Goal: Task Accomplishment & Management: Manage account settings

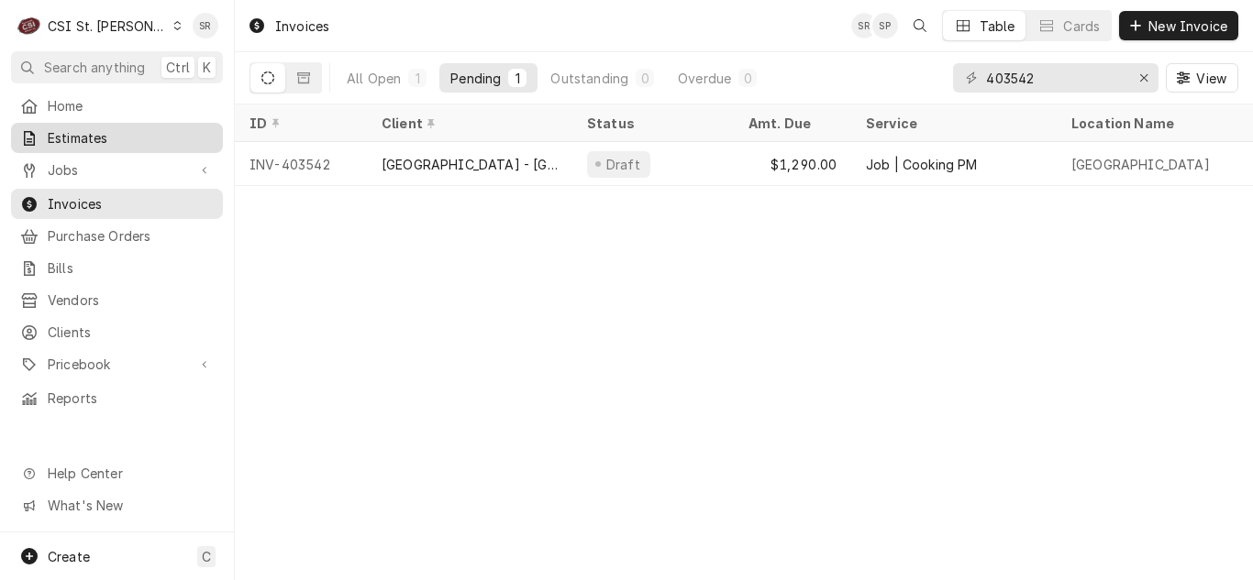
click at [72, 137] on span "Estimates" at bounding box center [131, 137] width 166 height 19
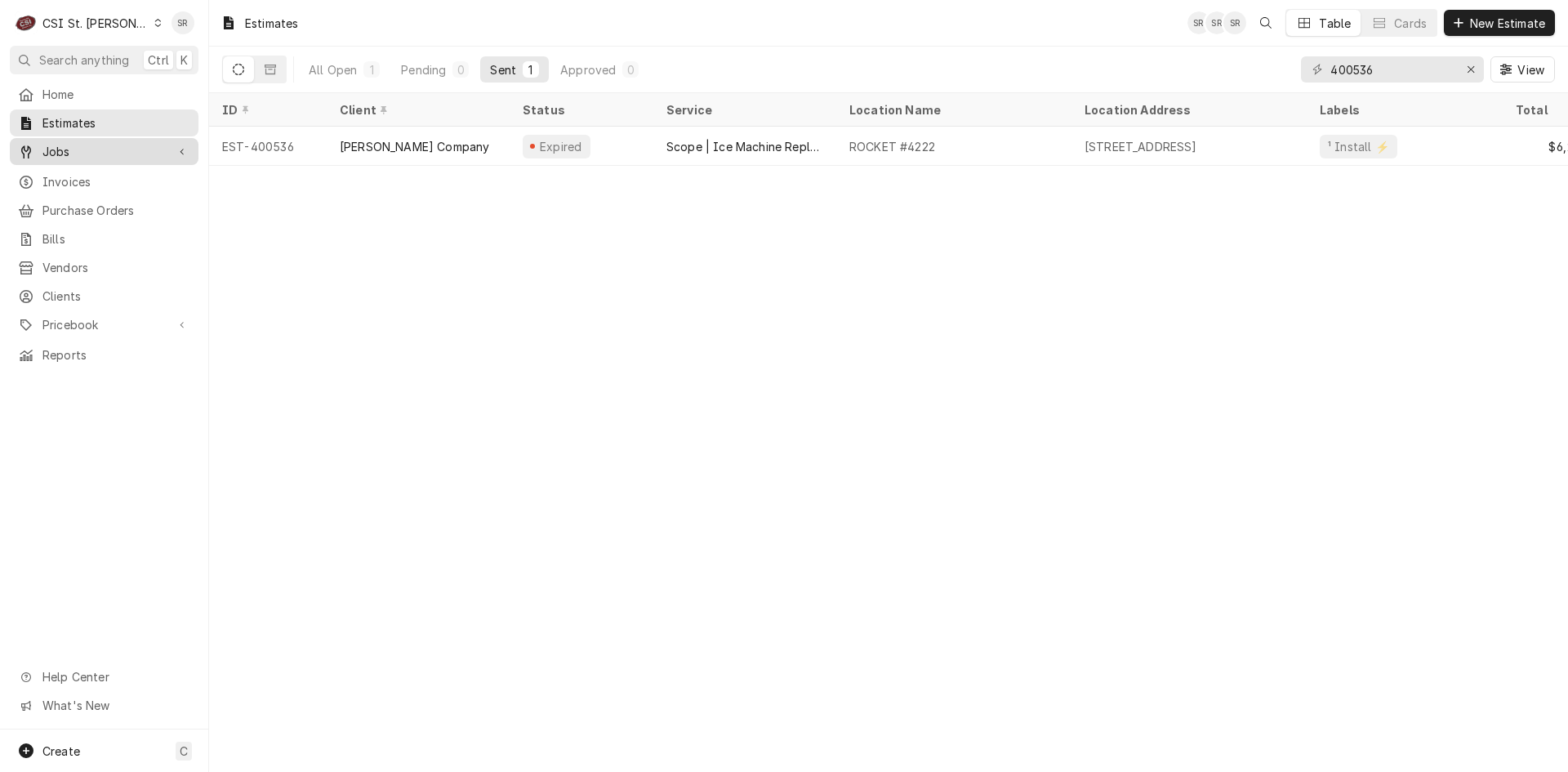
click at [63, 150] on span "Jobs" at bounding box center [104, 151] width 123 height 17
click at [72, 172] on span "Jobs" at bounding box center [117, 180] width 148 height 17
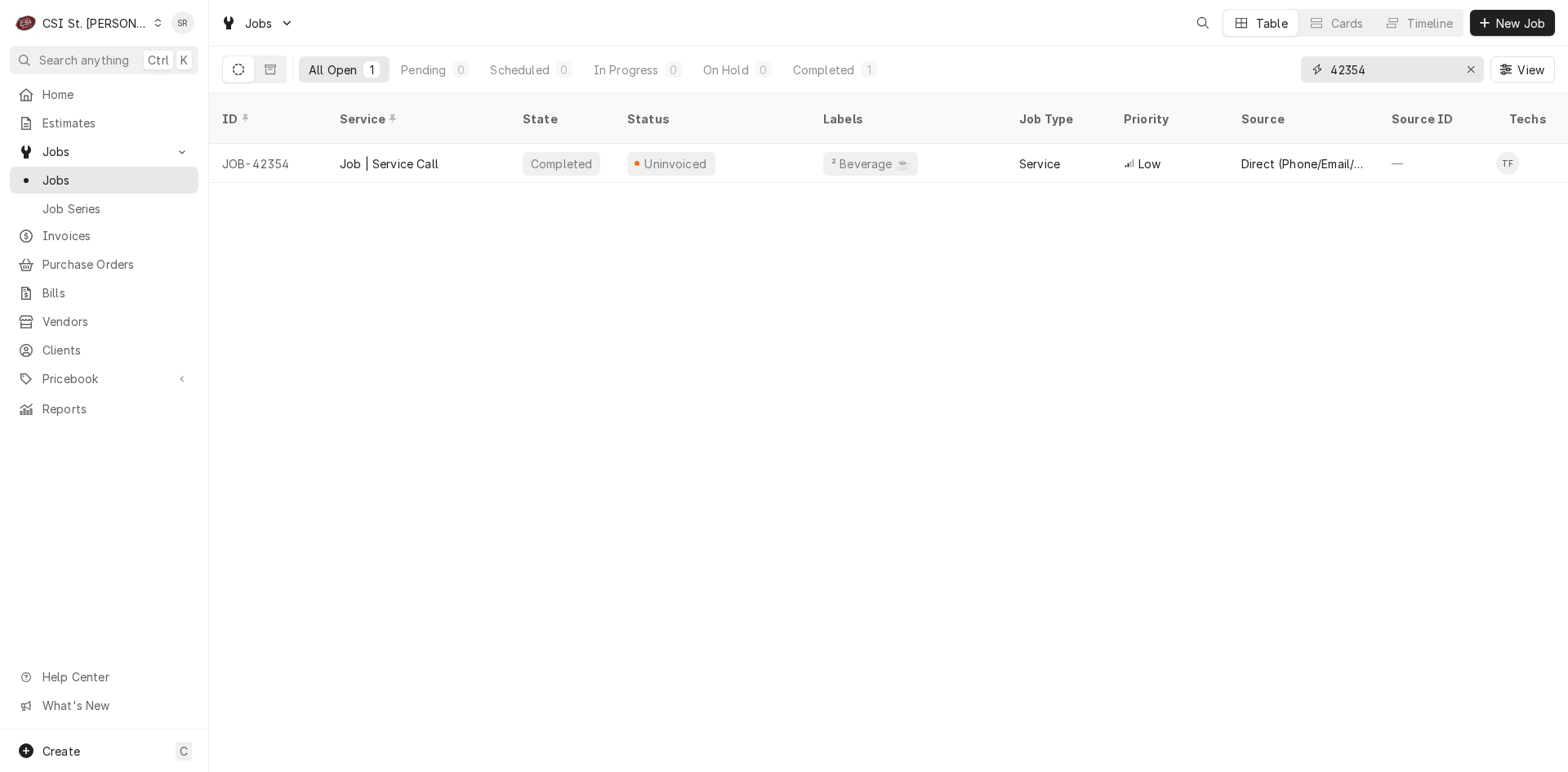
drag, startPoint x: 1344, startPoint y: 68, endPoint x: 1314, endPoint y: 64, distance: 30.3
click at [1314, 64] on div "42354" at bounding box center [1392, 69] width 183 height 26
drag, startPoint x: 1396, startPoint y: 64, endPoint x: 1316, endPoint y: 68, distance: 80.1
click at [1316, 68] on div "42354" at bounding box center [1392, 69] width 183 height 26
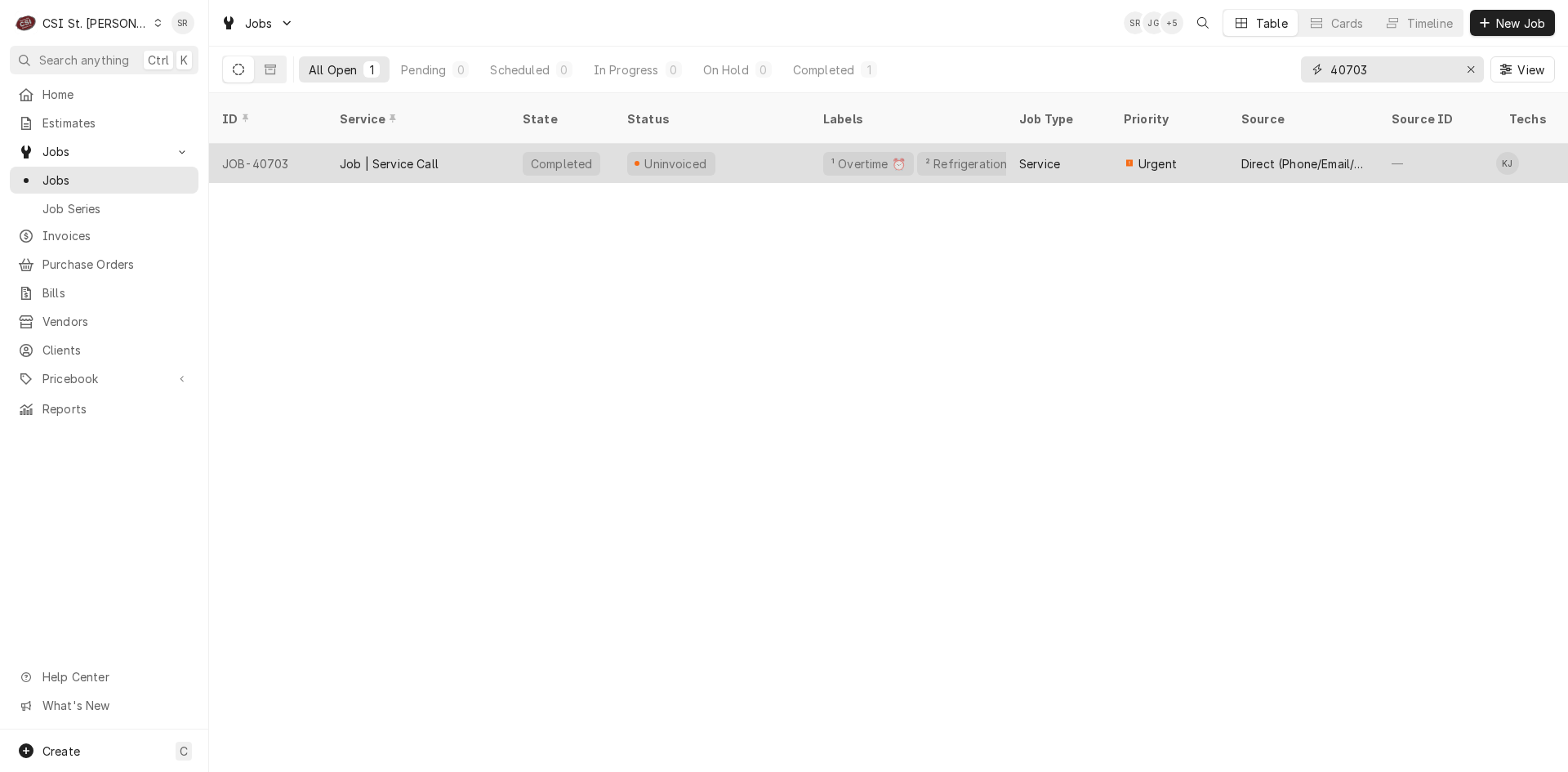
type input "40703"
click at [659, 155] on div "Uninvoiced" at bounding box center [676, 163] width 66 height 17
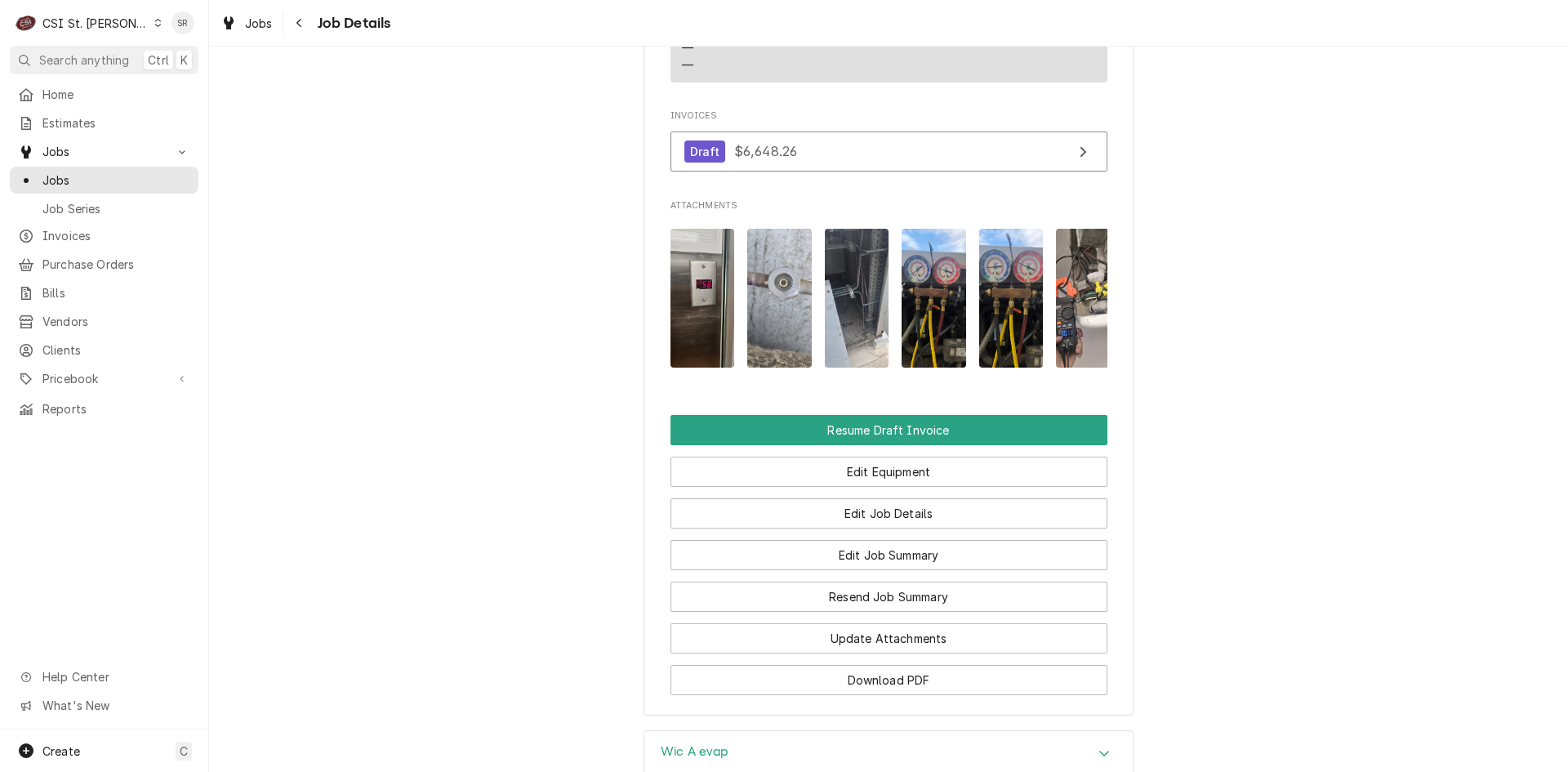
scroll to position [2197, 0]
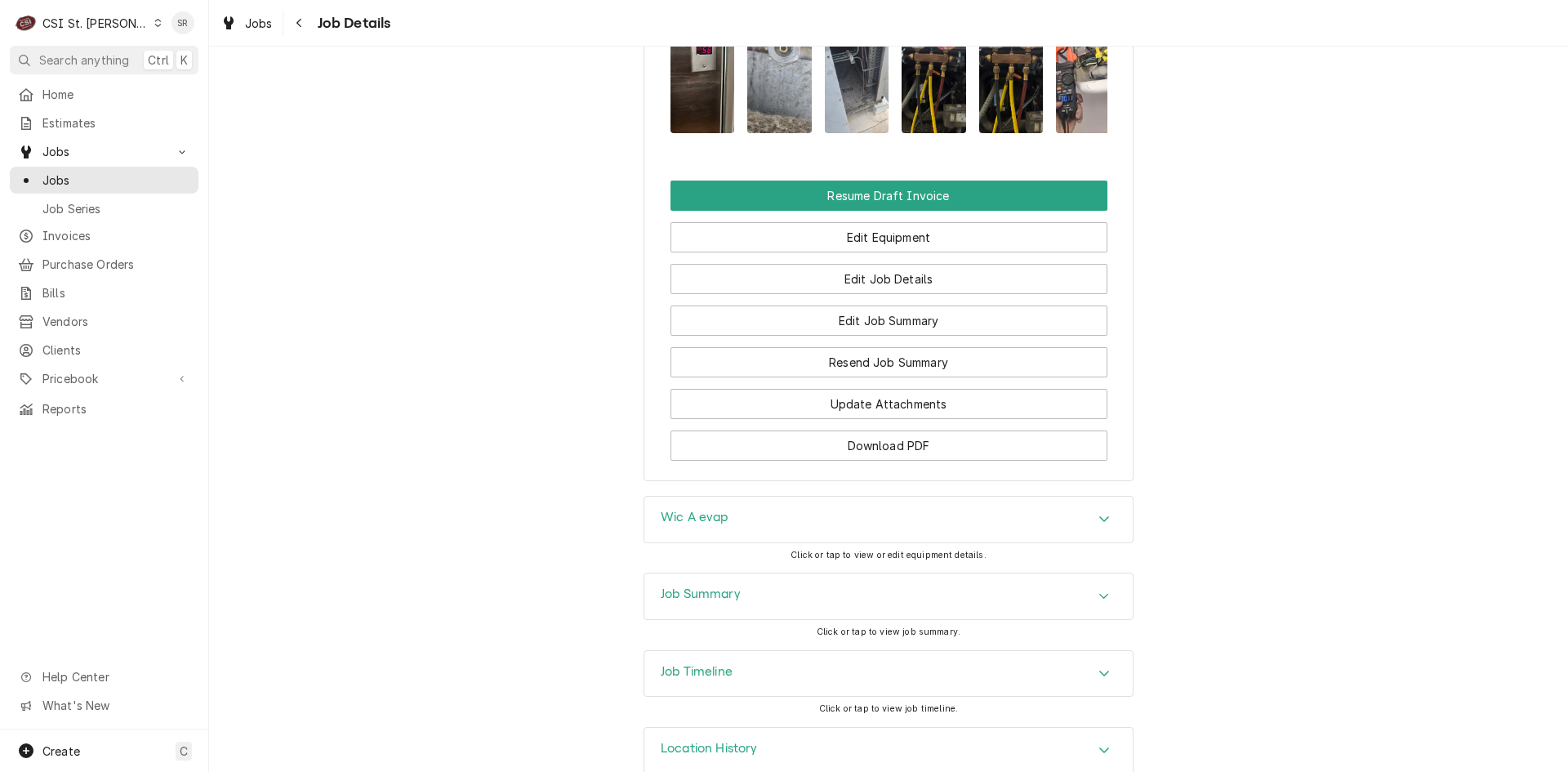
click at [723, 587] on h3 "Job Summary" at bounding box center [701, 594] width 80 height 15
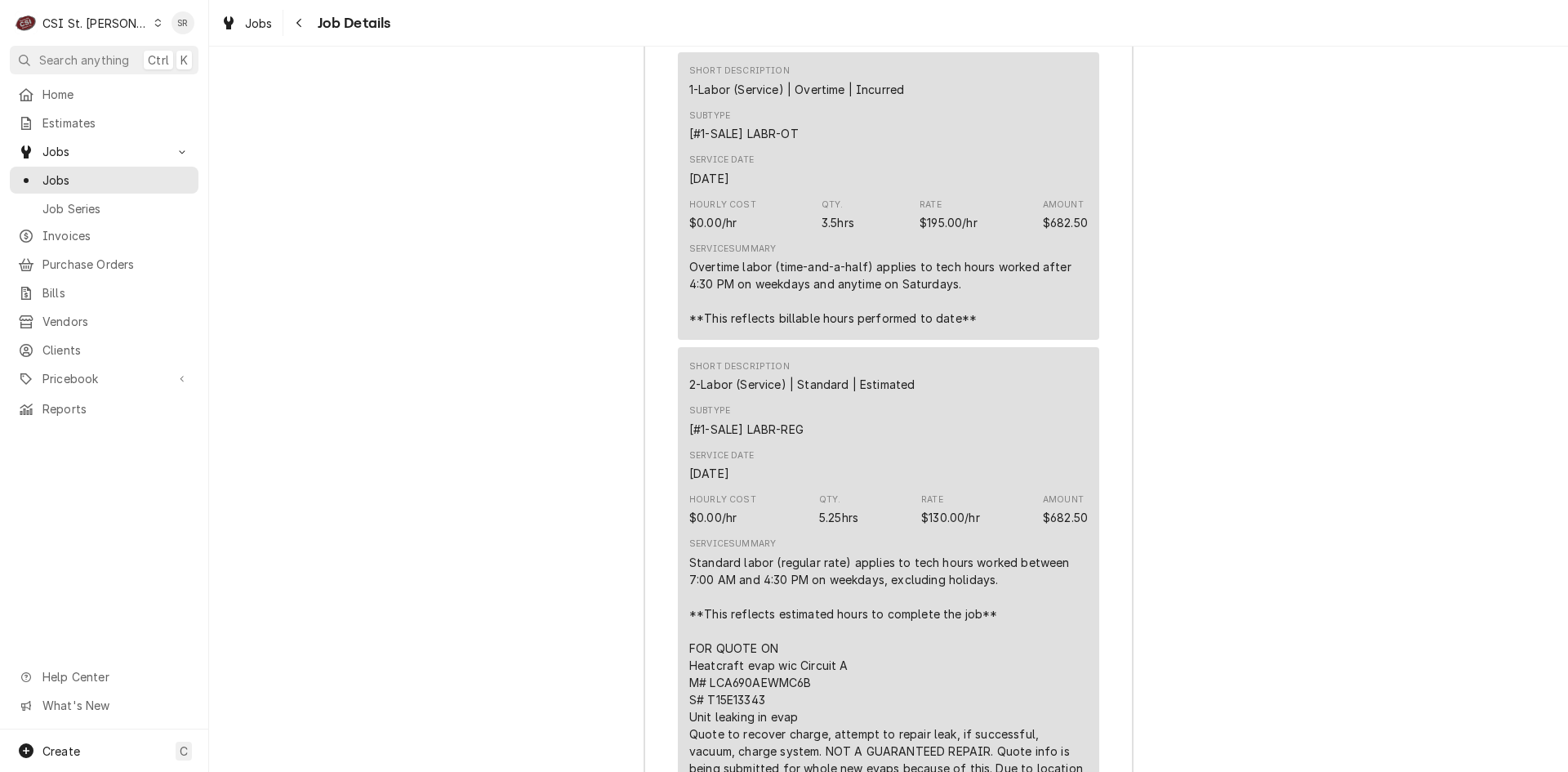
scroll to position [2850, 0]
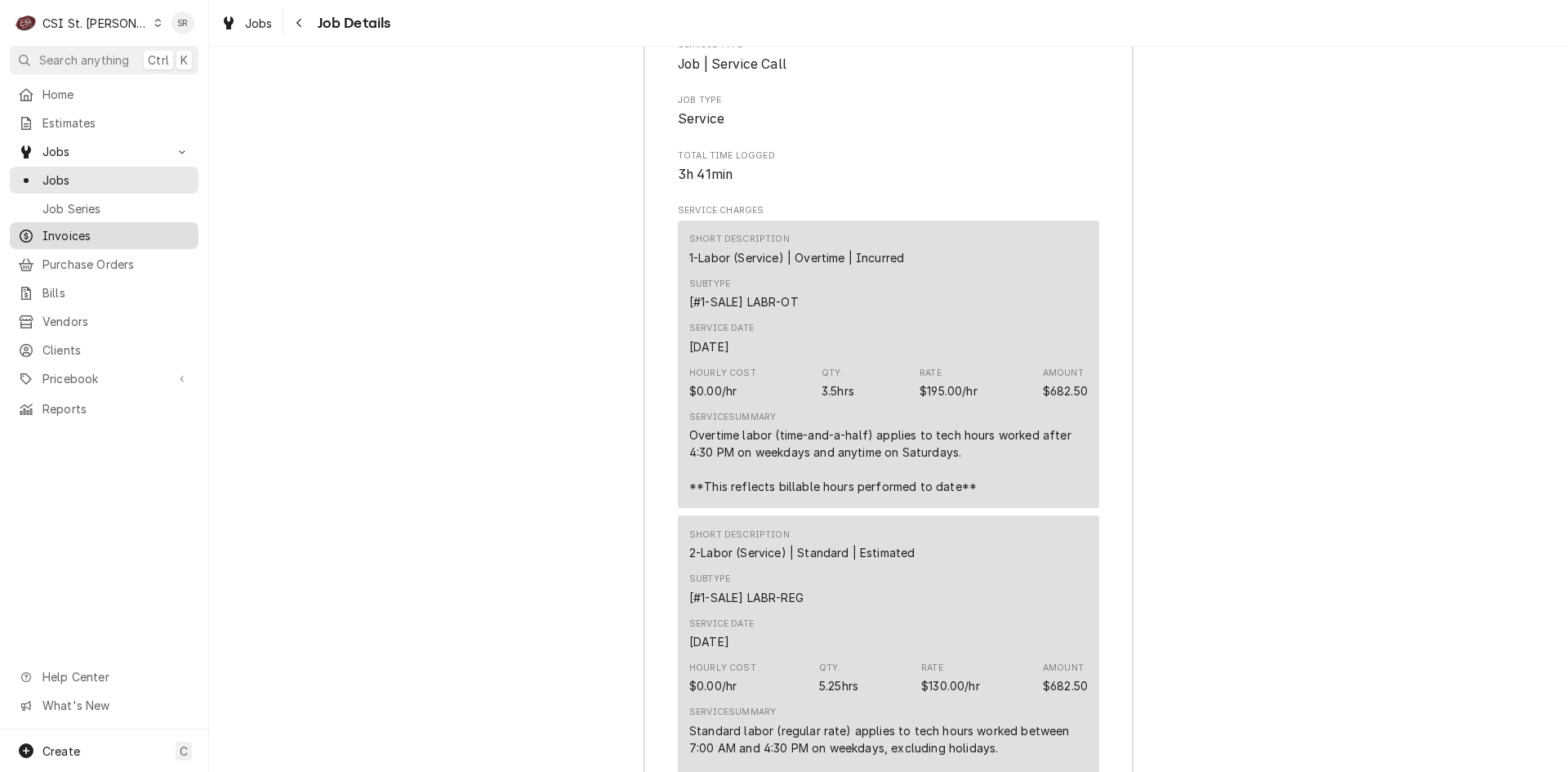
click at [71, 232] on span "Invoices" at bounding box center [117, 235] width 148 height 17
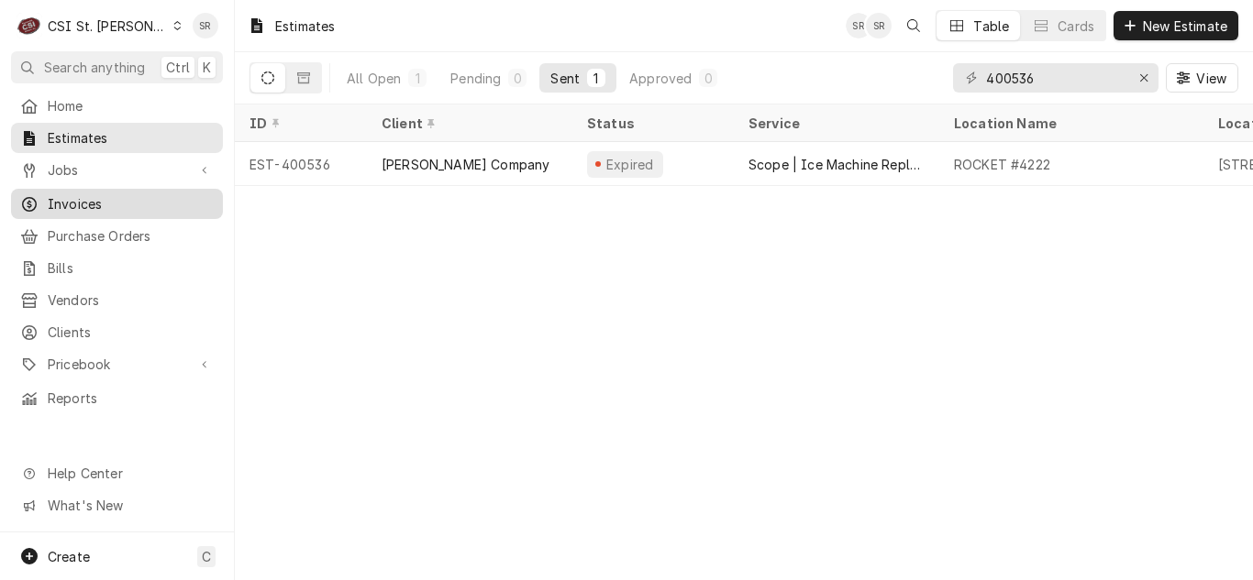
click at [85, 205] on span "Invoices" at bounding box center [131, 203] width 166 height 19
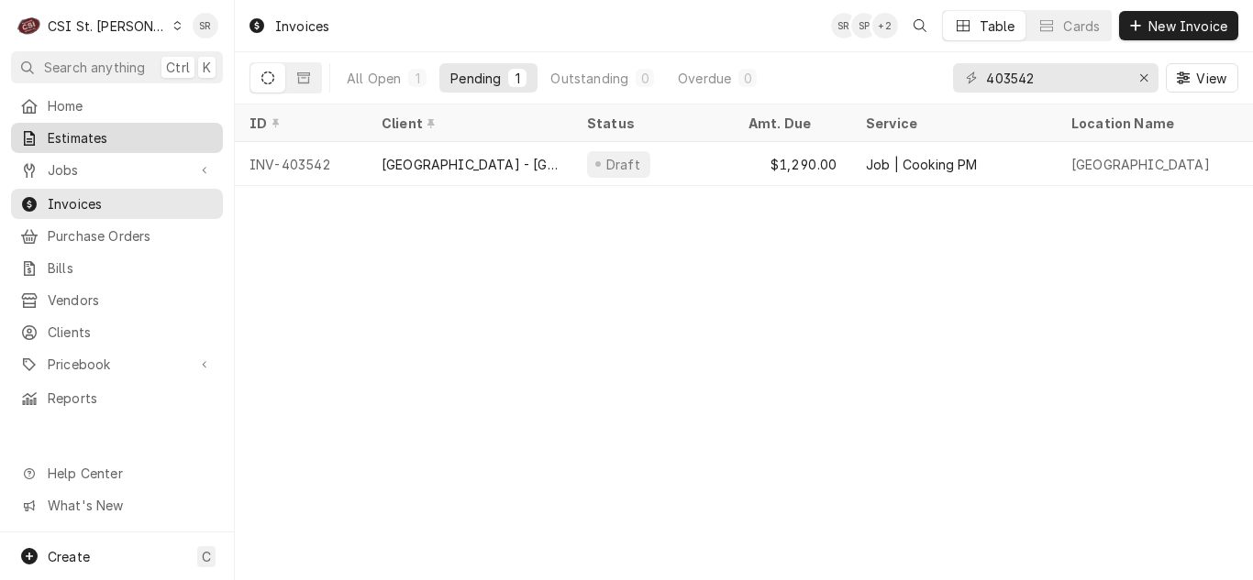
click at [75, 131] on span "Estimates" at bounding box center [131, 137] width 166 height 19
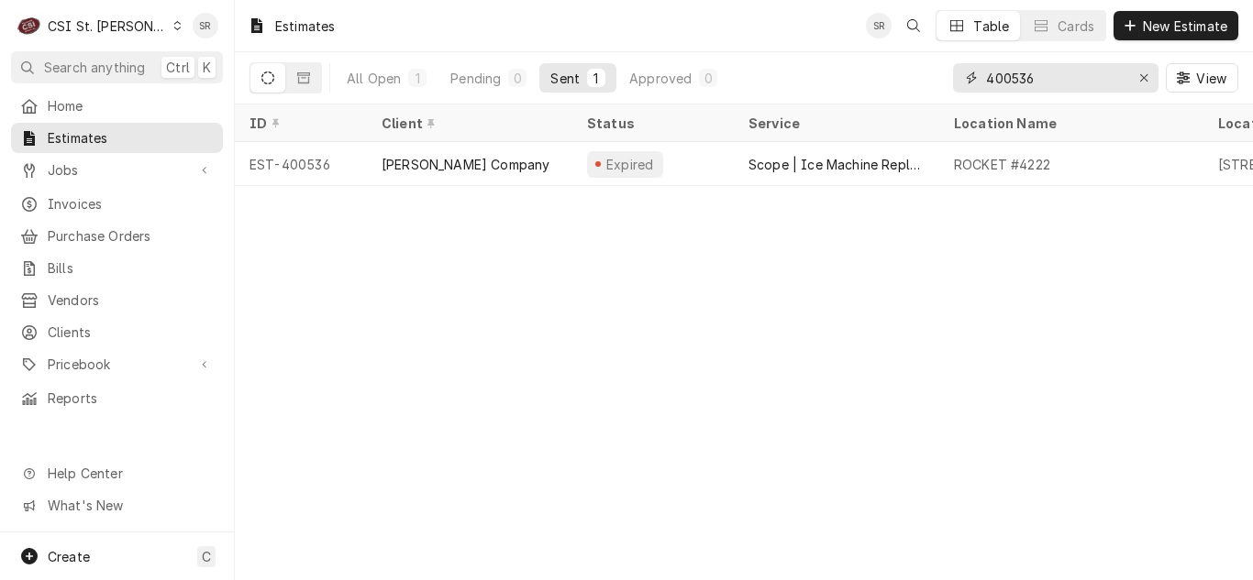
drag, startPoint x: 1041, startPoint y: 78, endPoint x: 915, endPoint y: 73, distance: 125.7
click at [915, 73] on div "All Open 1 Pending 0 Sent 1 Approved 0 400536 View" at bounding box center [743, 77] width 988 height 51
drag, startPoint x: 1043, startPoint y: 77, endPoint x: 989, endPoint y: 76, distance: 54.1
click at [989, 76] on input "400399" at bounding box center [1055, 77] width 138 height 29
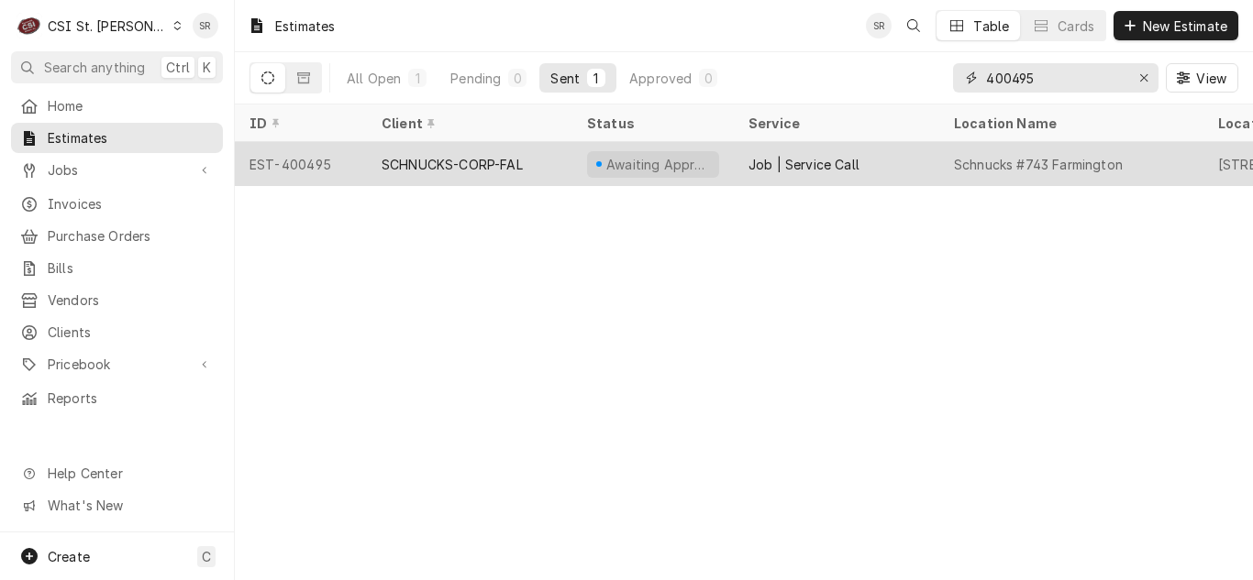
type input "400495"
click at [534, 157] on div "SCHNUCKS-CORP-FAL" at bounding box center [469, 164] width 205 height 44
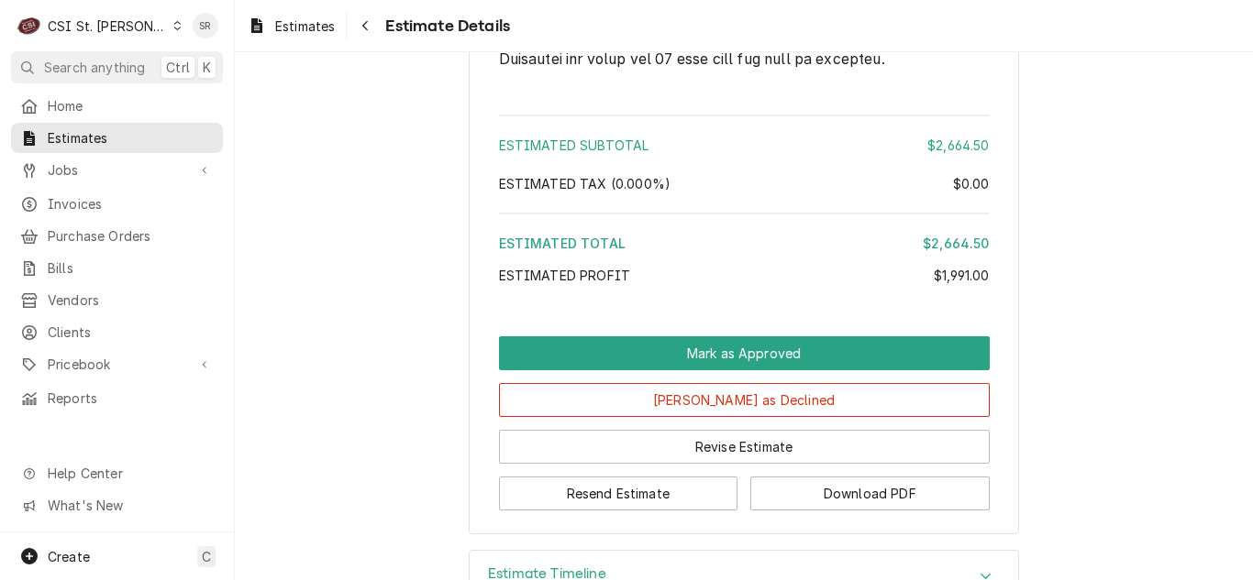
scroll to position [4047, 0]
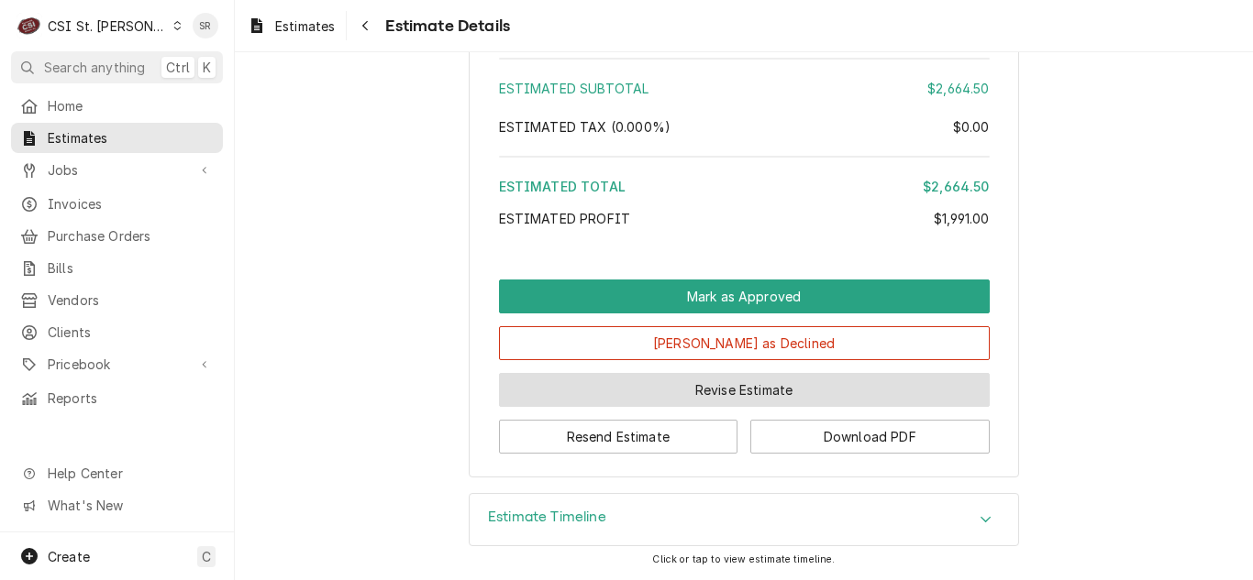
click at [731, 385] on button "Revise Estimate" at bounding box center [744, 390] width 491 height 34
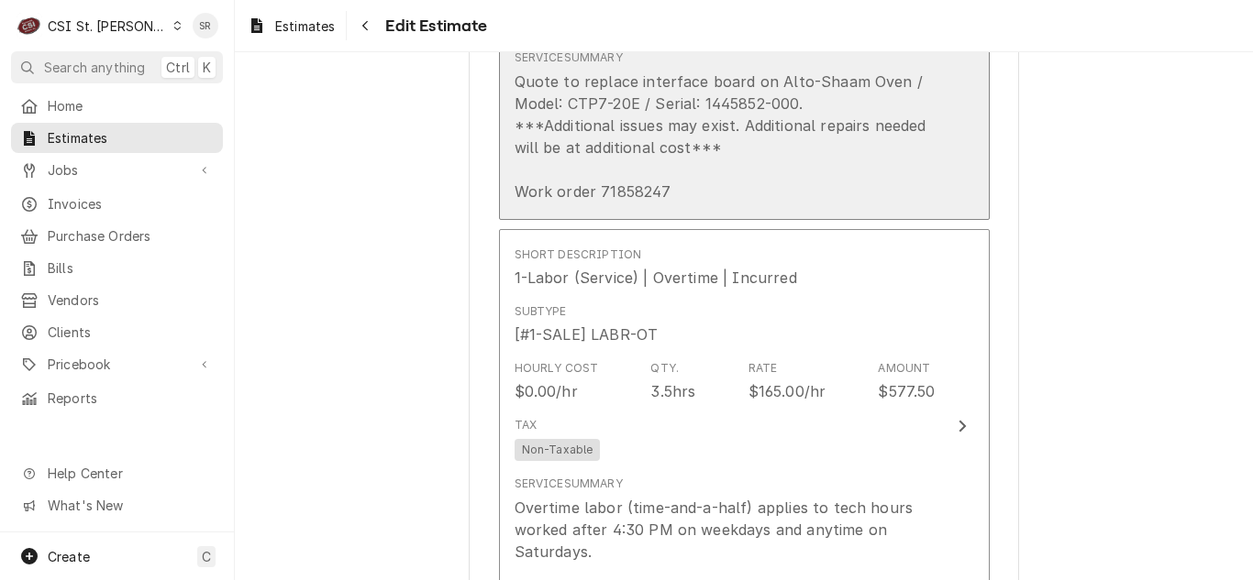
click at [721, 149] on div "Quote to replace interface board on Alto-Shaam Oven / Model: CTP7-20E / Serial:…" at bounding box center [724, 137] width 421 height 132
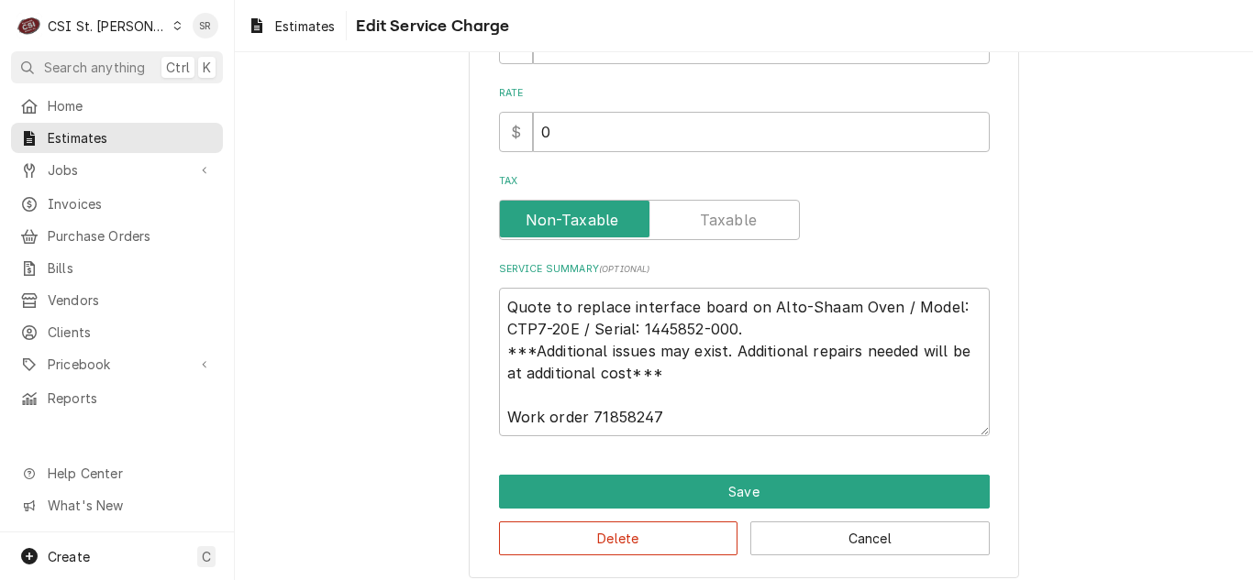
scroll to position [458, 0]
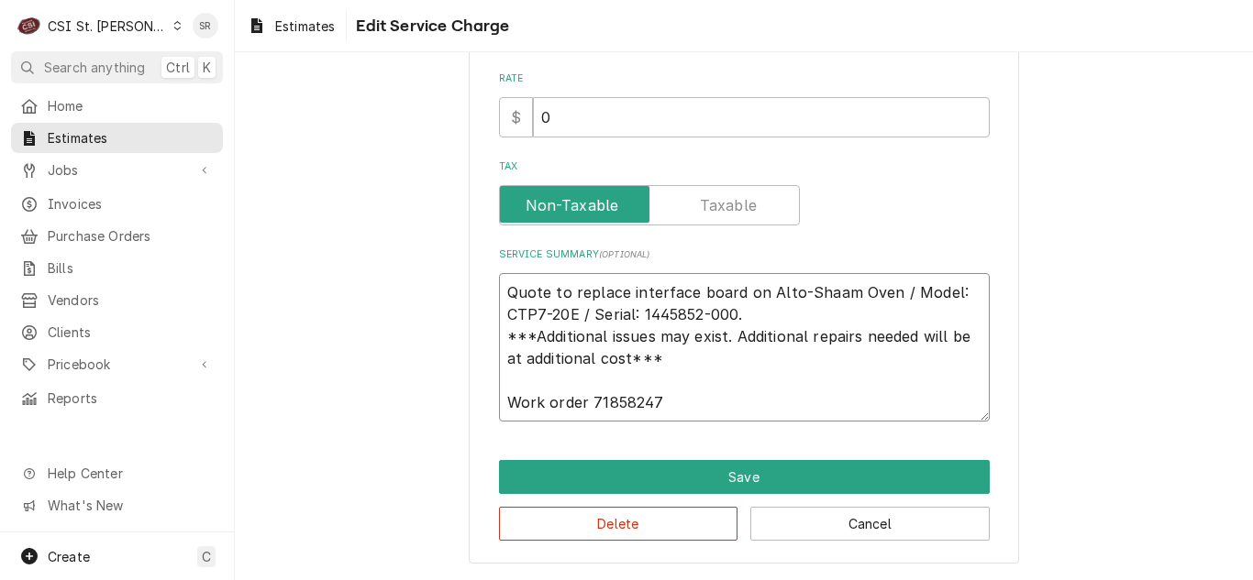
drag, startPoint x: 678, startPoint y: 403, endPoint x: 493, endPoint y: 425, distance: 185.5
click at [493, 425] on div "Use the fields below to edit this service charge Short Description Job | Servic…" at bounding box center [744, 97] width 550 height 934
type textarea "x"
type textarea "Quote to replace interface board on Alto-Shaam Oven / Model: CTP7-20E / Serial:…"
type textarea "x"
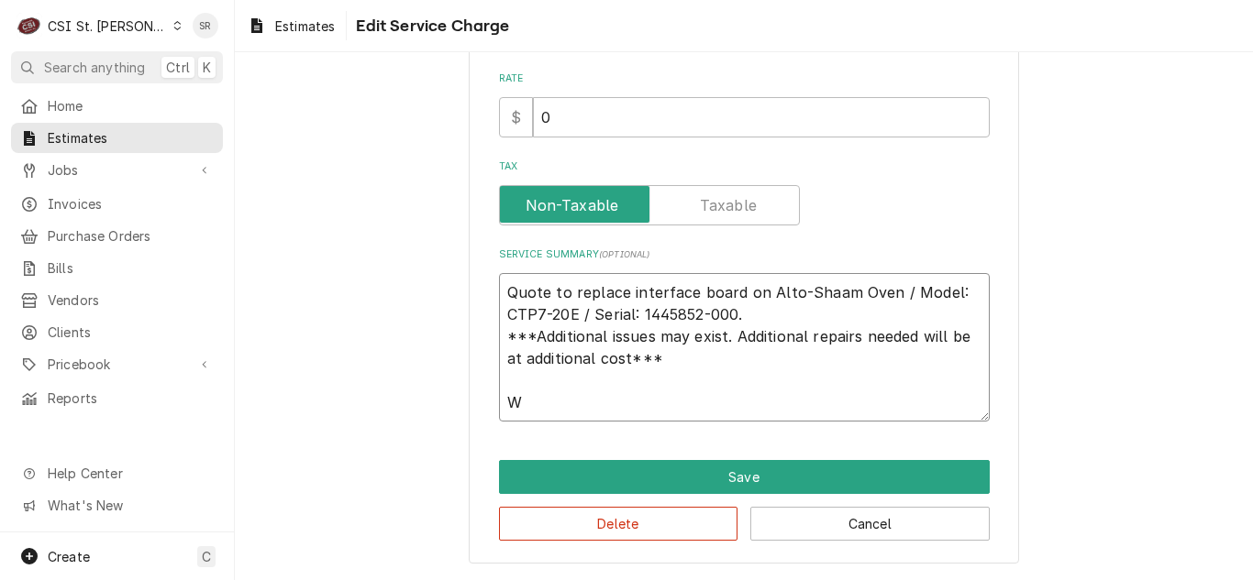
type textarea "Quote to replace interface board on Alto-Shaam Oven / Model: CTP7-20E / Serial:…"
type textarea "x"
type textarea "Quote to replace interface board on Alto-Shaam Oven / Model: CTP7-20E / Serial:…"
type textarea "x"
type textarea "Quote to replace interface board on Alto-Shaam Oven / Model: CTP7-20E / Serial:…"
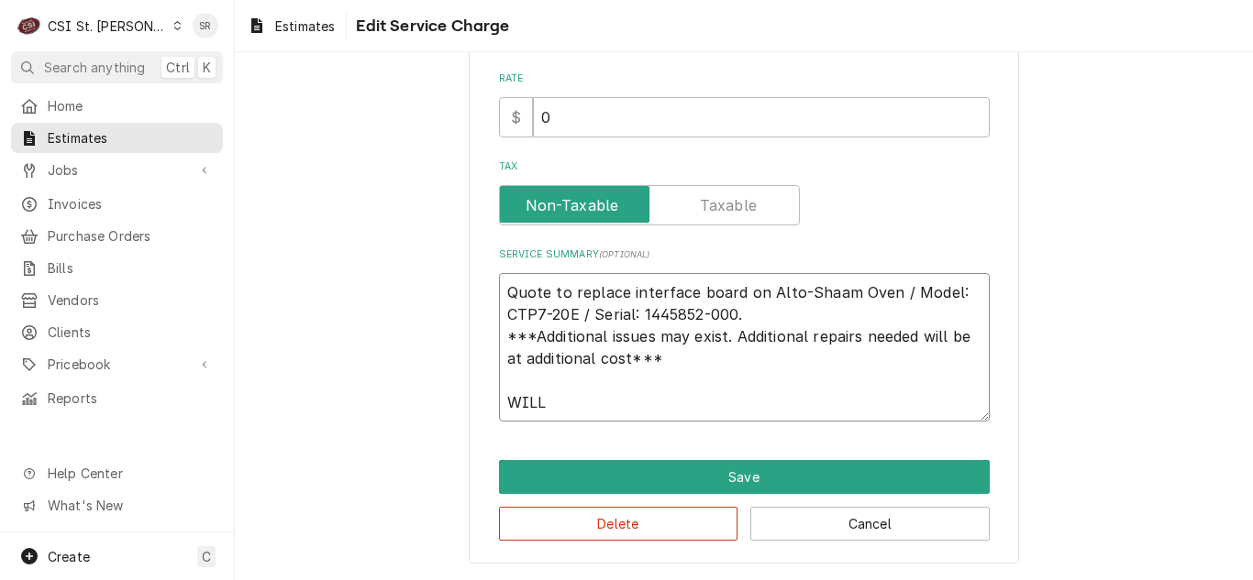
type textarea "x"
type textarea "Quote to replace interface board on Alto-Shaam Oven / Model: CTP7-20E / Serial:…"
type textarea "x"
type textarea "Quote to replace interface board on Alto-Shaam Oven / Model: CTP7-20E / Serial:…"
type textarea "x"
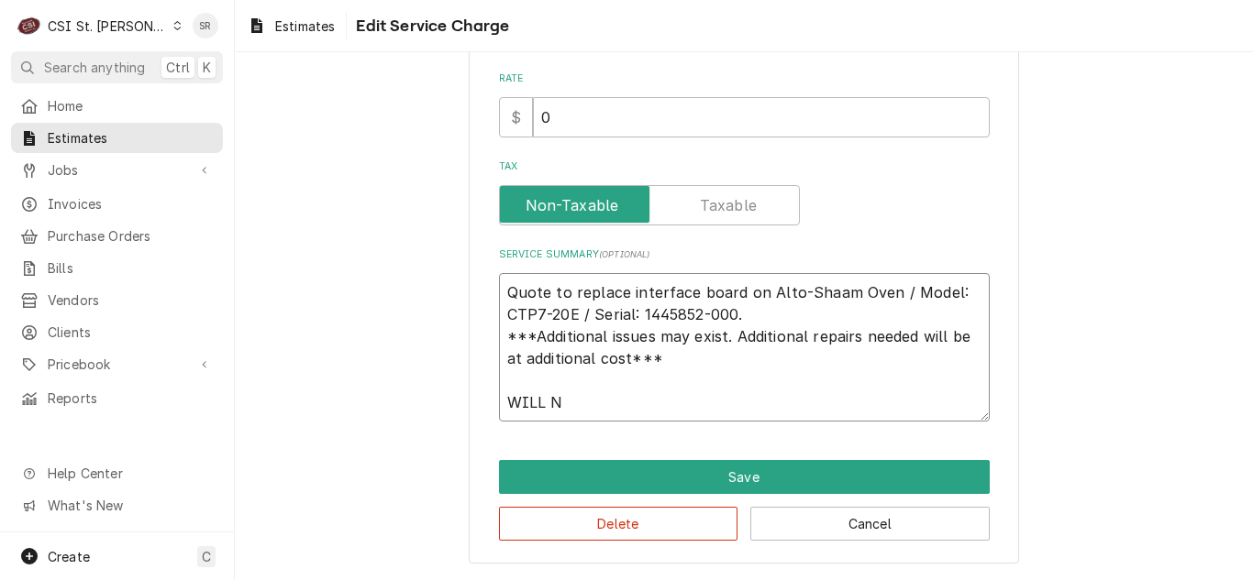
type textarea "Quote to replace interface board on Alto-Shaam Oven / Model: CTP7-20E / Serial:…"
type textarea "x"
type textarea "Quote to replace interface board on Alto-Shaam Oven / Model: CTP7-20E / Serial:…"
type textarea "x"
type textarea "Quote to replace interface board on Alto-Shaam Oven / Model: CTP7-20E / Serial:…"
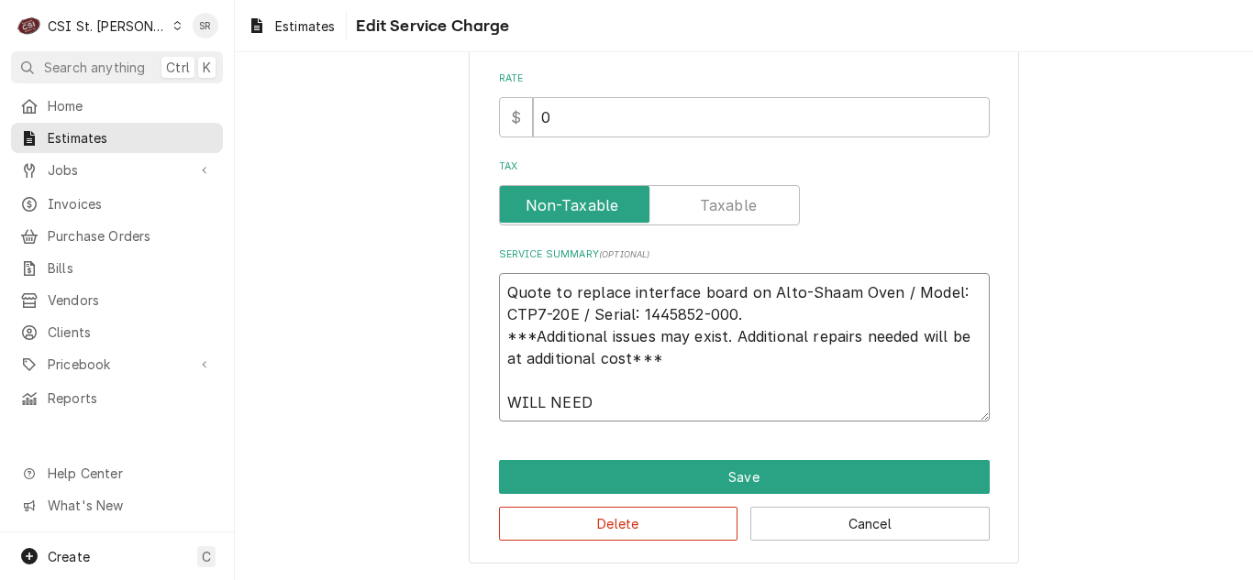
type textarea "x"
type textarea "Quote to replace interface board on Alto-Shaam Oven / Model: CTP7-20E / Serial:…"
type textarea "x"
type textarea "Quote to replace interface board on Alto-Shaam Oven / Model: CTP7-20E / Serial:…"
type textarea "x"
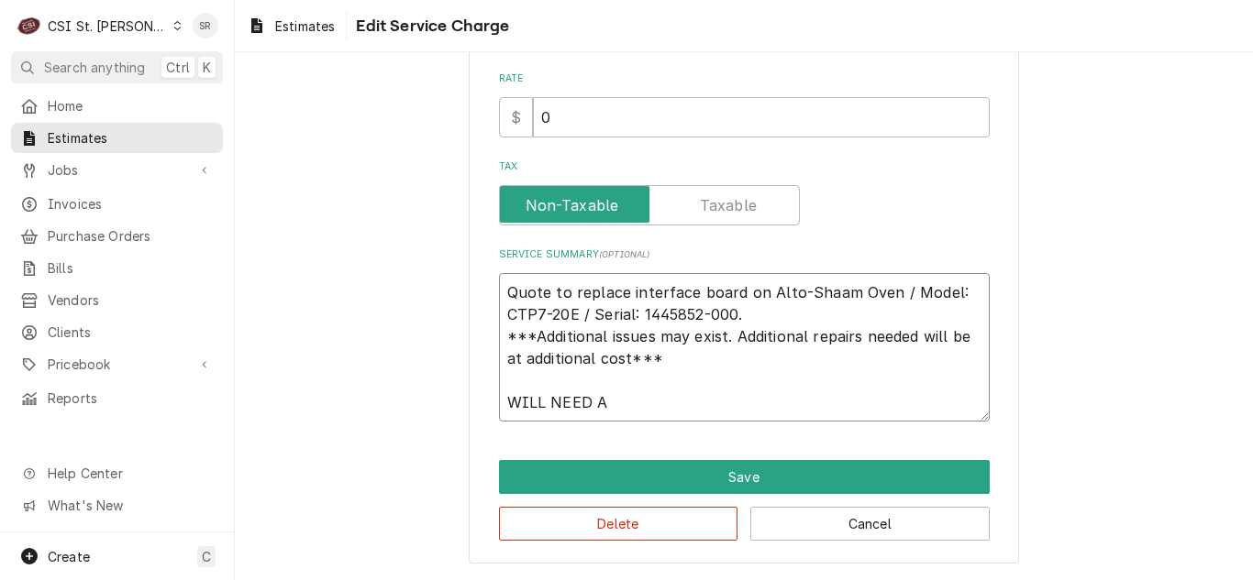
type textarea "Quote to replace interface board on Alto-Shaam Oven / Model: CTP7-20E / Serial:…"
type textarea "x"
type textarea "Quote to replace interface board on Alto-Shaam Oven / Model: CTP7-20E / Serial:…"
type textarea "x"
type textarea "Quote to replace interface board on Alto-Shaam Oven / Model: CTP7-20E / Serial:…"
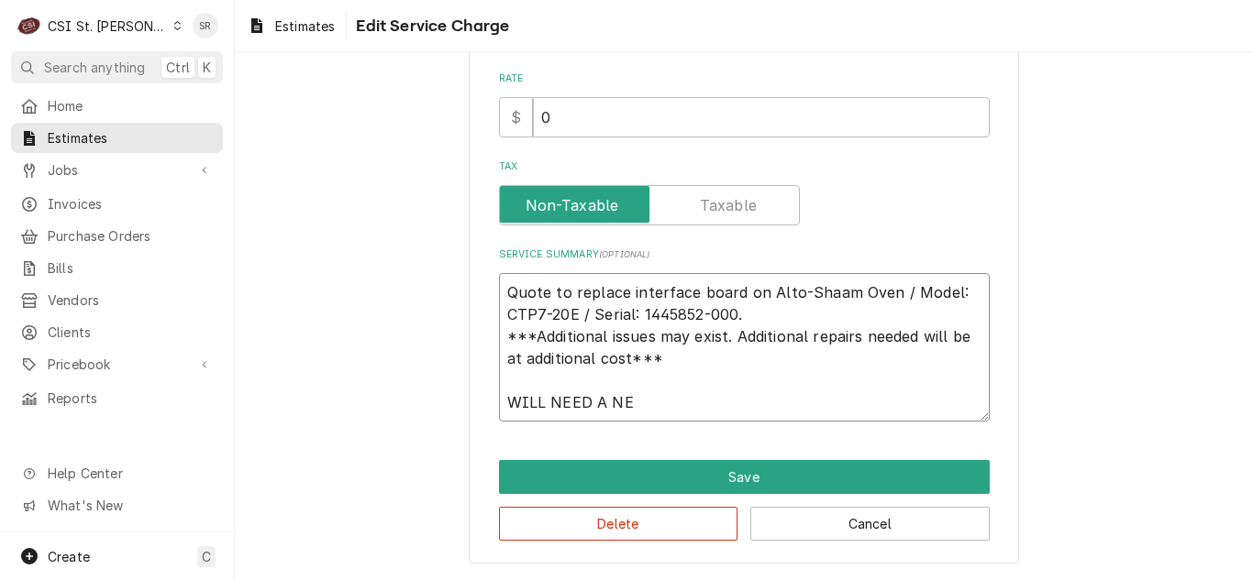
type textarea "x"
type textarea "Quote to replace interface board on Alto-Shaam Oven / Model: CTP7-20E / Serial:…"
type textarea "x"
type textarea "Quote to replace interface board on Alto-Shaam Oven / Model: CTP7-20E / Serial:…"
type textarea "x"
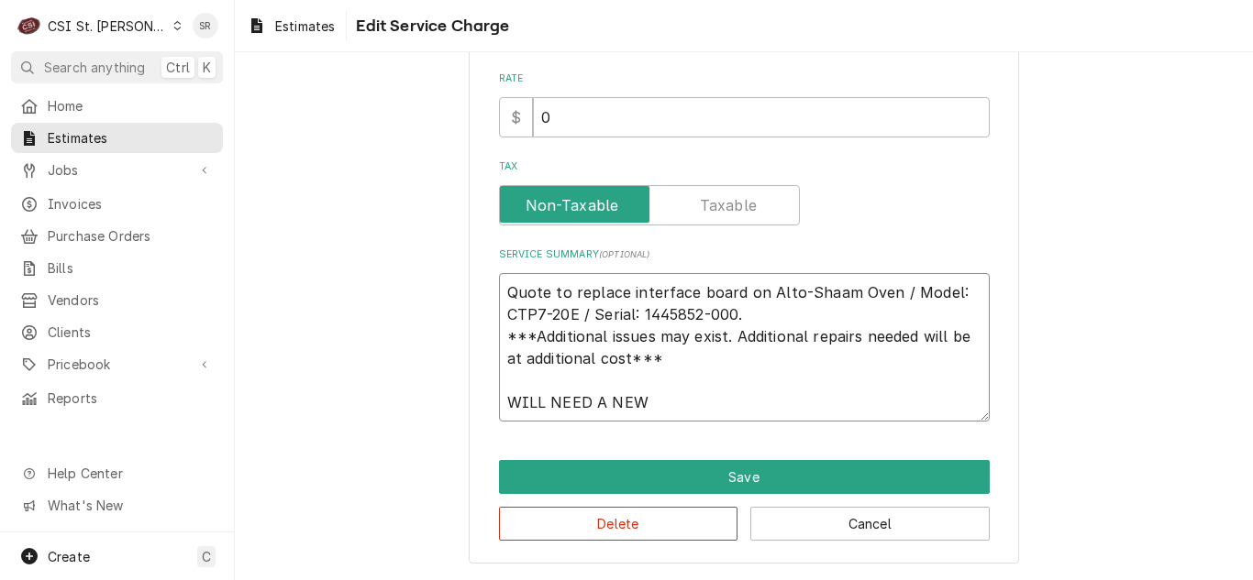
type textarea "Quote to replace interface board on Alto-Shaam Oven / Model: CTP7-20E / Serial:…"
type textarea "x"
type textarea "Quote to replace interface board on Alto-Shaam Oven / Model: CTP7-20E / Serial:…"
type textarea "x"
type textarea "Quote to replace interface board on Alto-Shaam Oven / Model: CTP7-20E / Serial:…"
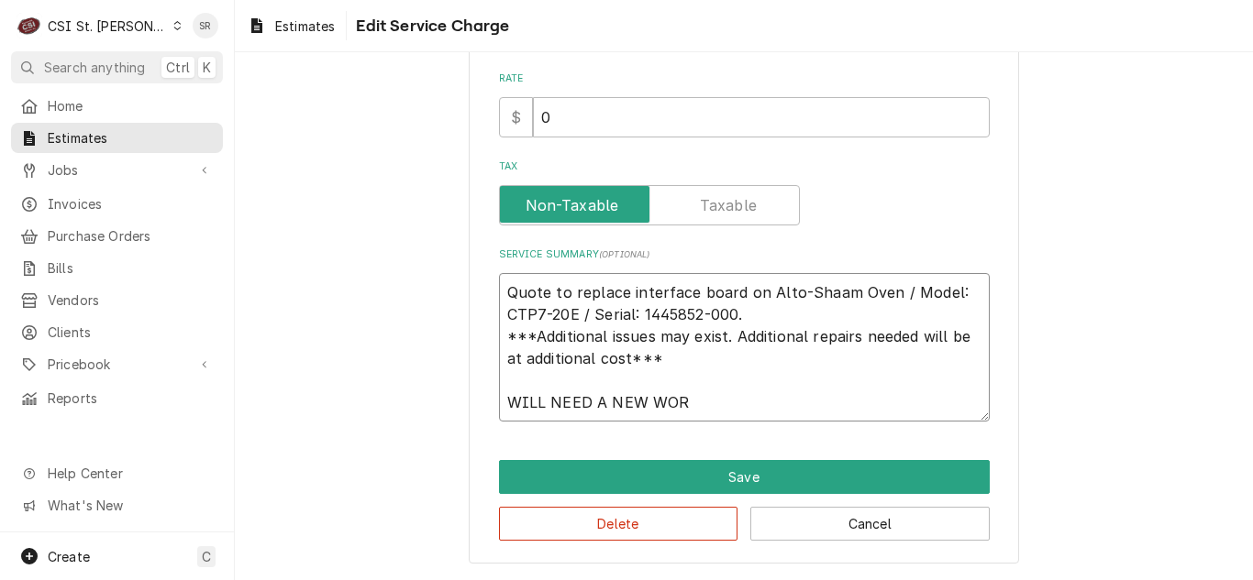
type textarea "x"
type textarea "Quote to replace interface board on Alto-Shaam Oven / Model: CTP7-20E / Serial:…"
type textarea "x"
type textarea "Quote to replace interface board on Alto-Shaam Oven / Model: CTP7-20E / Serial:…"
type textarea "x"
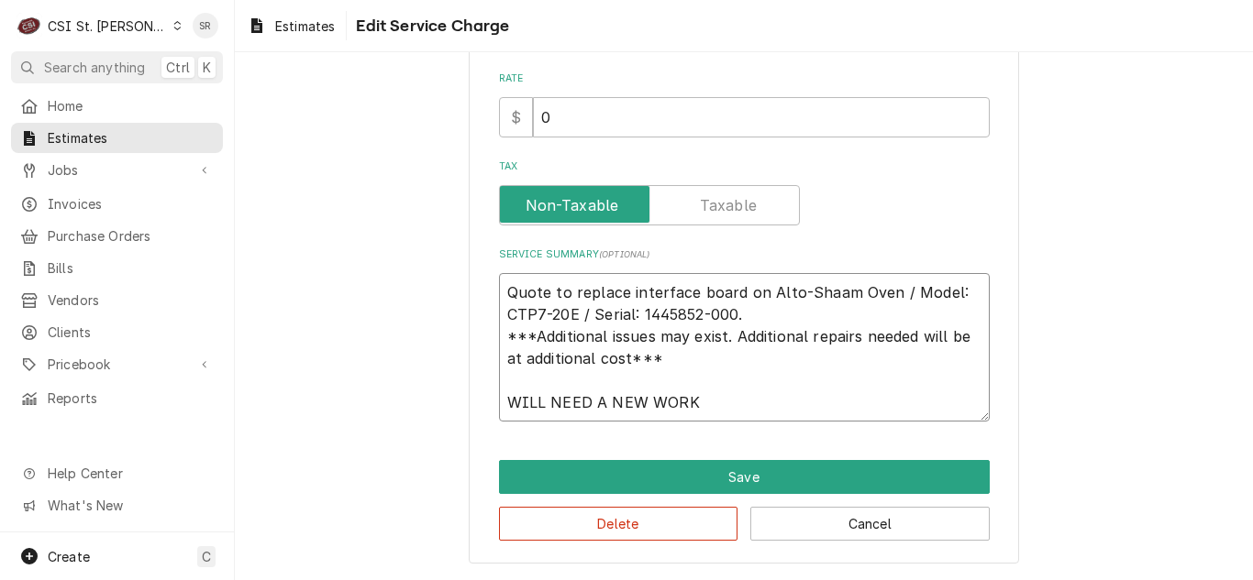
type textarea "Quote to replace interface board on Alto-Shaam Oven / Model: CTP7-20E / Serial:…"
type textarea "x"
type textarea "Quote to replace interface board on Alto-Shaam Oven / Model: CTP7-20E / Serial:…"
type textarea "x"
type textarea "Quote to replace interface board on Alto-Shaam Oven / Model: CTP7-20E / Serial:…"
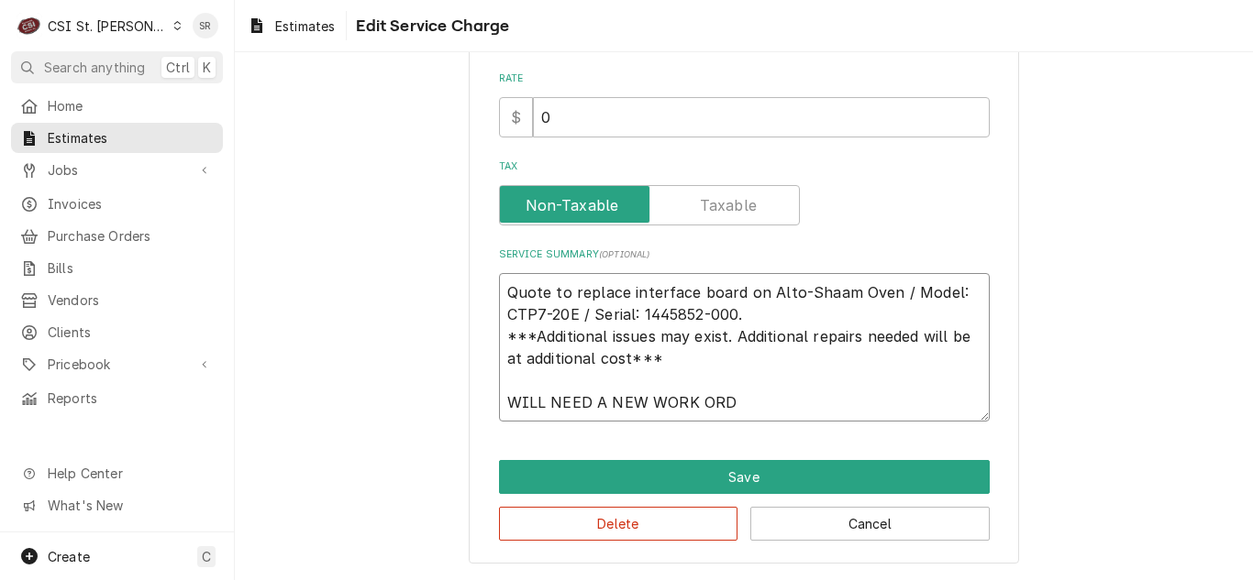
type textarea "x"
type textarea "Quote to replace interface board on Alto-Shaam Oven / Model: CTP7-20E / Serial:…"
type textarea "x"
type textarea "Quote to replace interface board on Alto-Shaam Oven / Model: CTP7-20E / Serial:…"
type textarea "x"
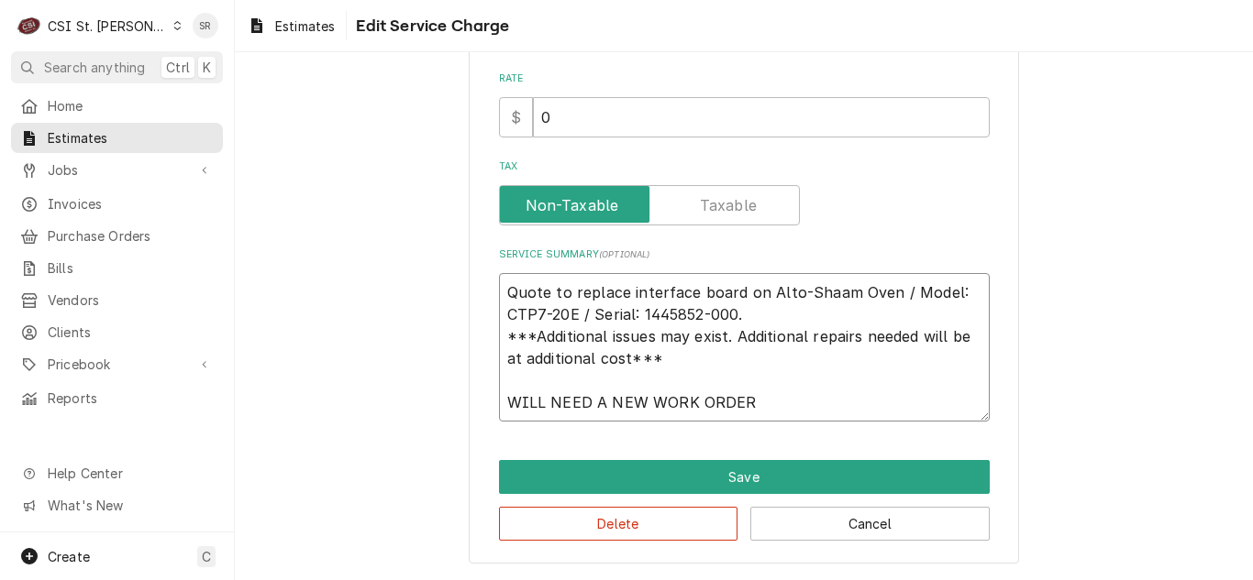
type textarea "Quote to replace interface board on Alto-Shaam Oven / Model: CTP7-20E / Serial:…"
type textarea "x"
type textarea "Quote to replace interface board on Alto-Shaam Oven / Model: CTP7-20E / Serial:…"
type textarea "x"
type textarea "Quote to replace interface board on Alto-Shaam Oven / Model: CTP7-20E / Serial:…"
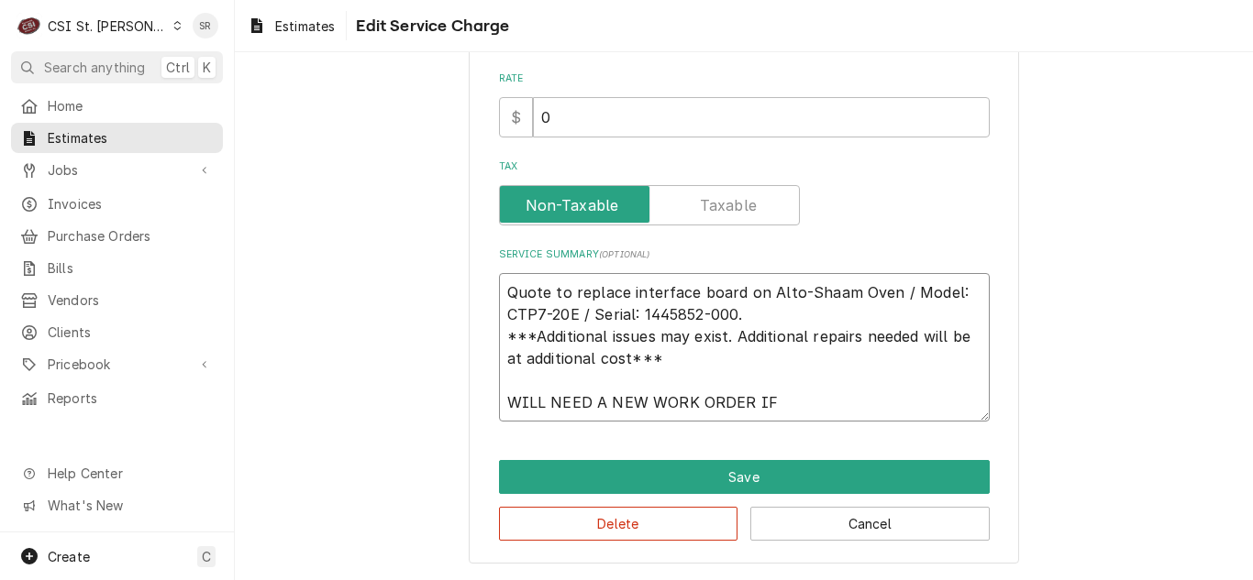
type textarea "x"
type textarea "Quote to replace interface board on Alto-Shaam Oven / Model: CTP7-20E / Serial:…"
type textarea "x"
type textarea "Quote to replace interface board on Alto-Shaam Oven / Model: CTP7-20E / Serial:…"
type textarea "x"
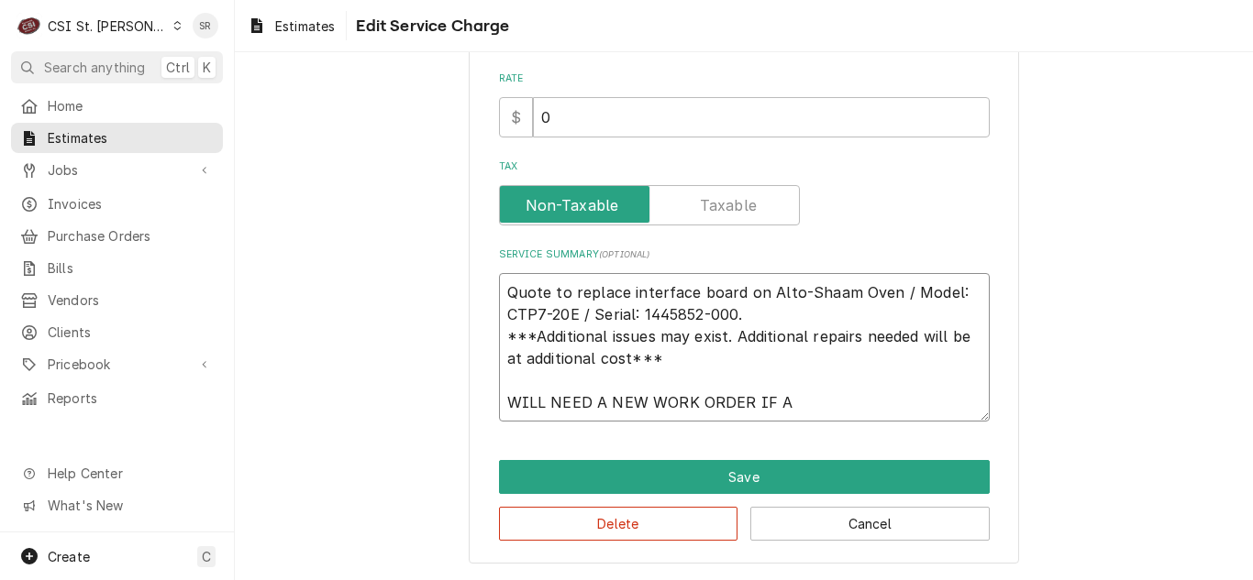
type textarea "Quote to replace interface board on Alto-Shaam Oven / Model: CTP7-20E / Serial:…"
type textarea "x"
type textarea "Quote to replace interface board on Alto-Shaam Oven / Model: CTP7-20E / Serial:…"
type textarea "x"
type textarea "Quote to replace interface board on Alto-Shaam Oven / Model: CTP7-20E / Serial:…"
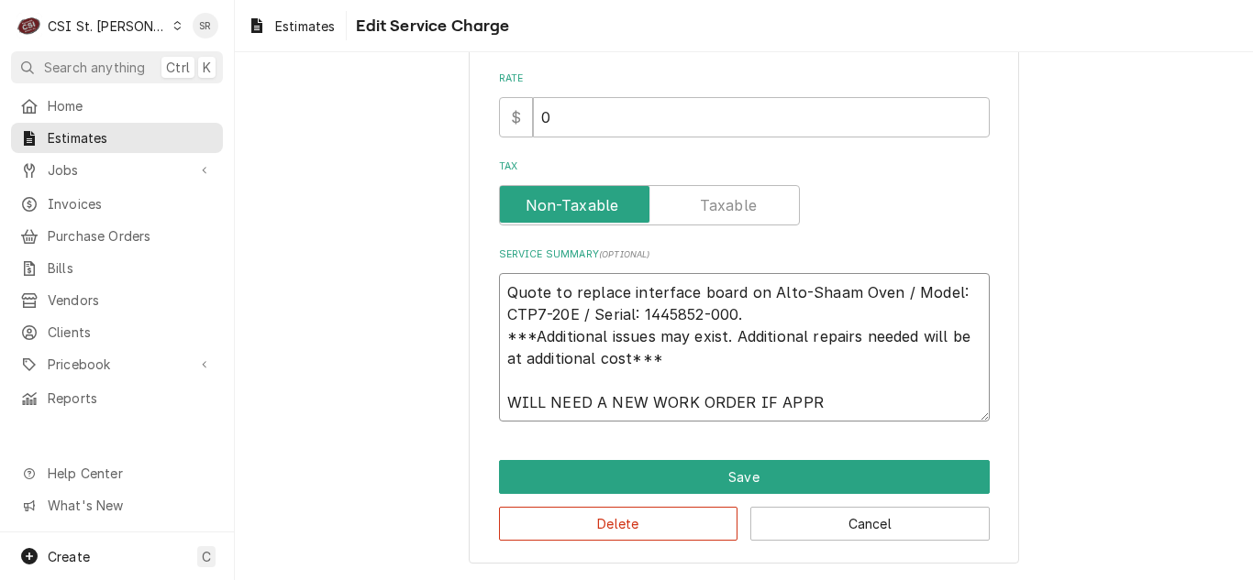
type textarea "x"
type textarea "Quote to replace interface board on Alto-Shaam Oven / Model: CTP7-20E / Serial:…"
type textarea "x"
type textarea "Quote to replace interface board on Alto-Shaam Oven / Model: CTP7-20E / Serial:…"
type textarea "x"
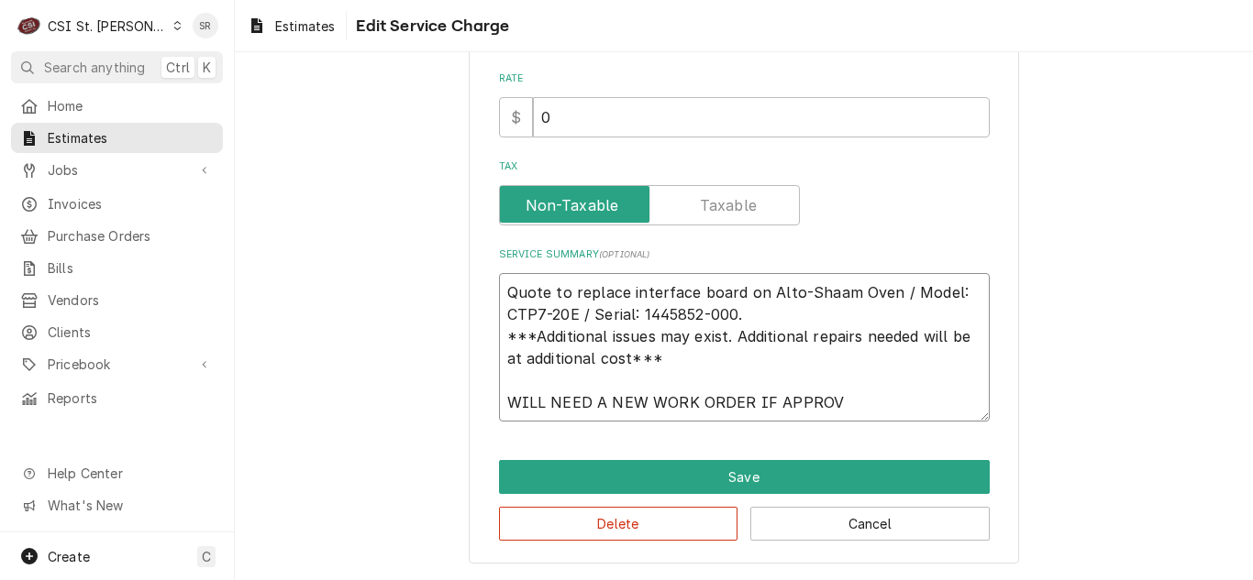
type textarea "Quote to replace interface board on Alto-Shaam Oven / Model: CTP7-20E / Serial:…"
type textarea "x"
type textarea "Quote to replace interface board on Alto-Shaam Oven / Model: CTP7-20E / Serial:…"
type textarea "x"
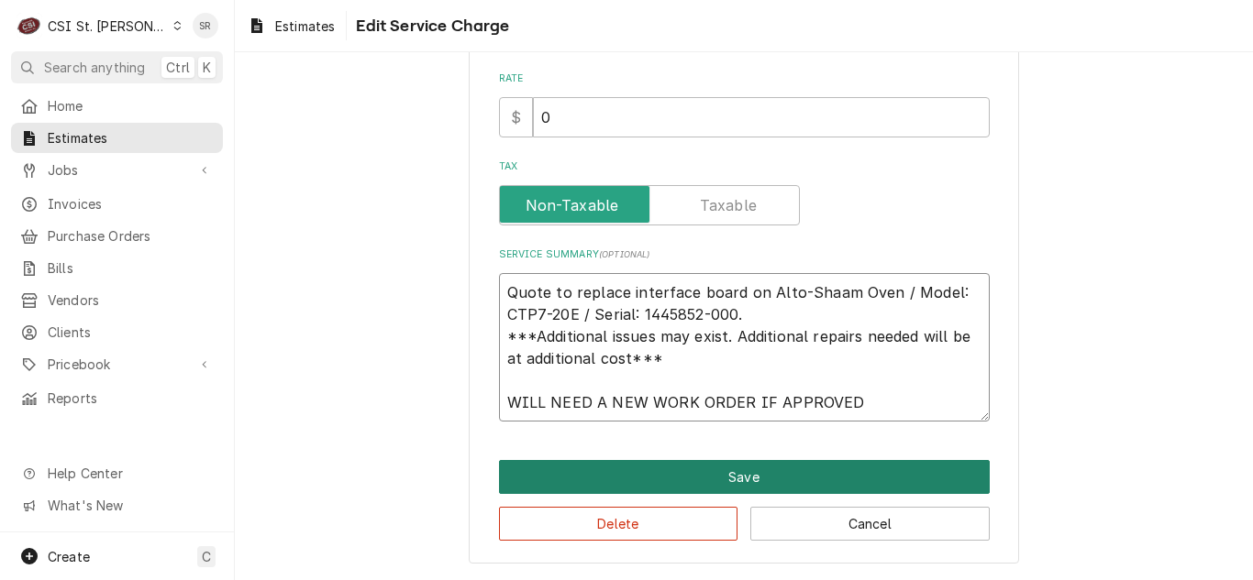
type textarea "Quote to replace interface board on Alto-Shaam Oven / Model: CTP7-20E / Serial:…"
click at [774, 469] on button "Save" at bounding box center [744, 477] width 491 height 34
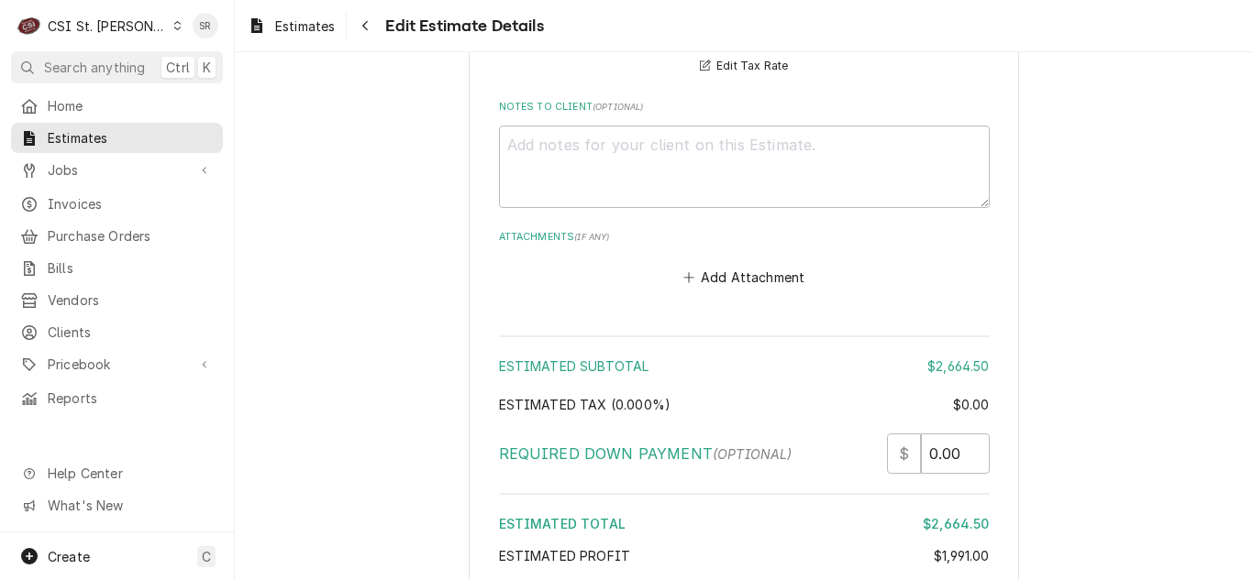
scroll to position [4608, 0]
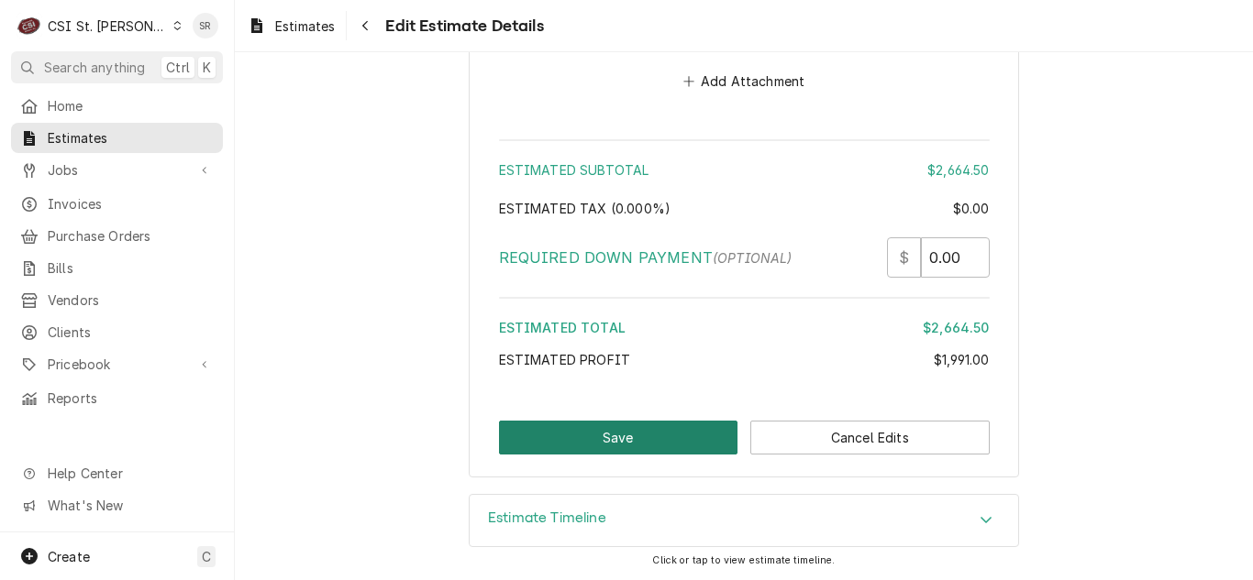
click at [568, 443] on button "Save" at bounding box center [618, 438] width 239 height 34
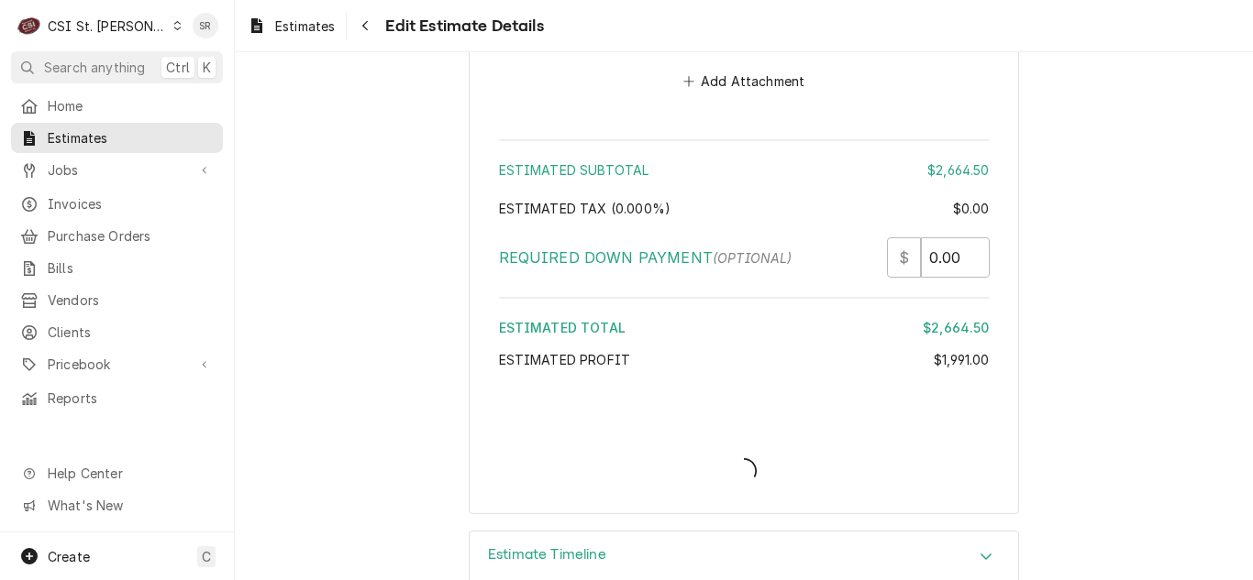
type textarea "x"
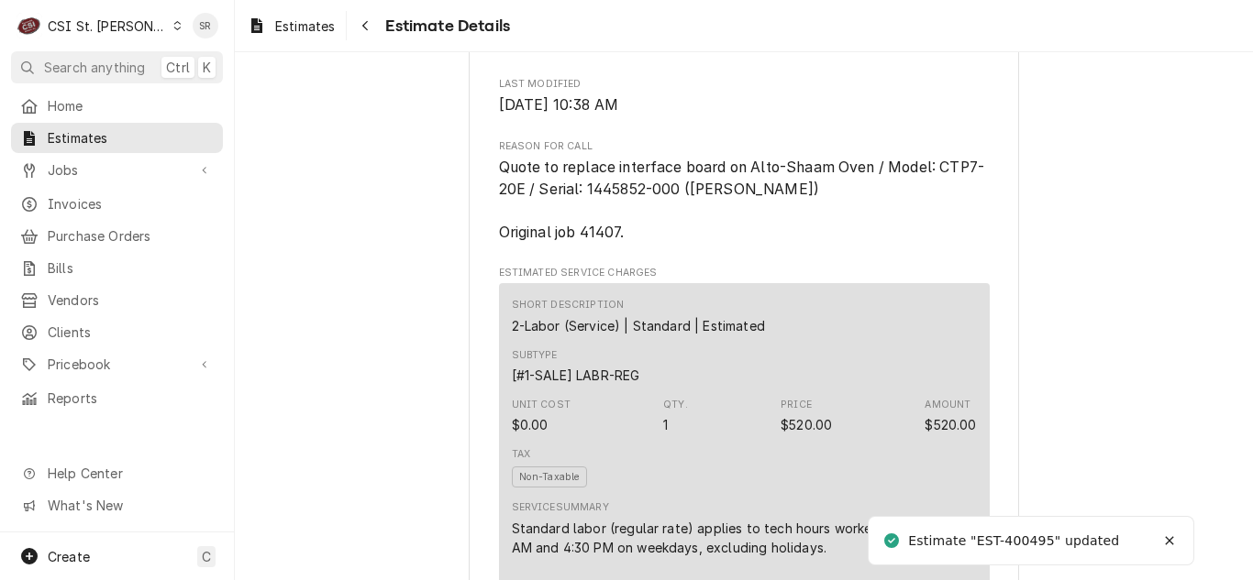
scroll to position [917, 0]
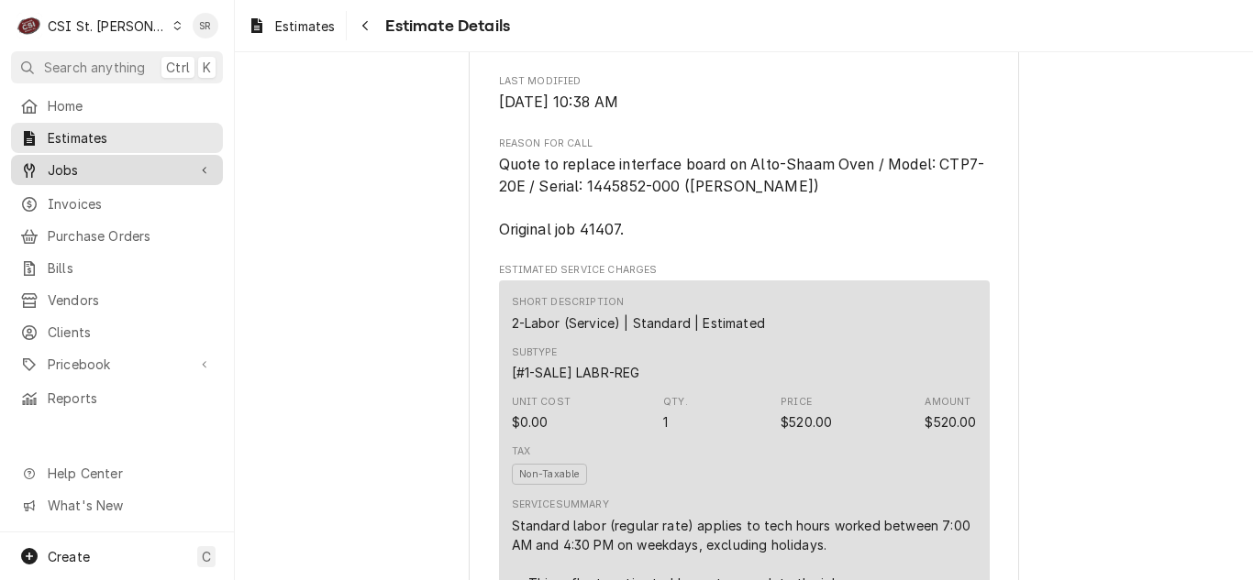
click at [133, 172] on span "Jobs" at bounding box center [117, 169] width 138 height 19
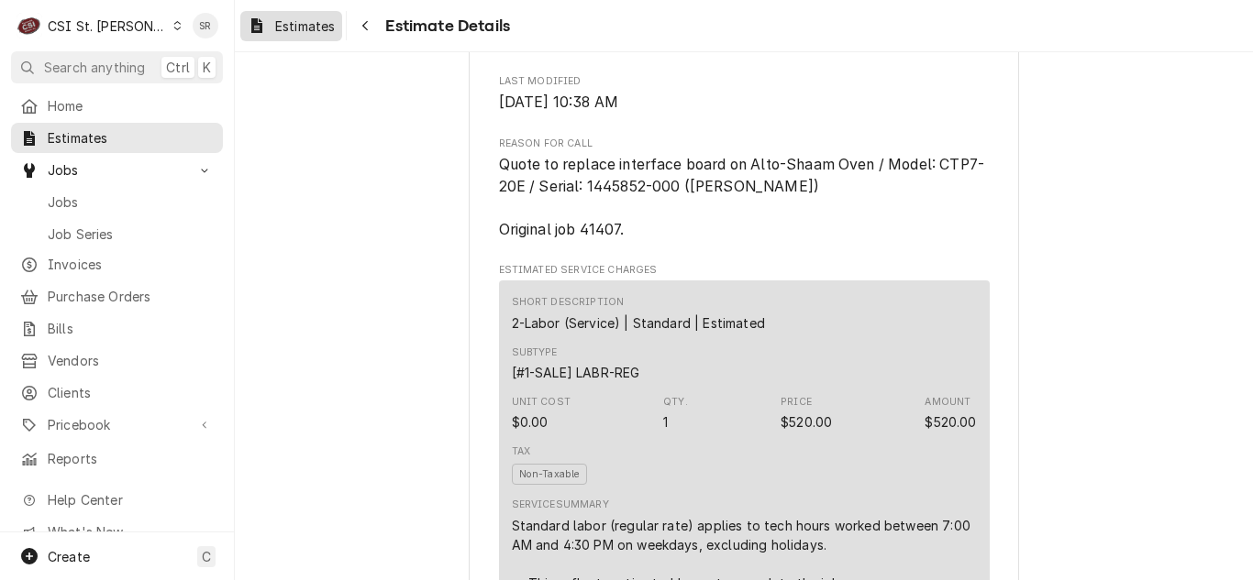
click at [286, 22] on span "Estimates" at bounding box center [305, 26] width 60 height 19
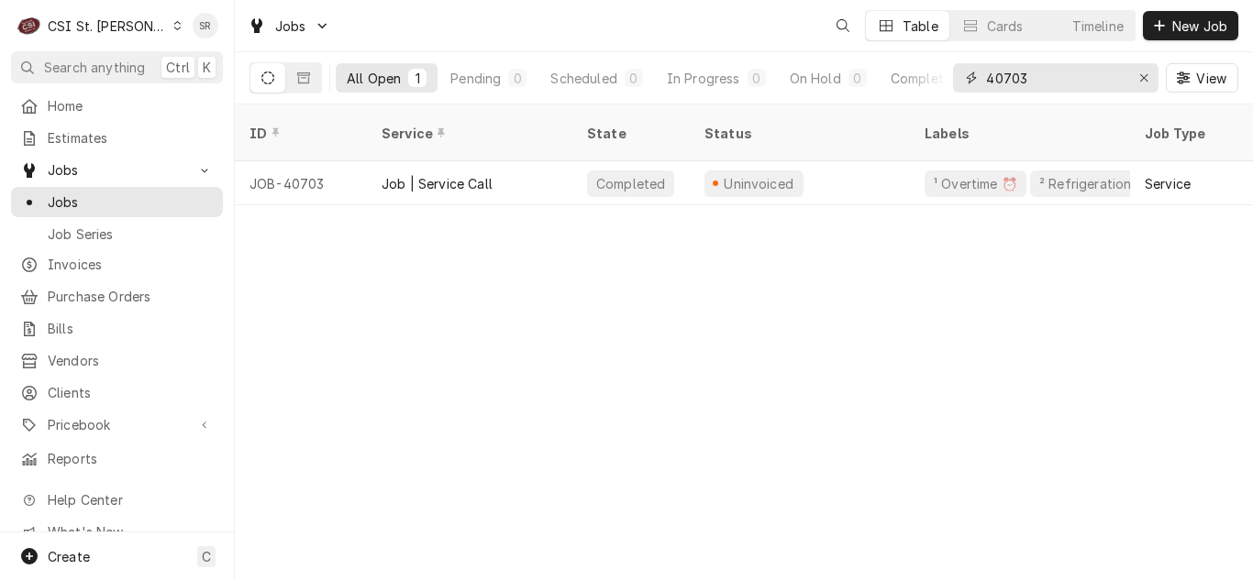
click at [954, 83] on div "40703" at bounding box center [1055, 77] width 205 height 29
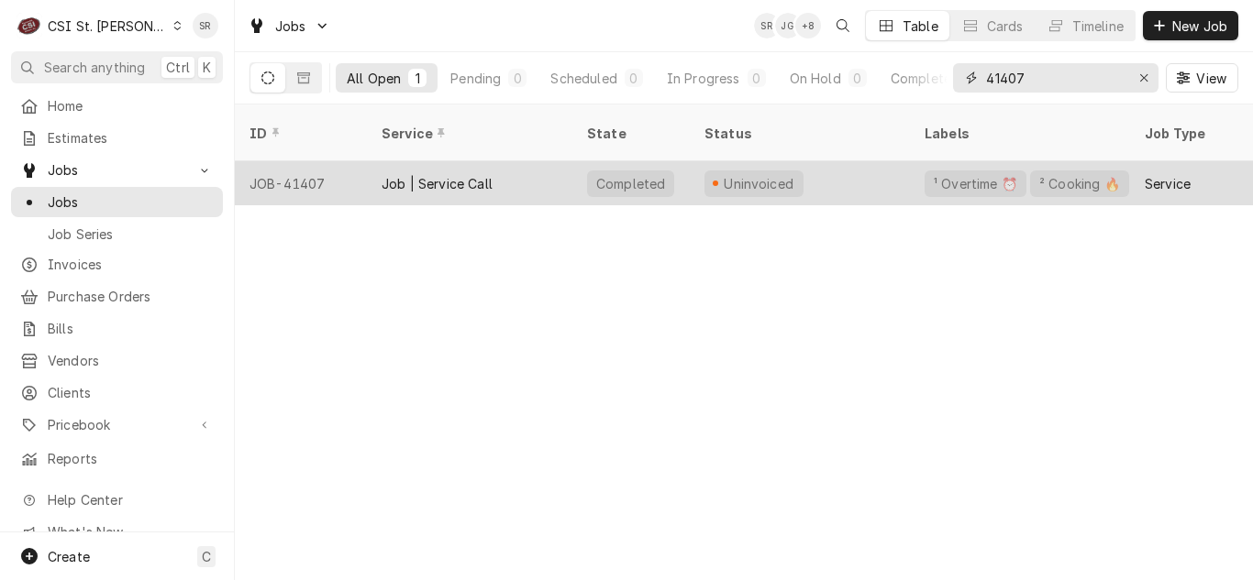
type input "41407"
click at [521, 167] on div "Job | Service Call" at bounding box center [469, 183] width 205 height 44
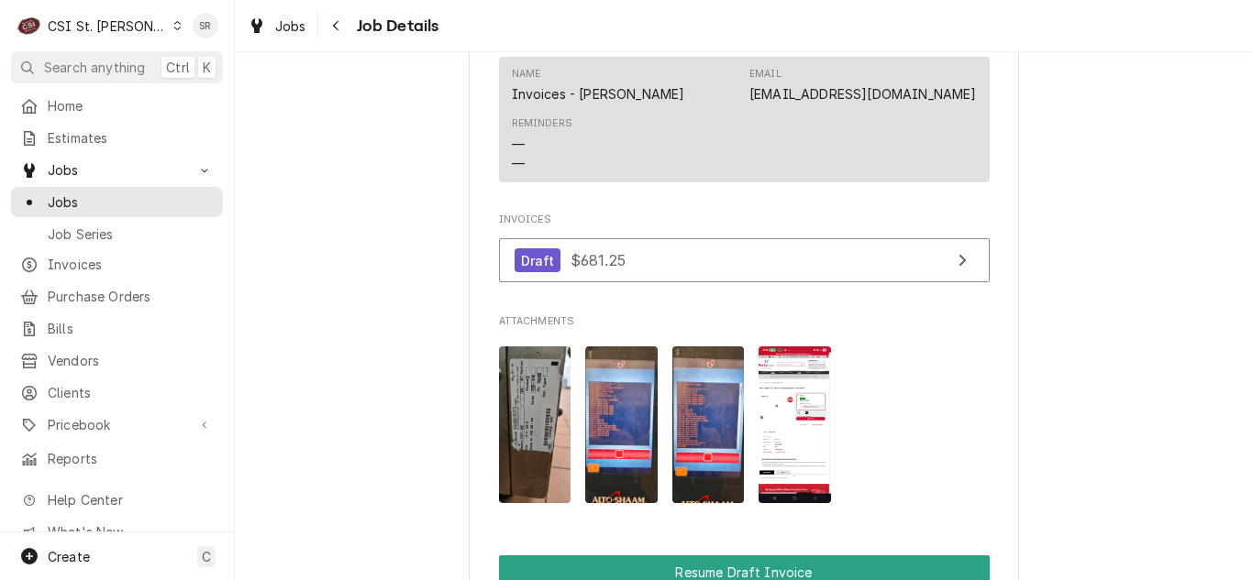
scroll to position [2017, 0]
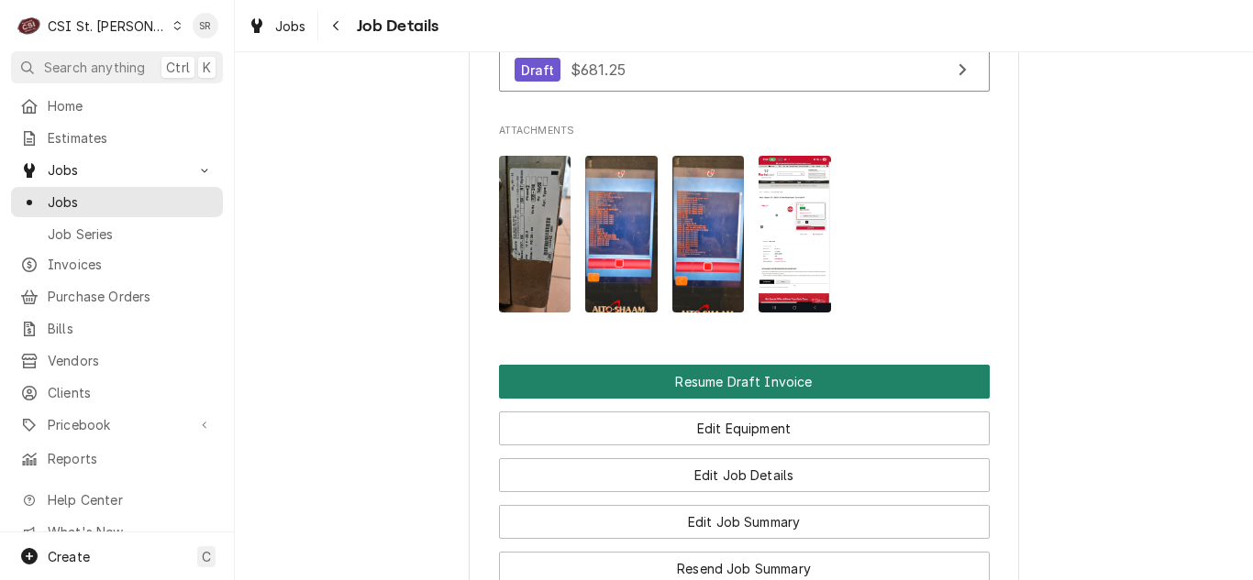
click at [653, 395] on button "Resume Draft Invoice" at bounding box center [744, 382] width 491 height 34
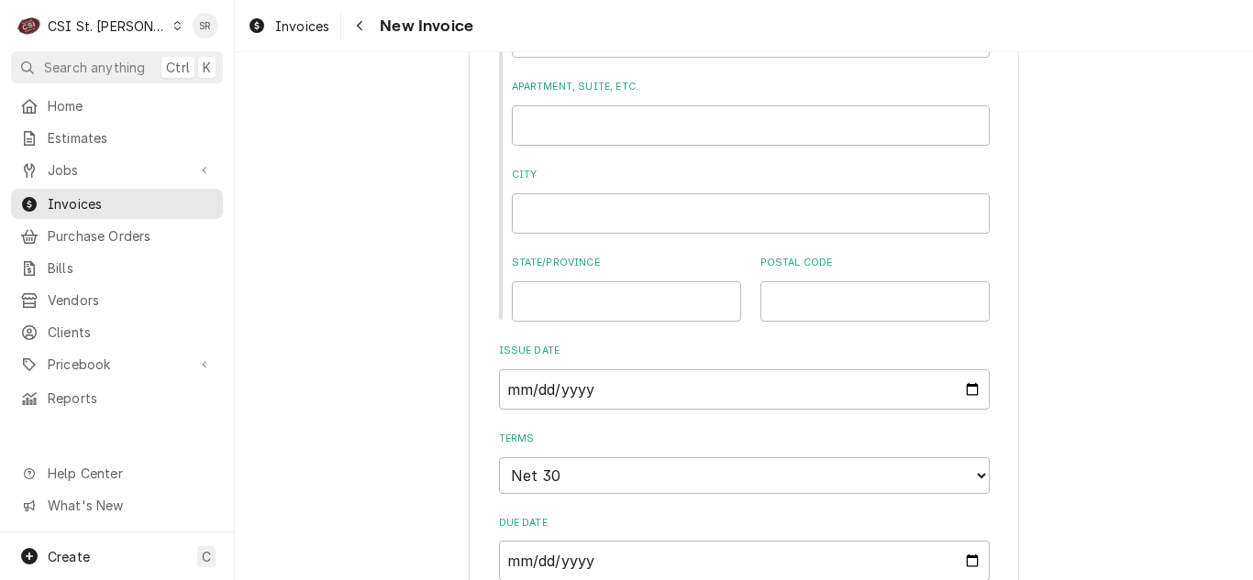
scroll to position [1192, 0]
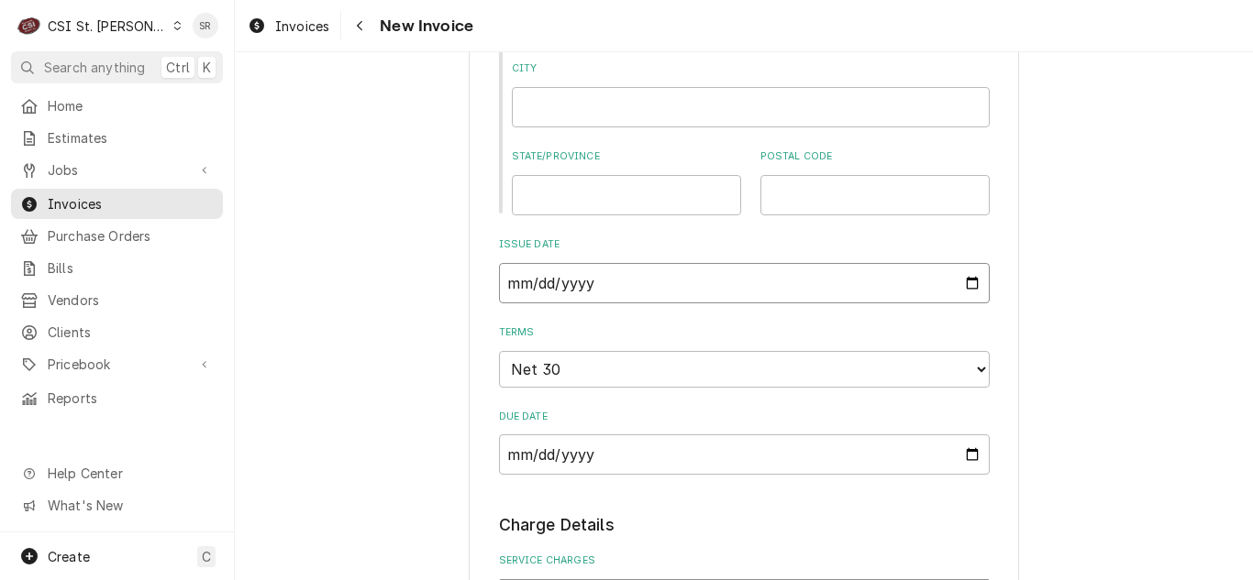
click at [960, 286] on input "2025-08-01" at bounding box center [744, 283] width 491 height 40
type textarea "x"
type input "2025-08-31"
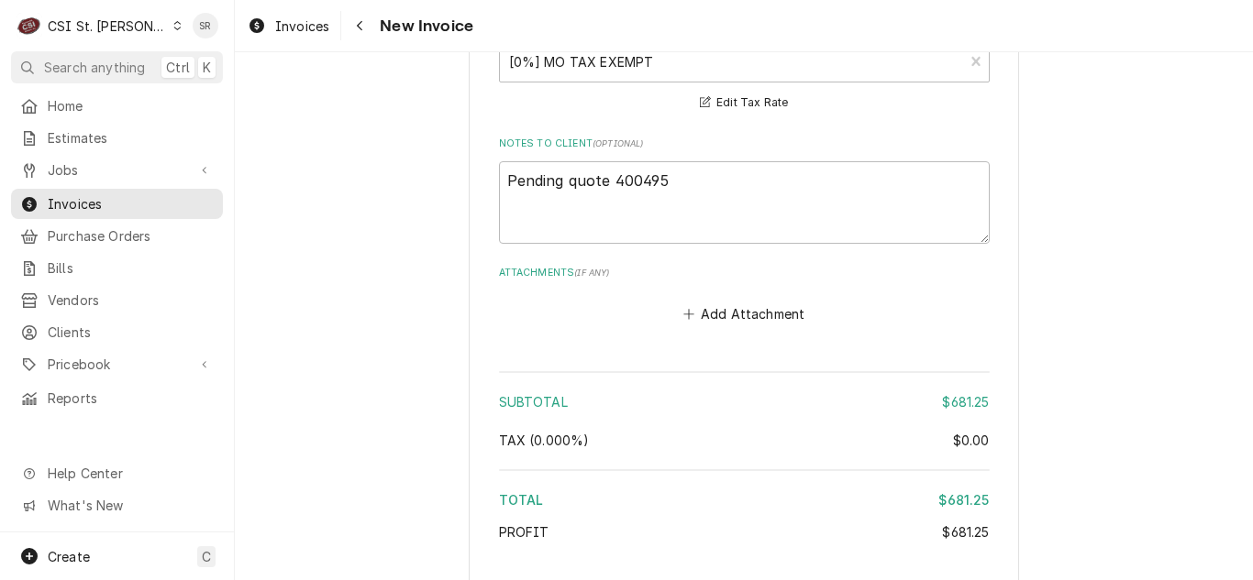
scroll to position [3110, 0]
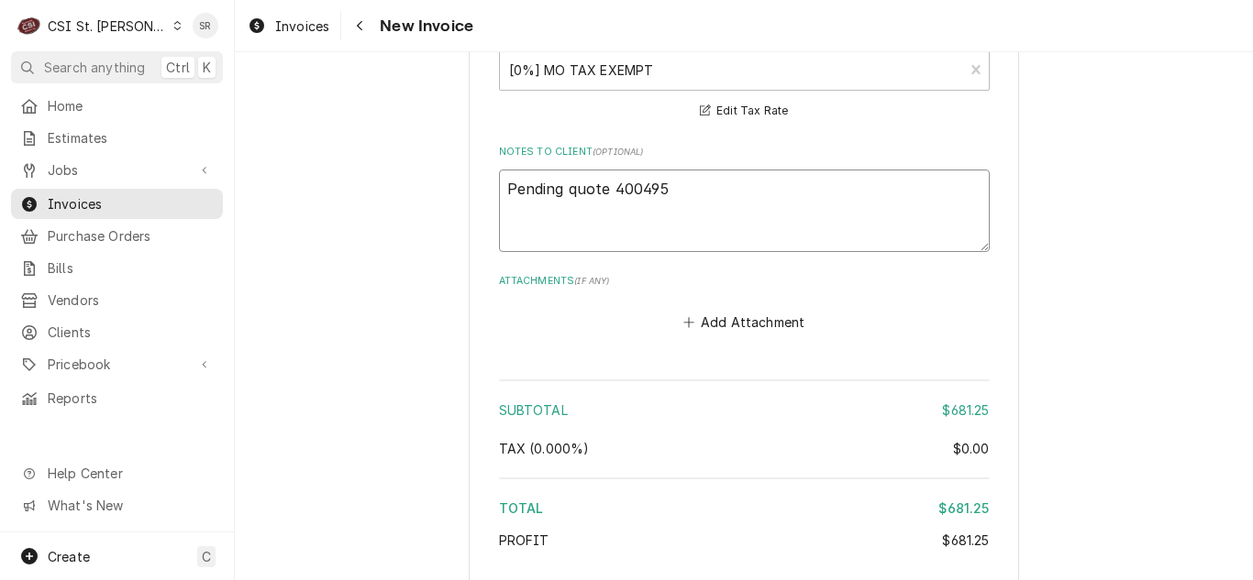
click at [716, 217] on textarea "Pending quote 400495" at bounding box center [744, 211] width 491 height 83
type textarea "x"
type textarea "Pending quote 400495"
type textarea "x"
type textarea "Pending quote 400495 -"
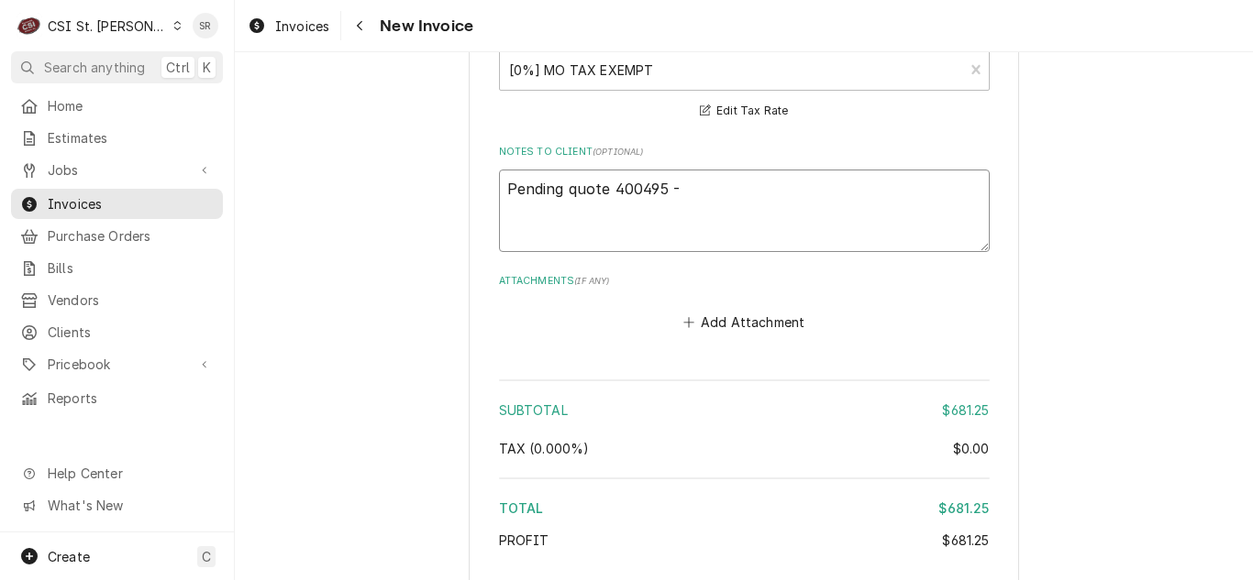
type textarea "x"
type textarea "Pending quote 400495 -"
type textarea "x"
type textarea "Pending quote 400495 - R"
type textarea "x"
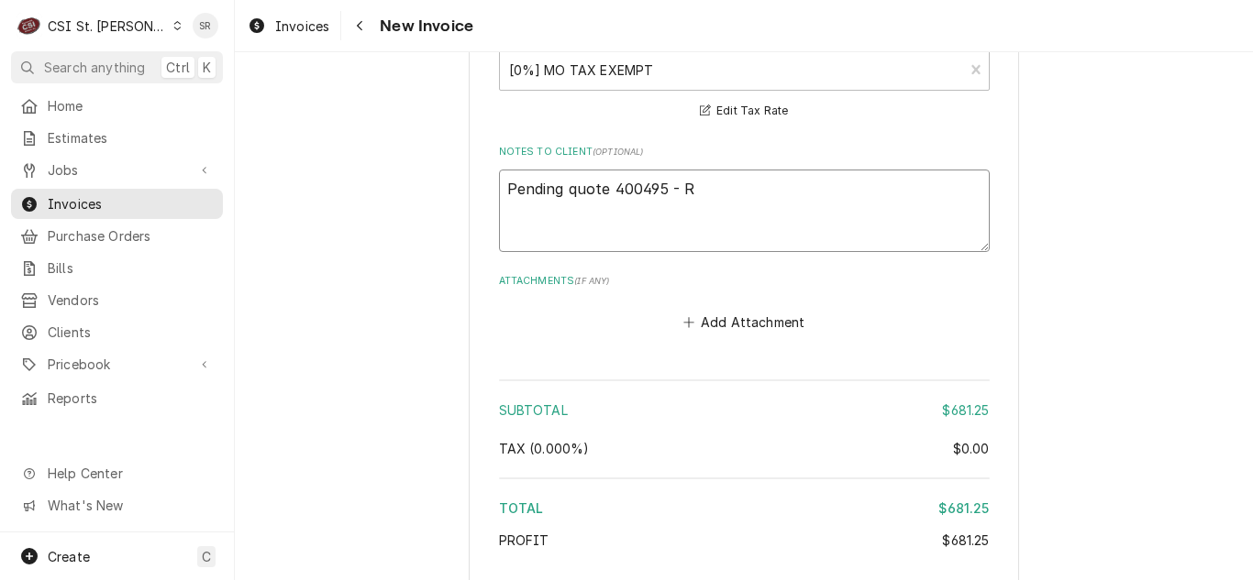
type textarea "Pending quote 400495 - RE"
type textarea "x"
type textarea "Pending quote 400495 - REE"
type textarea "x"
type textarea "Pending quote 400495 - RE"
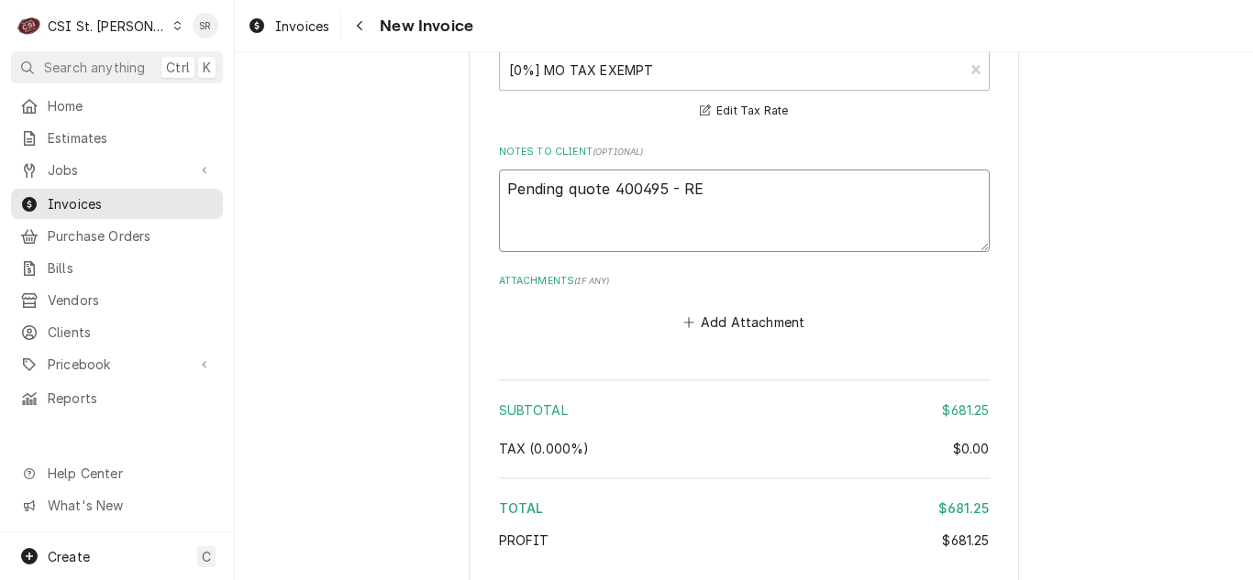
type textarea "x"
type textarea "Pending quote 400495 - REJ"
type textarea "x"
type textarea "Pending quote 400495 - REJE"
type textarea "x"
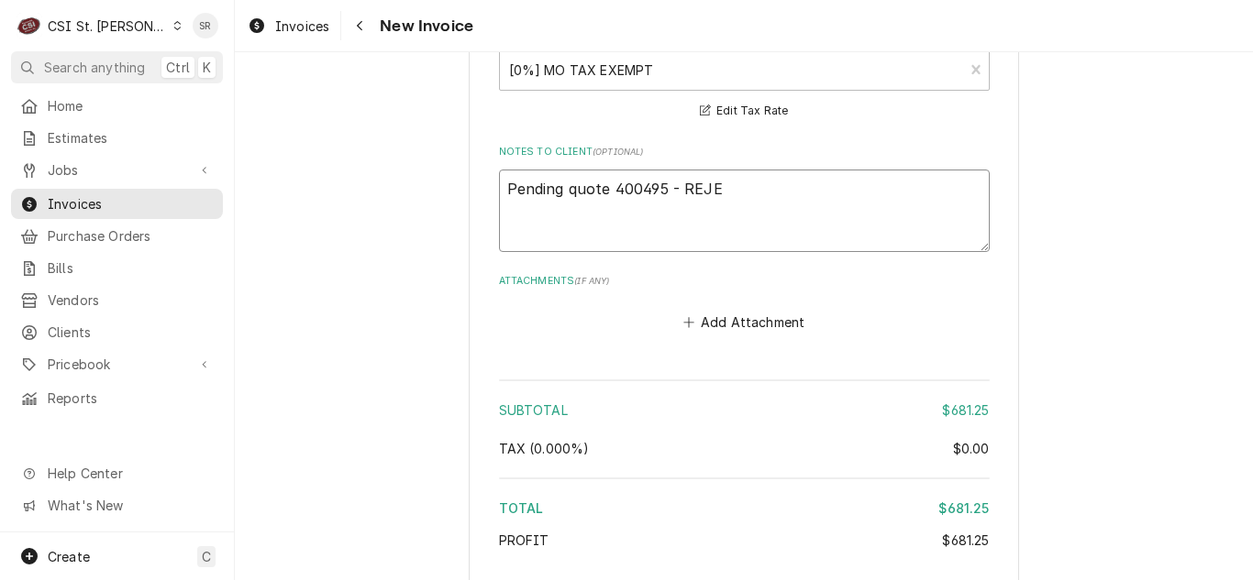
type textarea "Pending quote 400495 - REJEC"
type textarea "x"
type textarea "Pending quote 400495 - REJECT"
type textarea "x"
type textarea "Pending quote 400495 - REJECTE"
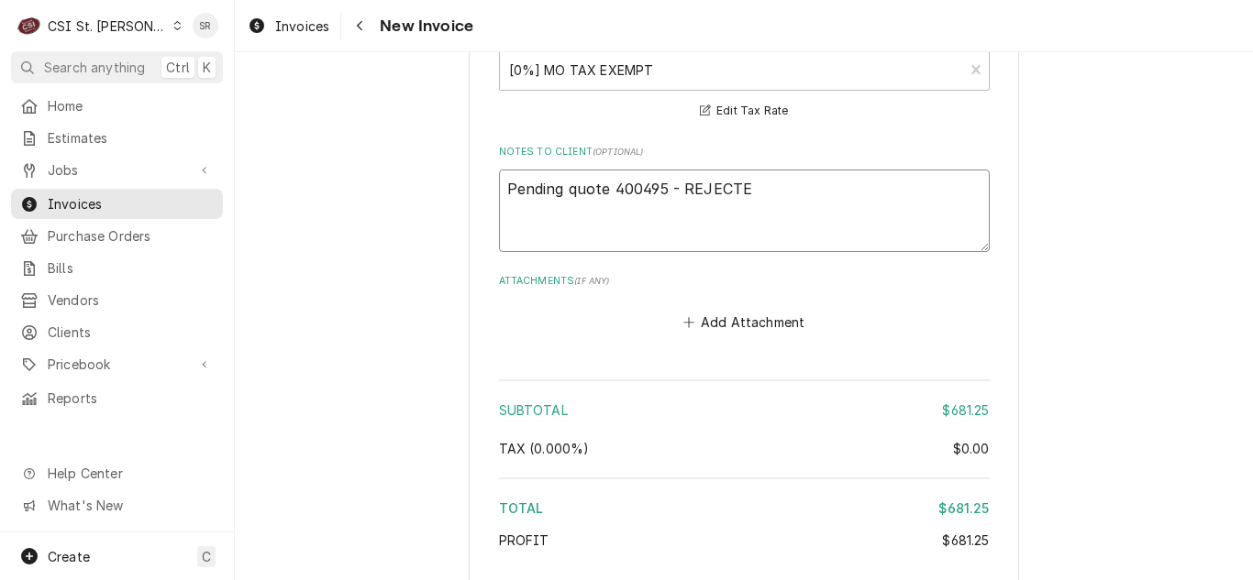
type textarea "x"
type textarea "Pending quote 400495 - REJECTED"
type textarea "x"
type textarea "Pending quote 400495 - REJECTE"
type textarea "x"
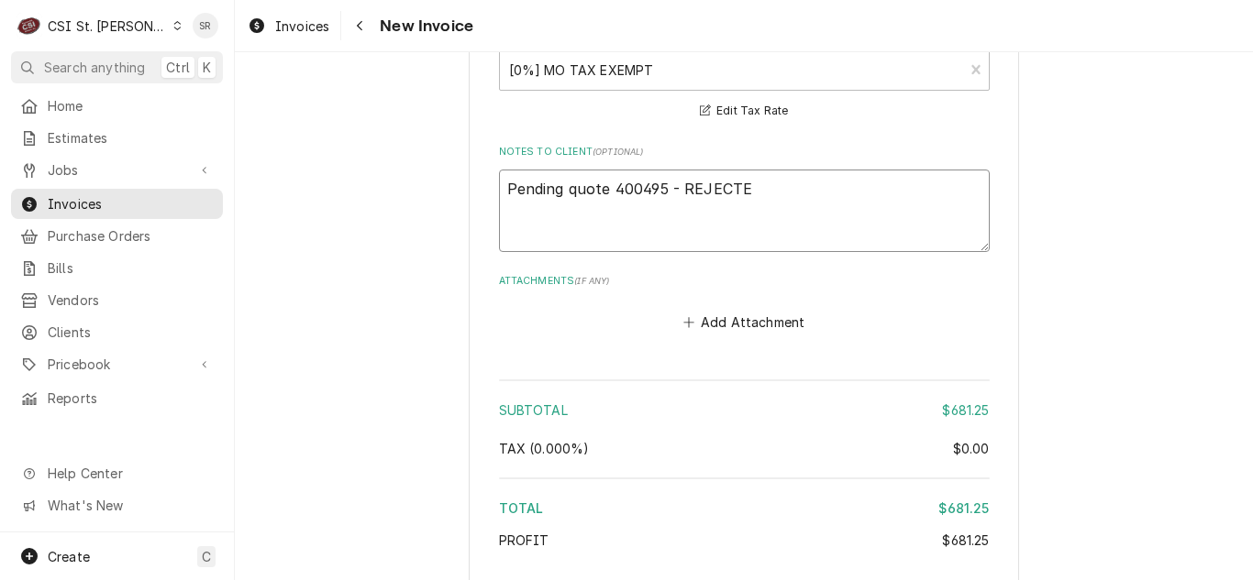
type textarea "Pending quote 400495 - REJECT"
type textarea "x"
type textarea "Pending quote 400495 - REJECTI"
type textarea "x"
type textarea "Pending quote 400495 - REJECTIN"
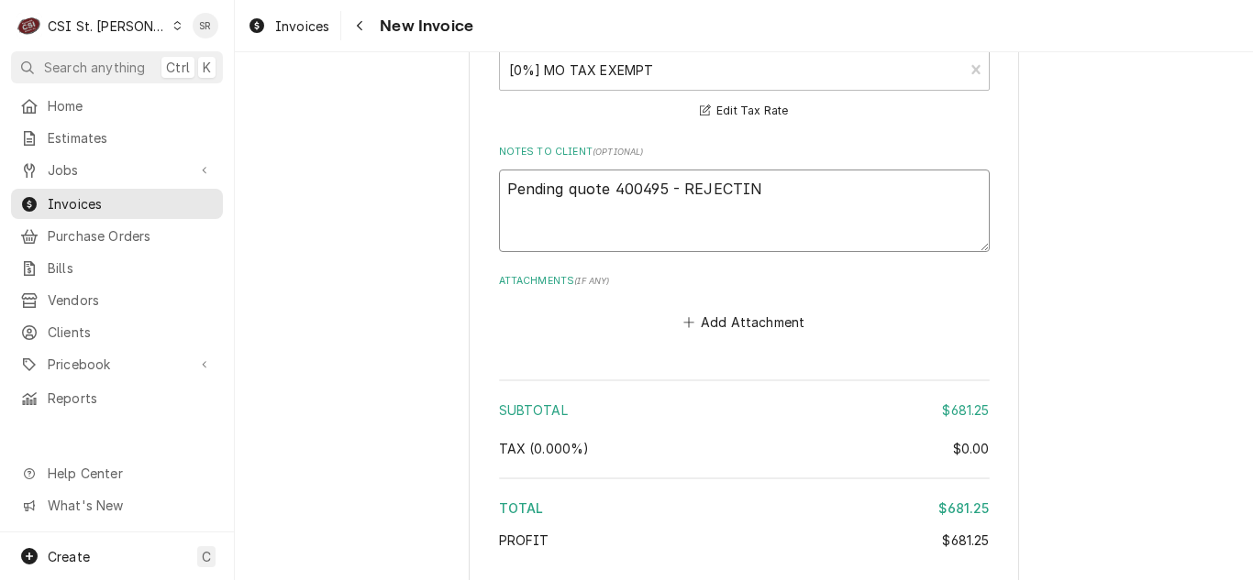
type textarea "x"
type textarea "Pending quote 400495 - REJECTING"
type textarea "x"
type textarea "Pending quote 400495 - REJECTING,"
type textarea "x"
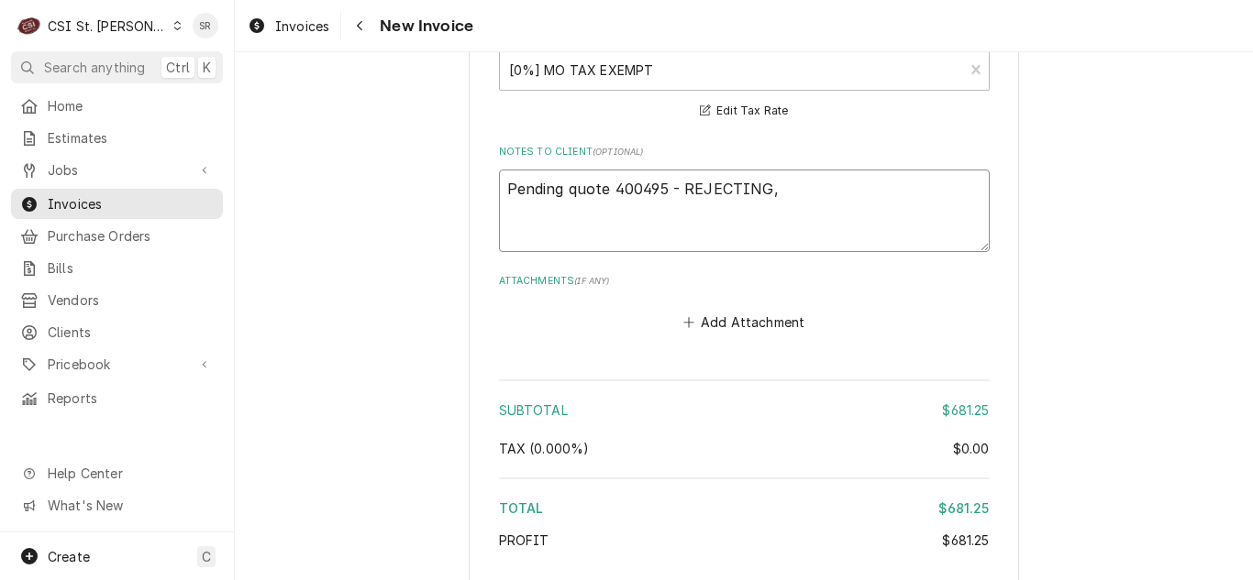
type textarea "Pending quote 400495 - REJECTING,"
type textarea "x"
type textarea "Pending quote 400495 - REJECTING, ov"
type textarea "x"
type textarea "Pending quote 400495 - REJECTING, ove"
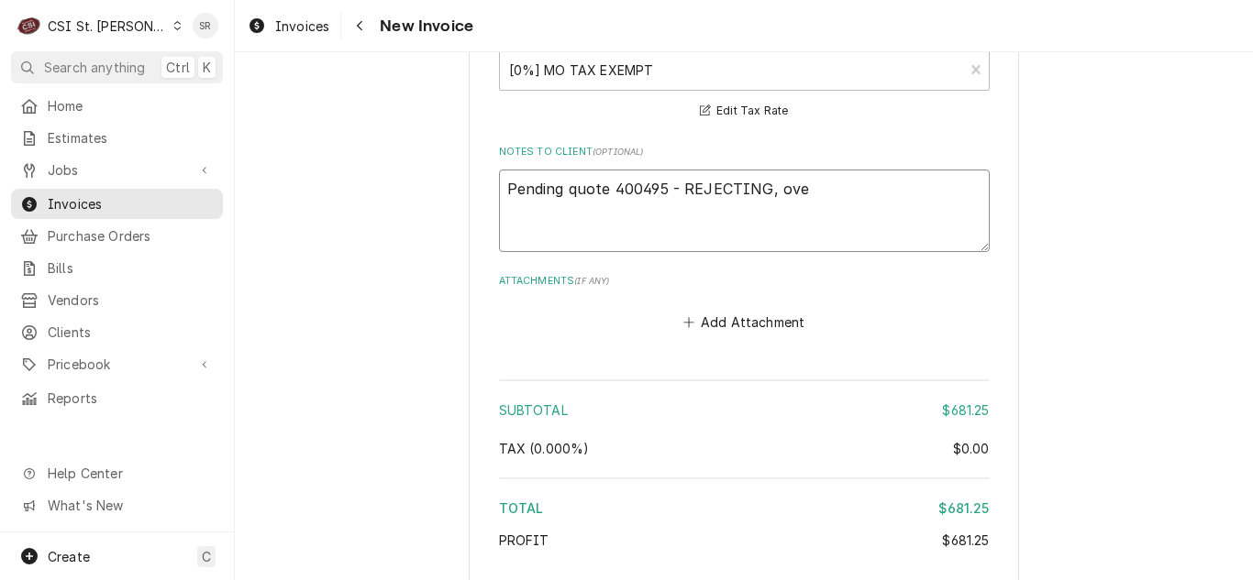
type textarea "x"
type textarea "Pending quote 400495 - REJECTING, over"
type textarea "x"
type textarea "Pending quote 400495 - REJECTING, over"
type textarea "x"
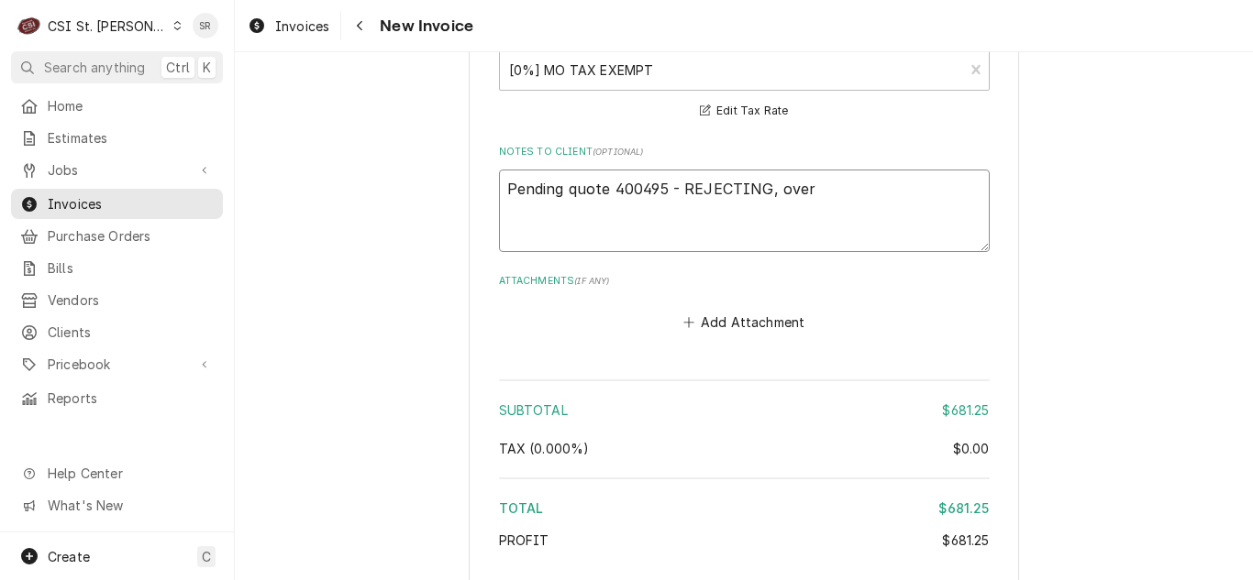
type textarea "Pending quote 400495 - REJECTING, over 3"
type textarea "x"
type textarea "Pending quote 400495 - REJECTING, over 30"
type textarea "x"
type textarea "Pending quote 400495 - REJECTING, over 30"
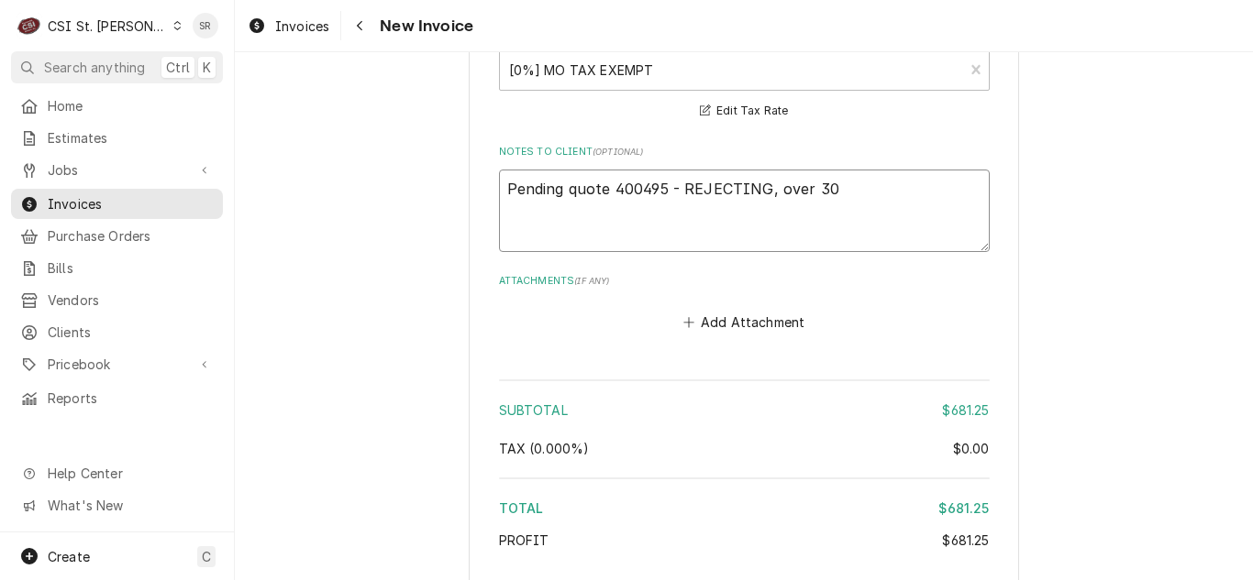
type textarea "x"
type textarea "Pending quote 400495 - REJECTING, over 30 d"
type textarea "x"
type textarea "Pending quote 400495 - REJECTING, over 30 da"
type textarea "x"
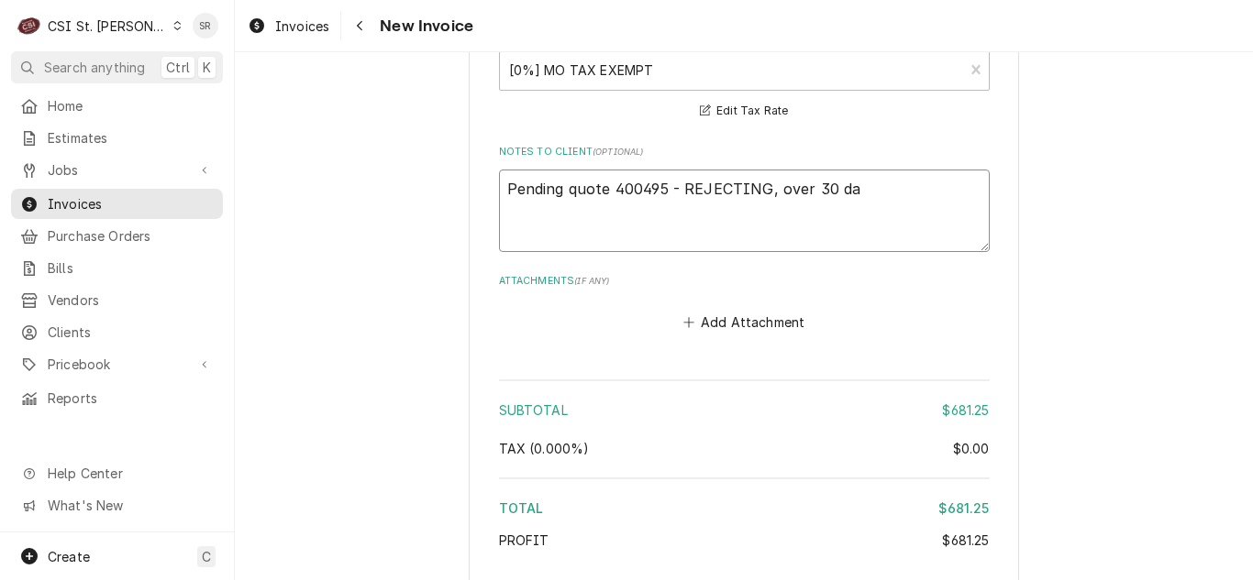
type textarea "Pending quote 400495 - REJECTING, over 30 day"
type textarea "x"
type textarea "Pending quote 400495 - REJECTING, over 30 day"
type textarea "x"
type textarea "Pending quote 400495 - REJECTING, over 30 day o"
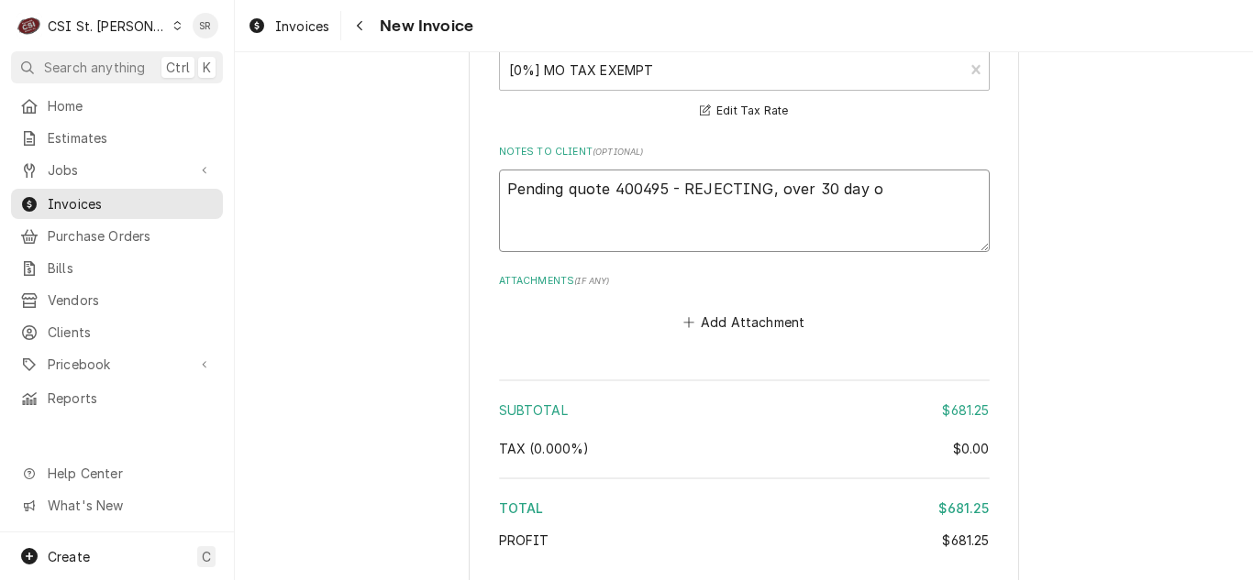
type textarea "x"
type textarea "Pending quote 400495 - REJECTING, over 30 day"
type textarea "x"
type textarea "Pending quote 400495 - REJECTING, over 30 day"
type textarea "x"
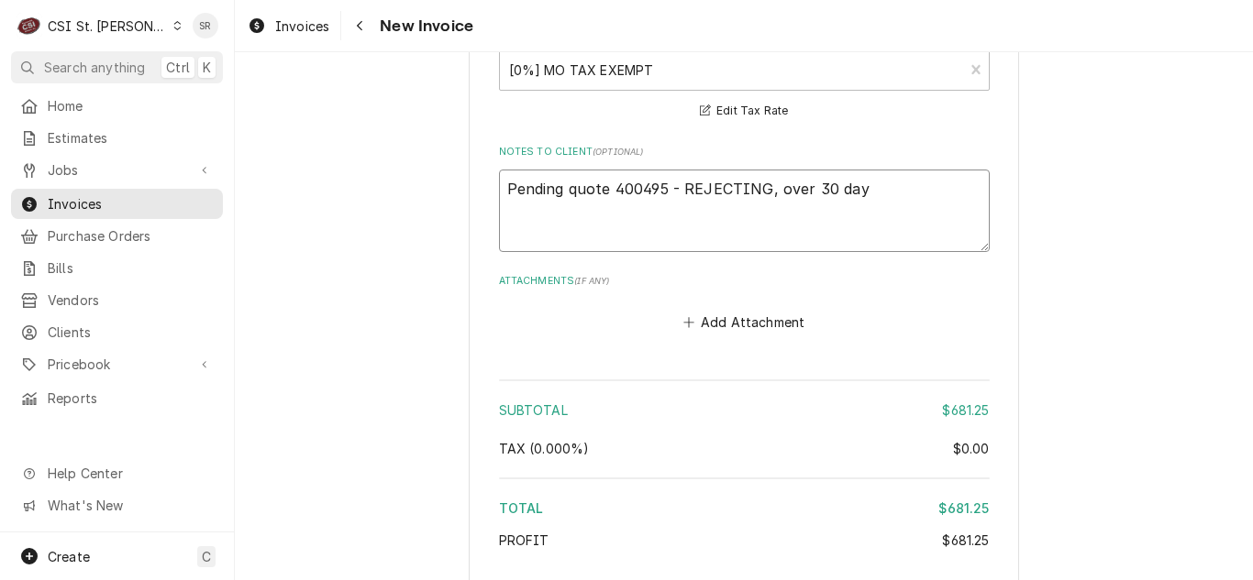
type textarea "Pending quote 400495 - REJECTING, over 30 days"
type textarea "x"
type textarea "Pending quote 400495 - REJECTING, over 30 days"
type textarea "x"
type textarea "Pending quote 400495 - REJECTING, over 30 days o"
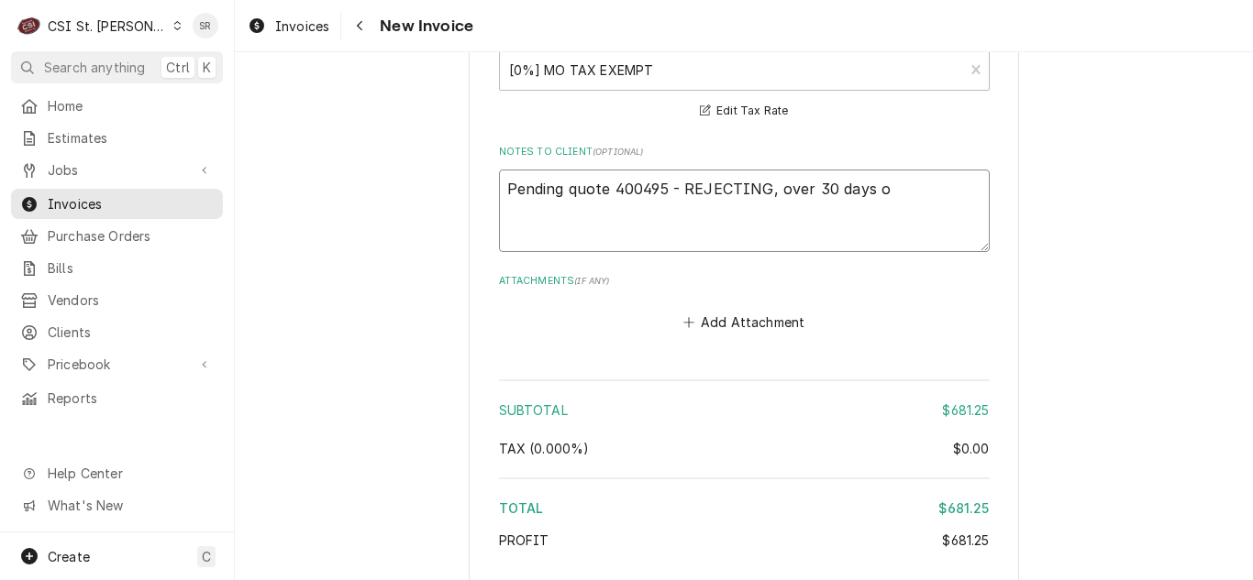
type textarea "x"
type textarea "Pending quote 400495 - REJECTING, over 30 days ol"
type textarea "x"
type textarea "Pending quote 400495 - REJECTING, over 30 days old"
type textarea "x"
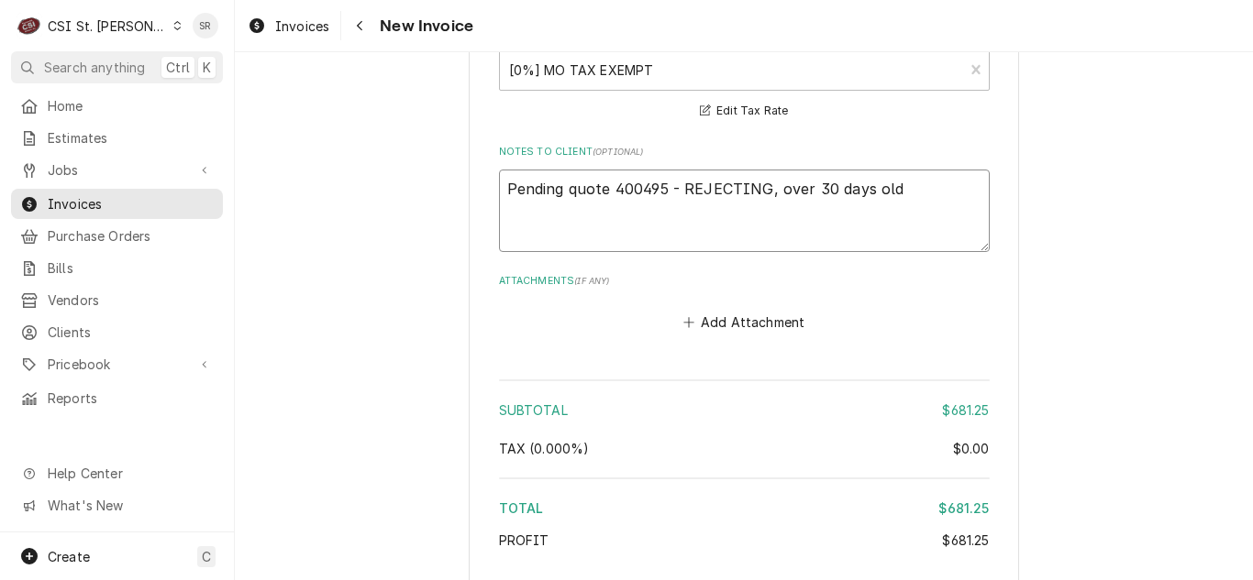
type textarea "Pending quote 400495 - REJECTING, over 30 days old"
type textarea "x"
type textarea "Pending quote 400495 - REJECTING, over 30 days old -"
type textarea "x"
type textarea "Pending quote 400495 - REJECTING, over 30 days old - b"
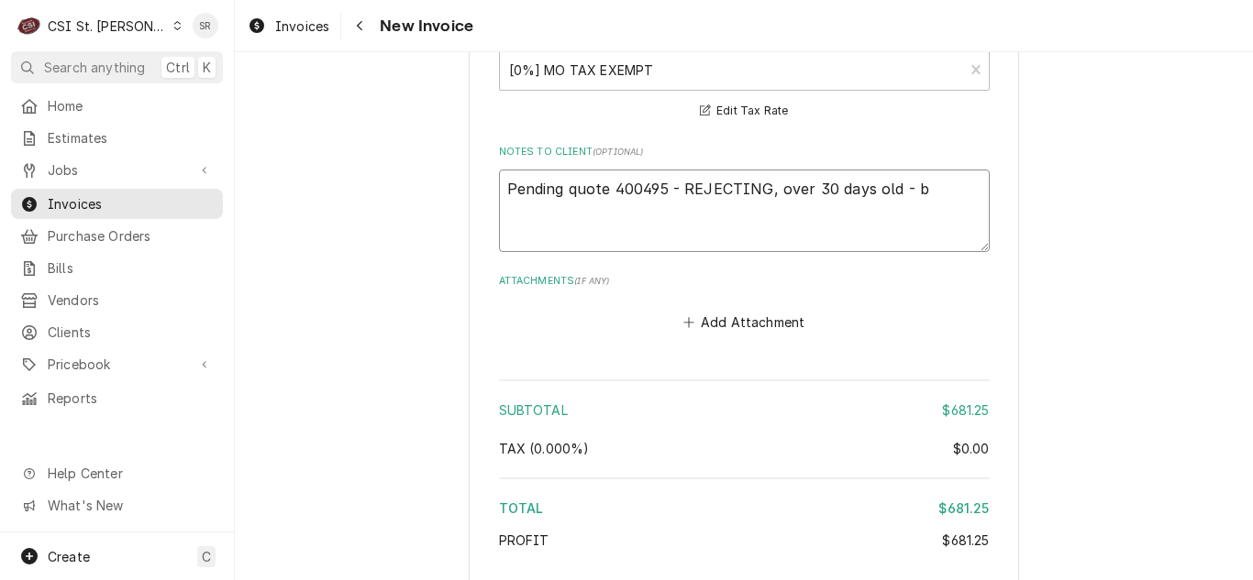
type textarea "x"
type textarea "Pending quote 400495 - REJECTING, over 30 days old - bi"
type textarea "x"
type textarea "Pending quote 400495 - REJECTING, over 30 days old - bil"
type textarea "x"
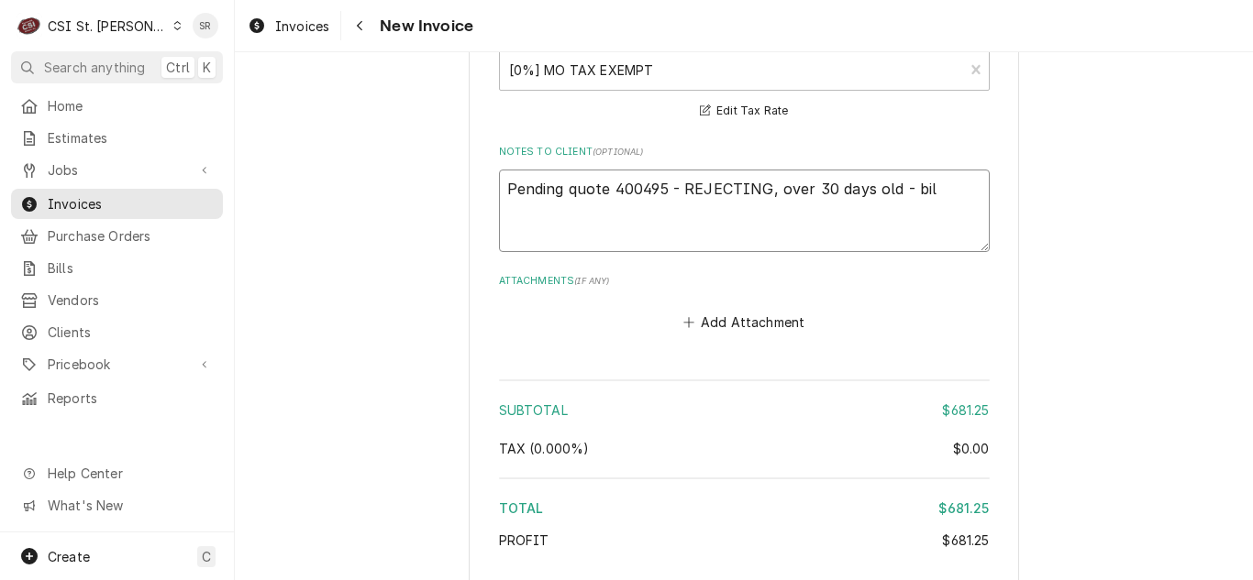
type textarea "Pending quote 400495 - REJECTING, over 30 days old - bill"
type textarea "x"
type textarea "Pending quote 400495 - REJECTING, over 30 days old - billi"
type textarea "x"
type textarea "Pending quote 400495 - REJECTING, over 30 days old - billin"
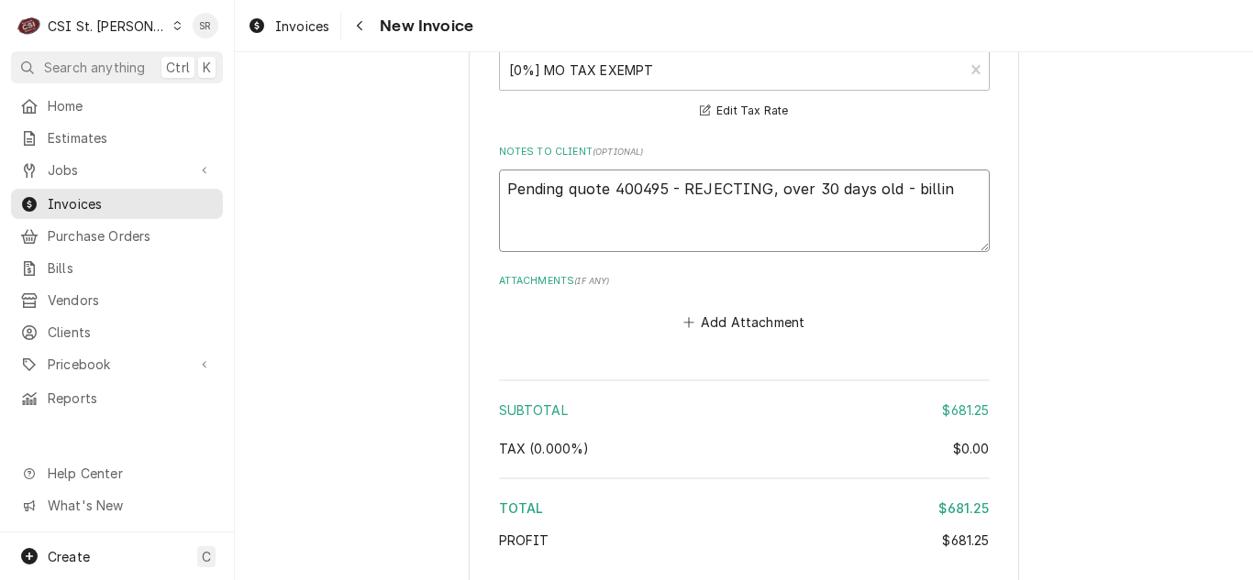
type textarea "x"
type textarea "Pending quote 400495 - REJECTING, over 30 days old - billing"
type textarea "x"
type textarea "Pending quote 400495 - REJECTING, over 30 days old - billing"
type textarea "x"
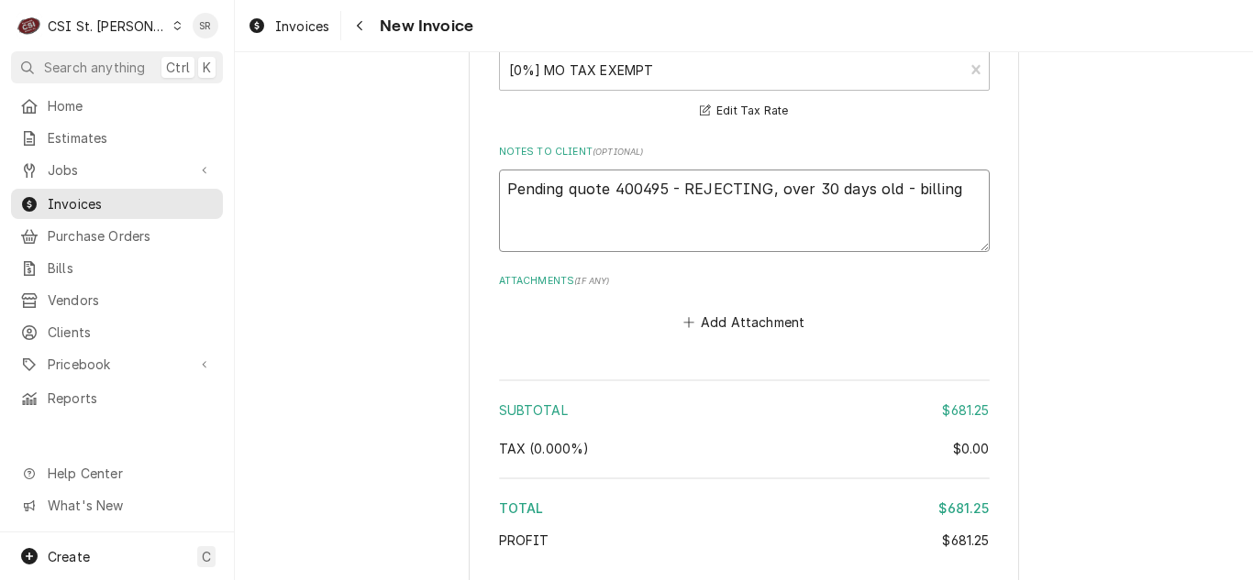
type textarea "Pending quote 400495 - REJECTING, over 30 days old - billing i"
type textarea "x"
type textarea "Pending quote 400495 - REJECTING, over 30 days old - billing in"
type textarea "x"
type textarea "Pending quote 400495 - REJECTING, over 30 days old - billing inc"
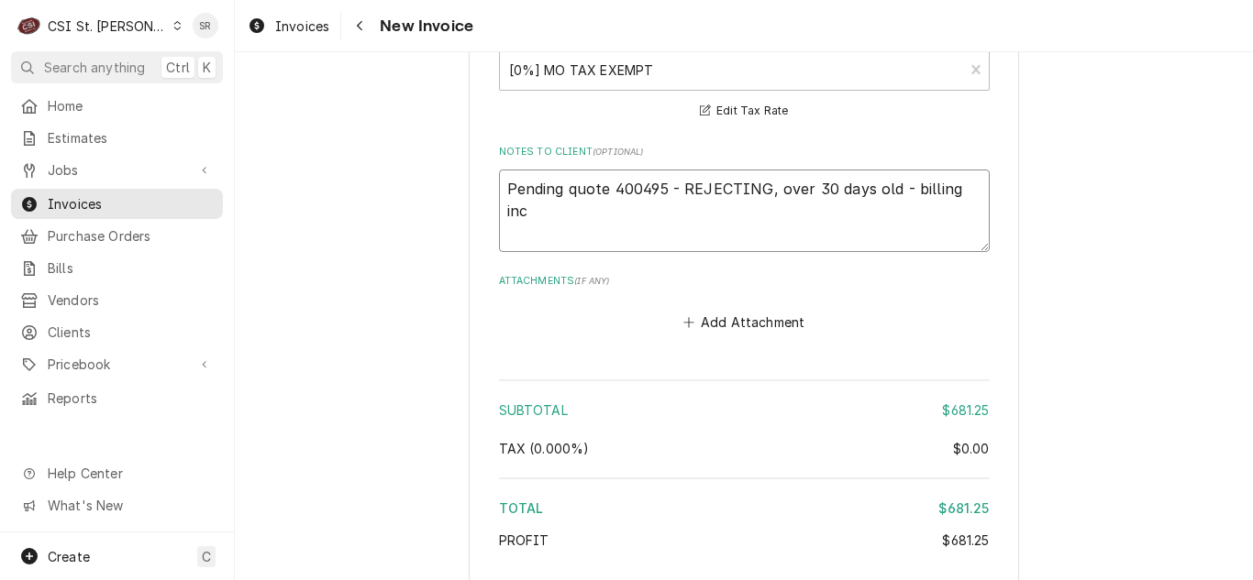
type textarea "x"
type textarea "Pending quote 400495 - REJECTING, over 30 days old - billing incu"
type textarea "x"
type textarea "Pending quote 400495 - REJECTING, over 30 days old - billing incur"
type textarea "x"
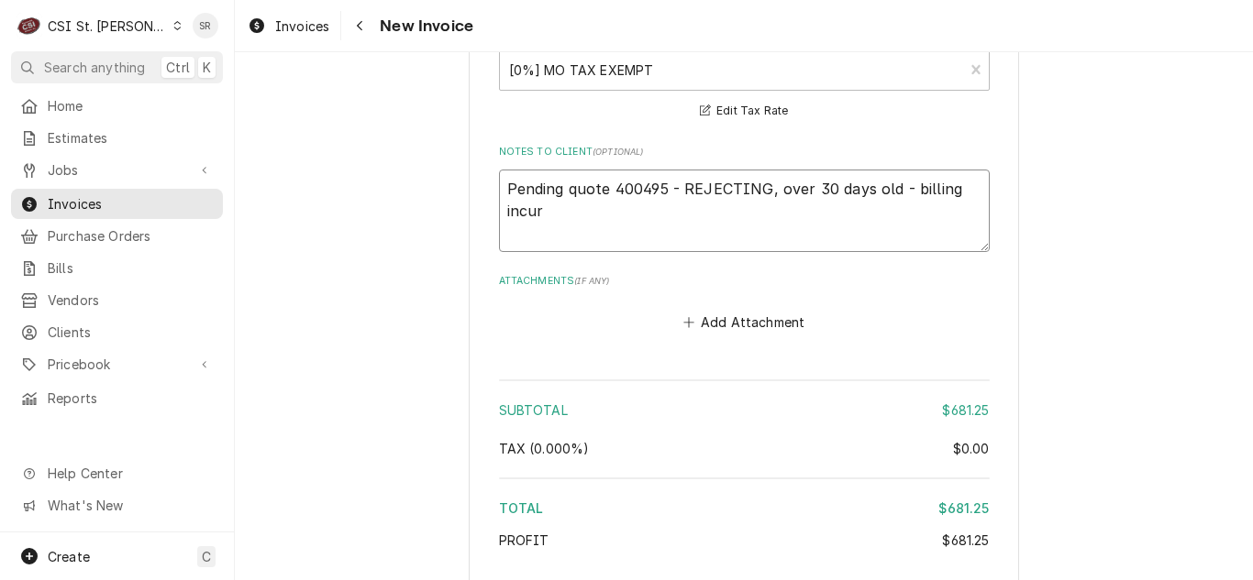
type textarea "Pending quote 400495 - REJECTING, over 30 days old - billing incurr"
type textarea "x"
type textarea "Pending quote 400495 - REJECTING, over 30 days old - billing incurre"
type textarea "x"
type textarea "Pending quote 400495 - REJECTING, over 30 days old - billing incurred"
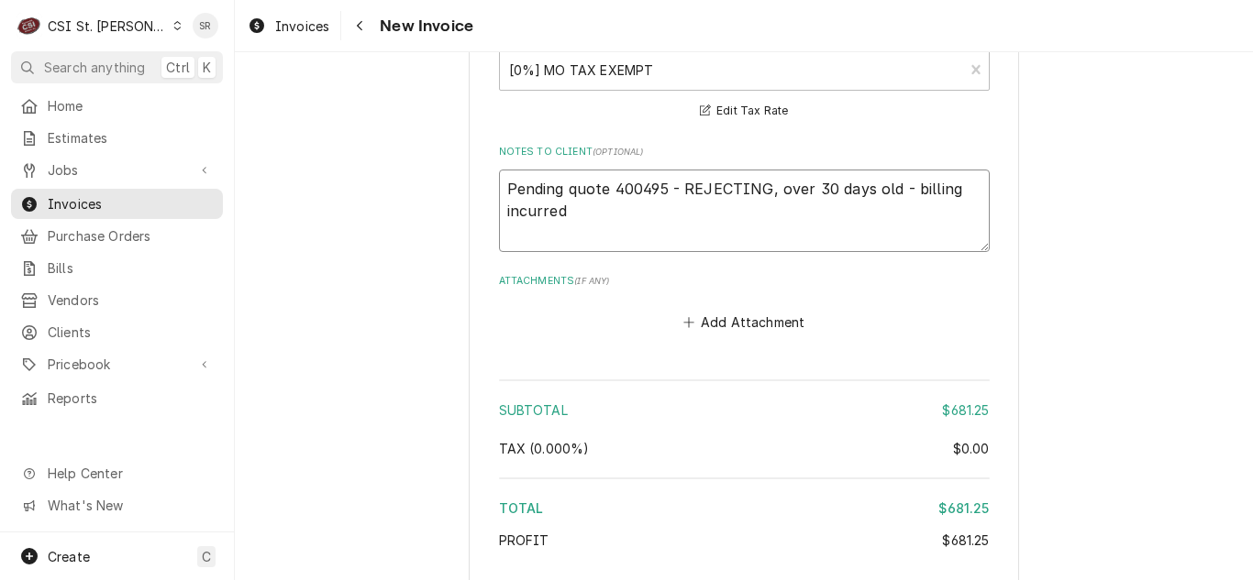
drag, startPoint x: 555, startPoint y: 195, endPoint x: 430, endPoint y: 213, distance: 125.9
click at [568, 187] on textarea "Pending quote 400495 - REJECTING, over 30 days old - billing incurred" at bounding box center [744, 211] width 491 height 83
click at [557, 189] on textarea "Pending quote 400495 - REJECTING, over 30 days old - billing incurred" at bounding box center [744, 211] width 491 height 83
drag, startPoint x: 559, startPoint y: 191, endPoint x: 385, endPoint y: 216, distance: 176.1
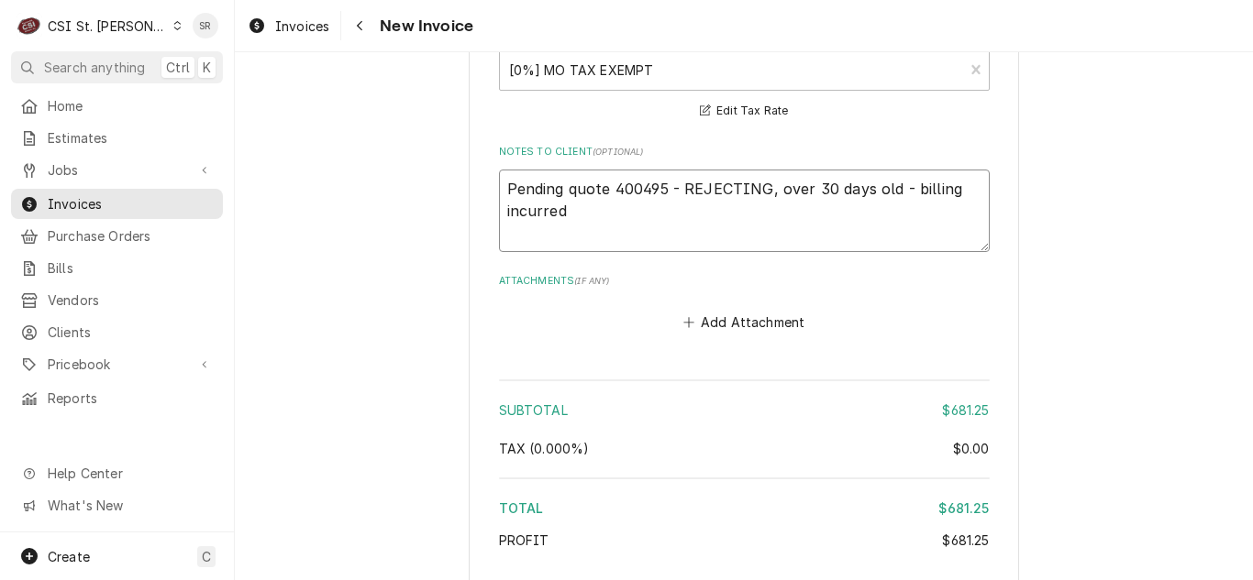
click at [567, 180] on textarea "Pending quote 400495 - REJECTING, over 30 days old - billing incurred" at bounding box center [744, 211] width 491 height 83
type textarea "x"
type textarea "Pending q=uote 400495 - REJECTING, over 30 days old - billing incurred"
type textarea "x"
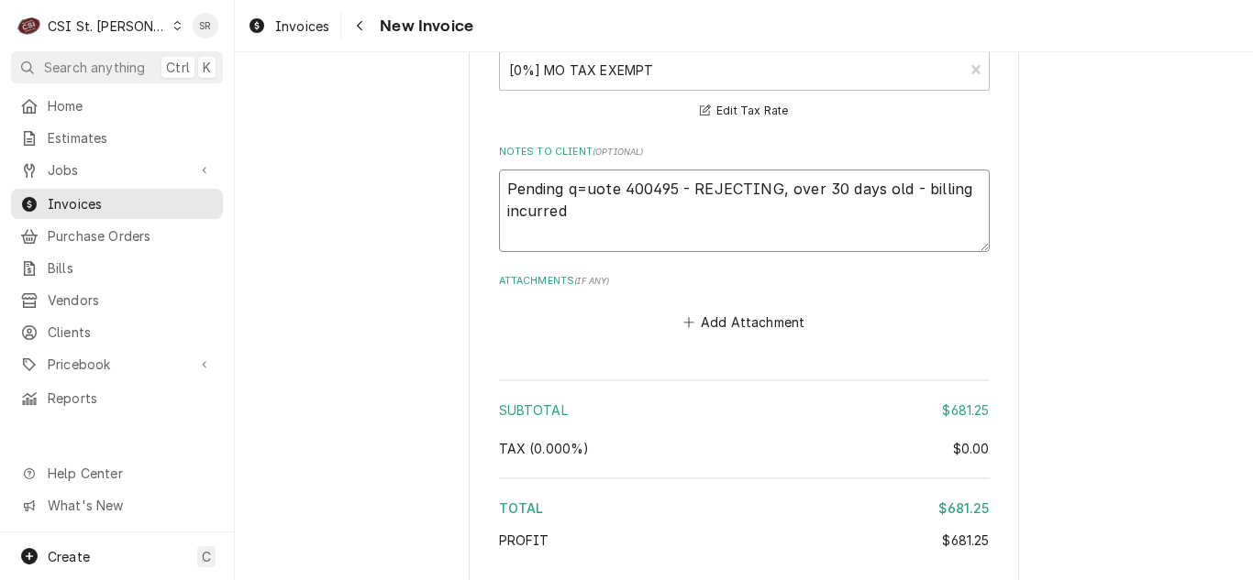
type textarea "Pending quote 400495 - REJECTING, over 30 days old - billing incurred"
type textarea "x"
type textarea "Pending uote 400495 - REJECTING, over 30 days old - billing incurred"
type textarea "x"
type textarea "Pendinguote 400495 - REJECTING, over 30 days old - billing incurred"
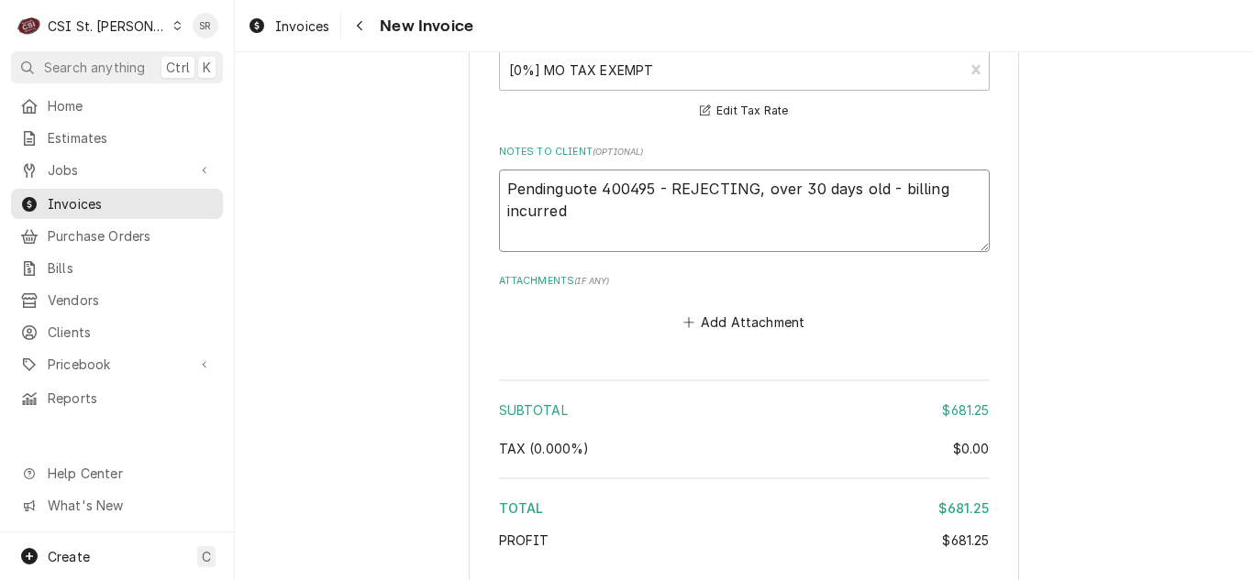
type textarea "x"
type textarea "Pendinuote 400495 - REJECTING, over 30 days old - billing incurred"
type textarea "x"
type textarea "Pendiuote 400495 - REJECTING, over 30 days old - billing incurred"
type textarea "x"
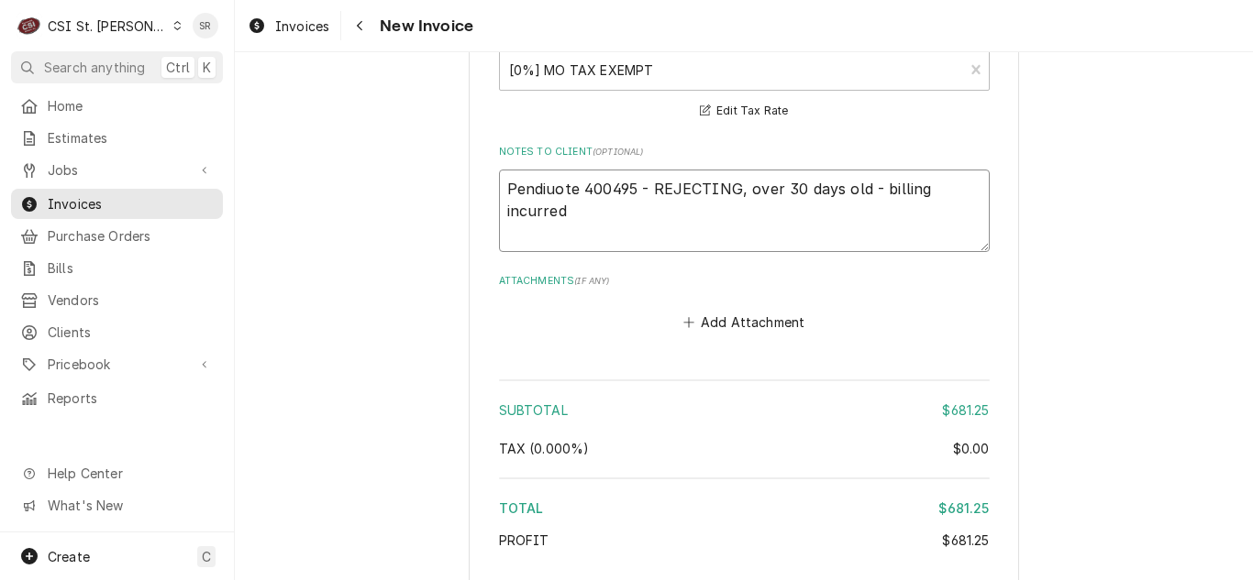
type textarea "Penduote 400495 - REJECTING, over 30 days old - billing incurred"
type textarea "x"
type textarea "Penuote 400495 - REJECTING, over 30 days old - billing incurred"
type textarea "x"
type textarea "Peuote 400495 - REJECTING, over 30 days old - billing incurred"
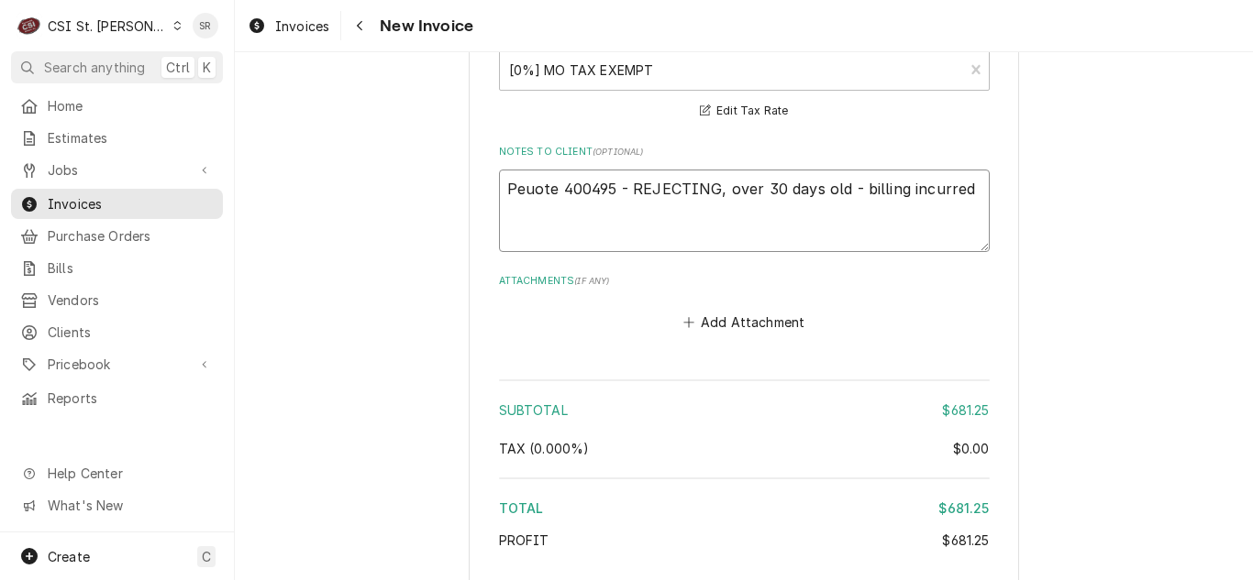
type textarea "x"
type textarea "Puote 400495 - REJECTING, over 30 days old - billing incurred"
type textarea "x"
type textarea "uote 400495 - REJECTING, over 30 days old - billing incurred"
type textarea "x"
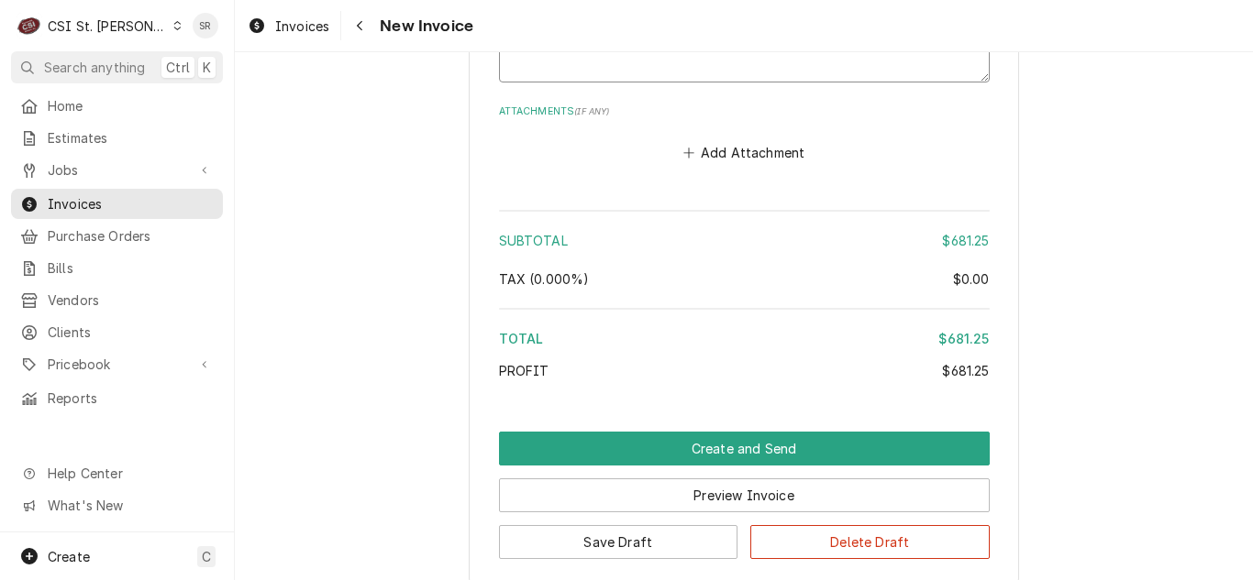
scroll to position [3385, 0]
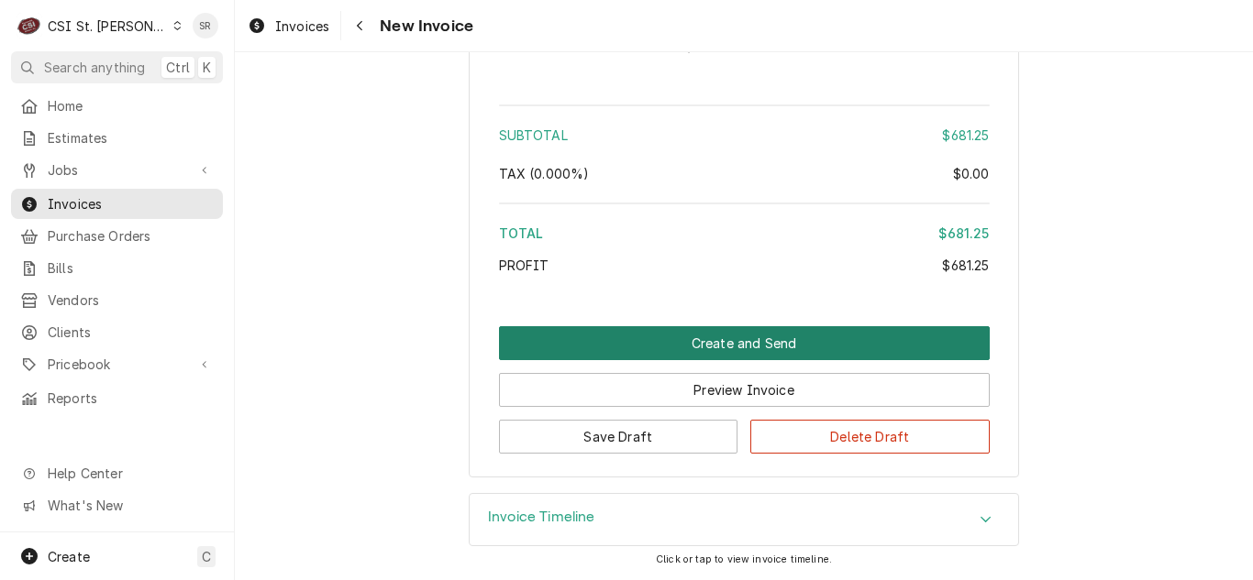
type textarea "quote 400495 - REJECTING, over 30 days old - billing incurred"
drag, startPoint x: 672, startPoint y: 348, endPoint x: 570, endPoint y: 39, distance: 326.2
click at [672, 346] on button "Create and Send" at bounding box center [744, 343] width 491 height 34
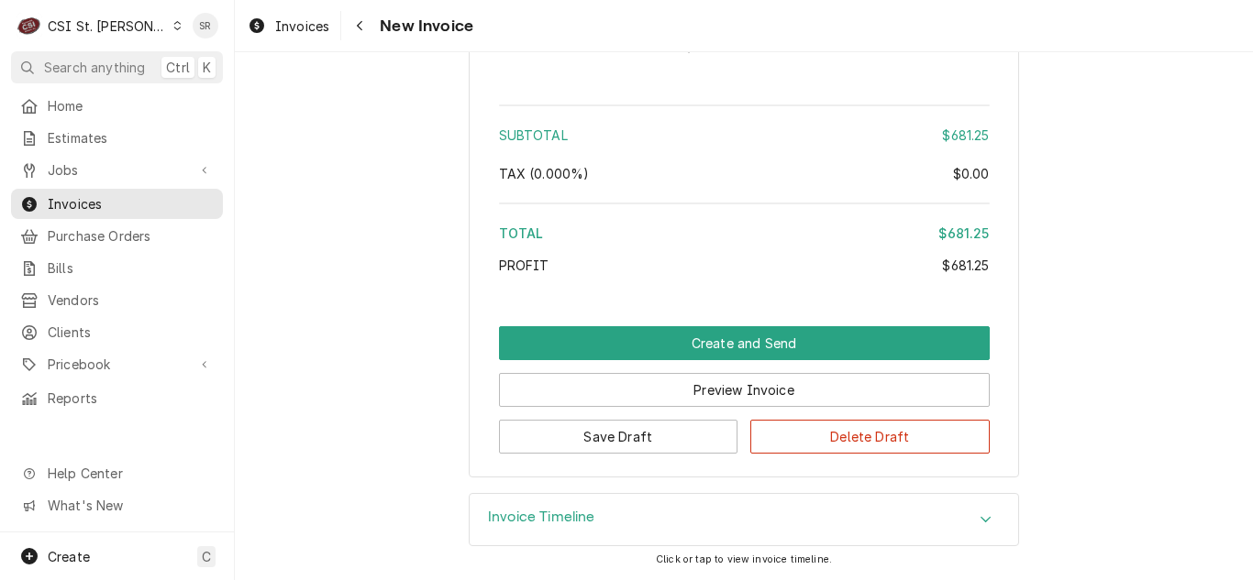
scroll to position [3328, 0]
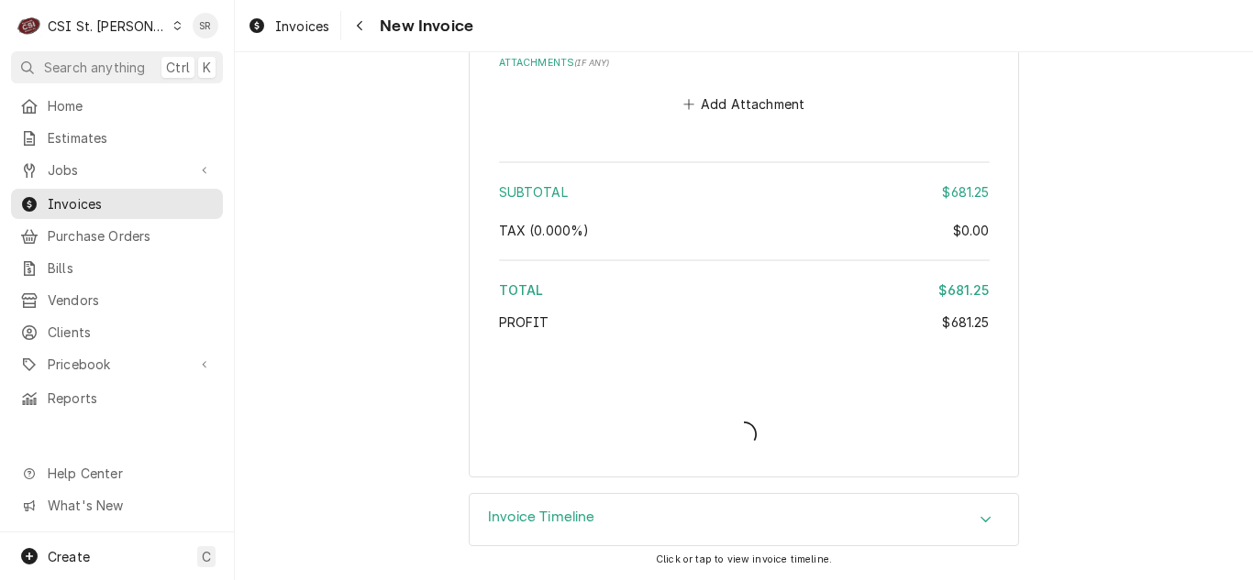
type textarea "x"
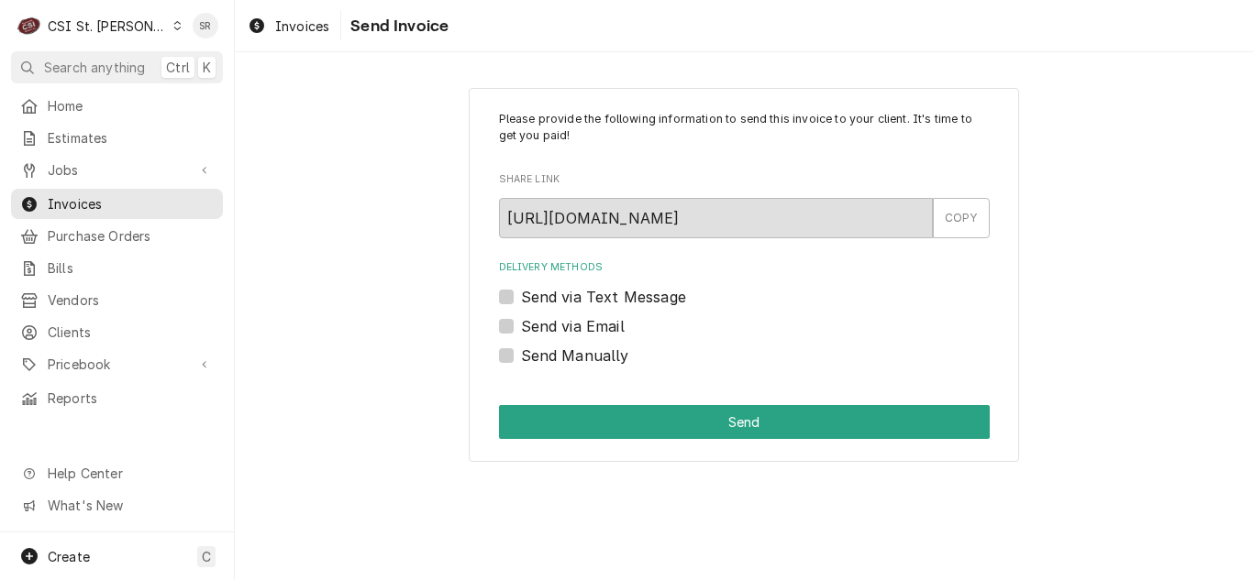
click at [529, 332] on label "Send via Email" at bounding box center [573, 326] width 104 height 22
click at [529, 332] on input "Send via Email" at bounding box center [766, 335] width 491 height 40
checkbox input "true"
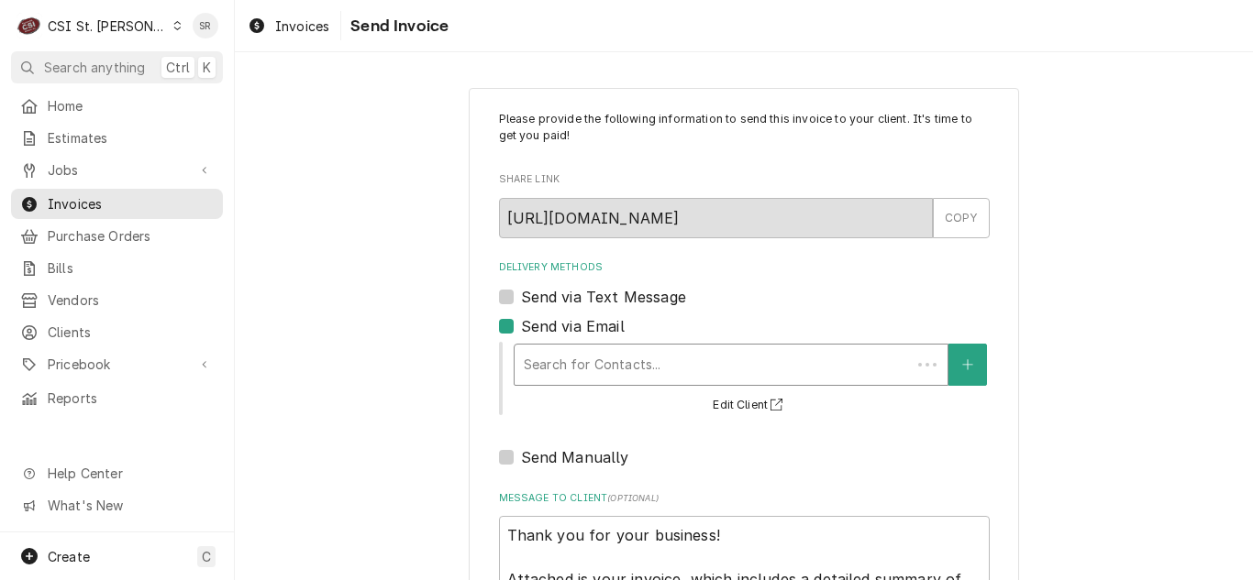
click at [544, 344] on div "Search for Contacts..." at bounding box center [730, 365] width 435 height 42
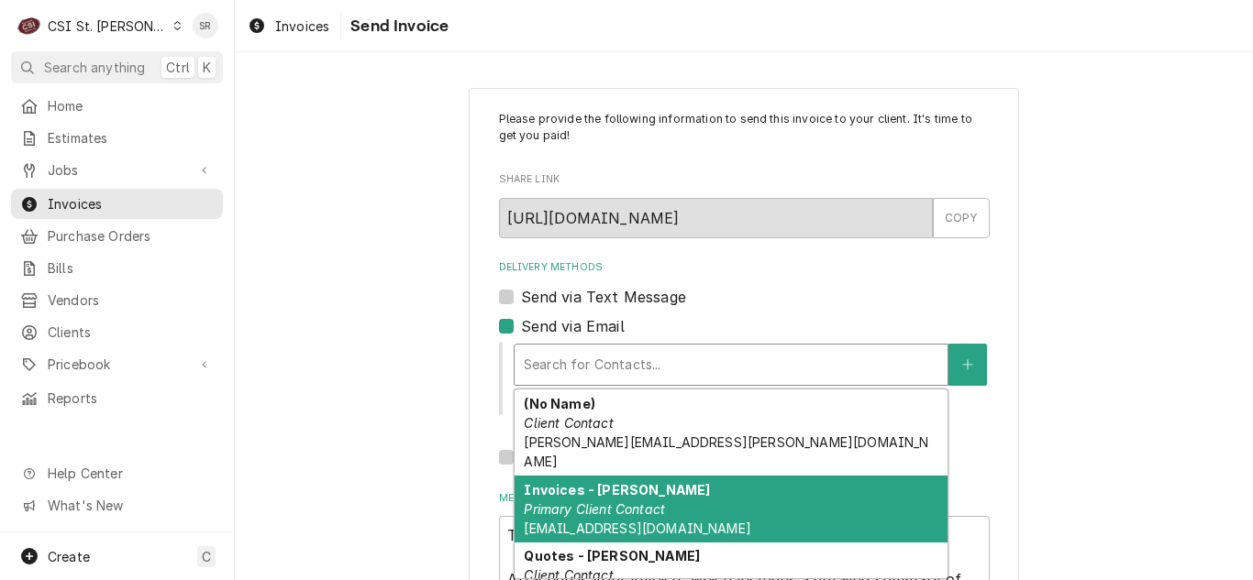
click at [586, 480] on div "Invoices - Kyley Primary Client Contact kyleyh@csi1.com" at bounding box center [730, 509] width 433 height 67
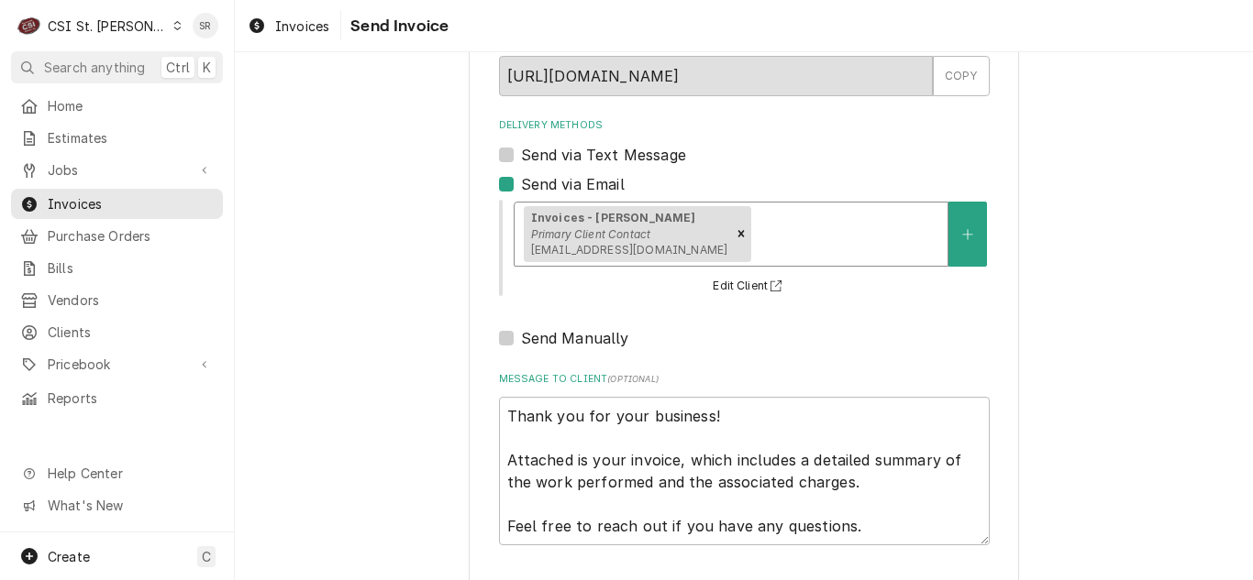
scroll to position [219, 0]
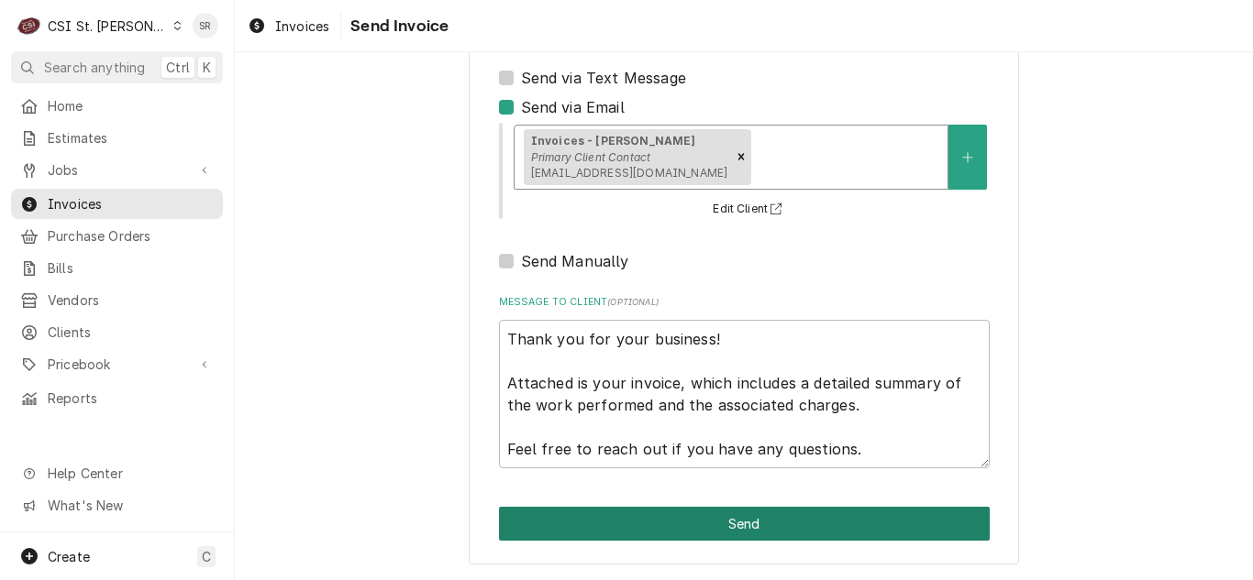
click at [803, 512] on button "Send" at bounding box center [744, 524] width 491 height 34
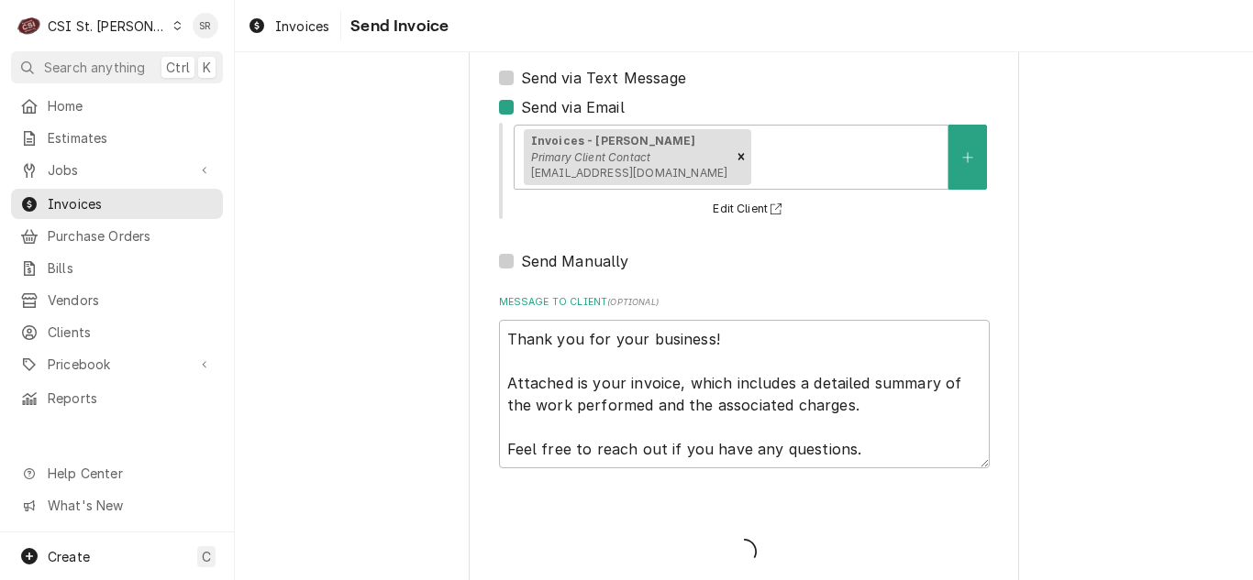
type textarea "x"
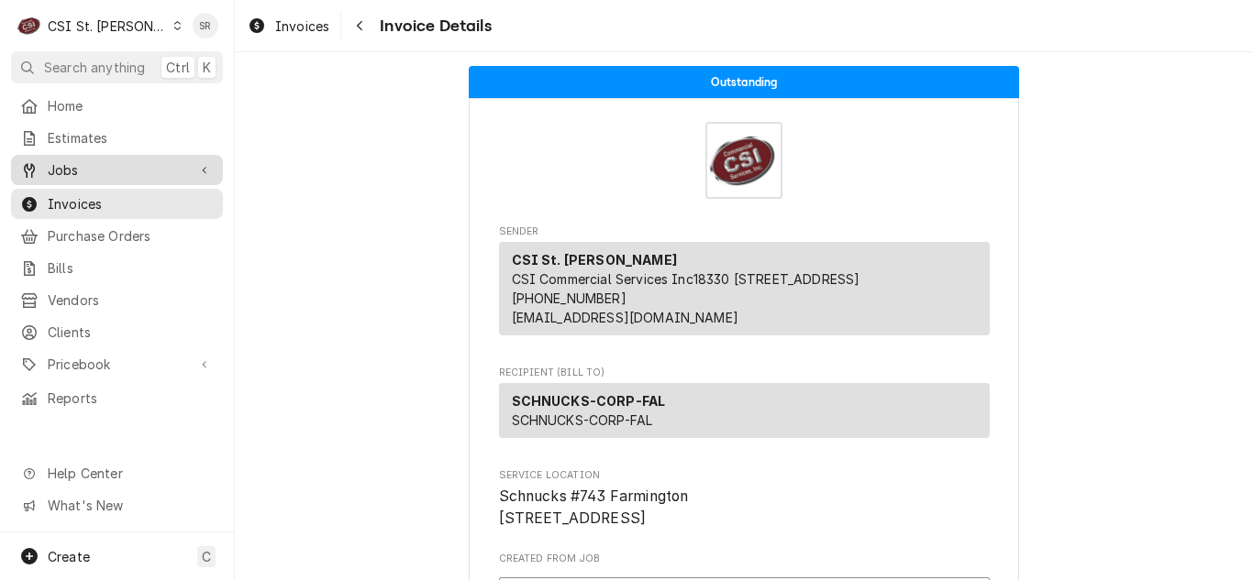
click at [49, 163] on span "Jobs" at bounding box center [117, 169] width 138 height 19
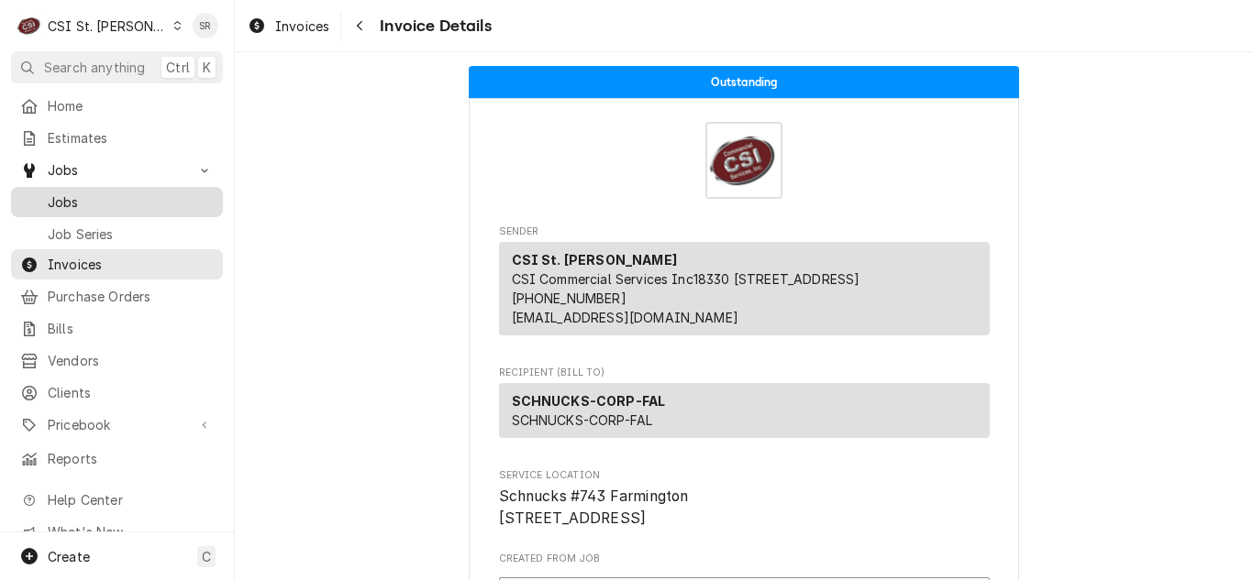
drag, startPoint x: 51, startPoint y: 178, endPoint x: 54, endPoint y: 192, distance: 14.0
click at [54, 193] on span "Jobs" at bounding box center [131, 202] width 166 height 19
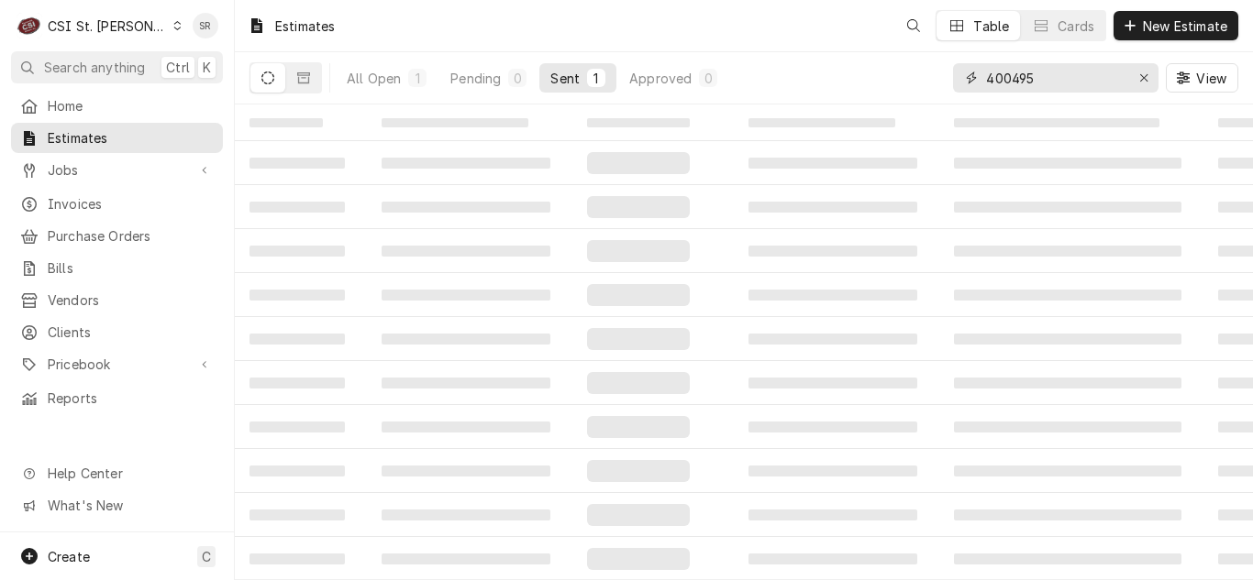
drag, startPoint x: 1030, startPoint y: 83, endPoint x: 960, endPoint y: 74, distance: 70.3
click at [960, 74] on div "400495" at bounding box center [1055, 77] width 205 height 29
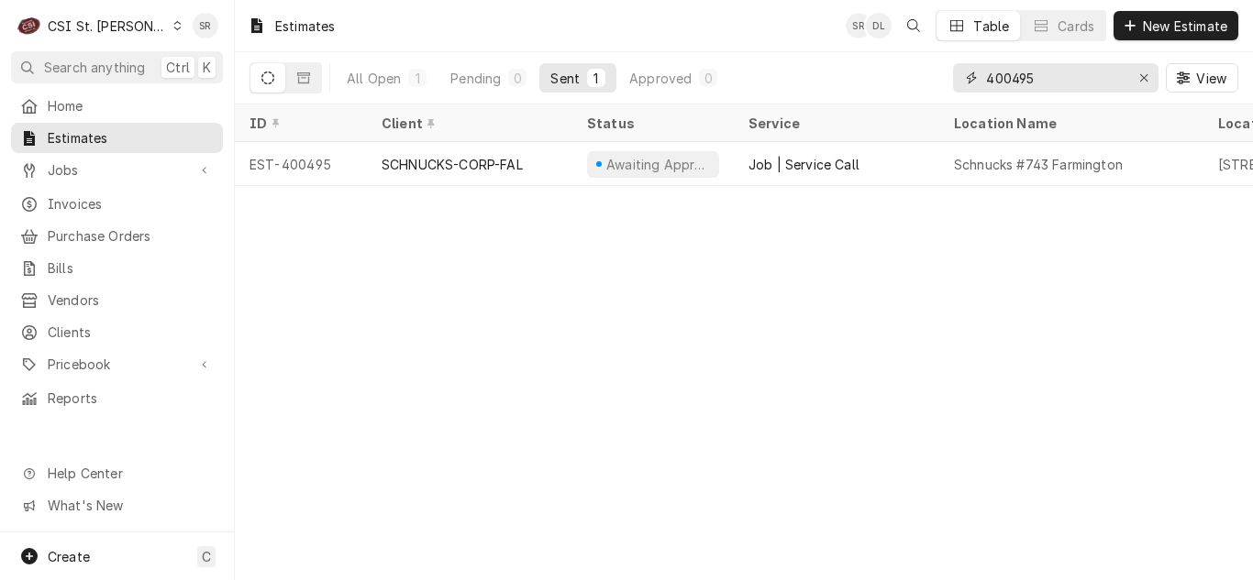
type input "5"
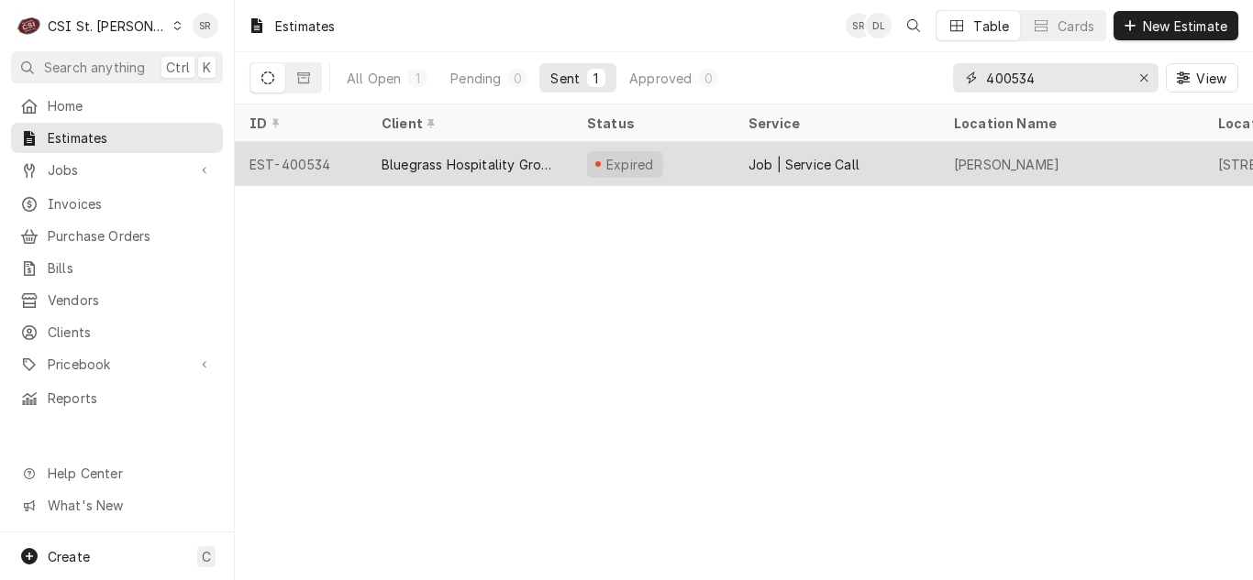
type input "400534"
click at [477, 167] on div "Bluegrass Hospitality Group - BHG" at bounding box center [469, 164] width 176 height 19
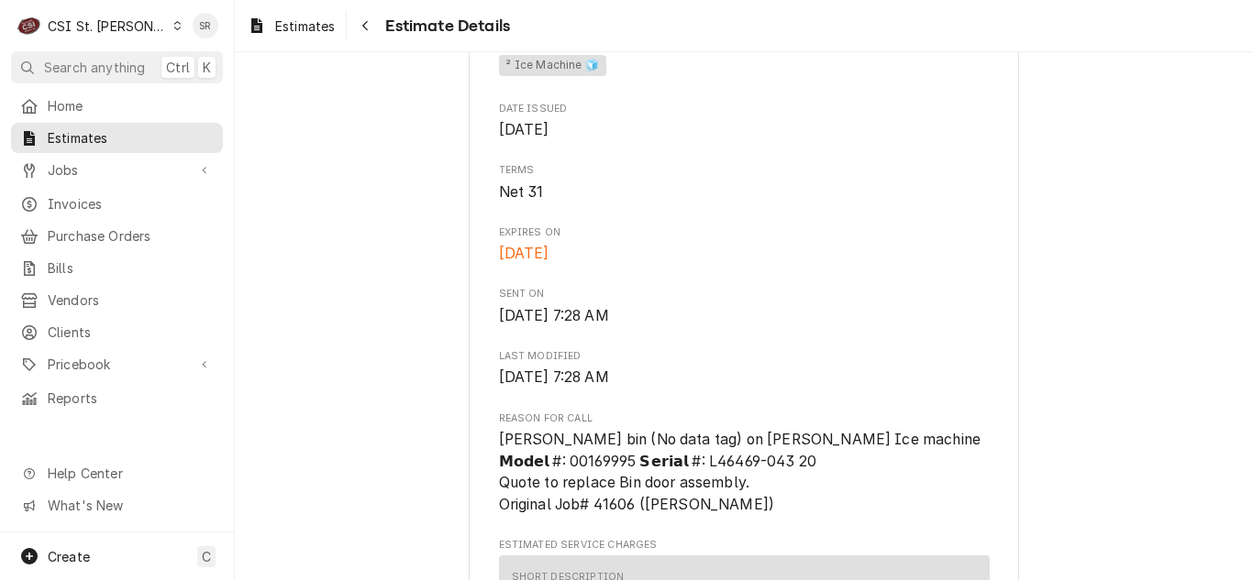
scroll to position [1009, 0]
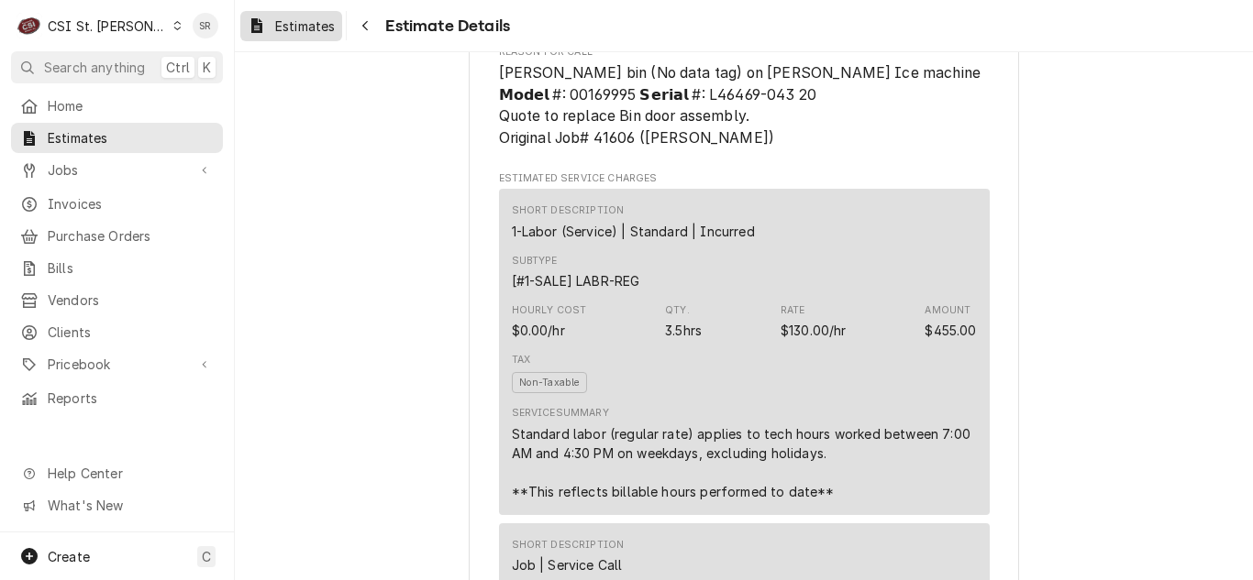
click at [300, 22] on span "Estimates" at bounding box center [305, 26] width 60 height 19
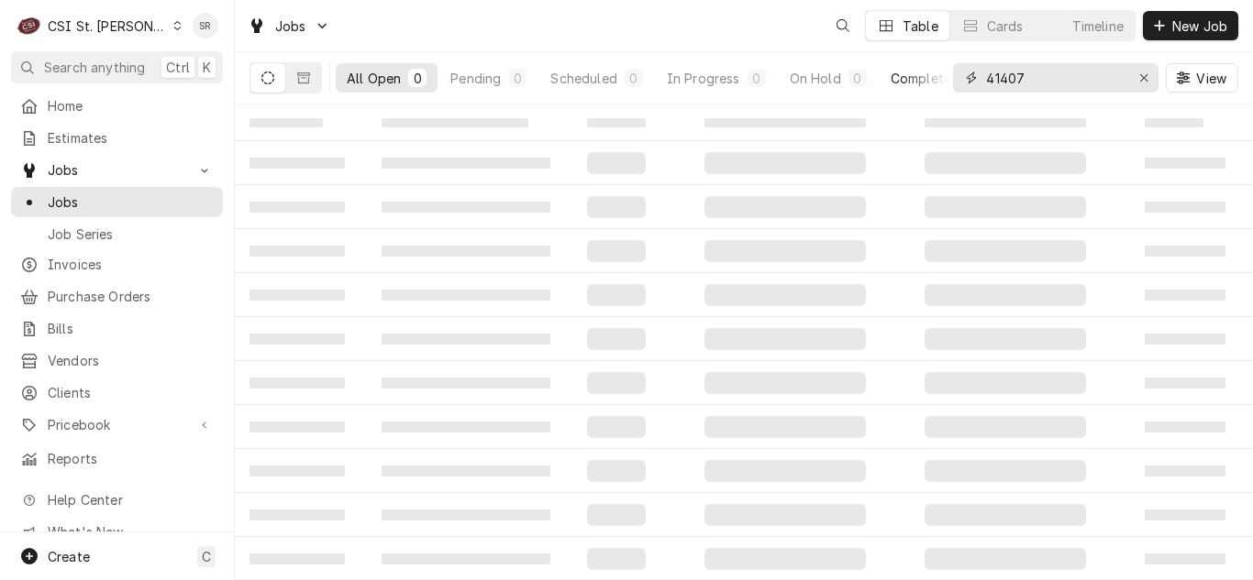
drag, startPoint x: 1050, startPoint y: 77, endPoint x: 922, endPoint y: 88, distance: 127.9
click at [922, 87] on div "All Open 0 Pending 0 Scheduled 0 In Progress 0 On Hold 0 Completed 0 41407 View" at bounding box center [743, 77] width 988 height 51
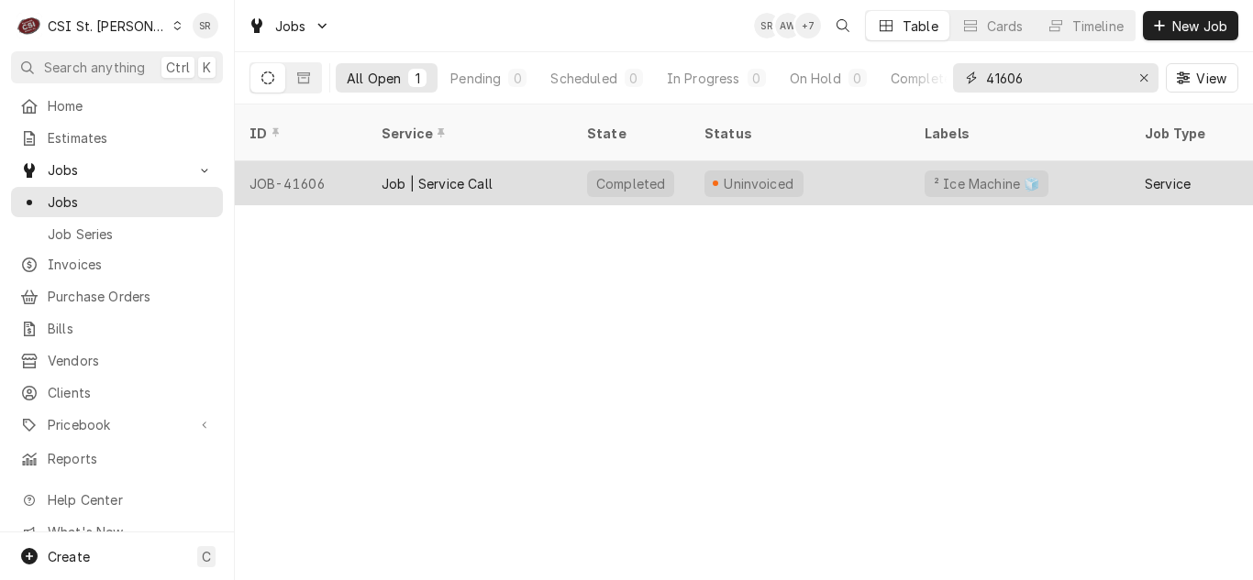
type input "41606"
click at [565, 173] on div "Job | Service Call" at bounding box center [469, 183] width 205 height 44
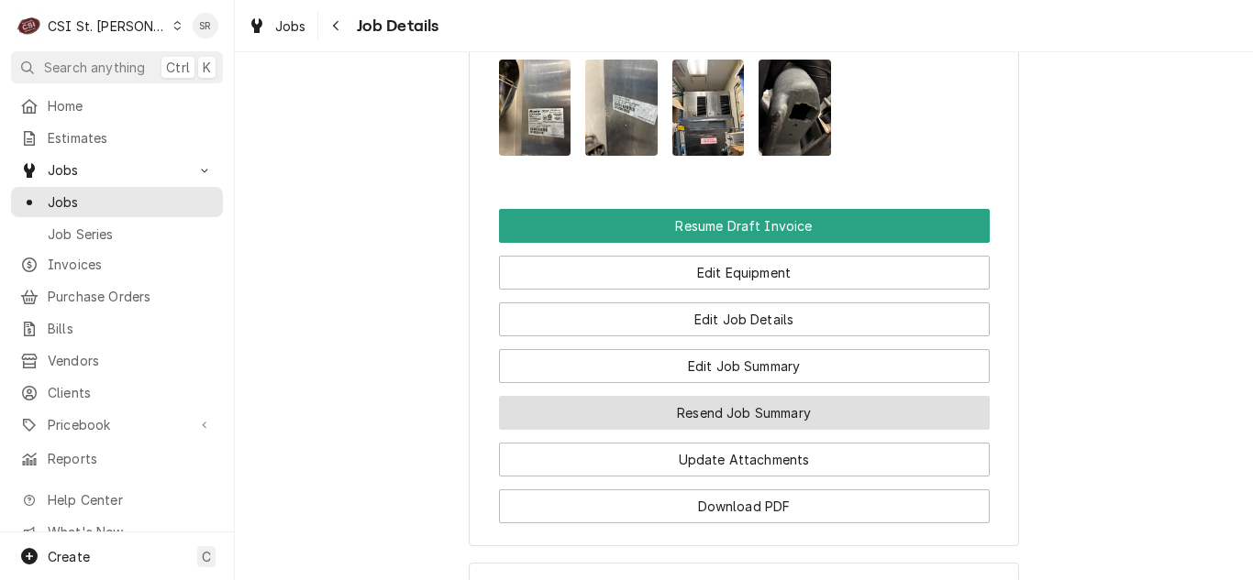
scroll to position [1926, 0]
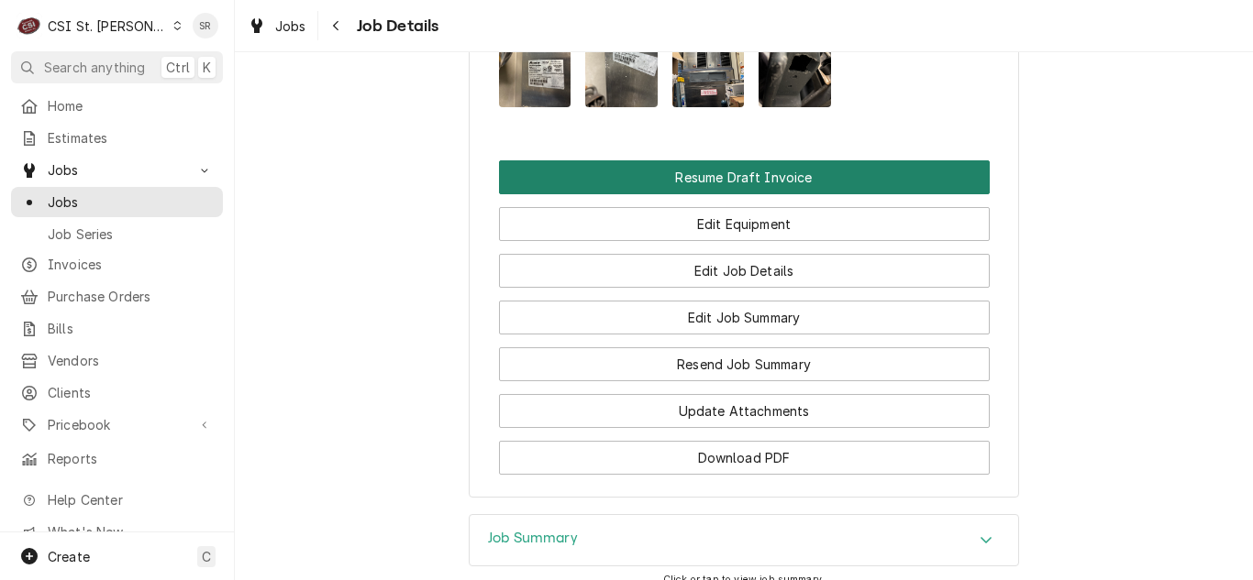
click at [697, 194] on button "Resume Draft Invoice" at bounding box center [744, 177] width 491 height 34
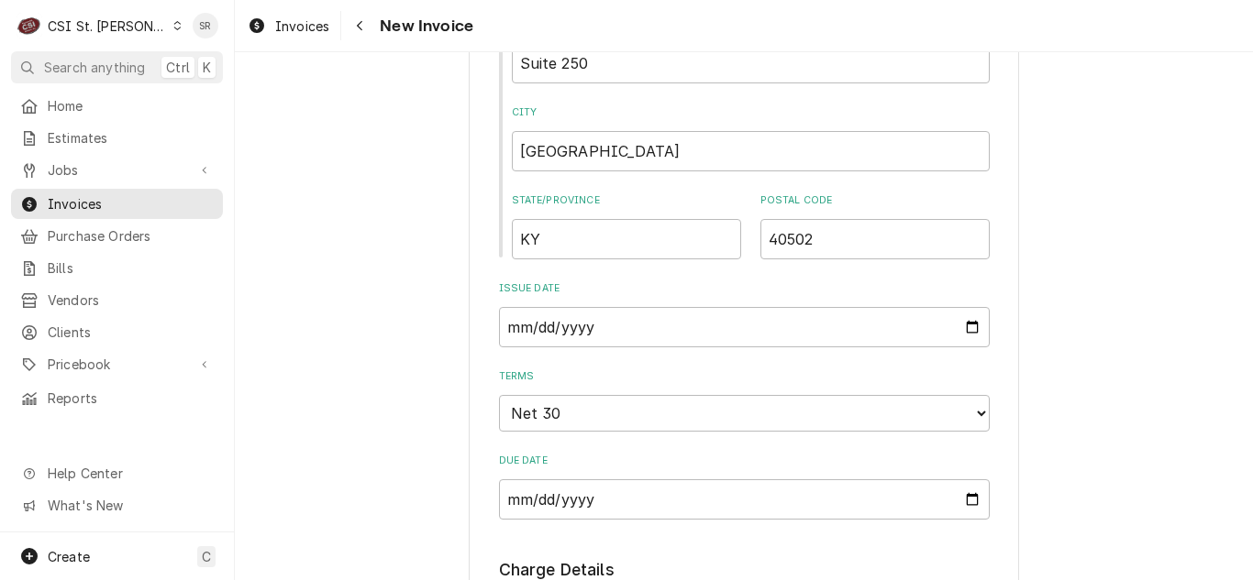
scroll to position [1009, 0]
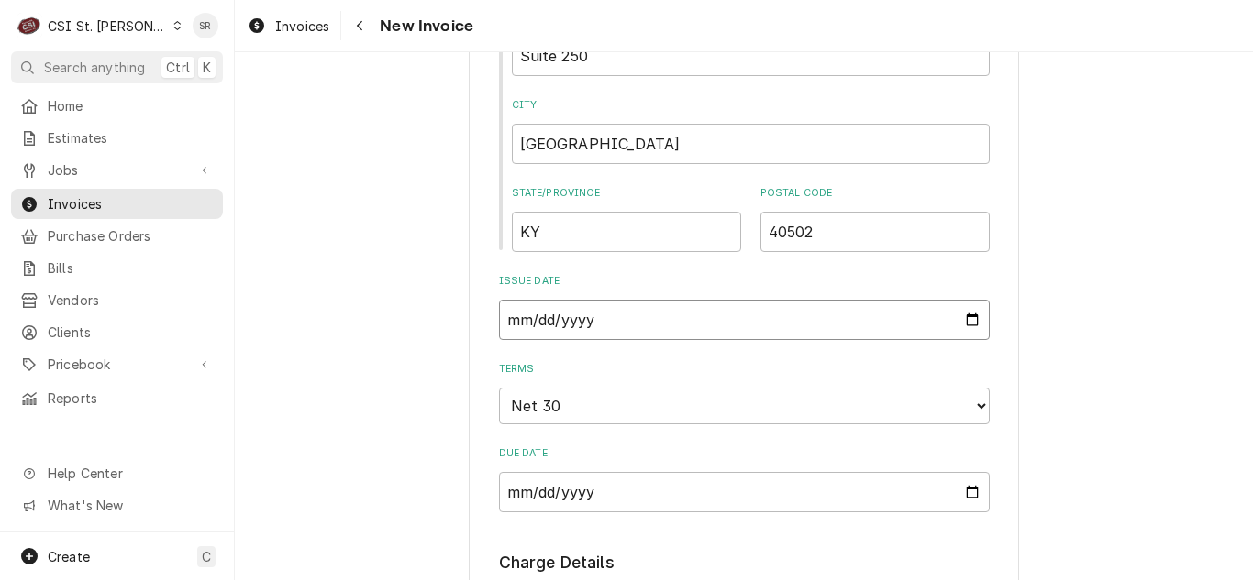
click at [963, 321] on input "[DATE]" at bounding box center [744, 320] width 491 height 40
type textarea "x"
type input "[DATE]"
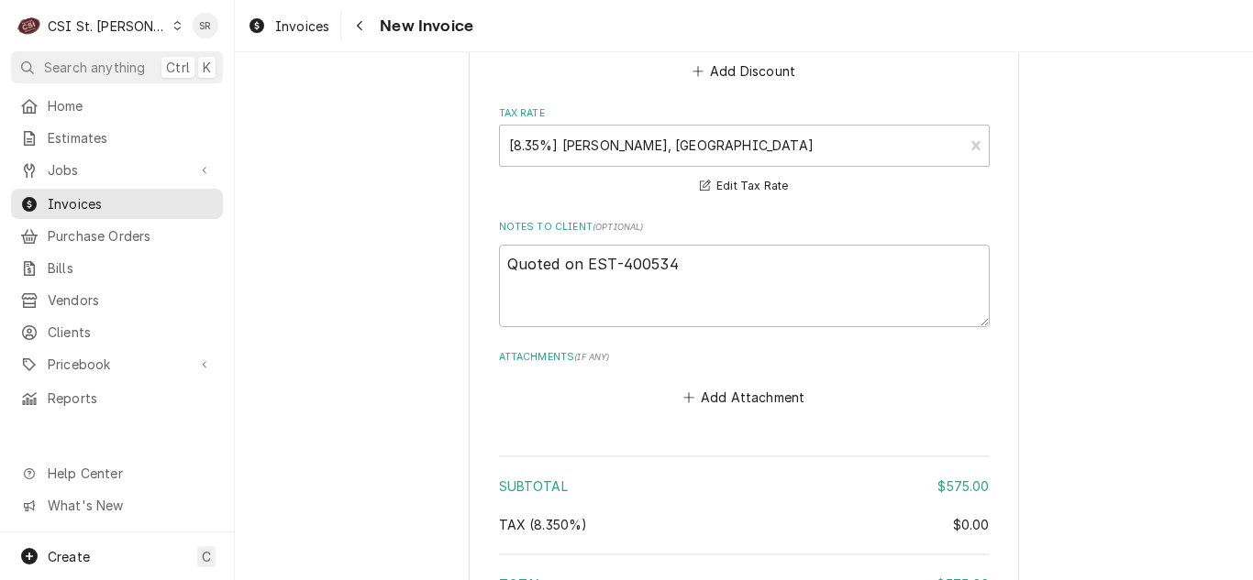
scroll to position [2659, 0]
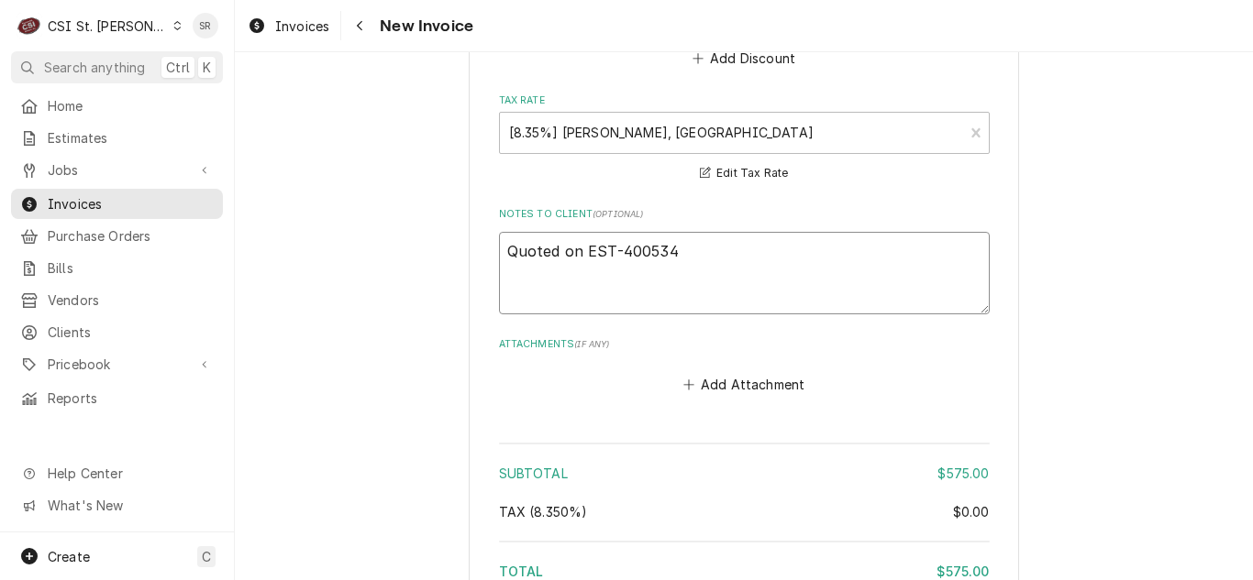
drag, startPoint x: 575, startPoint y: 257, endPoint x: 469, endPoint y: 259, distance: 106.4
click at [698, 247] on textarea "Quoted on EST-400534" at bounding box center [744, 273] width 491 height 83
type textarea "x"
type textarea "Quoted on EST-400534,"
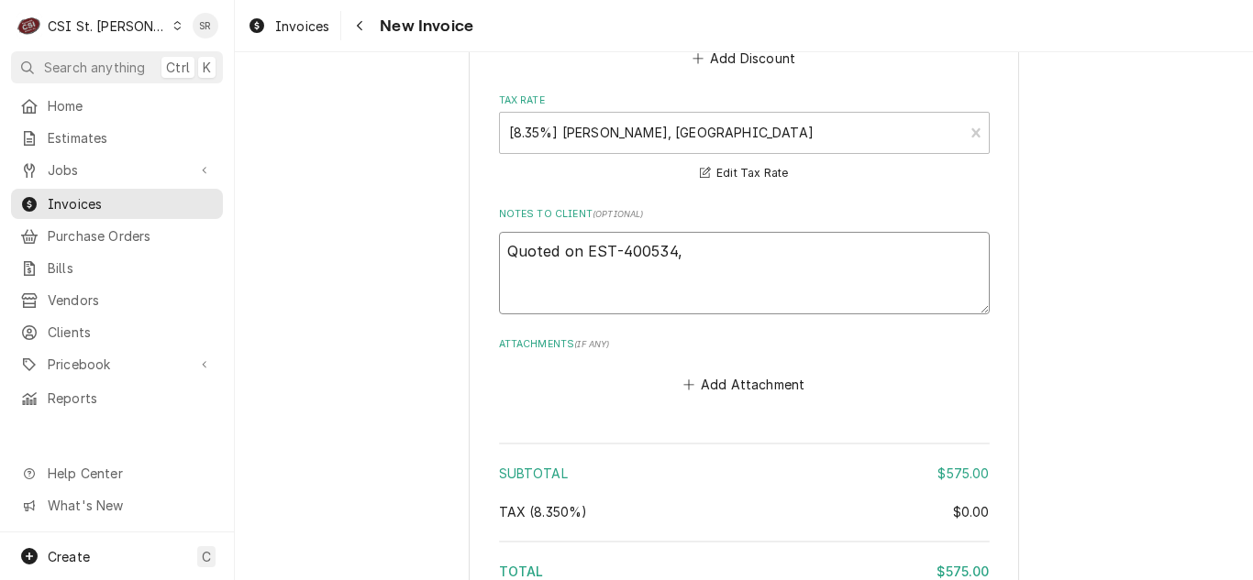
type textarea "x"
type textarea "Quoted on EST-400534, r"
type textarea "x"
type textarea "Quoted on EST-400534, re"
type textarea "x"
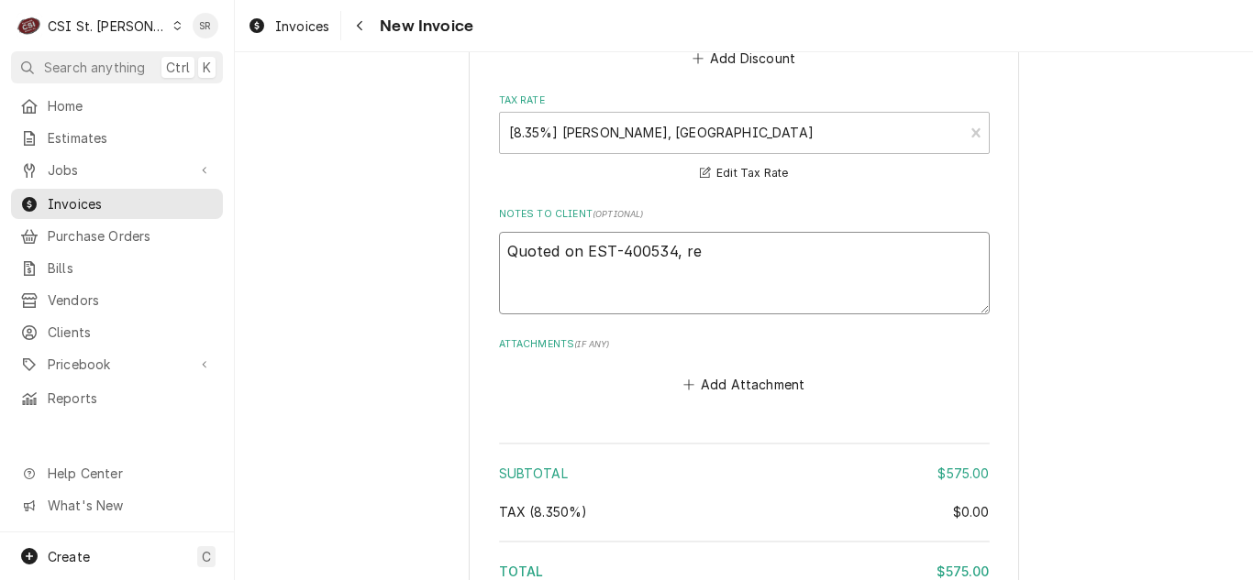
type textarea "Quoted on EST-400534, rej"
type textarea "x"
type textarea "Quoted on EST-400534, reje"
type textarea "x"
type textarea "Quoted on EST-400534, rejec"
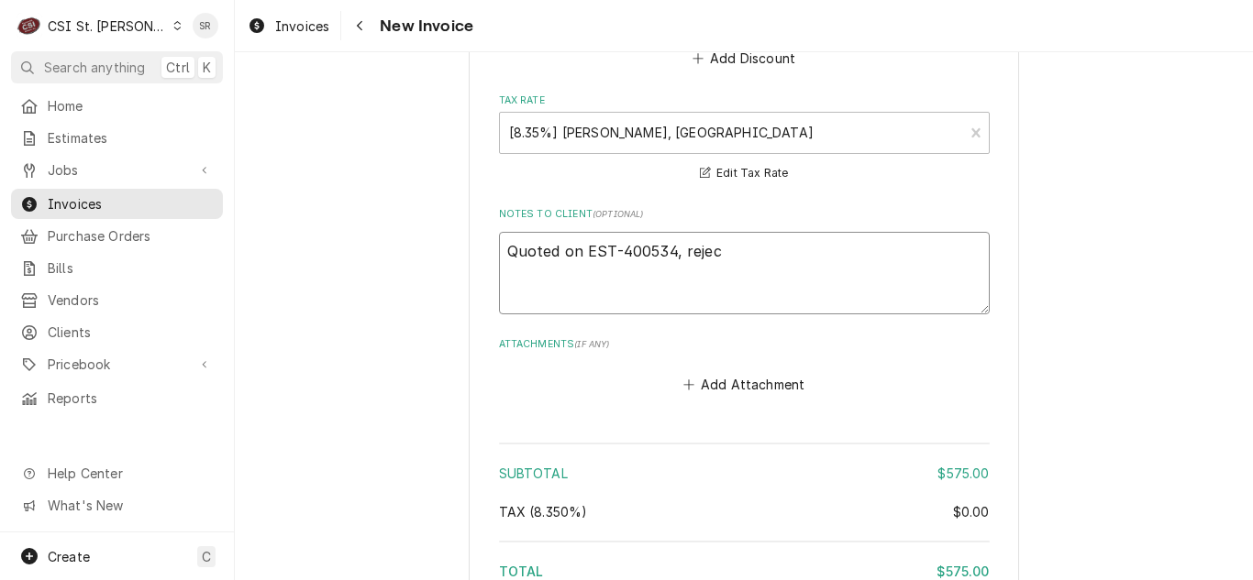
type textarea "x"
type textarea "Quoted on EST-400534, reject"
type textarea "x"
type textarea "Quoted on EST-400534, rejecte"
type textarea "x"
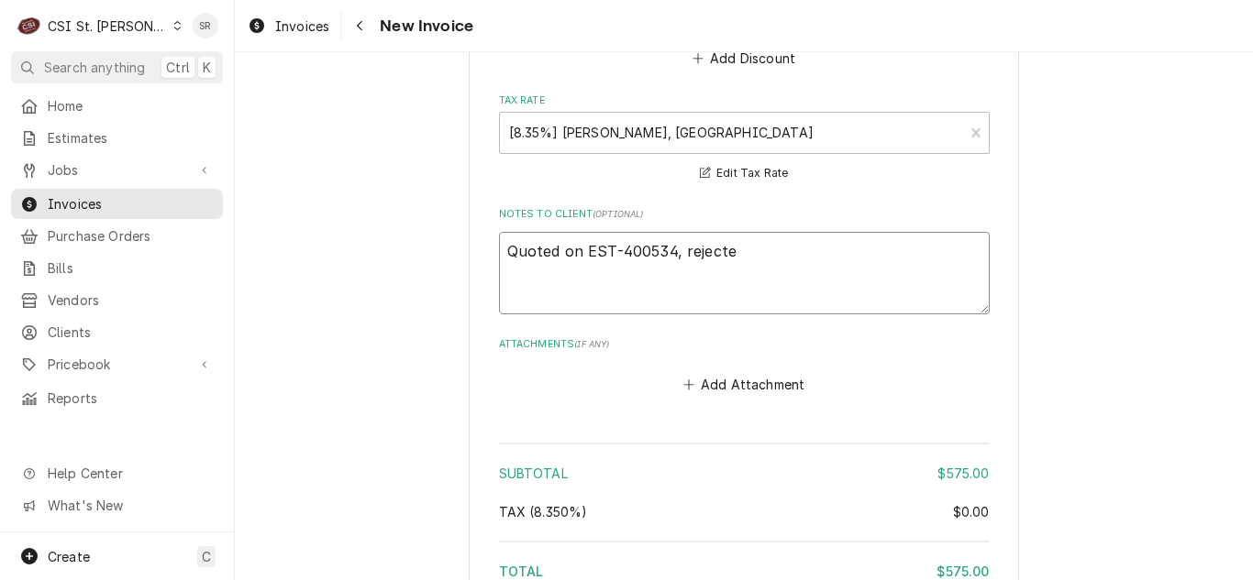
type textarea "Quoted on EST-400534, rejected"
type textarea "x"
type textarea "Quoted on EST-400534, rejected,"
type textarea "x"
type textarea "Quoted on EST-400534, rejected,"
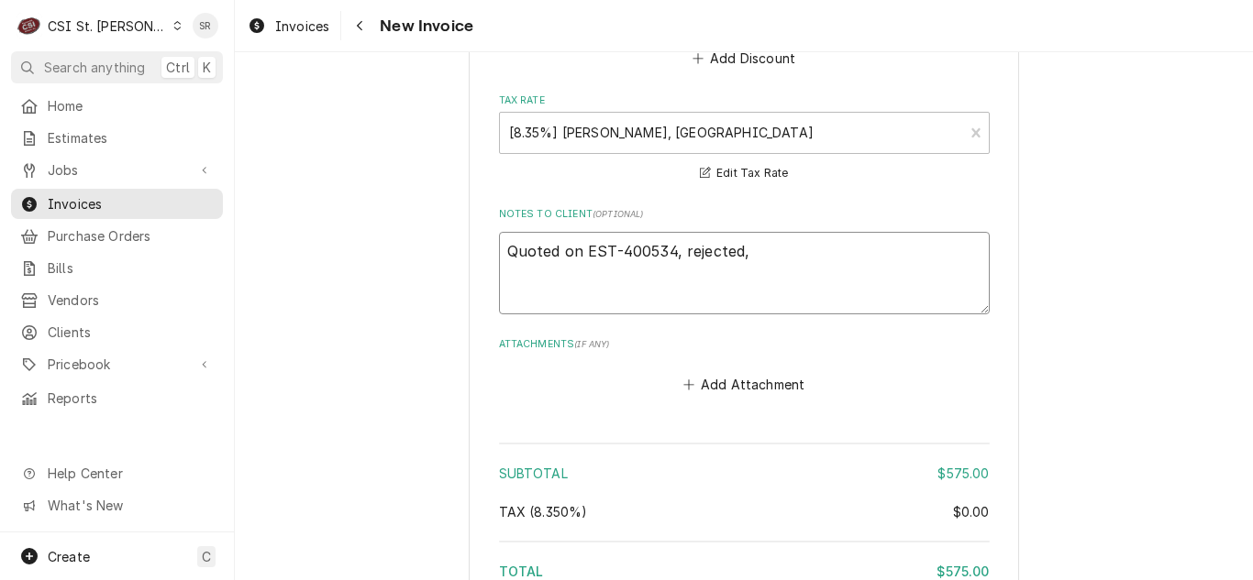
type textarea "x"
type textarea "Quoted on EST-400534, rejected, o"
type textarea "x"
type textarea "Quoted on EST-400534, rejected, ol"
type textarea "x"
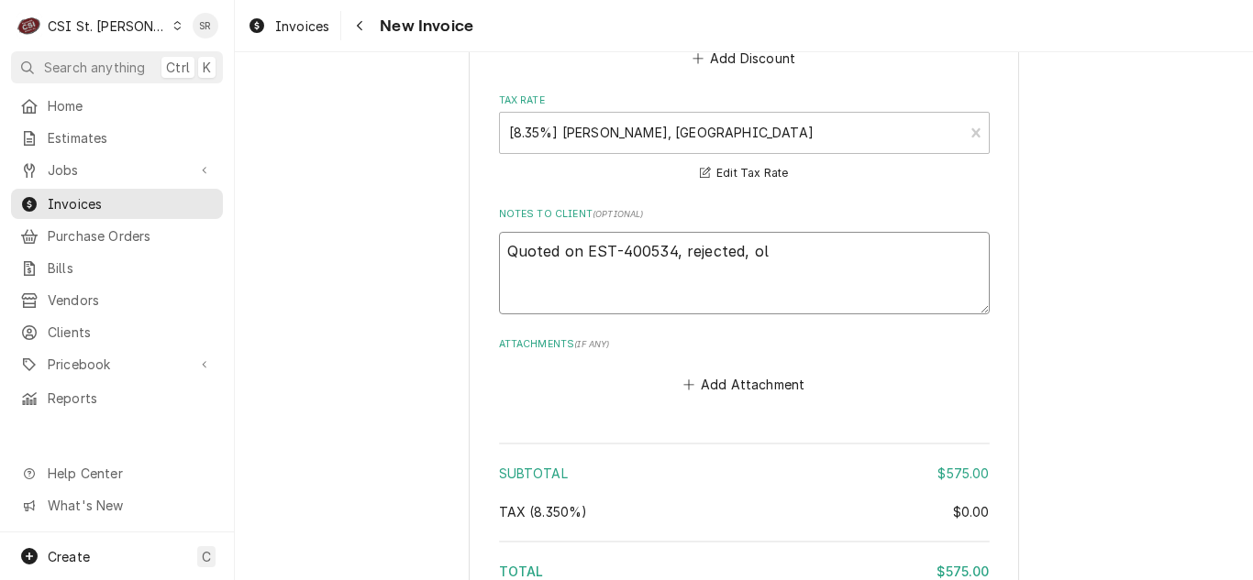
type textarea "Quoted on EST-400534, rejected, old"
type textarea "x"
type textarea "Quoted on EST-400534, rejected, olde"
type textarea "x"
type textarea "Quoted on EST-400534, rejected, older"
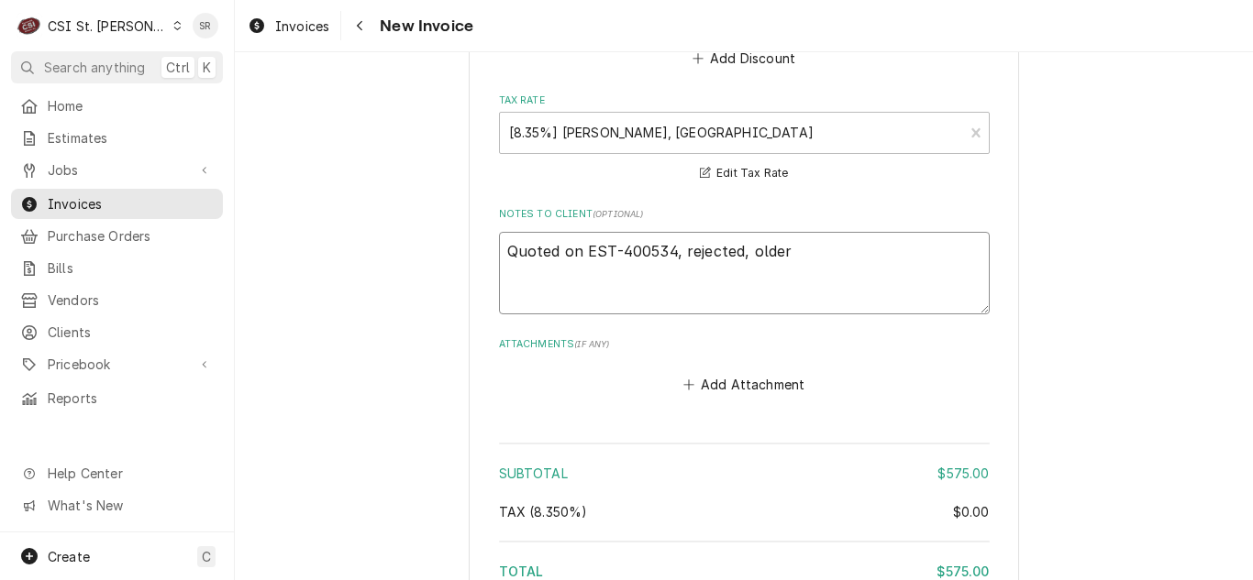
type textarea "x"
type textarea "Quoted on EST-400534, rejected, older"
type textarea "x"
type textarea "Quoted on EST-400534, rejected, older th"
type textarea "x"
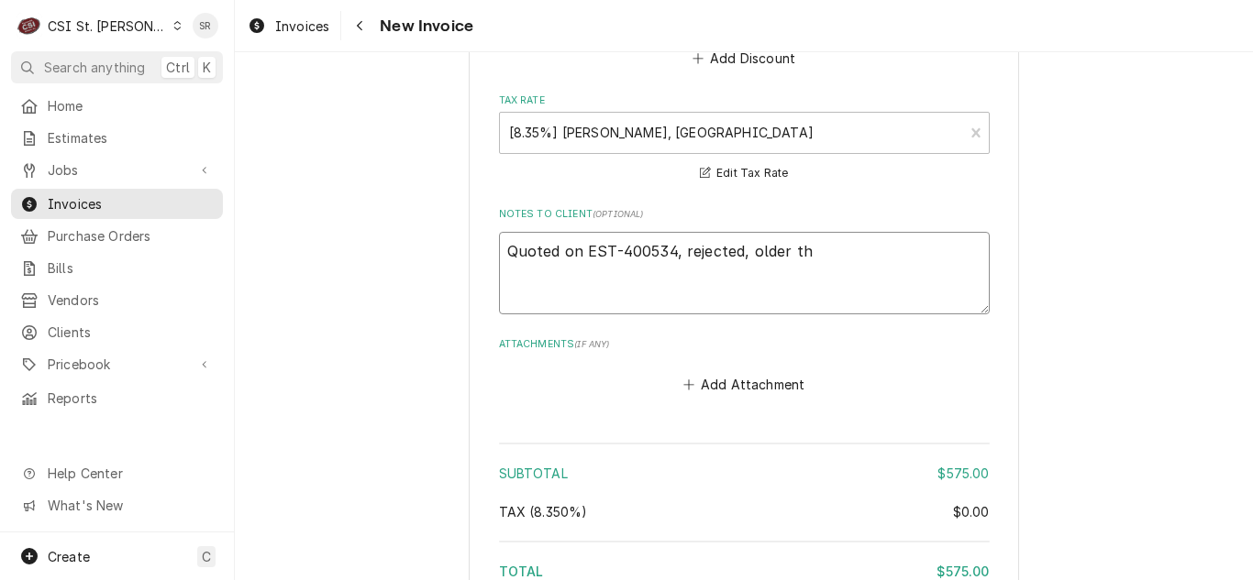
type textarea "Quoted on EST-400534, rejected, older tha"
type textarea "x"
type textarea "Quoted on EST-400534, rejected, older than"
type textarea "x"
type textarea "Quoted on EST-400534, rejected, older than"
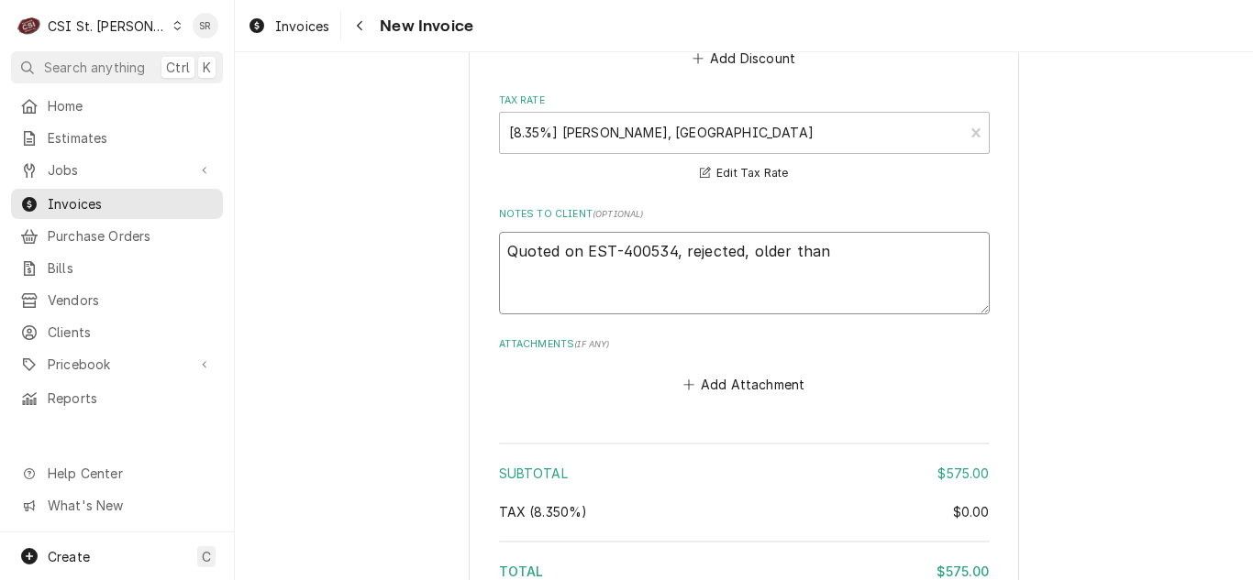
type textarea "x"
type textarea "Quoted on EST-400534, rejected, older than 3"
type textarea "x"
type textarea "Quoted on EST-400534, rejected, older than 30"
type textarea "x"
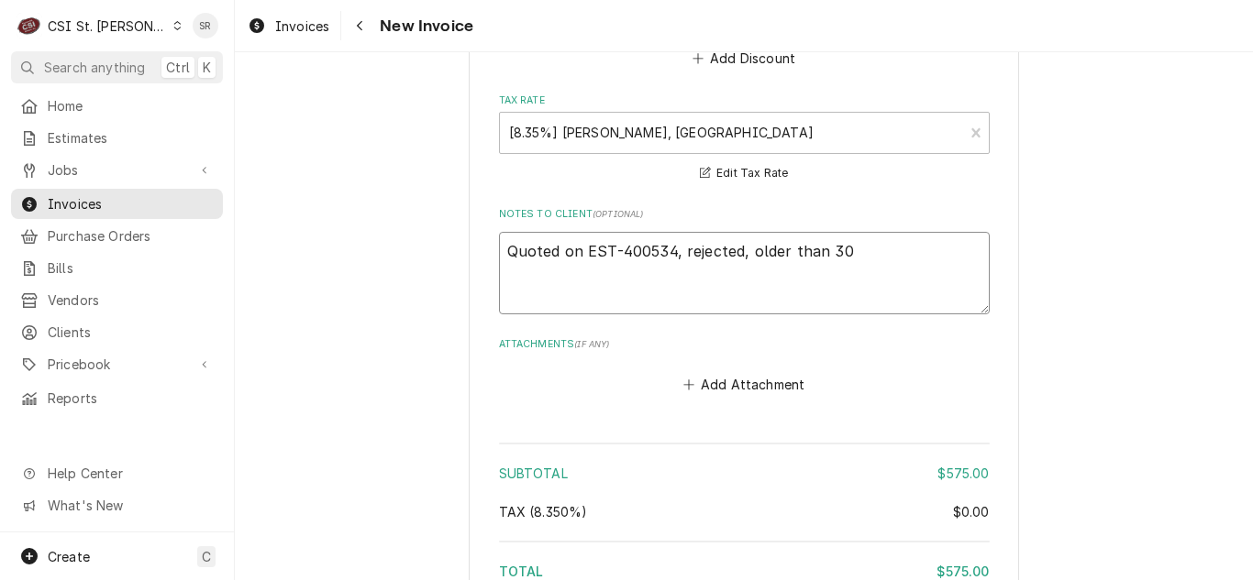
type textarea "Quoted on EST-400534, rejected, older than 30"
type textarea "x"
type textarea "Quoted on EST-400534, rejected, older than 30 d"
type textarea "x"
type textarea "Quoted on EST-400534, rejected, older than 30 da"
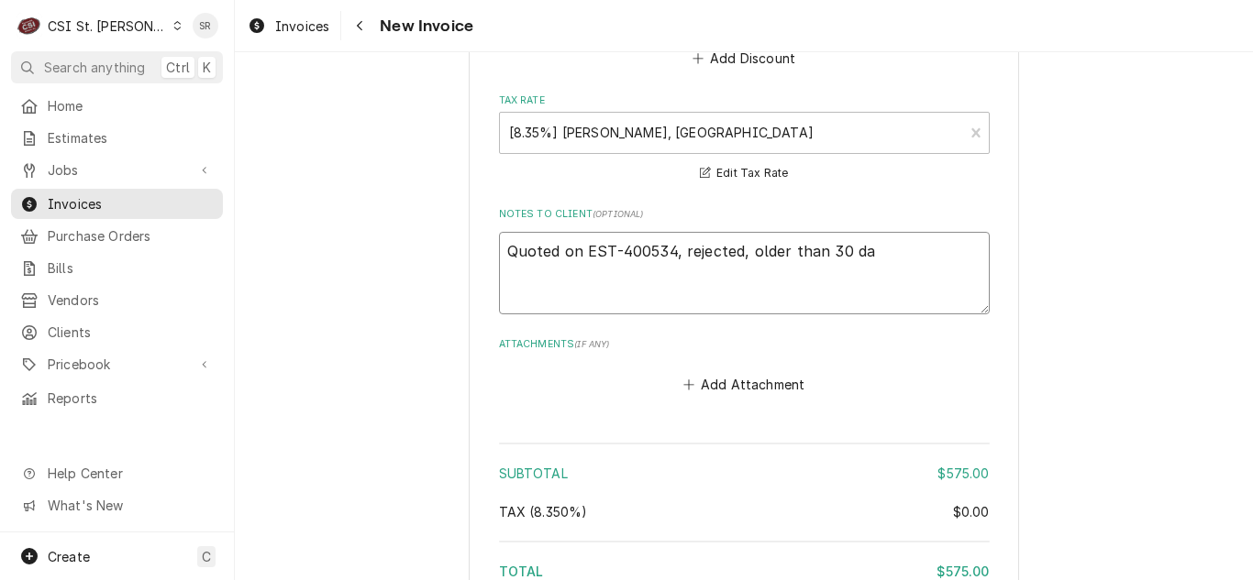
type textarea "x"
type textarea "Quoted on EST-400534, rejected, older than 30 day"
type textarea "x"
type textarea "Quoted on EST-400534, rejected, older than 30 days"
type textarea "x"
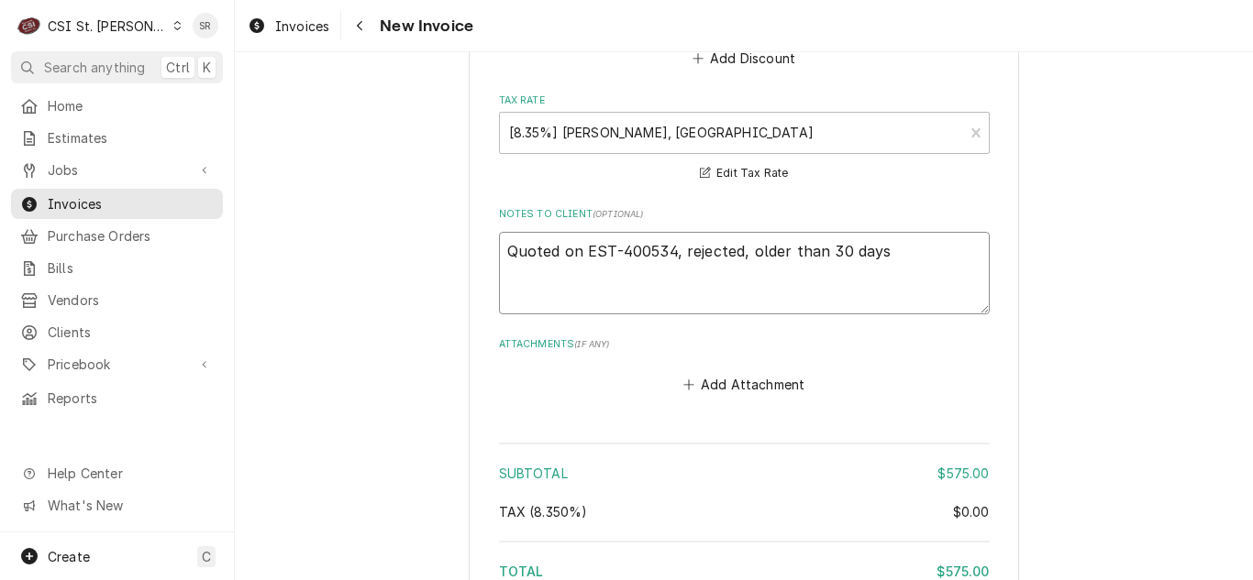
type textarea "Quoted on EST-400534, rejected, older than 30 days,"
type textarea "x"
type textarea "Quoted on EST-400534, rejected, older than 30 days,"
type textarea "x"
type textarea "Quoted on EST-400534, rejected, older than 30 days, n"
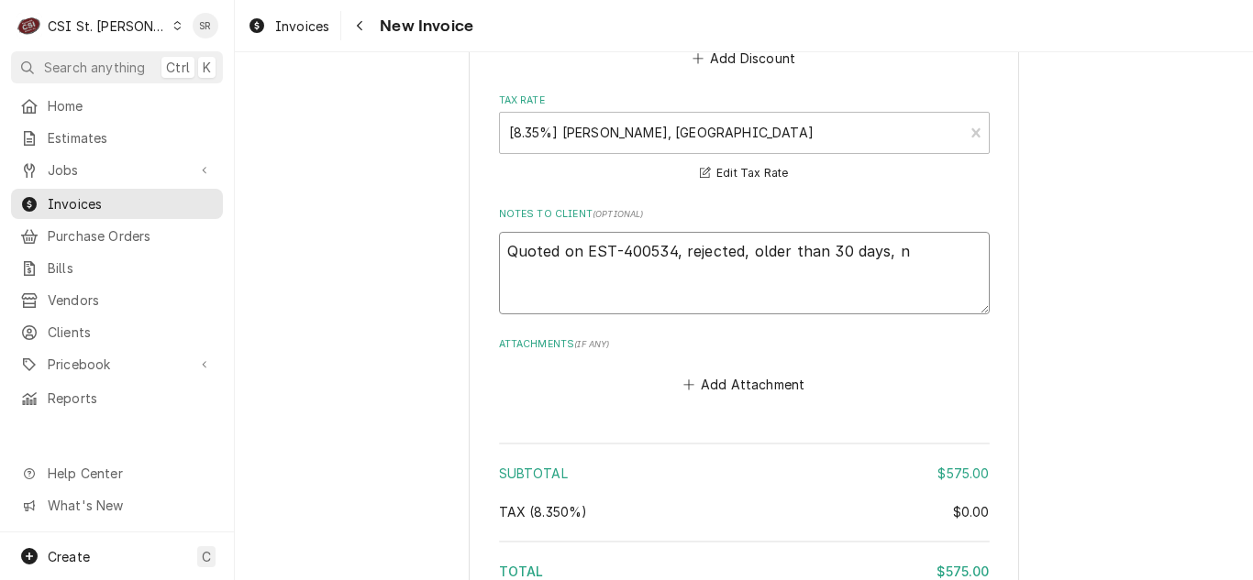
type textarea "x"
type textarea "Quoted on EST-400534, rejected, older than 30 days, no"
type textarea "x"
type textarea "Quoted on EST-400534, rejected, older than 30 days, no"
type textarea "x"
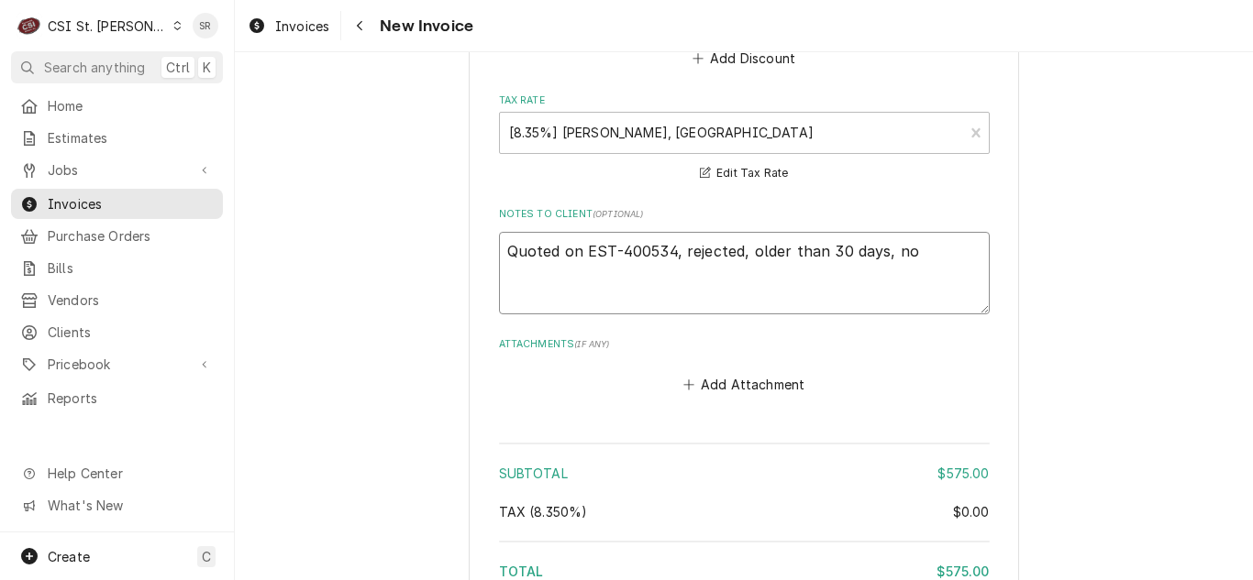
type textarea "Quoted on EST-400534, rejected, older than 30 days, no r"
type textarea "x"
type textarea "Quoted on EST-400534, rejected, older than 30 days, no re"
type textarea "x"
type textarea "Quoted on EST-400534, rejected, older than 30 days, no res"
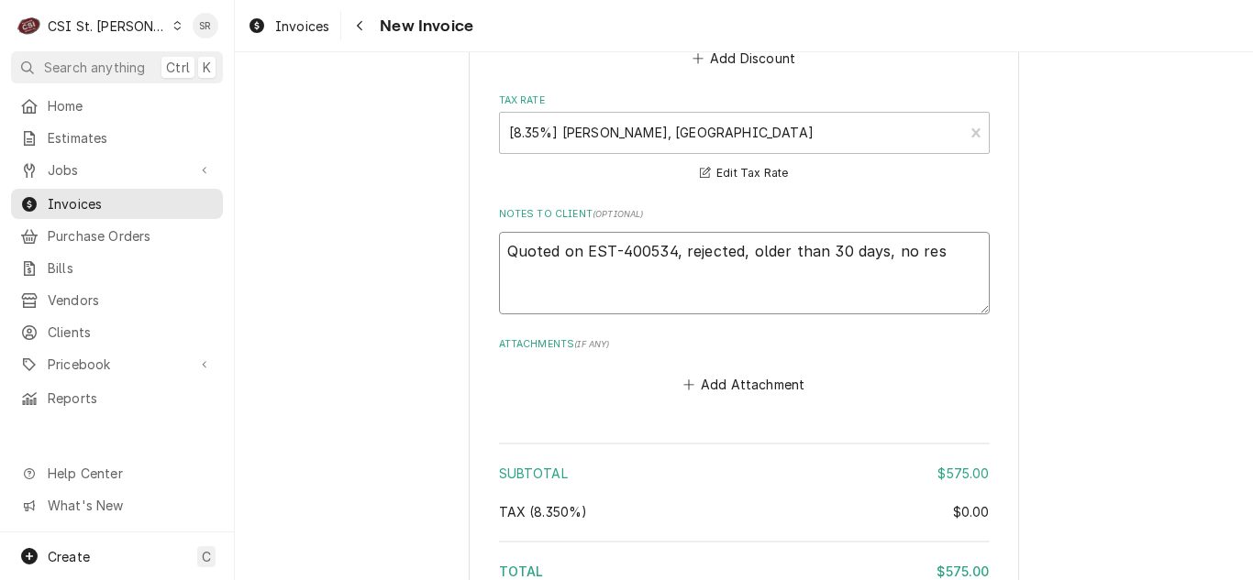
type textarea "x"
type textarea "Quoted on EST-400534, rejected, older than 30 days, no resp"
type textarea "x"
type textarea "Quoted on EST-400534, rejected, older than 30 days, no respo"
type textarea "x"
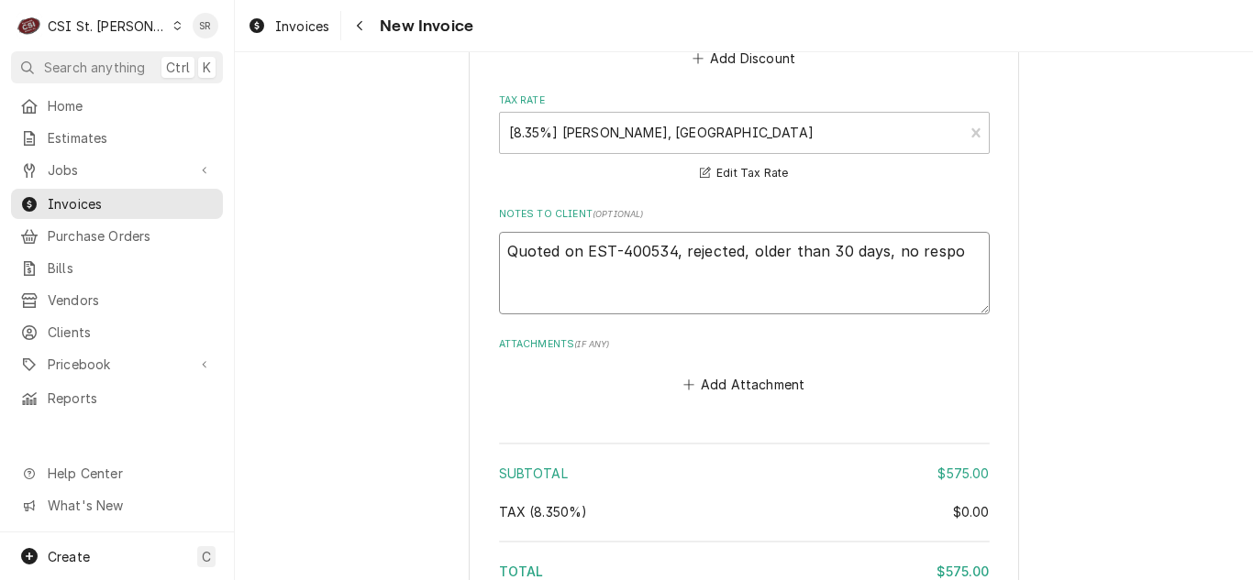
type textarea "Quoted on EST-400534, rejected, older than 30 days, no respon"
type textarea "x"
type textarea "Quoted on EST-400534, rejected, older than 30 days, no respons"
type textarea "x"
type textarea "Quoted on EST-400534, rejected, older than 30 days, no response"
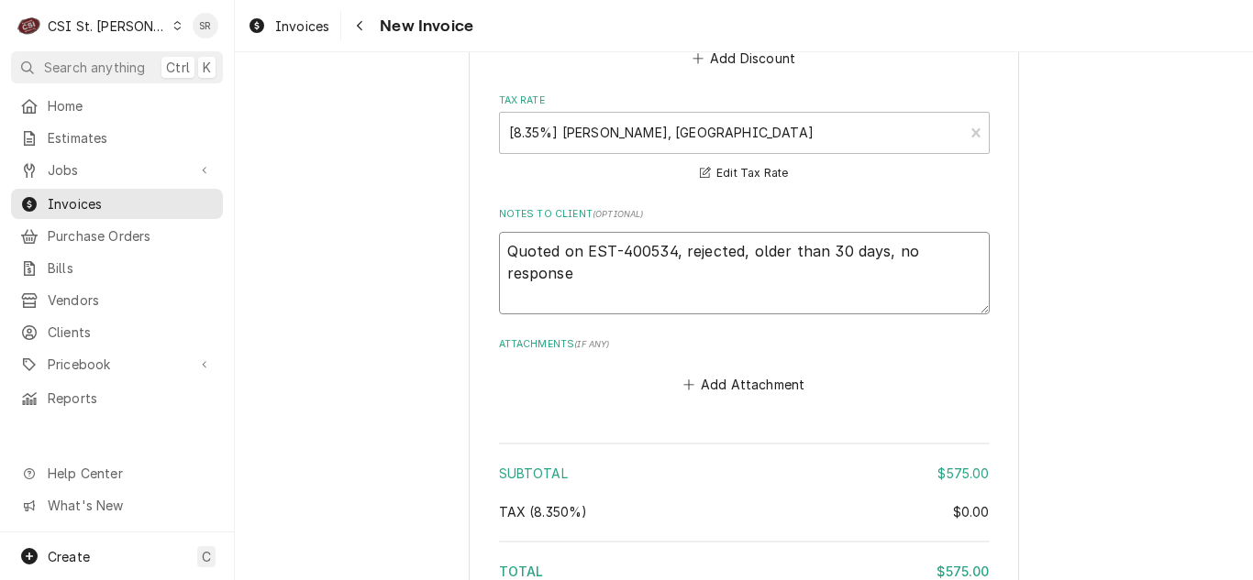
type textarea "x"
type textarea "Quoted on EST-400534, rejected, older than 30 days, no response"
type textarea "x"
type textarea "Quoted on EST-400534, rejected, older than 30 days, no response fro"
type textarea "x"
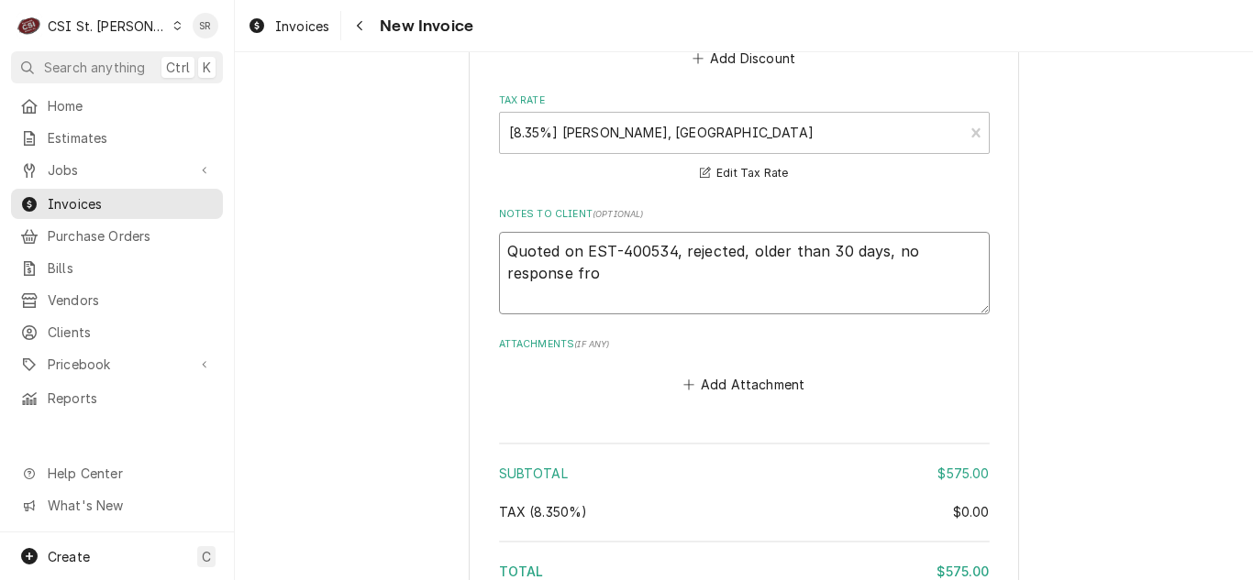
type textarea "Quoted on EST-400534, rejected, older than 30 days, no response from"
type textarea "x"
type textarea "Quoted on EST-400534, rejected, older than 30 days, no response from"
type textarea "x"
type textarea "Quoted on EST-400534, rejected, older than 30 days, no response from c"
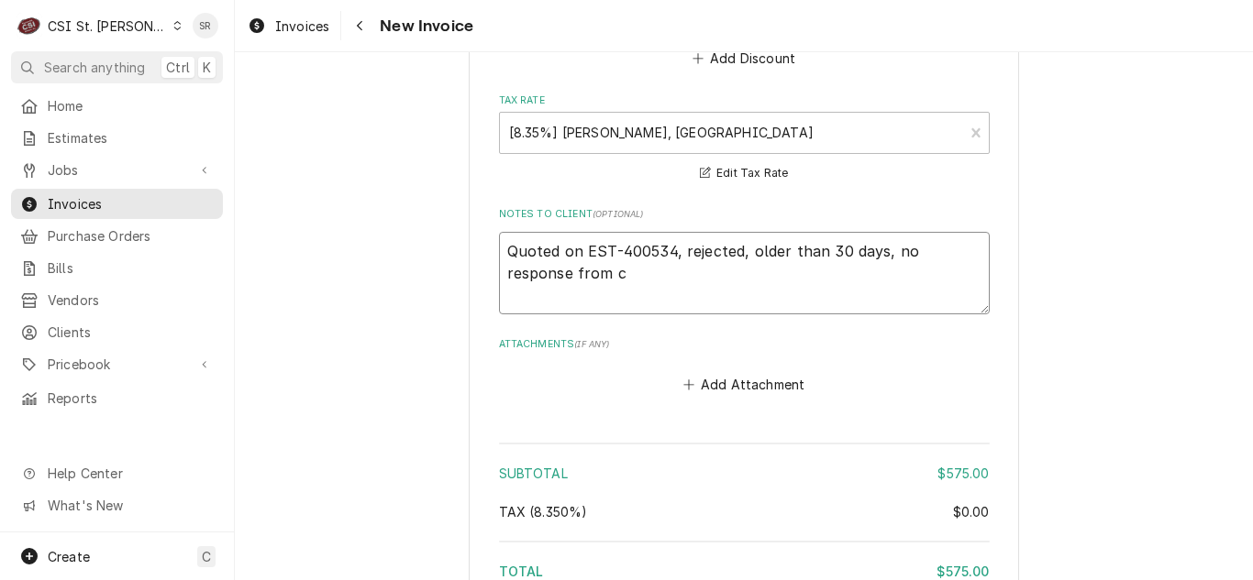
type textarea "x"
type textarea "Quoted on EST-400534, rejected, older than 30 days, no response from cu"
type textarea "x"
type textarea "Quoted on EST-400534, rejected, older than 30 days, no response from cus"
type textarea "x"
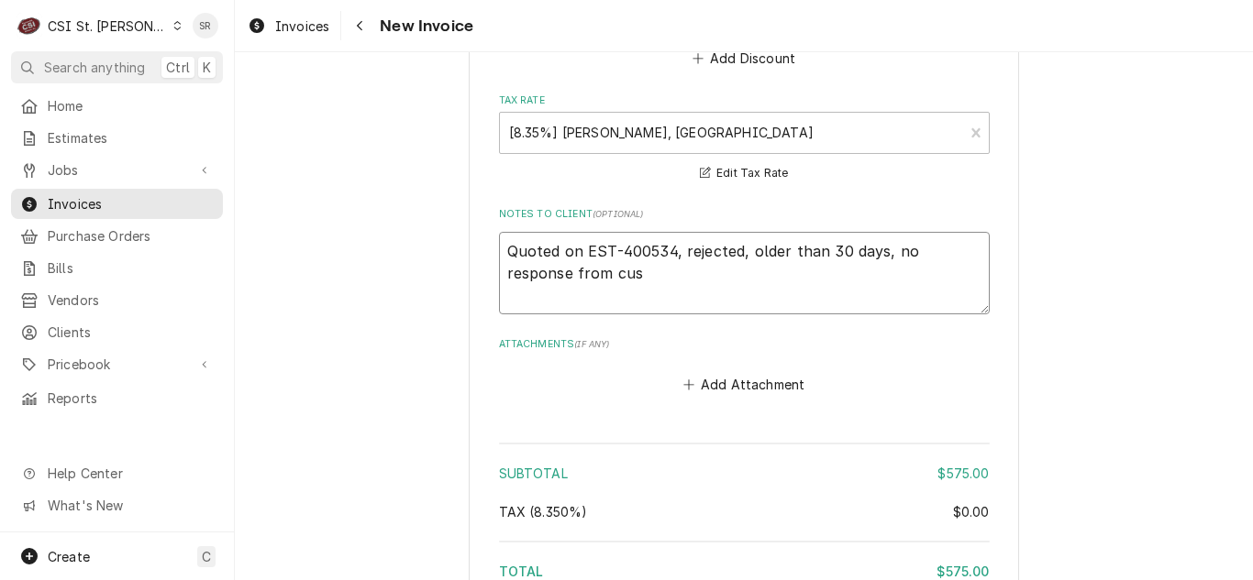
type textarea "Quoted on EST-400534, rejected, older than 30 days, no response from cuso"
type textarea "x"
type textarea "Quoted on EST-400534, rejected, older than 30 days, no response from cus"
type textarea "x"
type textarea "Quoted on EST-400534, rejected, older than 30 days, no response from custo"
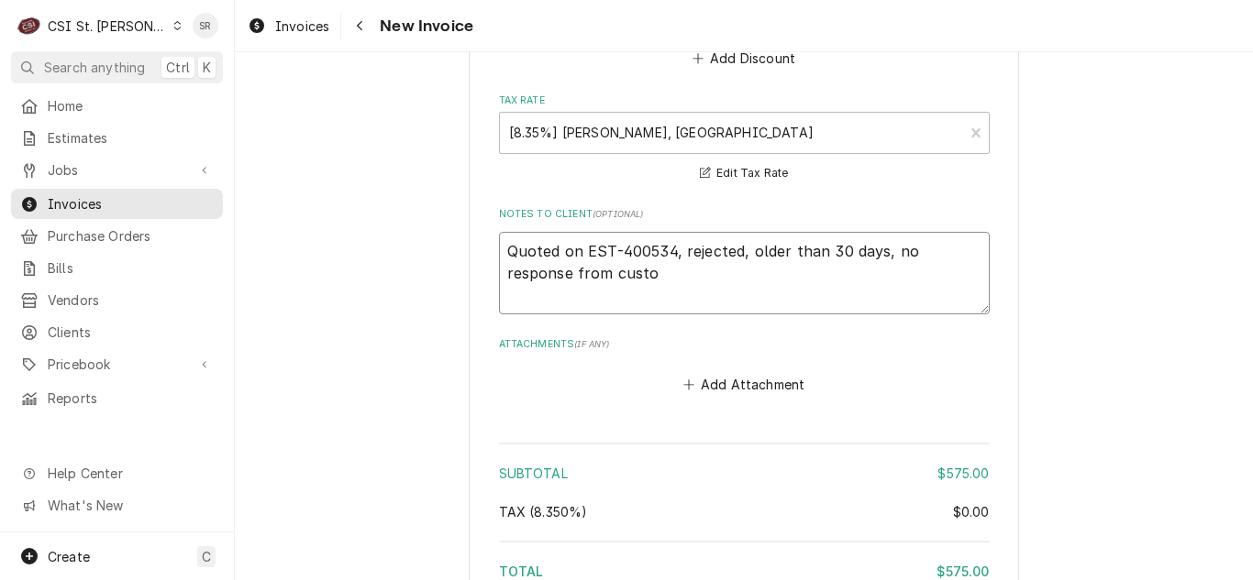
type textarea "x"
type textarea "Quoted on EST-400534, rejected, older than 30 days, no response from custom"
type textarea "x"
type textarea "Quoted on EST-400534, rejected, older than 30 days, no response from custome"
type textarea "x"
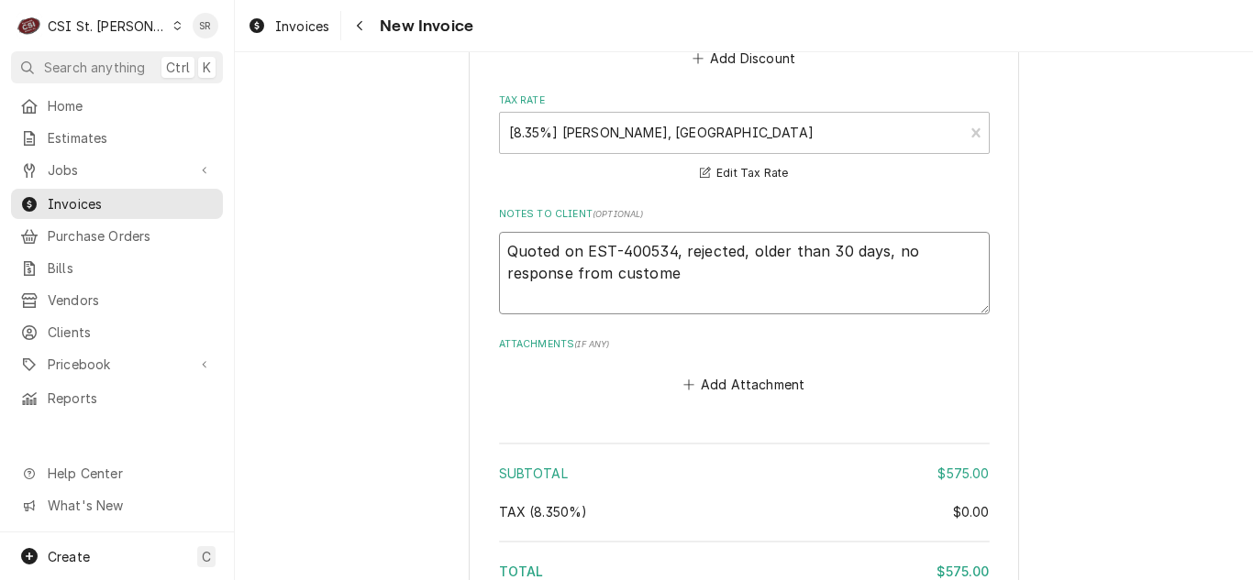
type textarea "Quoted on EST-400534, rejected, older than 30 days, no response from customer"
type textarea "x"
type textarea "Quoted on EST-400534, rejected, older than 30 days, no response from customer."
type textarea "x"
type textarea "Quoted on EST-400534, rejected, older than 30 days, no response from customer."
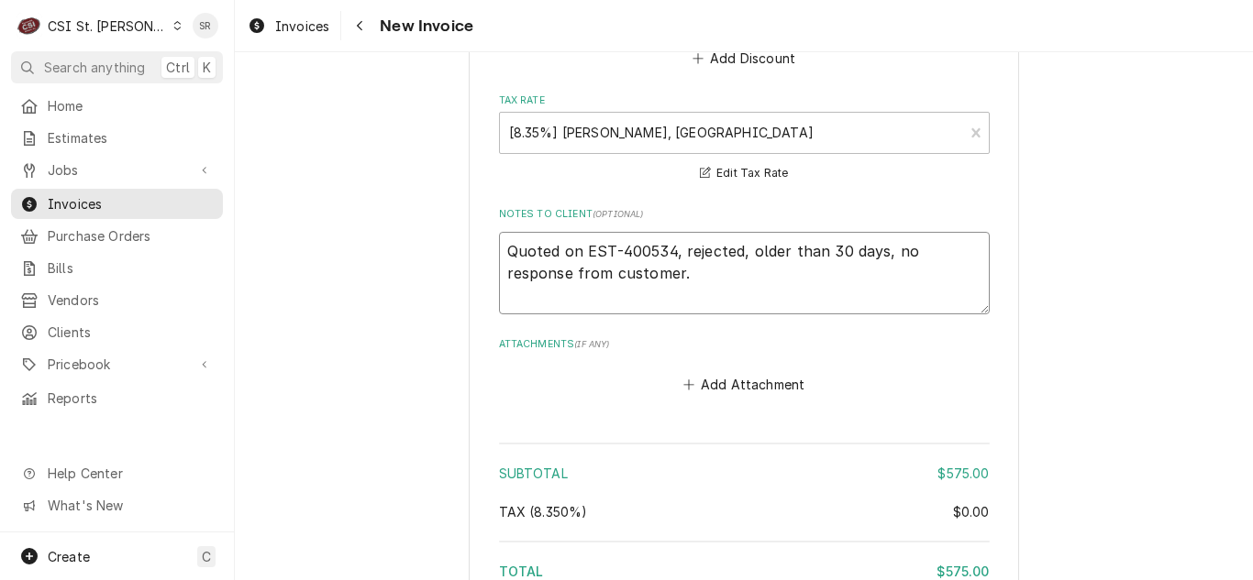
type textarea "x"
type textarea "Quoted on EST-400534, rejected, older than 30 days, no response from customer. B"
type textarea "x"
type textarea "Quoted on EST-400534, rejected, older than 30 days, no response from customer. …"
type textarea "x"
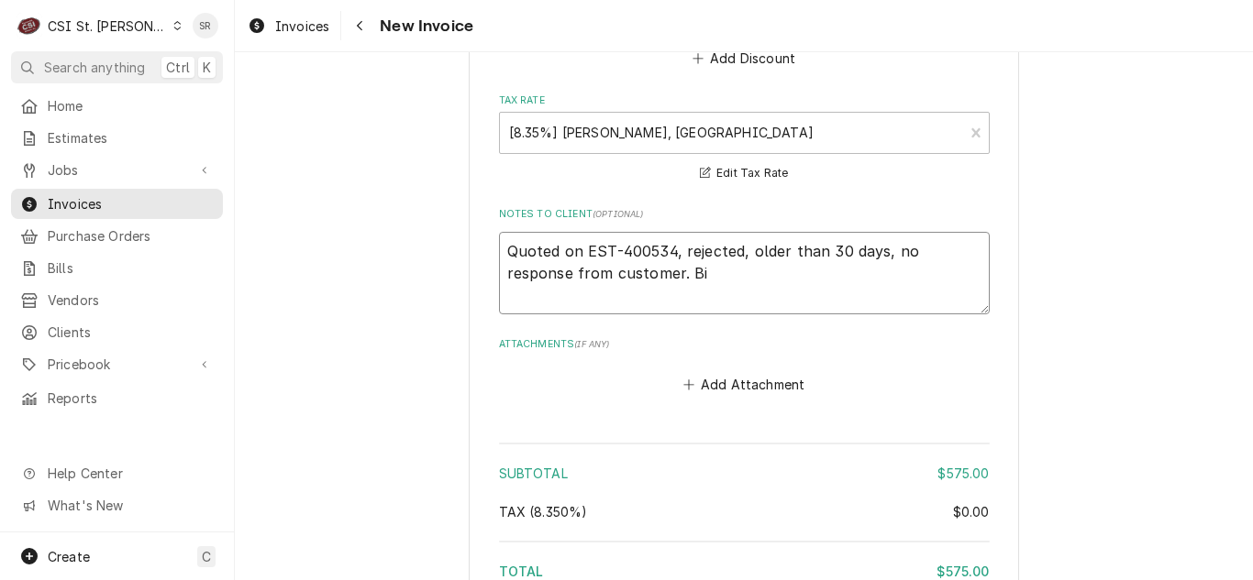
type textarea "Quoted on EST-400534, rejected, older than 30 days, no response from customer. …"
type textarea "x"
type textarea "Quoted on EST-400534, rejected, older than 30 days, no response from customer. …"
type textarea "x"
type textarea "Quoted on EST-400534, rejected, older than 30 days, no response from customer. …"
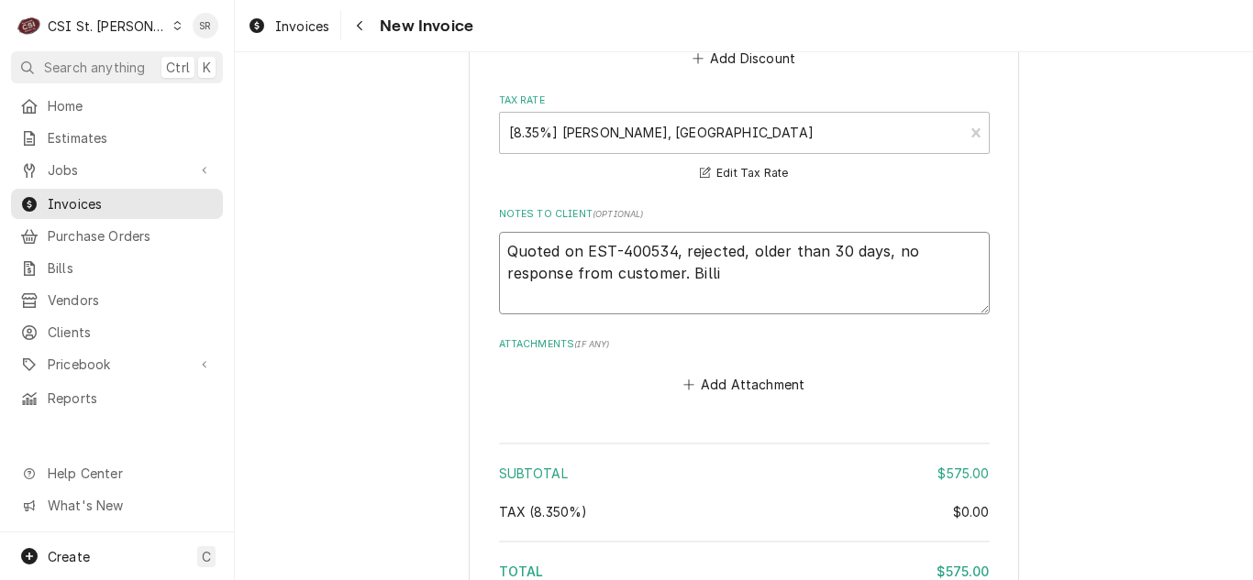
type textarea "x"
type textarea "Quoted on EST-400534, rejected, older than 30 days, no response from customer. …"
type textarea "x"
type textarea "Quoted on EST-400534, rejected, older than 30 days, no response from customer. …"
type textarea "x"
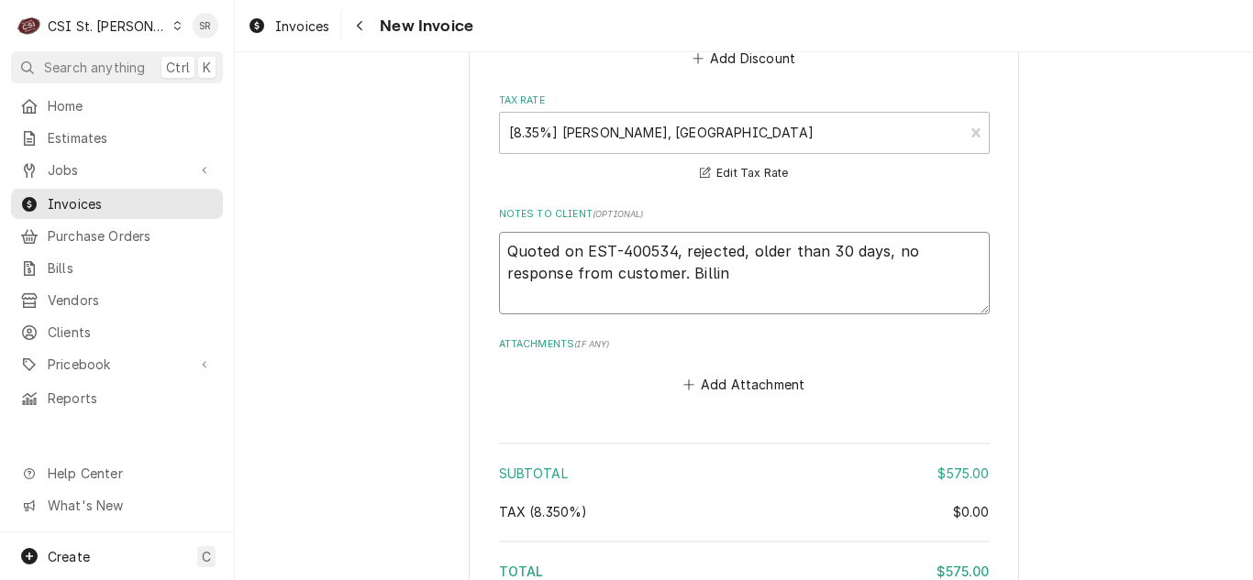
type textarea "Quoted on EST-400534, rejected, older than 30 days, no response from customer. …"
type textarea "x"
type textarea "Quoted on EST-400534, rejected, older than 30 days, no response from customer. …"
type textarea "x"
type textarea "Quoted on EST-400534, rejected, older than 30 days, no response from customer. …"
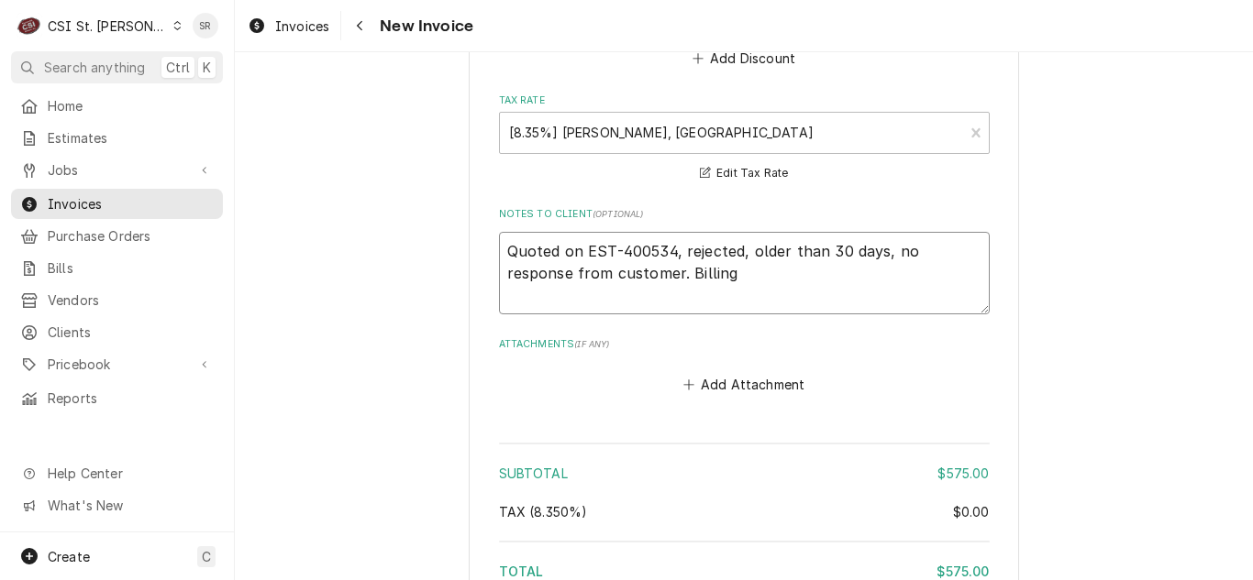
type textarea "x"
type textarea "Quoted on EST-400534, rejected, older than 30 days, no response from customer. …"
type textarea "x"
type textarea "Quoted on EST-400534, rejected, older than 30 days, no response from customer. …"
type textarea "x"
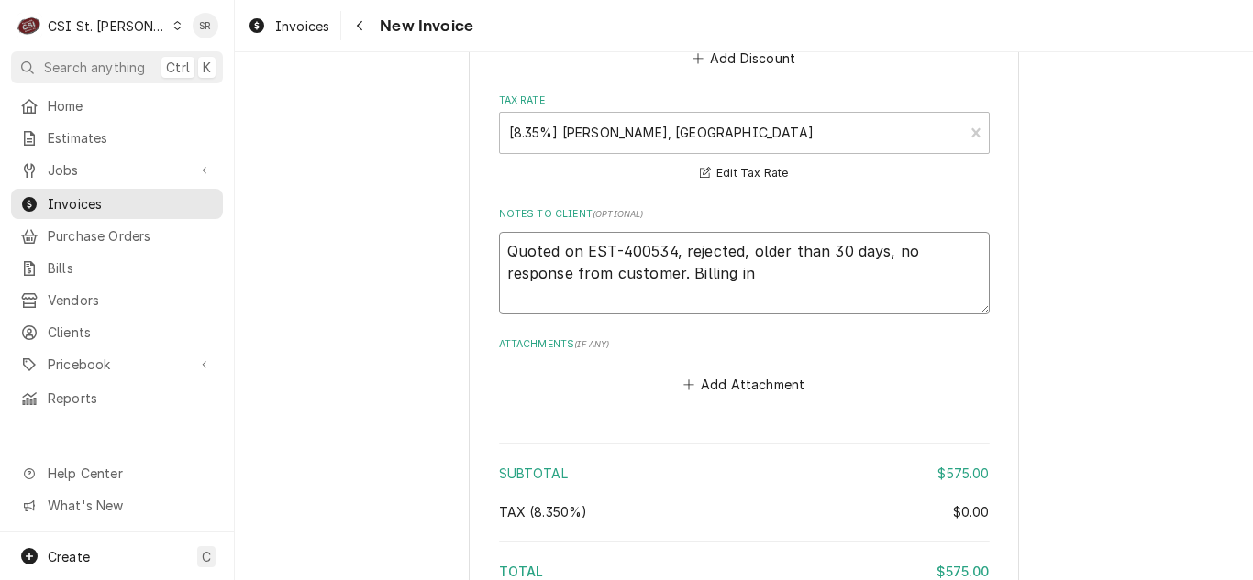
type textarea "Quoted on EST-400534, rejected, older than 30 days, no response from customer. …"
type textarea "x"
type textarea "Quoted on EST-400534, rejected, older than 30 days, no response from customer. …"
type textarea "x"
type textarea "Quoted on EST-400534, rejected, older than 30 days, no response from customer. …"
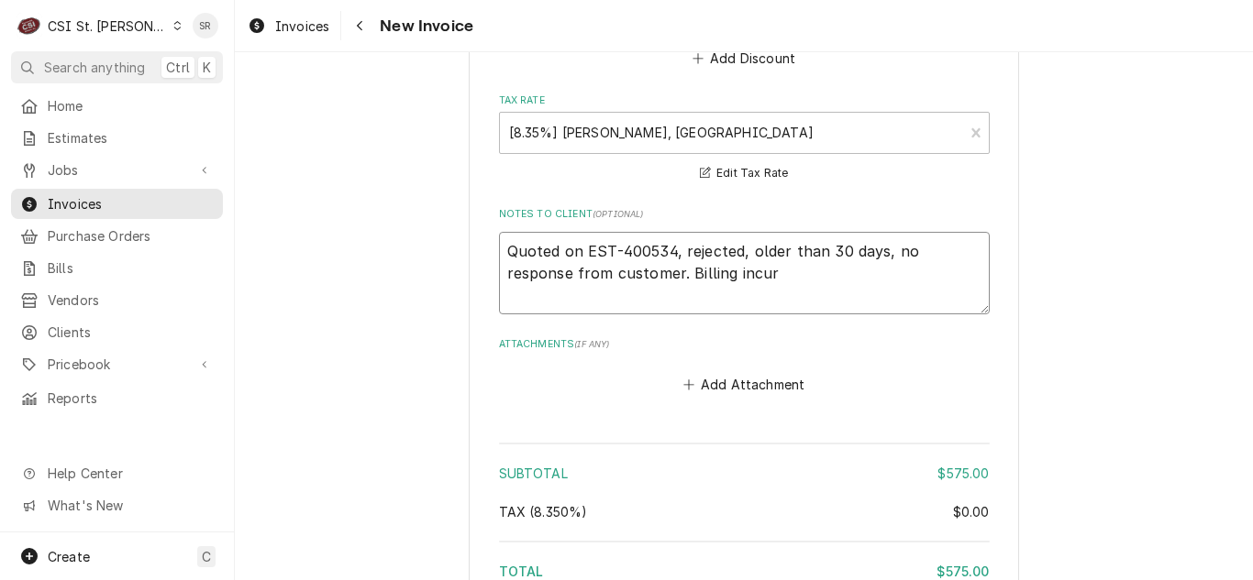
type textarea "x"
type textarea "Quoted on EST-400534, rejected, older than 30 days, no response from customer. …"
type textarea "x"
type textarea "Quoted on EST-400534, rejected, older than 30 days, no response from customer. …"
type textarea "x"
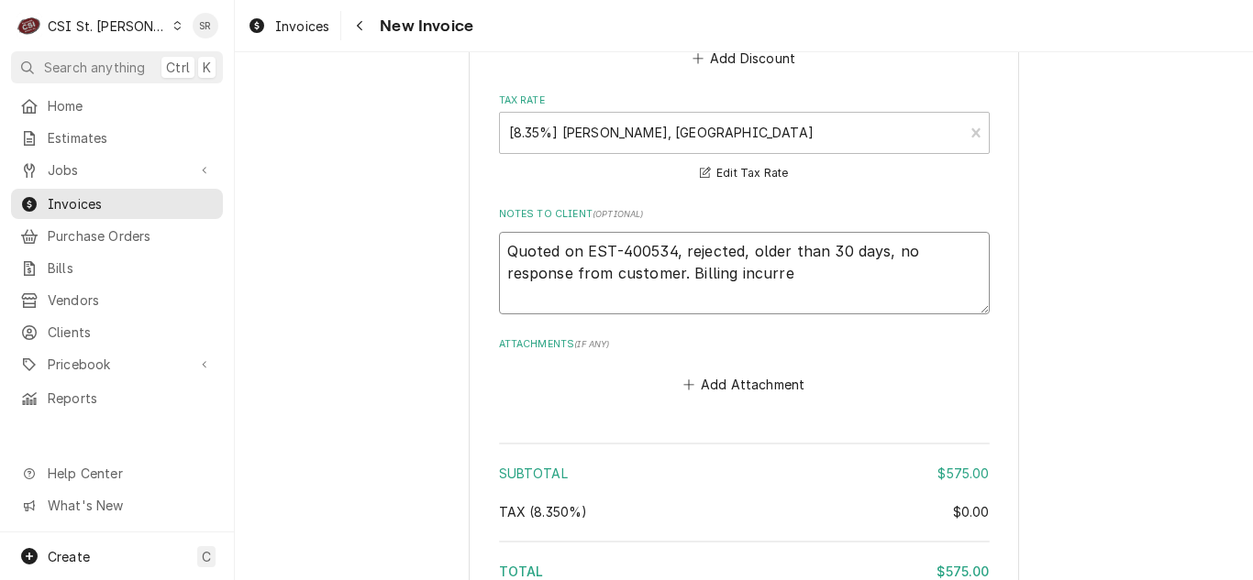
type textarea "Quoted on EST-400534, rejected, older than 30 days, no response from customer. …"
type textarea "x"
type textarea "Quoted on EST-400534, rejected, older than 30 days, no response from customer. …"
type textarea "x"
type textarea "Quoted on EST-400534, rejected, older than 30 days, no response from customer. …"
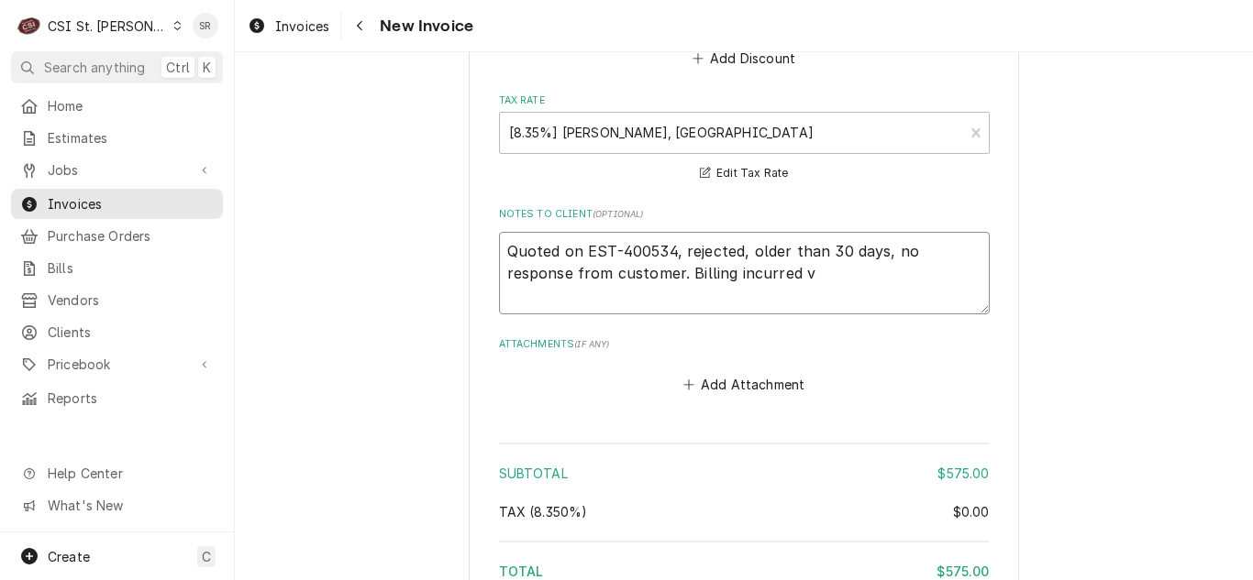
type textarea "x"
type textarea "Quoted on EST-400534, rejected, older than 30 days, no response from customer. …"
type textarea "x"
type textarea "Quoted on EST-400534, rejected, older than 30 days, no response from customer. …"
type textarea "x"
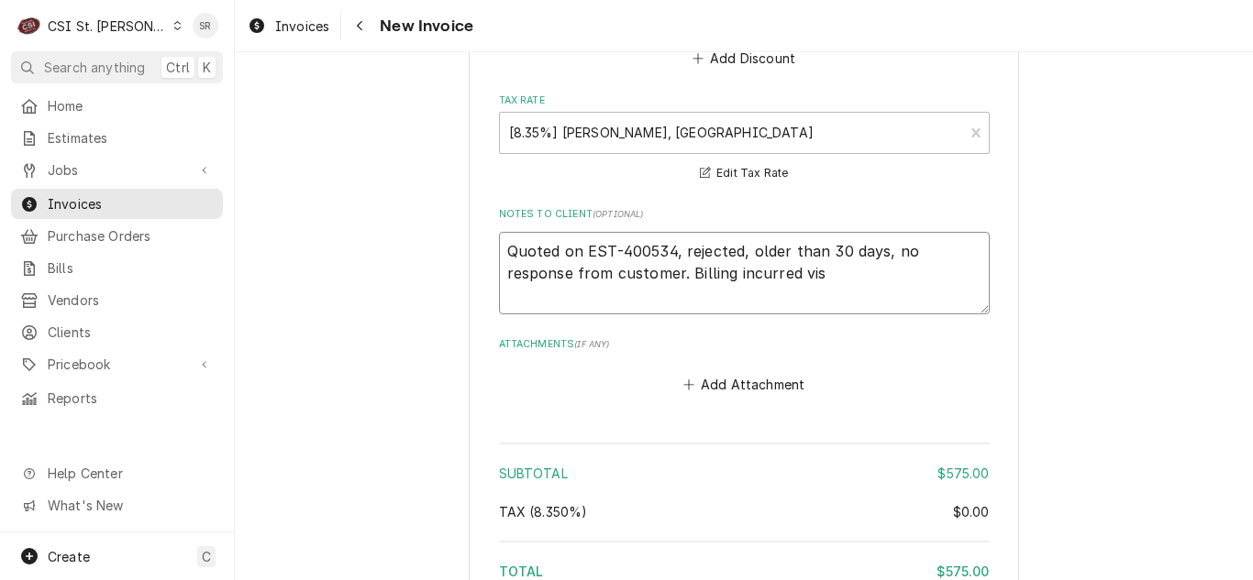
type textarea "Quoted on EST-400534, rejected, older than 30 days, no response from customer. …"
type textarea "x"
type textarea "Quoted on EST-400534, rejected, older than 30 days, no response from customer. …"
type textarea "x"
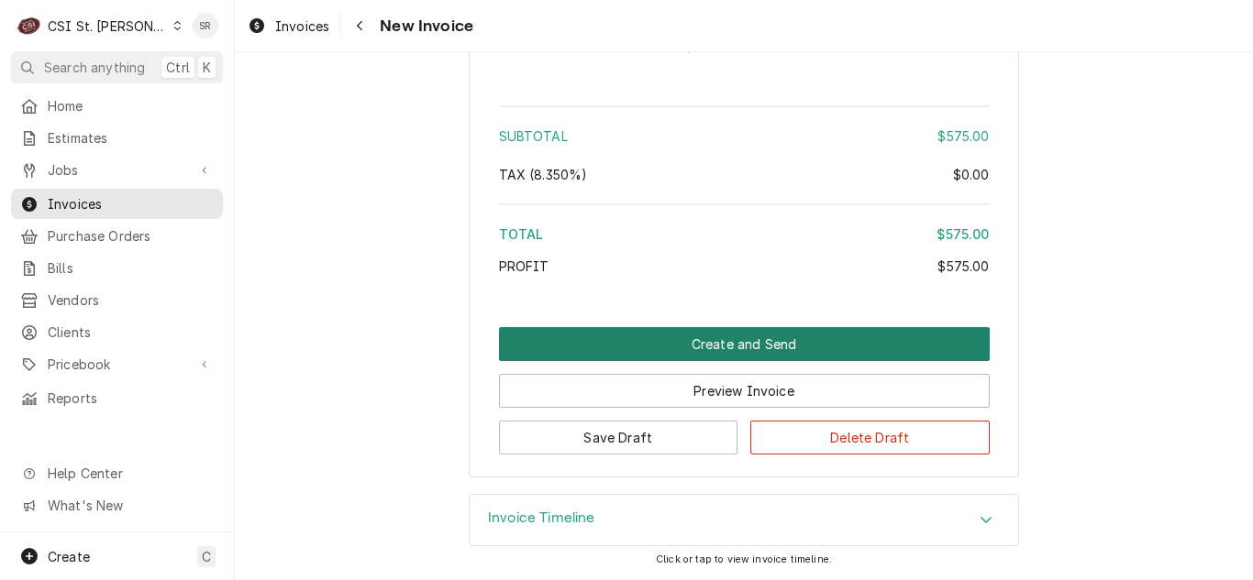
type textarea "Quoted on EST-400534, rejected, older than 30 days, no response from customer. …"
click at [710, 351] on button "Create and Send" at bounding box center [744, 344] width 491 height 34
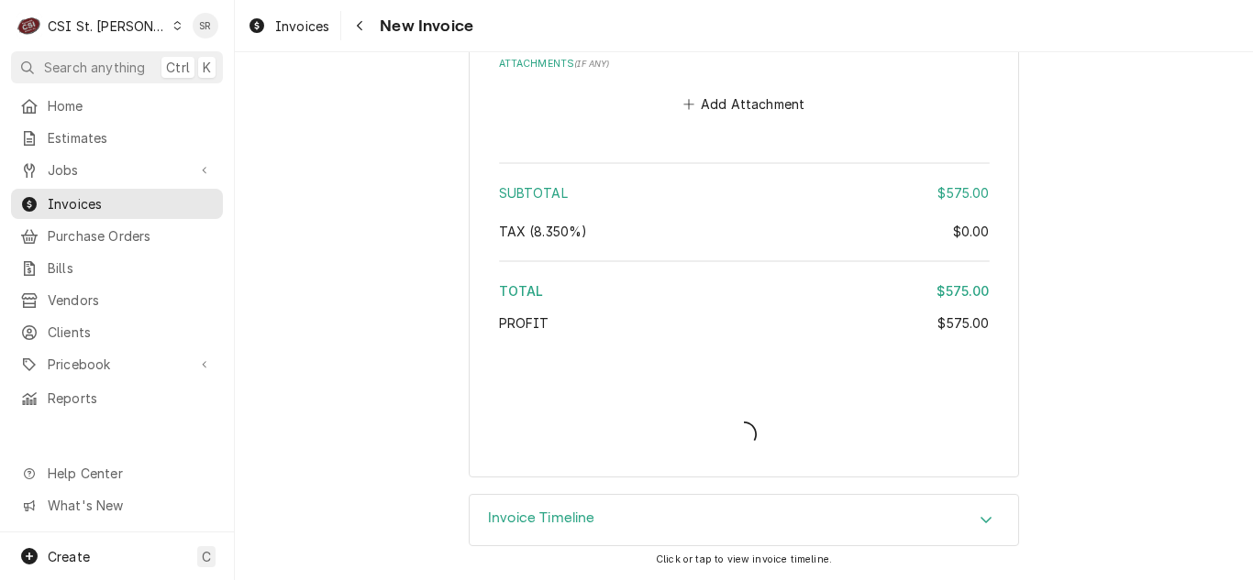
type textarea "x"
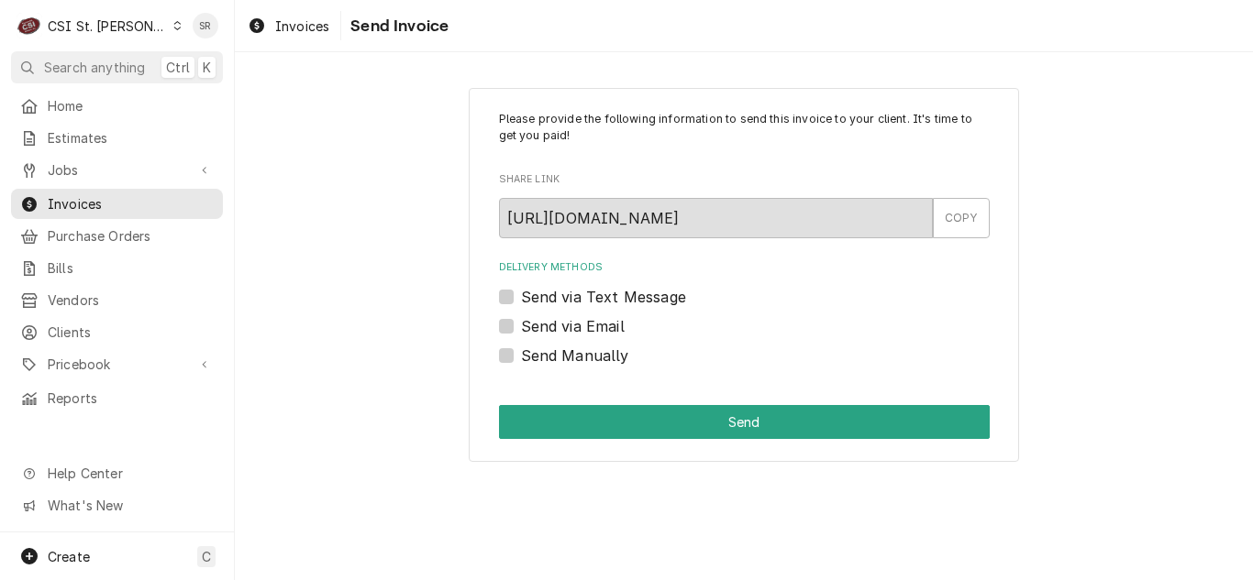
click at [621, 319] on div "Delivery Methods Send via Text Message Send via Email Send Manually" at bounding box center [744, 312] width 491 height 105
click at [619, 324] on label "Send via Email" at bounding box center [573, 326] width 104 height 22
click at [619, 324] on input "Send via Email" at bounding box center [766, 335] width 491 height 40
checkbox input "true"
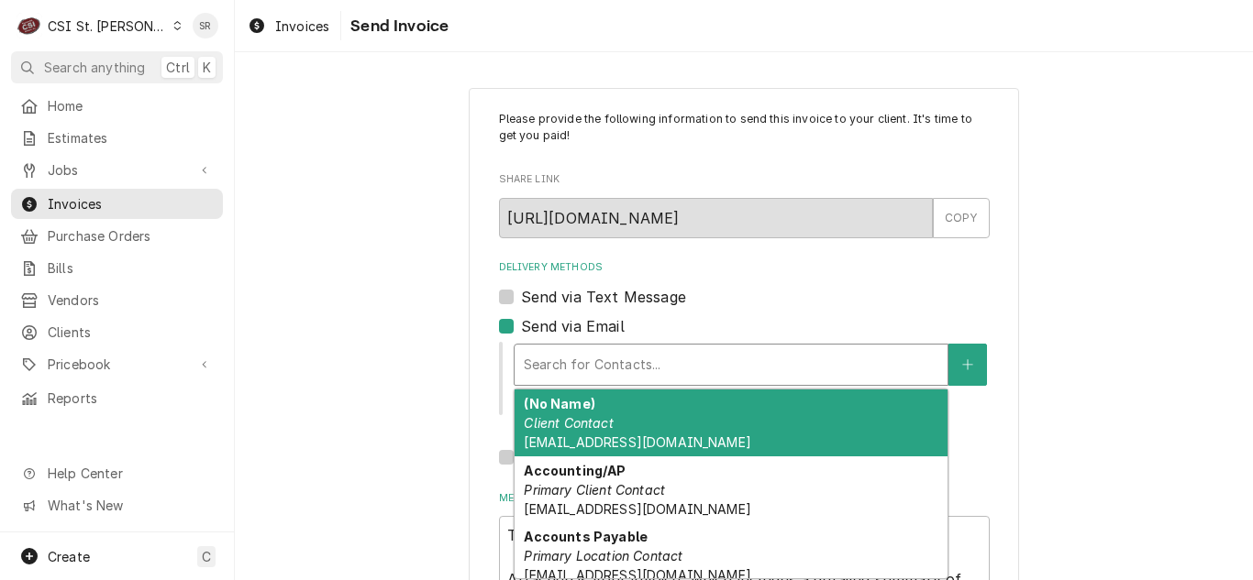
click at [630, 357] on div "Delivery Methods" at bounding box center [731, 364] width 414 height 33
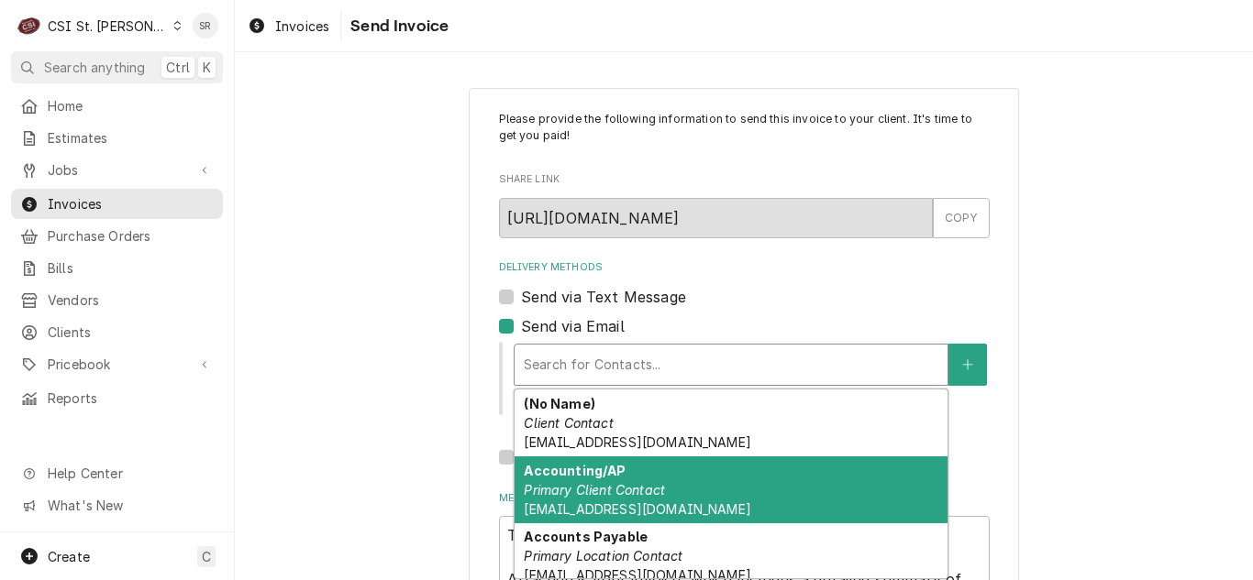
click at [632, 502] on div "Accounting/AP Primary Client Contact bhgaccounting@bhglex.com" at bounding box center [730, 490] width 433 height 67
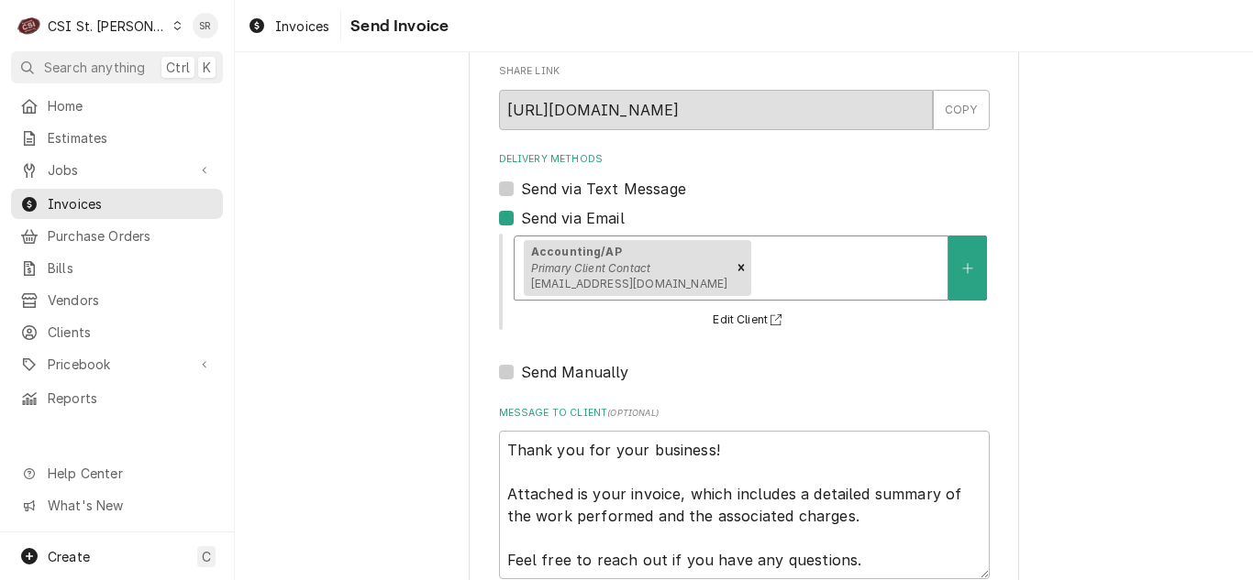
scroll to position [219, 0]
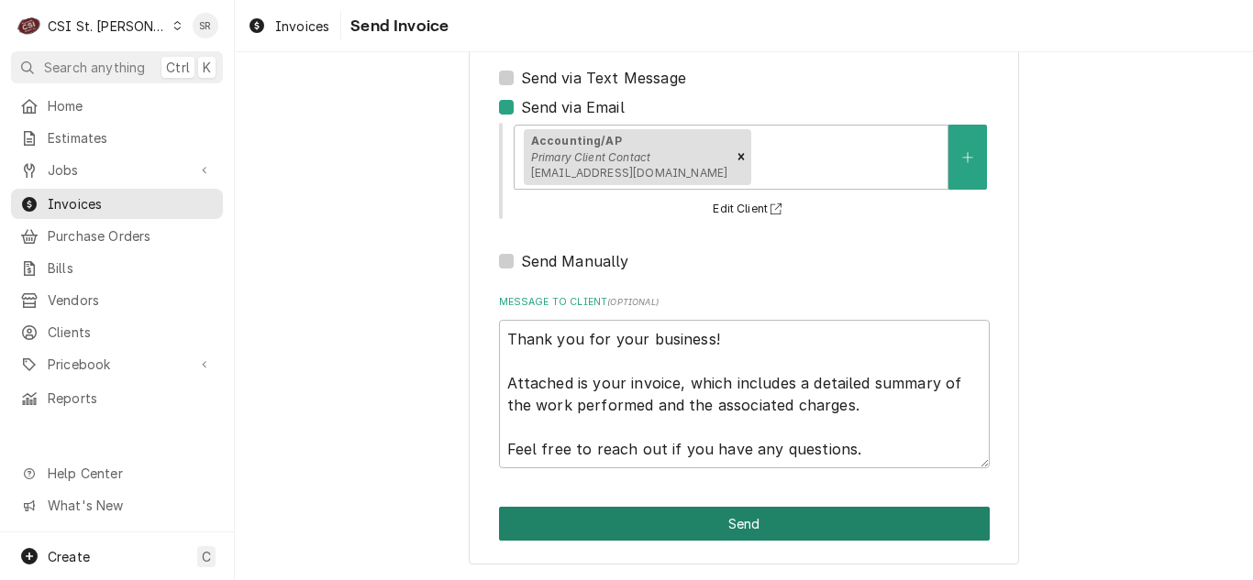
click at [707, 522] on button "Send" at bounding box center [744, 524] width 491 height 34
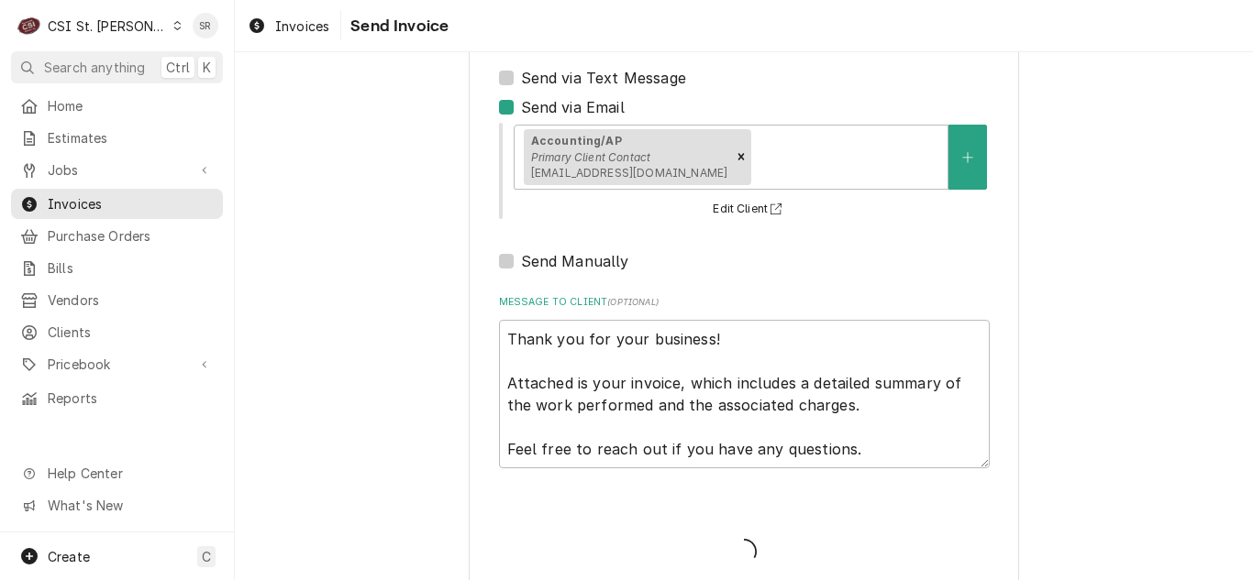
type textarea "x"
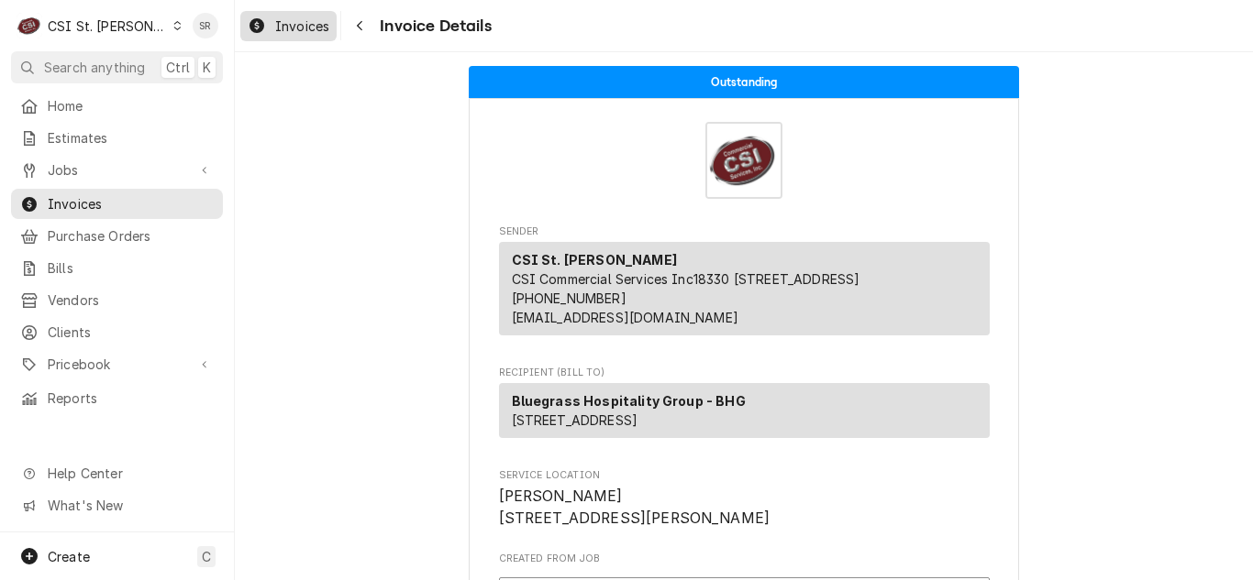
click at [300, 18] on span "Invoices" at bounding box center [302, 26] width 54 height 19
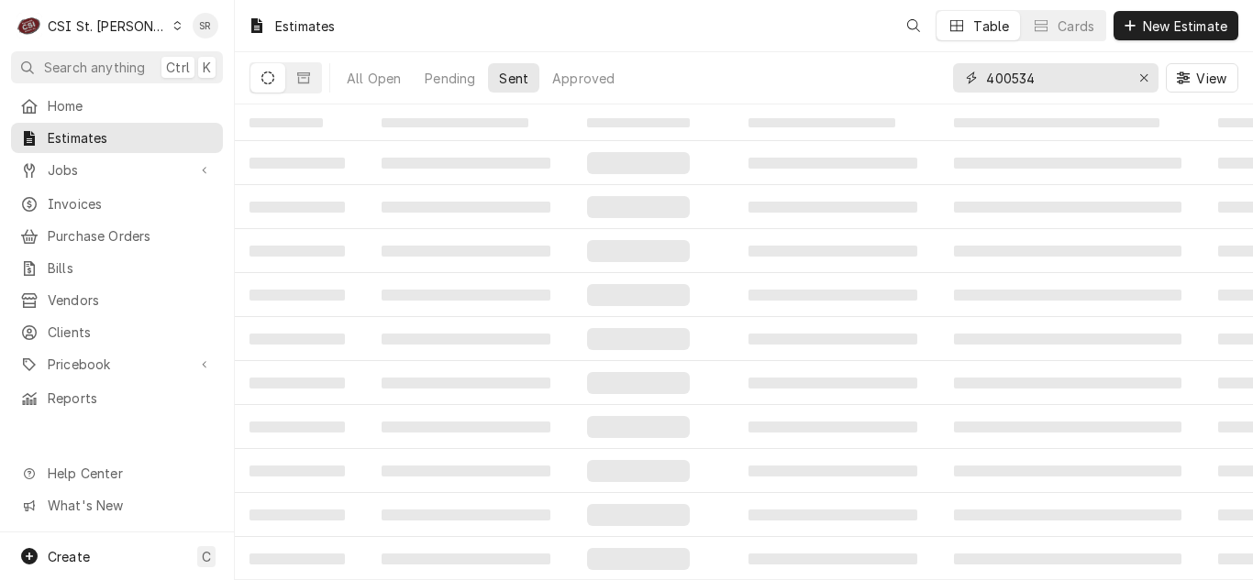
click at [1061, 73] on input "400534" at bounding box center [1055, 77] width 138 height 29
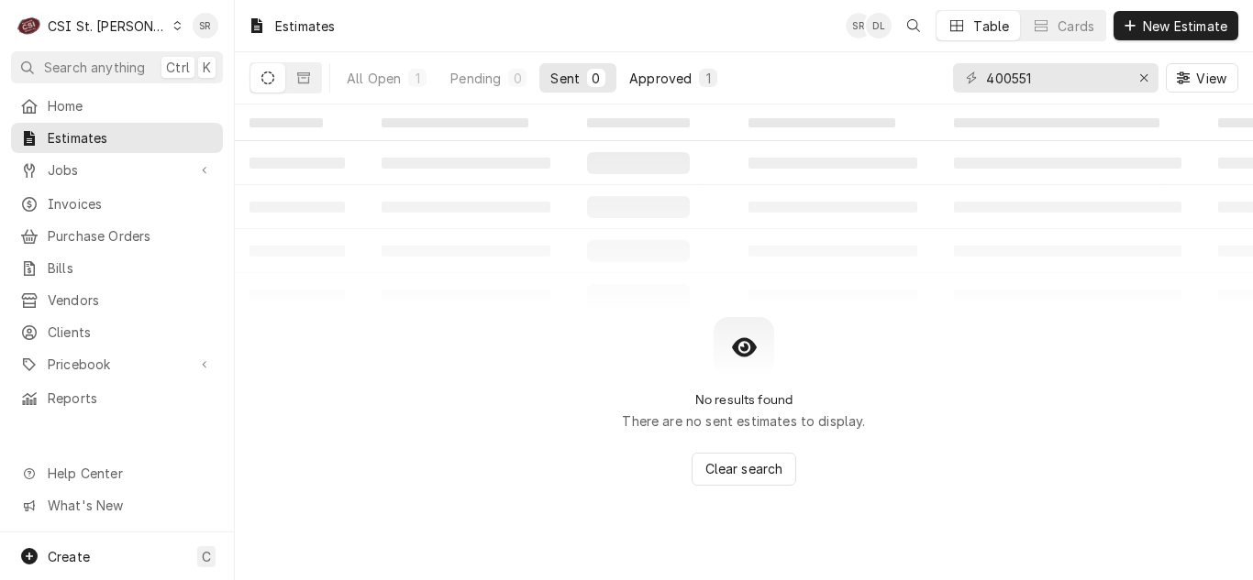
click at [682, 84] on div "Approved" at bounding box center [660, 78] width 62 height 19
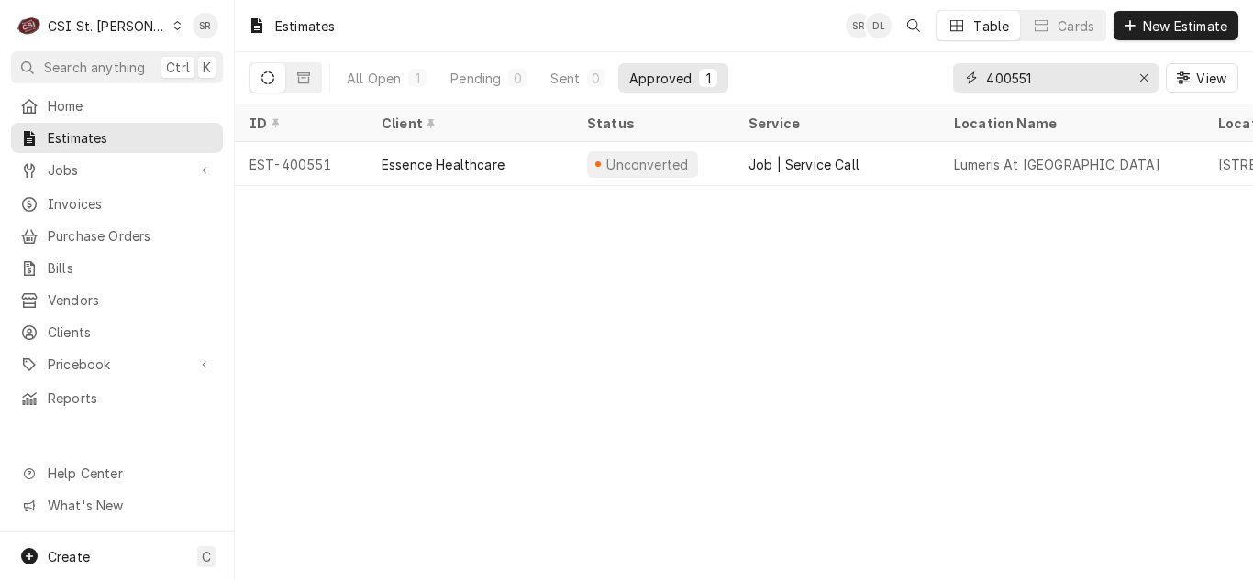
click at [1061, 92] on input "400551" at bounding box center [1055, 77] width 138 height 29
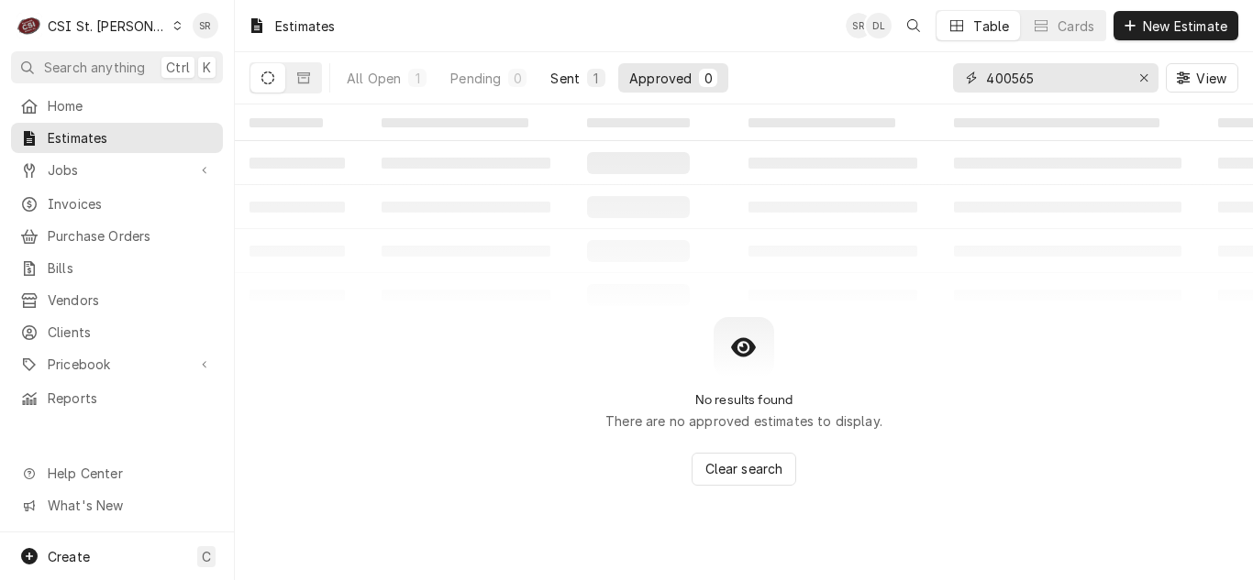
type input "400565"
click at [568, 84] on div "Sent" at bounding box center [564, 78] width 29 height 19
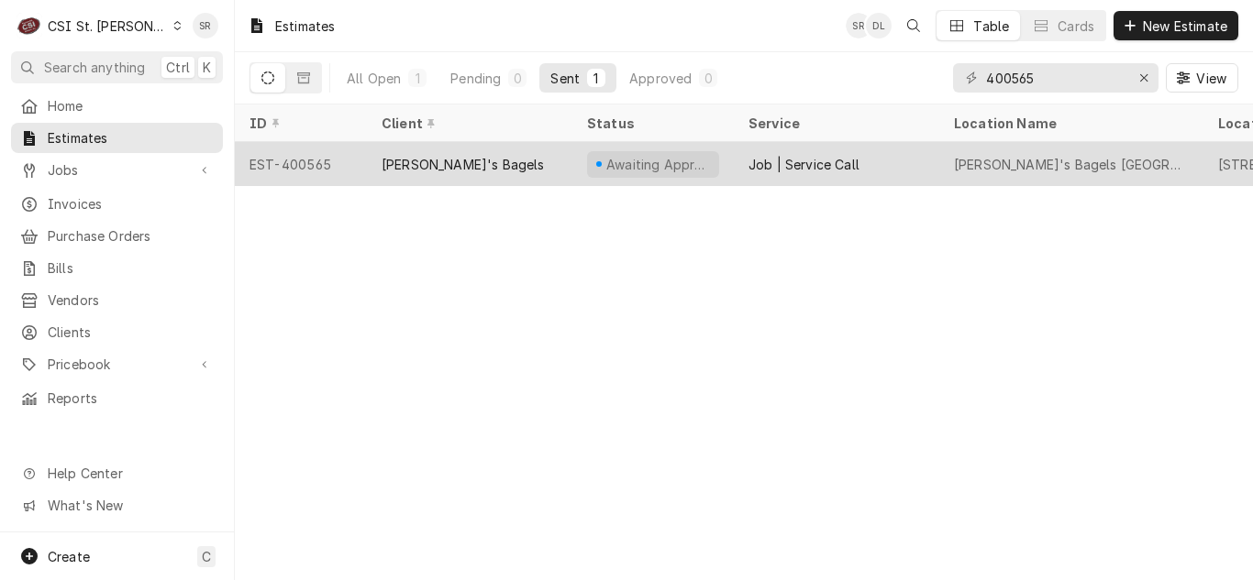
click at [495, 160] on div "Lefty's Bagels" at bounding box center [469, 164] width 205 height 44
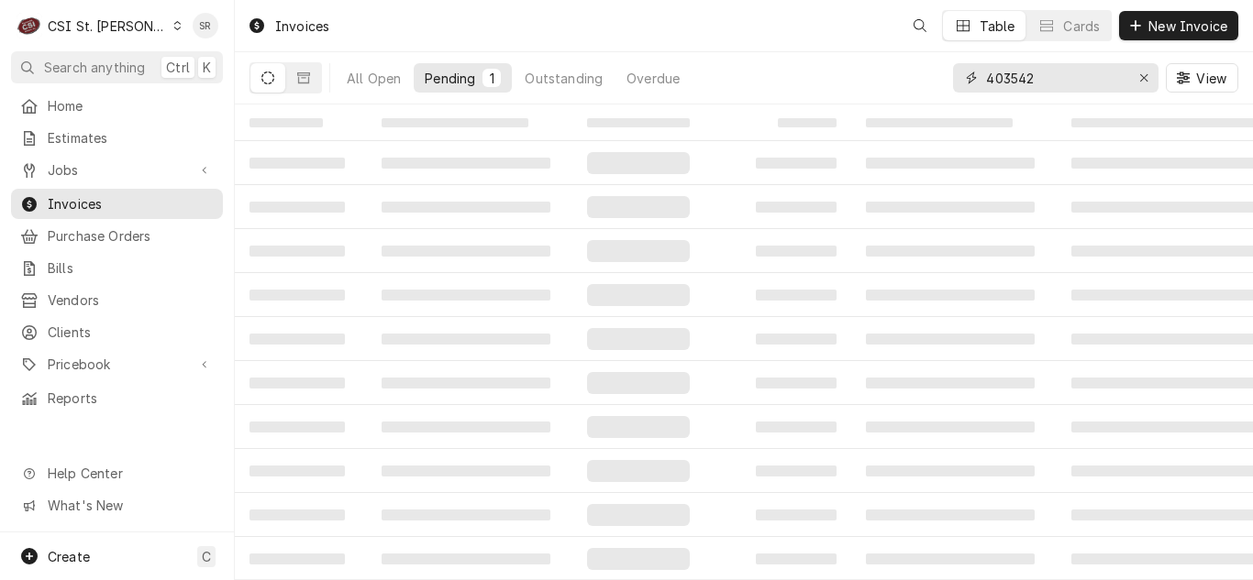
drag, startPoint x: 1065, startPoint y: 71, endPoint x: 902, endPoint y: 72, distance: 162.3
click at [902, 72] on div "All Open Pending 1 Outstanding Overdue 403542 View" at bounding box center [743, 77] width 988 height 51
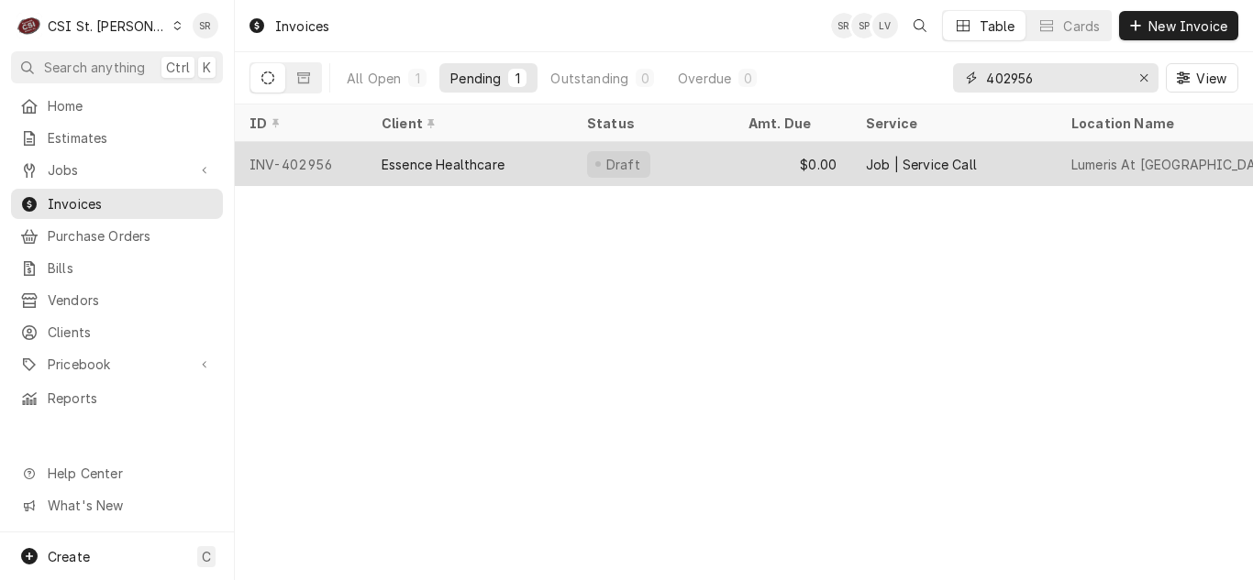
type input "402956"
click at [532, 149] on div "Essence Healthcare" at bounding box center [469, 164] width 205 height 44
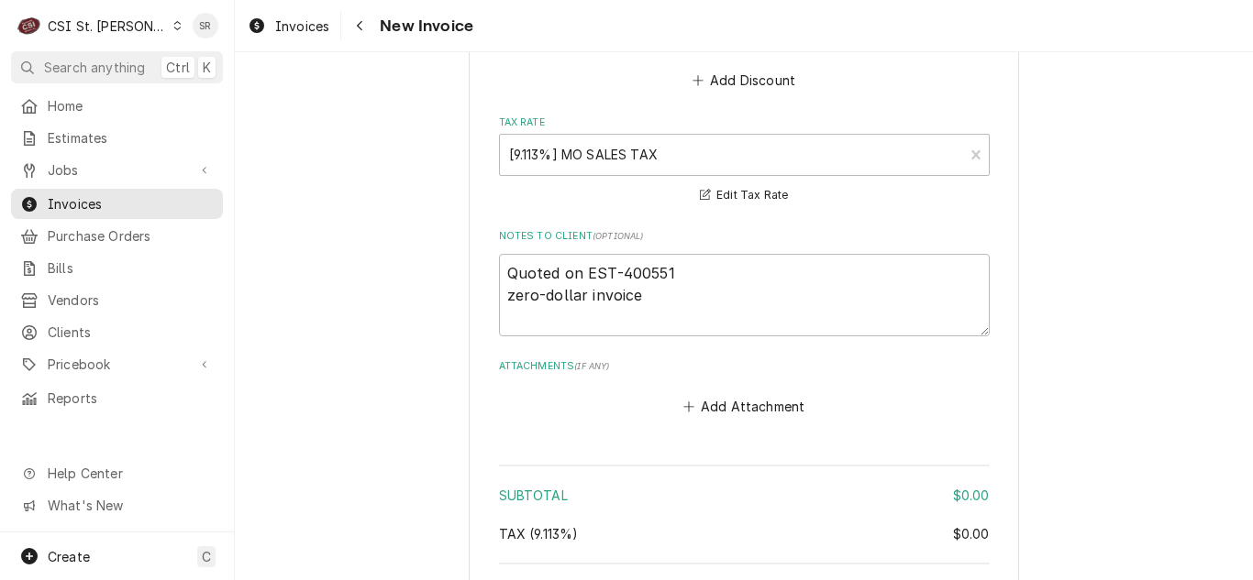
scroll to position [3849, 0]
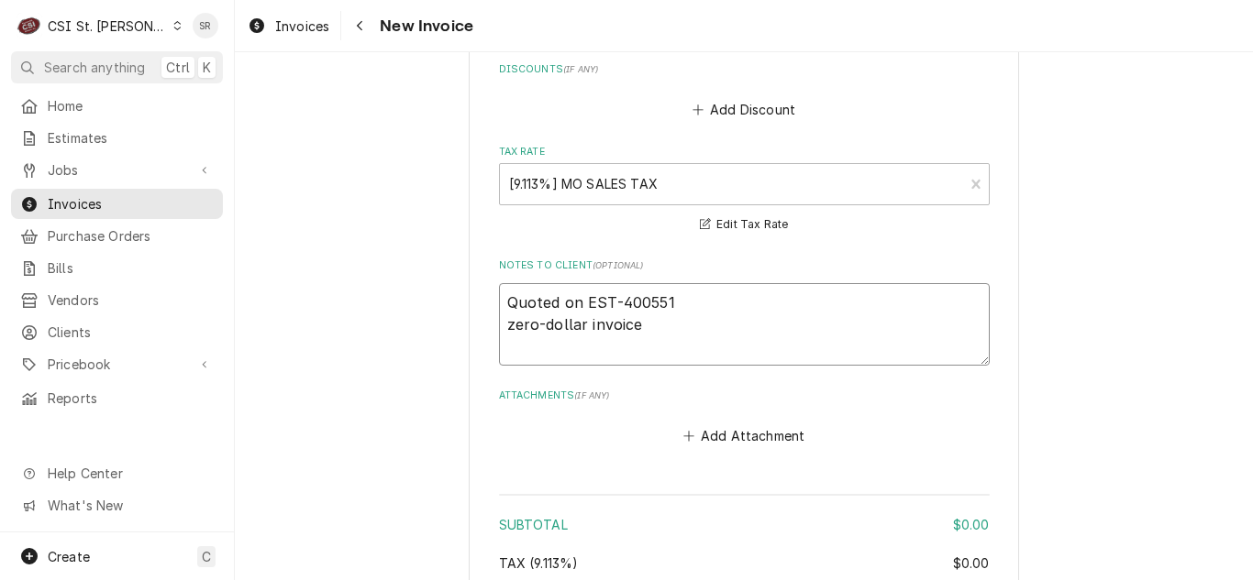
click at [675, 283] on textarea "Quoted on EST-400551 zero-dollar invoice" at bounding box center [744, 324] width 491 height 83
type textarea "x"
type textarea "Quoted on EST-400551 zero-dollar invoice"
type textarea "x"
type textarea "Quoted on EST-400551 - zero-dollar invoice"
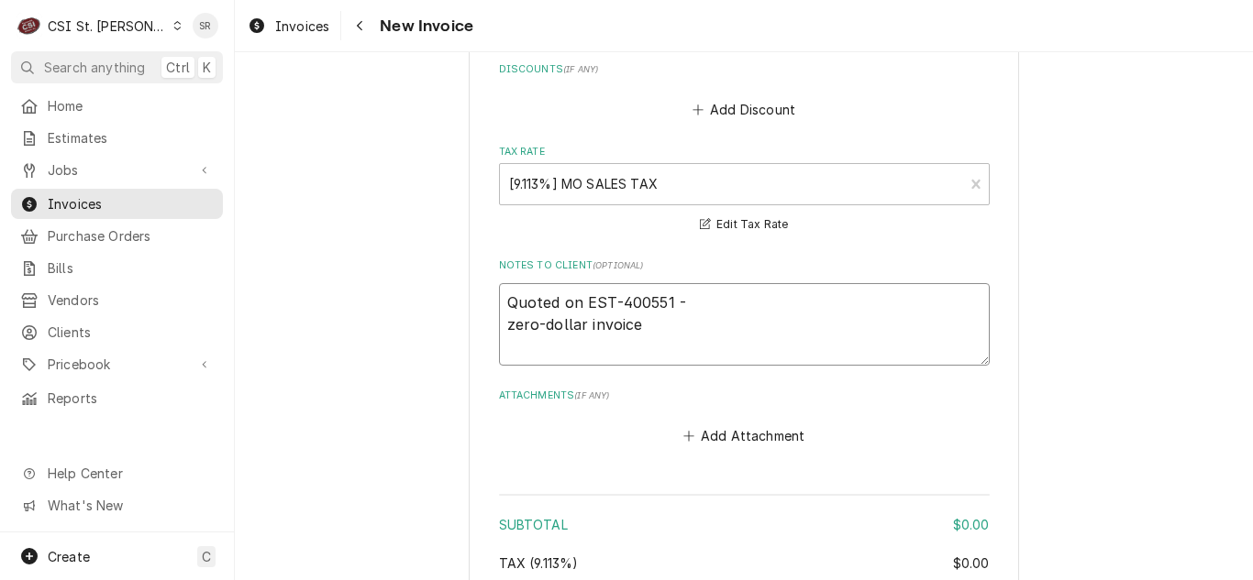
type textarea "x"
type textarea "Quoted on EST-400551 - a zero-dollar invoice"
type textarea "x"
type textarea "Quoted on EST-400551 - ap zero-dollar invoice"
type textarea "x"
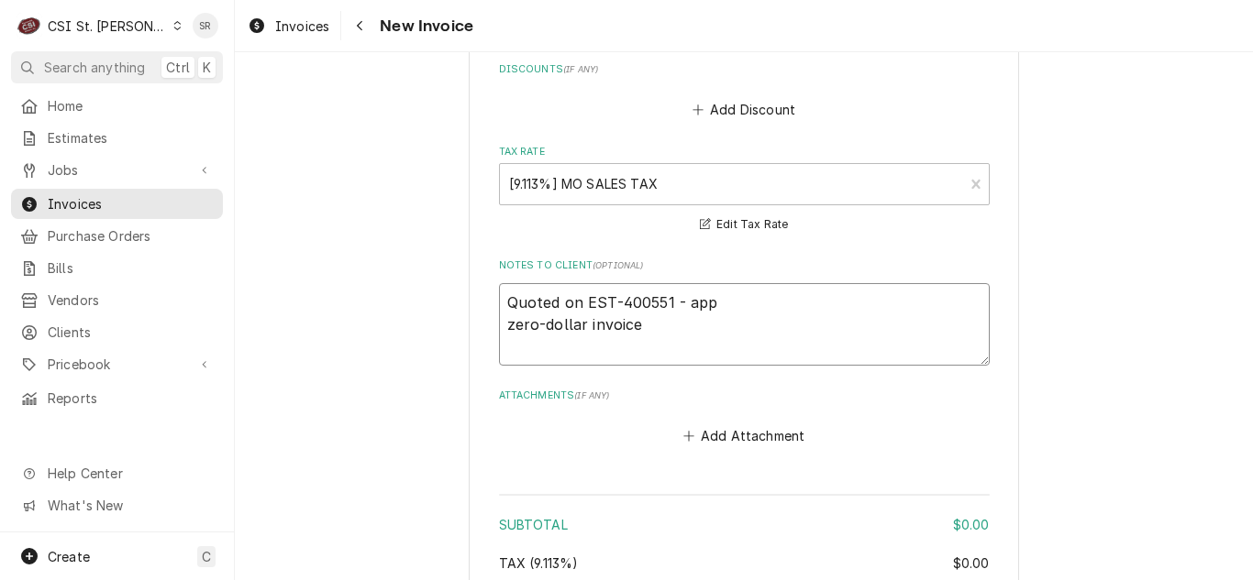
type textarea "Quoted on EST-400551 - appo zero-dollar invoice"
type textarea "x"
type textarea "Quoted on EST-400551 - appor zero-dollar invoice"
type textarea "x"
type textarea "Quoted on EST-400551 - apporv zero-dollar invoice"
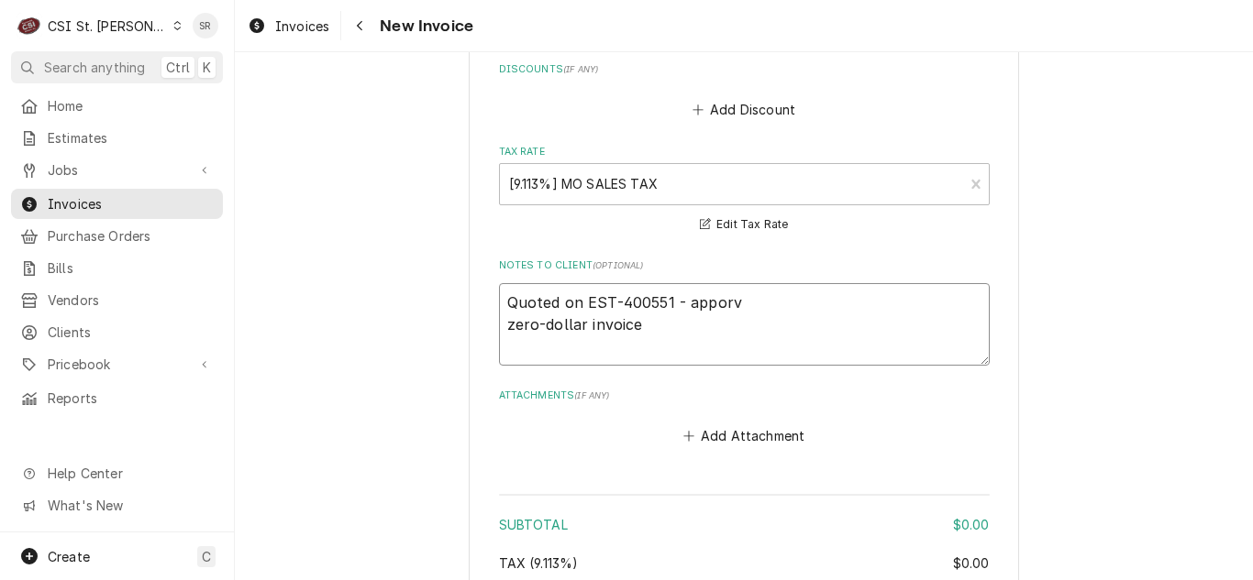
type textarea "x"
type textarea "Quoted on EST-400551 - apporve zero-dollar invoice"
type textarea "x"
type textarea "Quoted on EST-400551 - apporved zero-dollar invoice"
type textarea "x"
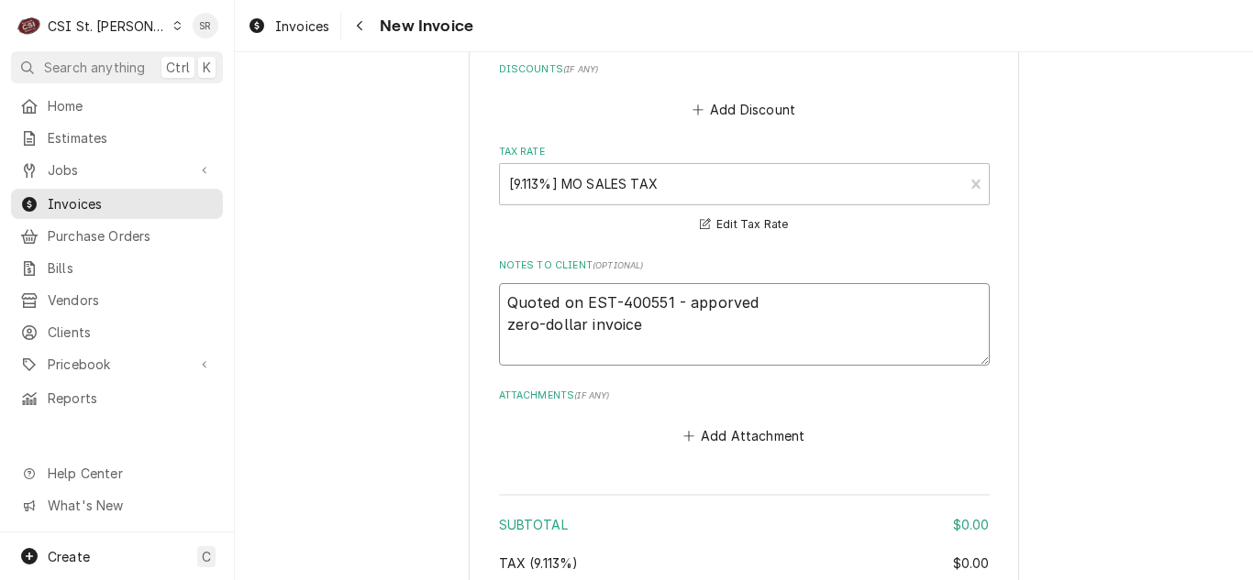
type textarea "Quoted on EST-400551 - apporve zero-dollar invoice"
type textarea "x"
type textarea "Quoted on EST-400551 - apporv zero-dollar invoice"
type textarea "x"
type textarea "Quoted on EST-400551 - appor zero-dollar invoice"
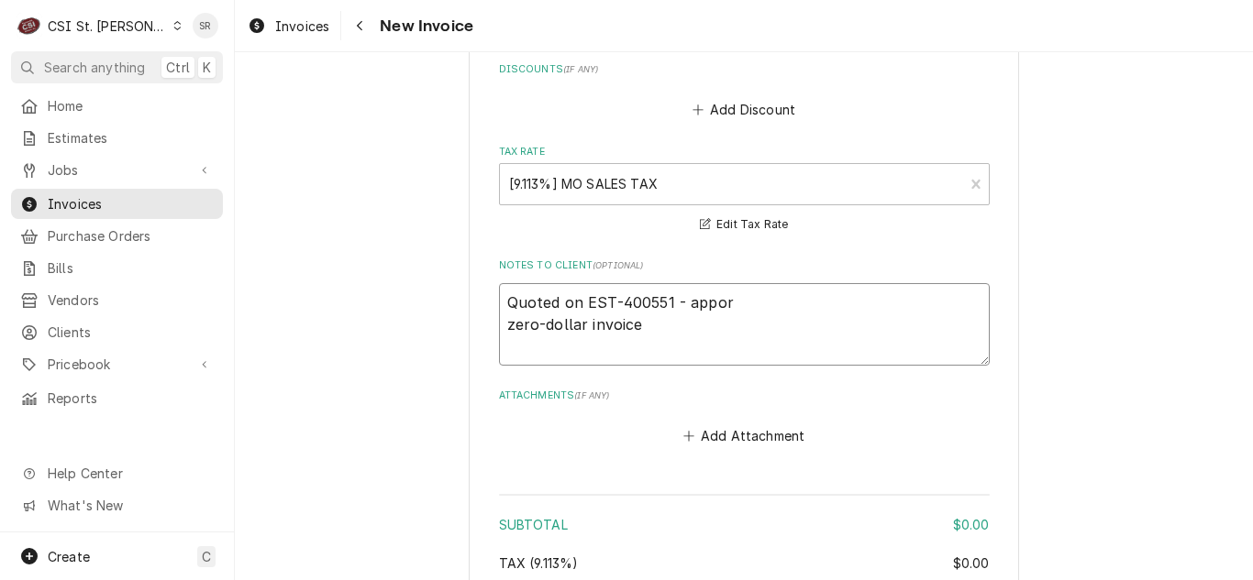
type textarea "x"
type textarea "Quoted on EST-400551 - appo zero-dollar invoice"
type textarea "x"
type textarea "Quoted on EST-400551 - app zero-dollar invoice"
type textarea "x"
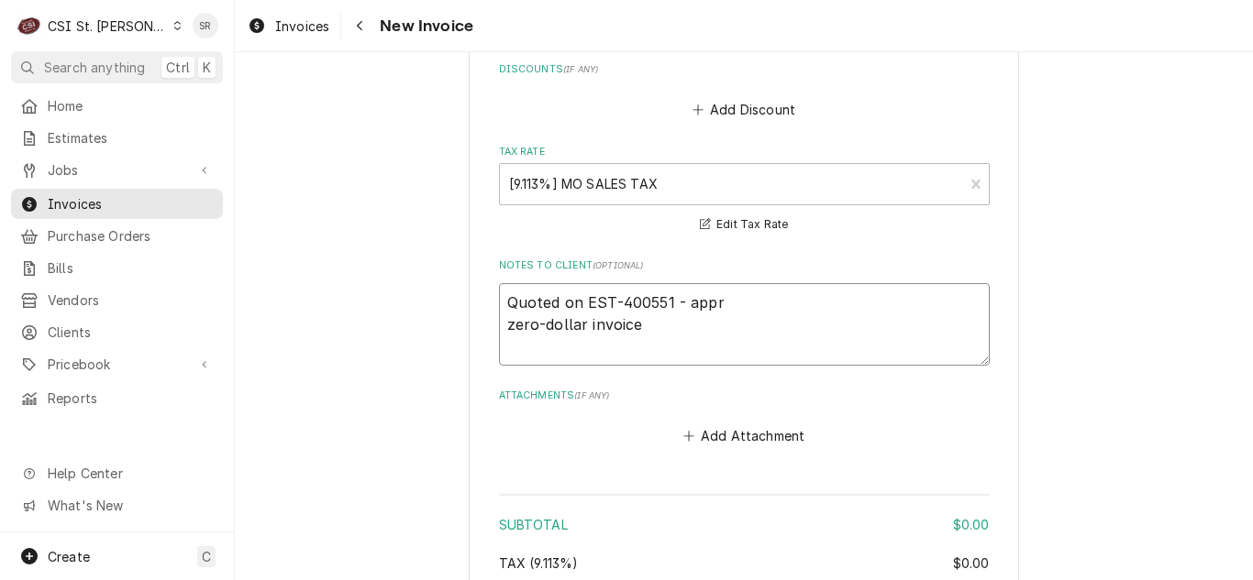
type textarea "Quoted on EST-400551 - appro zero-dollar invoice"
type textarea "x"
type textarea "Quoted on EST-400551 - approv zero-dollar invoice"
type textarea "x"
type textarea "Quoted on EST-400551 - approve zero-dollar invoice"
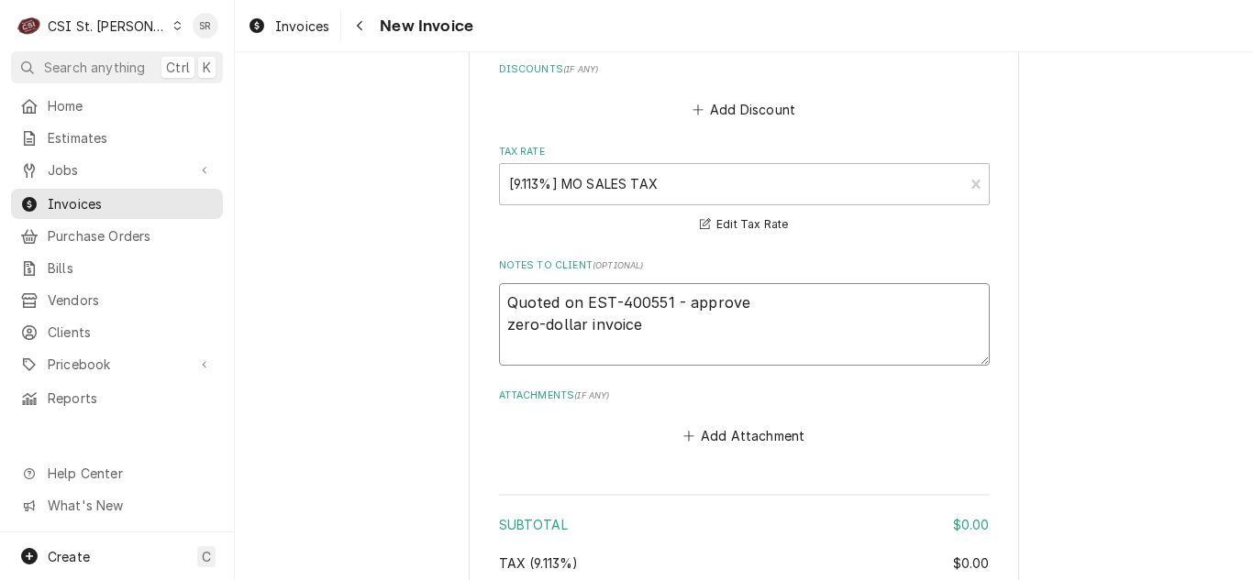
type textarea "x"
type textarea "Quoted on EST-400551 - approved zero-dollar invoice"
drag, startPoint x: 639, startPoint y: 292, endPoint x: 491, endPoint y: 359, distance: 162.5
type textarea "x"
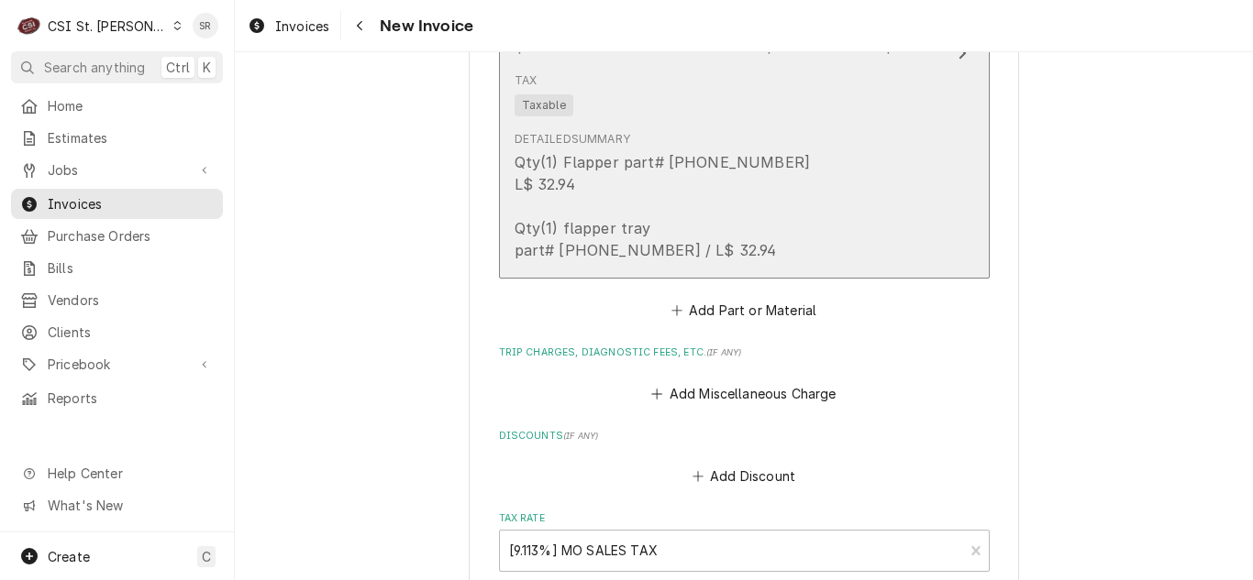
type textarea "Quoted on EST-400551 - approved"
click at [657, 208] on div "Qty(1) Flapper part# 02-5028-02 L$ 32.94 Qty(1) flapper tray part# 02-5029-01 /…" at bounding box center [662, 206] width 296 height 110
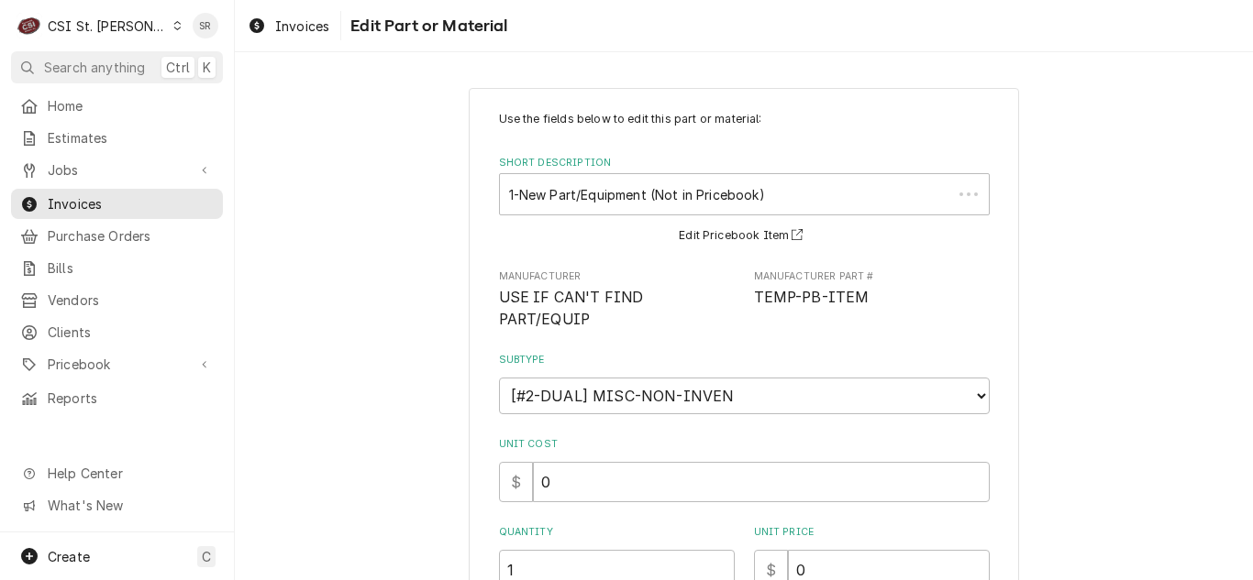
scroll to position [409, 0]
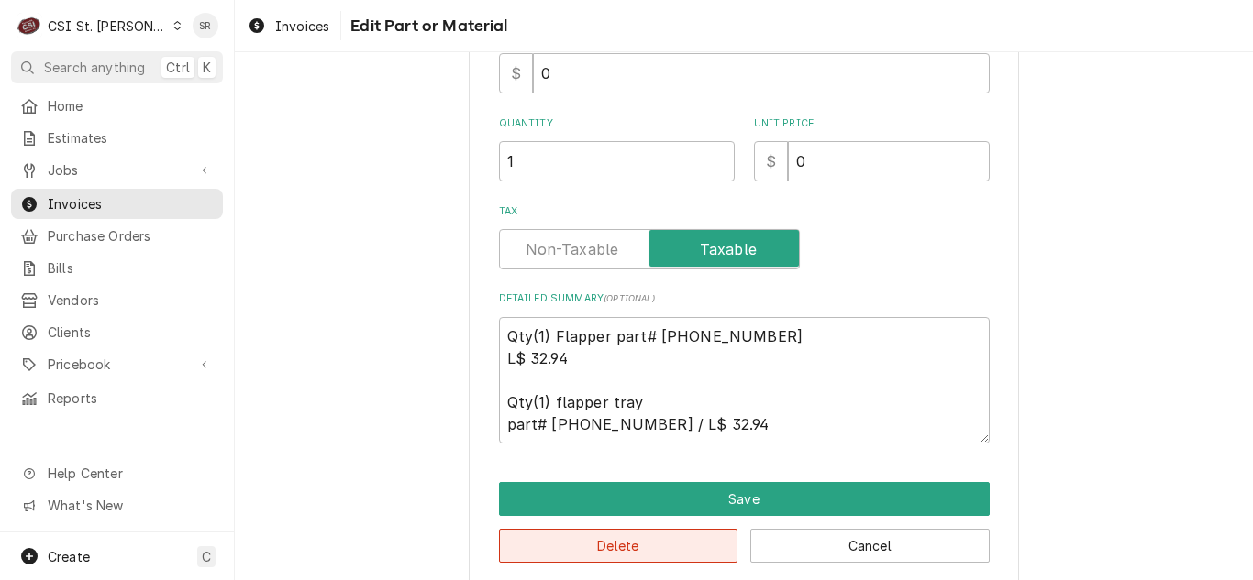
drag, startPoint x: 635, startPoint y: 515, endPoint x: 636, endPoint y: 526, distance: 11.0
click at [636, 529] on button "Delete" at bounding box center [618, 546] width 239 height 34
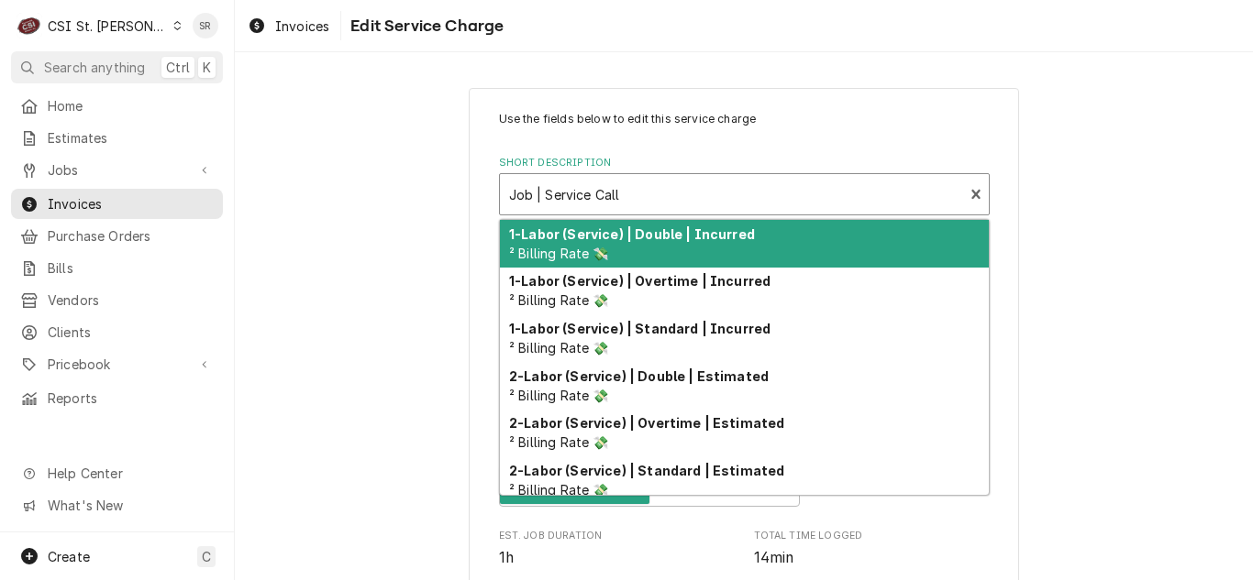
click at [658, 196] on div "Short Description" at bounding box center [732, 194] width 446 height 33
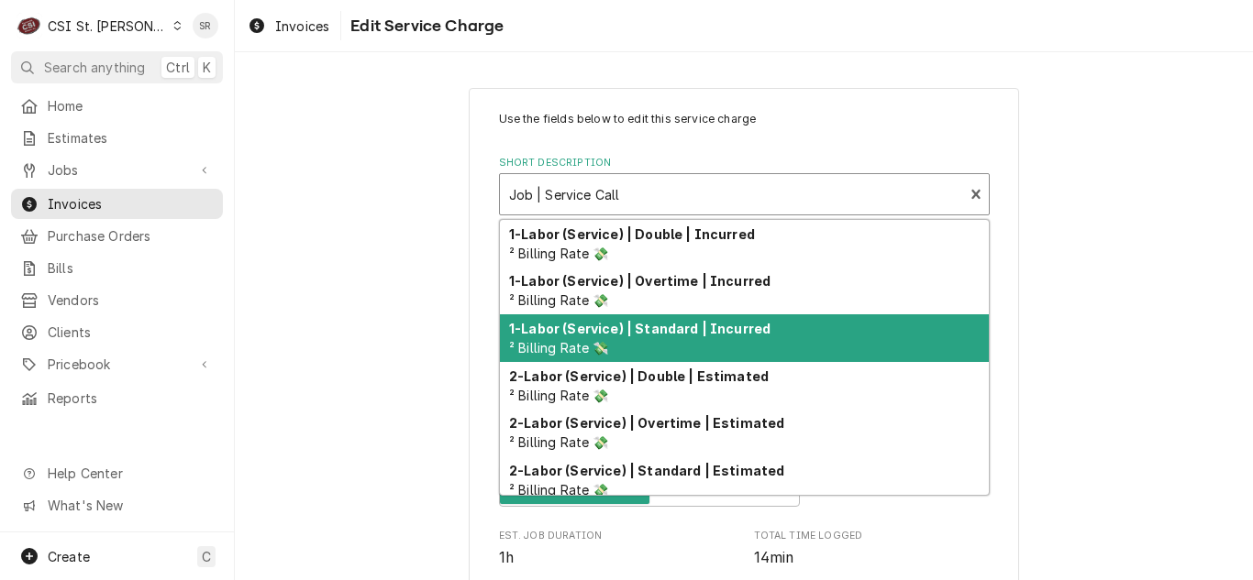
click at [666, 339] on div "1-Labor (Service) | Standard | Incurred ² Billing Rate 💸" at bounding box center [744, 339] width 489 height 48
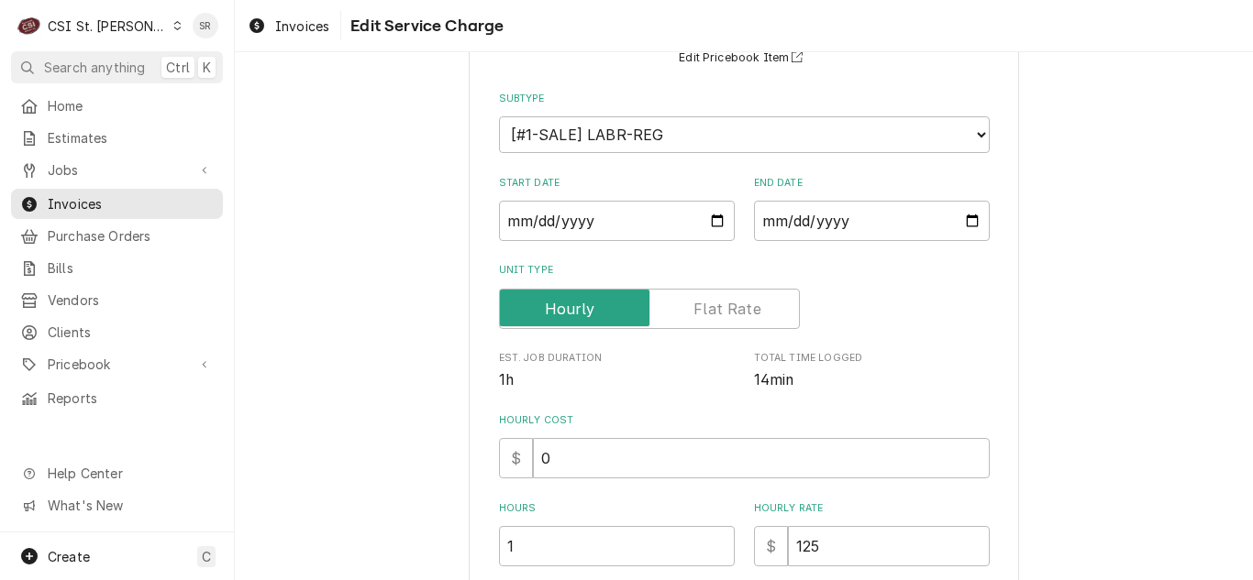
scroll to position [183, 0]
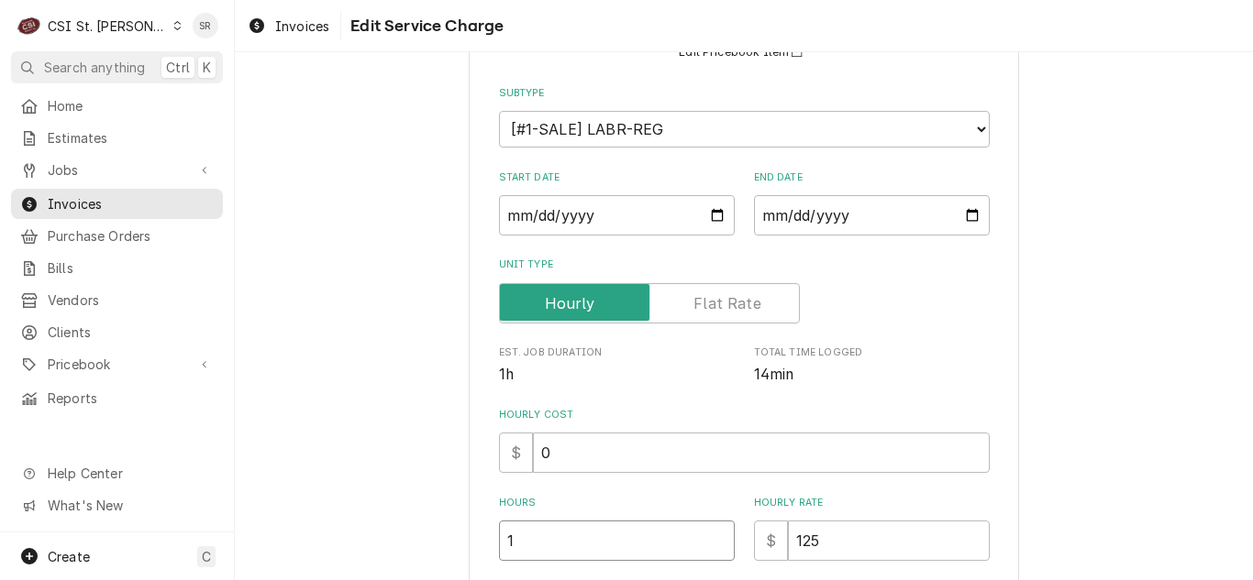
click at [524, 542] on input "1" at bounding box center [617, 541] width 236 height 40
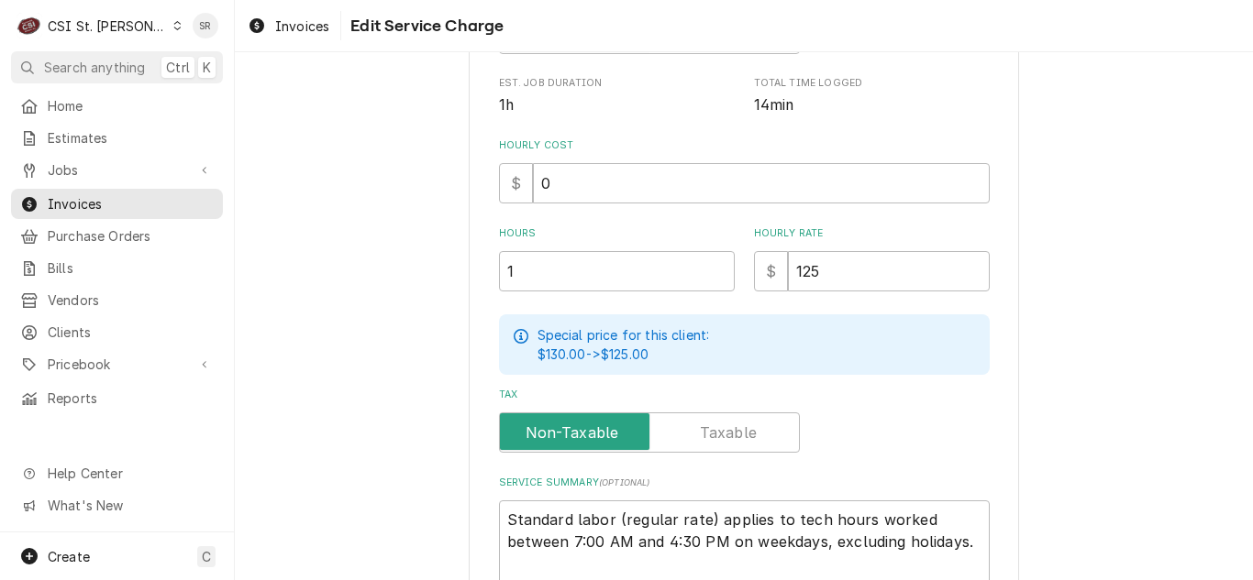
scroll to position [458, 0]
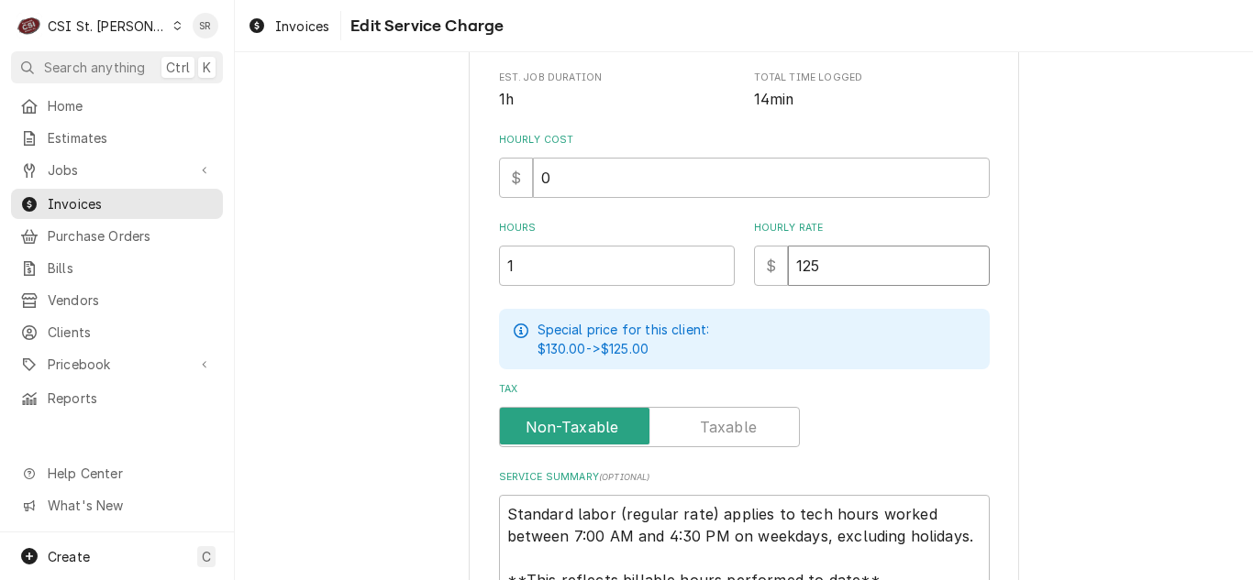
drag, startPoint x: 830, startPoint y: 258, endPoint x: 787, endPoint y: 267, distance: 44.1
click at [788, 267] on input "125" at bounding box center [889, 266] width 202 height 40
type textarea "x"
type input "0"
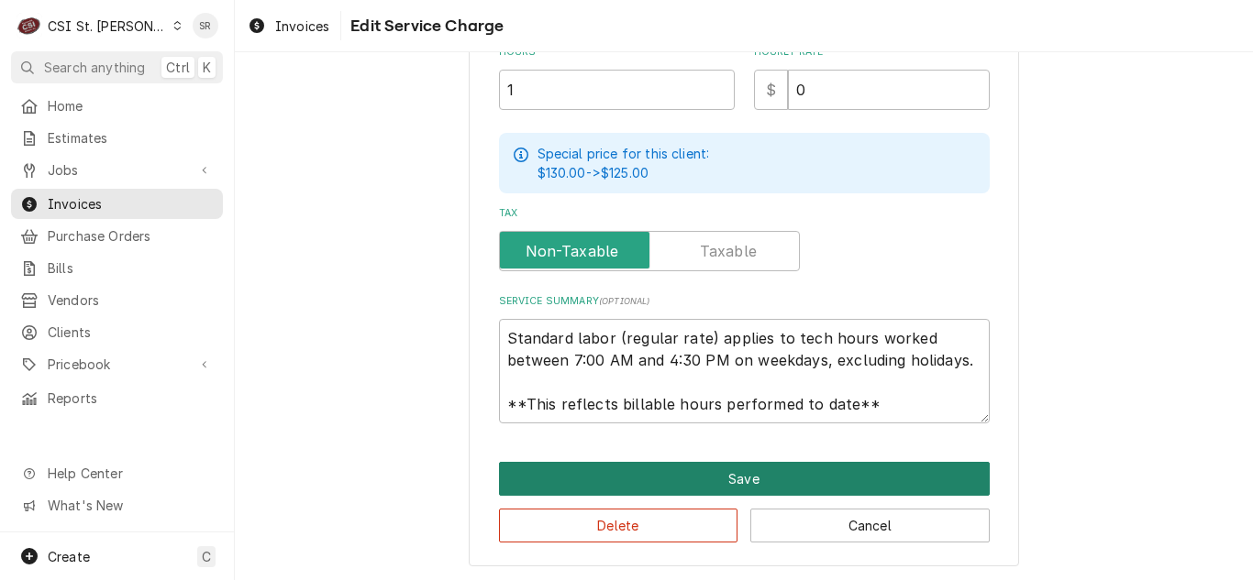
click at [618, 481] on button "Save" at bounding box center [744, 479] width 491 height 34
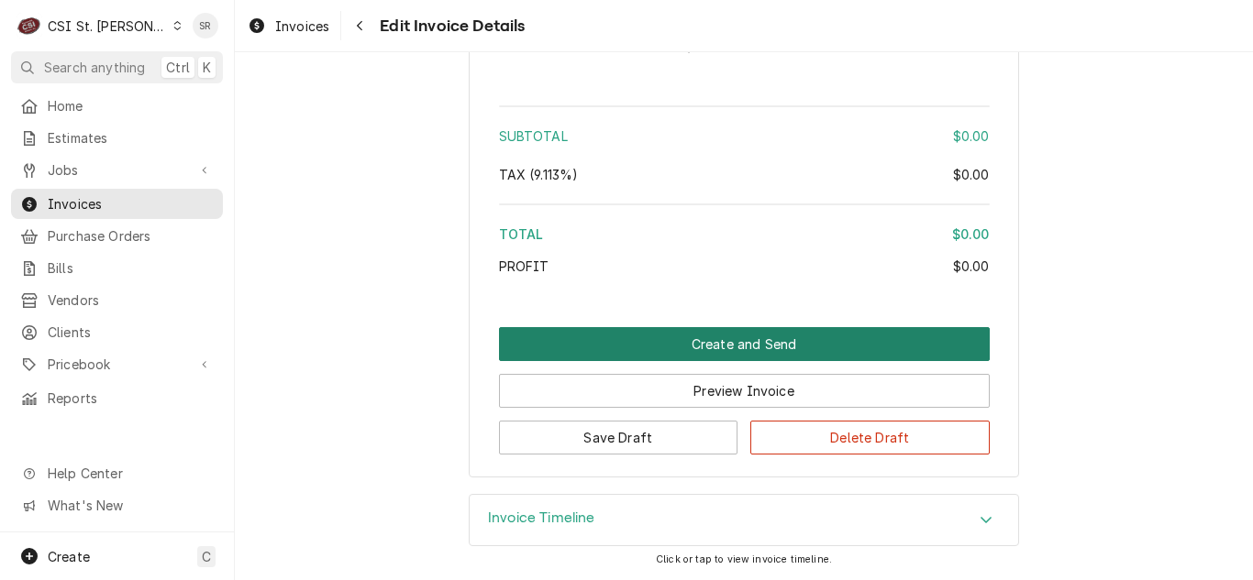
click at [712, 330] on button "Create and Send" at bounding box center [744, 344] width 491 height 34
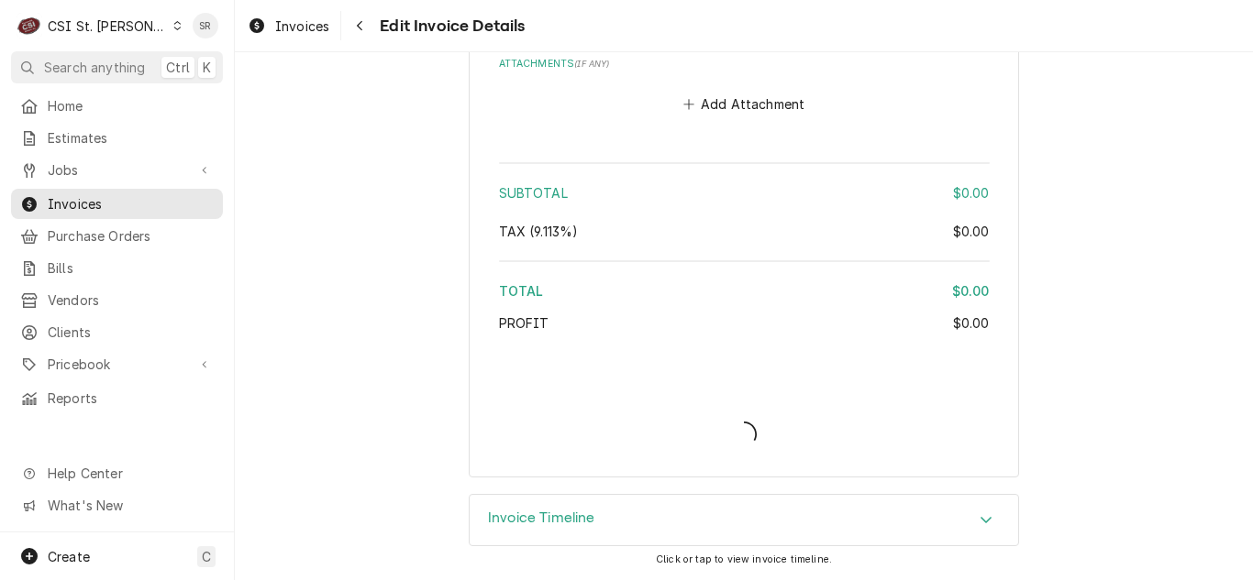
scroll to position [2598, 0]
type textarea "x"
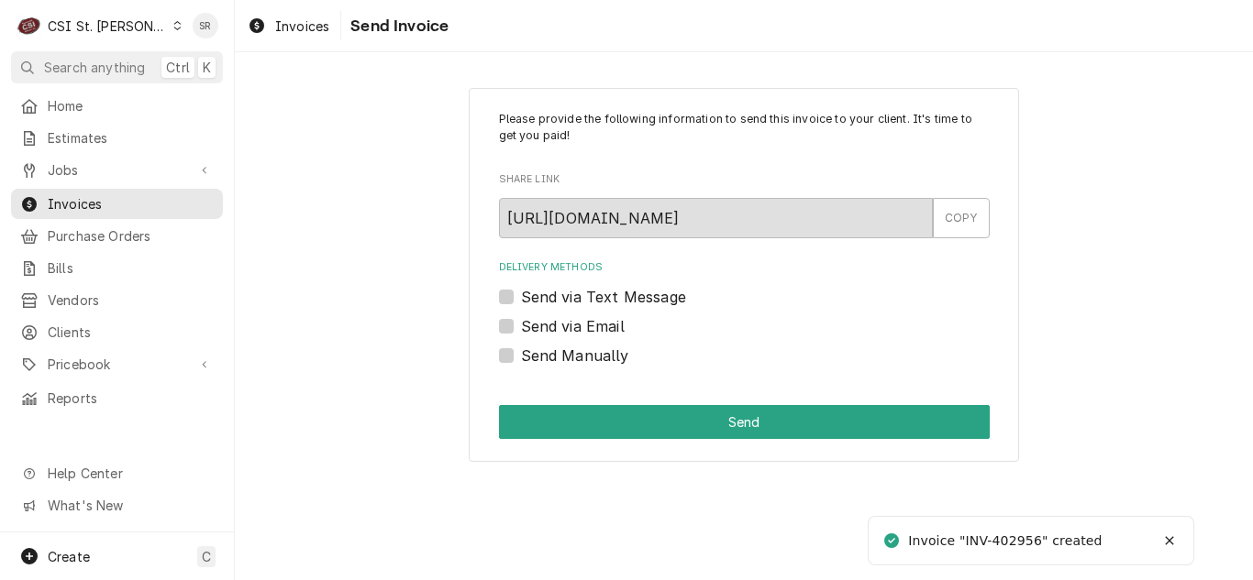
click at [624, 353] on label "Send Manually" at bounding box center [575, 356] width 108 height 22
click at [624, 353] on input "Send Manually" at bounding box center [766, 365] width 491 height 40
checkbox input "true"
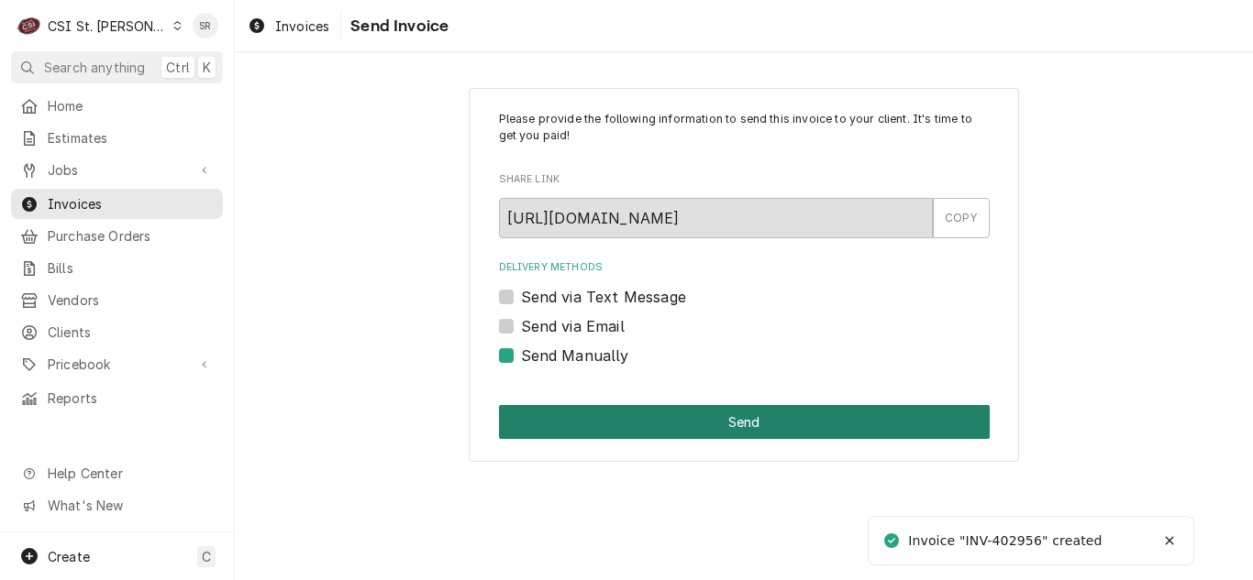
click at [636, 404] on div "Please provide the following information to send this invoice to your client. I…" at bounding box center [744, 275] width 550 height 375
click at [639, 412] on button "Send" at bounding box center [744, 422] width 491 height 34
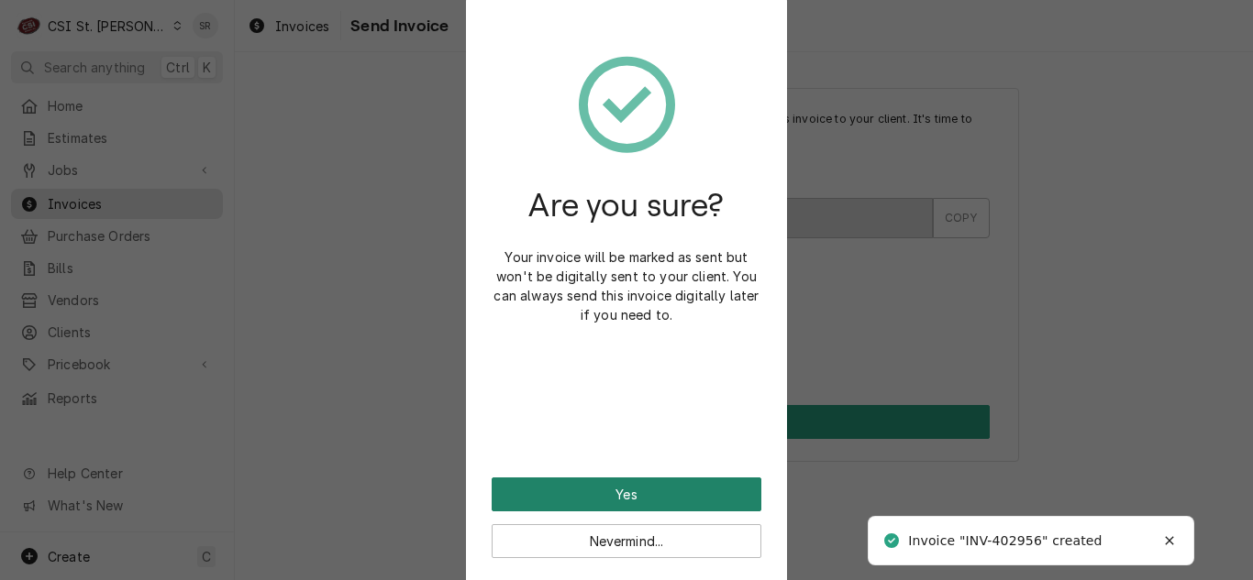
click at [623, 495] on button "Yes" at bounding box center [626, 495] width 270 height 34
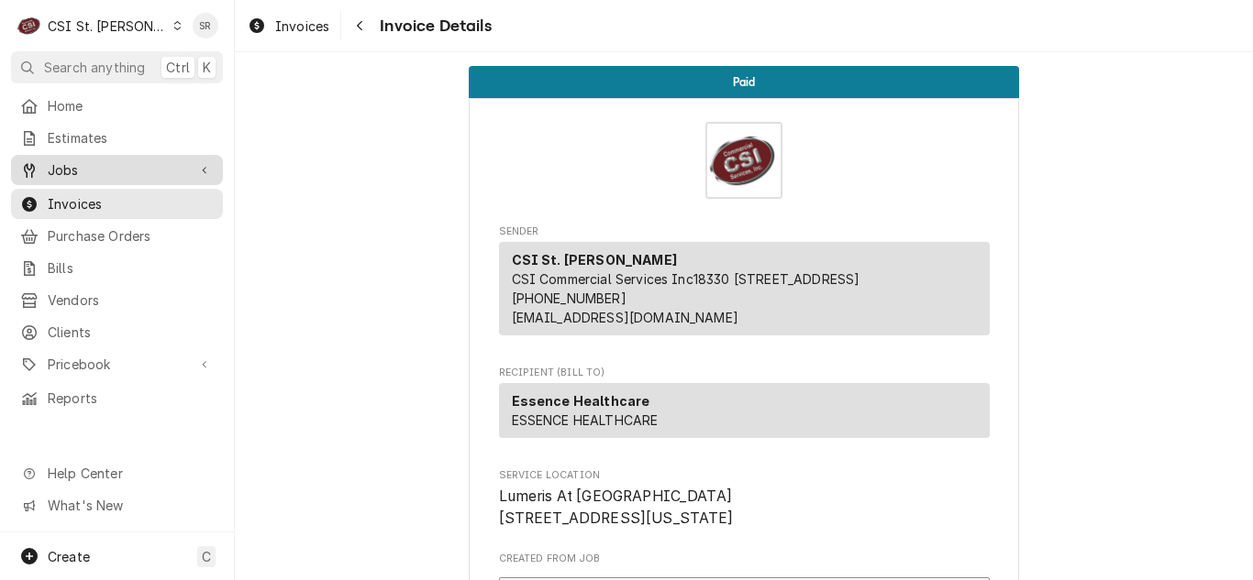
click at [56, 169] on span "Jobs" at bounding box center [117, 169] width 138 height 19
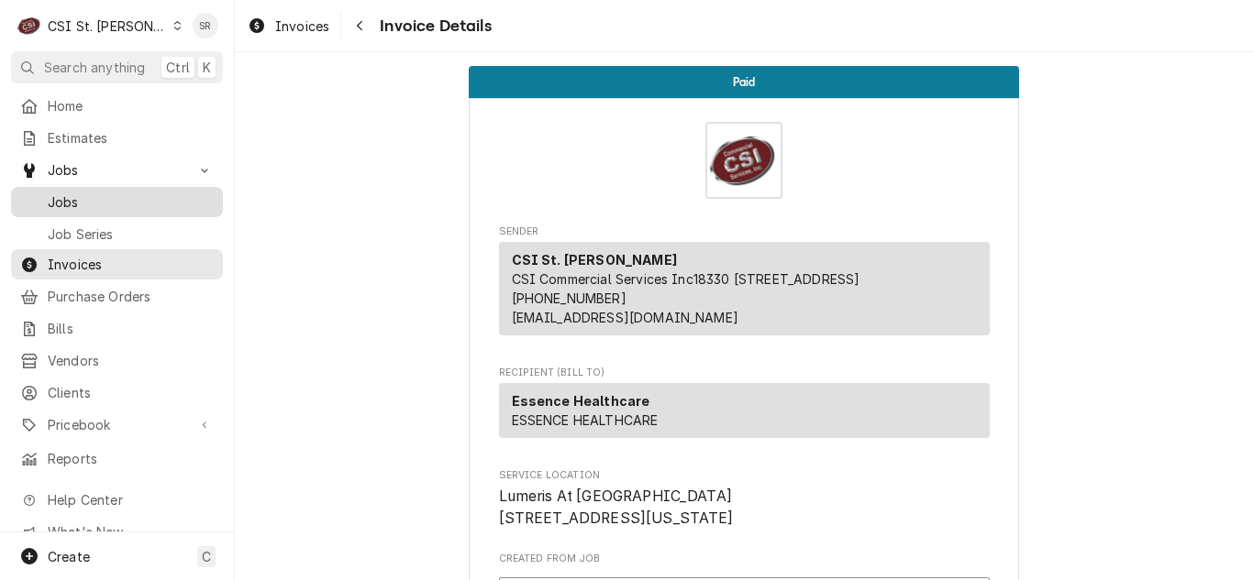
click at [60, 183] on div "Jobs Jobs Job Series" at bounding box center [117, 201] width 212 height 93
click at [41, 193] on div "Jobs" at bounding box center [116, 202] width 193 height 19
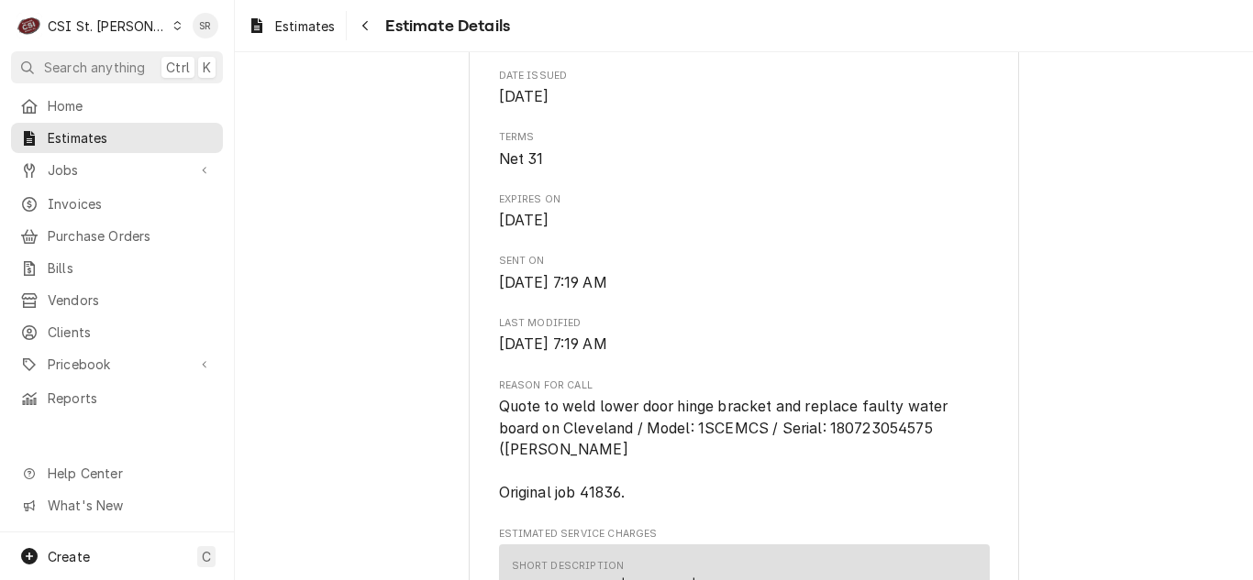
scroll to position [917, 0]
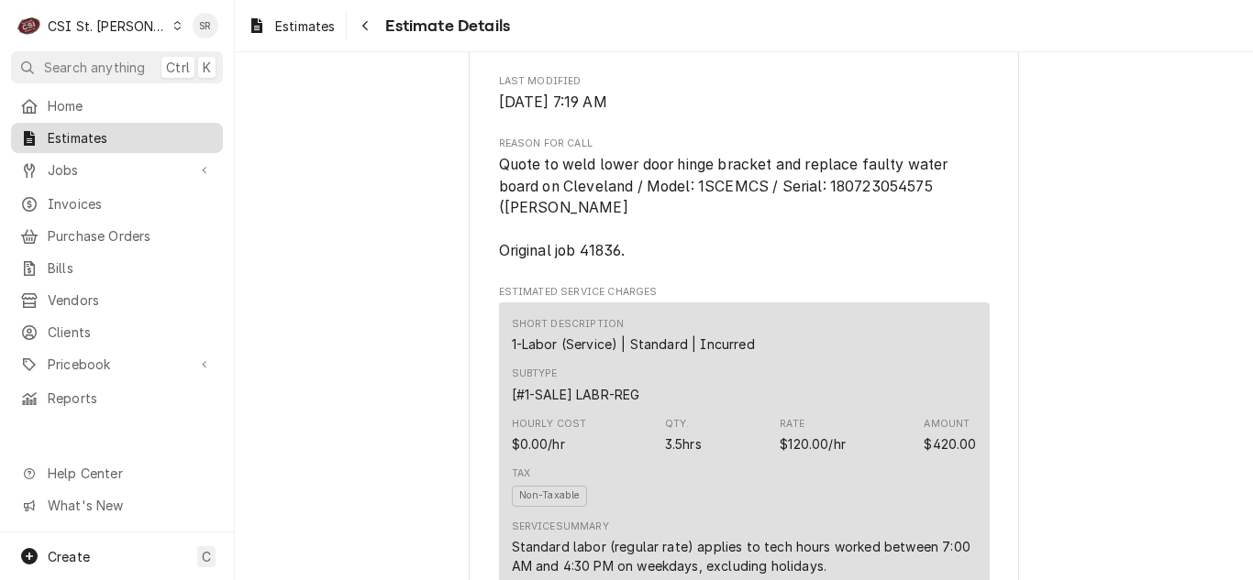
click at [106, 141] on span "Estimates" at bounding box center [131, 137] width 166 height 19
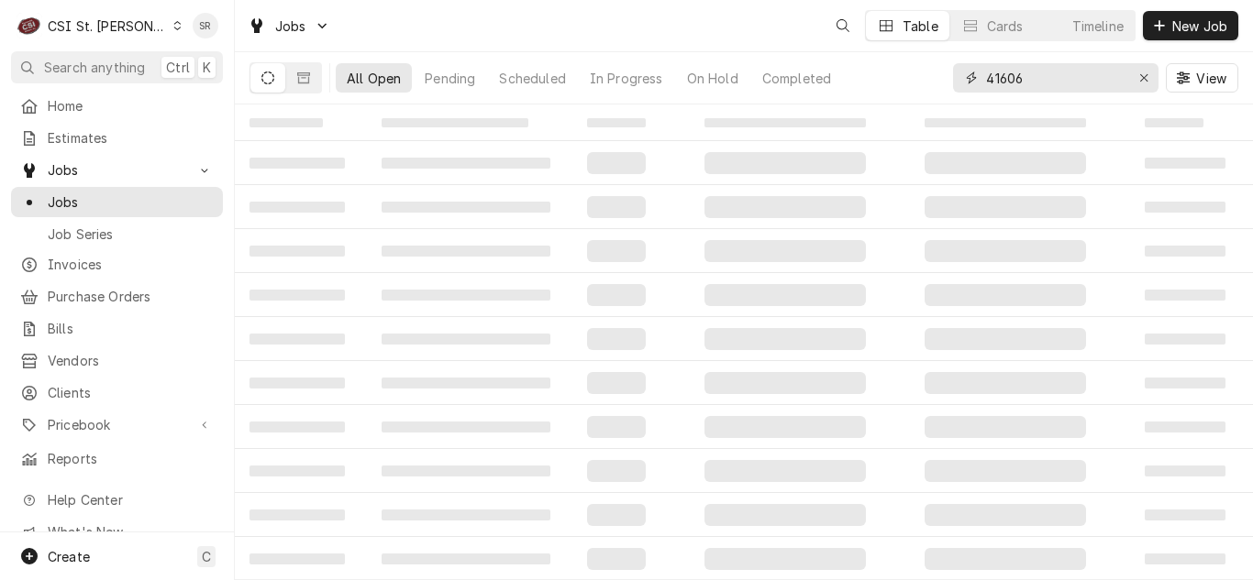
drag, startPoint x: 1029, startPoint y: 85, endPoint x: 983, endPoint y: 83, distance: 45.9
click at [983, 83] on div "41606" at bounding box center [1055, 77] width 205 height 29
type input "5"
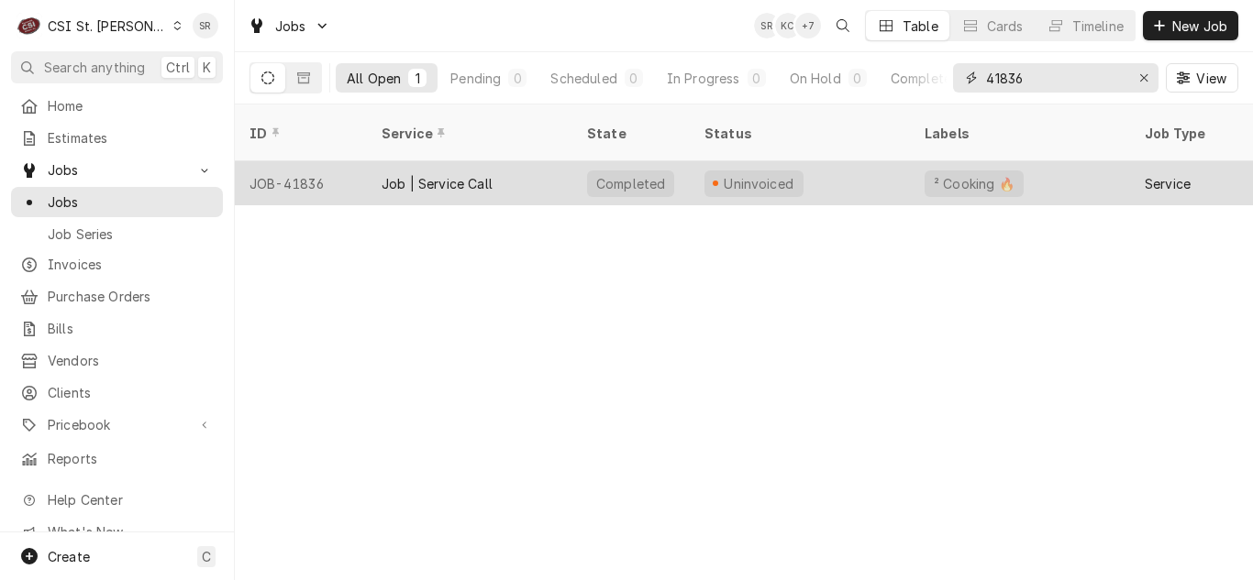
type input "41836"
click at [425, 174] on div "Job | Service Call" at bounding box center [469, 183] width 205 height 44
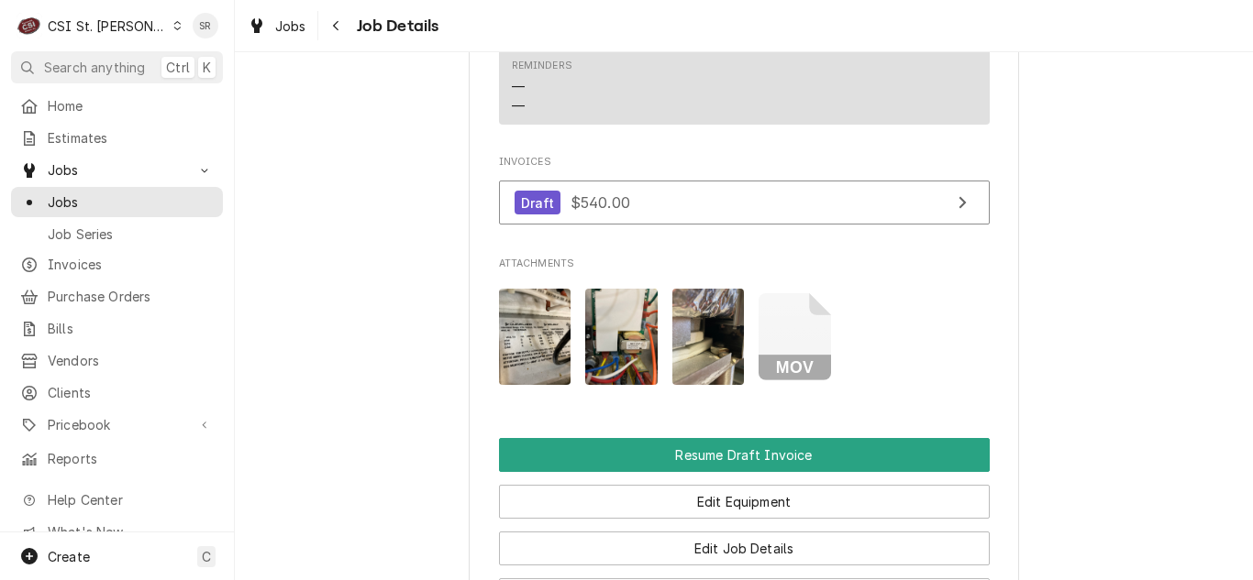
scroll to position [1742, 0]
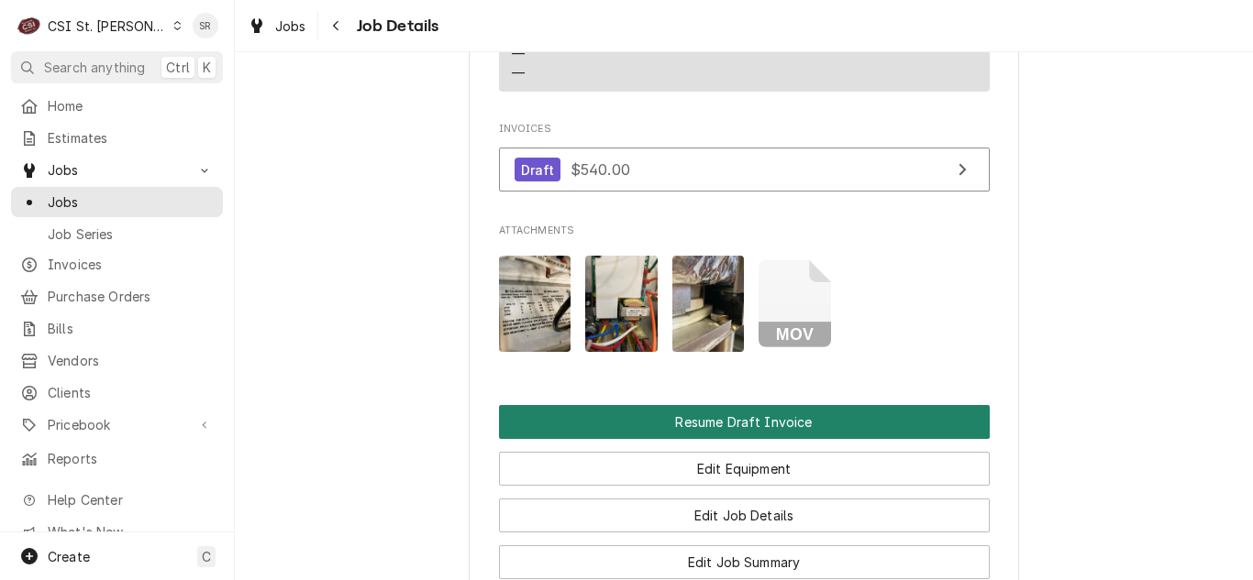
click at [679, 438] on button "Resume Draft Invoice" at bounding box center [744, 422] width 491 height 34
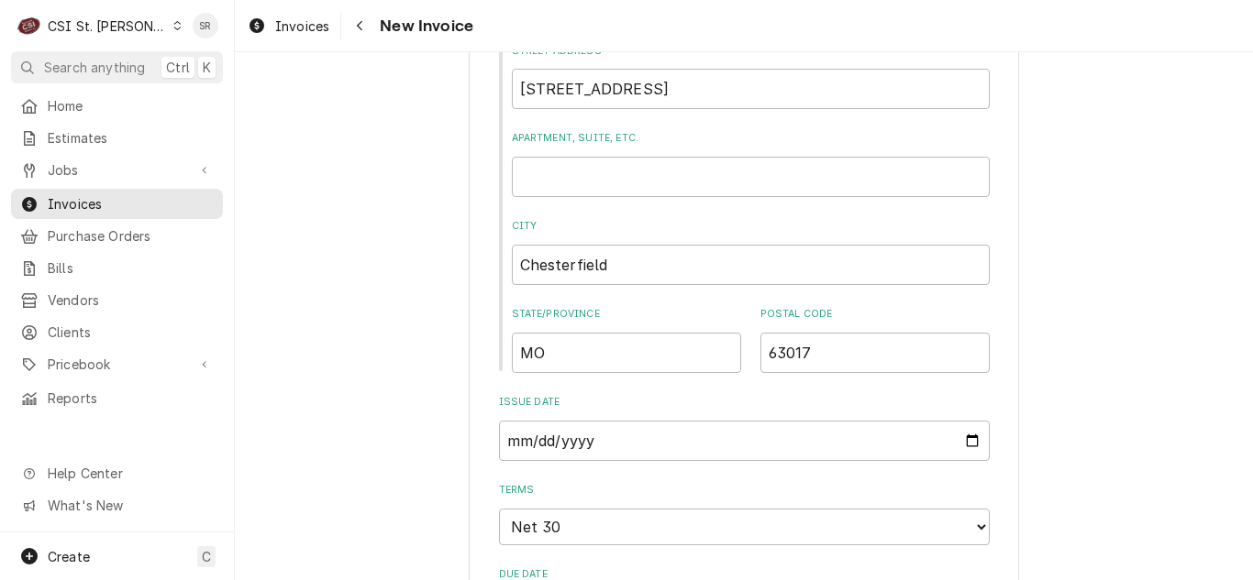
scroll to position [1284, 0]
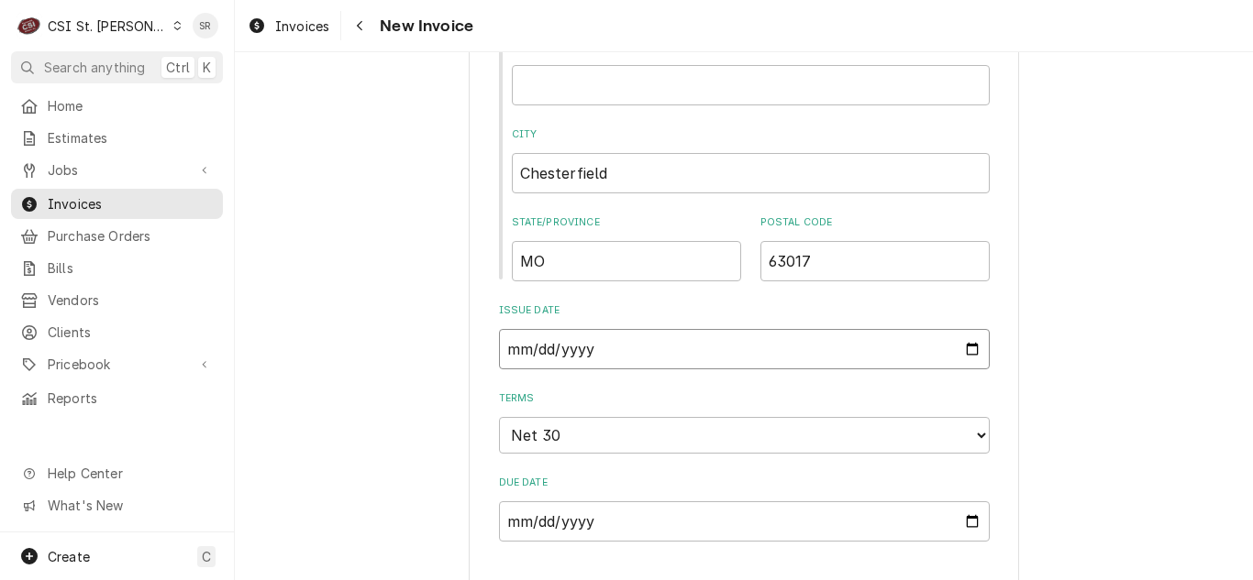
click at [968, 329] on input "2025-08-05" at bounding box center [744, 349] width 491 height 40
type input "2025-08-31"
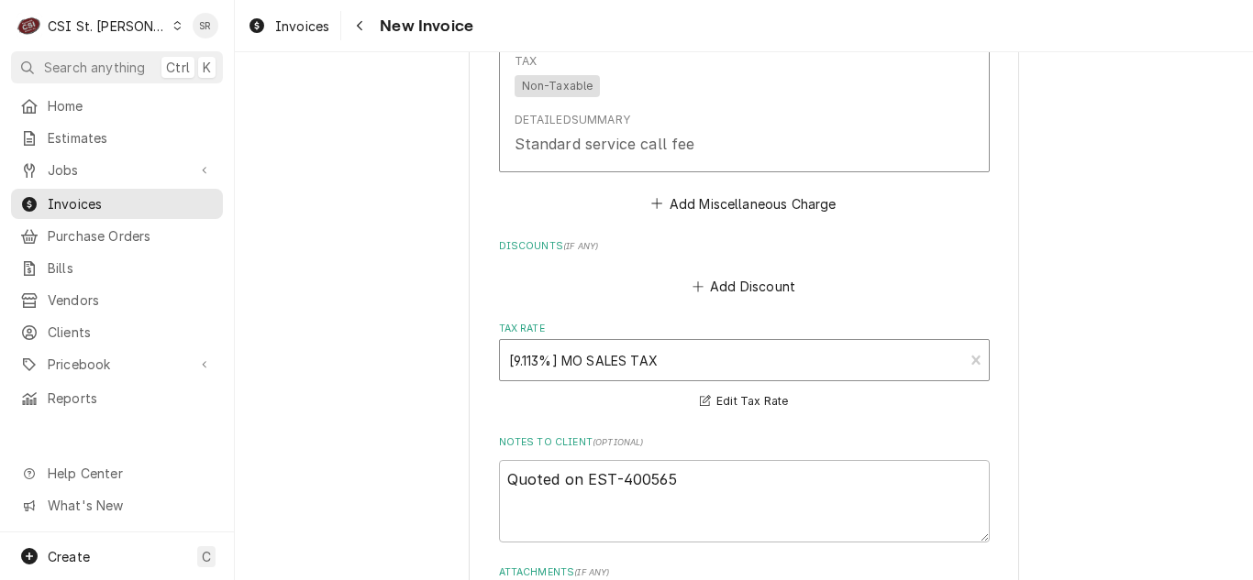
scroll to position [2842, 0]
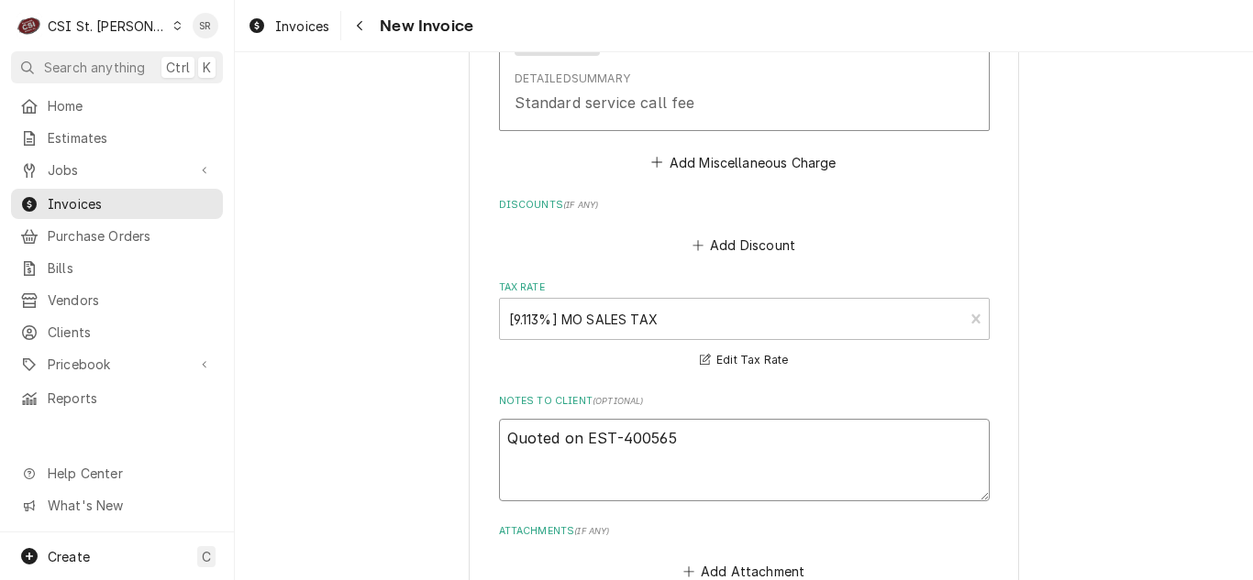
click at [670, 419] on textarea "Quoted on EST-400565" at bounding box center [744, 460] width 491 height 83
type textarea "x"
type textarea "Quoted on EST-400565,"
type textarea "x"
type textarea "Quoted on EST-400565,"
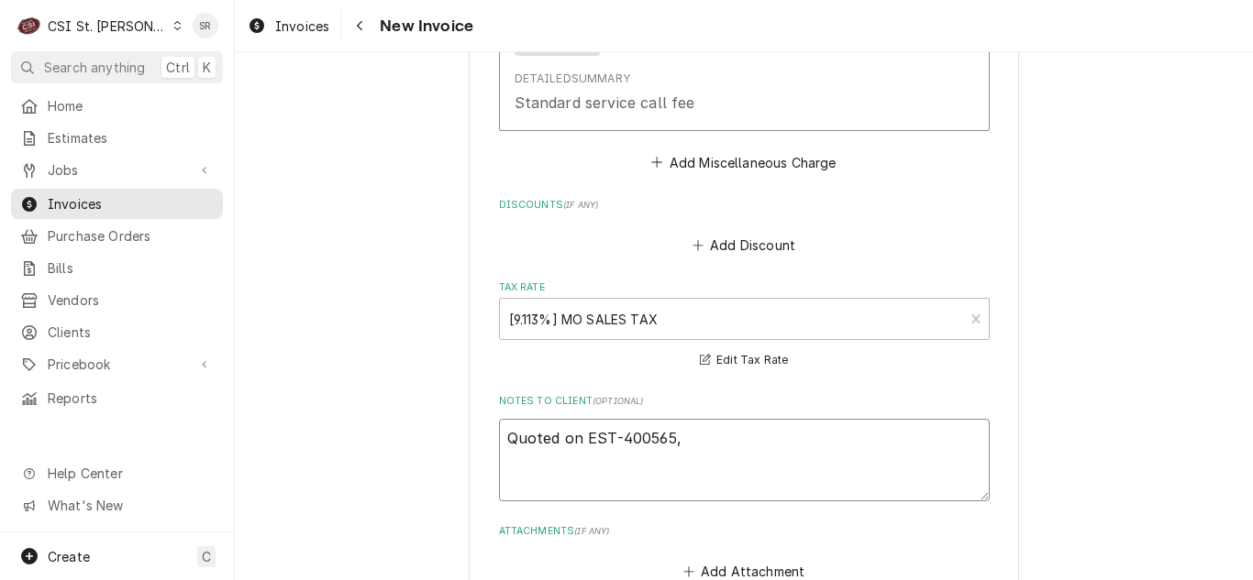
type textarea "x"
type textarea "Quoted on EST-400565, r"
type textarea "x"
type textarea "Quoted on EST-400565, rje"
type textarea "x"
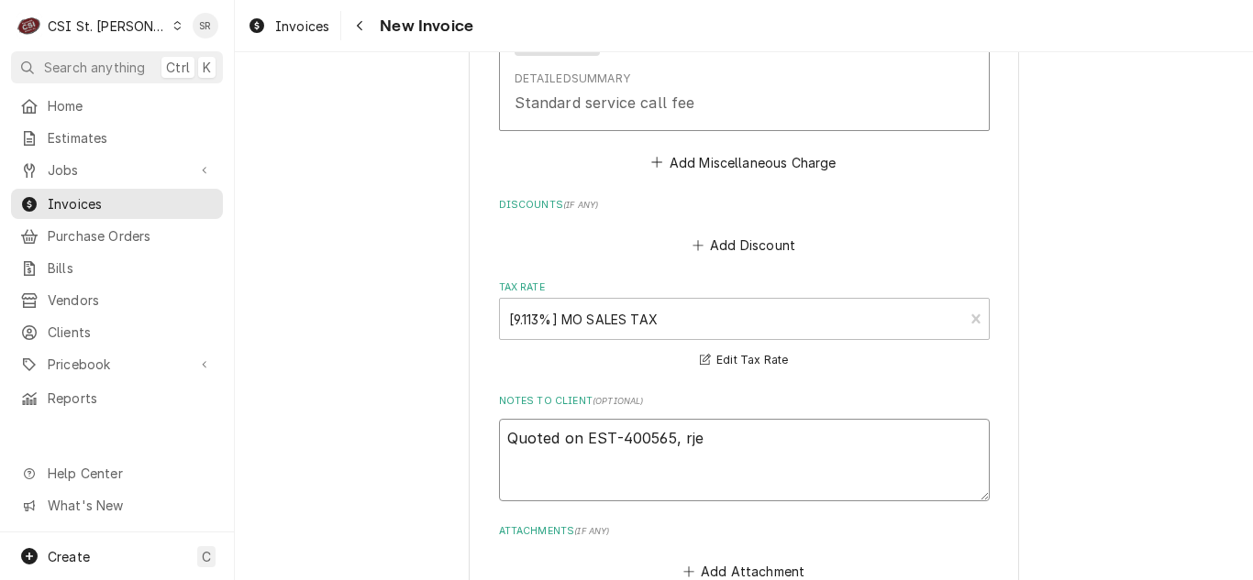
type textarea "Quoted on EST-400565, rj"
type textarea "x"
type textarea "Quoted on EST-400565, re"
type textarea "x"
type textarea "Quoted on EST-400565, rej"
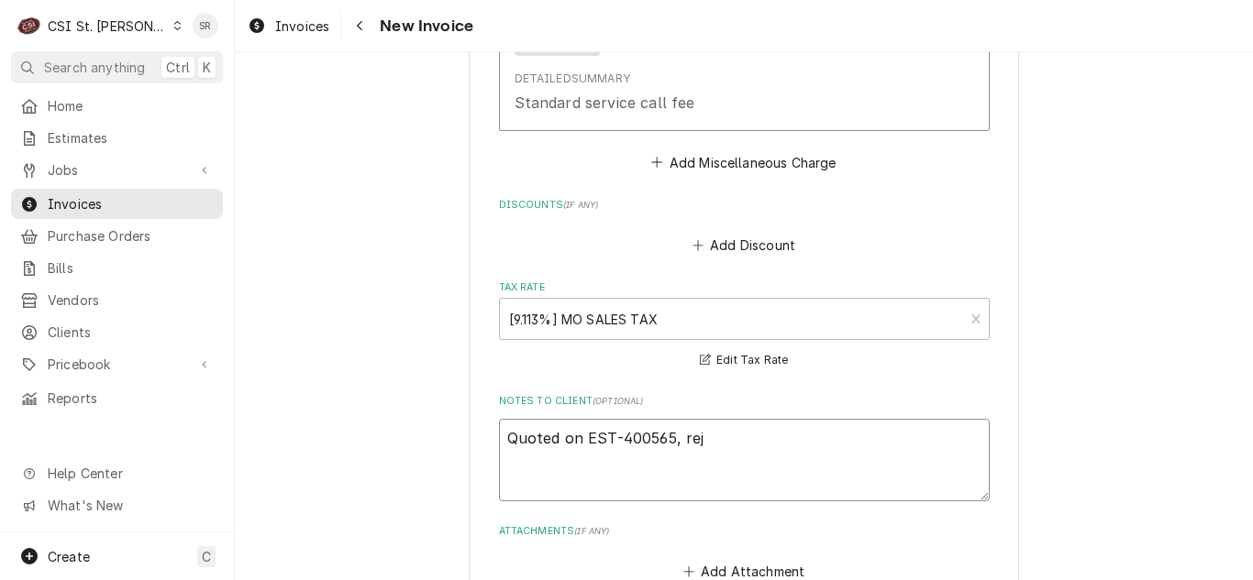
type textarea "x"
type textarea "Quoted on EST-400565, reje"
type textarea "x"
type textarea "Quoted on EST-400565, rejec"
type textarea "x"
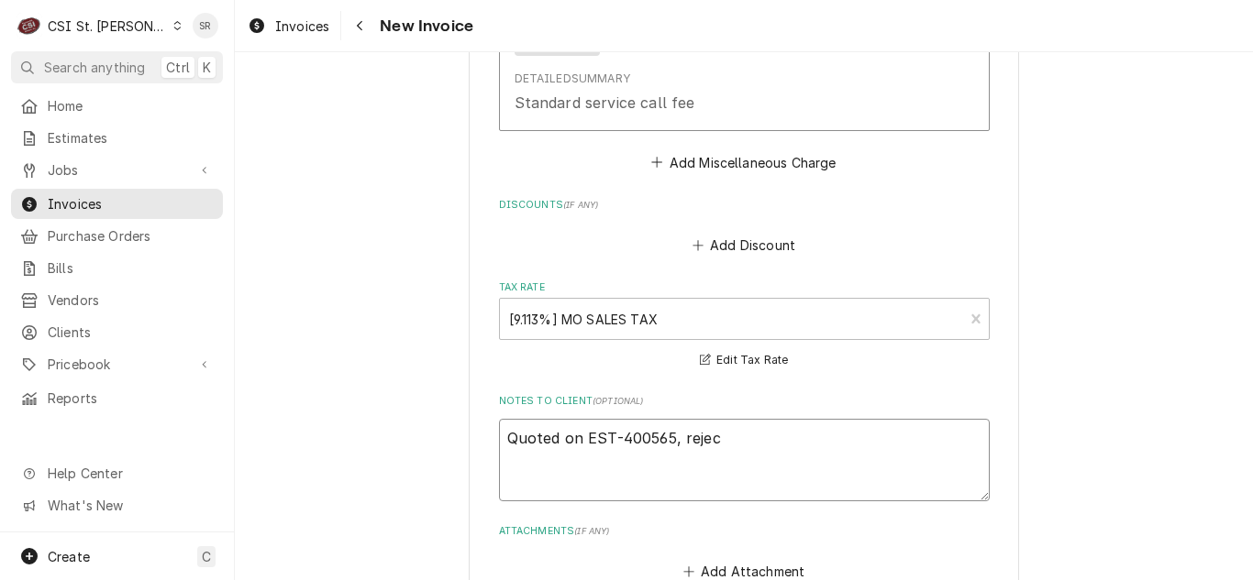
type textarea "Quoted on EST-400565, reject"
type textarea "x"
type textarea "Quoted on EST-400565, rejecte"
type textarea "x"
type textarea "Quoted on EST-400565, rejected"
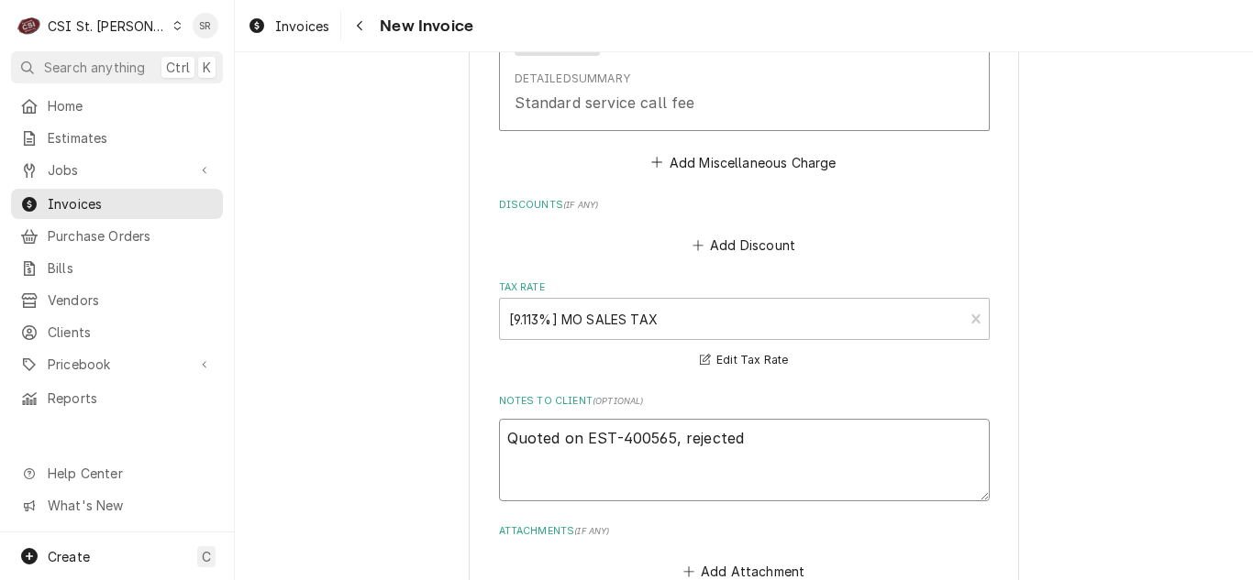
type textarea "x"
type textarea "Quoted on EST-400565, rejected,"
type textarea "x"
type textarea "Quoted on EST-400565, rejected,"
type textarea "x"
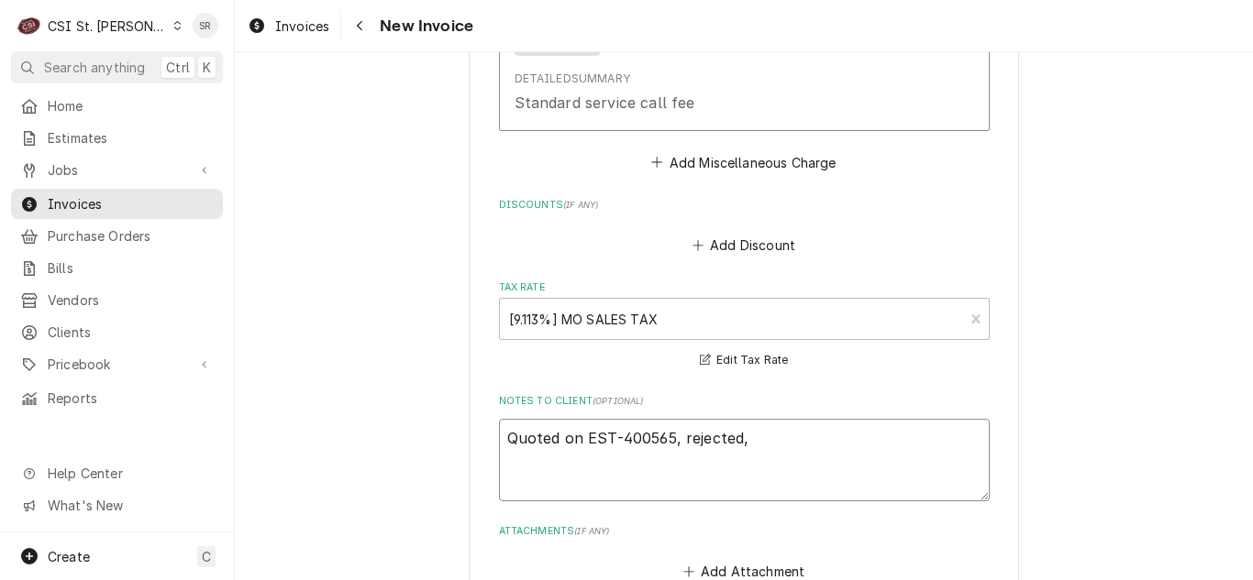
type textarea "Quoted on EST-400565, rejected, o"
type textarea "x"
type textarea "Quoted on EST-400565, rejected, ov"
type textarea "x"
type textarea "Quoted on EST-400565, rejected, ove"
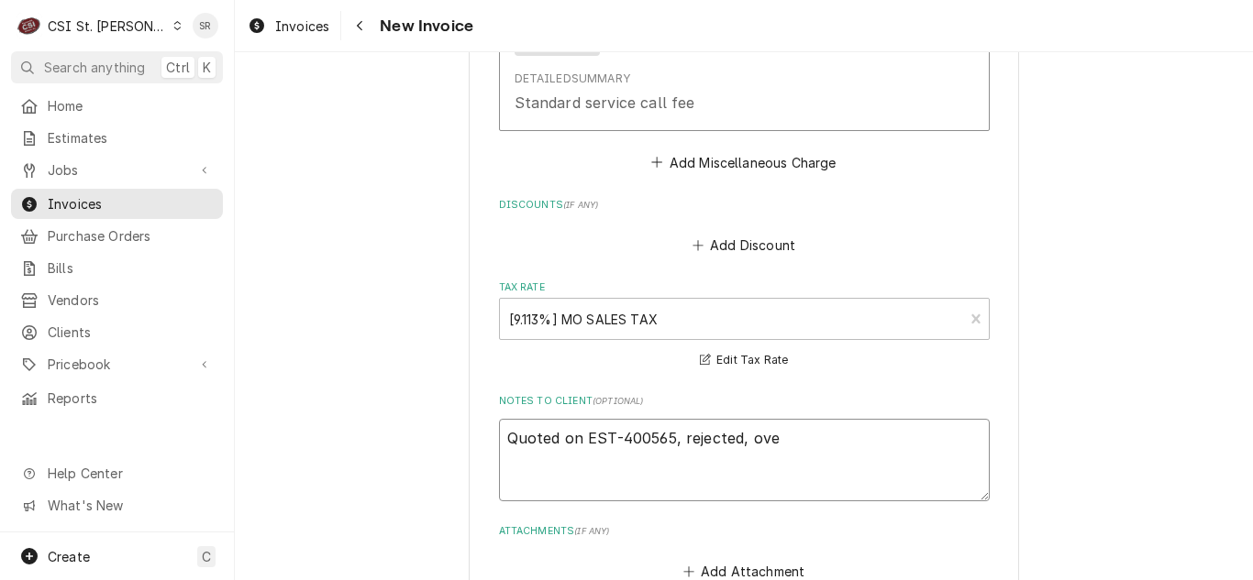
type textarea "x"
type textarea "Quoted on EST-400565, rejected, over"
type textarea "x"
type textarea "Quoted on EST-400565, rejected, over"
type textarea "x"
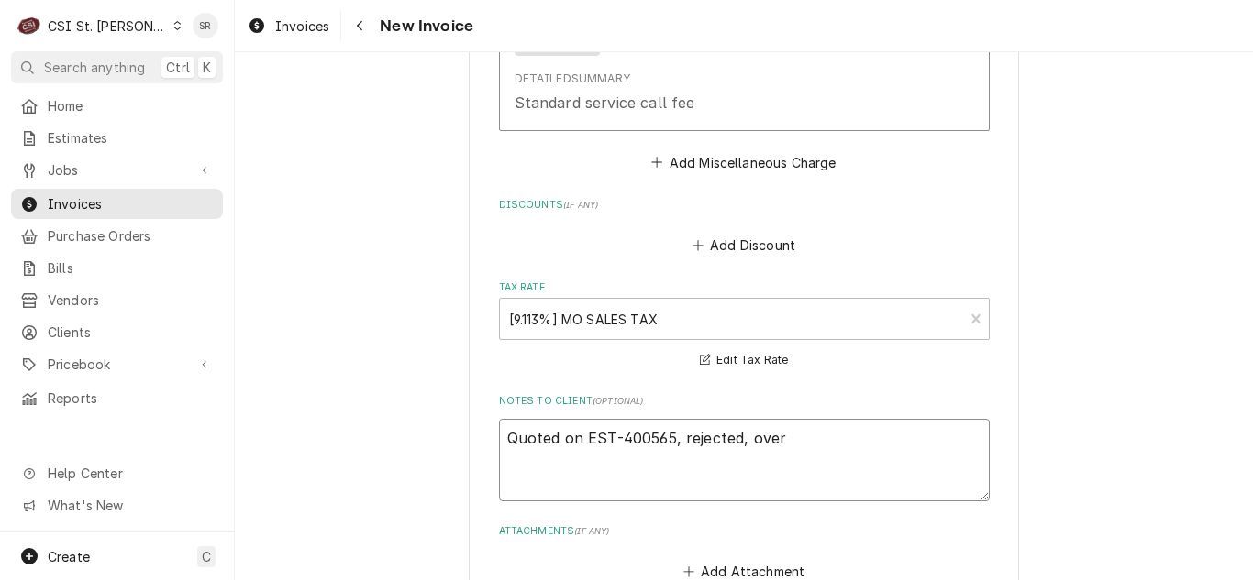
type textarea "Quoted on EST-400565, rejected, over 3"
type textarea "x"
type textarea "Quoted on EST-400565, rejected, over 30"
type textarea "x"
type textarea "Quoted on EST-400565, rejected, over 30"
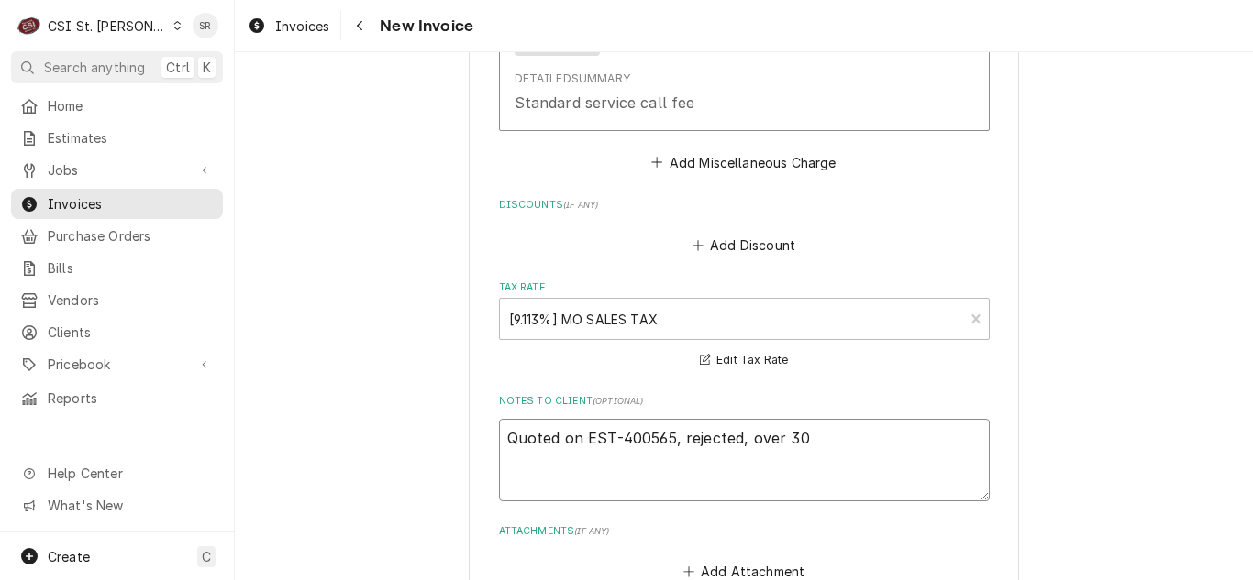
type textarea "x"
type textarea "Quoted on EST-400565, rejected, over 30 d"
type textarea "x"
type textarea "Quoted on EST-400565, rejected, over 30 da"
type textarea "x"
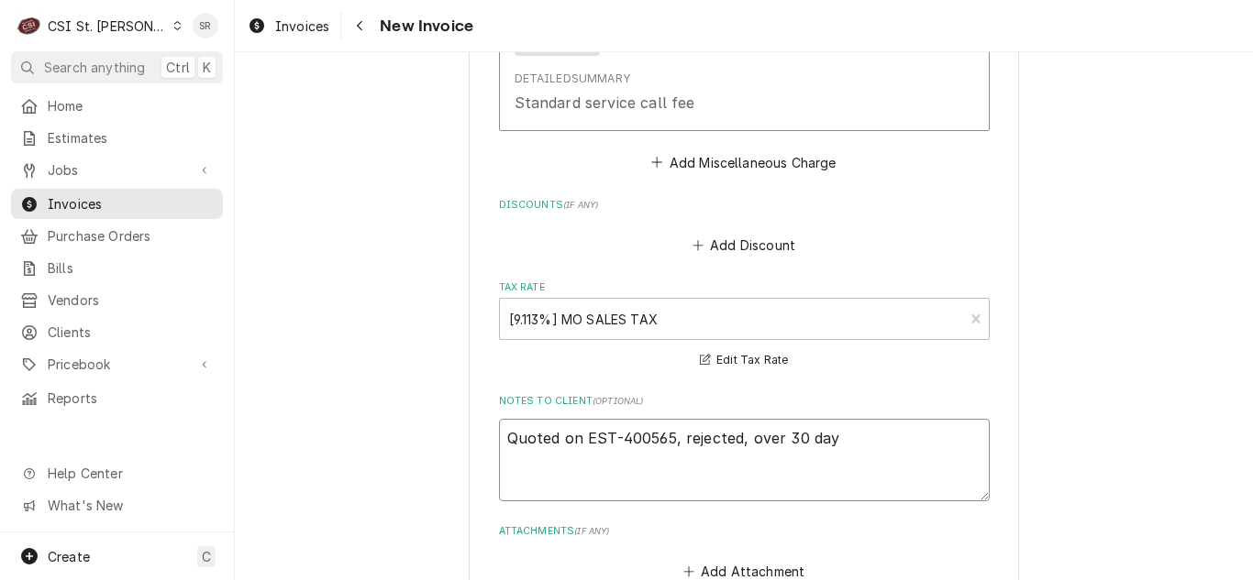
type textarea "Quoted on EST-400565, rejected, over 30 days"
type textarea "x"
type textarea "Quoted on EST-400565, rejected, over 30 days"
type textarea "x"
type textarea "Quoted on EST-400565, rejected, over 30 days o"
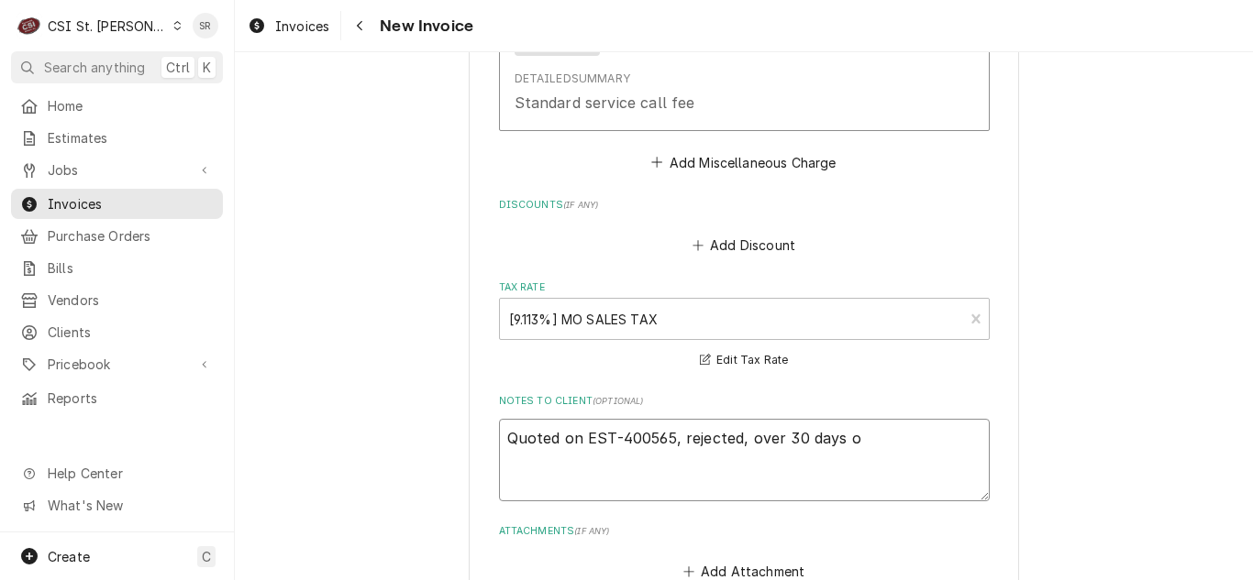
type textarea "x"
type textarea "Quoted on EST-400565, rejected, over 30 days ol"
type textarea "x"
type textarea "Quoted on EST-400565, rejected, over 30 days old"
type textarea "x"
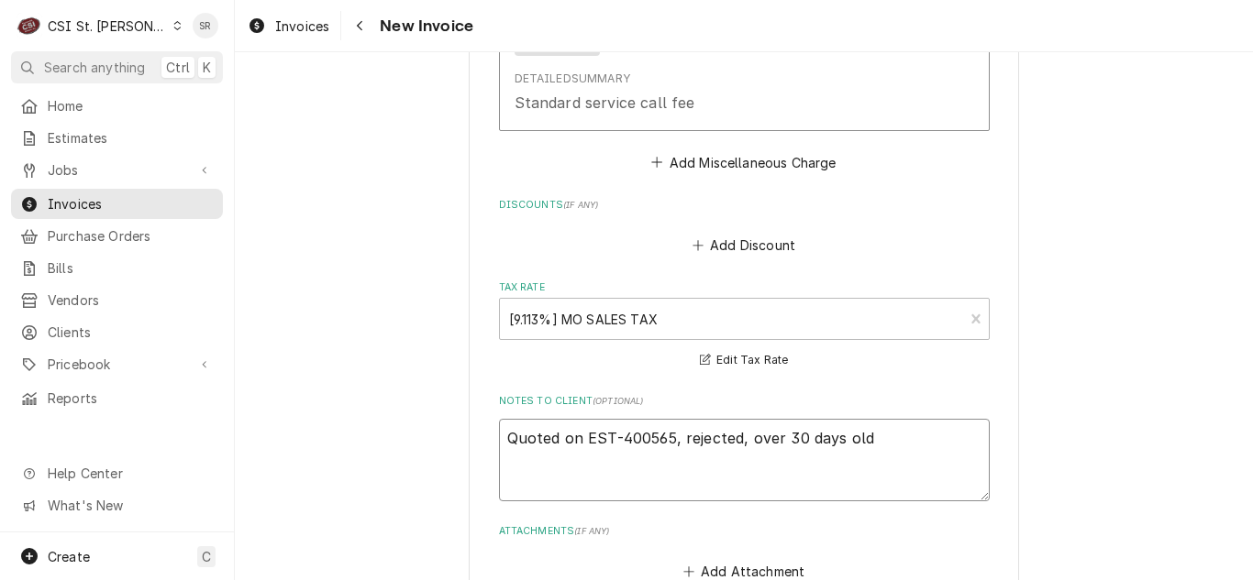
type textarea "Quoted on EST-400565, rejected, over 30 days old,"
type textarea "x"
type textarea "Quoted on EST-400565, rejected, over 30 days old,"
type textarea "x"
type textarea "Quoted on EST-400565, rejected, over 30 days old, n"
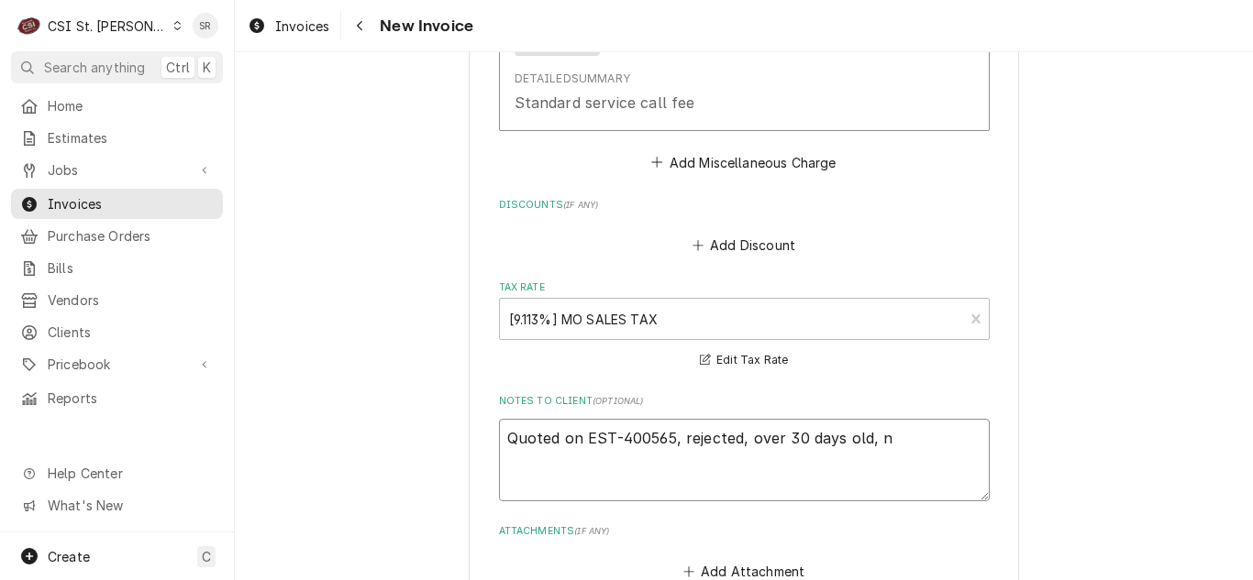
type textarea "x"
type textarea "Quoted on EST-400565, rejected, over 30 days old, no"
type textarea "x"
type textarea "Quoted on EST-400565, rejected, over 30 days old, no"
type textarea "x"
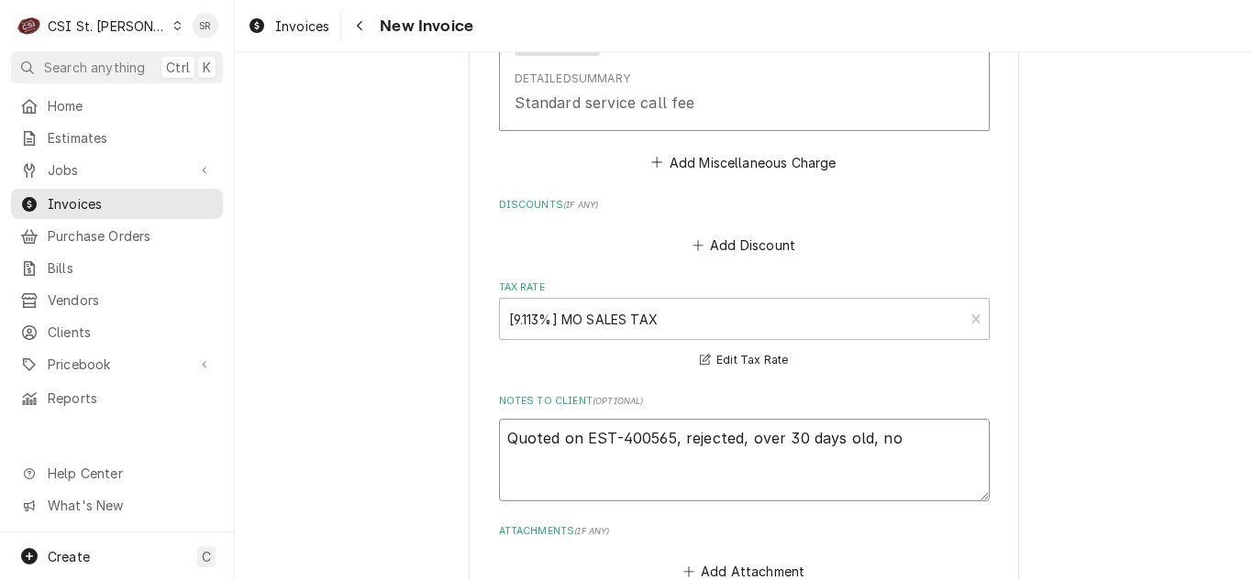
type textarea "Quoted on EST-400565, rejected, over 30 days old, no r"
type textarea "x"
type textarea "Quoted on EST-400565, rejected, over 30 days old, no re"
type textarea "x"
type textarea "Quoted on EST-400565, rejected, over 30 days old, no res"
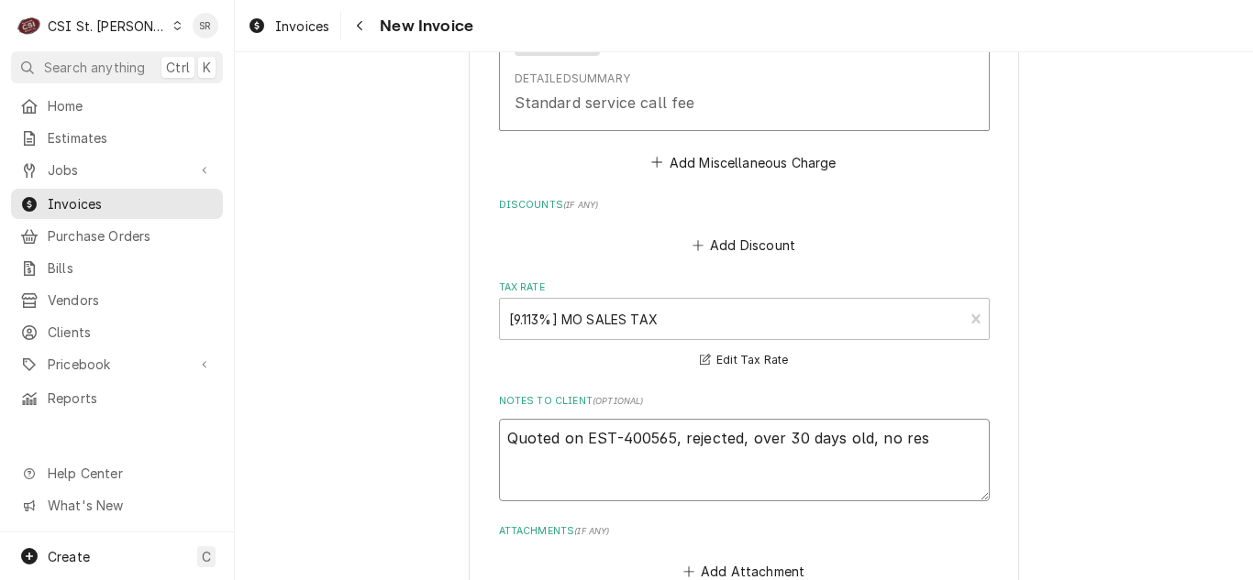
type textarea "x"
type textarea "Quoted on EST-400565, rejected, over 30 days old, no resp"
type textarea "x"
type textarea "Quoted on EST-400565, rejected, over 30 days old, no respo"
type textarea "x"
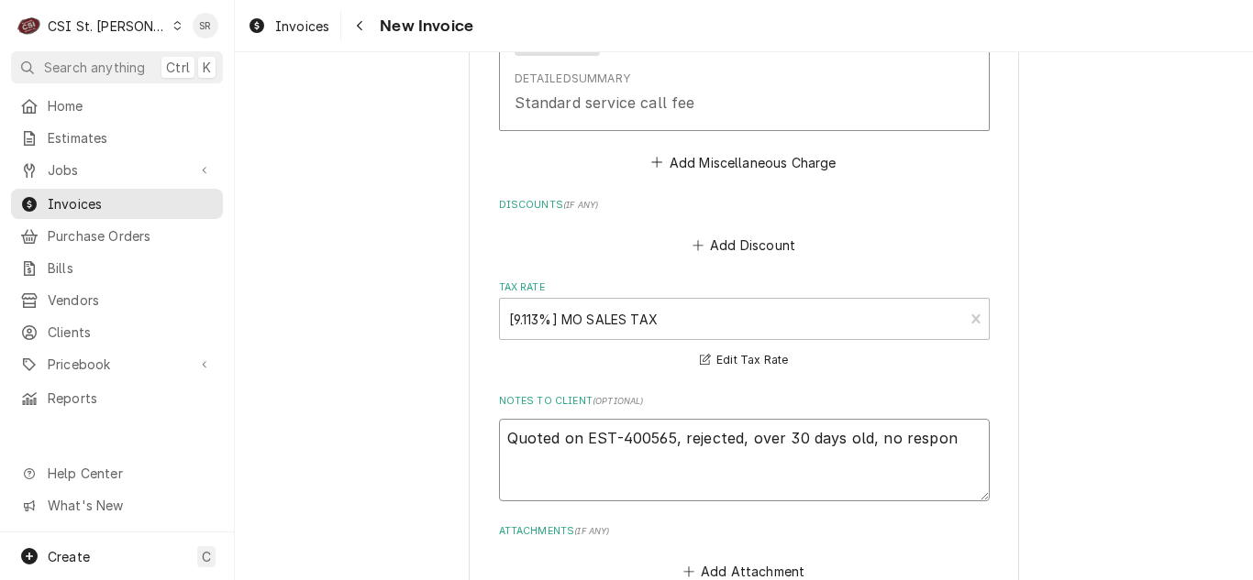
type textarea "Quoted on EST-400565, rejected, over 30 days old, no respons"
type textarea "x"
type textarea "Quoted on EST-400565, rejected, over 30 days old, no respons"
type textarea "x"
type textarea "Quoted on EST-400565, rejected, over 30 days old, no respons e"
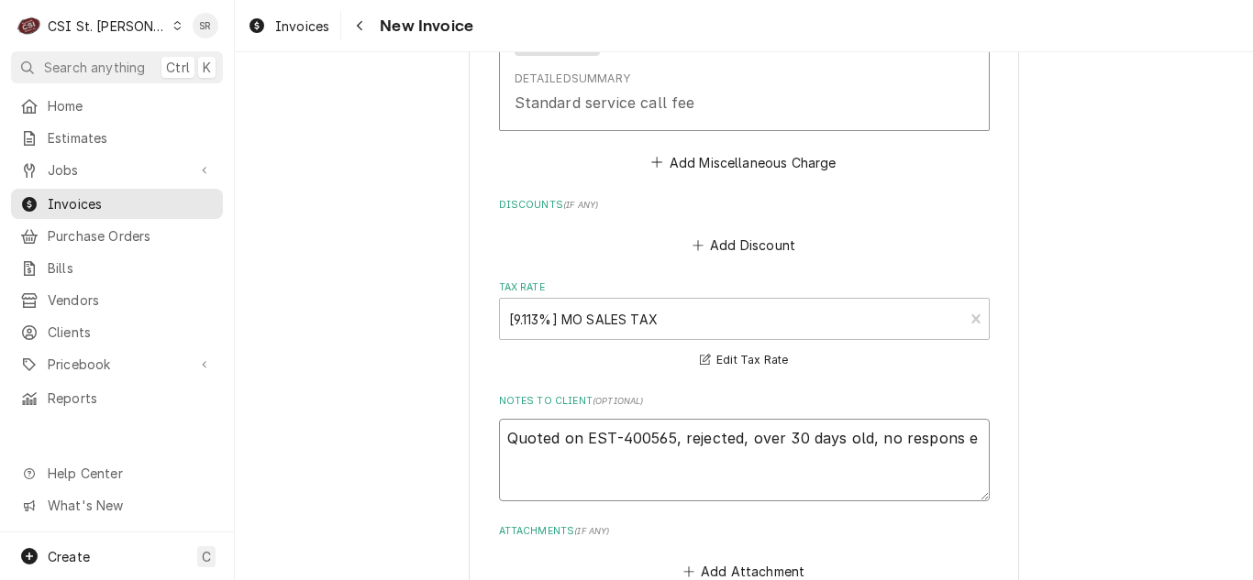
type textarea "x"
type textarea "Quoted on EST-400565, rejected, over 30 days old, no respons efor"
type textarea "x"
type textarea "Quoted on EST-400565, rejected, over 30 days old, no respons eform"
type textarea "x"
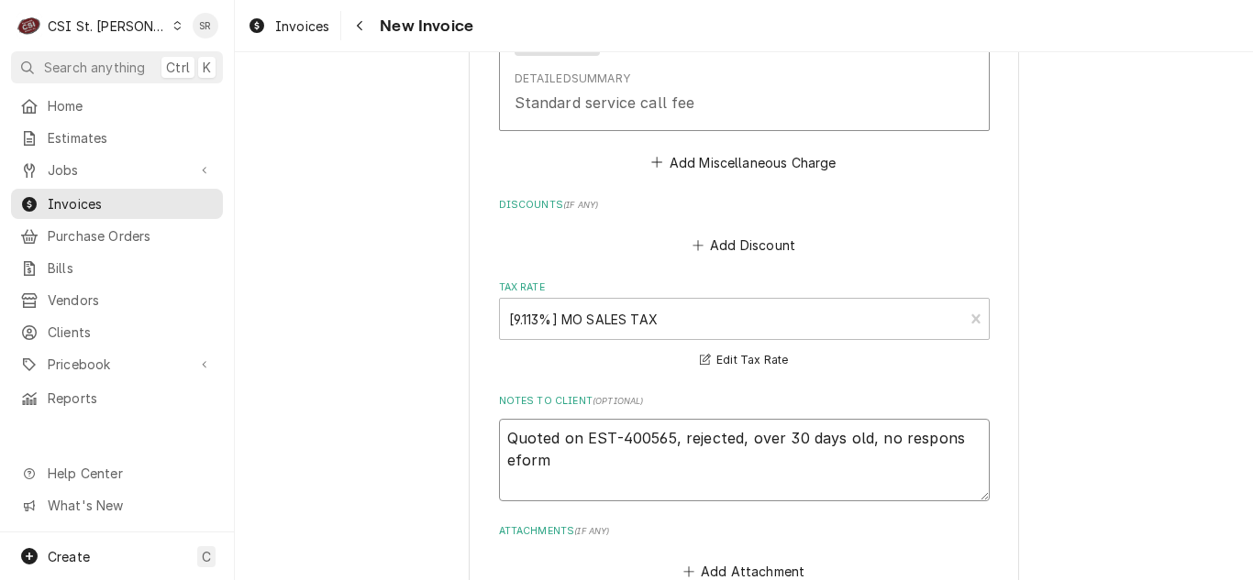
type textarea "Quoted on EST-400565, rejected, over 30 days old, no respons efor"
type textarea "x"
type textarea "Quoted on EST-400565, rejected, over 30 days old, no respons efo"
type textarea "x"
type textarea "Quoted on EST-400565, rejected, over 30 days old, no respons ef"
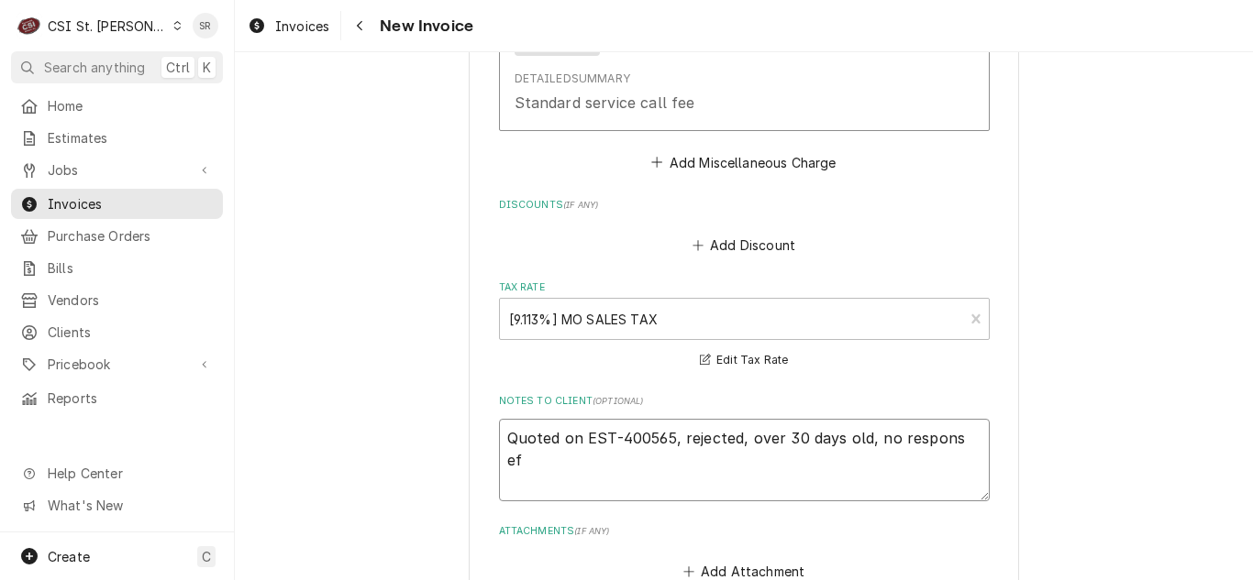
type textarea "x"
type textarea "Quoted on EST-400565, rejected, over 30 days old, no respons e"
type textarea "x"
type textarea "Quoted on EST-400565, rejected, over 30 days old, no respons"
type textarea "x"
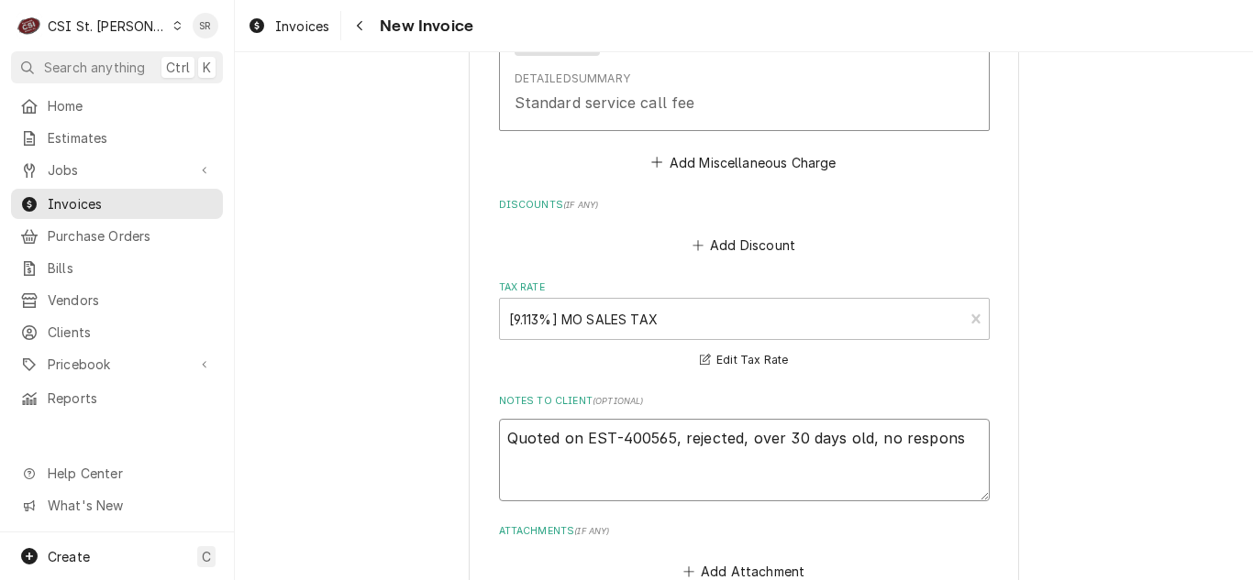
type textarea "Quoted on EST-400565, rejected, over 30 days old, no respons e"
type textarea "x"
type textarea "Quoted on EST-400565, rejected, over 30 days old, no respons"
type textarea "x"
type textarea "Quoted on EST-400565, rejected, over 30 days old, no respons"
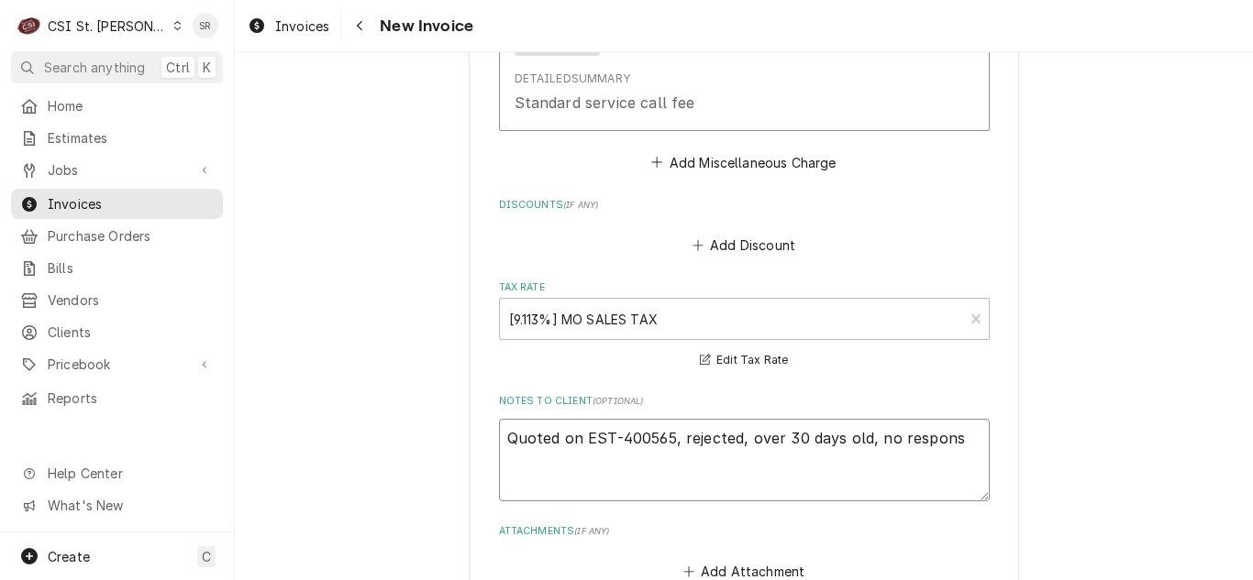
type textarea "x"
type textarea "Quoted on EST-400565, rejected, over 30 days old, no response"
type textarea "x"
type textarea "Quoted on EST-400565, rejected, over 30 days old, no response"
type textarea "x"
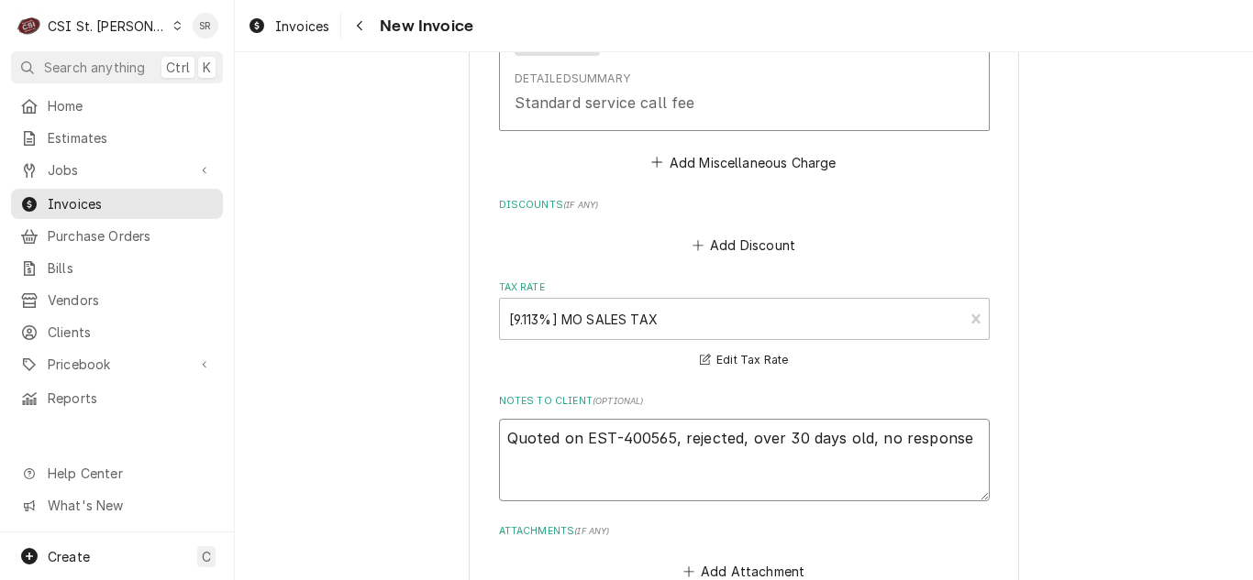
type textarea "Quoted on EST-400565, rejected, over 30 days old, no response f"
type textarea "x"
type textarea "Quoted on EST-400565, rejected, over 30 days old, no response fr"
type textarea "x"
type textarea "Quoted on EST-400565, rejected, over 30 days old, no response from"
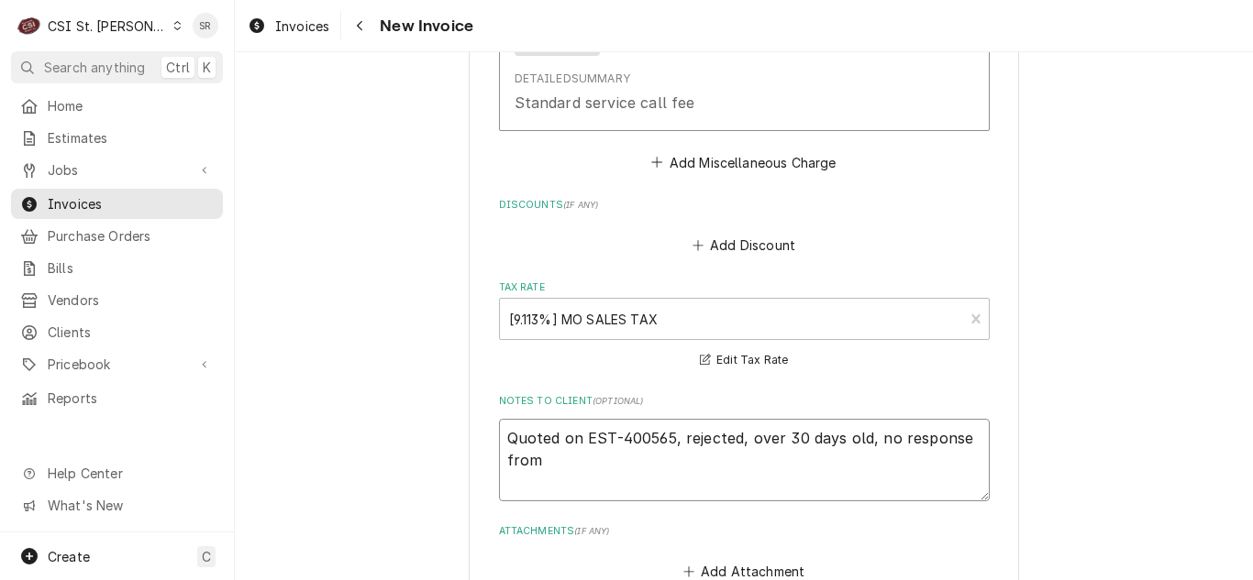
type textarea "x"
type textarea "Quoted on EST-400565, rejected, over 30 days old, no response from c"
type textarea "x"
type textarea "Quoted on EST-400565, rejected, over 30 days old, no response from cus"
type textarea "x"
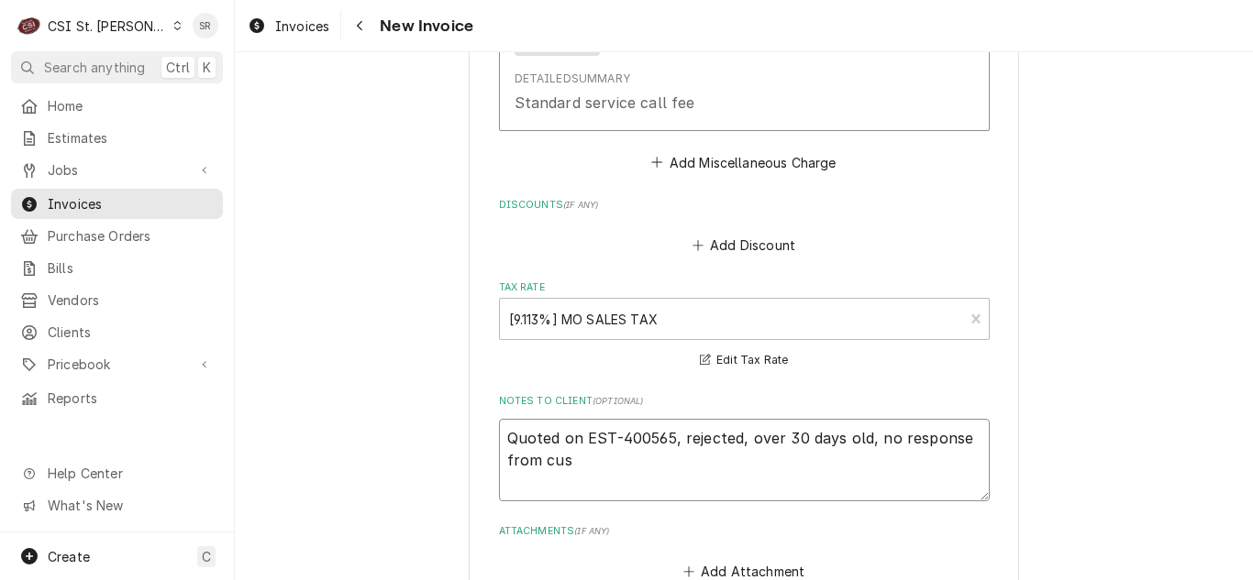
type textarea "Quoted on EST-400565, rejected, over 30 days old, no response from cust"
type textarea "x"
type textarea "Quoted on EST-400565, rejected, over 30 days old, no response from custo"
type textarea "x"
type textarea "Quoted on EST-400565, rejected, over 30 days old, no response from custome"
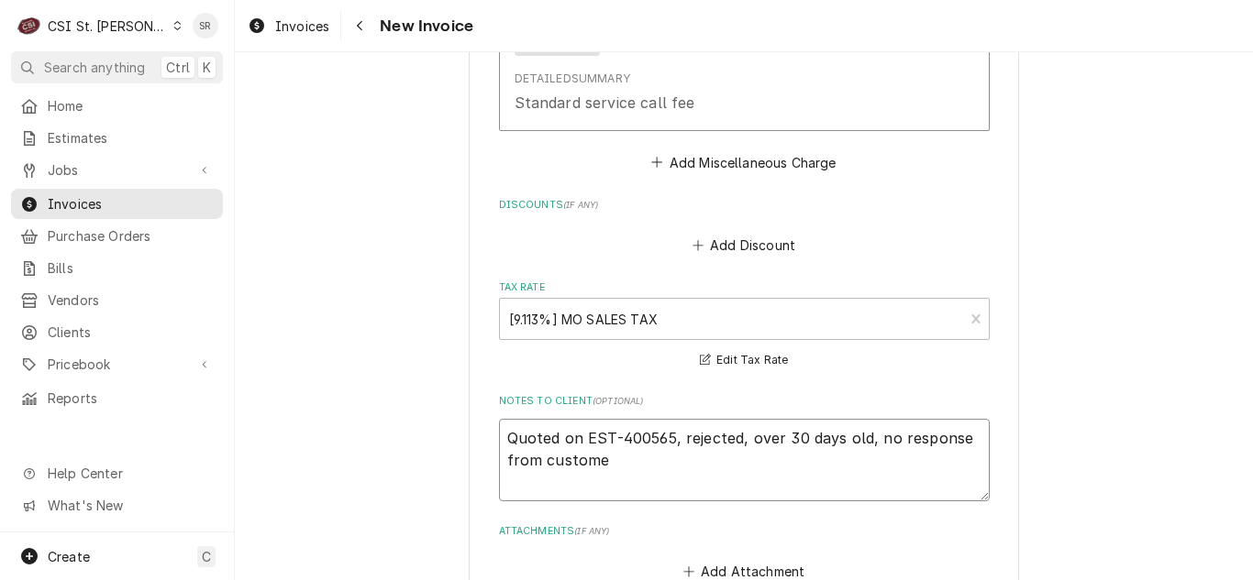
type textarea "x"
type textarea "Quoted on EST-400565, rejected, over 30 days old, no response from customer,"
type textarea "x"
type textarea "Quoted on EST-400565, rejected, over 30 days old, no response from customer,"
type textarea "x"
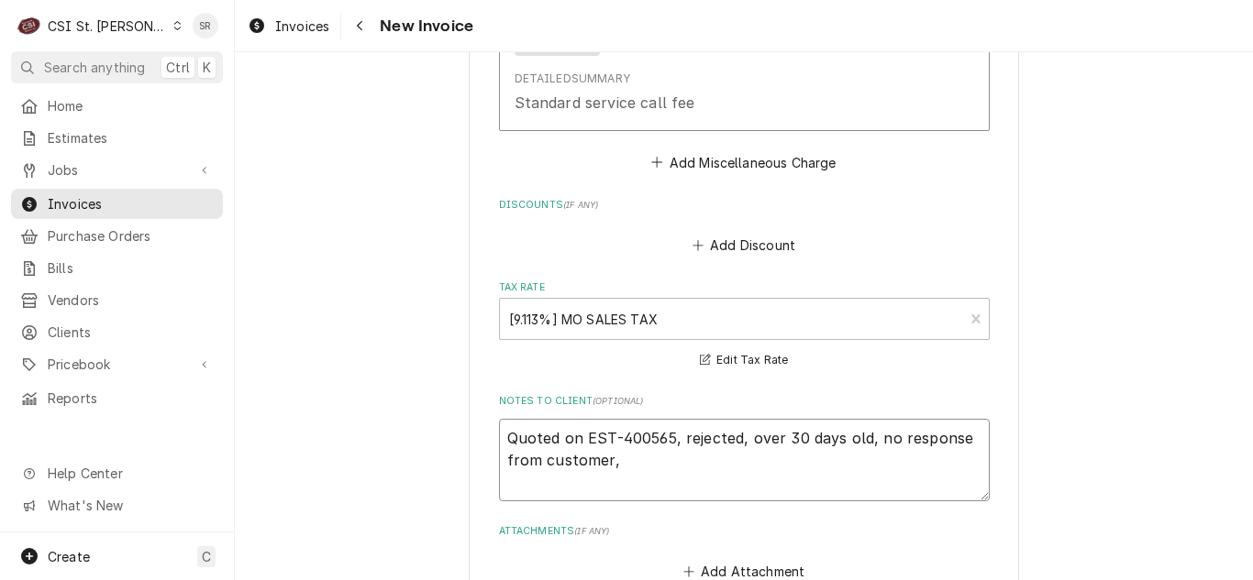
type textarea "Quoted on EST-400565, rejected, over 30 days old, no response from customer, b"
type textarea "x"
type textarea "Quoted on EST-400565, rejected, over 30 days old, no response from customer, bi"
type textarea "x"
type textarea "Quoted on EST-400565, rejected, over 30 days old, no response from customer, bil"
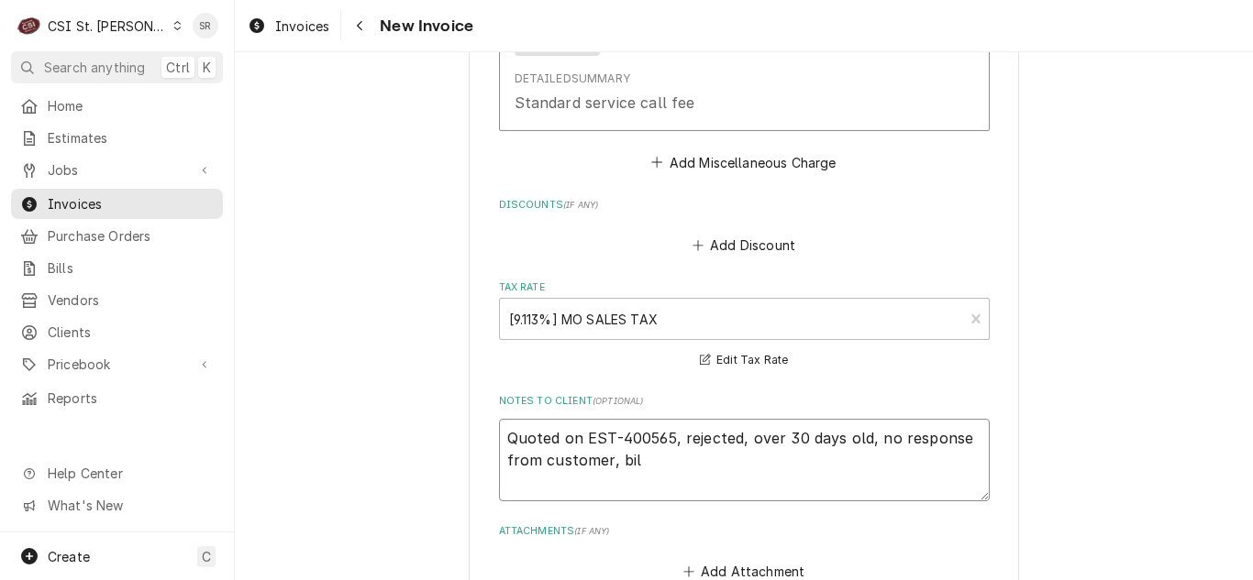
type textarea "x"
type textarea "Quoted on EST-400565, rejected, over 30 days old, no response from customer, bi…"
type textarea "x"
type textarea "Quoted on EST-400565, rejected, over 30 days old, no response from customer, bi…"
type textarea "x"
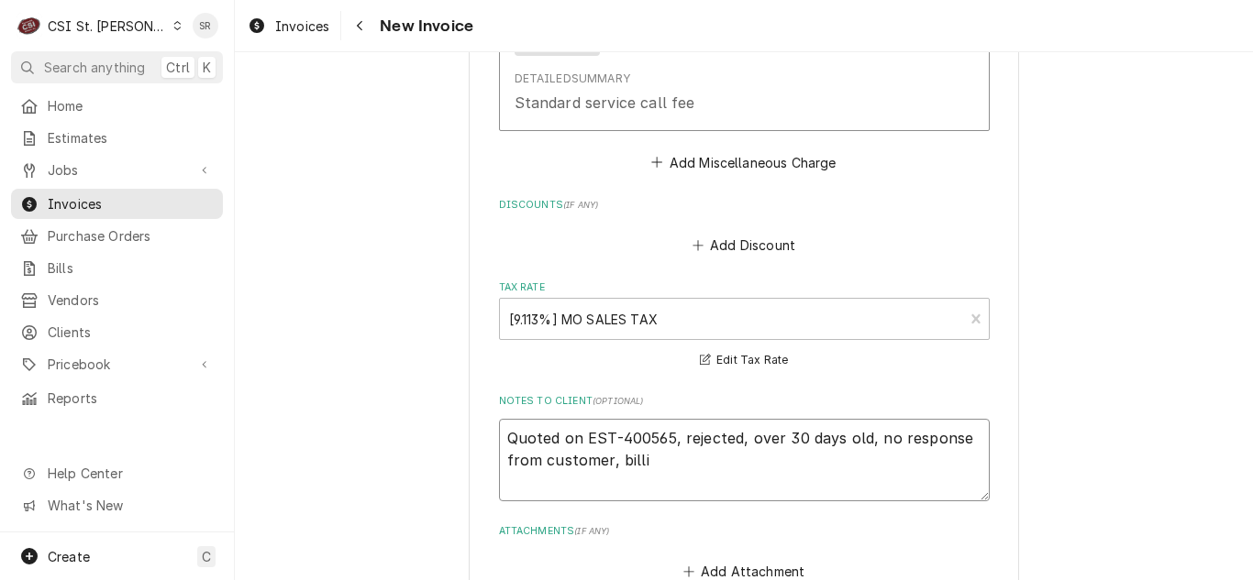
type textarea "Quoted on EST-400565, rejected, over 30 days old, no response from customer, bi…"
type textarea "x"
type textarea "Quoted on EST-400565, rejected, over 30 days old, no response from customer, bi…"
type textarea "x"
type textarea "Quoted on EST-400565, rejected, over 30 days old, no response from customer, bi…"
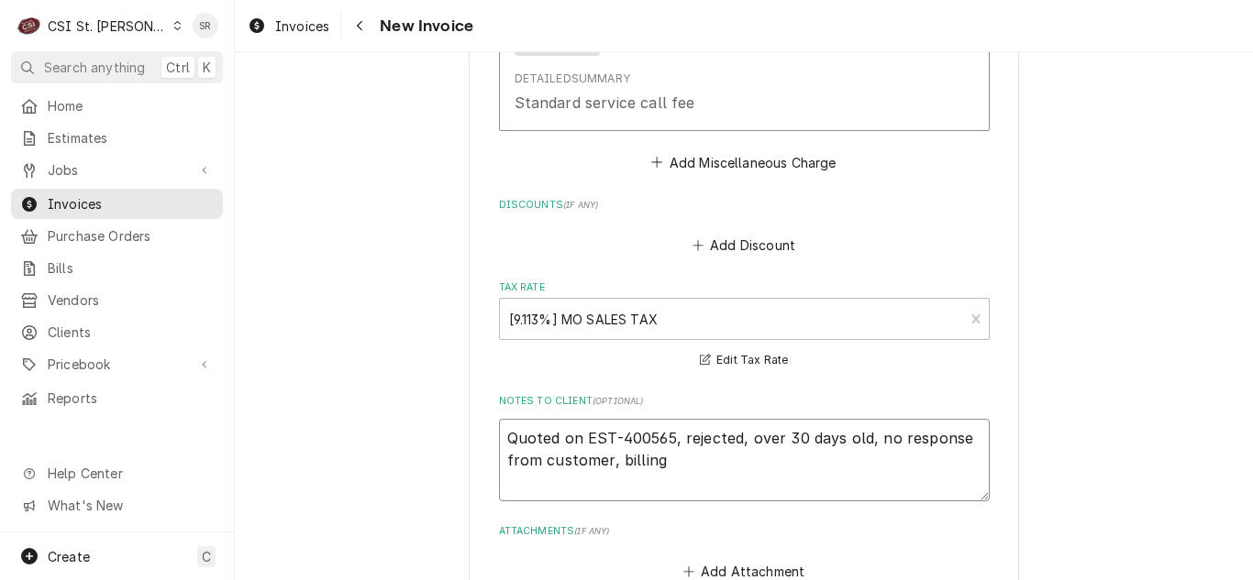
type textarea "x"
type textarea "Quoted on EST-400565, rejected, over 30 days old, no response from customer, bi…"
type textarea "x"
type textarea "Quoted on EST-400565, rejected, over 30 days old, no response from customer, bi…"
type textarea "x"
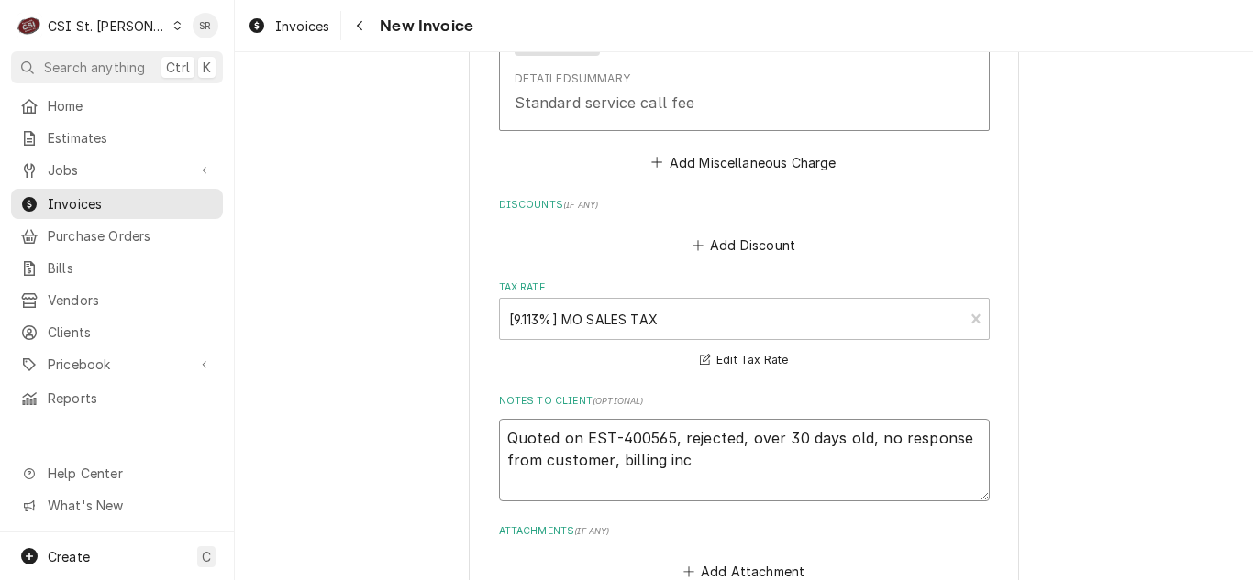
type textarea "Quoted on EST-400565, rejected, over 30 days old, no response from customer, bi…"
type textarea "x"
type textarea "Quoted on EST-400565, rejected, over 30 days old, no response from customer, bi…"
type textarea "x"
type textarea "Quoted on EST-400565, rejected, over 30 days old, no response from customer, bi…"
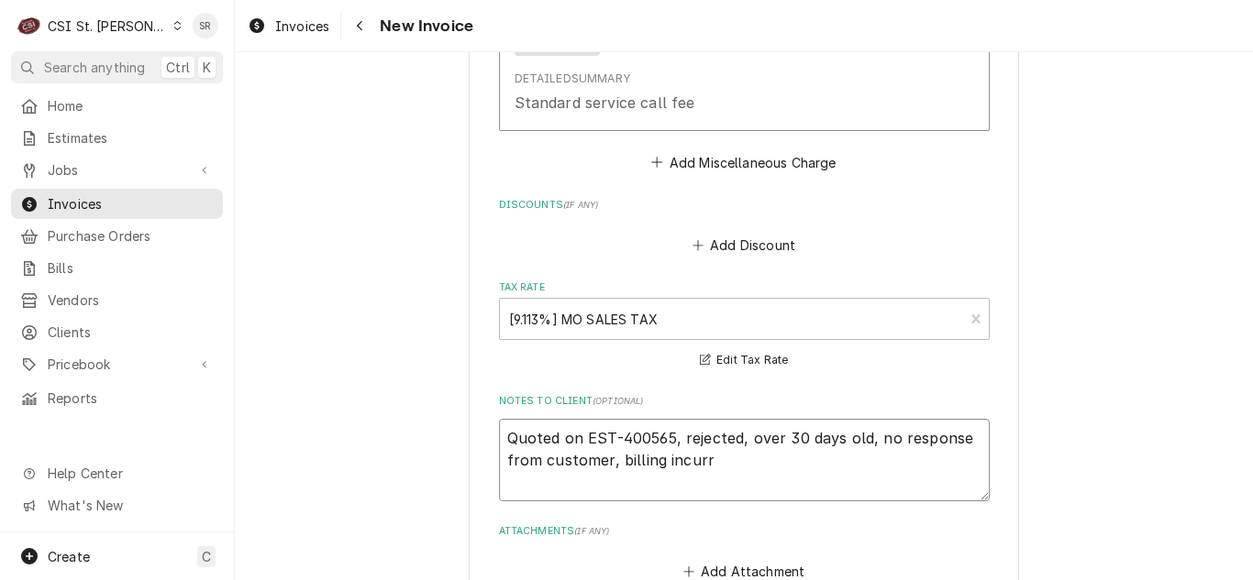
type textarea "x"
type textarea "Quoted on EST-400565, rejected, over 30 days old, no response from customer, bi…"
type textarea "x"
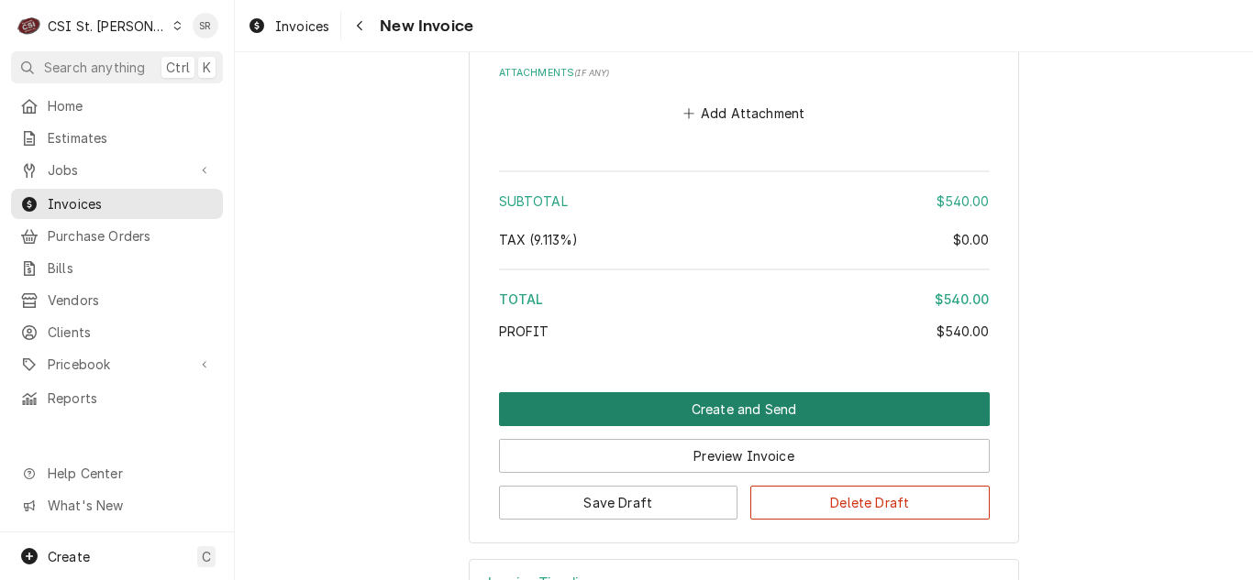
type textarea "Quoted on EST-400565, rejected, over 30 days old, no response from customer, bi…"
click at [683, 392] on button "Create and Send" at bounding box center [744, 409] width 491 height 34
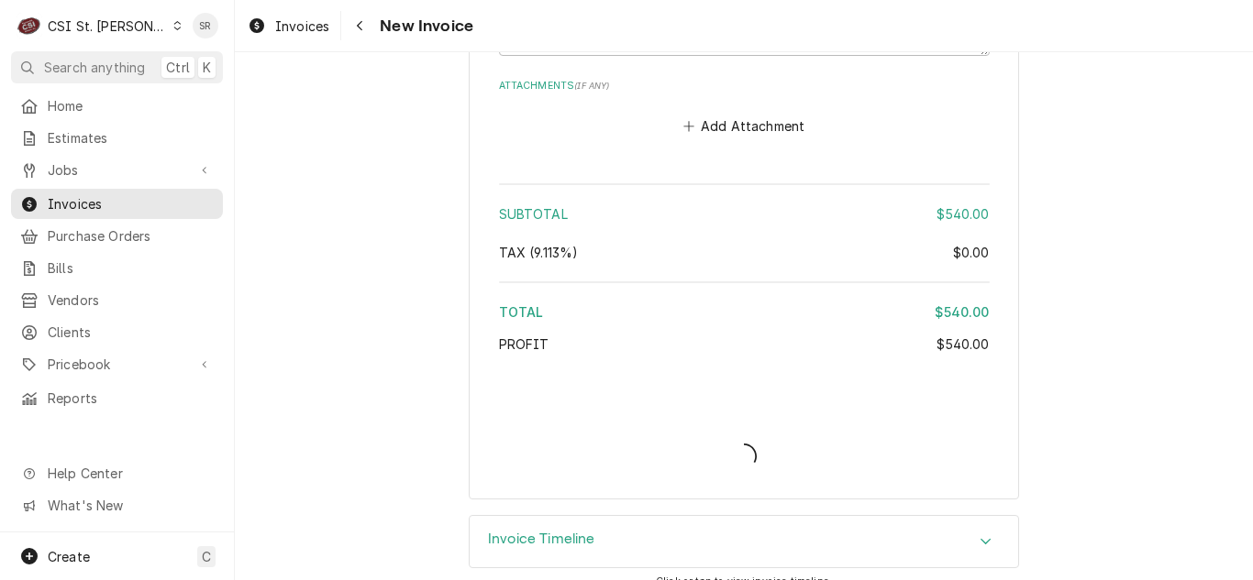
type textarea "x"
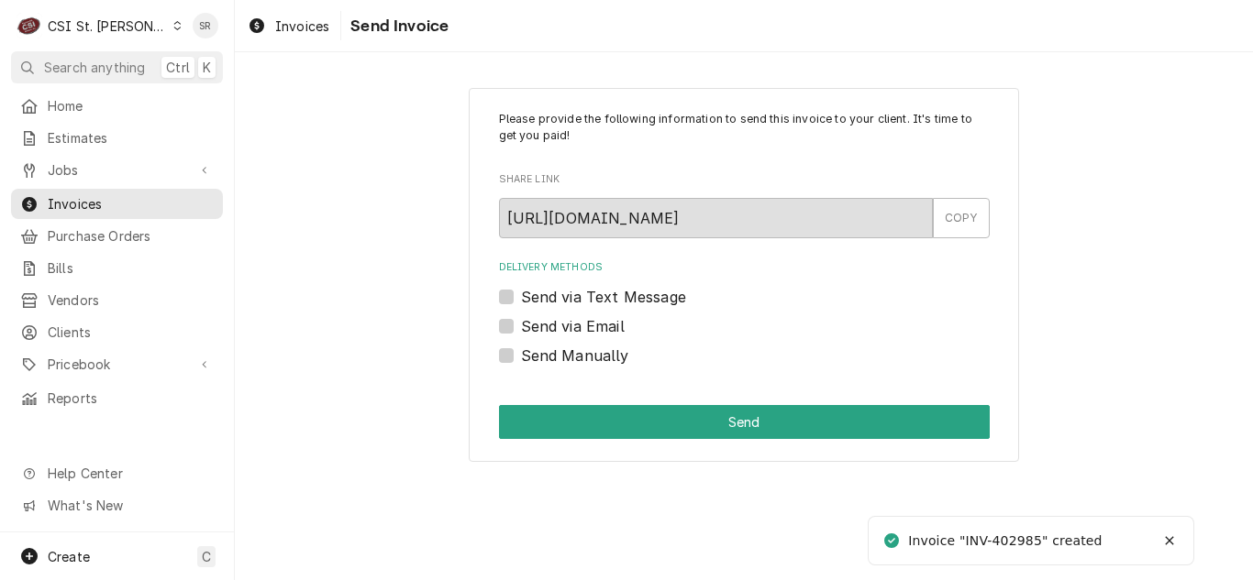
click at [603, 336] on label "Send via Email" at bounding box center [573, 326] width 104 height 22
click at [603, 336] on input "Send via Email" at bounding box center [766, 335] width 491 height 40
checkbox input "true"
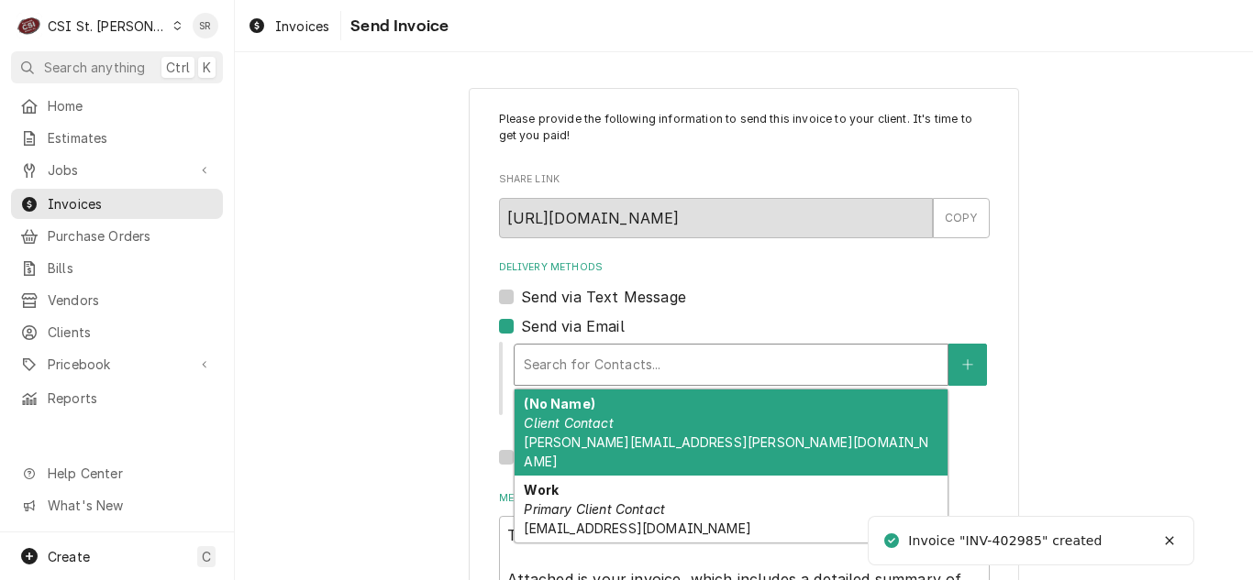
click at [621, 363] on div "Delivery Methods" at bounding box center [731, 364] width 414 height 33
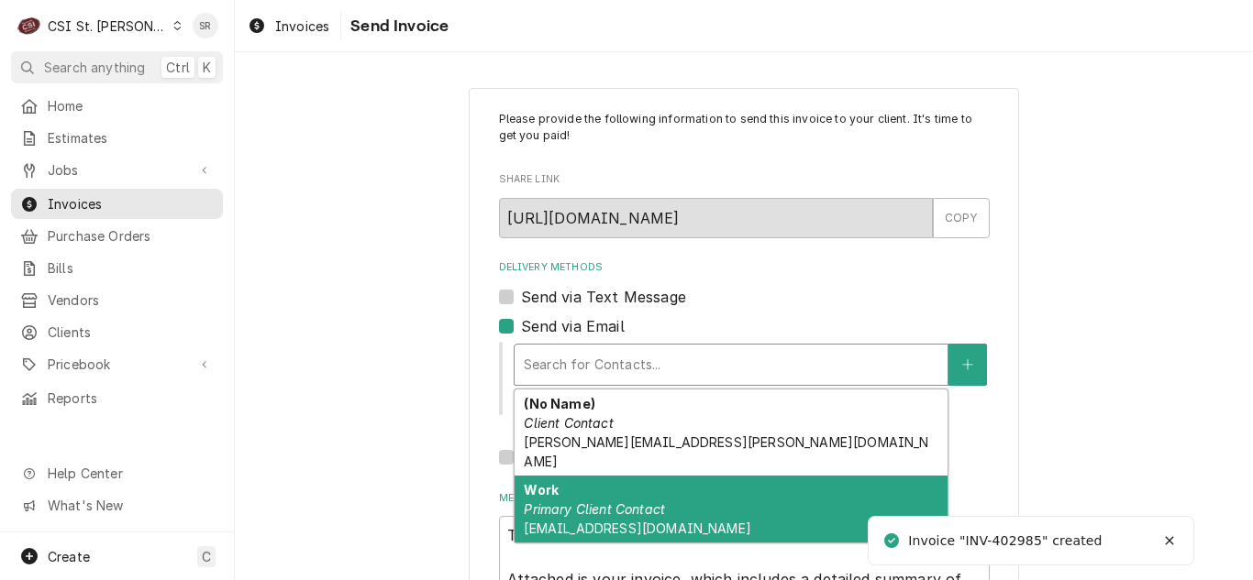
click at [624, 478] on div "Work Primary Client Contact lefty@leftysbagels.com" at bounding box center [730, 509] width 433 height 67
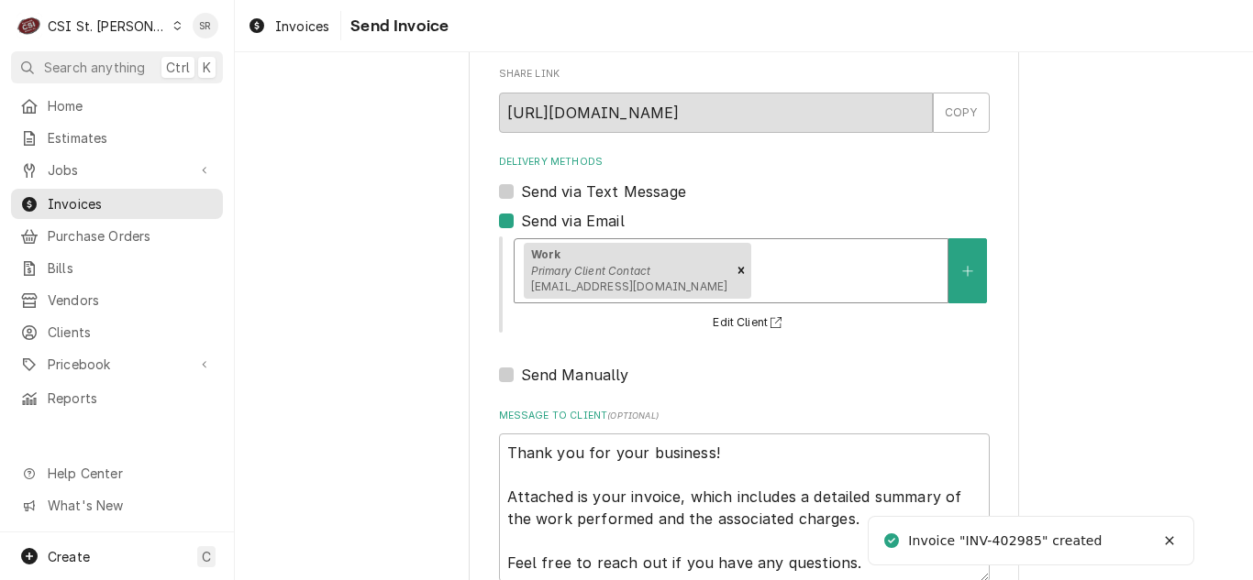
scroll to position [219, 0]
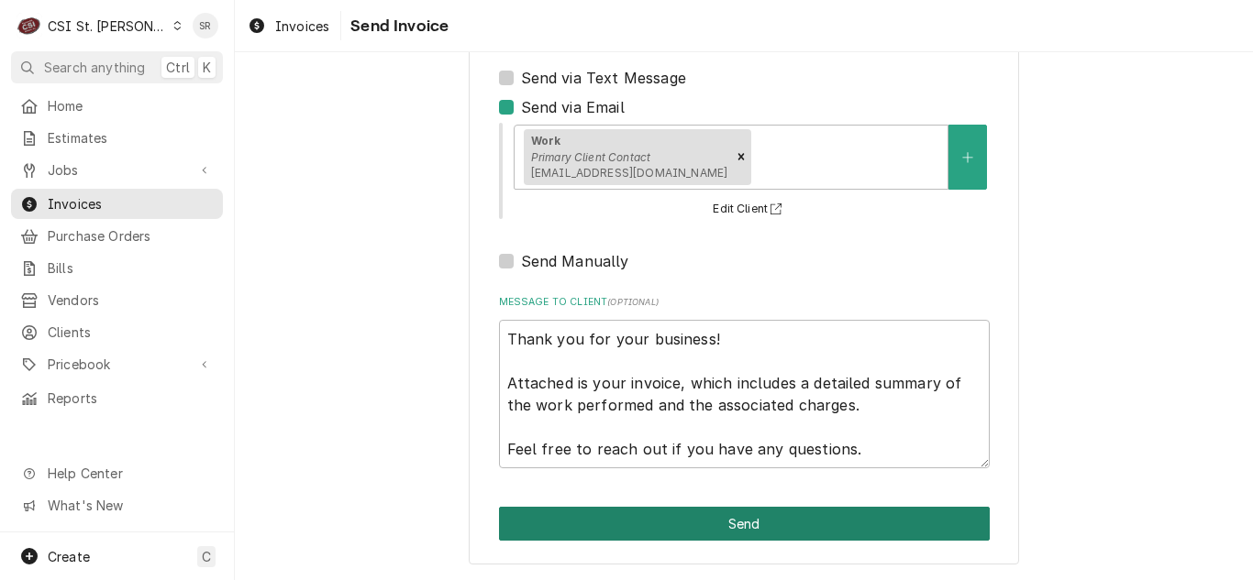
click at [731, 517] on button "Send" at bounding box center [744, 524] width 491 height 34
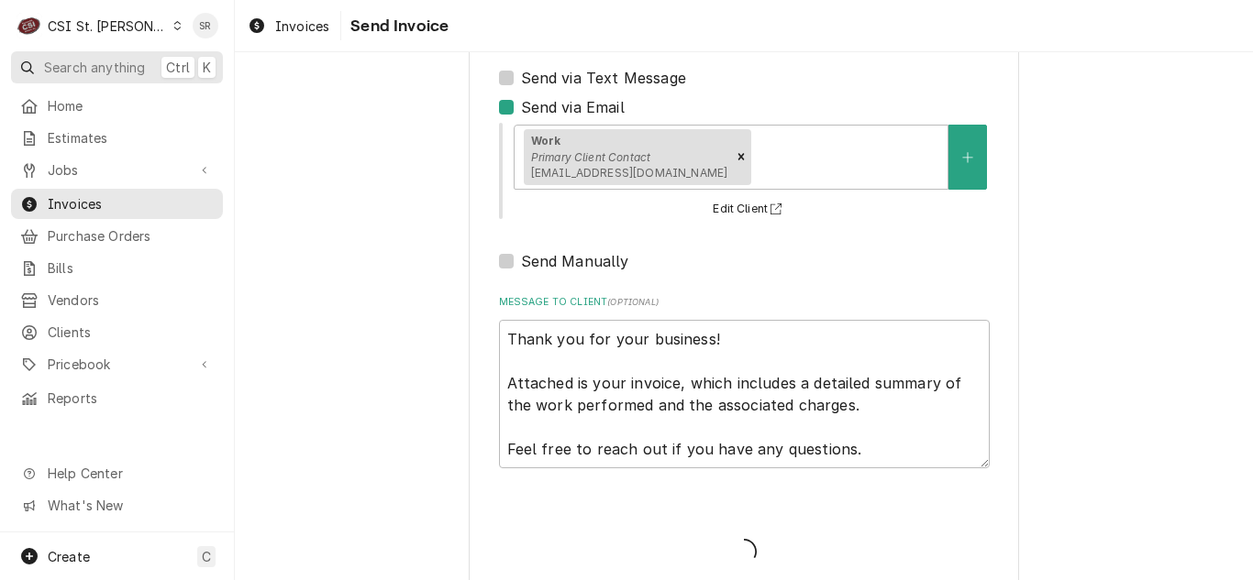
type textarea "x"
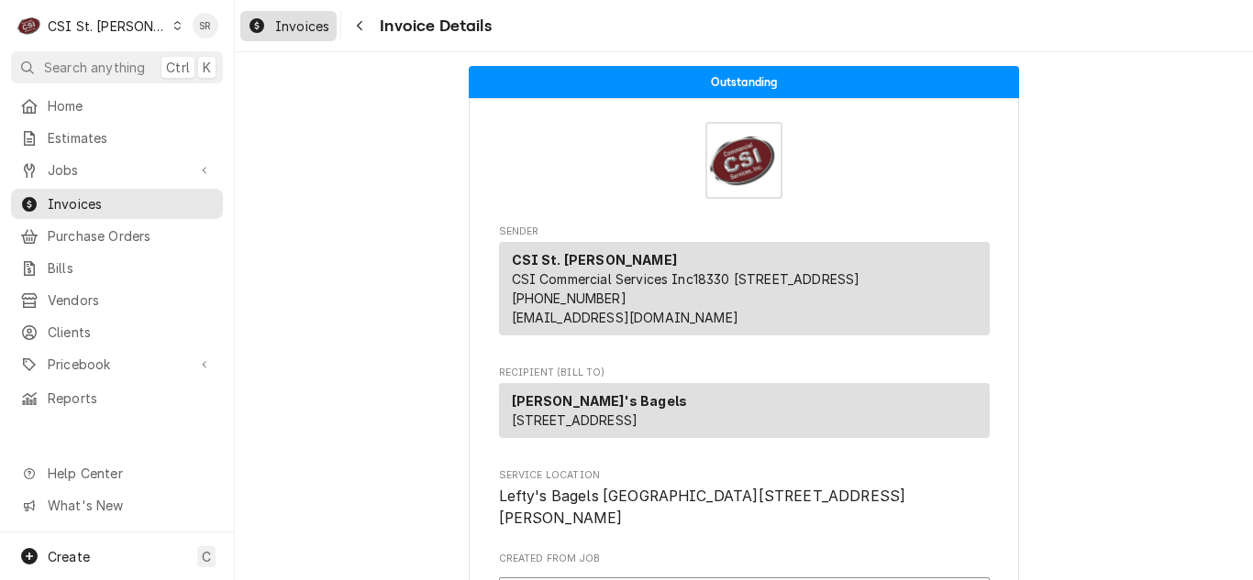
click at [267, 28] on div "Invoices" at bounding box center [288, 26] width 89 height 23
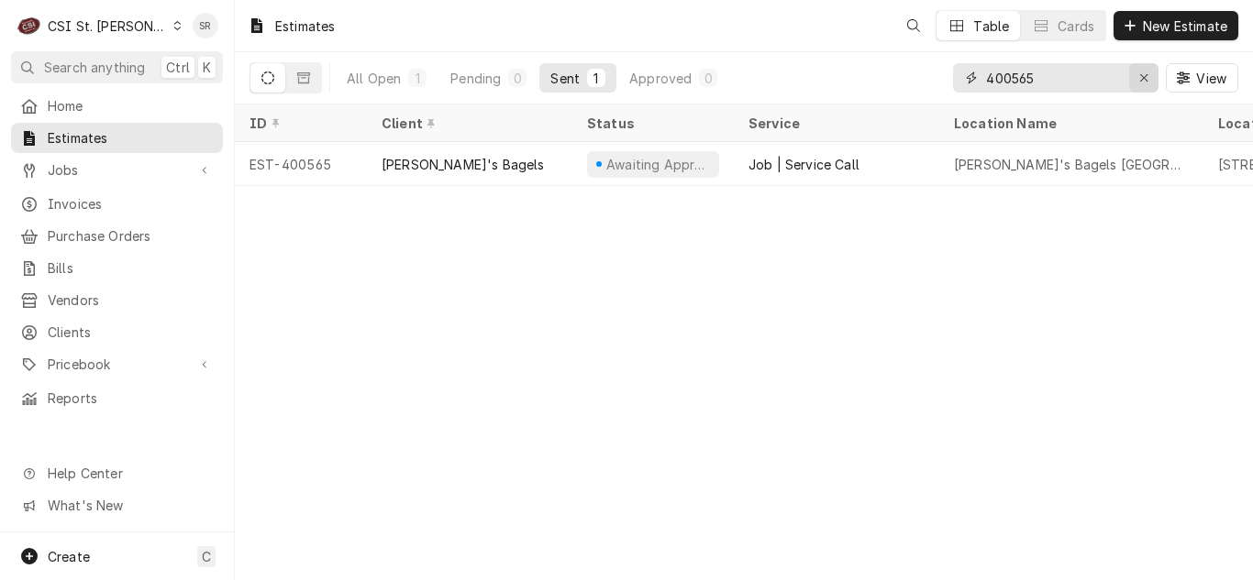
click at [1135, 81] on div "Erase input" at bounding box center [1143, 78] width 18 height 18
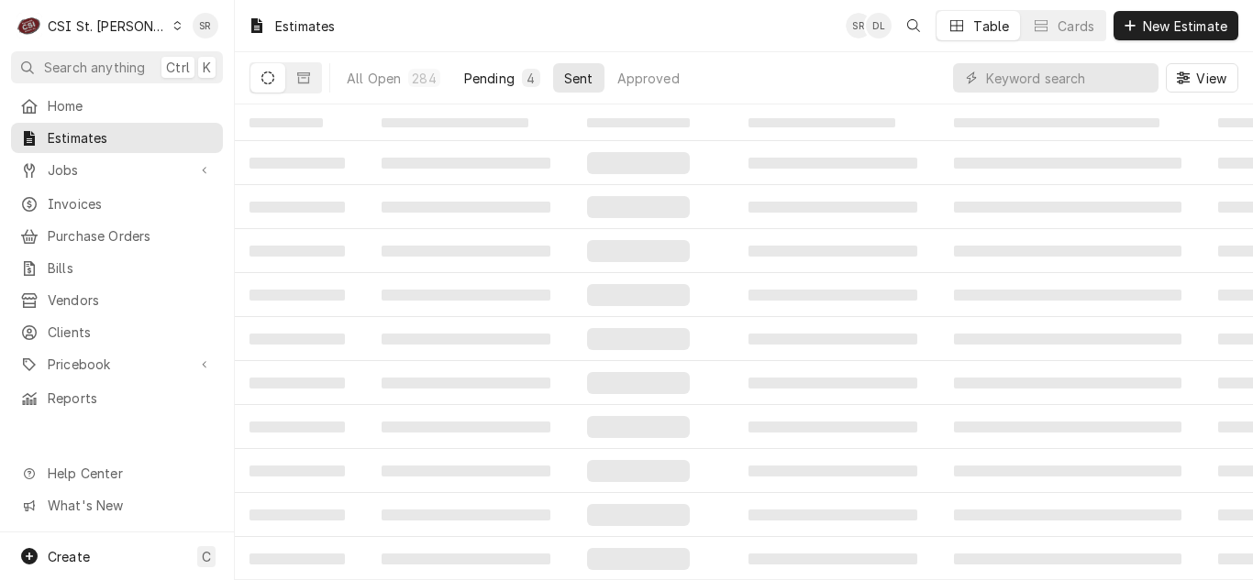
click at [480, 64] on button "Pending 4" at bounding box center [502, 77] width 98 height 29
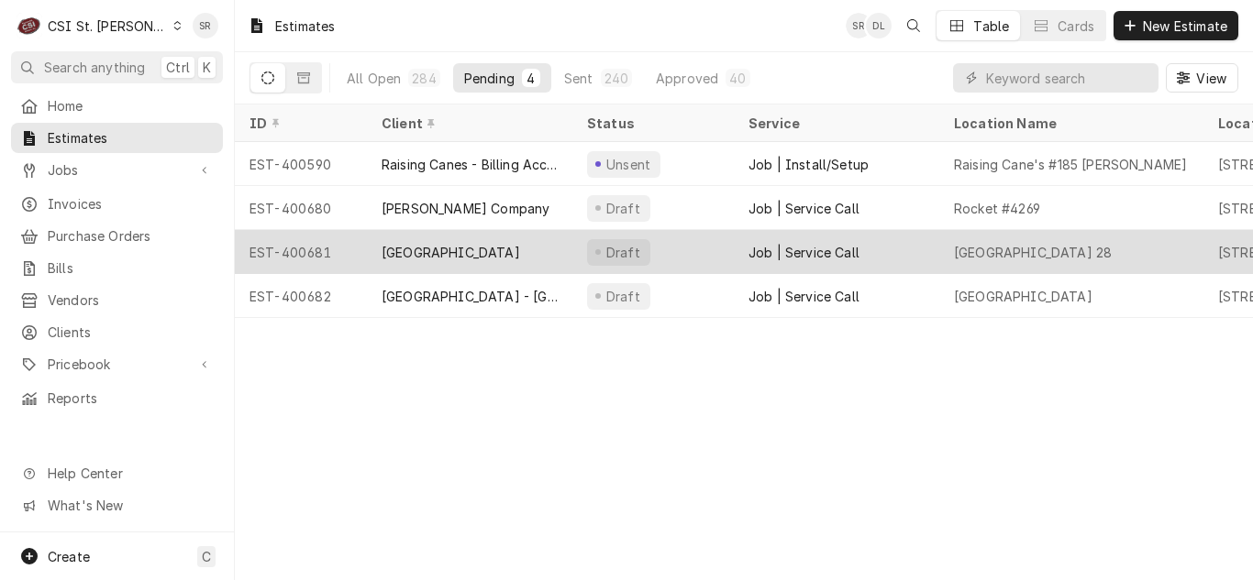
click at [434, 236] on div "[GEOGRAPHIC_DATA]" at bounding box center [469, 252] width 205 height 44
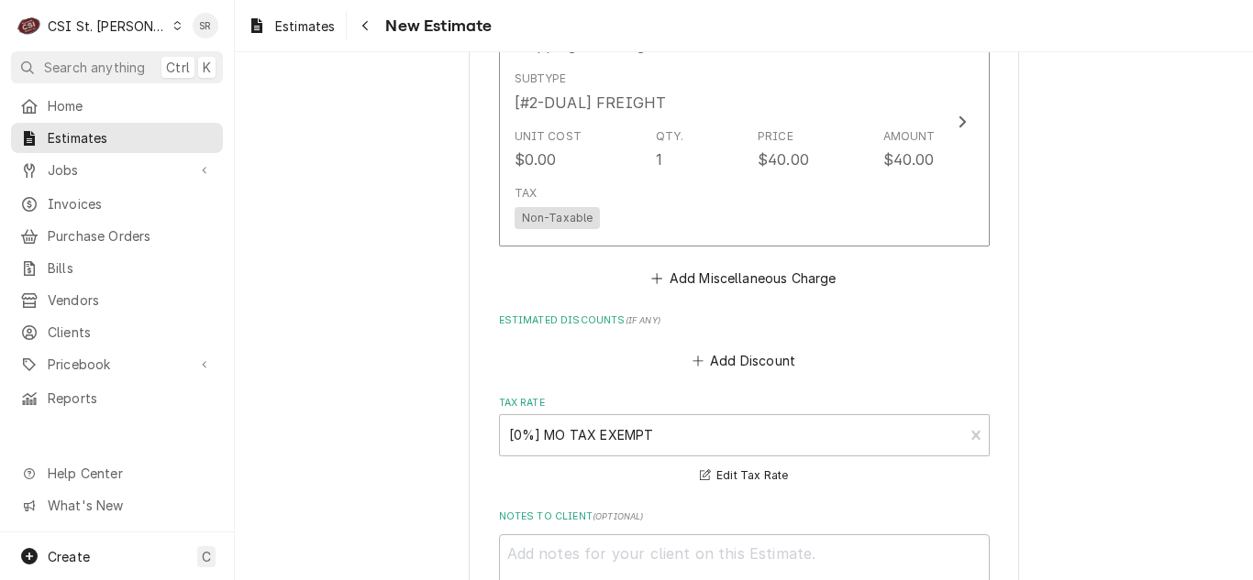
scroll to position [4493, 0]
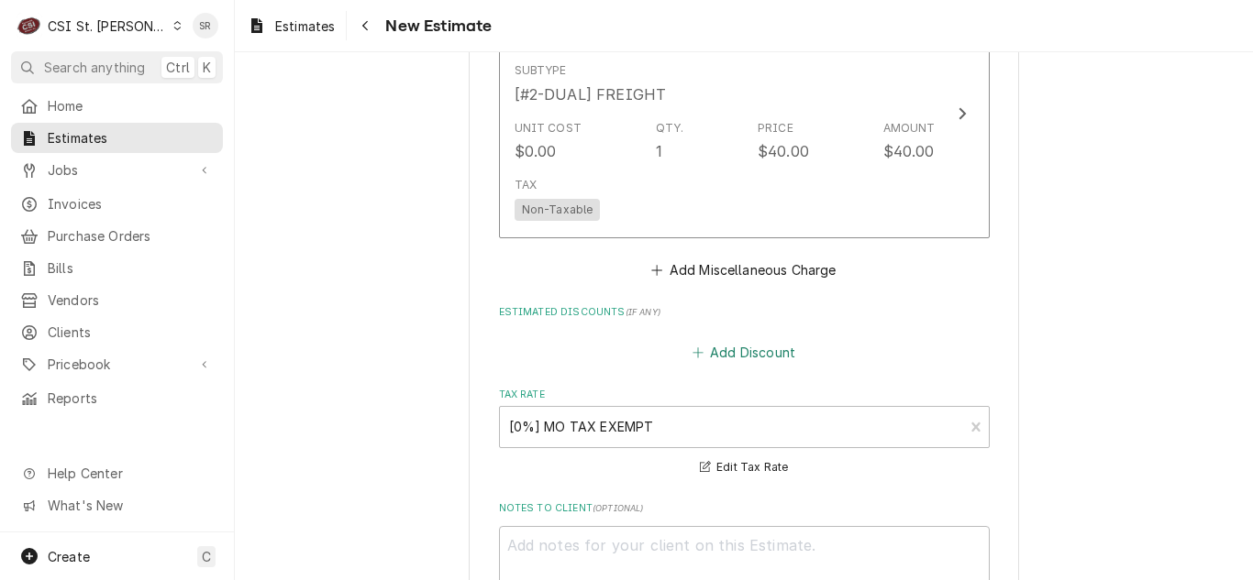
click at [745, 349] on button "Add Discount" at bounding box center [743, 353] width 109 height 26
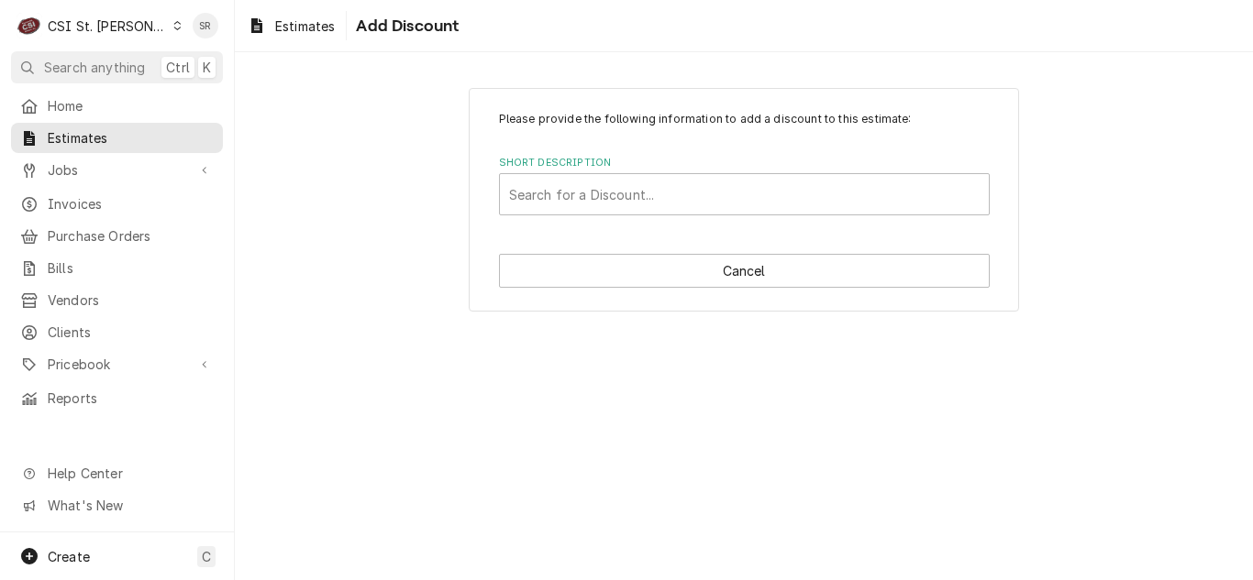
click at [666, 141] on div "Please provide the following information to add a discount to this estimate: Sh…" at bounding box center [744, 163] width 491 height 105
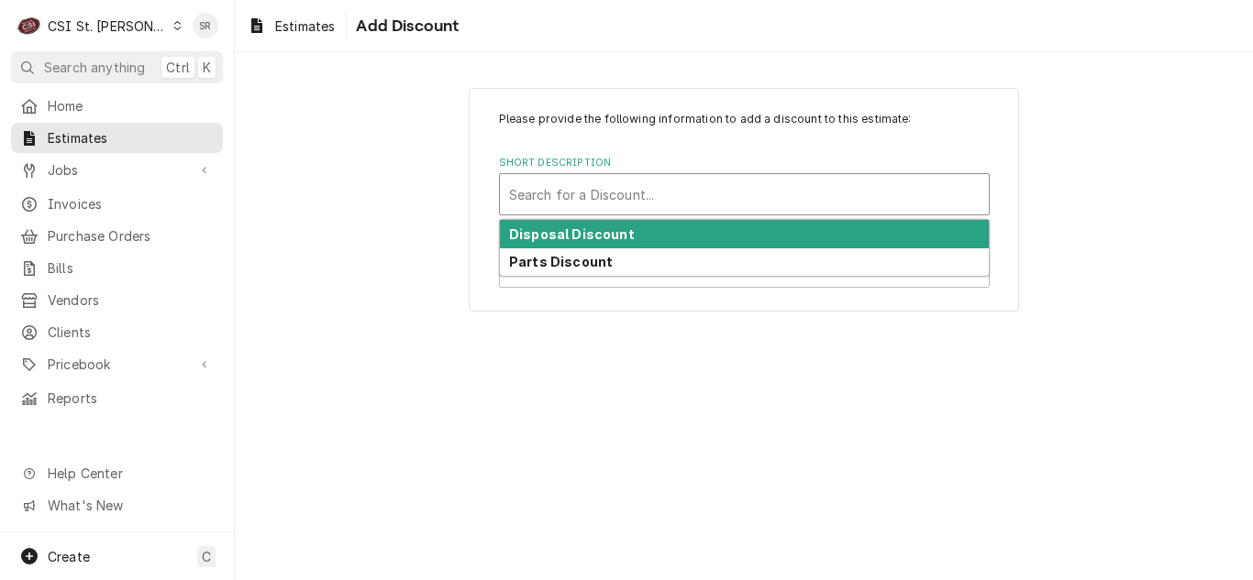
click at [666, 177] on div "Search for a Discount..." at bounding box center [744, 194] width 489 height 40
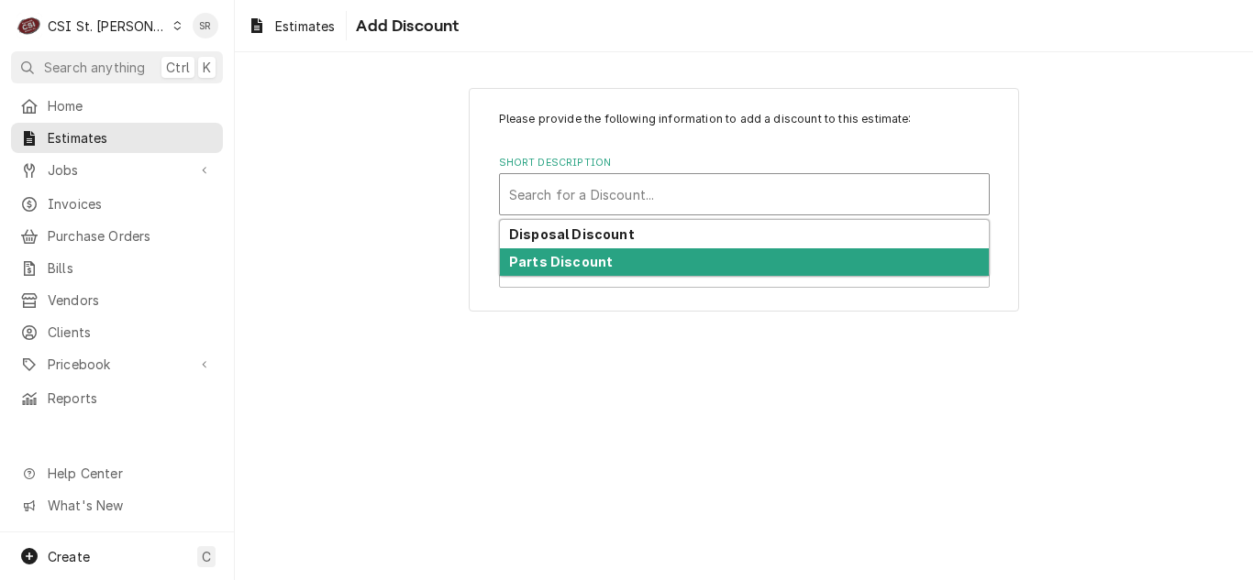
click at [651, 252] on div "Parts Discount" at bounding box center [744, 262] width 489 height 28
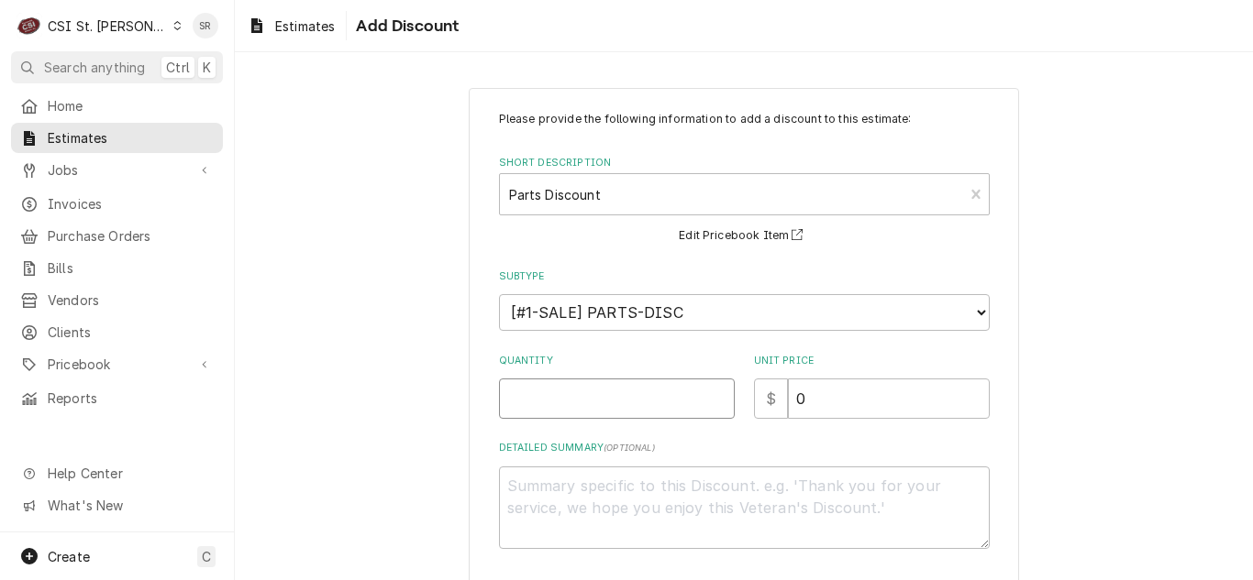
click at [561, 414] on input "Quantity" at bounding box center [617, 399] width 236 height 40
type textarea "x"
type input "1"
type textarea "x"
type input "4"
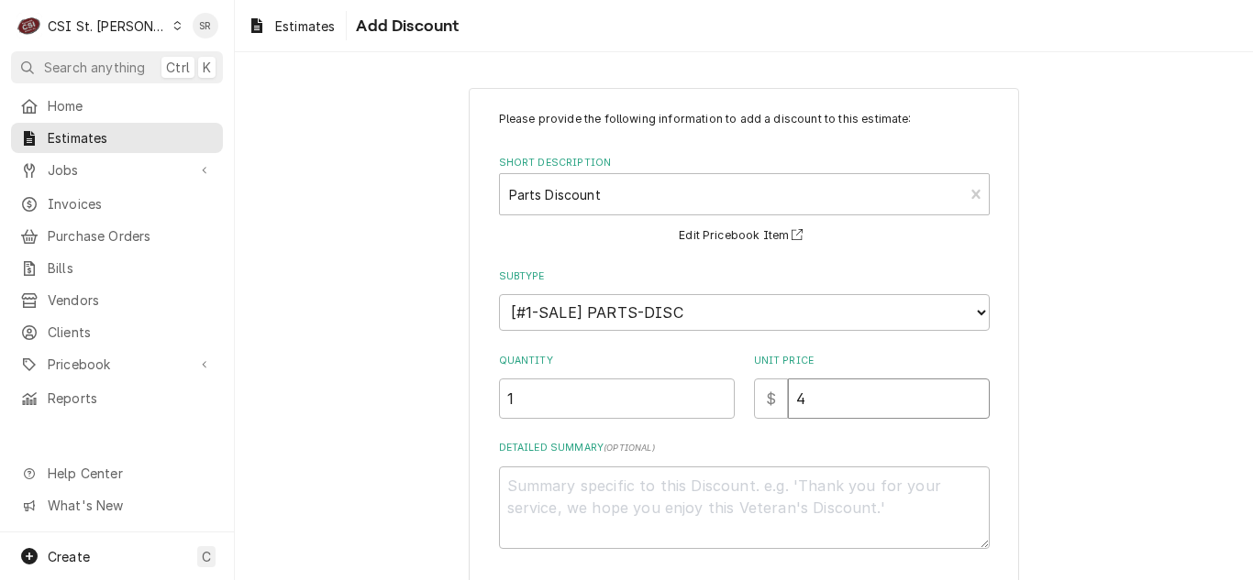
type textarea "x"
type input "42"
type textarea "x"
type input "42.7"
type textarea "x"
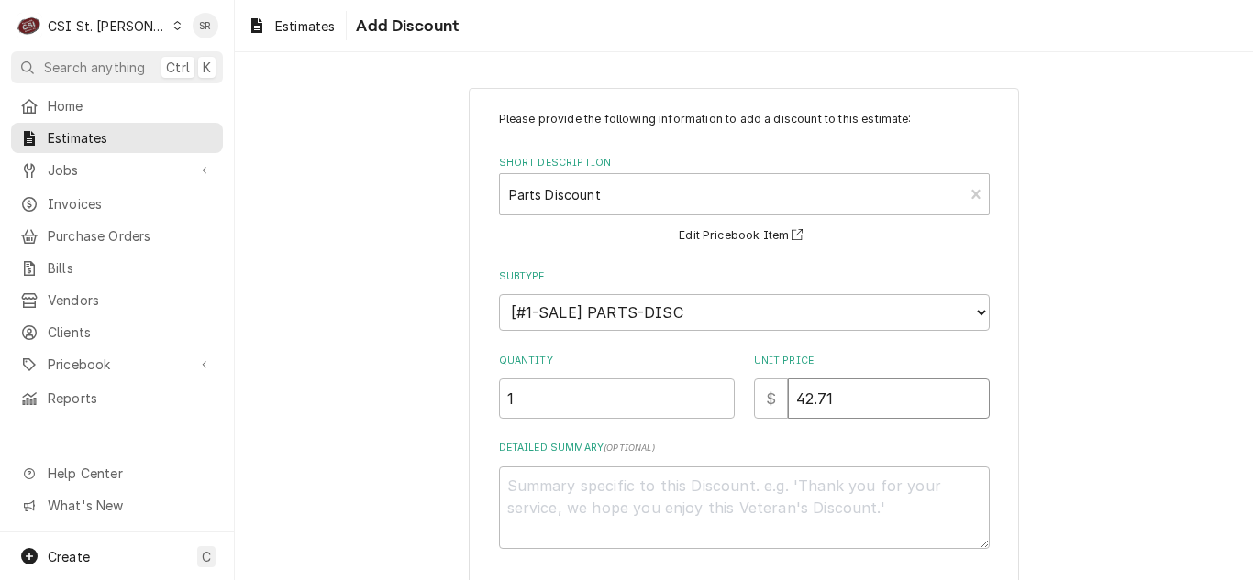
type input "42.71"
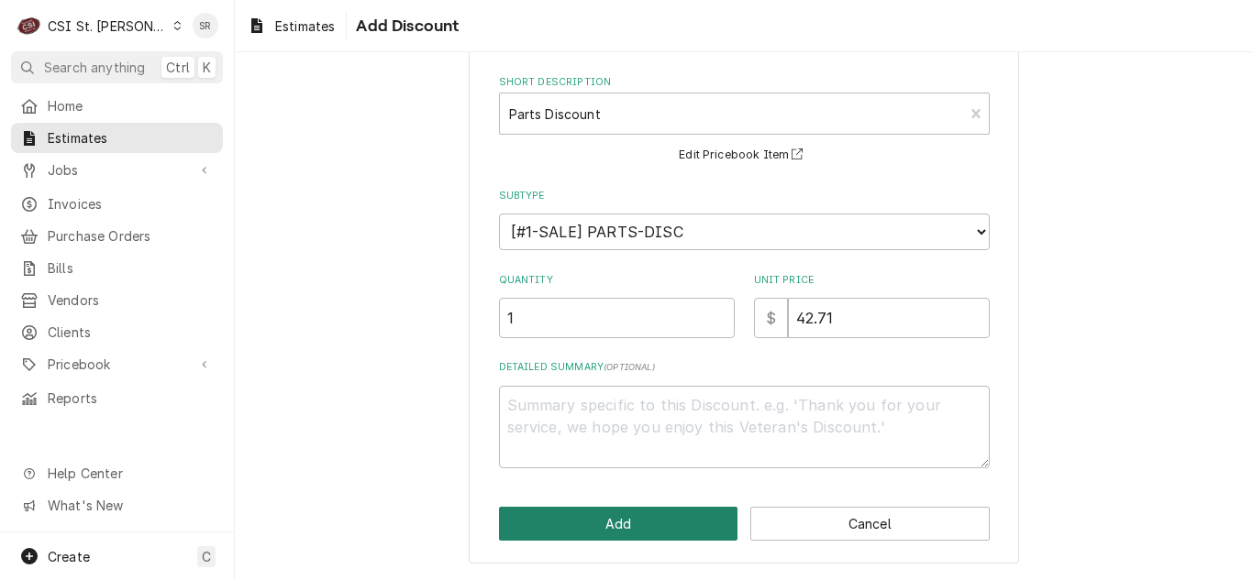
click at [711, 515] on button "Add" at bounding box center [618, 524] width 239 height 34
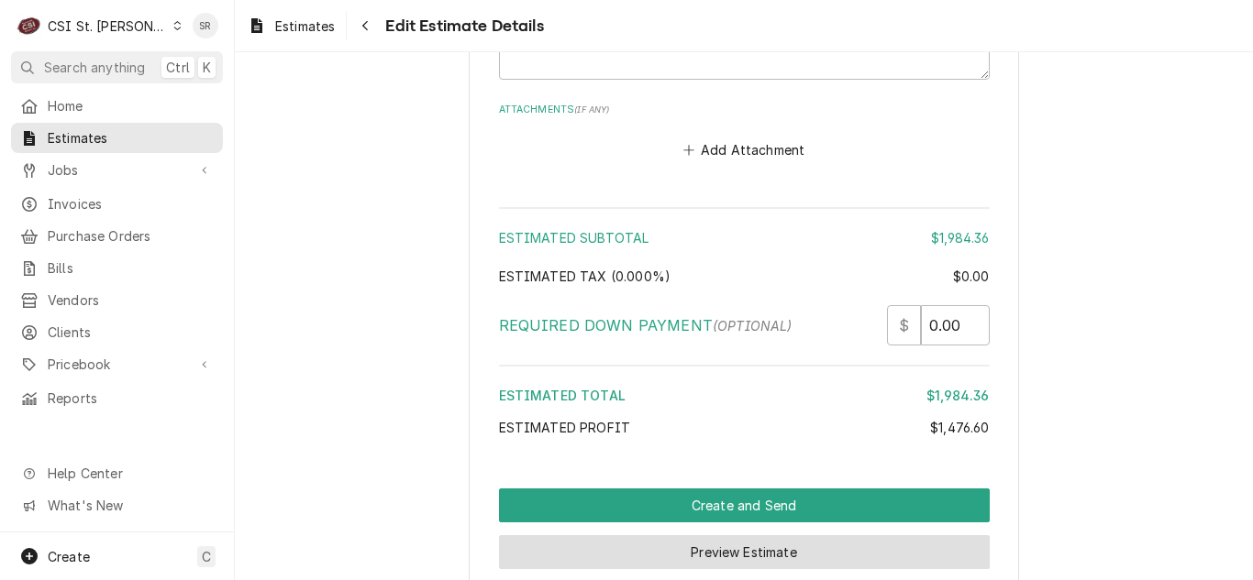
scroll to position [5385, 0]
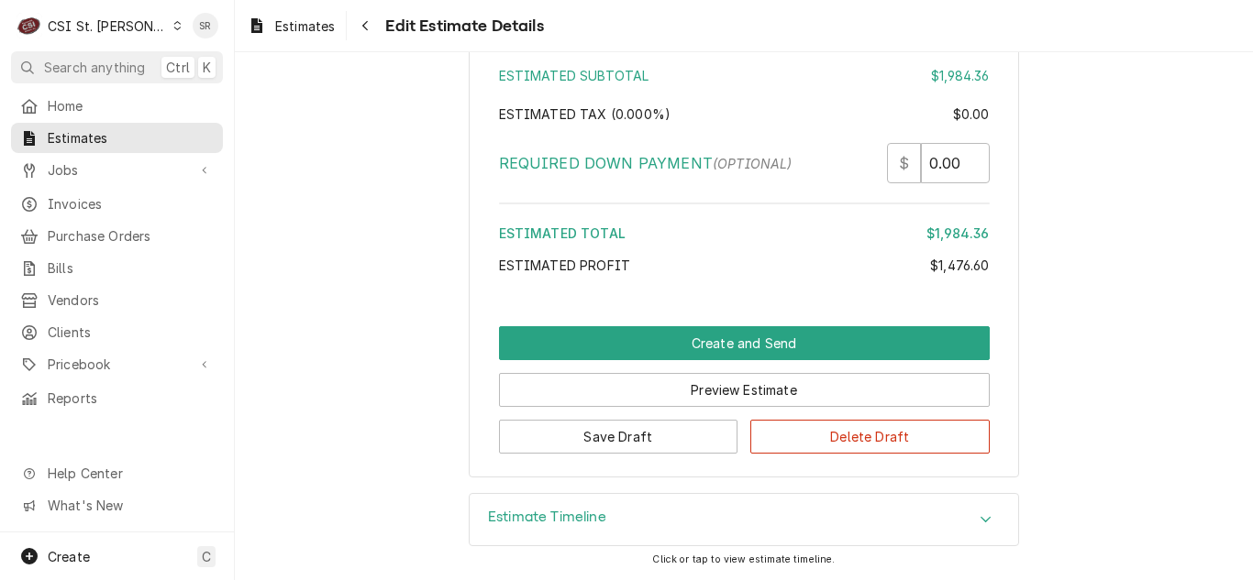
click at [655, 418] on div "Save Draft Delete Draft" at bounding box center [744, 430] width 491 height 47
click at [653, 431] on button "Save Draft" at bounding box center [618, 437] width 239 height 34
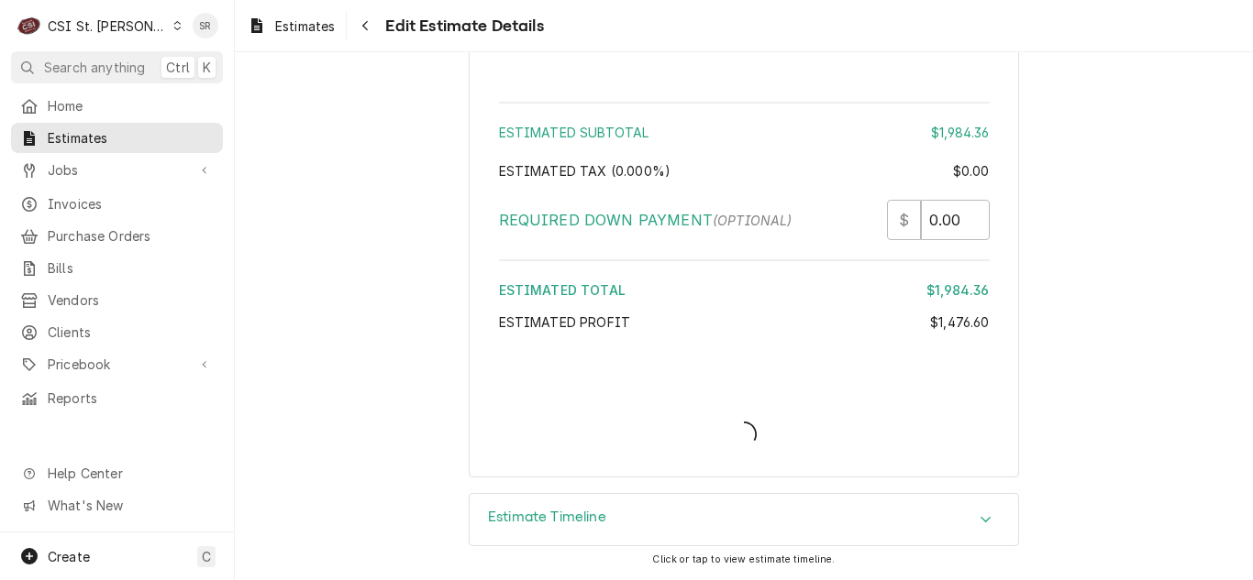
type textarea "x"
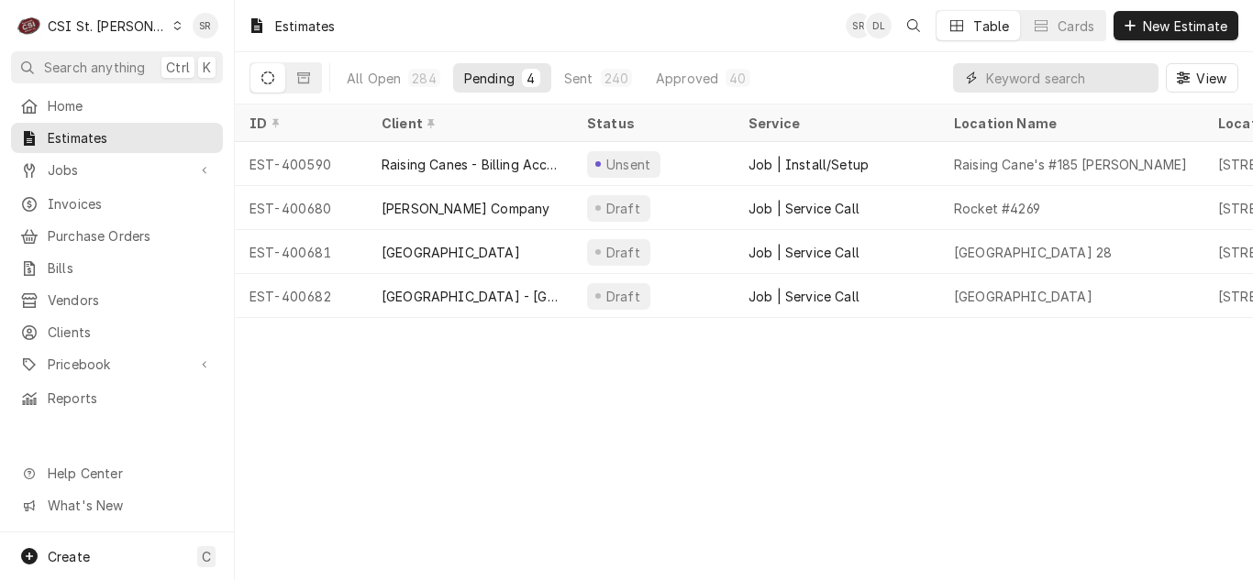
click at [1007, 79] on input "Dynamic Content Wrapper" at bounding box center [1067, 77] width 163 height 29
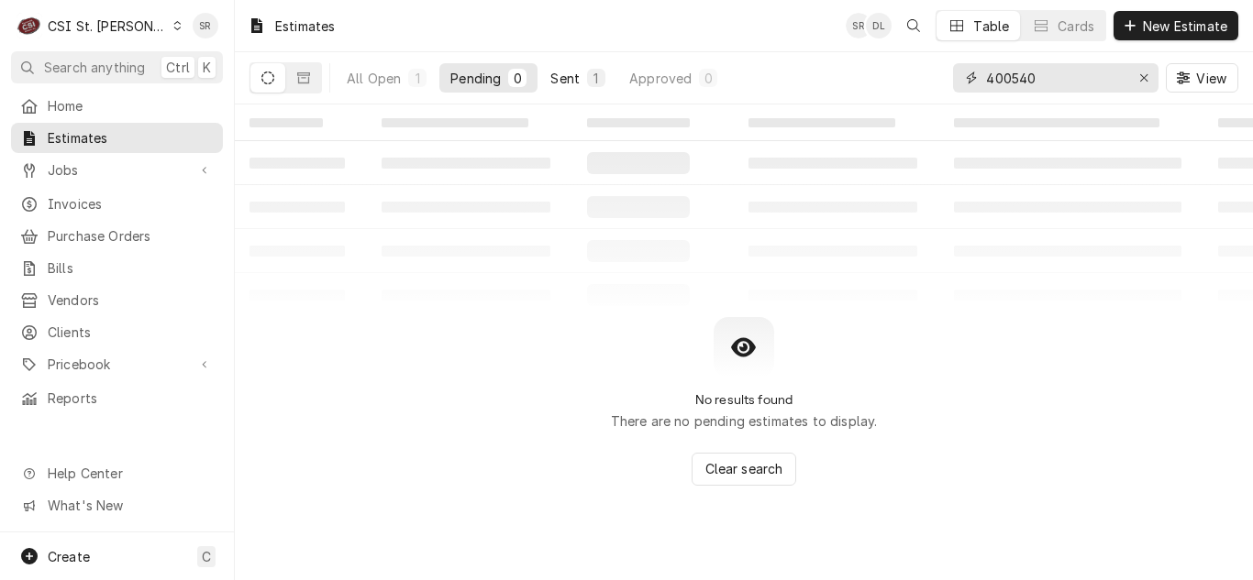
type input "400540"
click at [557, 86] on button "Sent 1" at bounding box center [577, 77] width 77 height 29
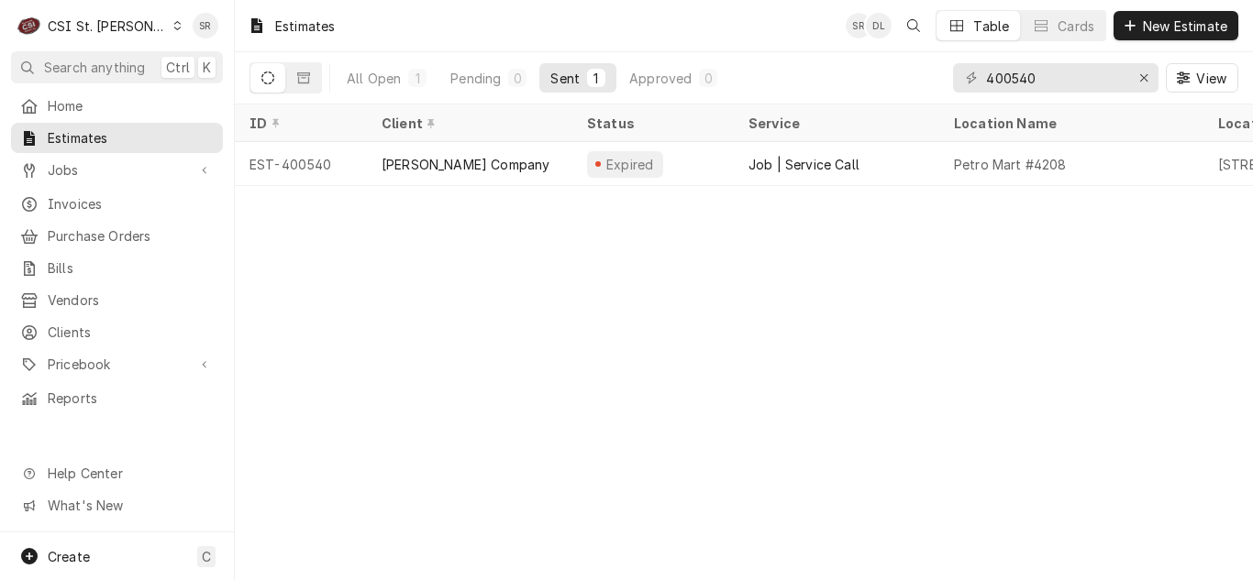
click at [446, 155] on div "[PERSON_NAME] Company" at bounding box center [465, 164] width 168 height 19
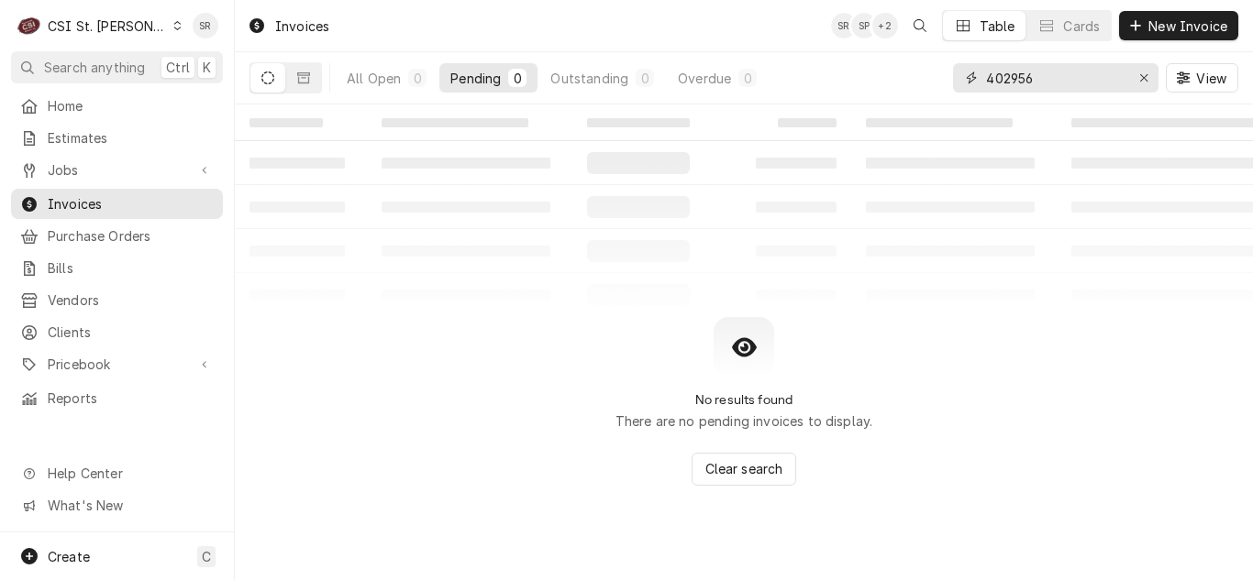
drag, startPoint x: 1060, startPoint y: 83, endPoint x: 983, endPoint y: 92, distance: 77.6
click at [983, 92] on div "402956" at bounding box center [1055, 77] width 205 height 29
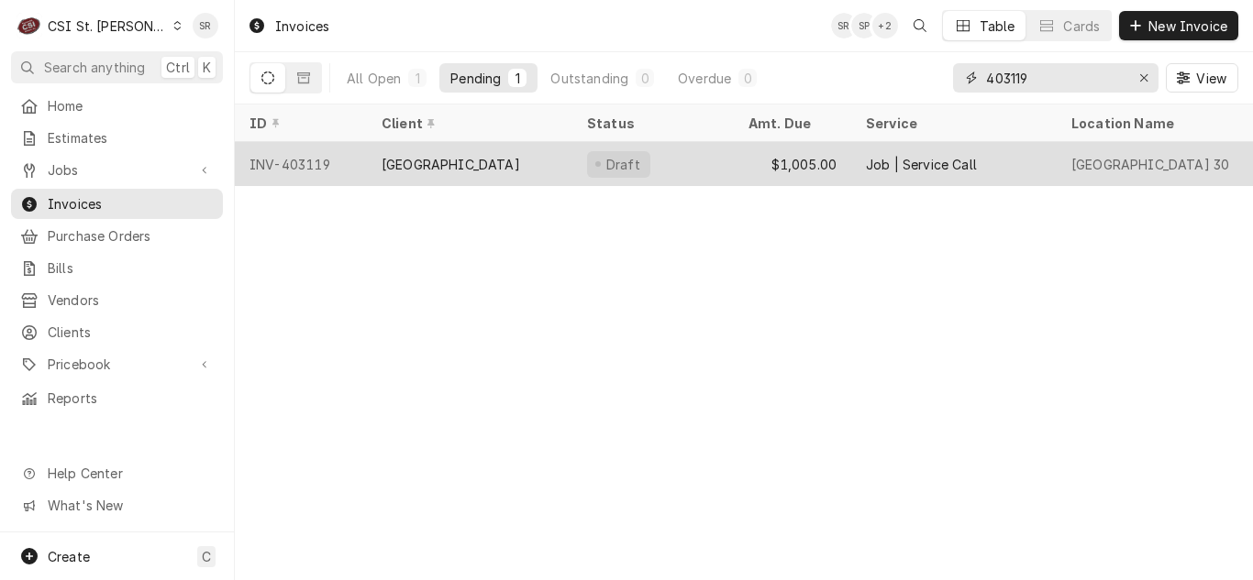
type input "403119"
click at [581, 175] on div "Draft" at bounding box center [652, 164] width 161 height 44
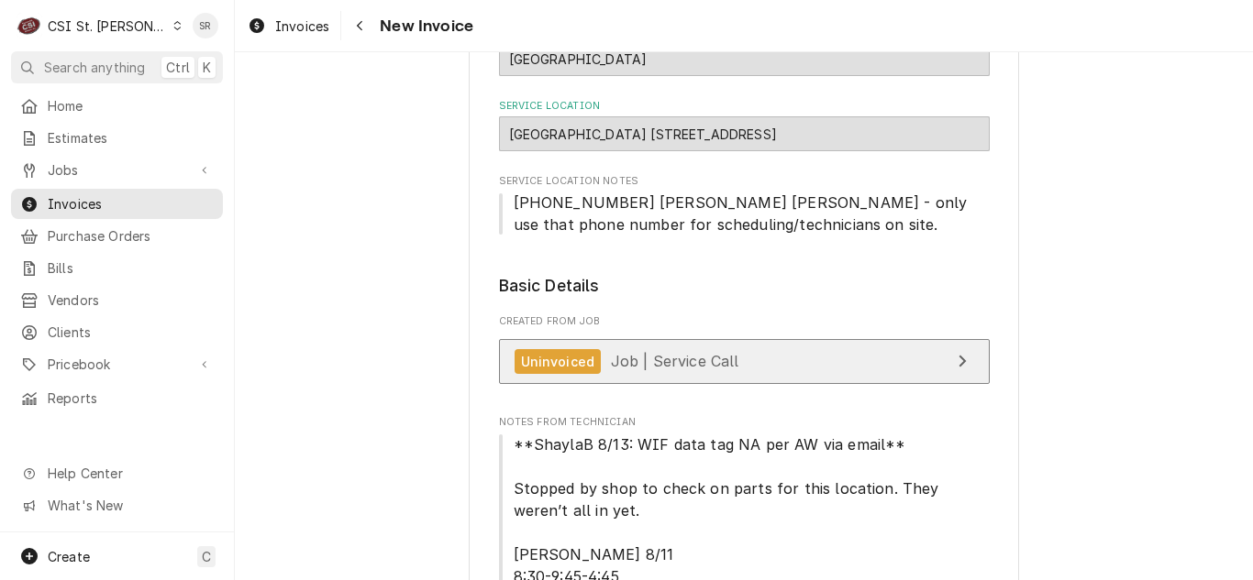
scroll to position [183, 0]
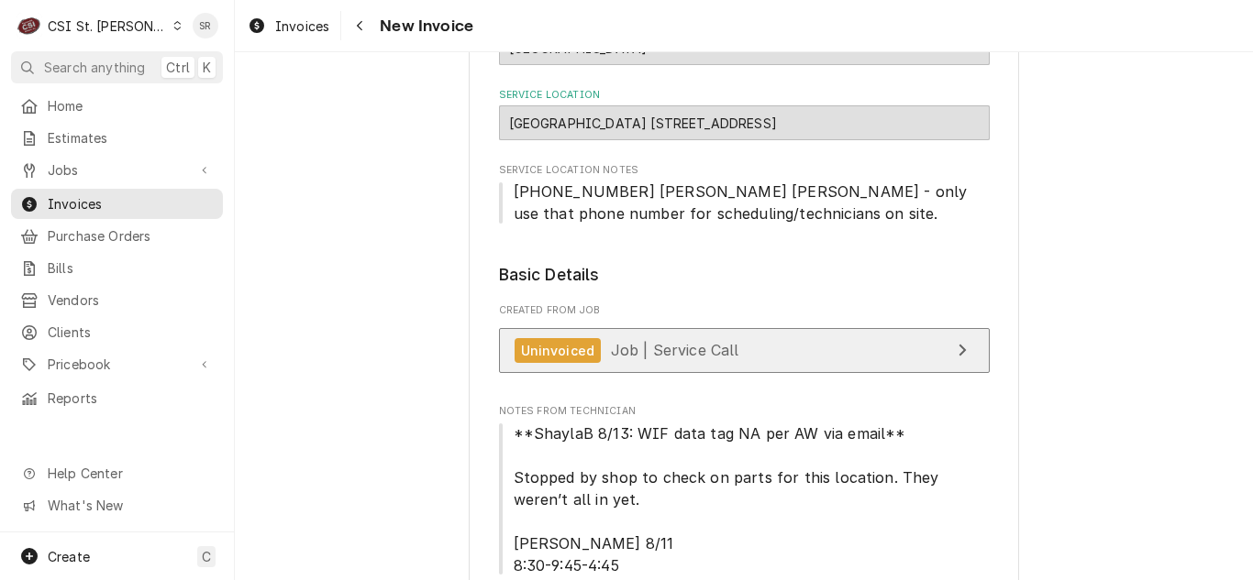
click at [649, 365] on link "Uninvoiced Job | Service Call" at bounding box center [744, 350] width 491 height 45
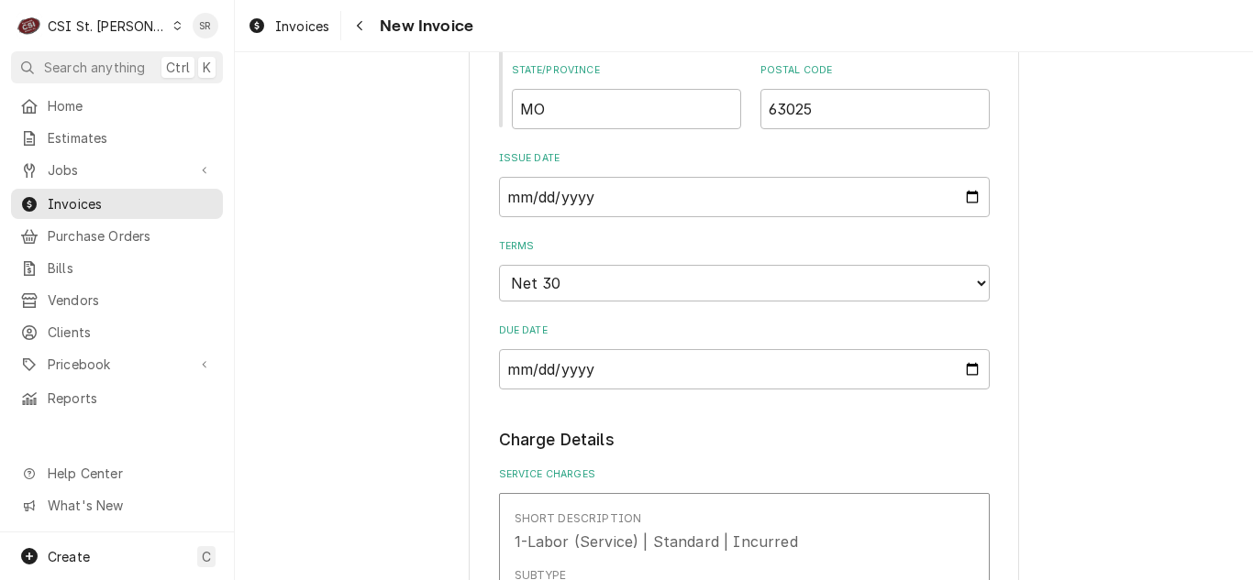
scroll to position [1284, 0]
click at [963, 187] on input "[DATE]" at bounding box center [744, 195] width 491 height 40
type textarea "x"
type input "[DATE]"
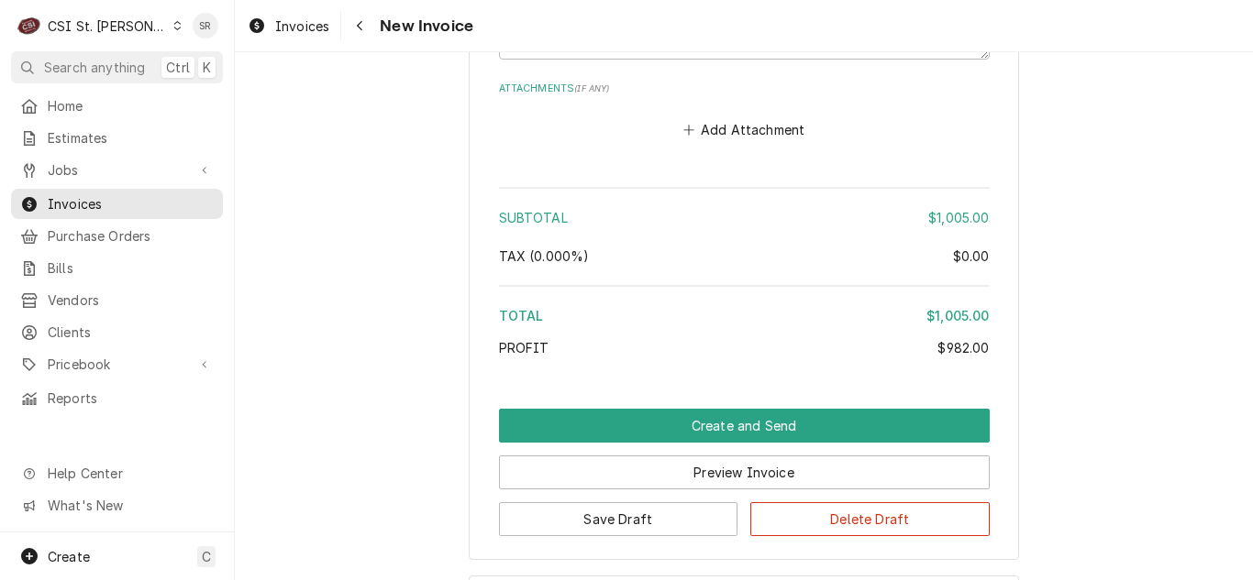
scroll to position [3668, 0]
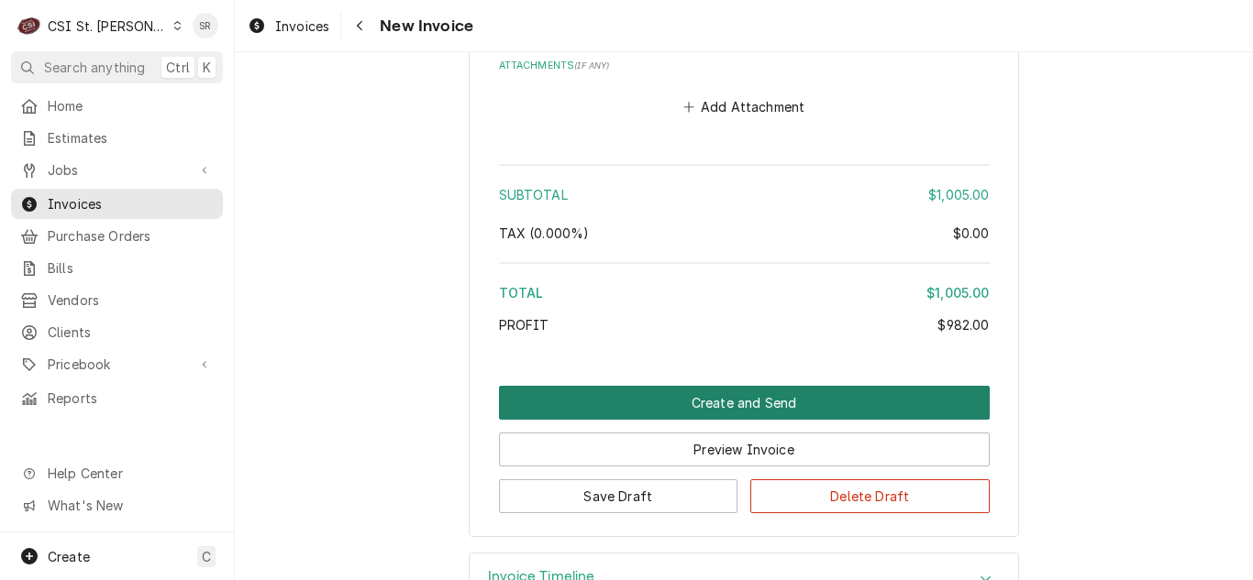
click at [703, 391] on button "Create and Send" at bounding box center [744, 403] width 491 height 34
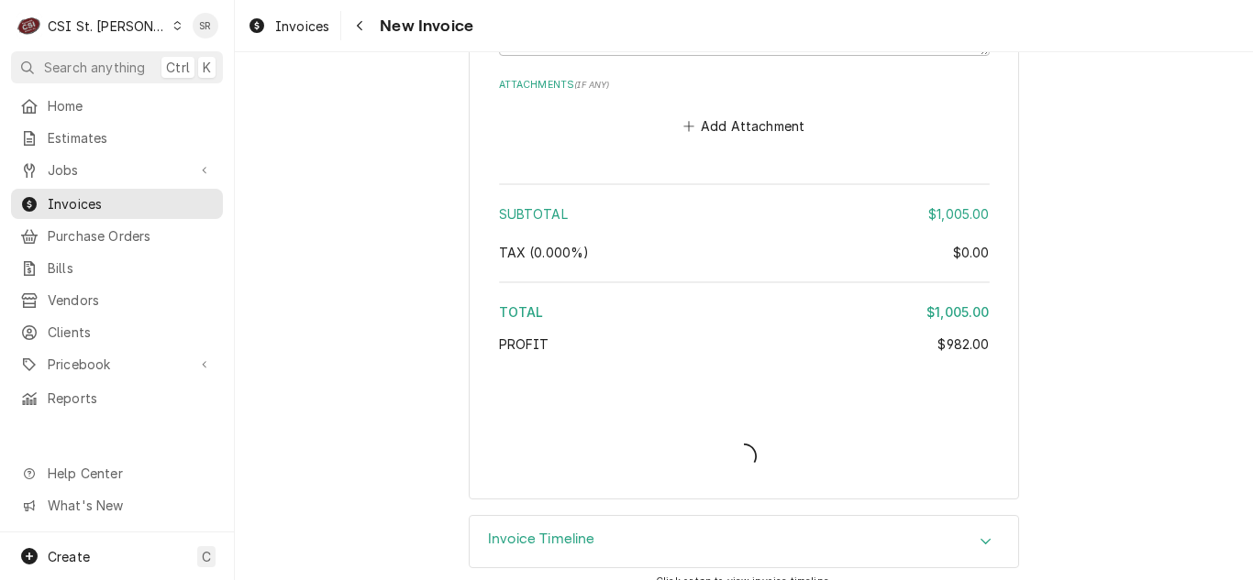
type textarea "x"
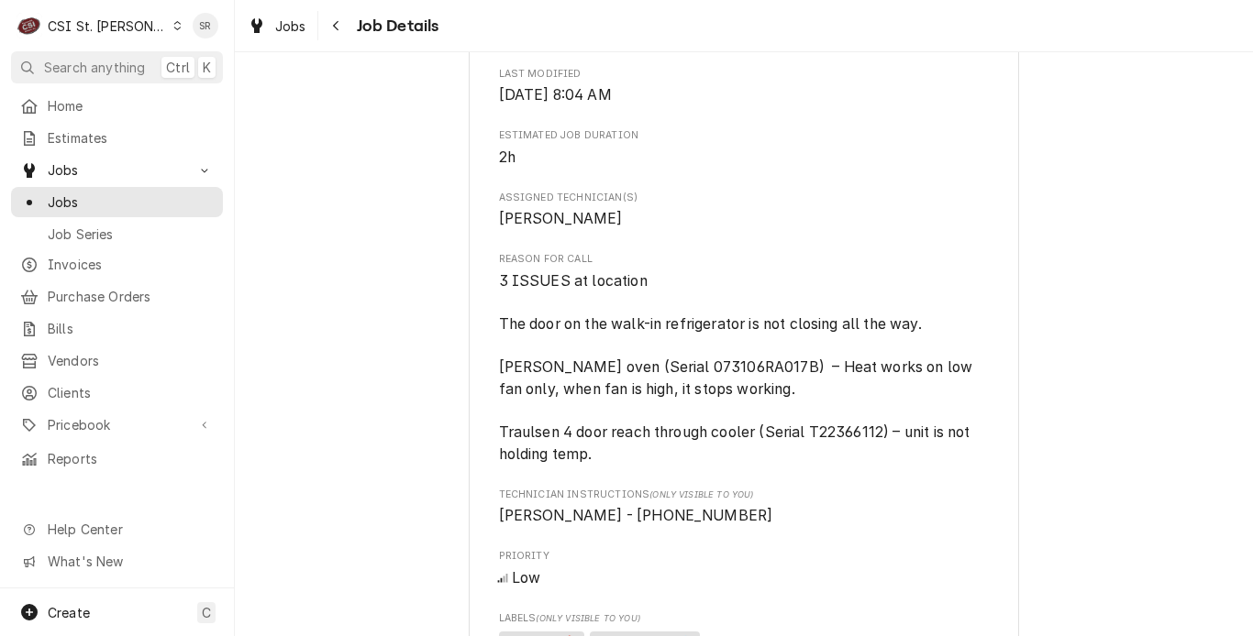
scroll to position [917, 0]
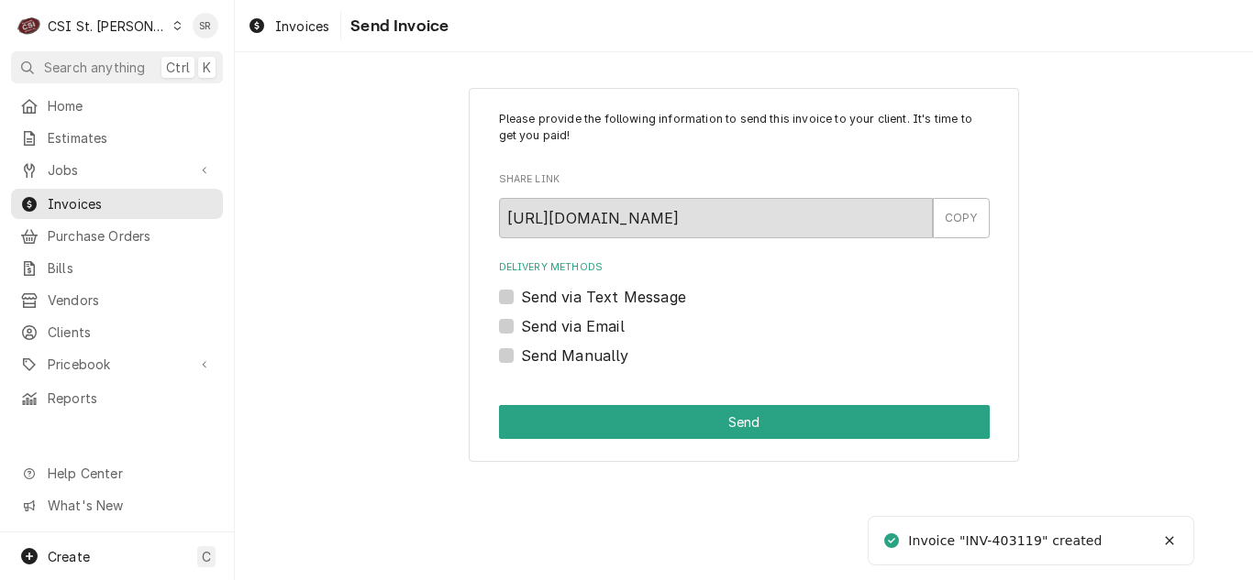
click at [528, 328] on label "Send via Email" at bounding box center [573, 326] width 104 height 22
click at [528, 328] on input "Send via Email" at bounding box center [766, 335] width 491 height 40
checkbox input "true"
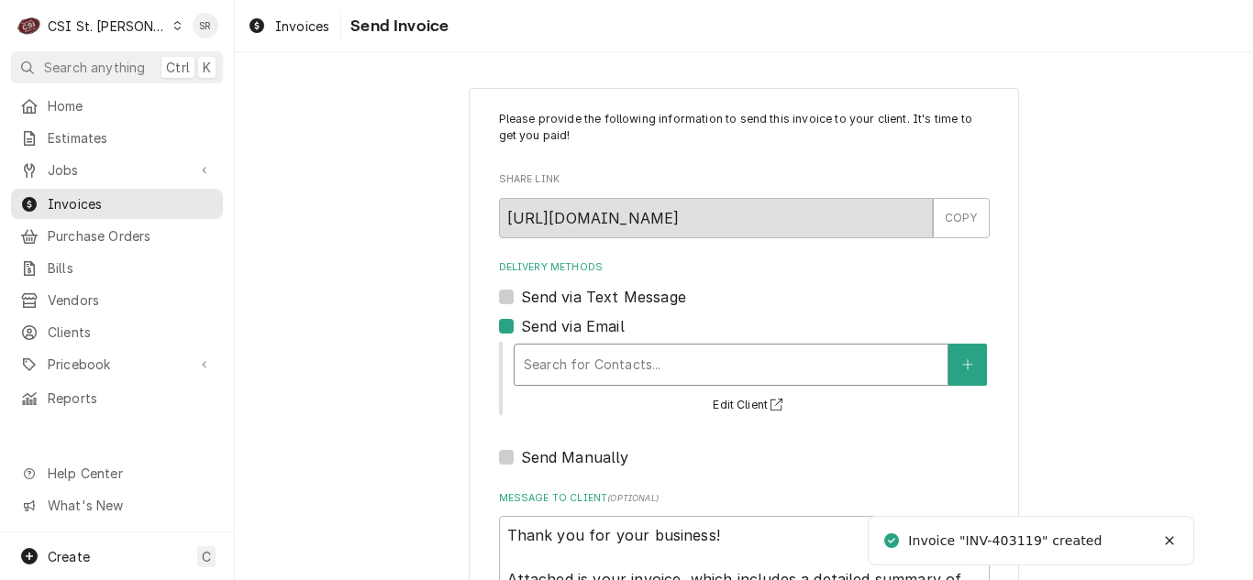
click at [550, 359] on div "Delivery Methods" at bounding box center [731, 364] width 414 height 33
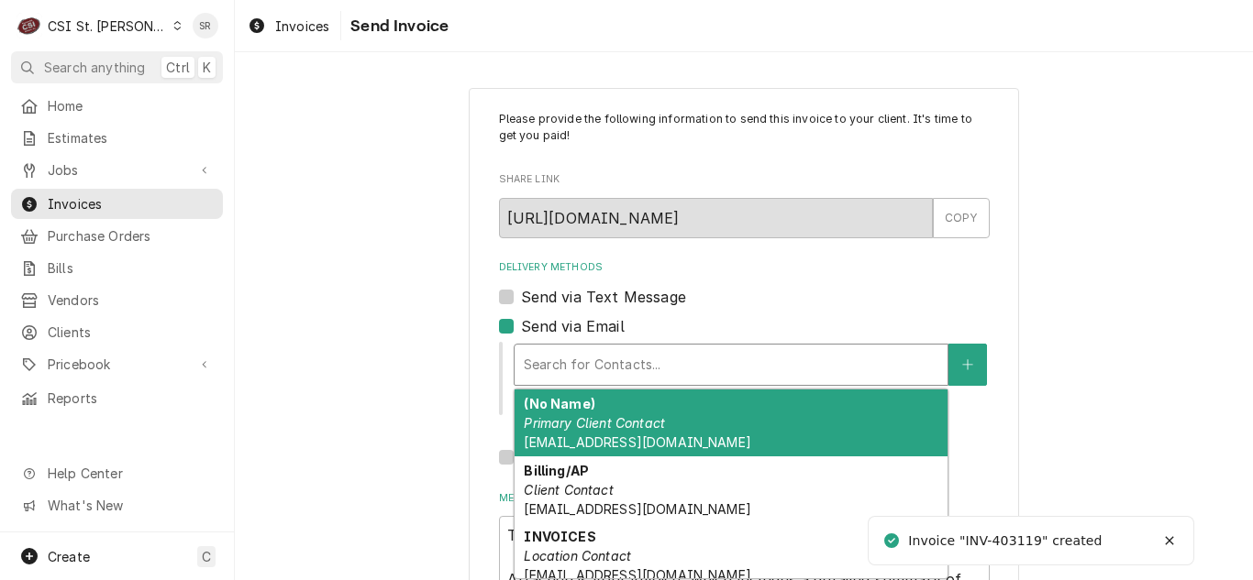
click at [613, 450] on span "Kitchenappliancerepair@RSDMO.org" at bounding box center [637, 443] width 226 height 16
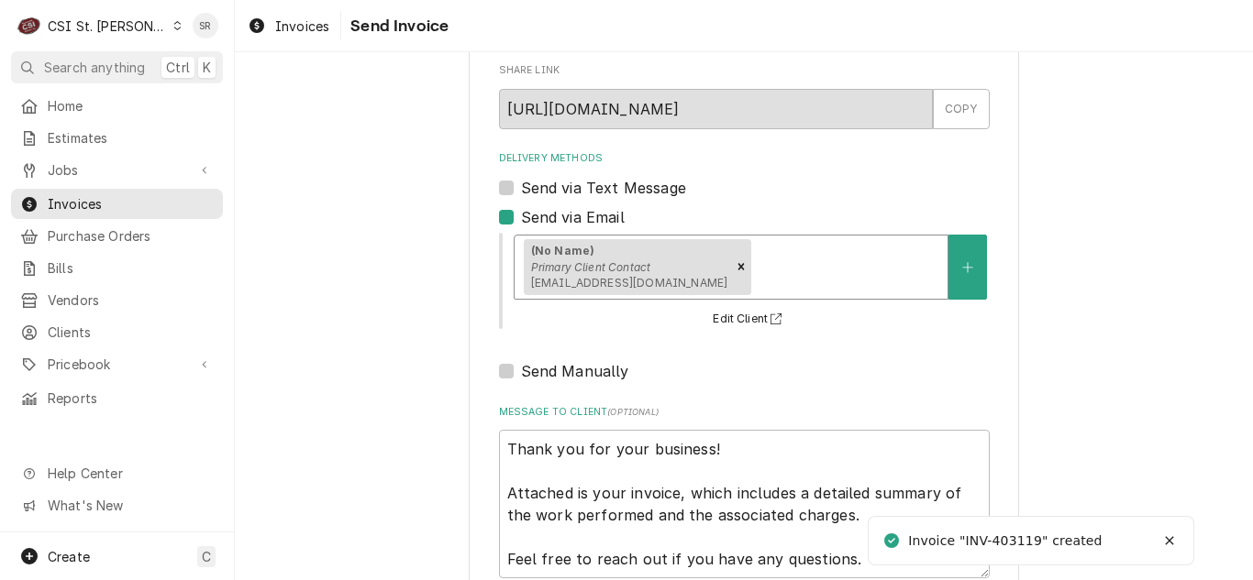
scroll to position [219, 0]
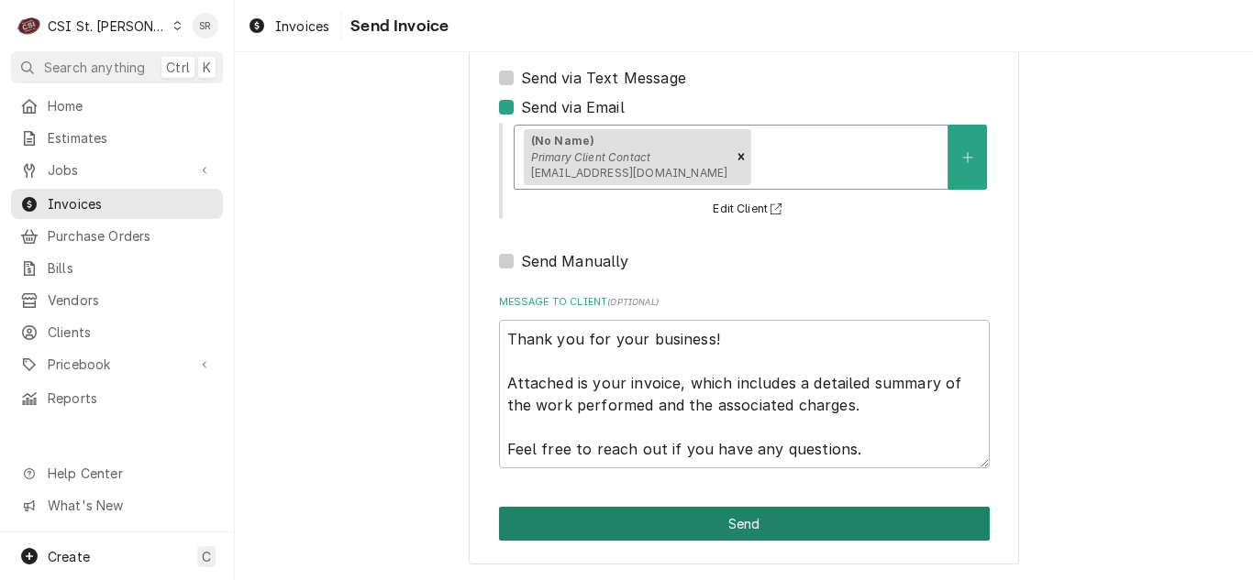
click at [690, 508] on button "Send" at bounding box center [744, 524] width 491 height 34
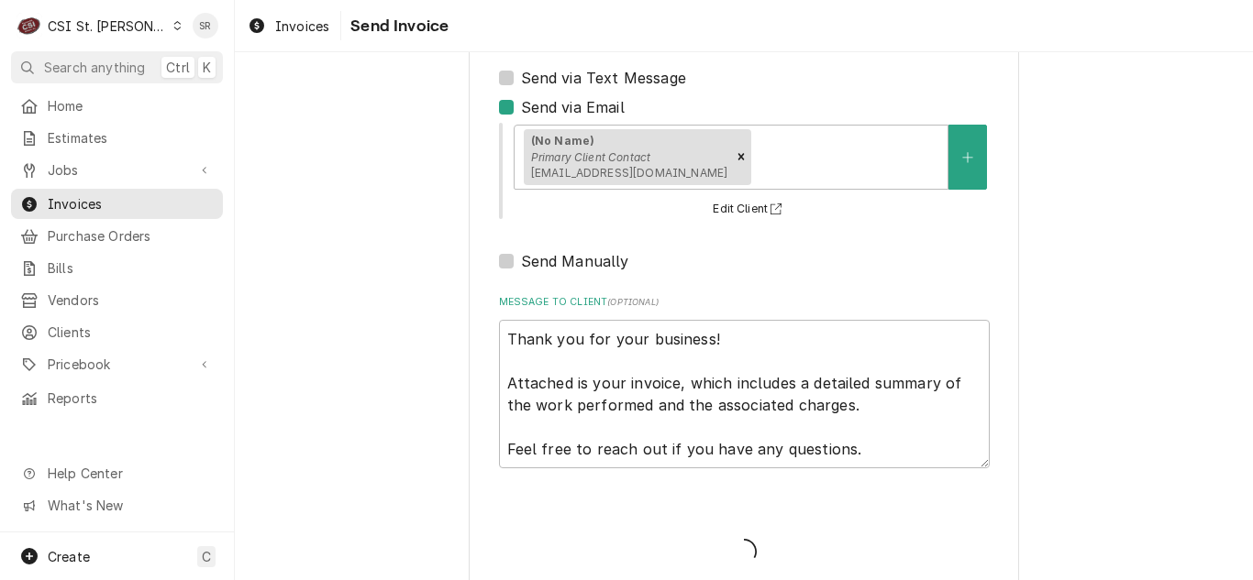
type textarea "x"
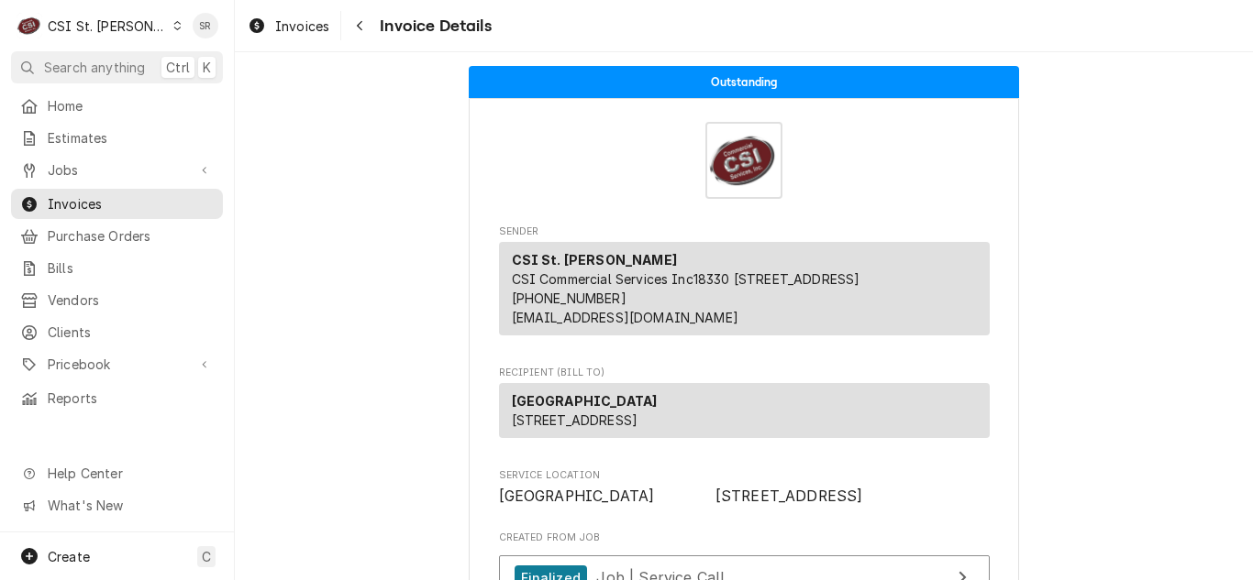
click at [307, 46] on div "Invoices Invoice Details" at bounding box center [744, 25] width 1018 height 51
click at [305, 28] on span "Invoices" at bounding box center [302, 26] width 54 height 19
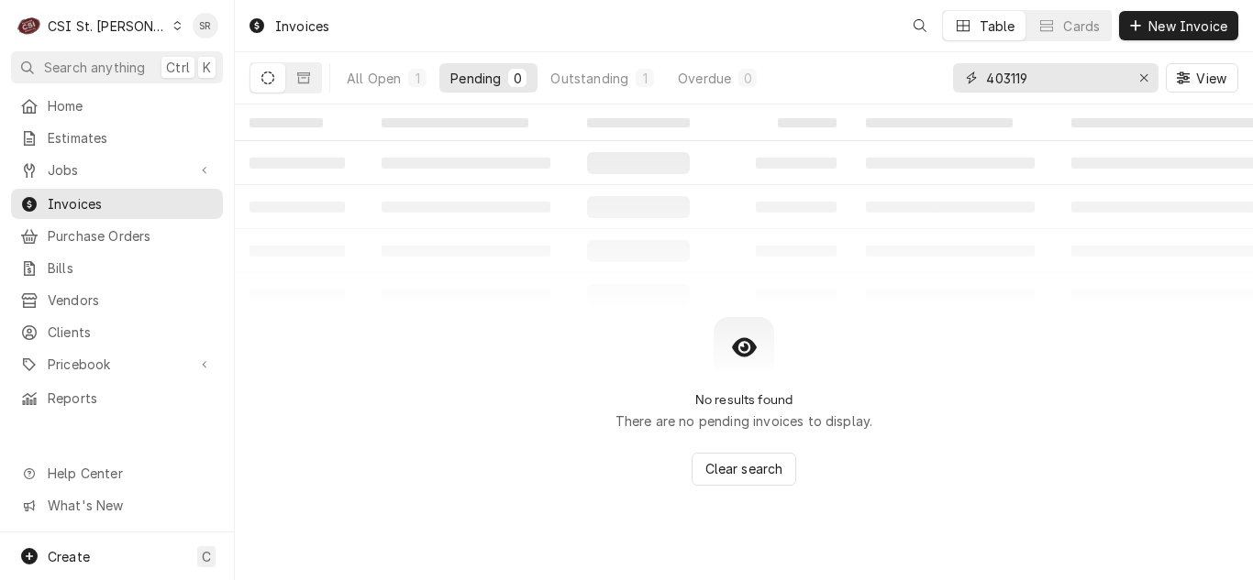
drag, startPoint x: 1026, startPoint y: 84, endPoint x: 958, endPoint y: 95, distance: 68.7
click at [958, 95] on div "403119 View" at bounding box center [1095, 77] width 285 height 51
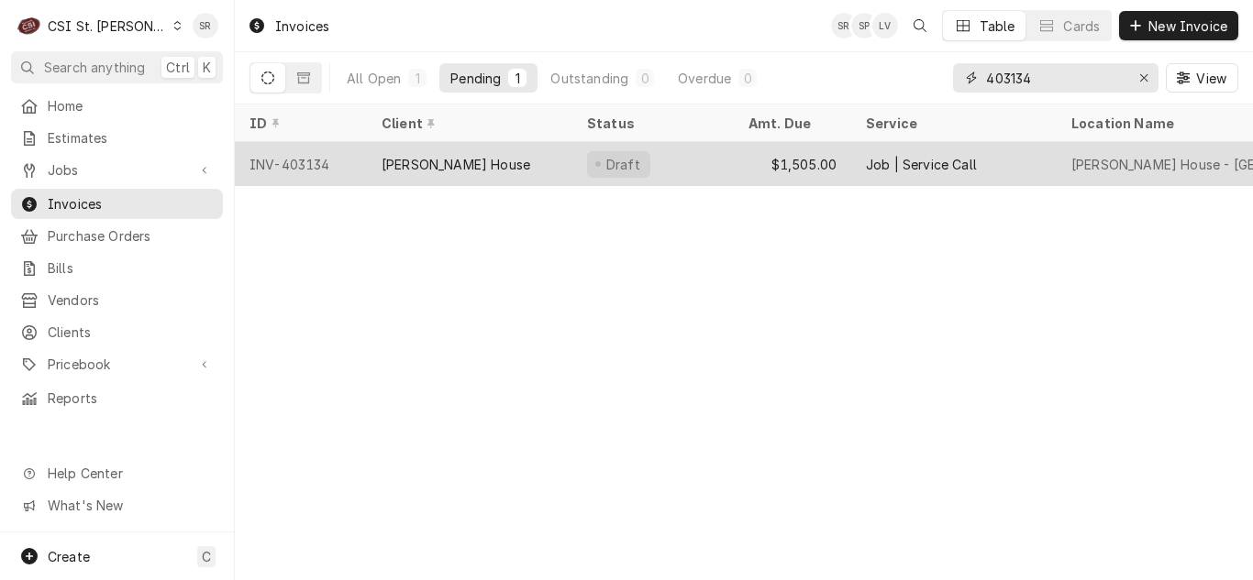
type input "403134"
click at [551, 181] on div "[PERSON_NAME] House" at bounding box center [469, 164] width 205 height 44
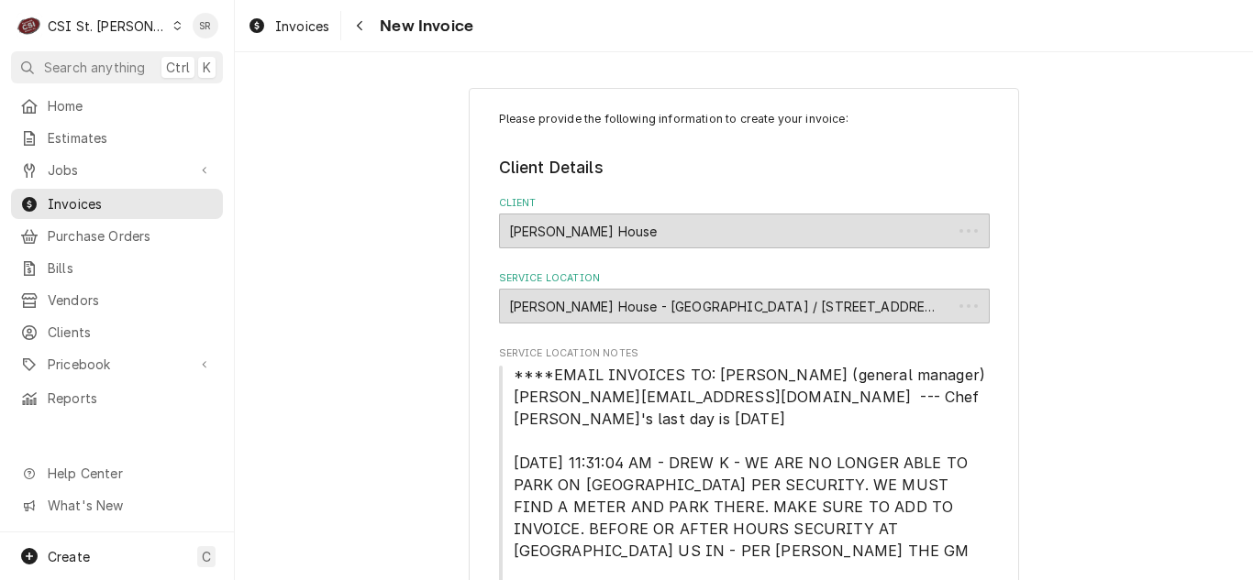
type textarea "x"
click at [303, 34] on span "Invoices" at bounding box center [302, 26] width 54 height 19
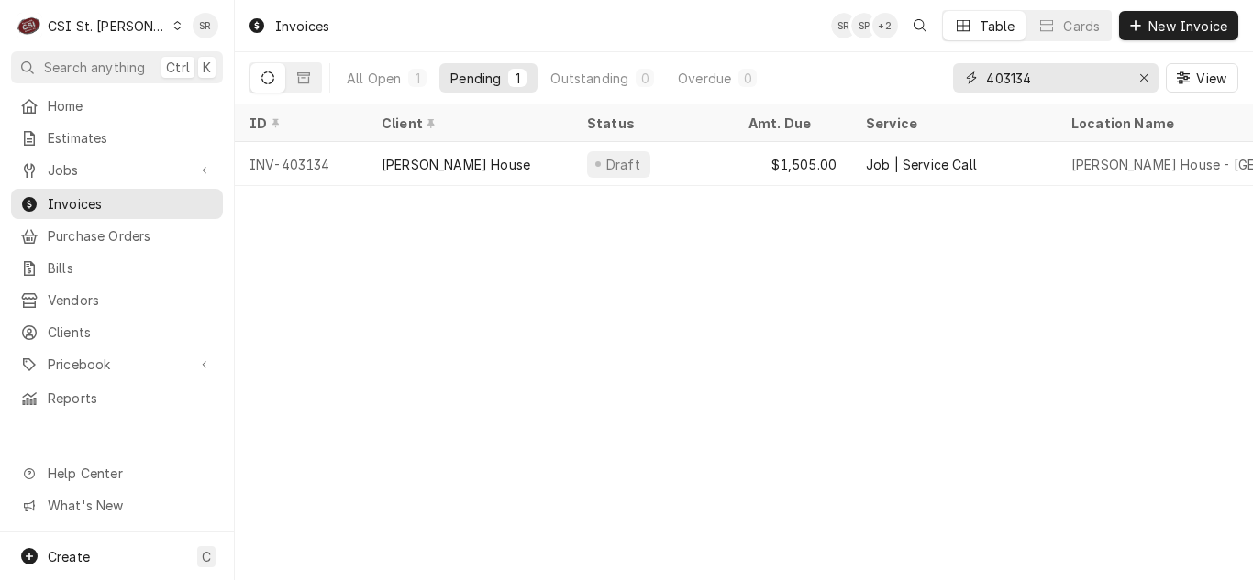
drag, startPoint x: 998, startPoint y: 65, endPoint x: 973, endPoint y: 58, distance: 25.8
click at [973, 58] on div "403134 View" at bounding box center [1095, 77] width 285 height 51
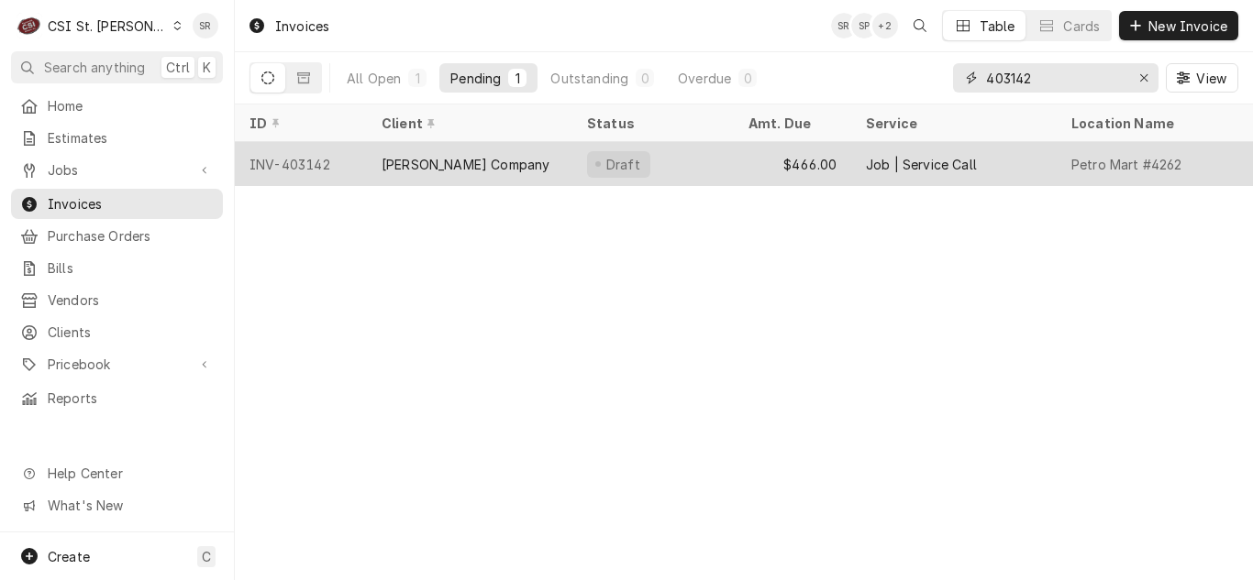
type input "403142"
click at [498, 158] on div "[PERSON_NAME] Company" at bounding box center [469, 164] width 205 height 44
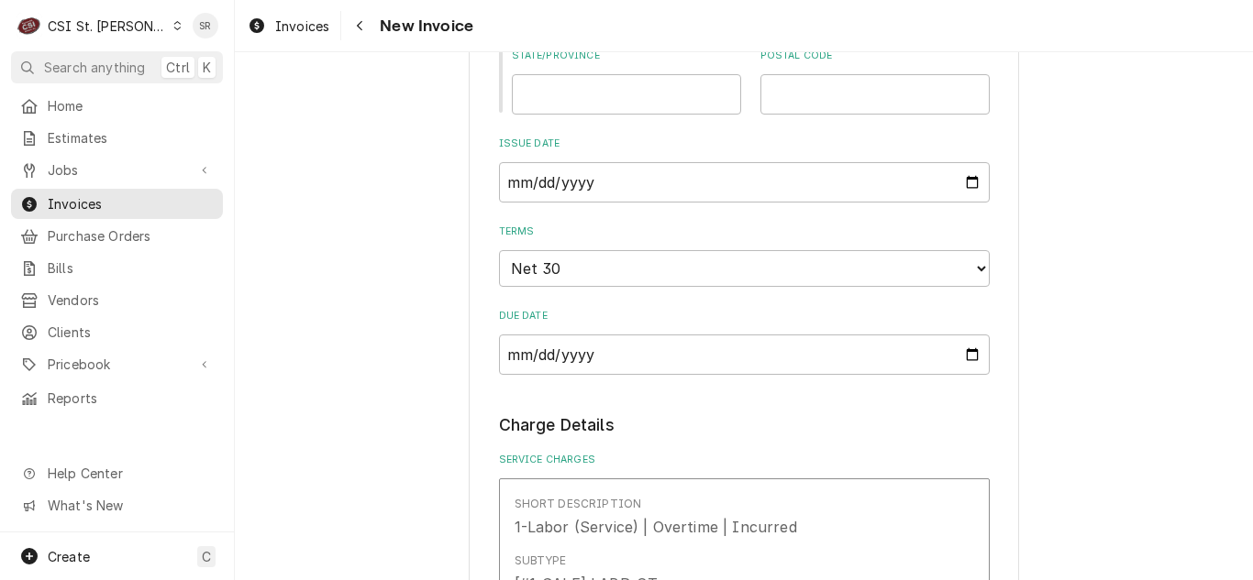
scroll to position [1375, 0]
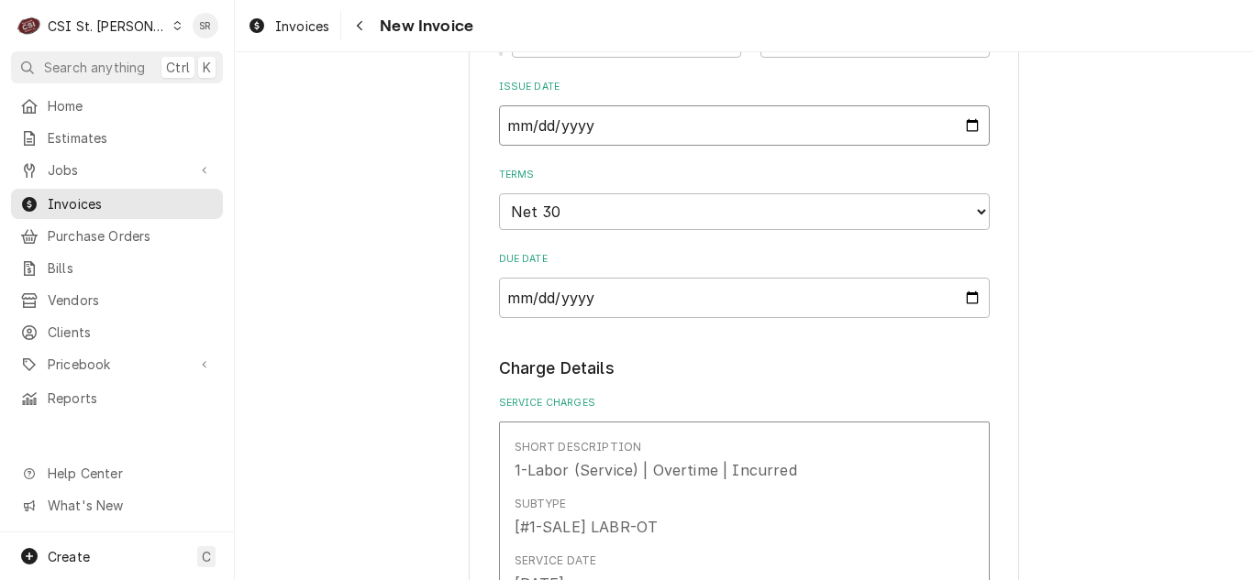
click at [970, 122] on input "[DATE]" at bounding box center [744, 125] width 491 height 40
type textarea "x"
type input "[DATE]"
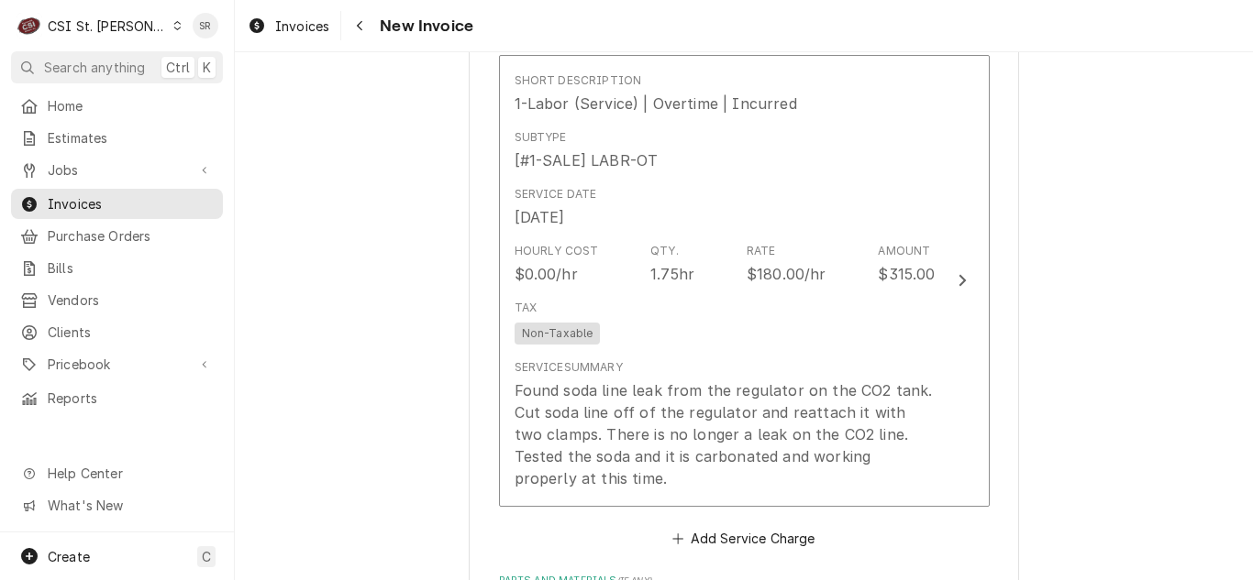
scroll to position [1834, 0]
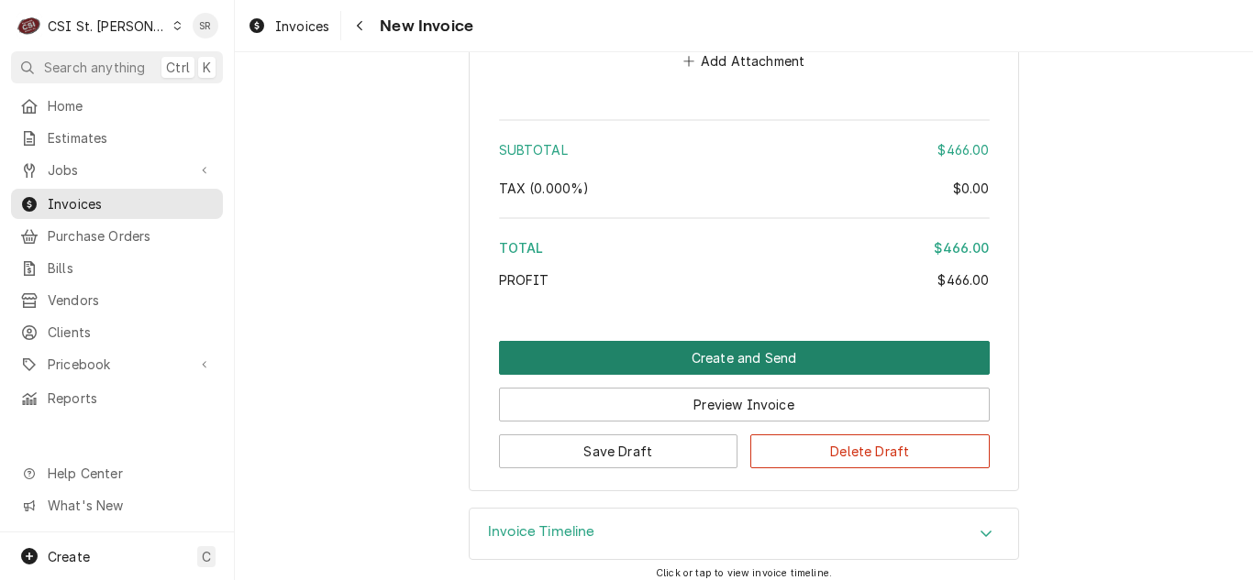
click at [731, 353] on button "Create and Send" at bounding box center [744, 358] width 491 height 34
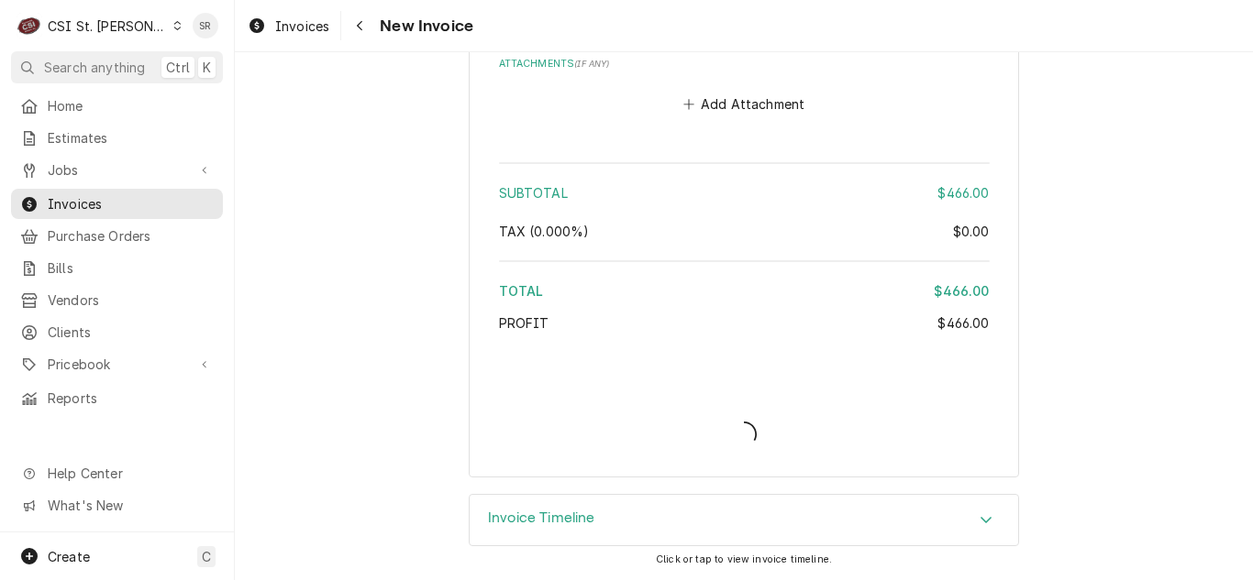
scroll to position [3441, 0]
type textarea "x"
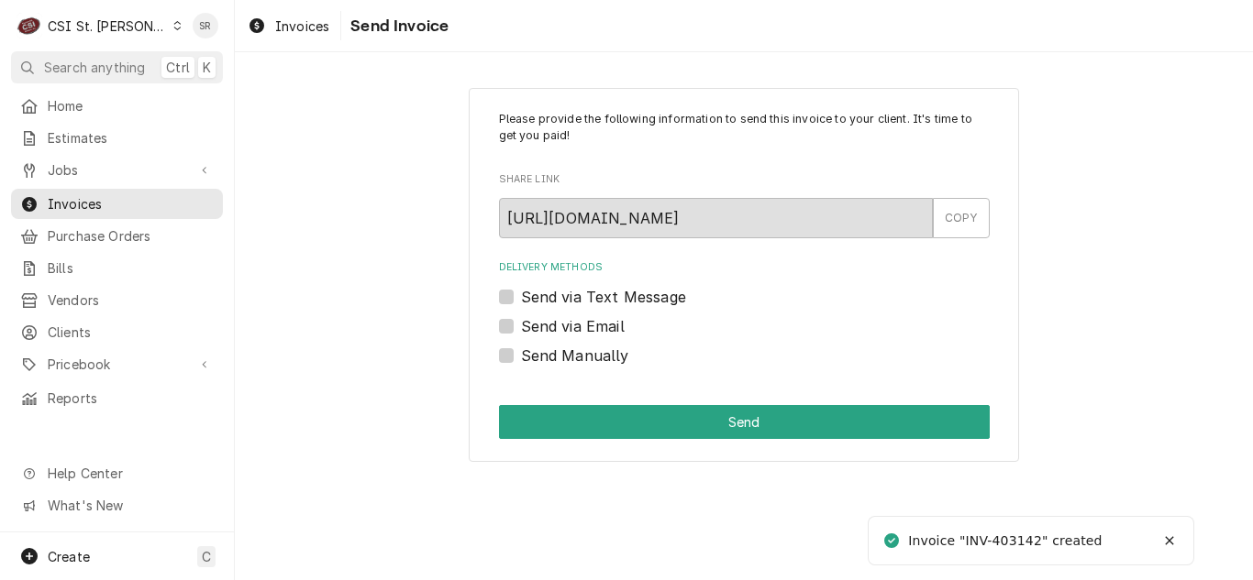
click at [526, 315] on label "Send via Email" at bounding box center [573, 326] width 104 height 22
click at [526, 315] on input "Send via Email" at bounding box center [766, 335] width 491 height 40
checkbox input "true"
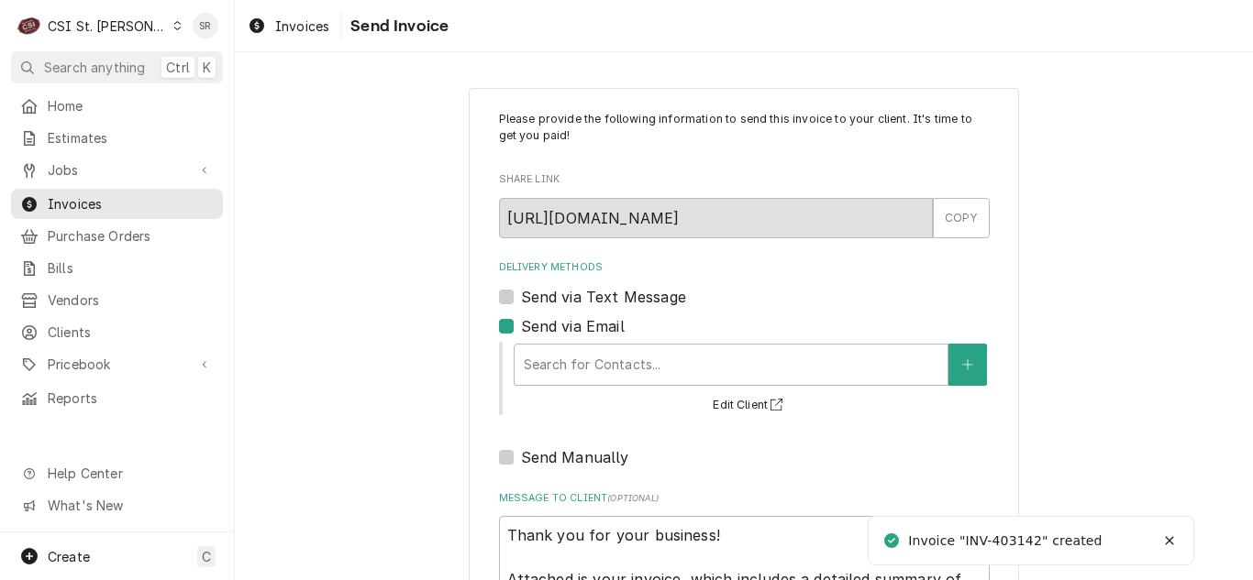
click at [580, 337] on div "Search for Contacts... Edit Client" at bounding box center [744, 377] width 491 height 80
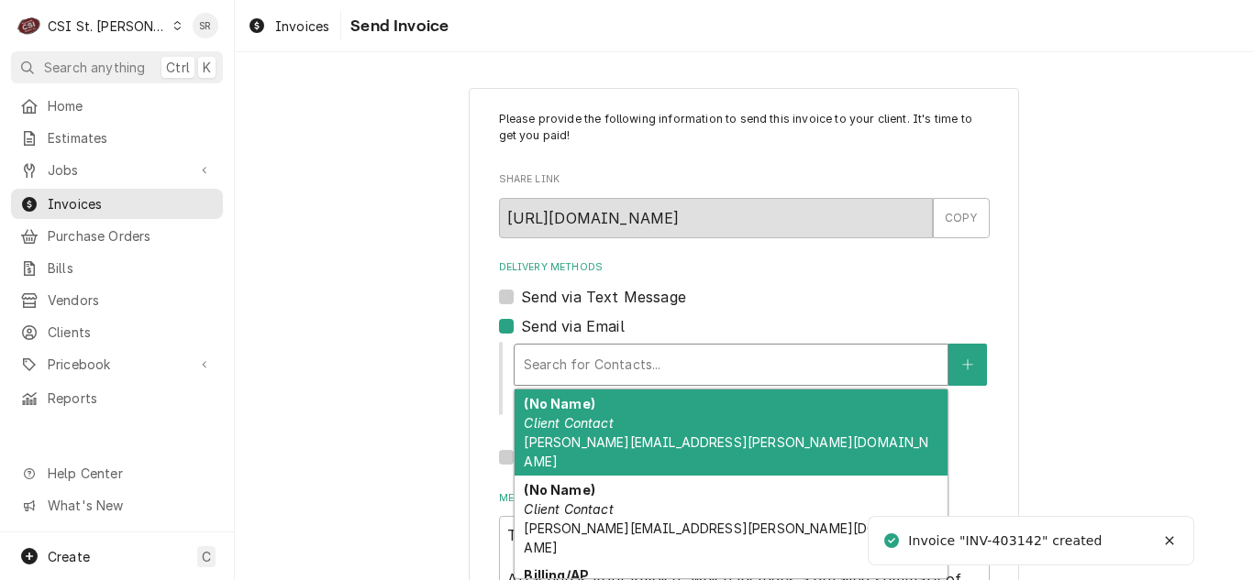
click at [591, 362] on div "Delivery Methods" at bounding box center [731, 364] width 414 height 33
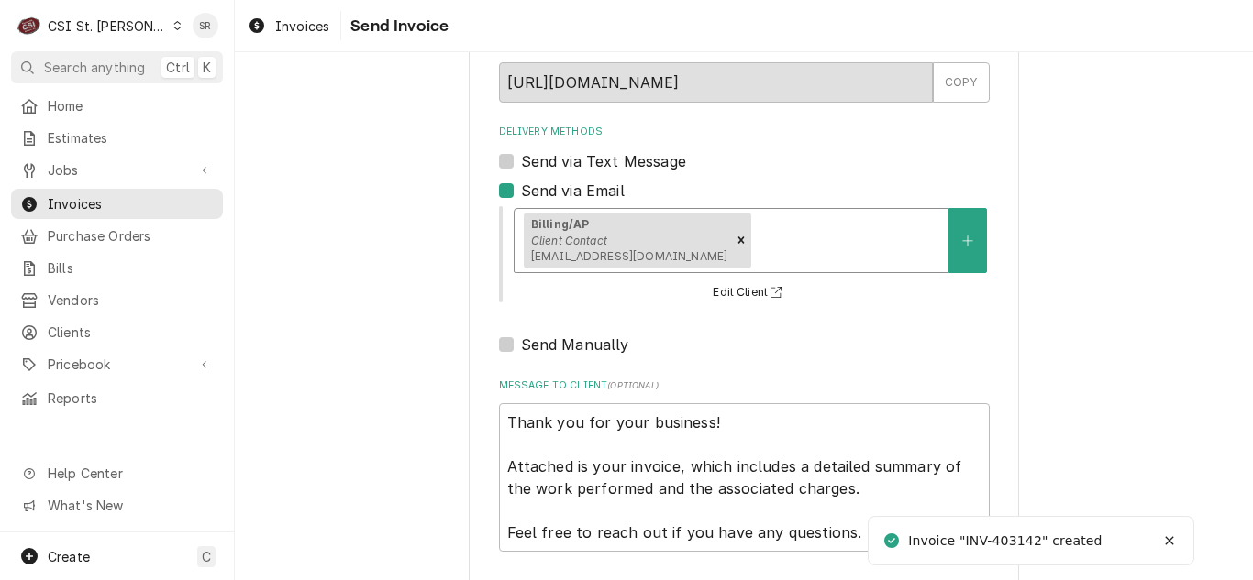
scroll to position [219, 0]
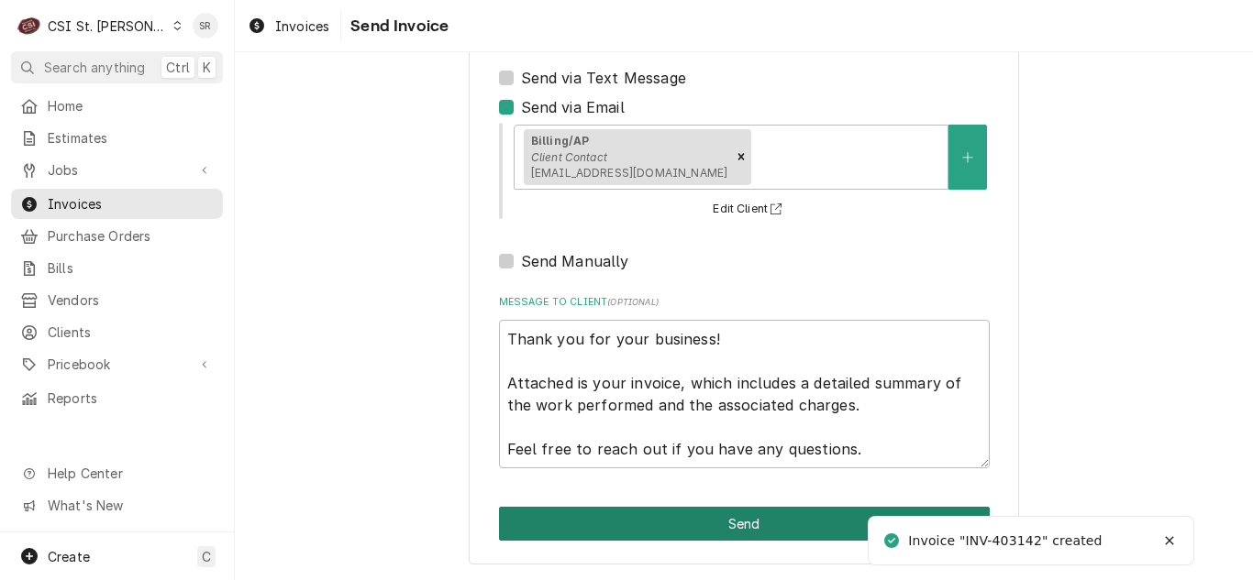
click at [725, 520] on button "Send" at bounding box center [744, 524] width 491 height 34
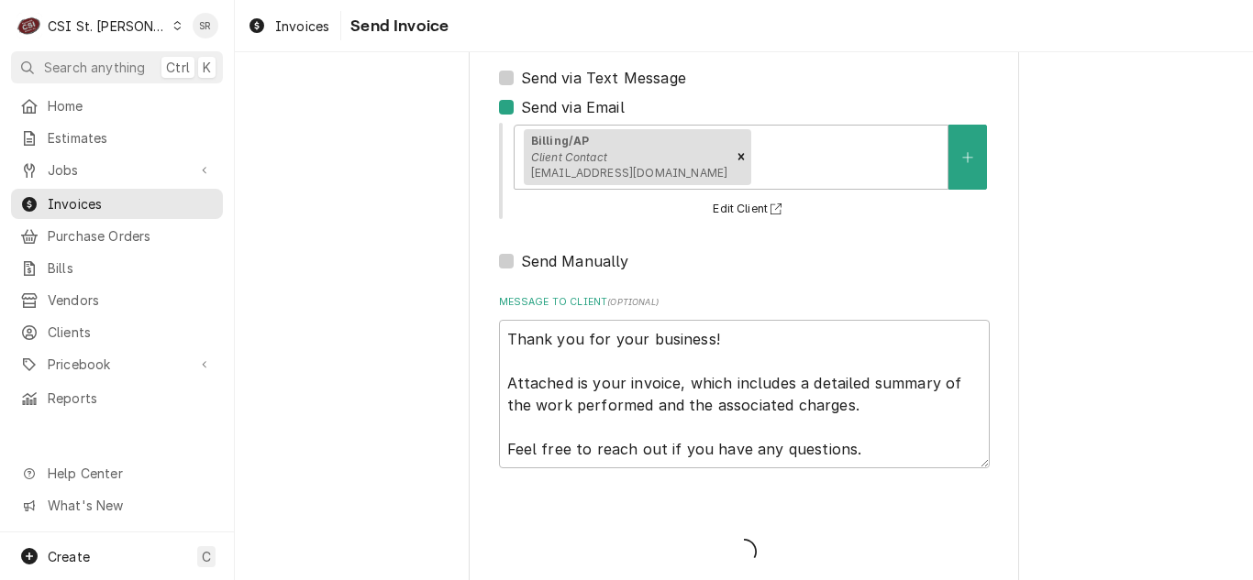
type textarea "x"
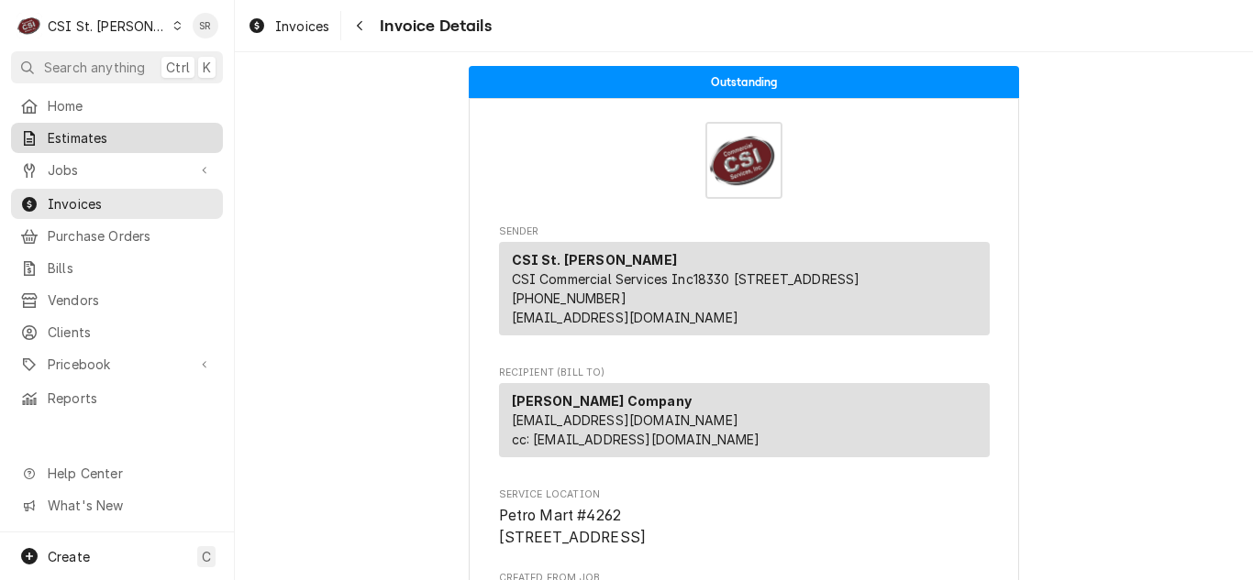
click at [94, 135] on span "Estimates" at bounding box center [131, 137] width 166 height 19
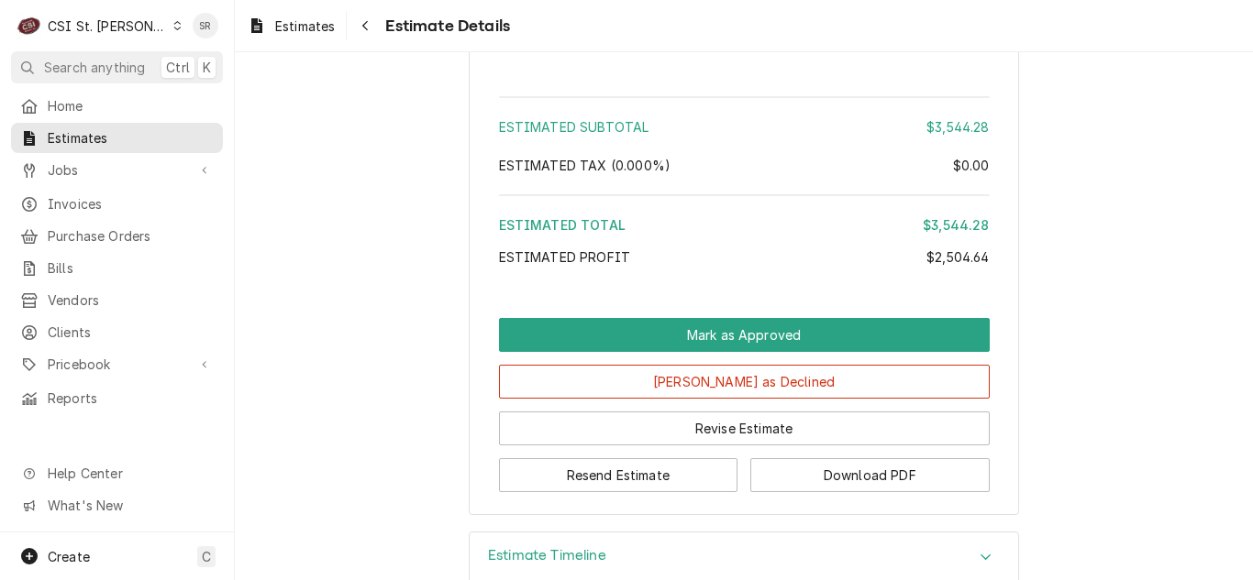
scroll to position [4126, 0]
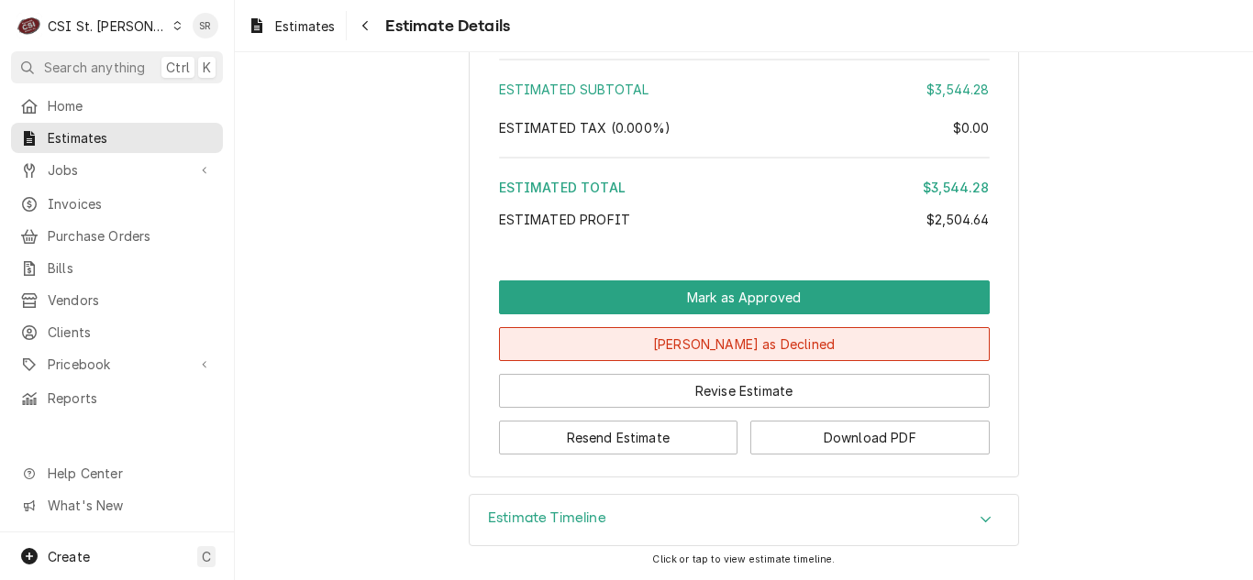
click at [753, 352] on button "[PERSON_NAME] as Declined" at bounding box center [744, 344] width 491 height 34
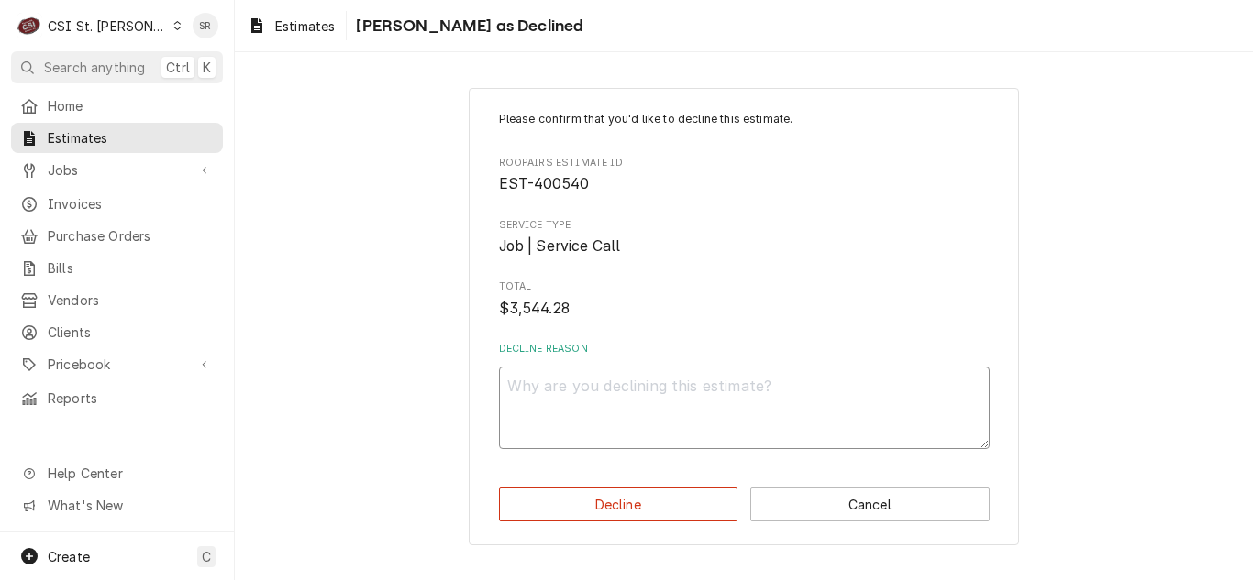
click at [647, 422] on textarea "Decline Reason" at bounding box center [744, 408] width 491 height 83
type textarea "x"
type textarea "d"
type textarea "x"
type textarea "de"
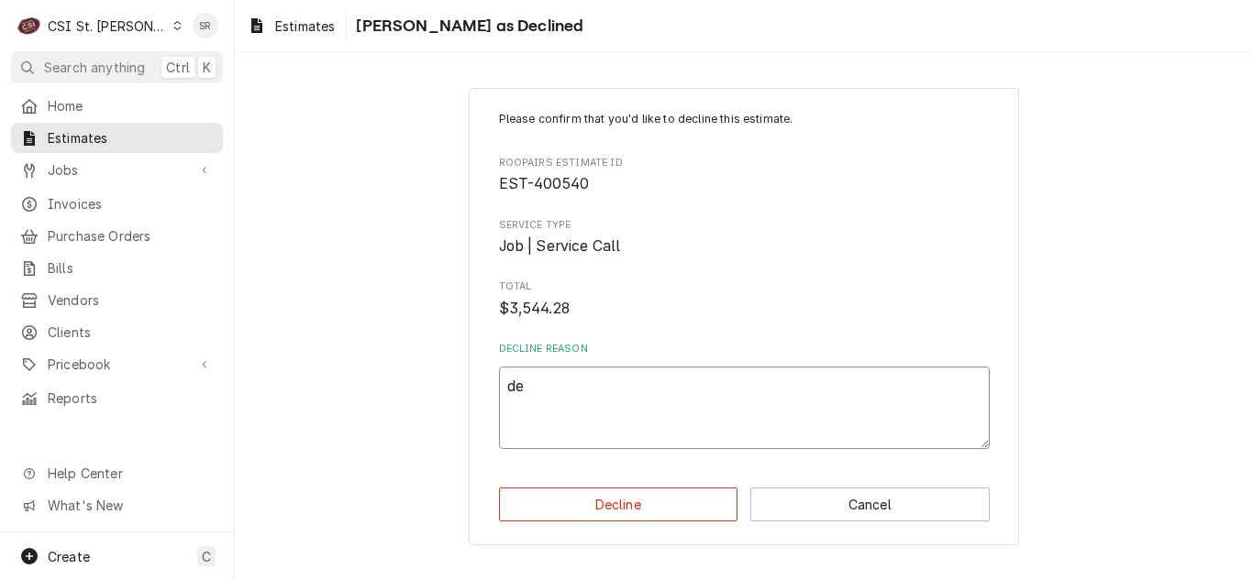
type textarea "x"
type textarea "dec"
type textarea "x"
type textarea "decl"
type textarea "x"
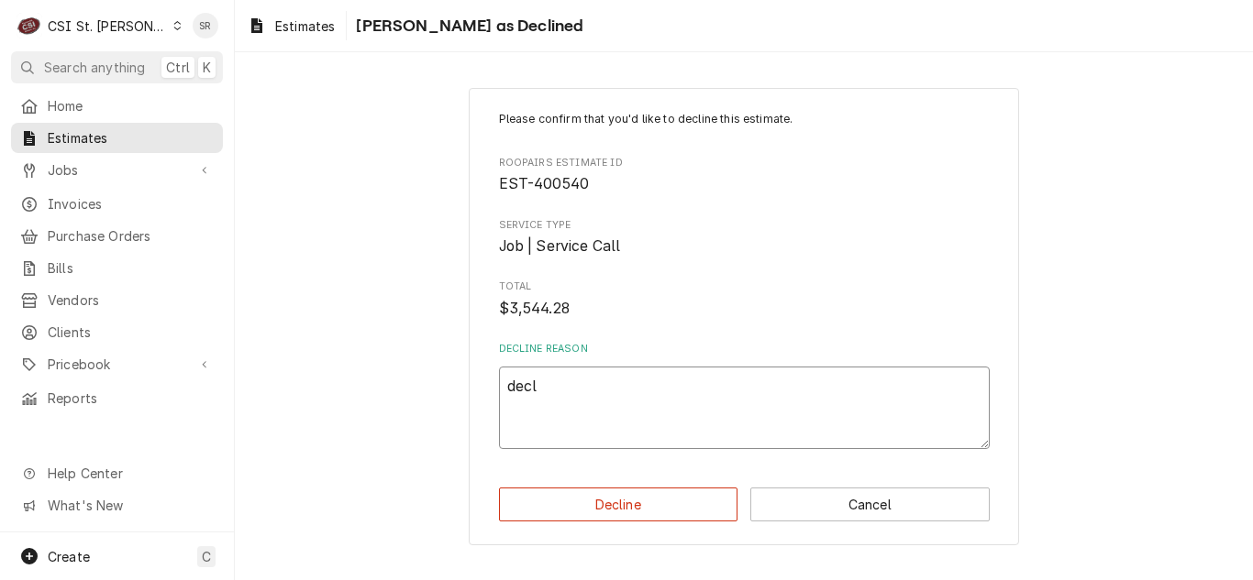
type textarea "decli"
type textarea "x"
type textarea "declin"
type textarea "x"
type textarea "declini"
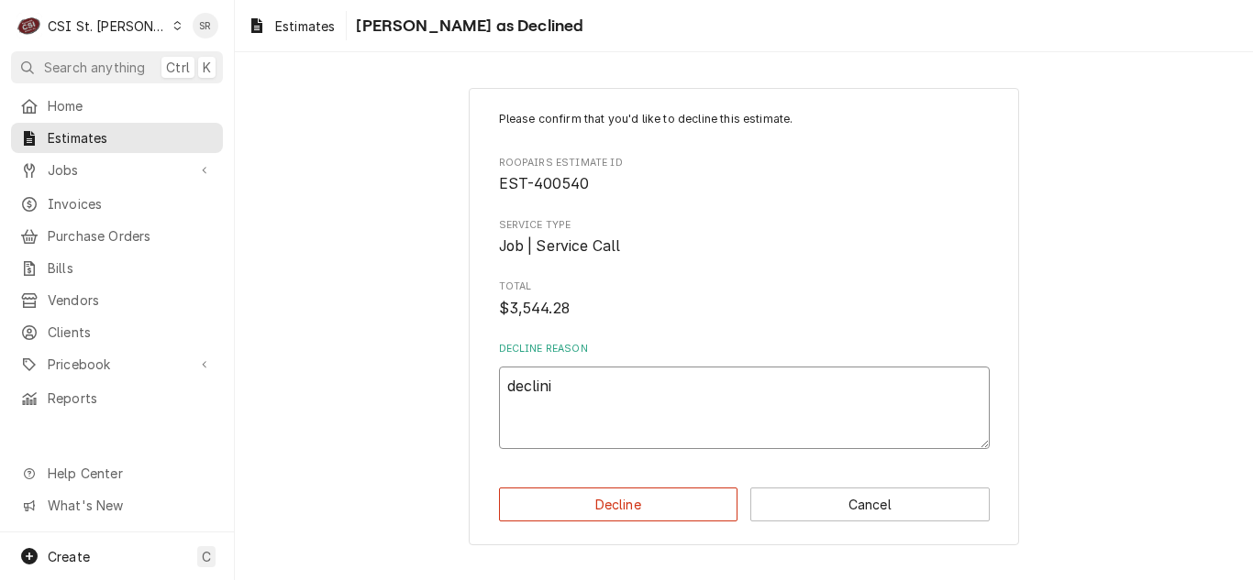
type textarea "x"
type textarea "declinin"
type textarea "x"
type textarea "declining"
type textarea "x"
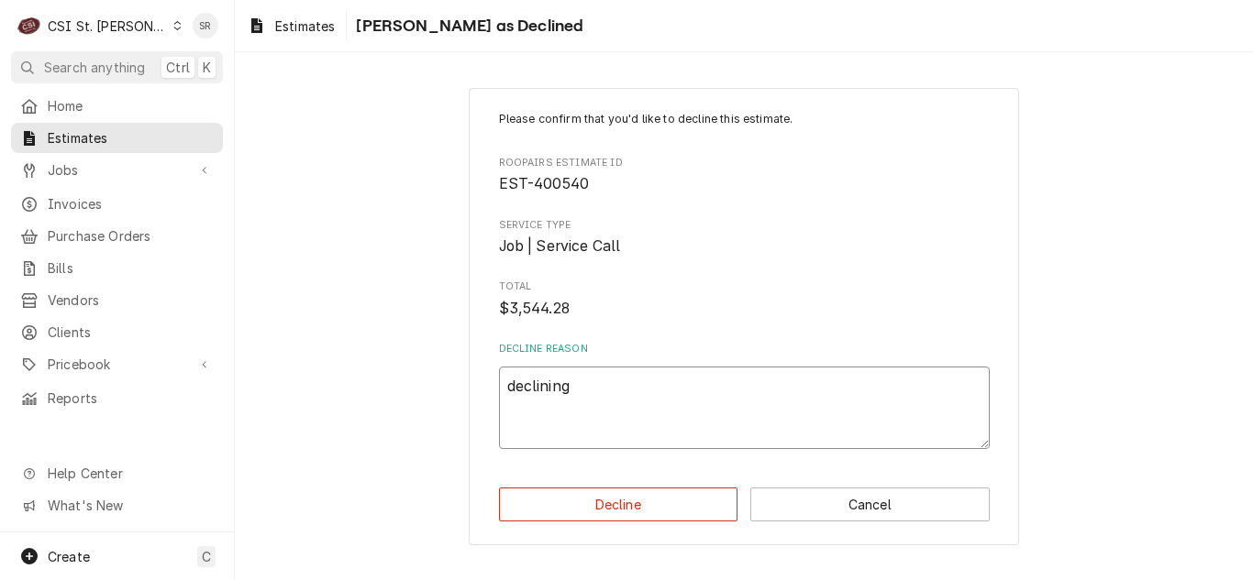
type textarea "declining"
type textarea "x"
type textarea "declining -"
type textarea "x"
type textarea "declining -"
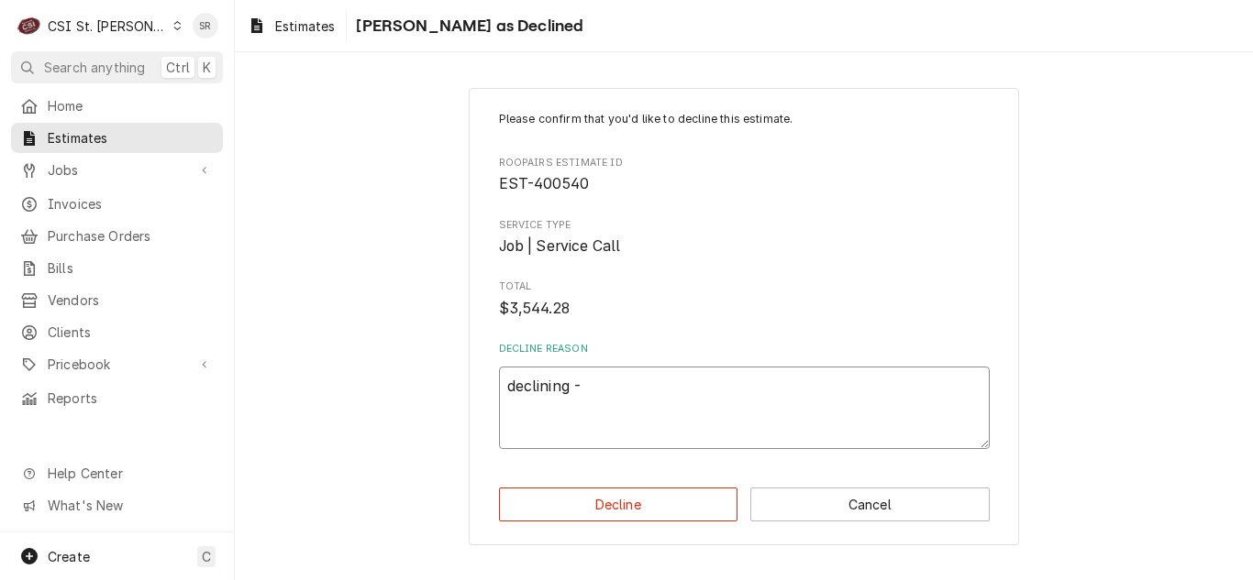
type textarea "x"
type textarea "declining - b"
type textarea "x"
type textarea "declining - bi"
type textarea "x"
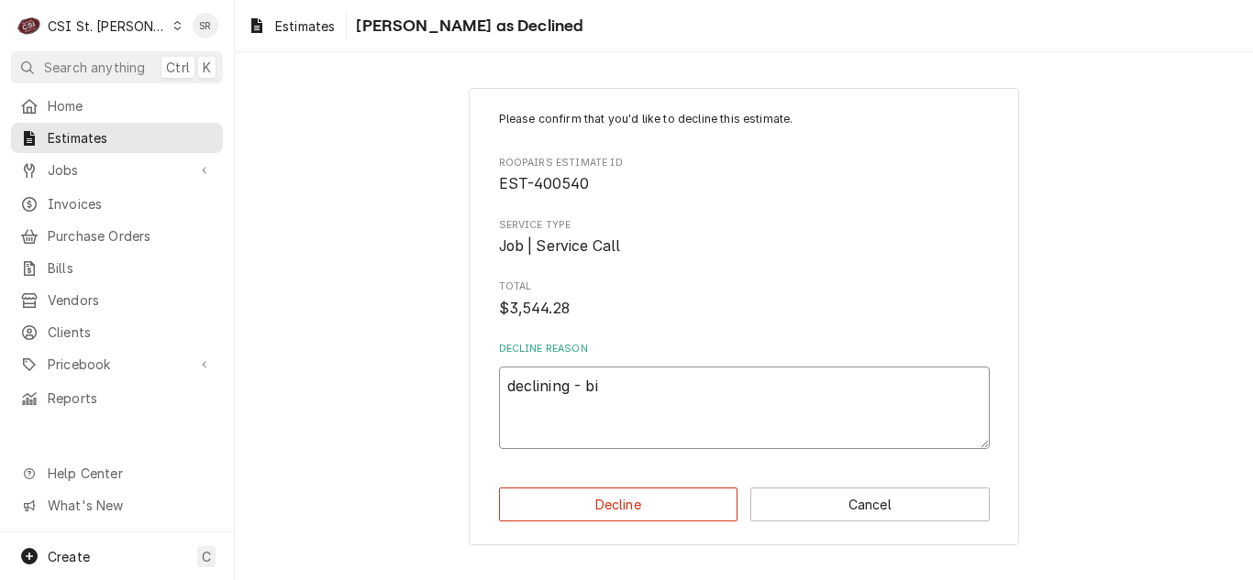
type textarea "declining - bil"
type textarea "x"
type textarea "declining - bill"
type textarea "x"
type textarea "declining - billi"
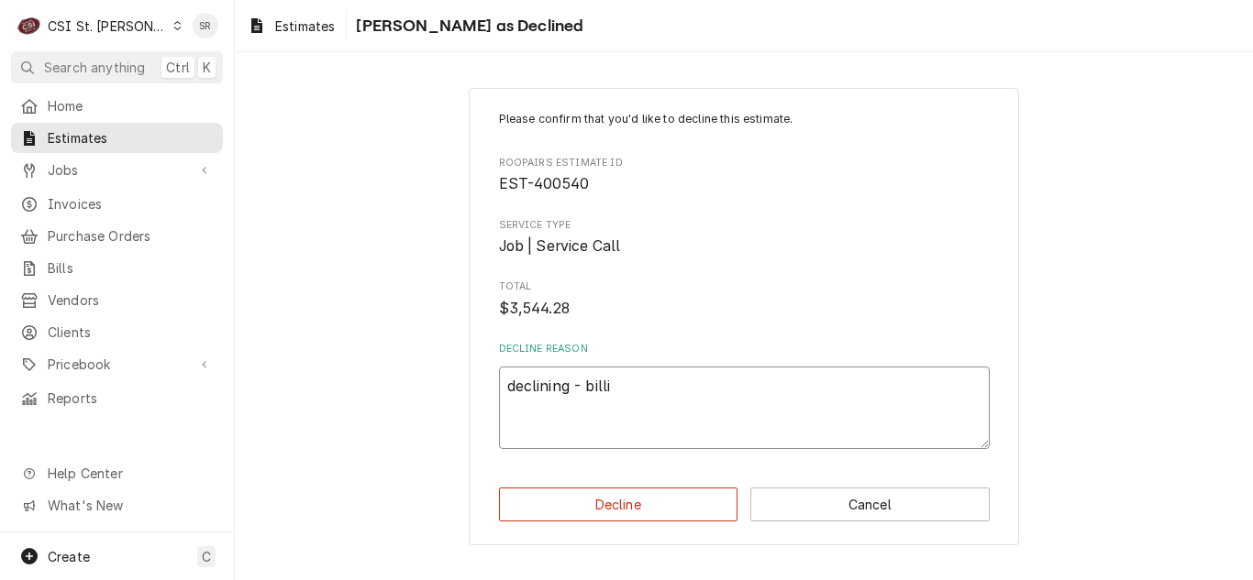
type textarea "x"
type textarea "declining - billing"
type textarea "x"
type textarea "declining - billing"
click at [806, 517] on button "Cancel" at bounding box center [869, 505] width 239 height 34
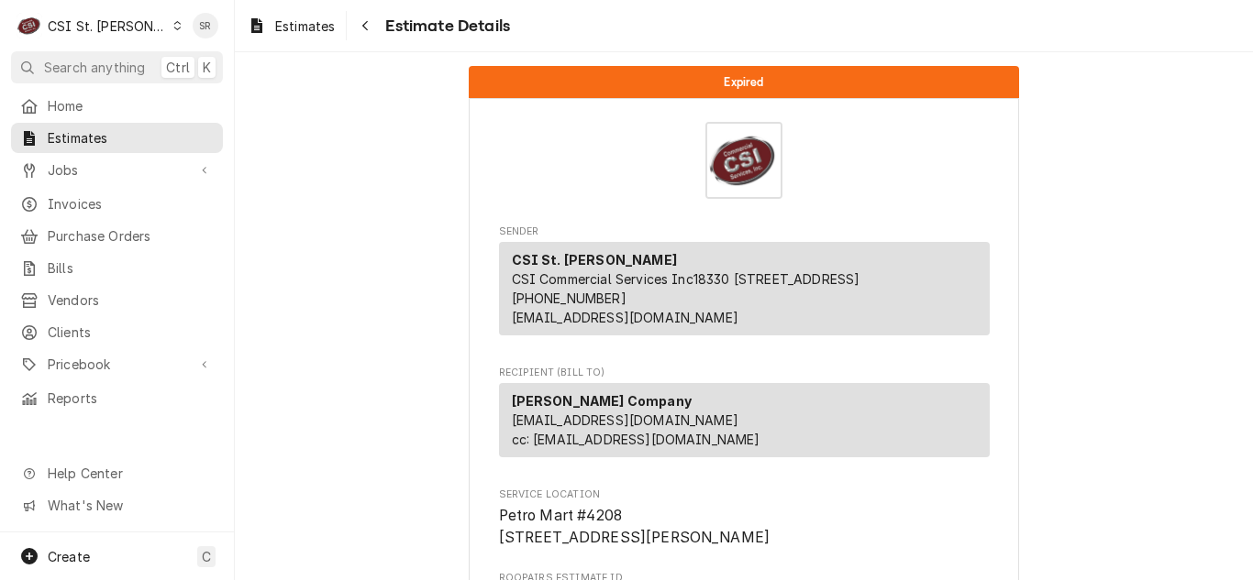
scroll to position [183, 0]
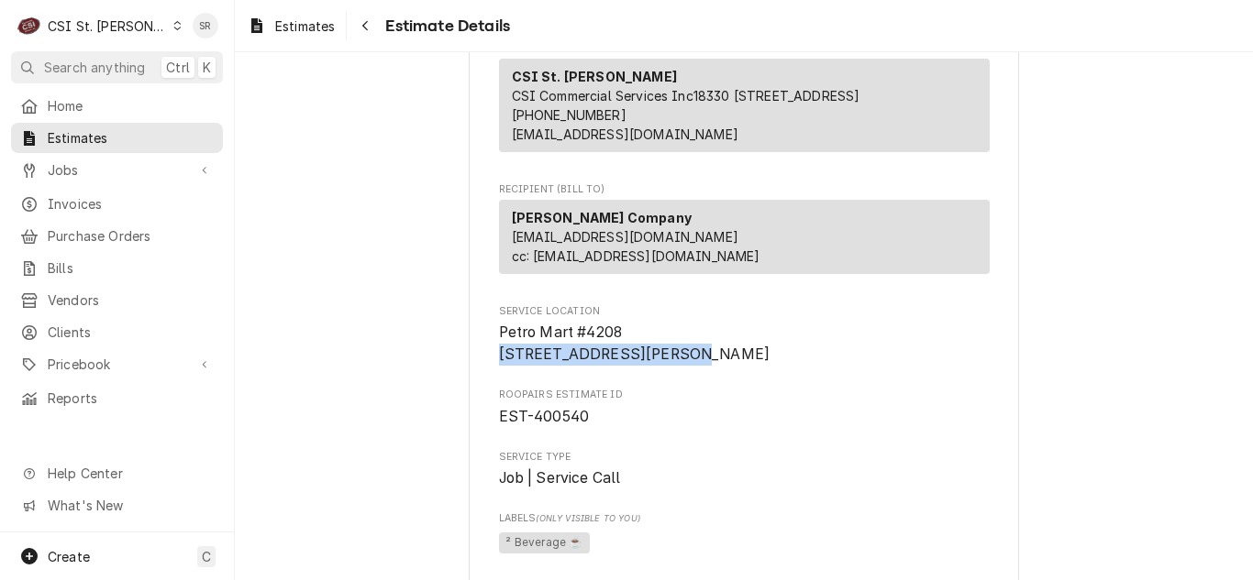
drag, startPoint x: 660, startPoint y: 378, endPoint x: 484, endPoint y: 370, distance: 176.2
copy span "6098 Mid Rivers Mall Dr"
click at [89, 204] on span "Invoices" at bounding box center [131, 203] width 166 height 19
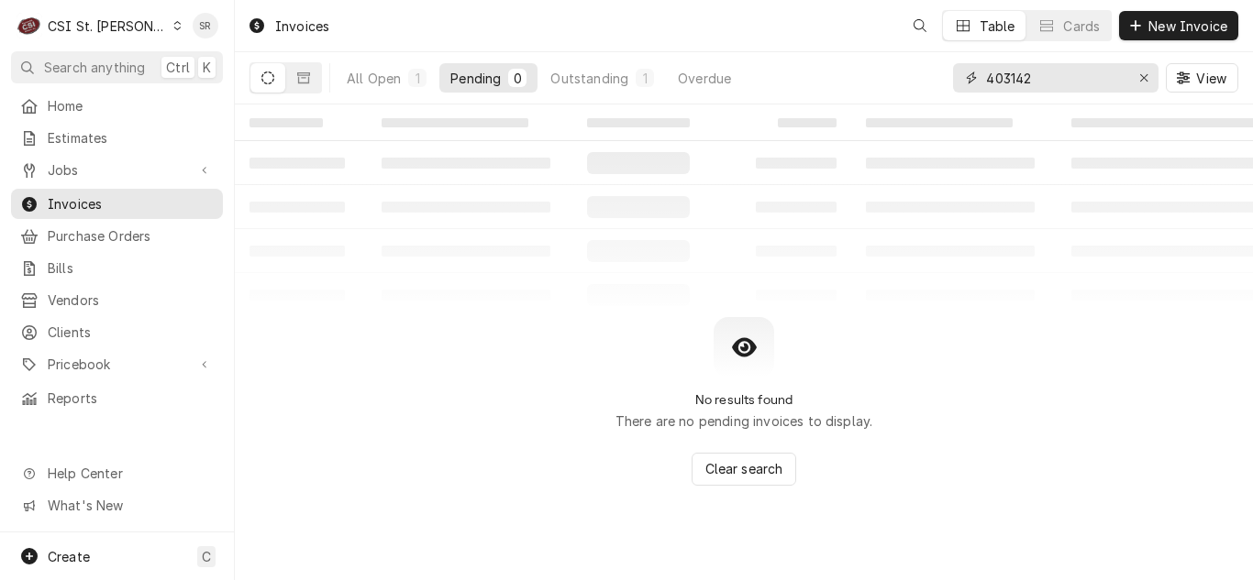
drag, startPoint x: 1038, startPoint y: 80, endPoint x: 912, endPoint y: 68, distance: 126.2
click at [912, 68] on div "All Open 1 Pending 0 Outstanding 1 Overdue 403142 View" at bounding box center [743, 77] width 988 height 51
paste input "6098 Mid Rivers Mall Dr"
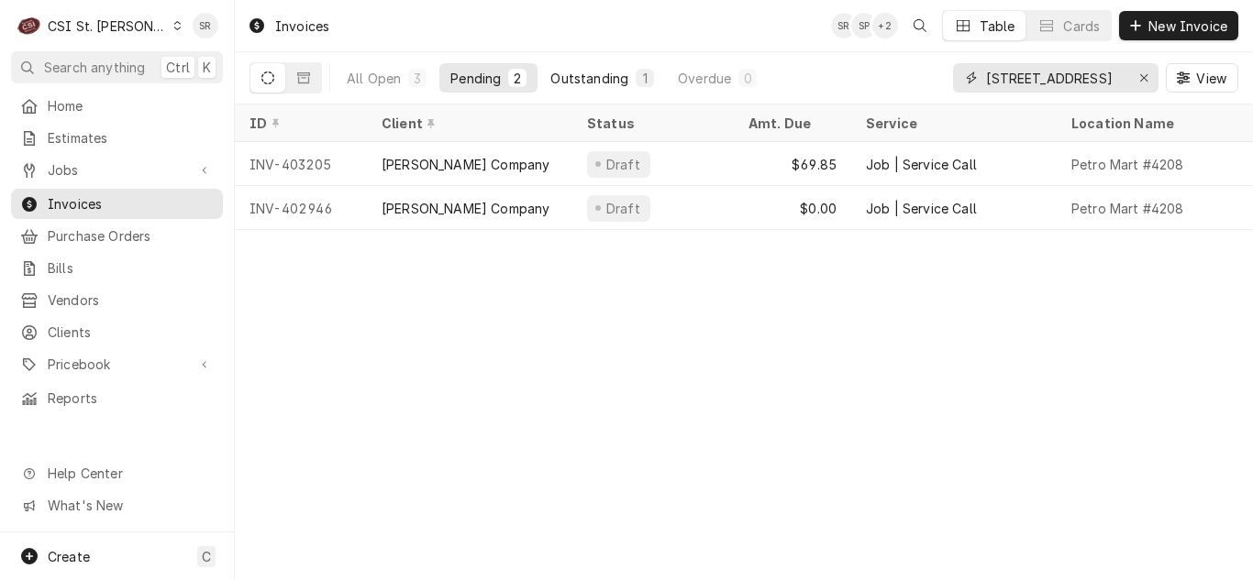
type input "6098 Mid Rivers Mall Dr"
click at [615, 74] on div "Outstanding" at bounding box center [589, 78] width 78 height 19
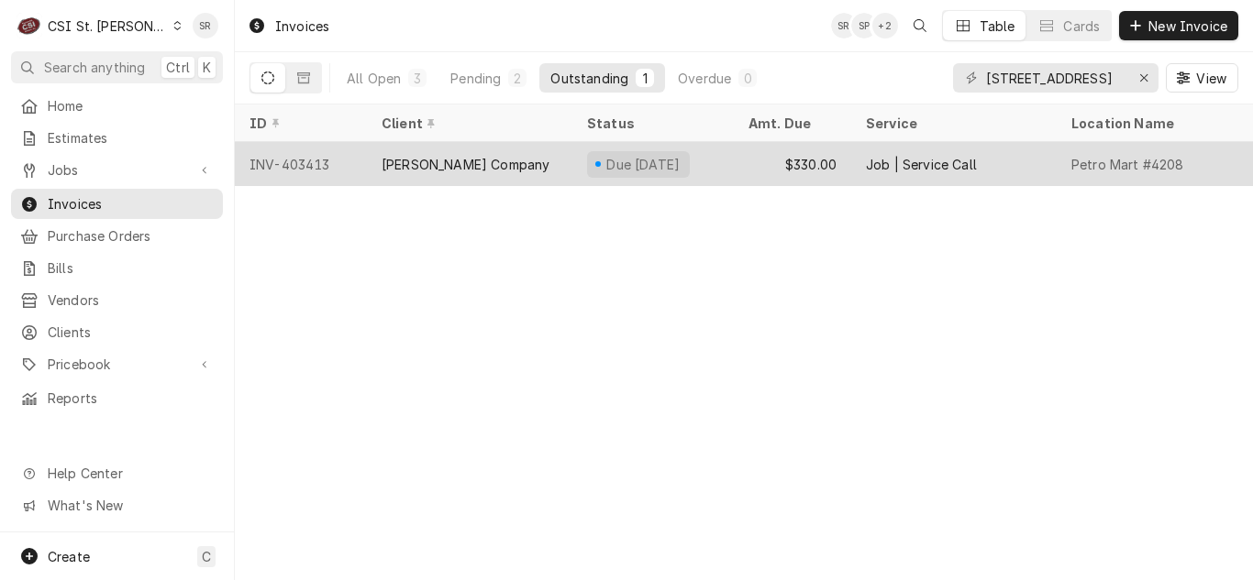
click at [483, 161] on div "Vivian Company" at bounding box center [469, 164] width 205 height 44
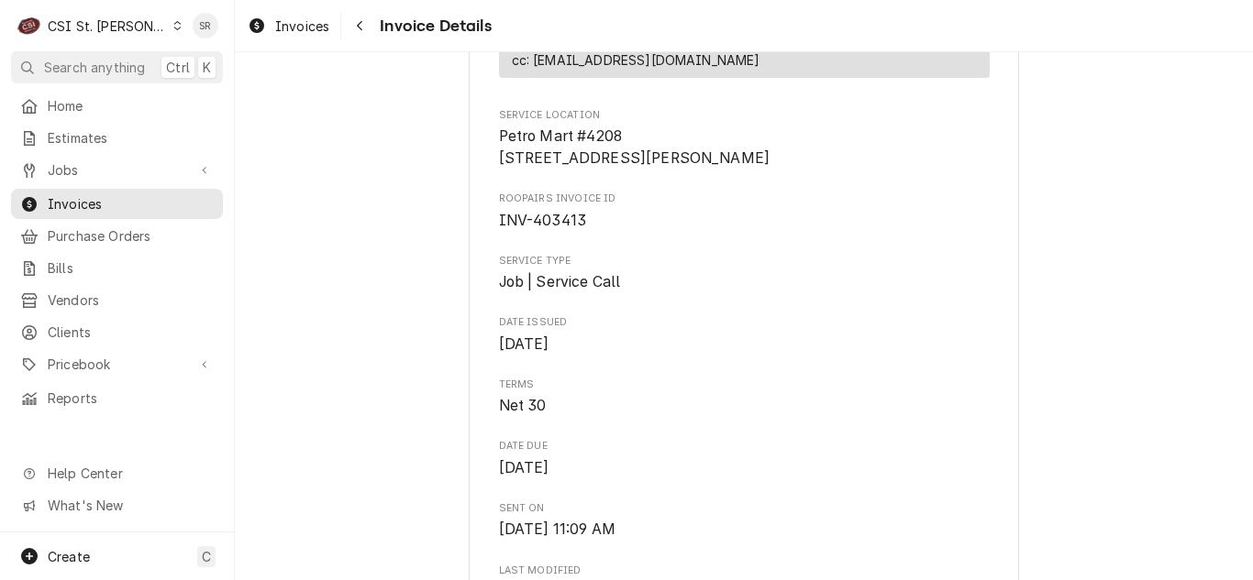
scroll to position [196, 0]
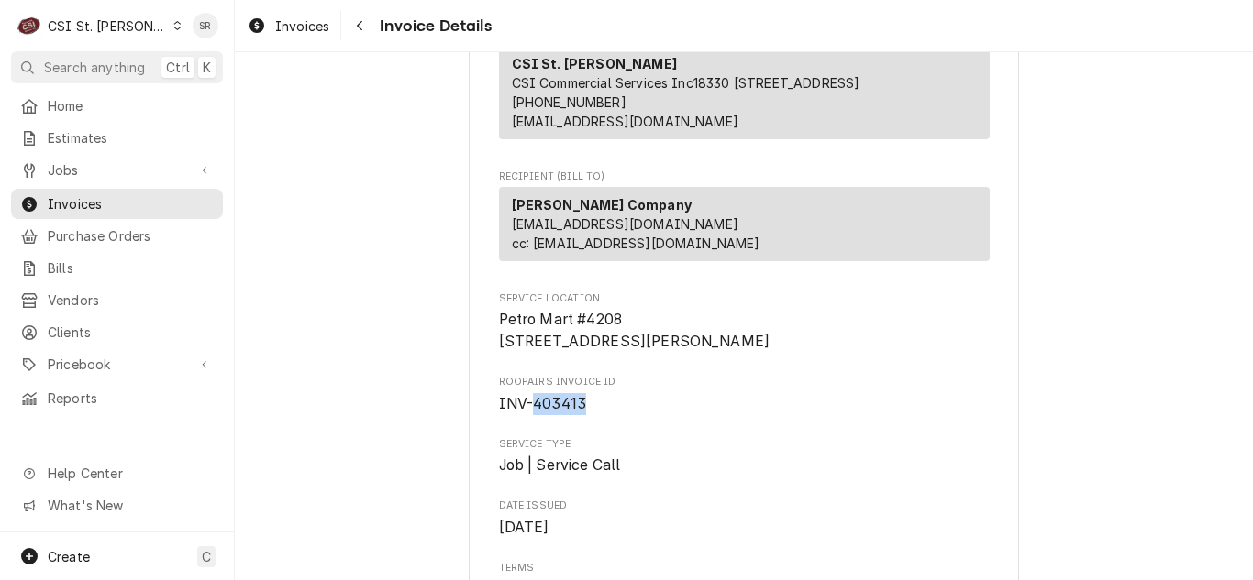
drag, startPoint x: 584, startPoint y: 439, endPoint x: 526, endPoint y: 439, distance: 57.8
click at [526, 415] on span "INV-403413" at bounding box center [744, 404] width 491 height 22
copy span "403413"
click at [121, 18] on div "CSI St. [PERSON_NAME]" at bounding box center [107, 26] width 119 height 19
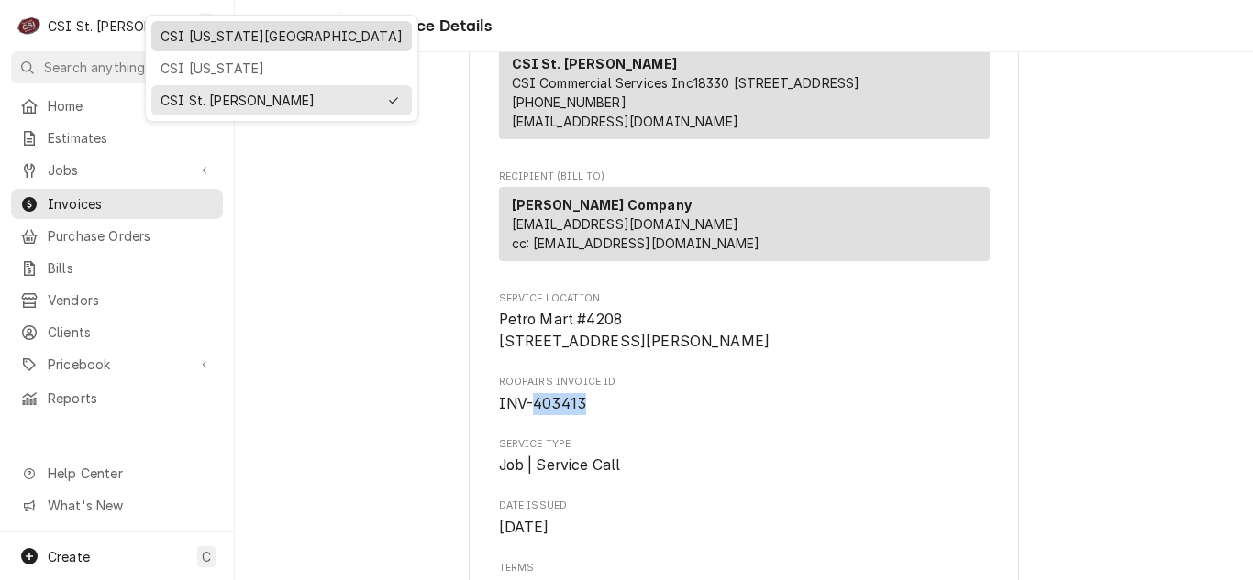
click at [207, 39] on div "CSI Kansas City" at bounding box center [281, 36] width 242 height 19
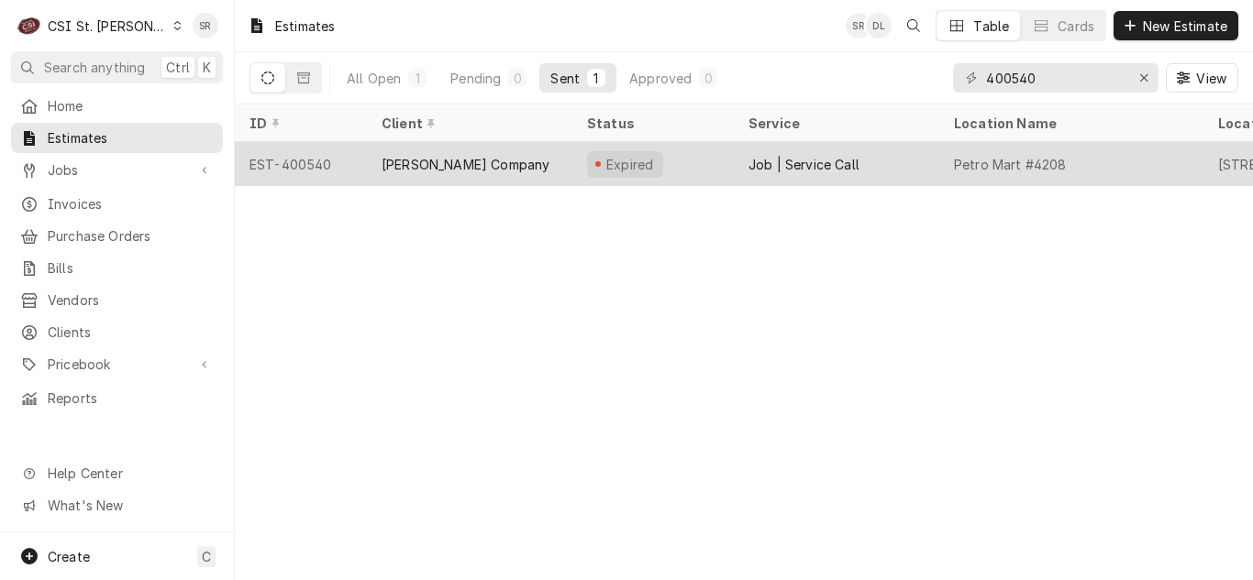
click at [581, 157] on div "Expired" at bounding box center [652, 164] width 161 height 44
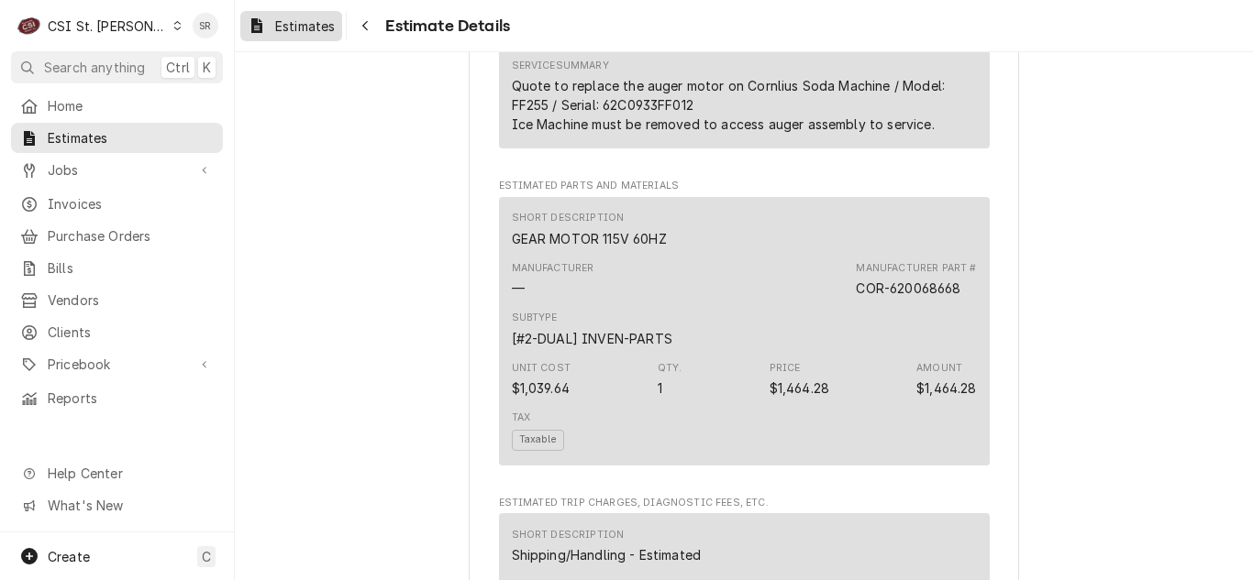
scroll to position [2201, 0]
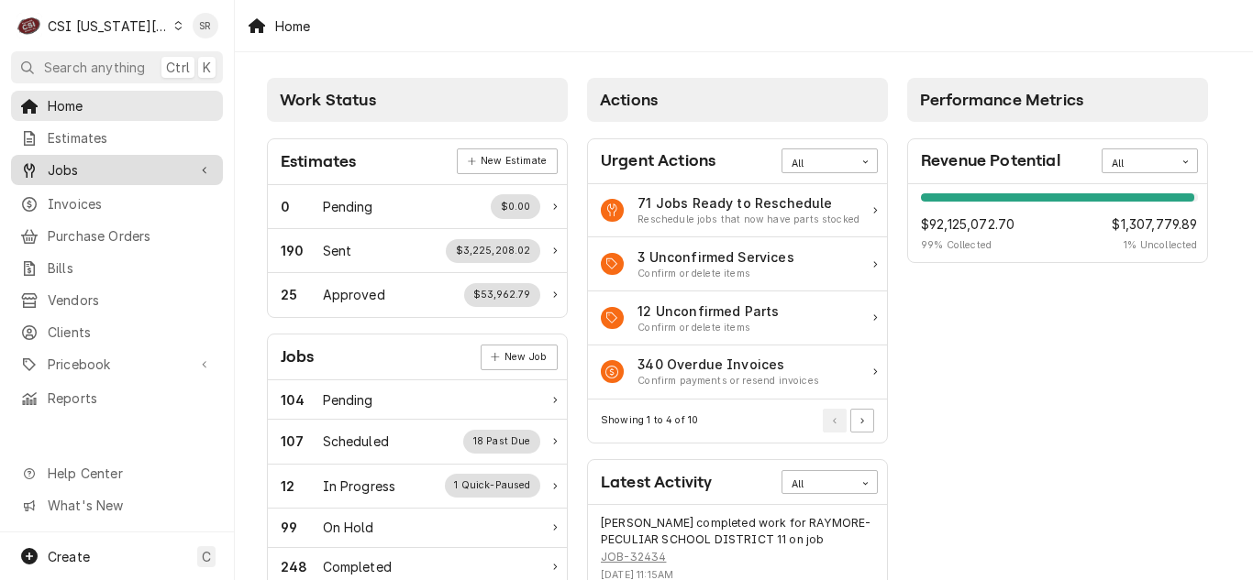
click at [88, 171] on span "Jobs" at bounding box center [117, 169] width 138 height 19
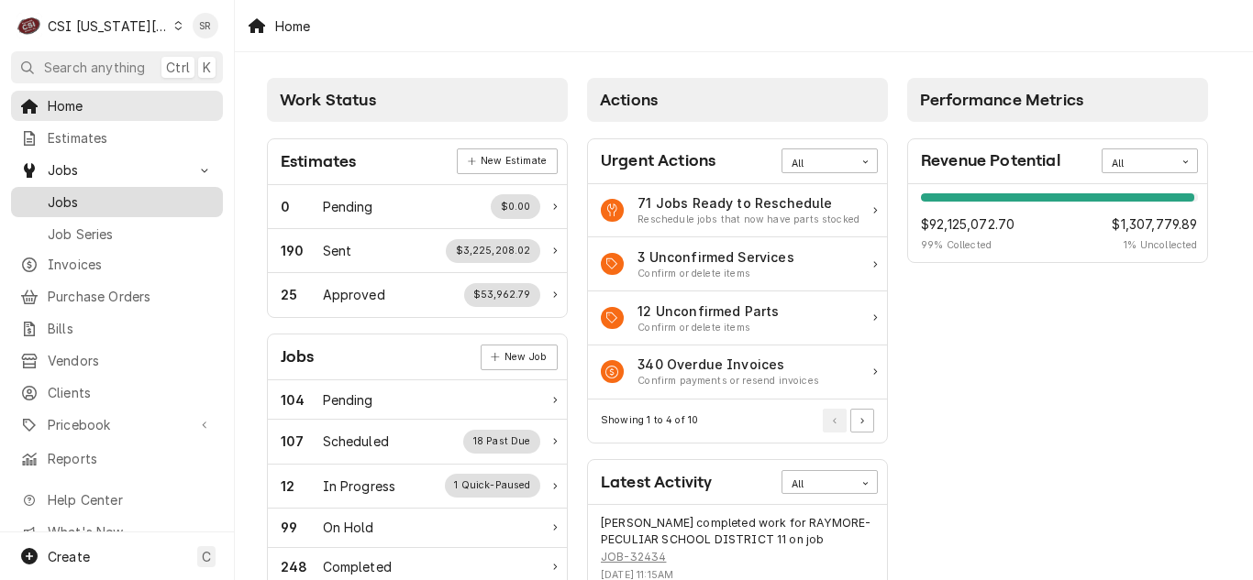
click at [82, 193] on span "Jobs" at bounding box center [131, 202] width 166 height 19
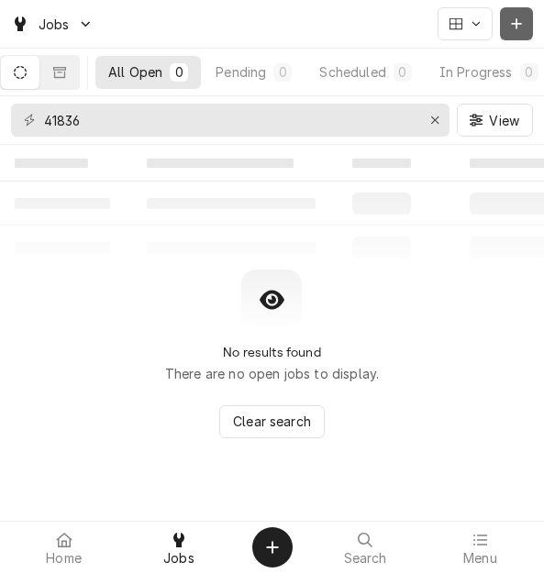
click at [528, 28] on button "Dynamic Content Wrapper" at bounding box center [516, 23] width 33 height 33
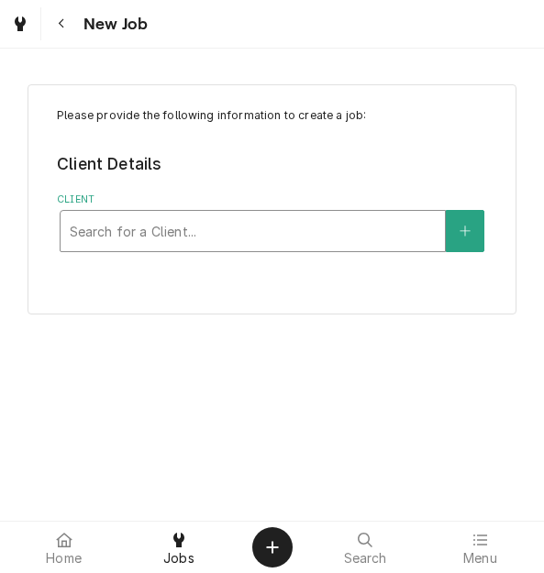
click at [185, 220] on div "Client" at bounding box center [253, 231] width 366 height 33
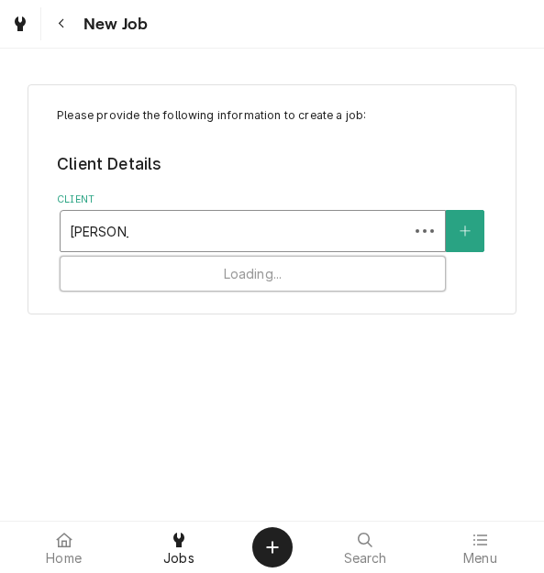
type input "jack stack"
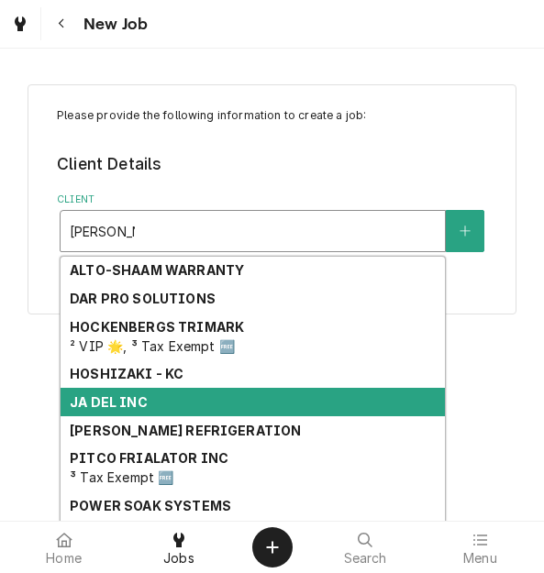
click at [158, 390] on div "JA DEL INC" at bounding box center [253, 402] width 384 height 28
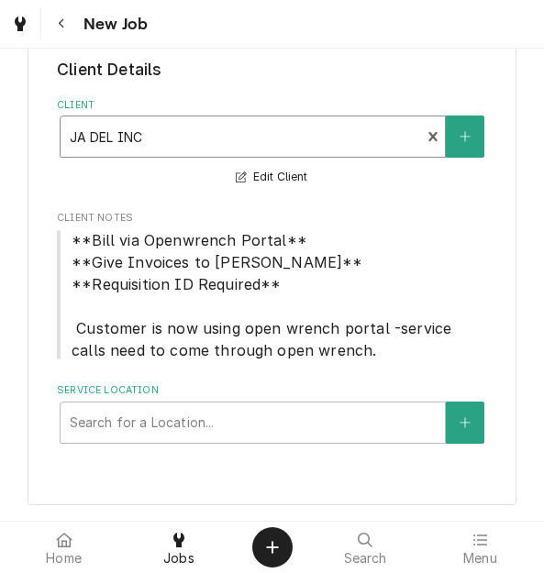
scroll to position [95, 0]
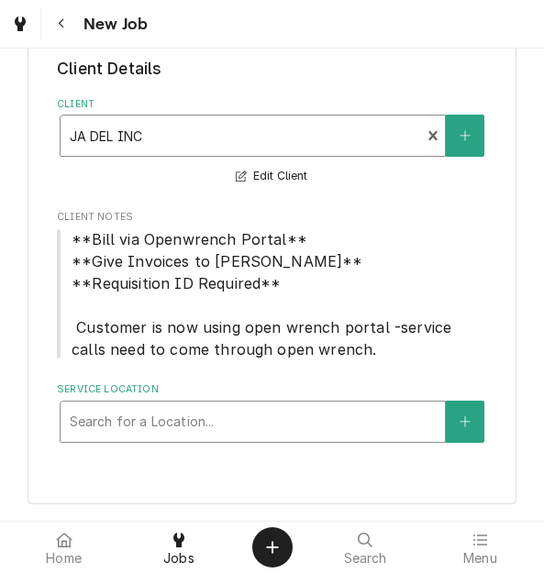
click at [174, 414] on div "Service Location" at bounding box center [253, 421] width 366 height 33
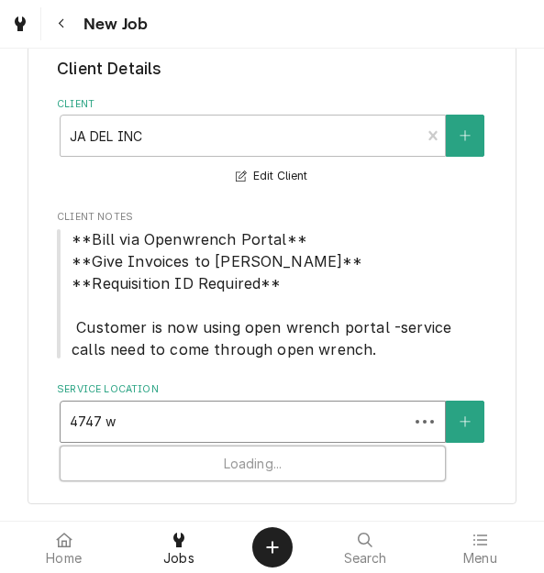
type input "4747 wy"
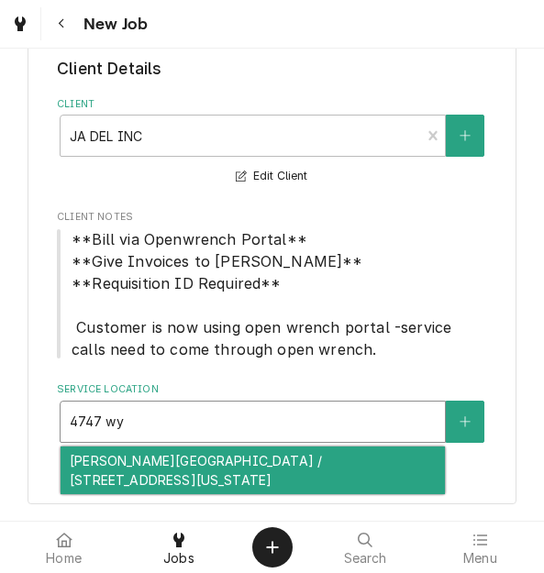
click at [180, 472] on div "Jack Stack Plaza / 4747 Wyandotte Street On The Plaza, Kansas City, MO 64112" at bounding box center [253, 471] width 384 height 48
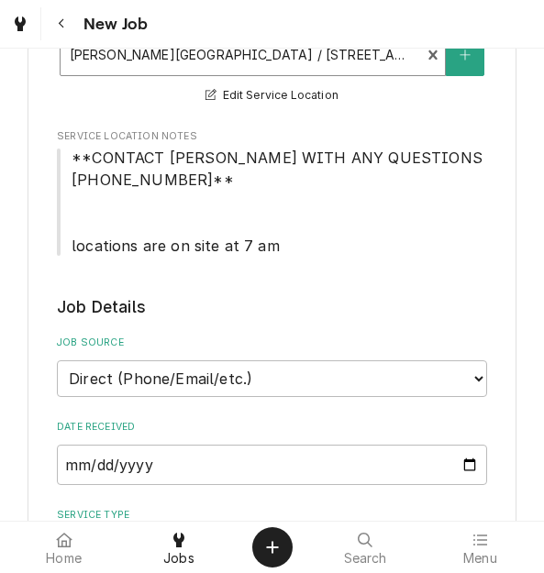
scroll to position [554, 0]
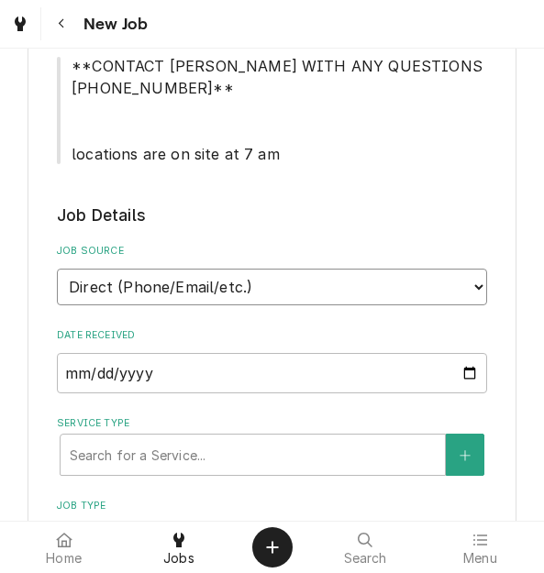
click at [152, 288] on select "Direct (Phone/Email/etc.) Service Channel Corrigo Ecotrak Other" at bounding box center [272, 287] width 430 height 37
select select "100"
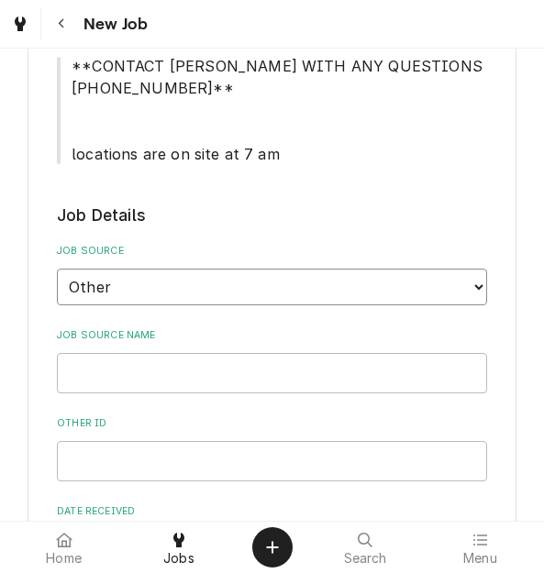
scroll to position [646, 0]
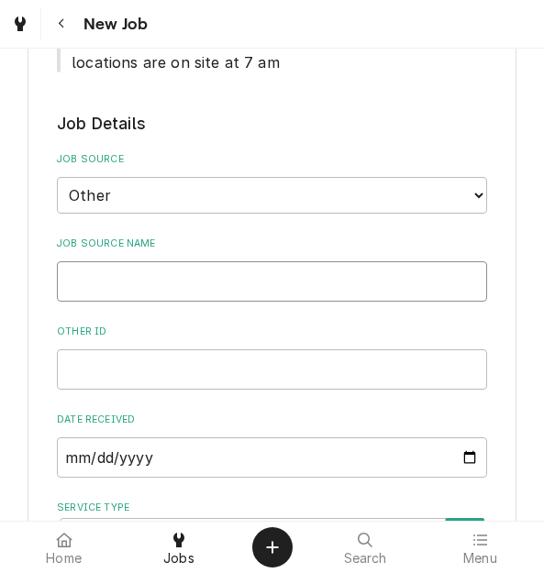
click at [162, 292] on input "Job Source Name" at bounding box center [272, 281] width 430 height 40
type textarea "x"
type input "O"
type textarea "x"
type input "Op"
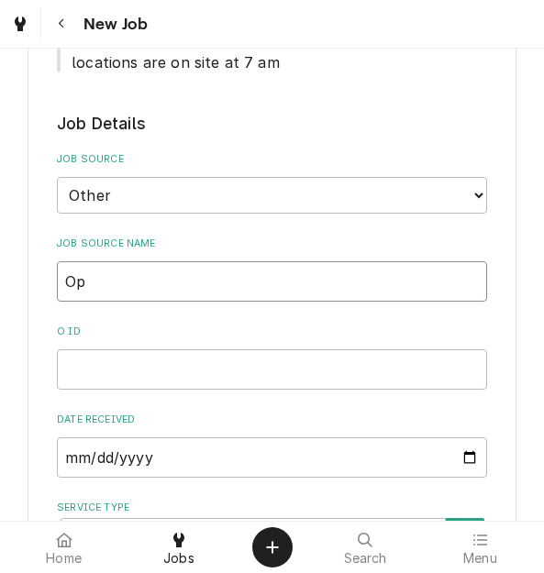
type textarea "x"
type input "Open"
type textarea "x"
type input "OpenW"
type textarea "x"
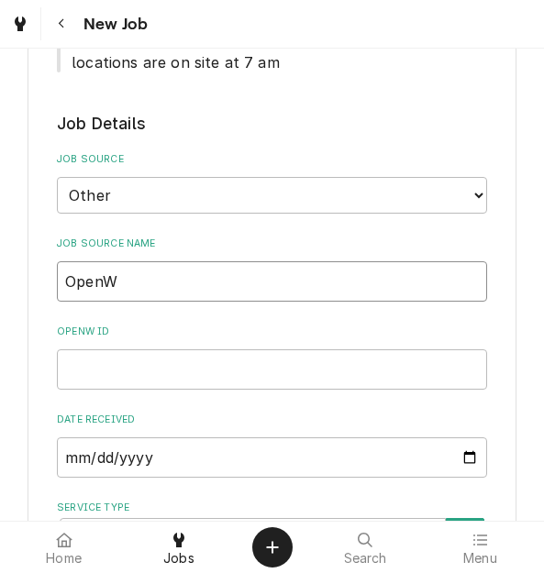
type input "OpenWr"
type textarea "x"
type input "OpenWre"
type textarea "x"
type input "OpenWren"
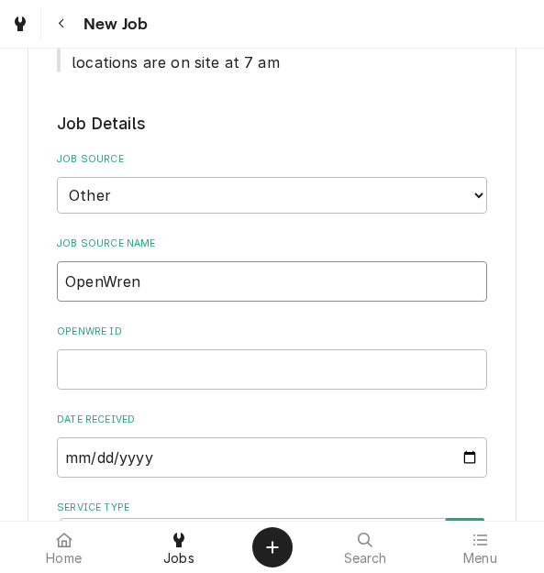
type textarea "x"
type input "OpenWrench"
type textarea "x"
type input "OpenWrench"
click at [152, 370] on input "OpenWrench ID" at bounding box center [272, 369] width 430 height 40
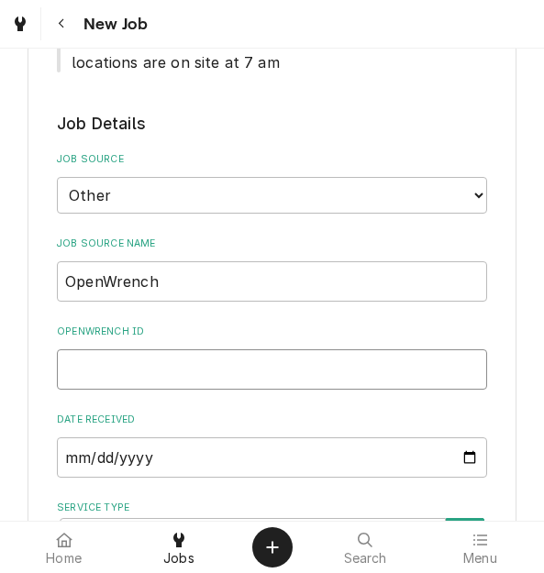
paste input "2000935"
type textarea "x"
type input "2000935"
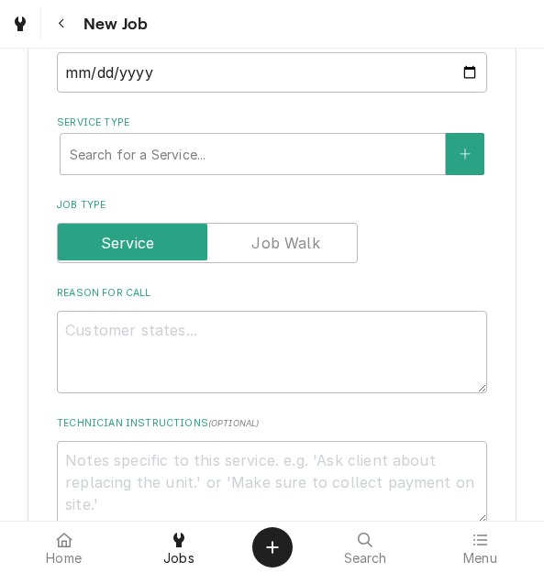
type textarea "x"
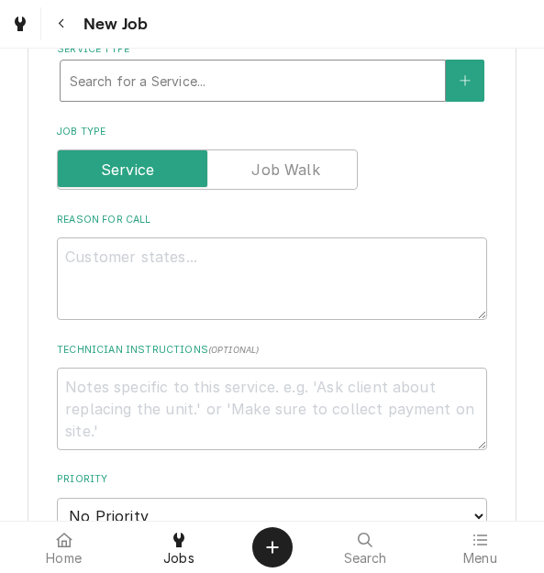
type input "2000935"
click at [174, 82] on div "Service Type" at bounding box center [253, 80] width 366 height 33
type textarea "x"
type input "s"
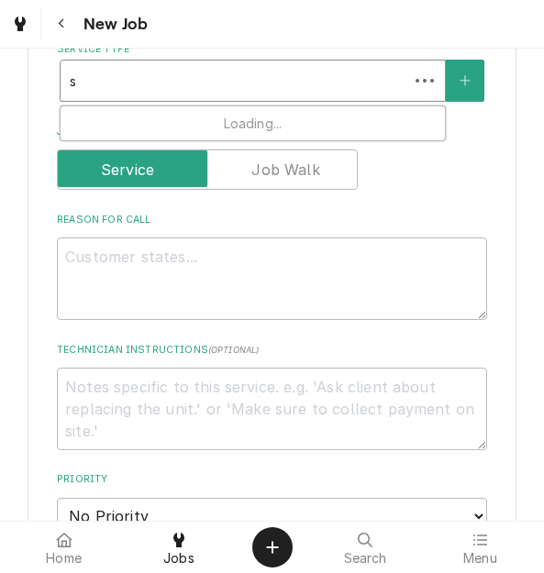
type textarea "x"
type input "se"
type textarea "x"
type input "ser"
type textarea "x"
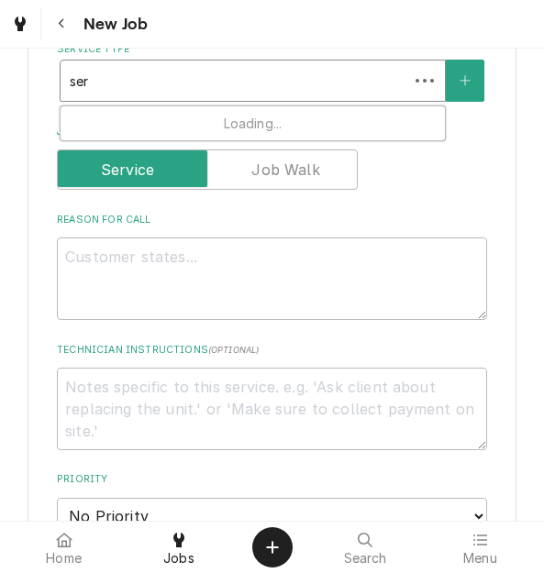
type input "serv"
type textarea "x"
type input "servi"
type textarea "x"
type input "servic"
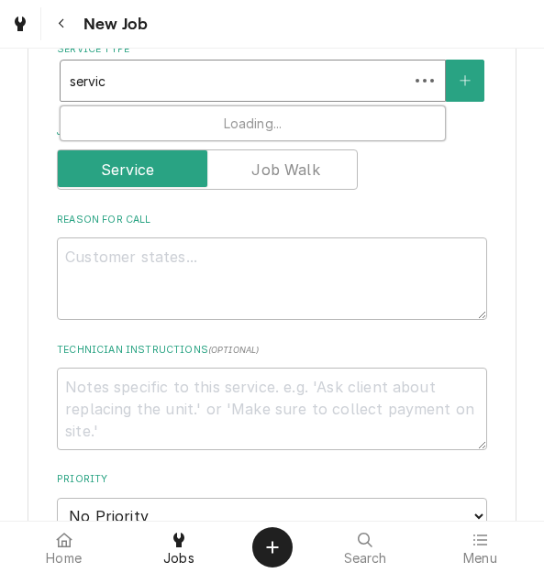
type textarea "x"
type input "service"
type textarea "x"
type input "service c"
type textarea "x"
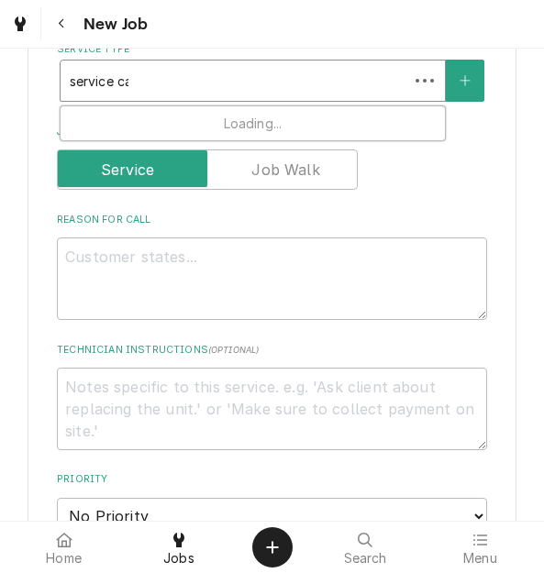
type input "service cal"
type textarea "x"
type input "service call"
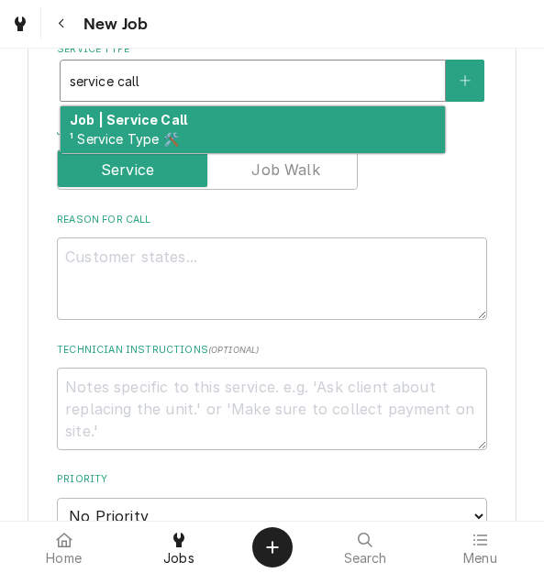
click at [175, 115] on strong "Job | Service Call" at bounding box center [128, 120] width 117 height 16
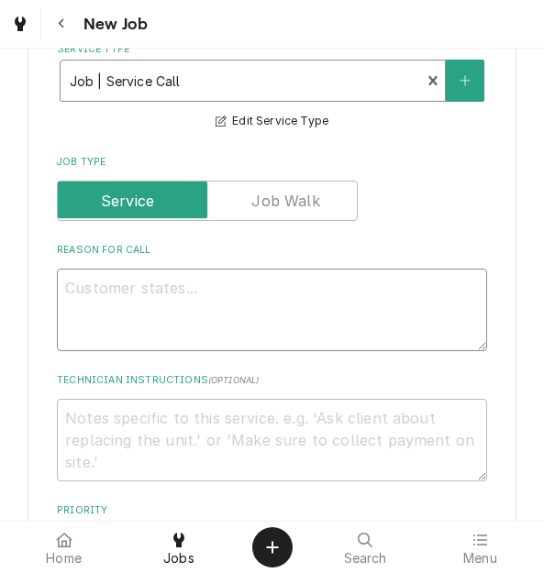
click at [165, 289] on textarea "Reason For Call" at bounding box center [272, 310] width 430 height 83
click at [134, 288] on textarea "Reason For Call" at bounding box center [272, 310] width 430 height 83
type textarea "x"
type textarea "D"
type textarea "x"
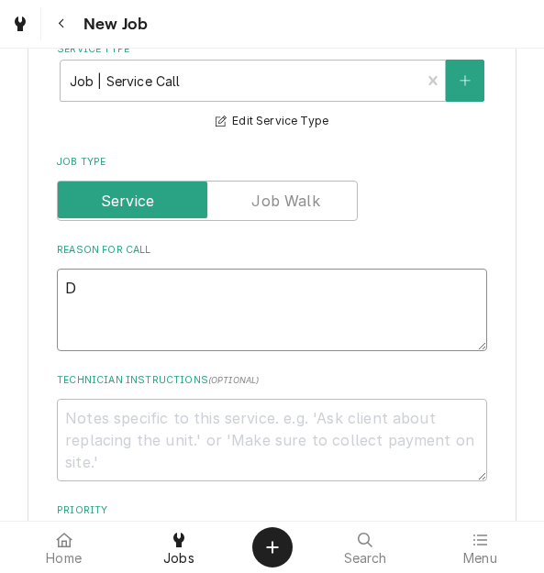
type textarea "Di"
type textarea "x"
type textarea "Dis"
type textarea "x"
type textarea "Dish"
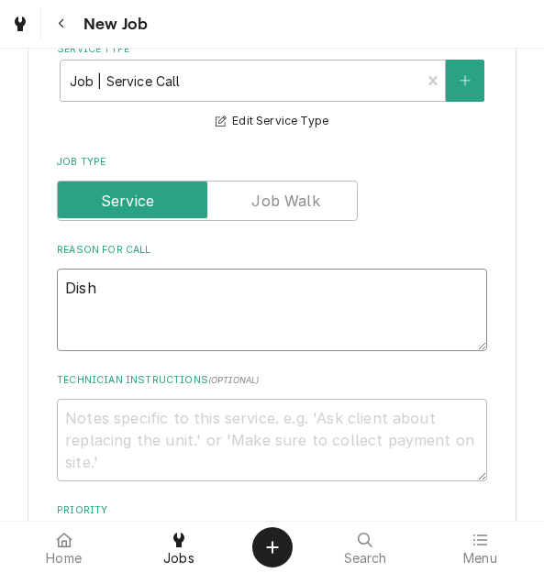
type textarea "x"
type textarea "Dishm"
type textarea "x"
type textarea "Dishma"
type textarea "x"
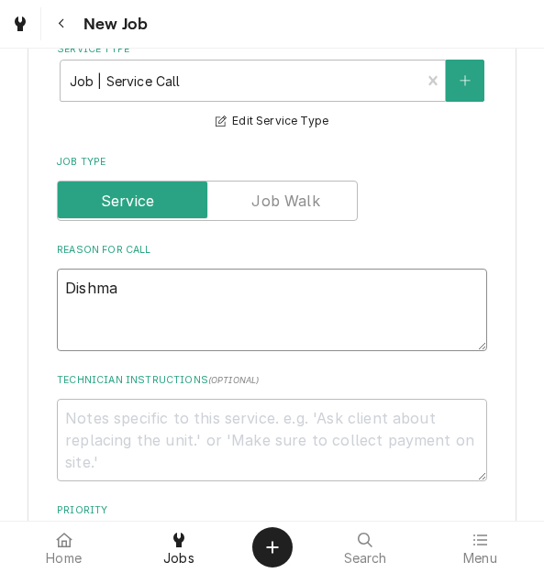
type textarea "Dishmac"
type textarea "x"
type textarea "Dishmach"
type textarea "x"
type textarea "Dishmachi"
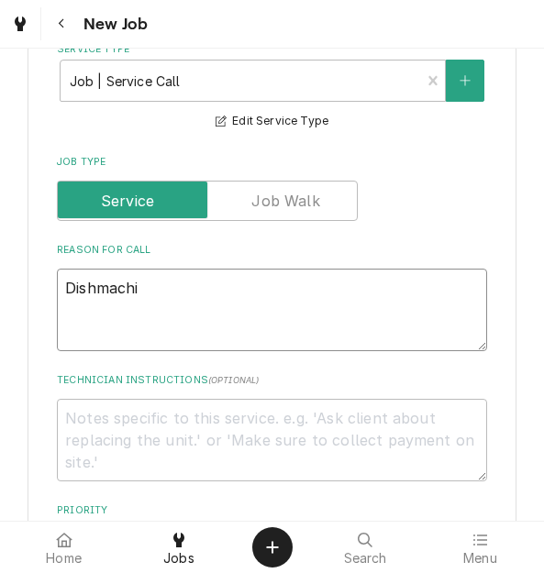
type textarea "x"
type textarea "Dishmachin"
type textarea "x"
type textarea "Dishmachine"
type textarea "x"
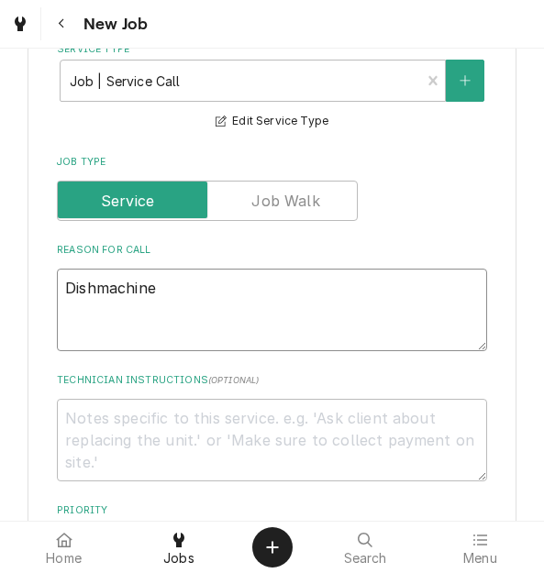
type textarea "Dishmachine"
click at [179, 278] on textarea "Dishmachine" at bounding box center [272, 310] width 430 height 83
drag, startPoint x: 137, startPoint y: 282, endPoint x: 41, endPoint y: 264, distance: 97.1
click at [41, 264] on div "Please provide the following information to create a job: Client Details Client…" at bounding box center [273, 257] width 490 height 2555
click at [62, 290] on textarea "Dishmachine" at bounding box center [272, 310] width 430 height 83
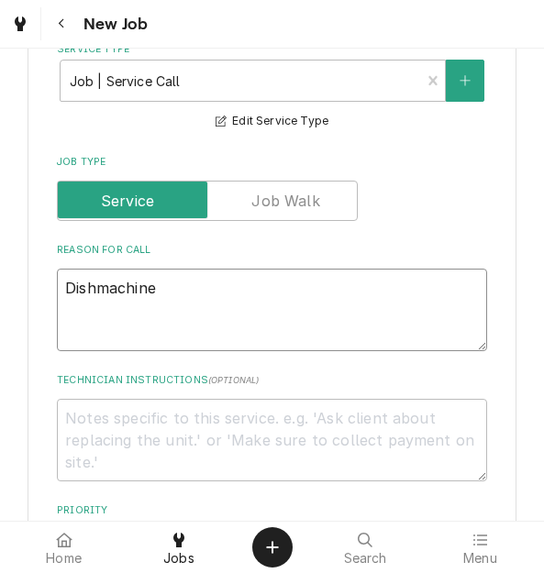
type textarea "x"
type textarea "PDishmachine"
type textarea "x"
type textarea "PoDishmachine"
type textarea "x"
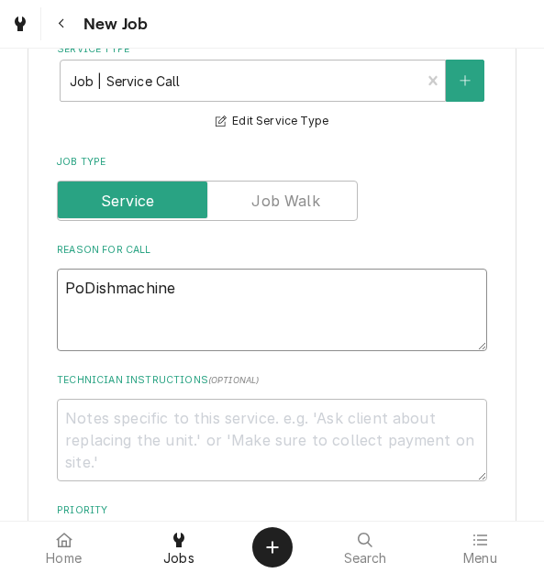
type textarea "PowDishmachine"
type textarea "x"
type textarea "PoweDishmachine"
type textarea "x"
type textarea "PowerDishmachine"
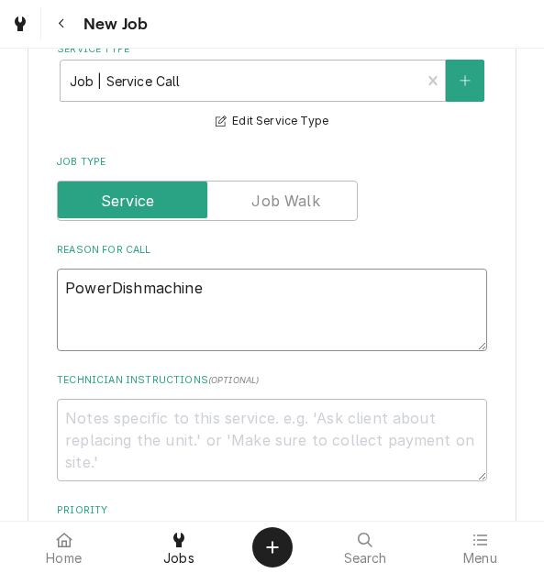
type textarea "x"
type textarea "PowersoDishmachine"
type textarea "x"
type textarea "PowersoaDishmachine"
type textarea "x"
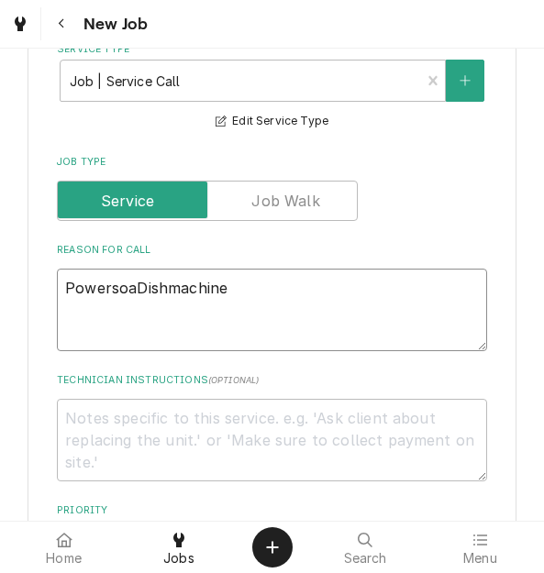
type textarea "PowersoakDishmachine"
type textarea "x"
type textarea "Powersoak Dishmachine"
type textarea "x"
type textarea "Powersoak ishmachine"
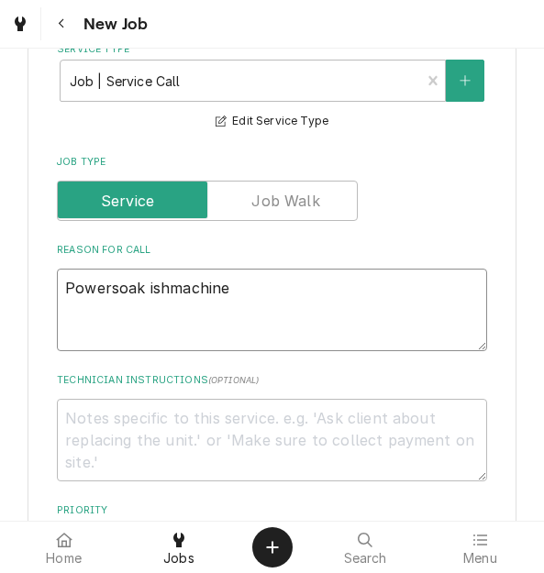
type textarea "x"
type textarea "Powersoak dishmachine"
click at [270, 293] on textarea "Powersoak dishmachine" at bounding box center [272, 310] width 430 height 83
type textarea "x"
type textarea "Powersoak dishmachine"
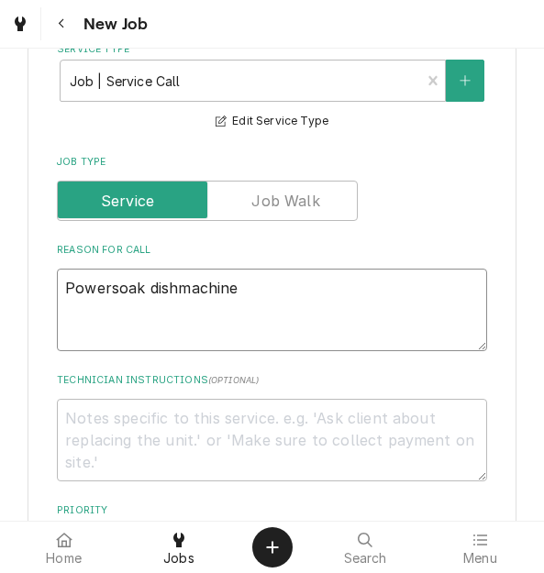
type textarea "x"
type textarea "Powersoak dishmachine d"
type textarea "x"
type textarea "Powersoak dishmachine do"
type textarea "x"
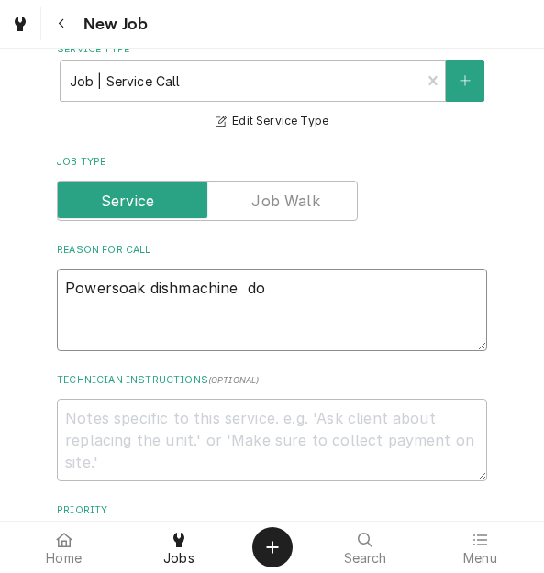
type textarea "Powersoak dishmachine doe"
type textarea "x"
type textarea "Powersoak dishmachine does"
type textarea "x"
type textarea "Powersoak dishmachine doe"
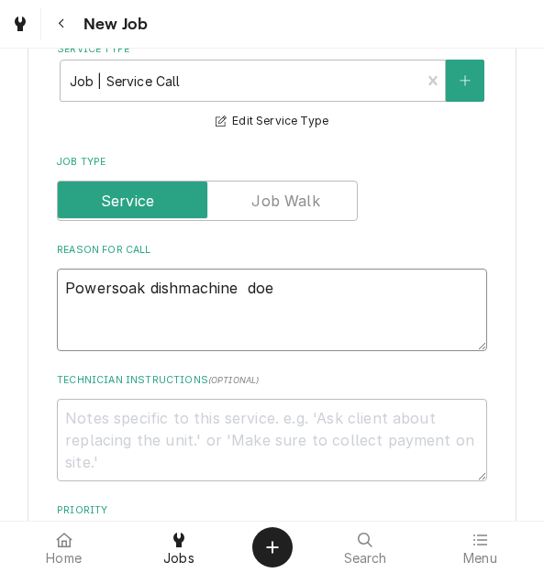
type textarea "x"
type textarea "Powersoak dishmachine do"
type textarea "x"
type textarea "Powersoak dishmachine d"
type textarea "x"
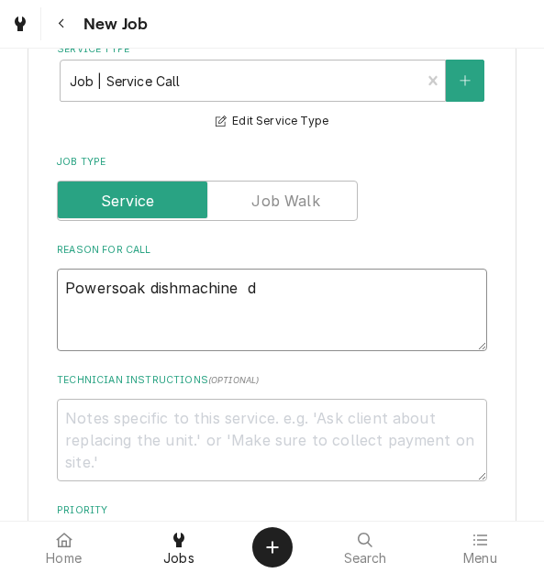
type textarea "Powersoak dishmachine"
type textarea "x"
type textarea "Powersoak dishmachine"
type textarea "x"
type textarea "Powersoak dishmachine n"
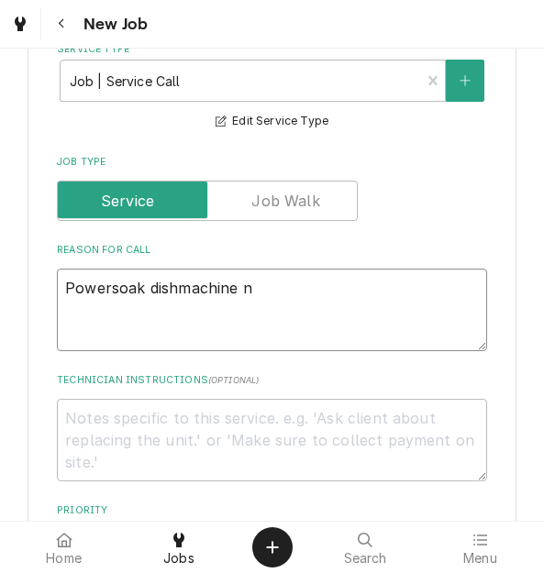
type textarea "x"
type textarea "Powersoak dishmachine no"
type textarea "x"
type textarea "Powersoak dishmachine not"
type textarea "x"
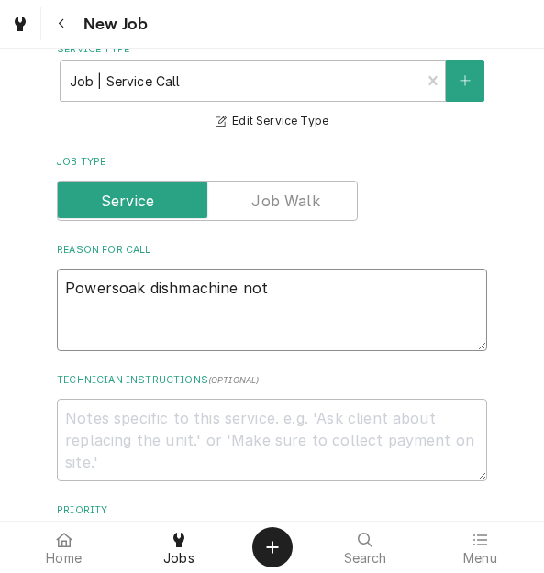
type textarea "Powersoak dishmachine not"
type textarea "x"
type textarea "Powersoak dishmachine not t"
type textarea "x"
type textarea "Powersoak dishmachine not tu"
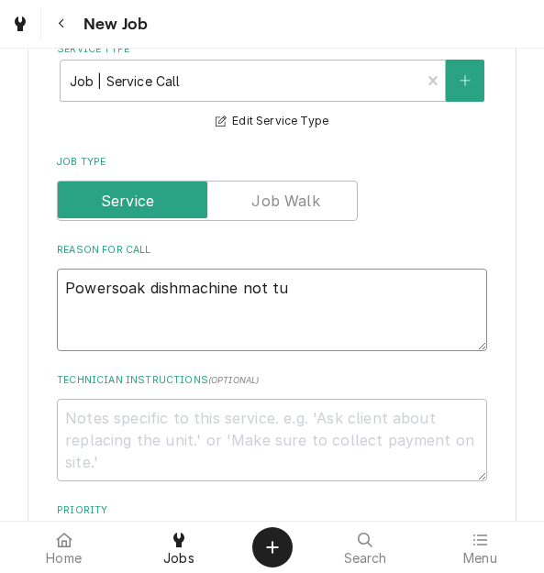
type textarea "x"
type textarea "Powersoak dishmachine not tur"
type textarea "x"
type textarea "Powersoak dishmachine not turni"
type textarea "x"
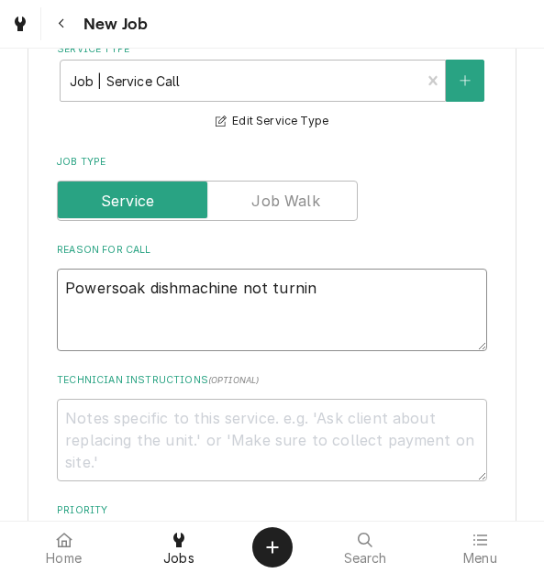
type textarea "Powersoak dishmachine not turning"
type textarea "x"
type textarea "Powersoak dishmachine not turning"
type textarea "x"
type textarea "Powersoak dishmachine not turning o"
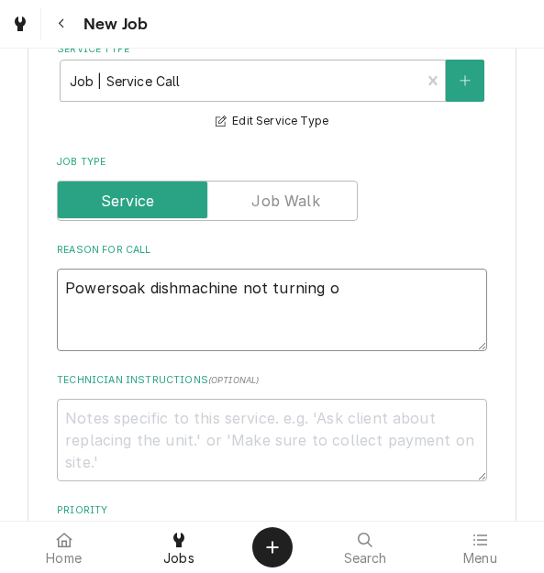
type textarea "x"
type textarea "Powersoak dishmachine not turning on"
type textarea "x"
type textarea "A"
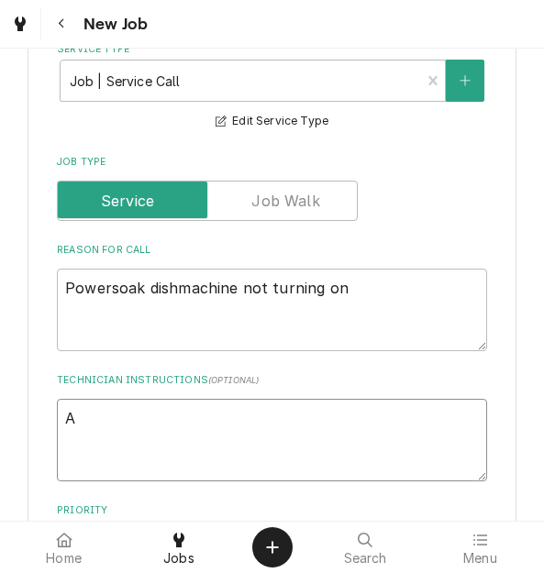
type textarea "x"
type textarea "As"
type textarea "x"
type textarea "Ass"
type textarea "x"
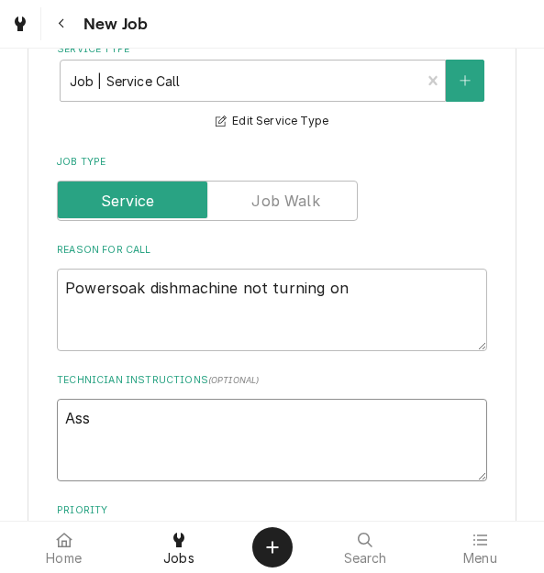
type textarea "Asse"
type textarea "x"
type textarea "Asset"
type textarea "x"
type textarea "Asset"
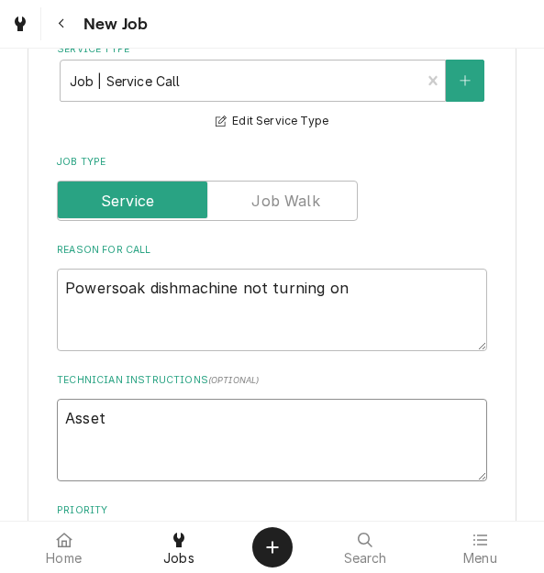
type textarea "x"
type textarea "Asset $"
type textarea "x"
type textarea "Asset $1"
type textarea "x"
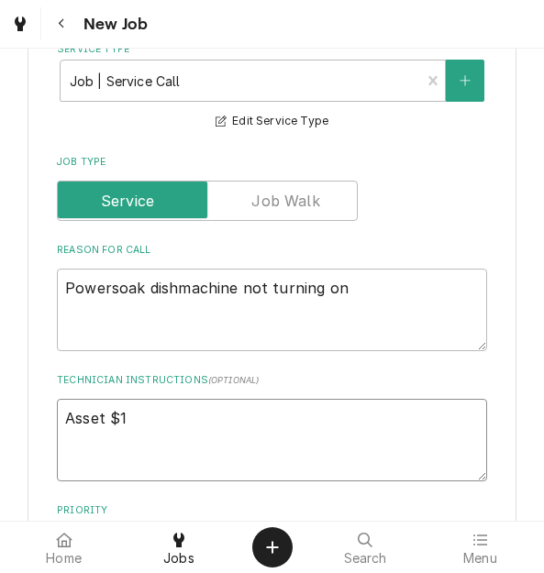
type textarea "Asset $12"
type textarea "x"
type textarea "Asset $129"
type textarea "x"
type textarea "Asset $12"
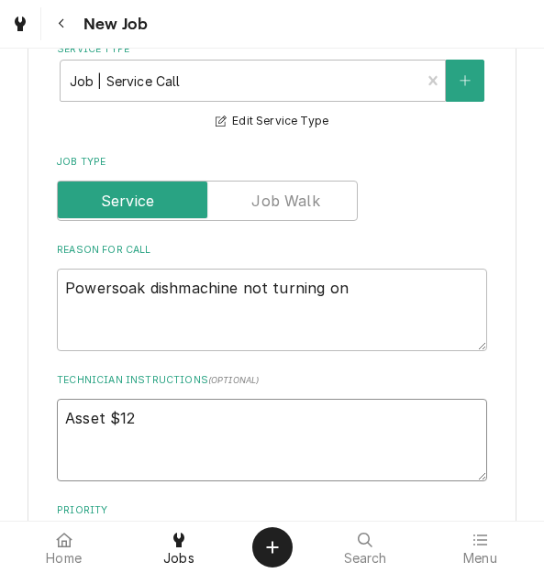
type textarea "x"
type textarea "Asset $1"
type textarea "x"
type textarea "Asset $"
type textarea "x"
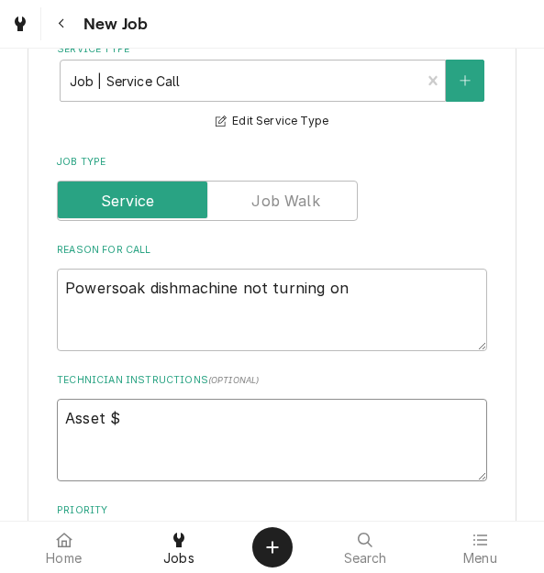
type textarea "Asset"
type textarea "x"
type textarea "Asset #"
type textarea "x"
type textarea "Asset #"
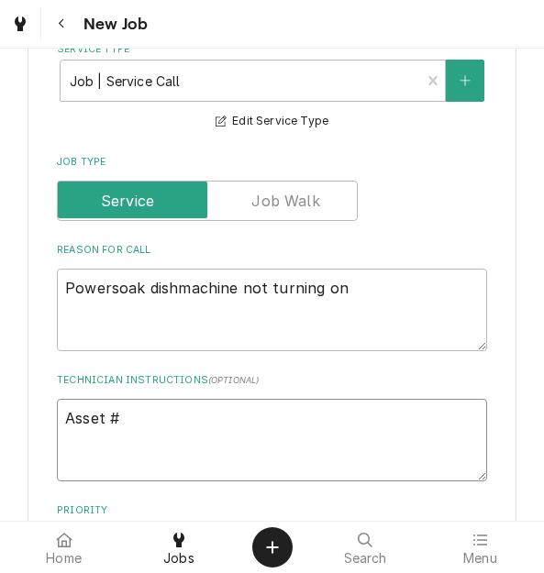
type textarea "x"
type textarea "Asset # 1"
type textarea "x"
type textarea "Asset # 12"
type textarea "x"
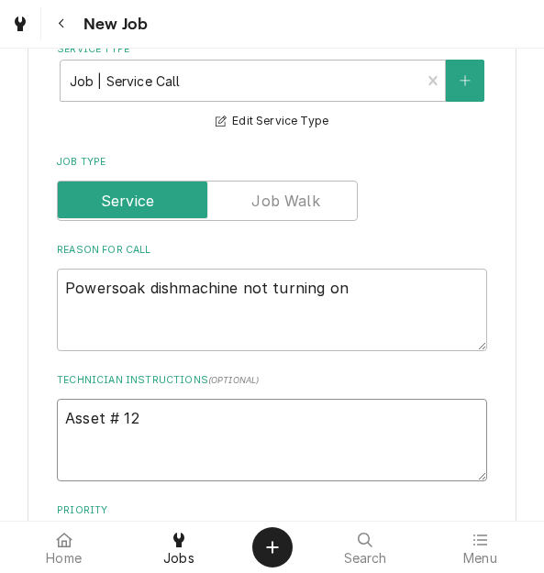
type textarea "Asset # 129"
type textarea "x"
type textarea "Asset # 129"
type textarea "x"
type textarea "Asset # 129"
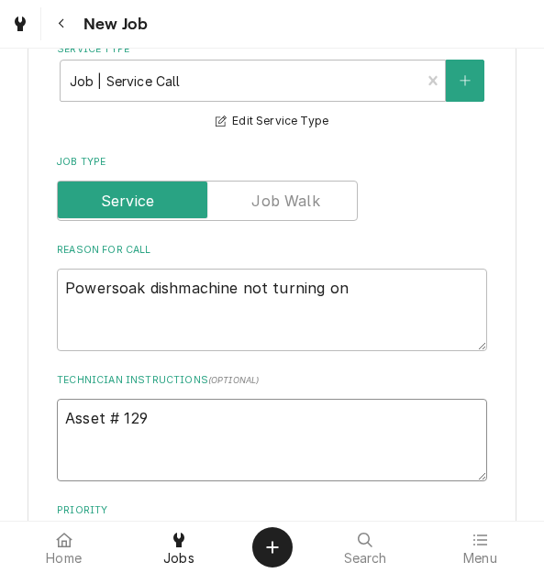
type textarea "x"
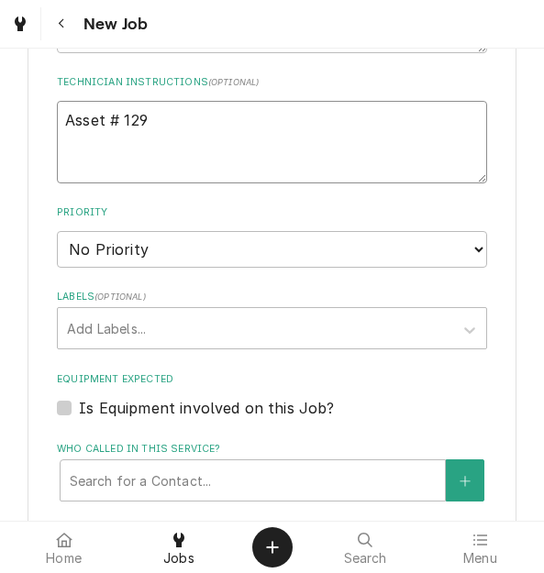
scroll to position [1654, 0]
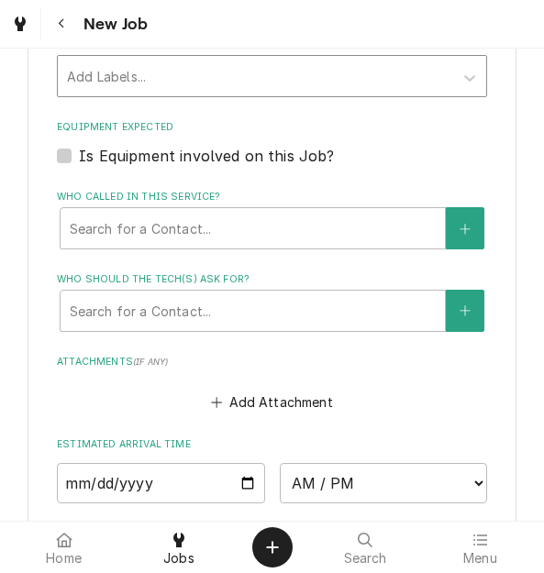
type textarea "Asset # 129"
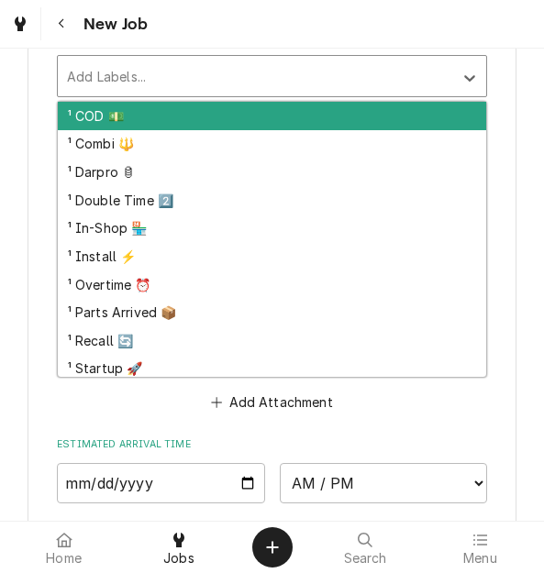
click at [130, 83] on div "Labels" at bounding box center [255, 76] width 377 height 33
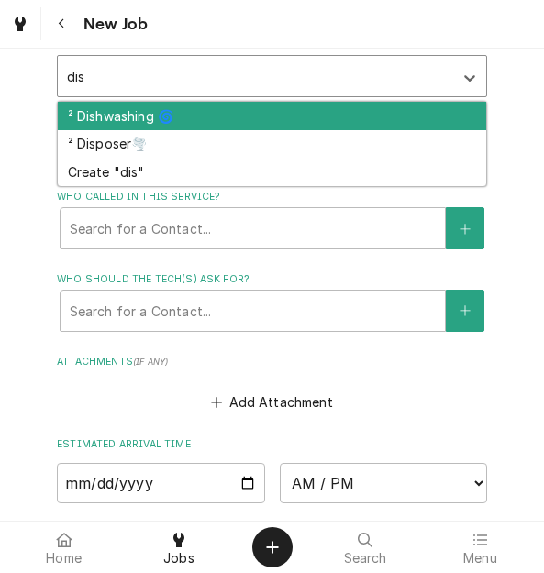
type input "dish"
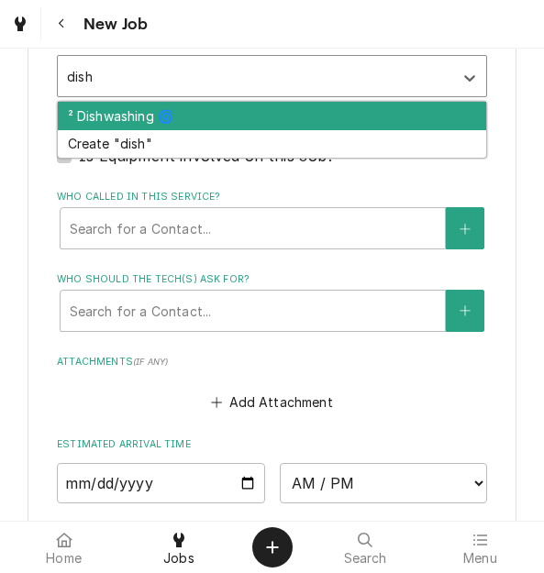
click at [131, 113] on div "² Dishwashing 🌀" at bounding box center [272, 116] width 428 height 28
type textarea "x"
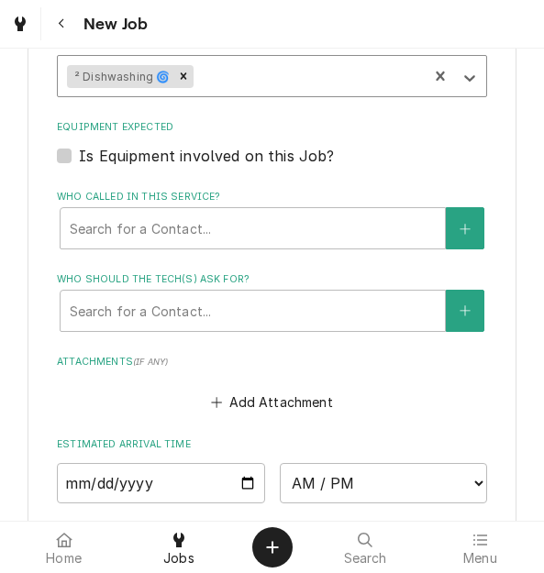
type textarea "x"
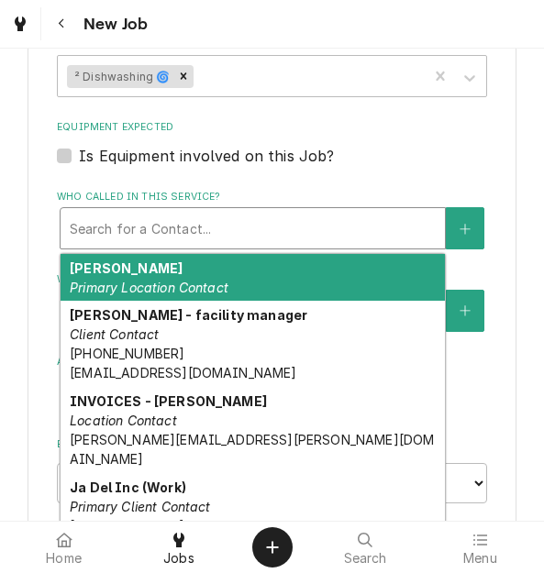
click at [116, 226] on div "Who called in this service?" at bounding box center [253, 228] width 366 height 33
click at [143, 229] on div "Who called in this service?" at bounding box center [253, 228] width 366 height 33
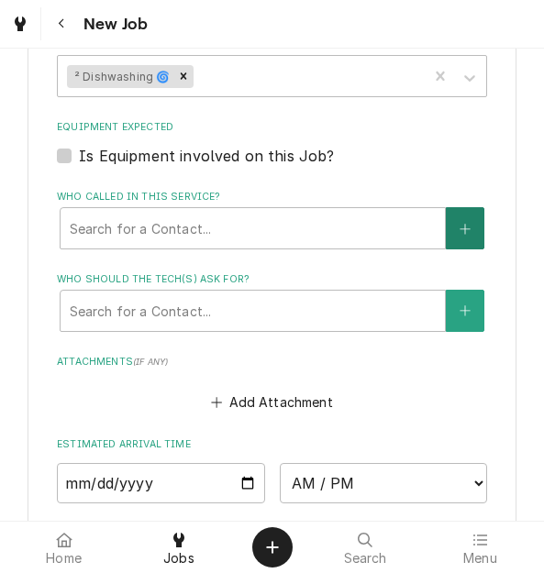
click at [446, 230] on button "Who called in this service?" at bounding box center [465, 228] width 39 height 42
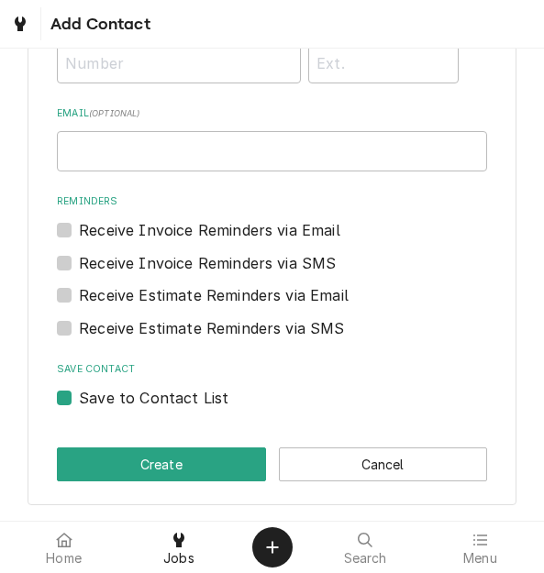
scroll to position [173, 0]
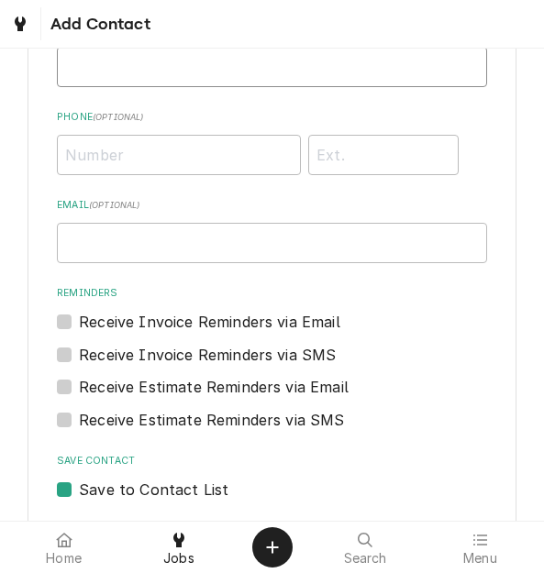
click at [135, 78] on input "Name ( optional )" at bounding box center [272, 67] width 430 height 40
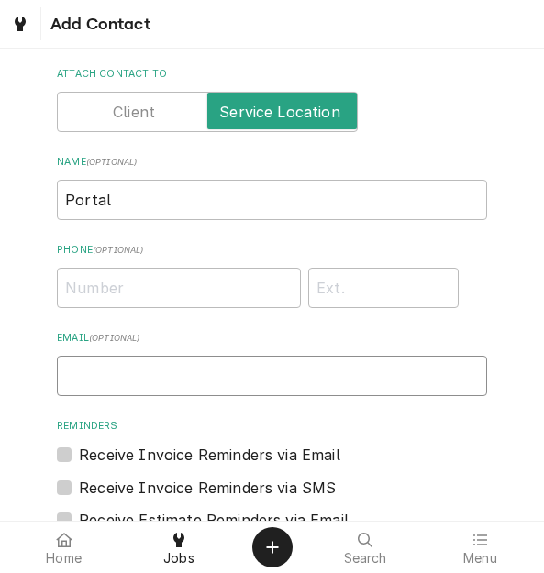
scroll to position [0, 0]
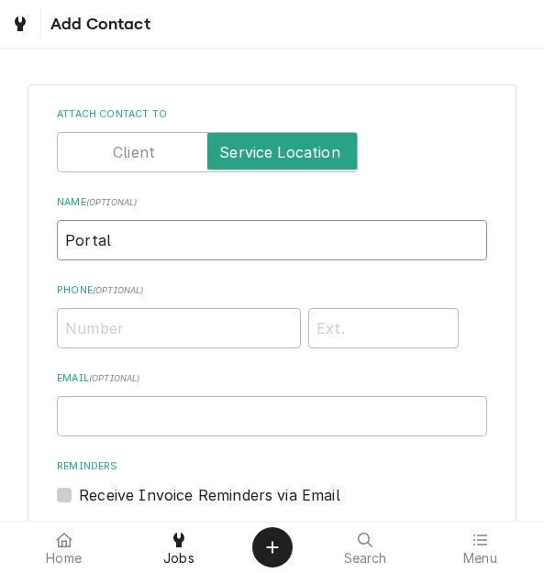
click at [184, 245] on input "Portal" at bounding box center [272, 240] width 430 height 40
type input "Portal - Matthew Nagy"
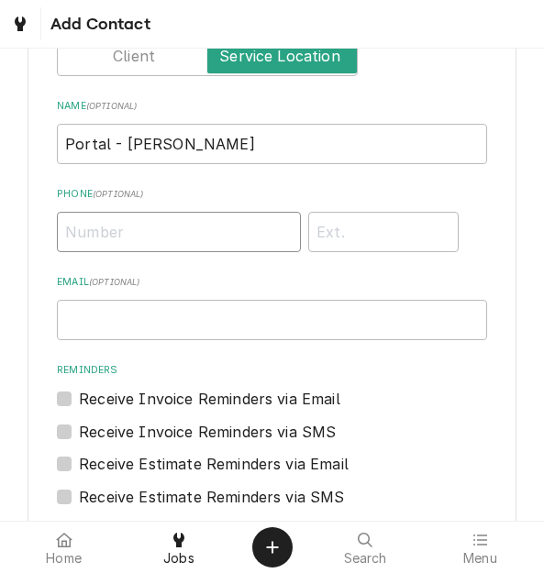
scroll to position [183, 0]
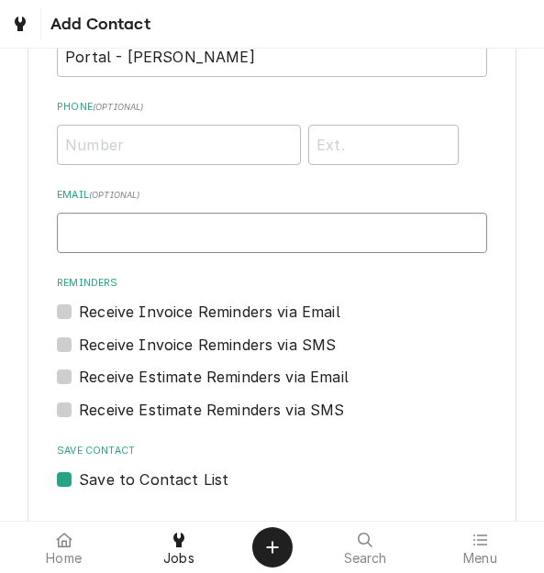
click at [151, 222] on input "Email ( optional )" at bounding box center [272, 233] width 430 height 40
paste input "pzmgrs@jackstackbbq.com"
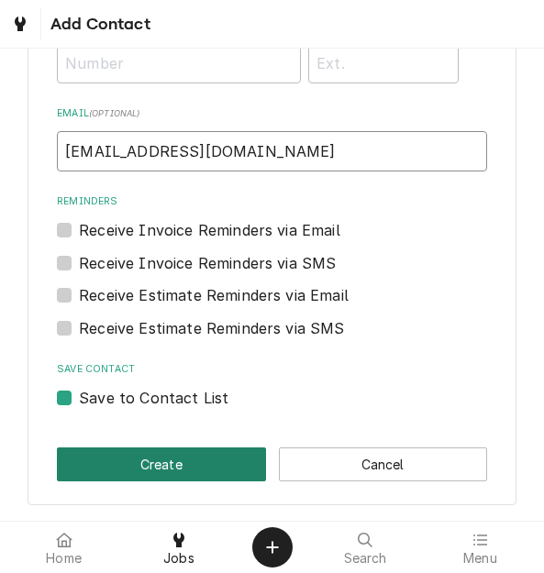
type input "pzmgrs@jackstackbbq.com"
click at [162, 480] on button "Create" at bounding box center [161, 464] width 208 height 34
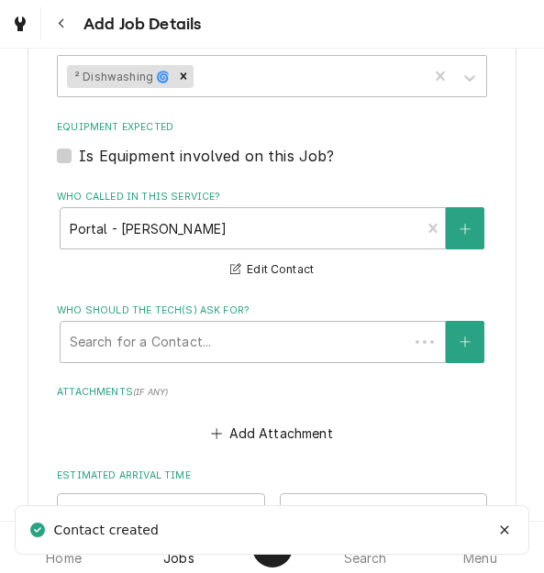
scroll to position [1837, 0]
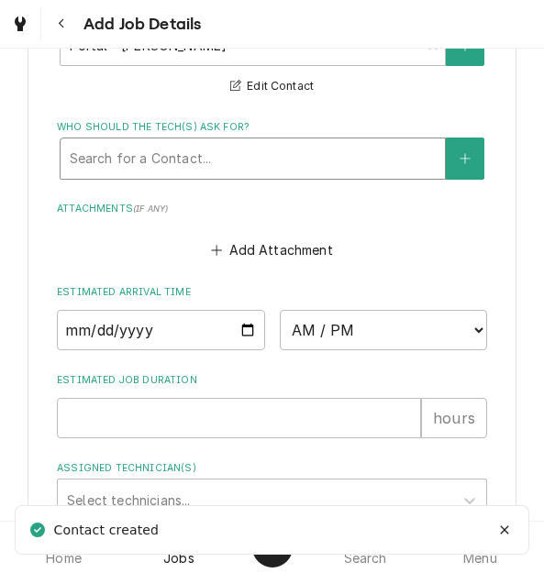
click at [201, 151] on div "Who should the tech(s) ask for?" at bounding box center [253, 158] width 366 height 33
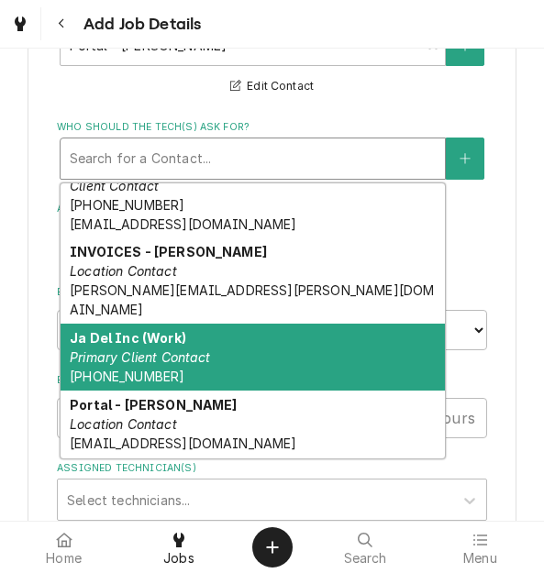
scroll to position [0, 0]
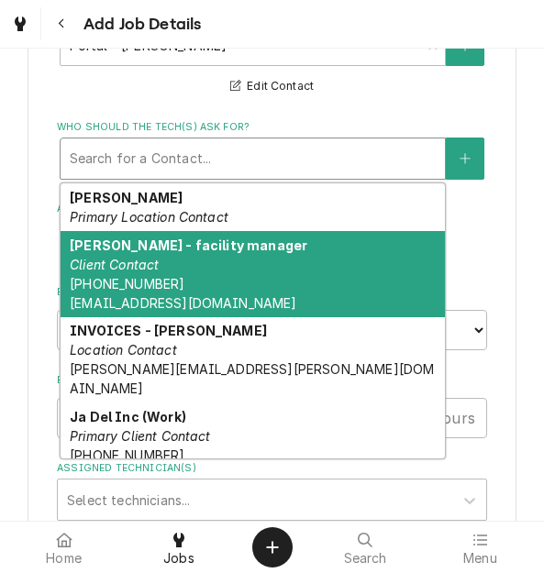
click at [206, 272] on div "Austin Carpenter - facility manager Client Contact (913) 909-7389 austinc@jacks…" at bounding box center [253, 274] width 384 height 86
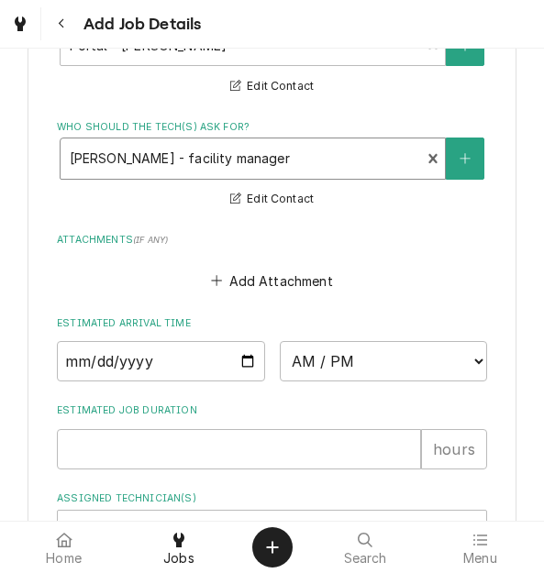
scroll to position [2195, 0]
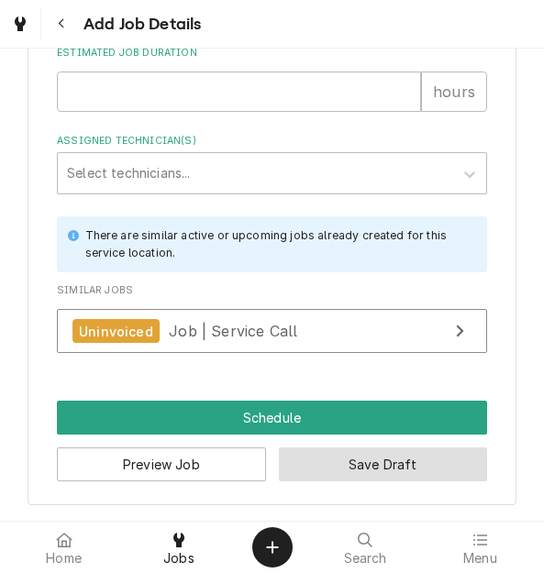
click at [337, 469] on button "Save Draft" at bounding box center [383, 464] width 208 height 34
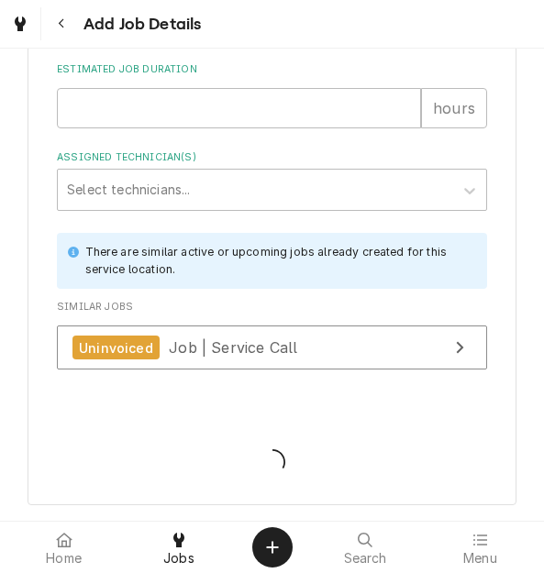
type textarea "x"
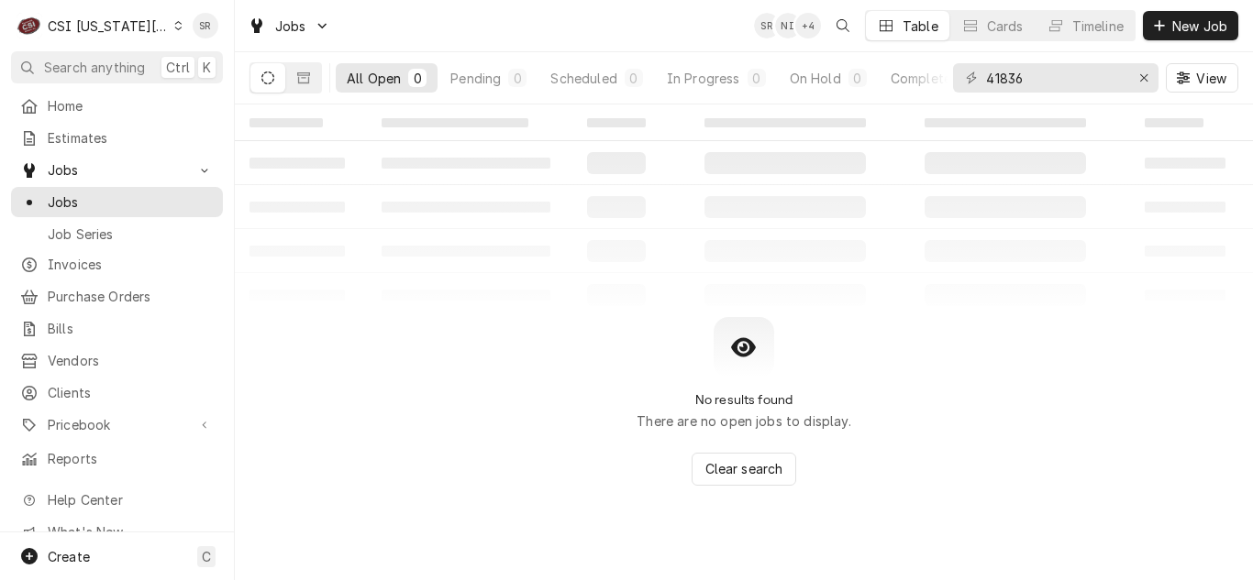
click at [74, 28] on div "CSI Kansas City" at bounding box center [108, 26] width 121 height 19
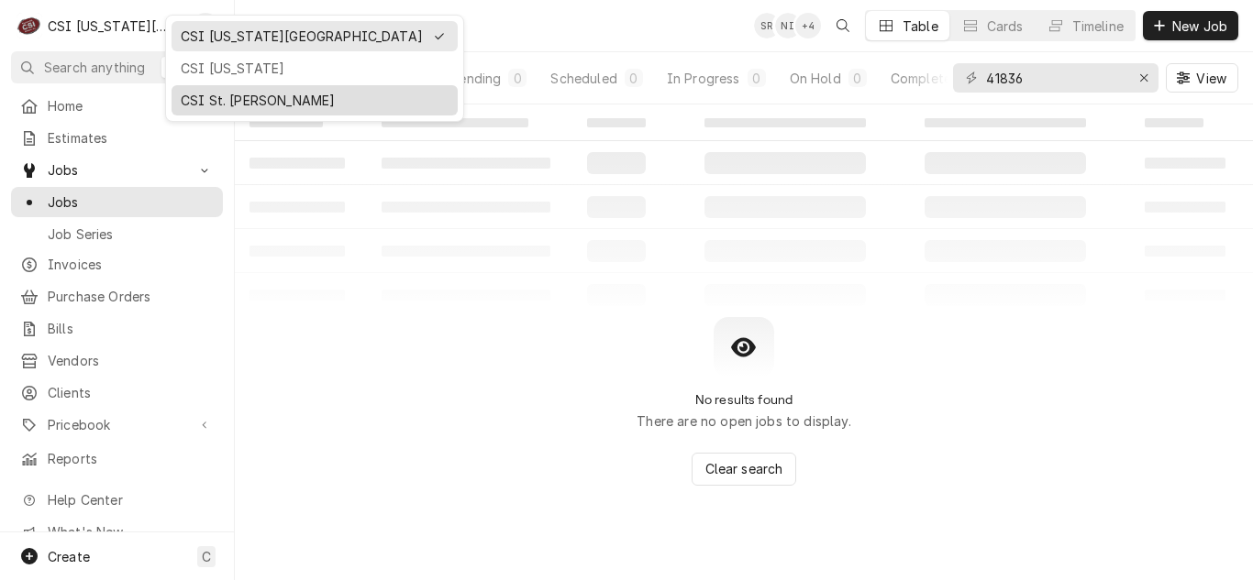
click at [204, 93] on div "CSI St. [PERSON_NAME]" at bounding box center [315, 100] width 268 height 19
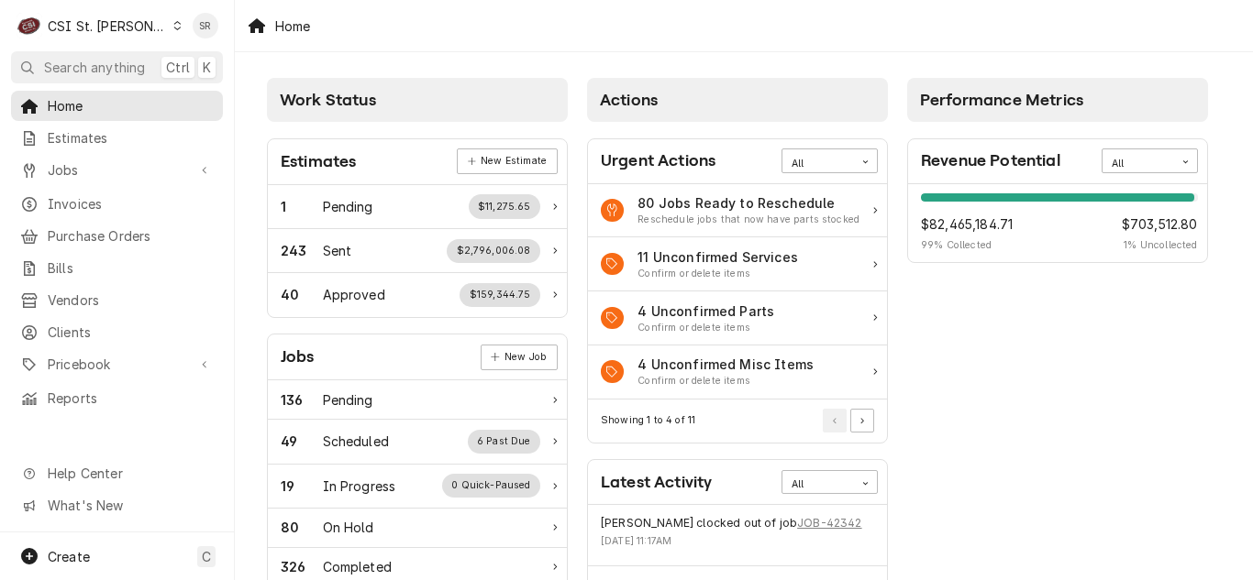
click at [131, 21] on div "C CSI St. Louis" at bounding box center [99, 25] width 177 height 37
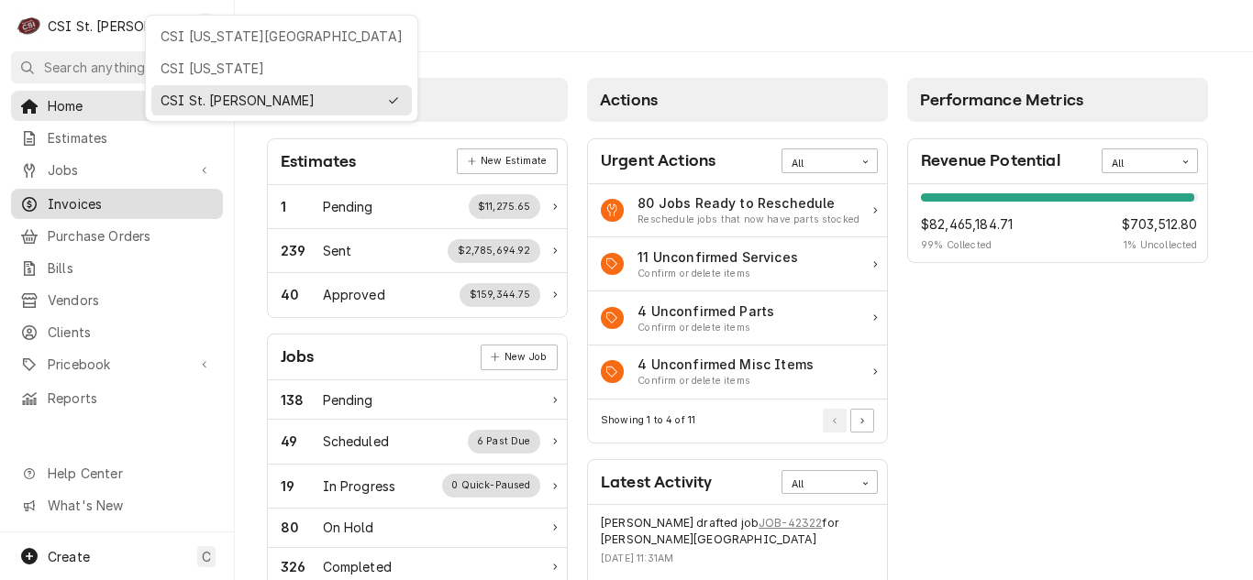
click at [87, 196] on html "C CSI St. Louis SR Search anything Ctrl K Home Estimates Jobs Jobs Job Series I…" at bounding box center [626, 290] width 1253 height 580
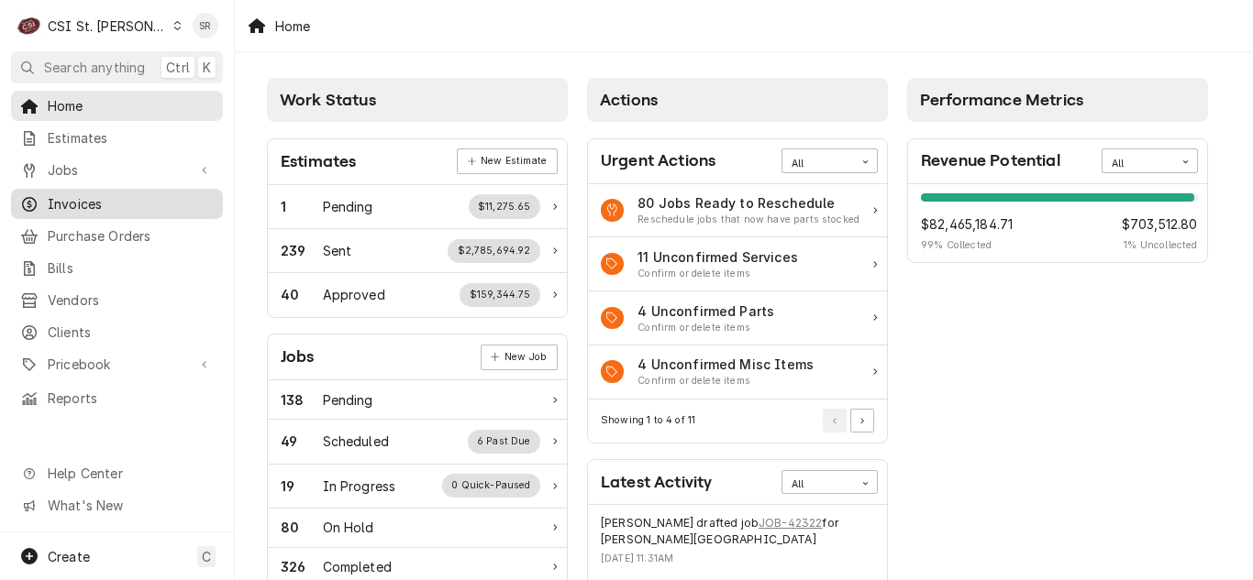
click at [97, 194] on span "Invoices" at bounding box center [131, 203] width 166 height 19
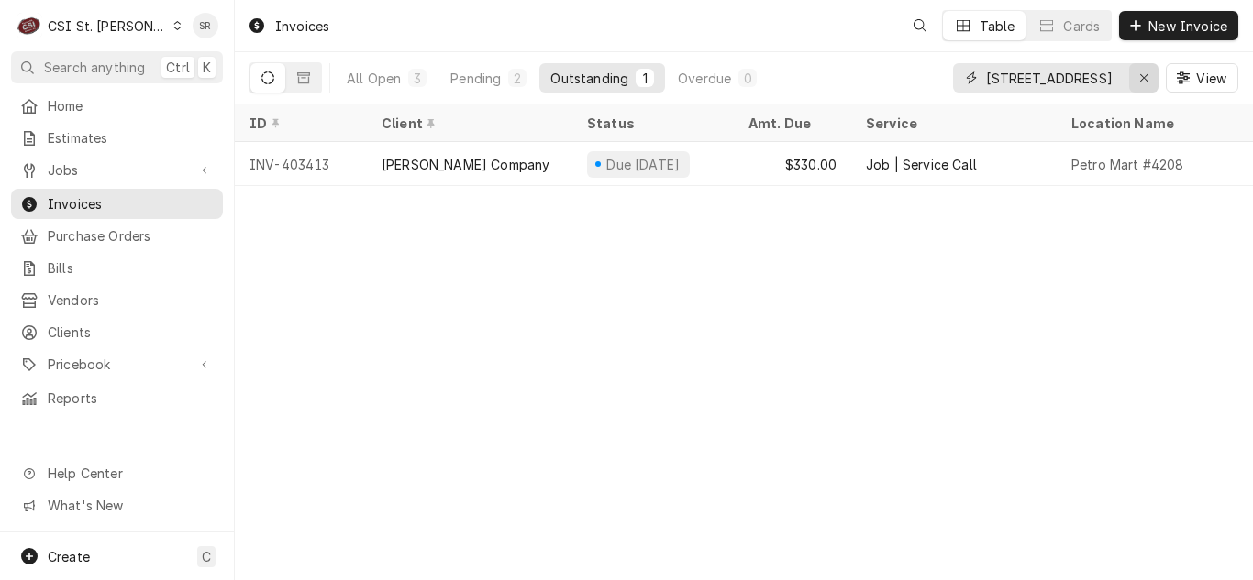
click at [1140, 80] on icon "Erase input" at bounding box center [1144, 78] width 10 height 13
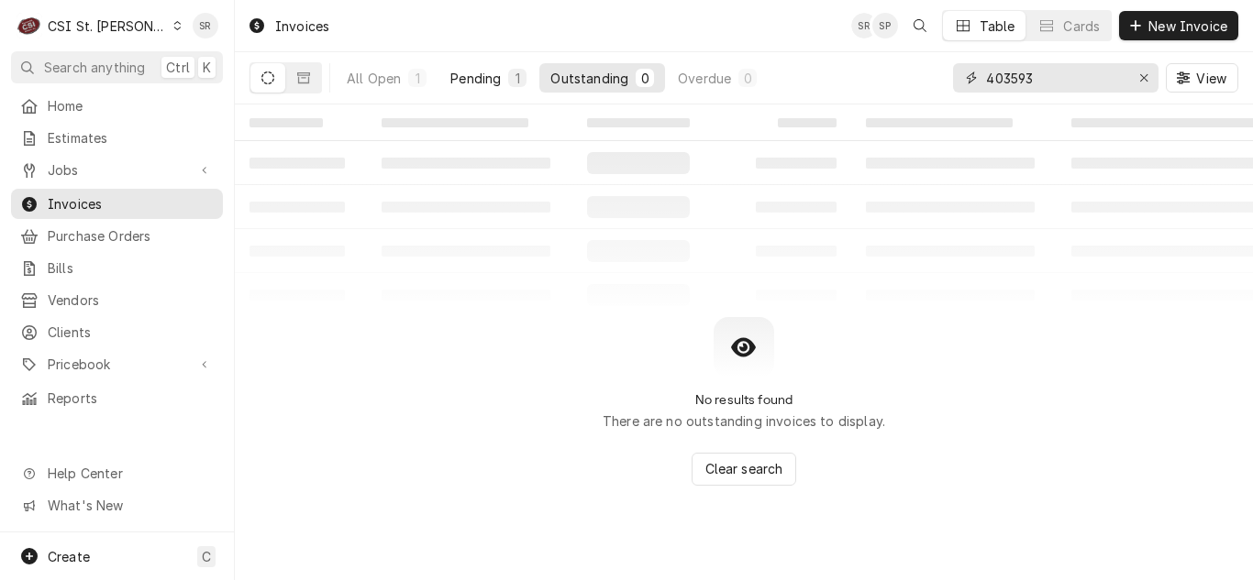
type input "403593"
click at [492, 84] on div "Pending" at bounding box center [475, 78] width 50 height 19
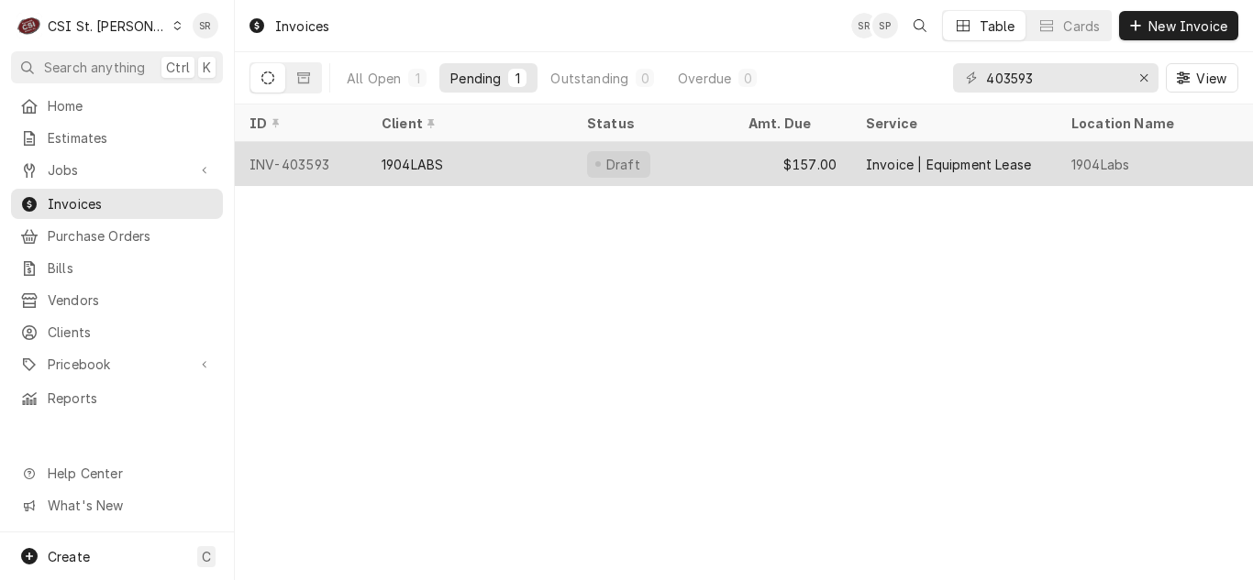
click at [477, 169] on div "1904LABS" at bounding box center [469, 164] width 205 height 44
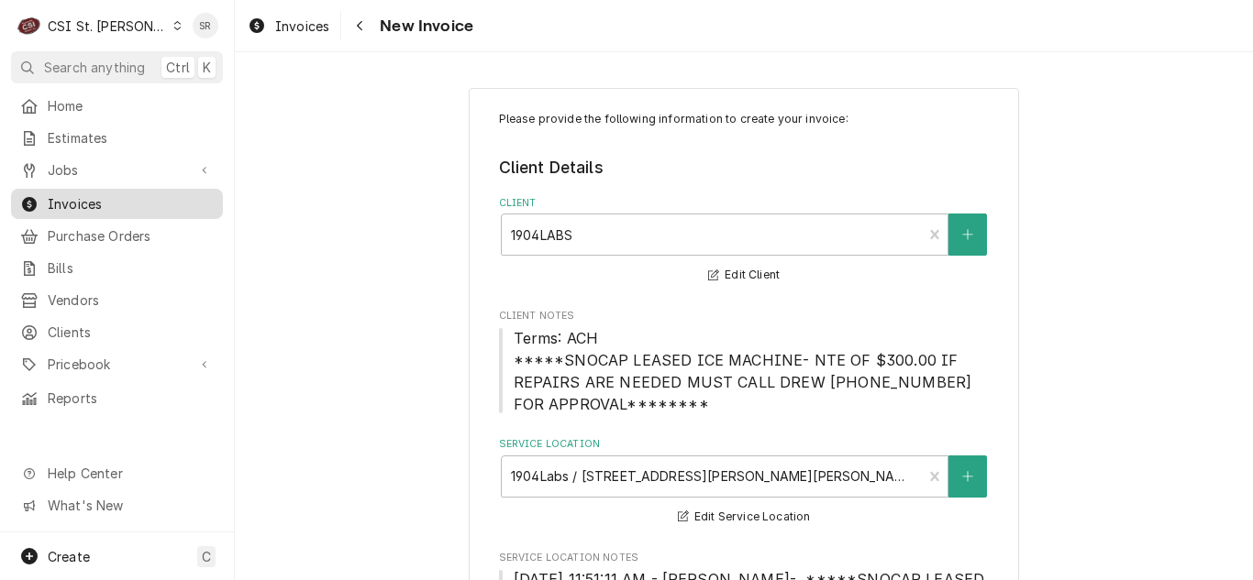
click at [83, 197] on span "Invoices" at bounding box center [131, 203] width 166 height 19
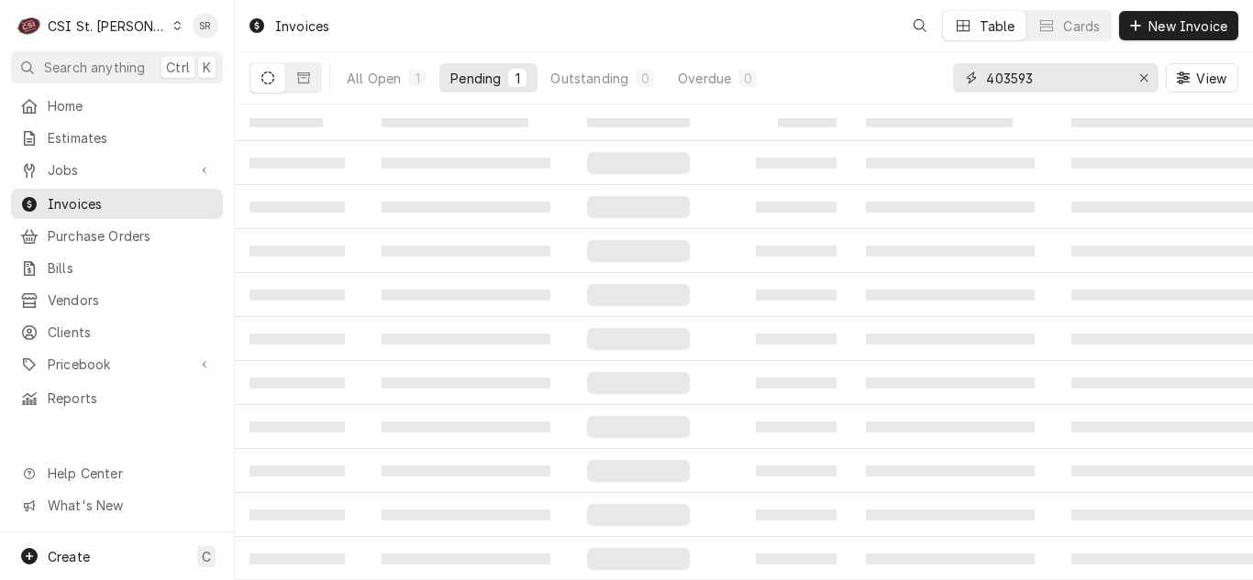
drag, startPoint x: 1063, startPoint y: 72, endPoint x: 980, endPoint y: 76, distance: 82.6
click at [980, 76] on div "403593" at bounding box center [1055, 77] width 205 height 29
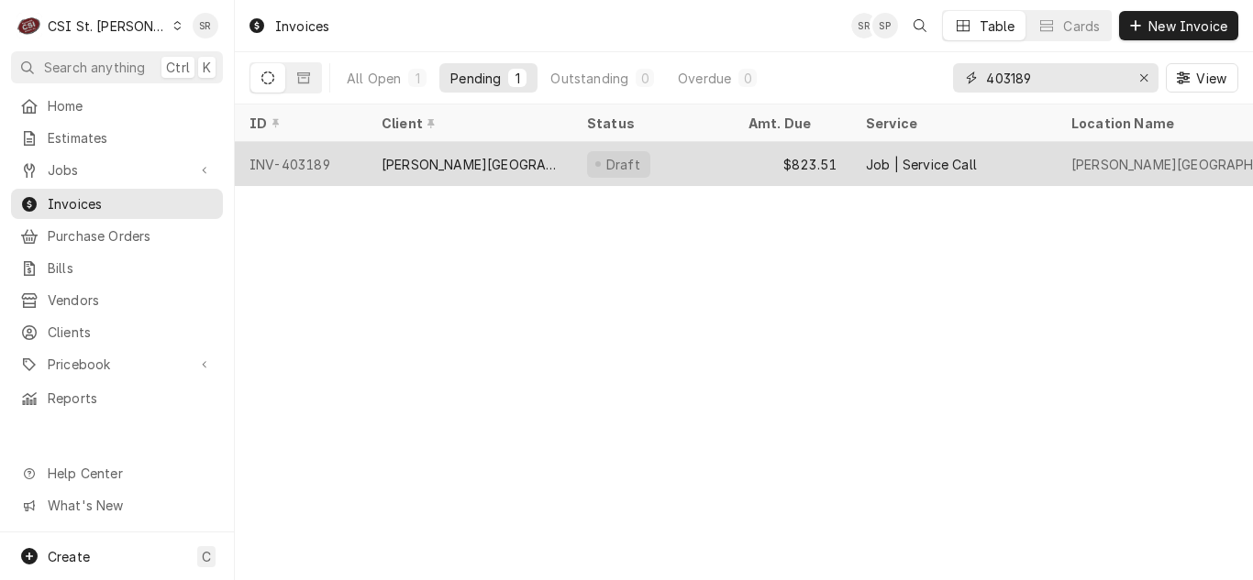
type input "403189"
click at [473, 160] on div "[PERSON_NAME][GEOGRAPHIC_DATA]" at bounding box center [469, 164] width 176 height 19
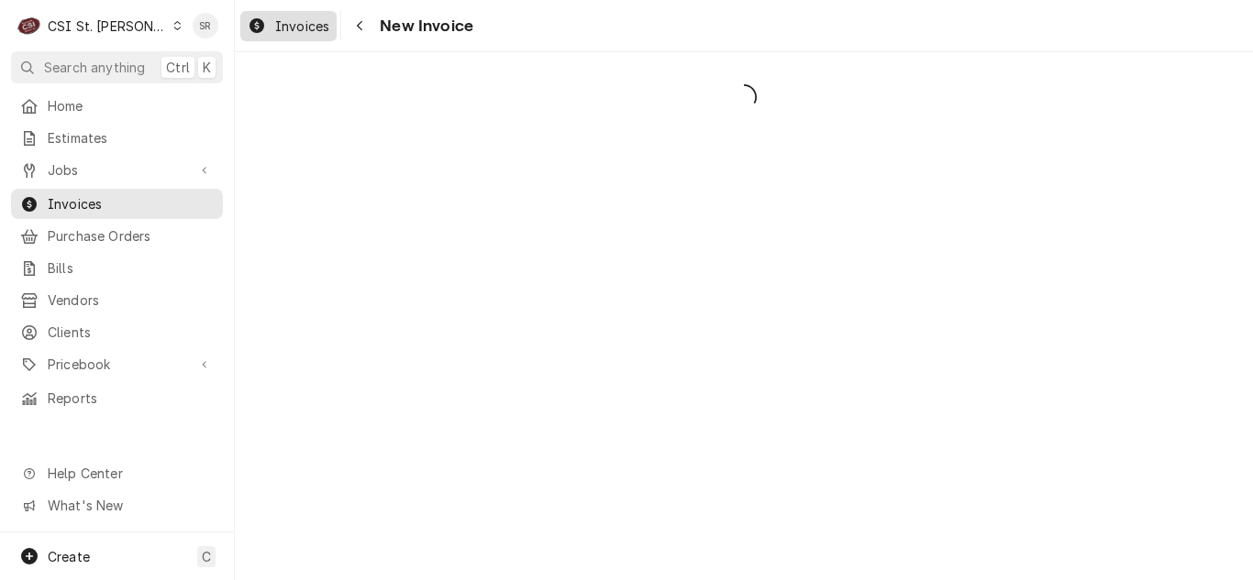
click at [283, 24] on span "Invoices" at bounding box center [302, 26] width 54 height 19
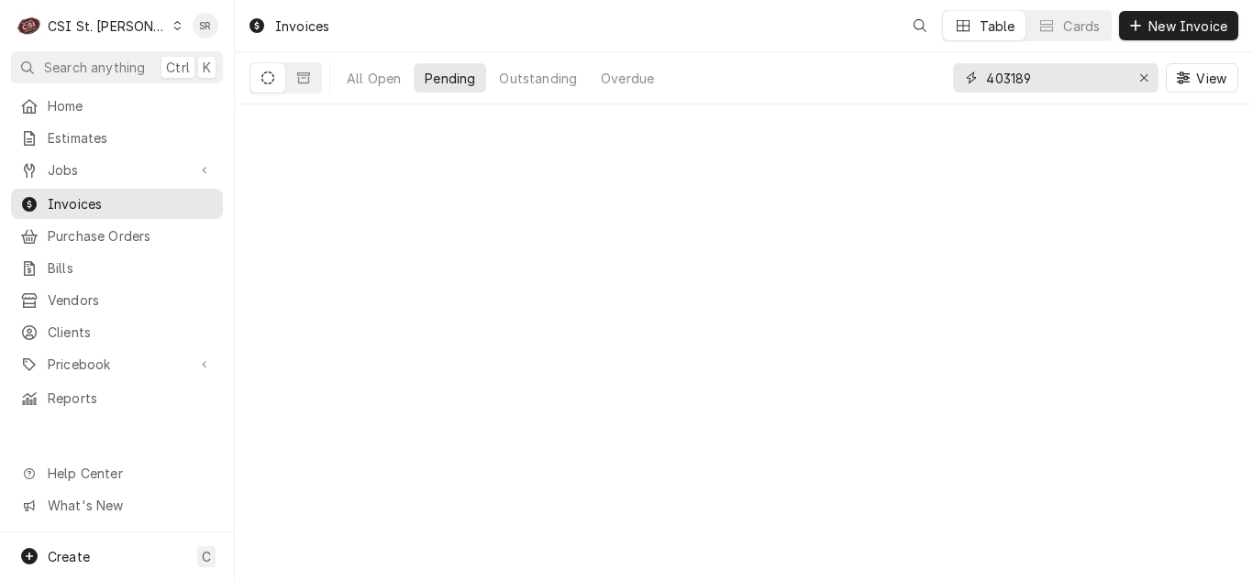
click at [1069, 81] on input "403189" at bounding box center [1055, 77] width 138 height 29
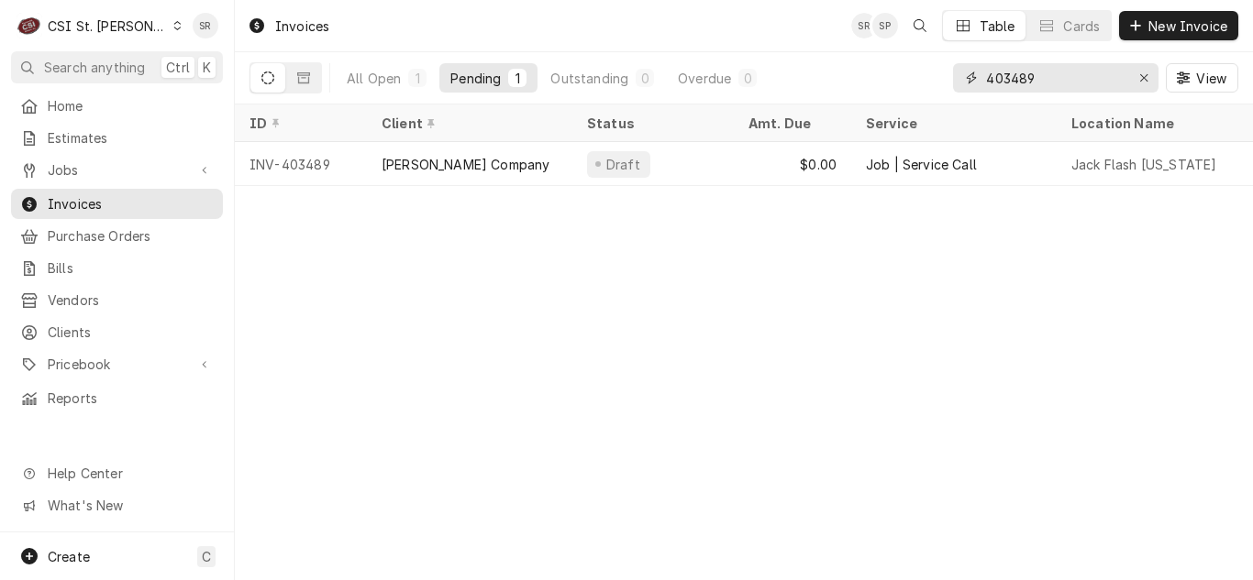
type input "403489"
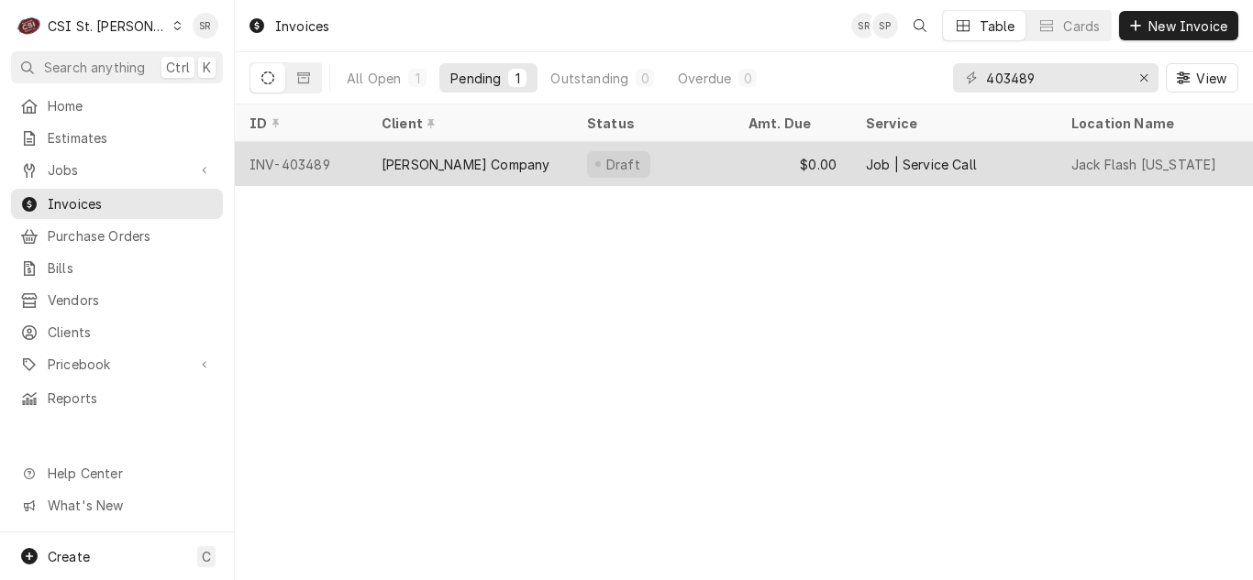
click at [694, 161] on div "Draft" at bounding box center [652, 164] width 161 height 44
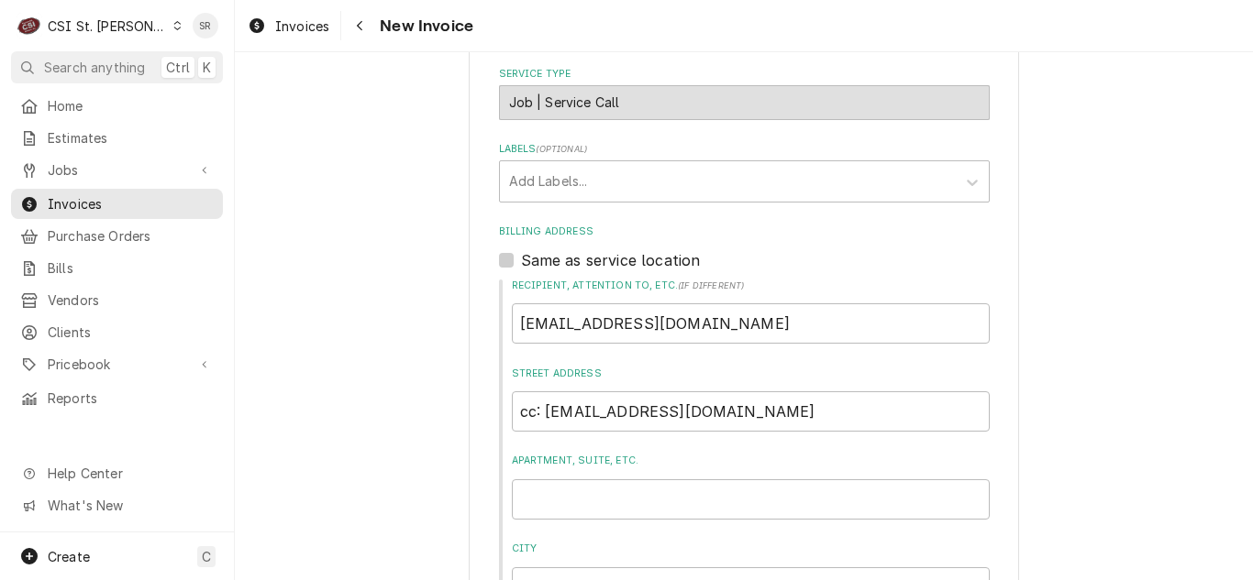
scroll to position [367, 0]
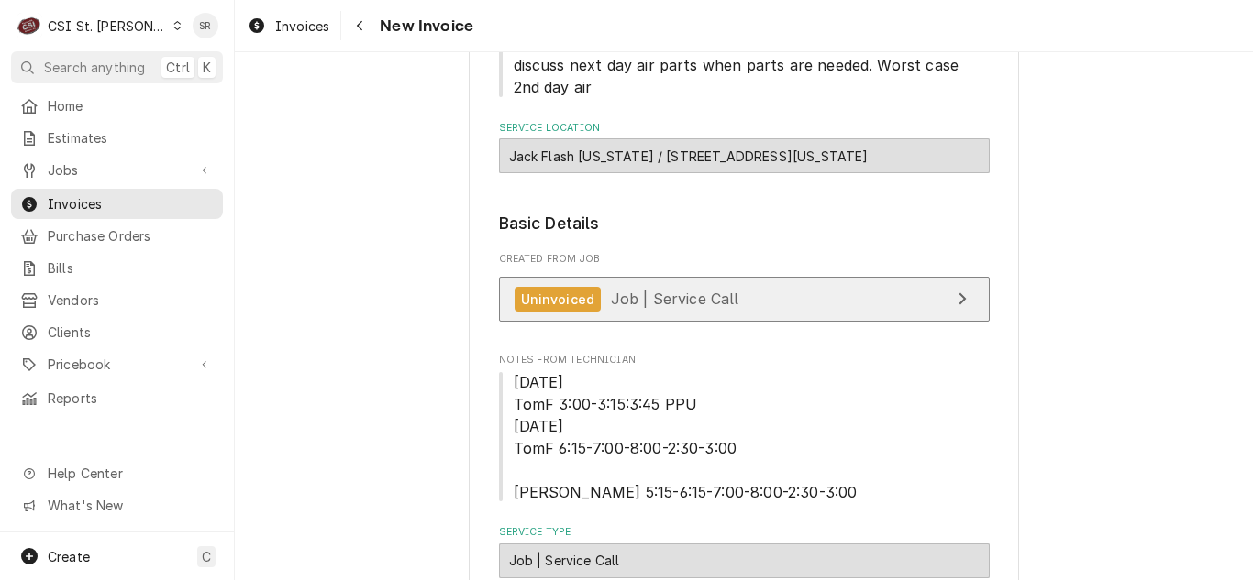
click at [626, 299] on span "Job | Service Call" at bounding box center [675, 299] width 128 height 18
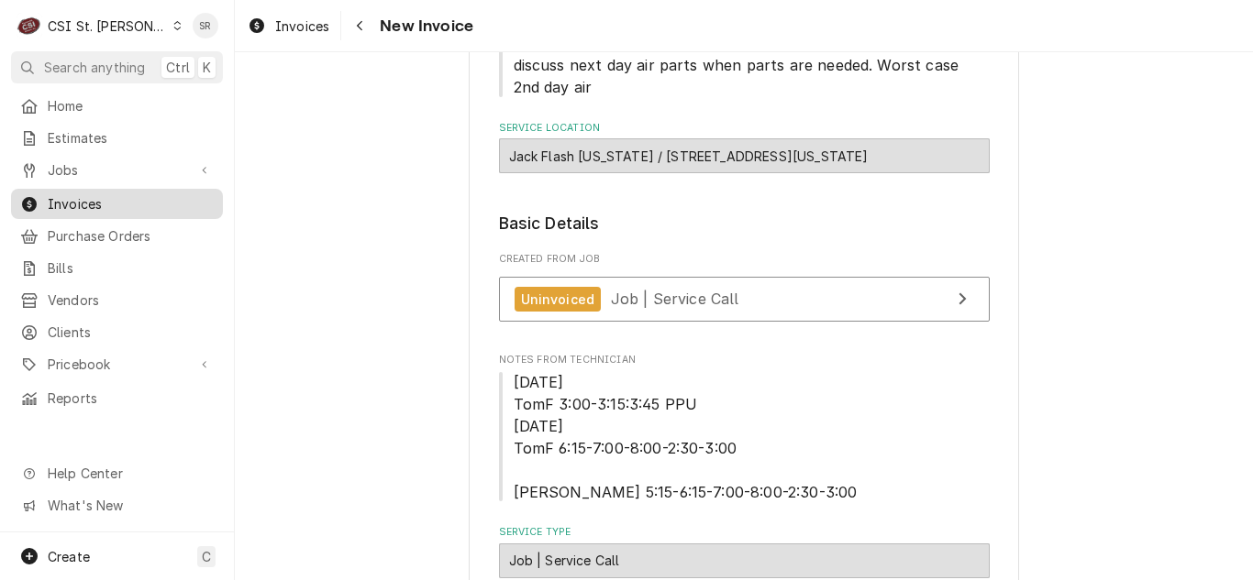
click at [72, 195] on span "Invoices" at bounding box center [131, 203] width 166 height 19
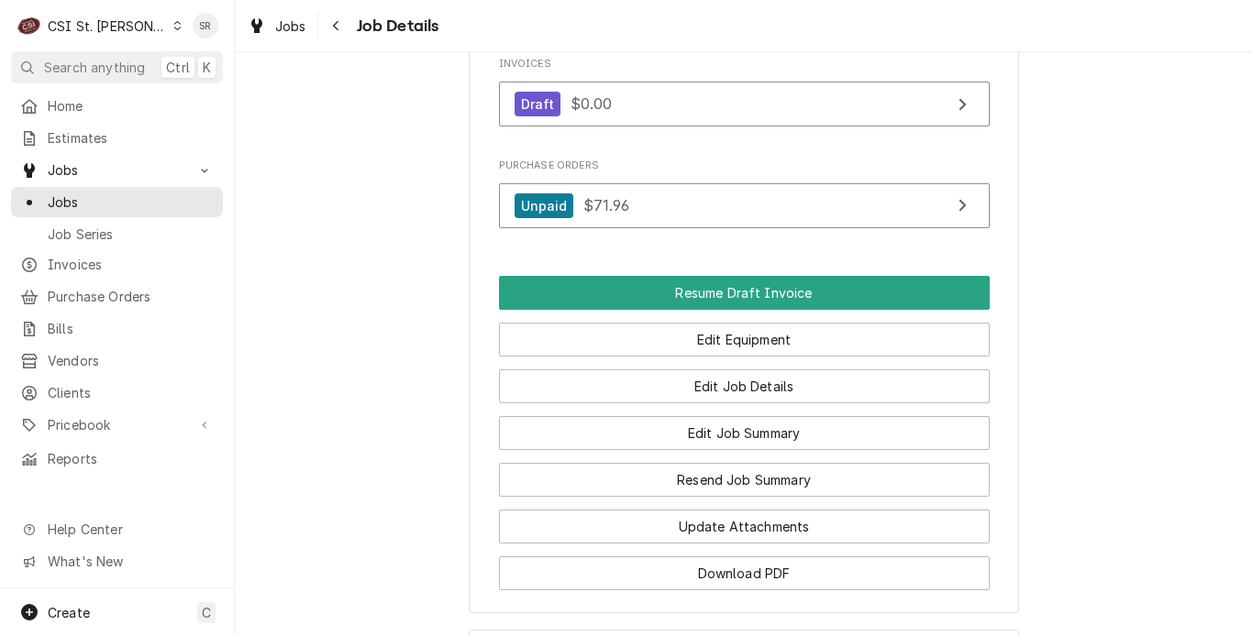
scroll to position [2169, 0]
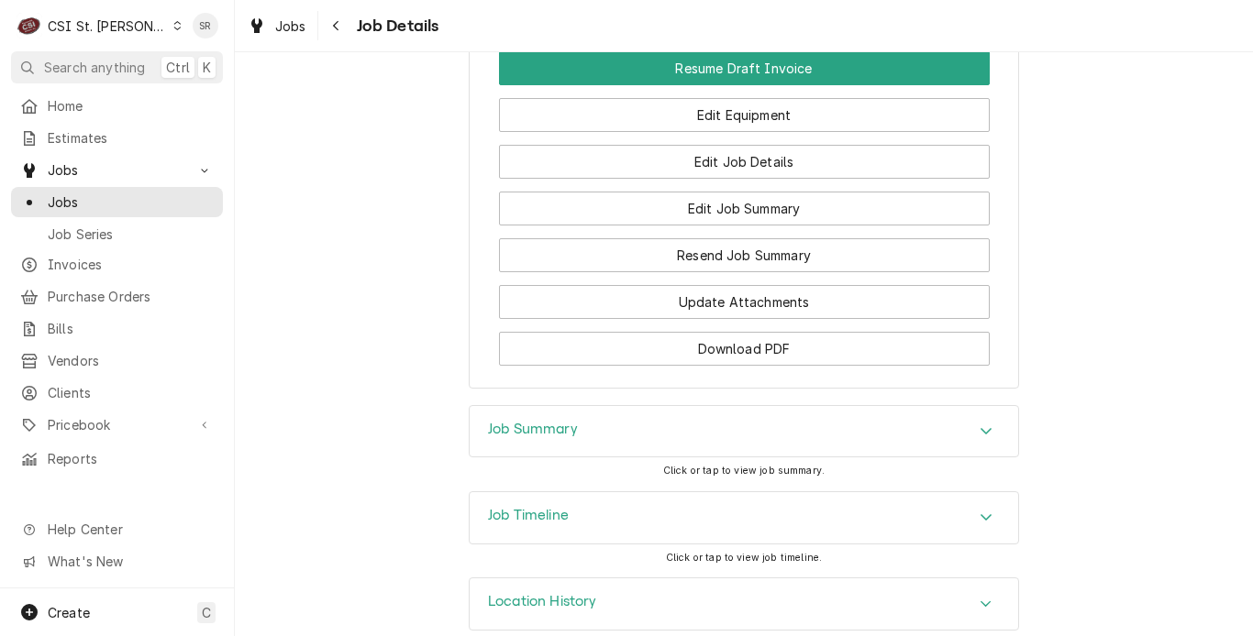
drag, startPoint x: 0, startPoint y: 0, endPoint x: 557, endPoint y: 421, distance: 698.5
click at [557, 421] on div "Job Summary" at bounding box center [743, 431] width 548 height 51
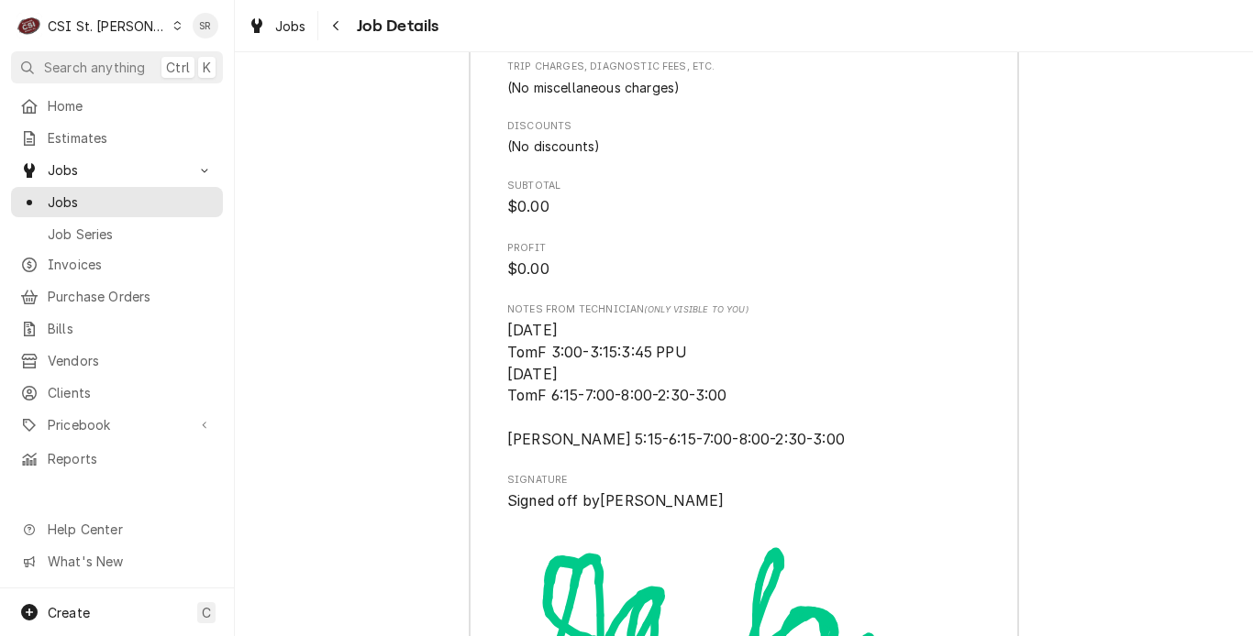
scroll to position [4757, 0]
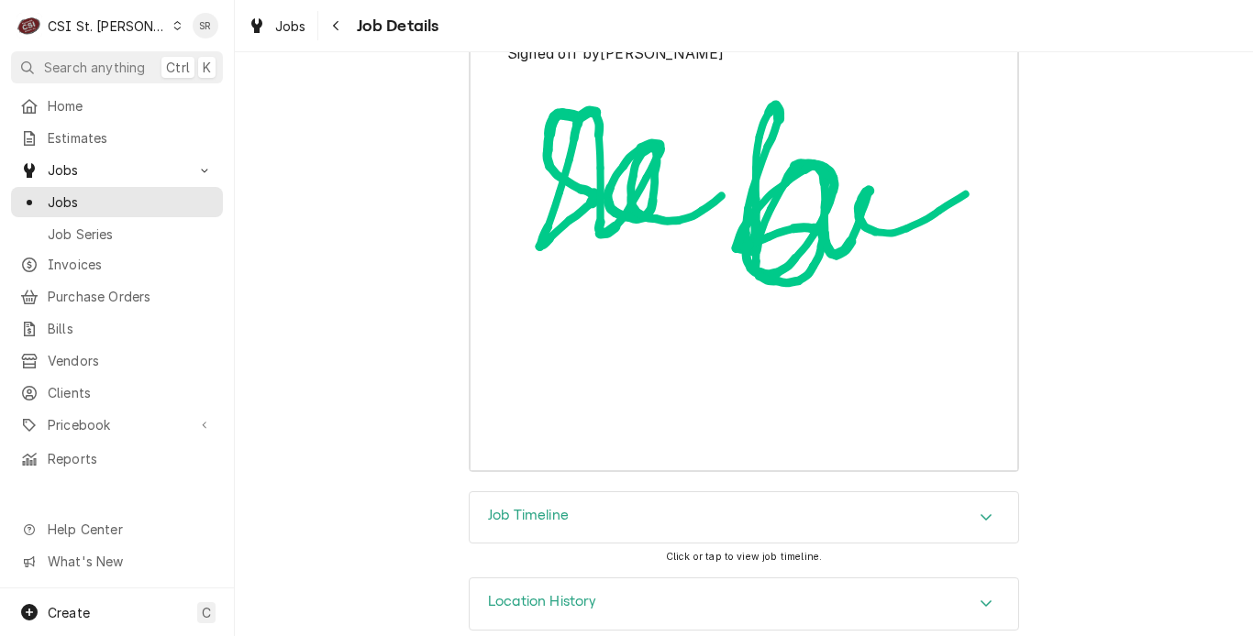
click at [585, 492] on div "Job Timeline" at bounding box center [743, 517] width 548 height 51
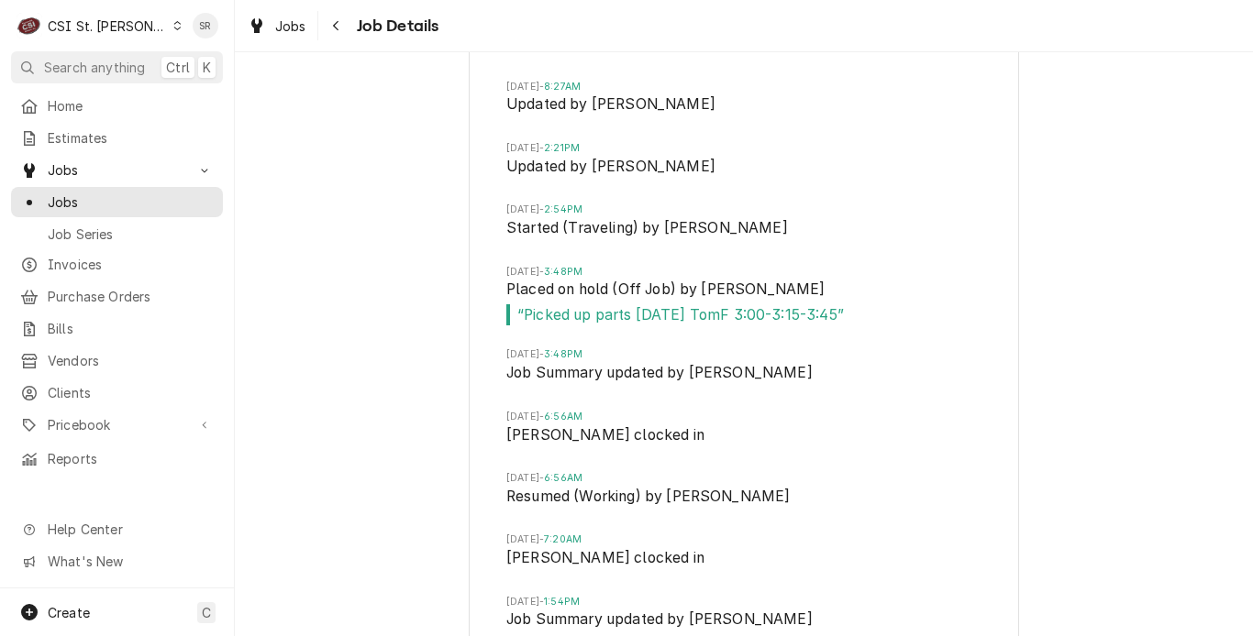
scroll to position [5490, 0]
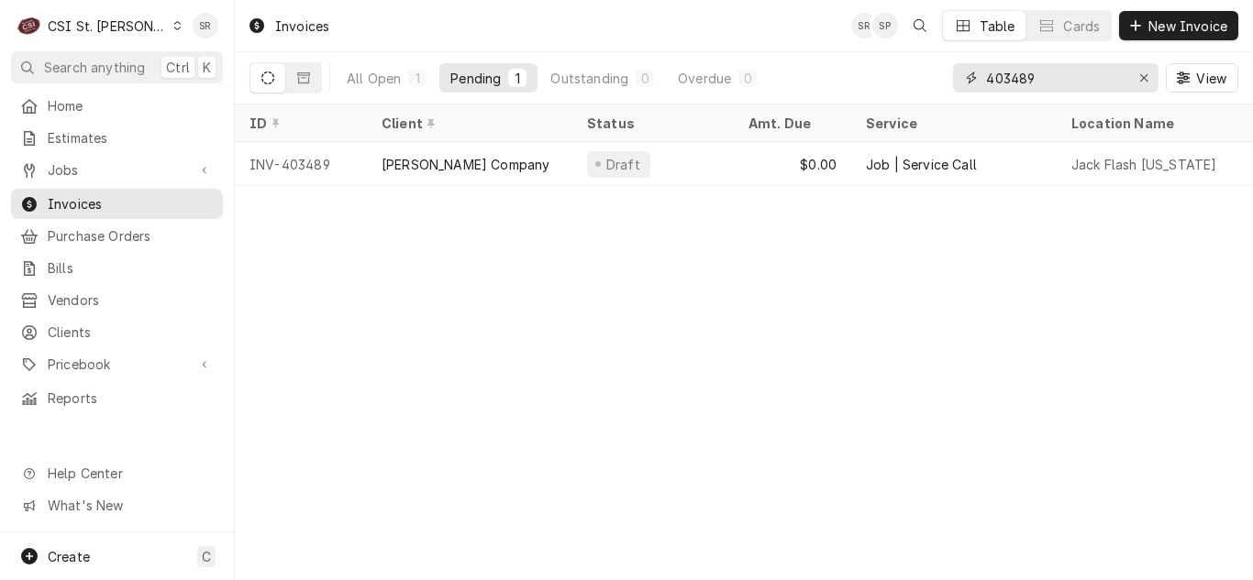
drag, startPoint x: 1031, startPoint y: 78, endPoint x: 970, endPoint y: 65, distance: 61.9
click at [970, 65] on div "403489" at bounding box center [1055, 77] width 205 height 29
drag, startPoint x: 1055, startPoint y: 74, endPoint x: 944, endPoint y: 72, distance: 111.0
click at [944, 72] on div "All Open 1 Pending 1 Outstanding 0 Overdue 0 403371 View" at bounding box center [743, 77] width 988 height 51
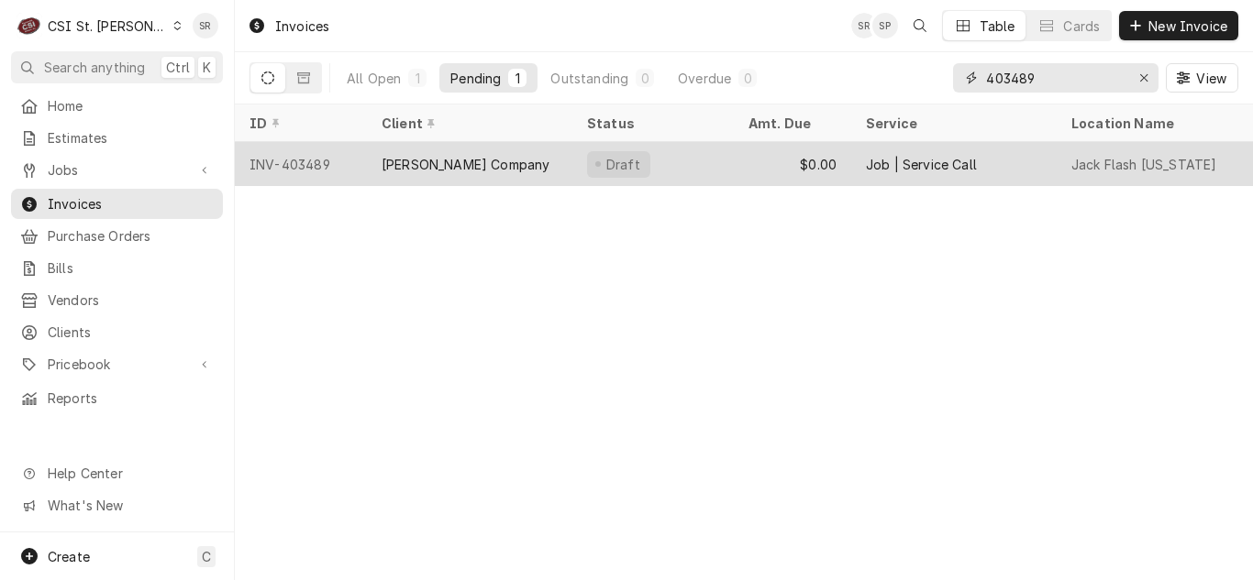
type input "403489"
click at [511, 156] on div "[PERSON_NAME] Company" at bounding box center [469, 164] width 205 height 44
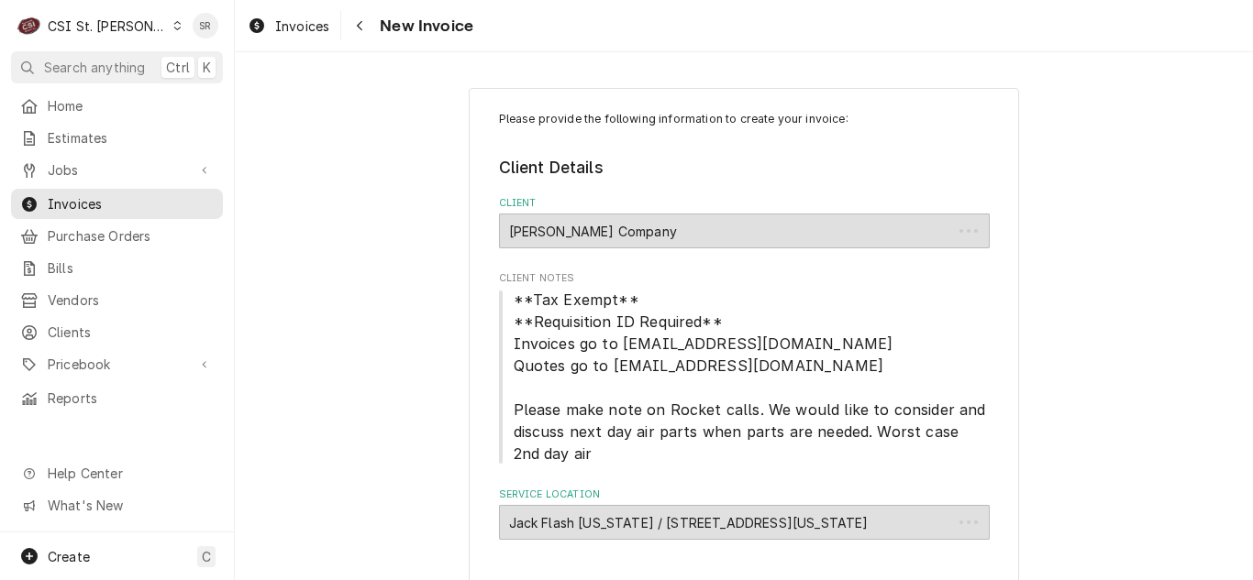
type textarea "x"
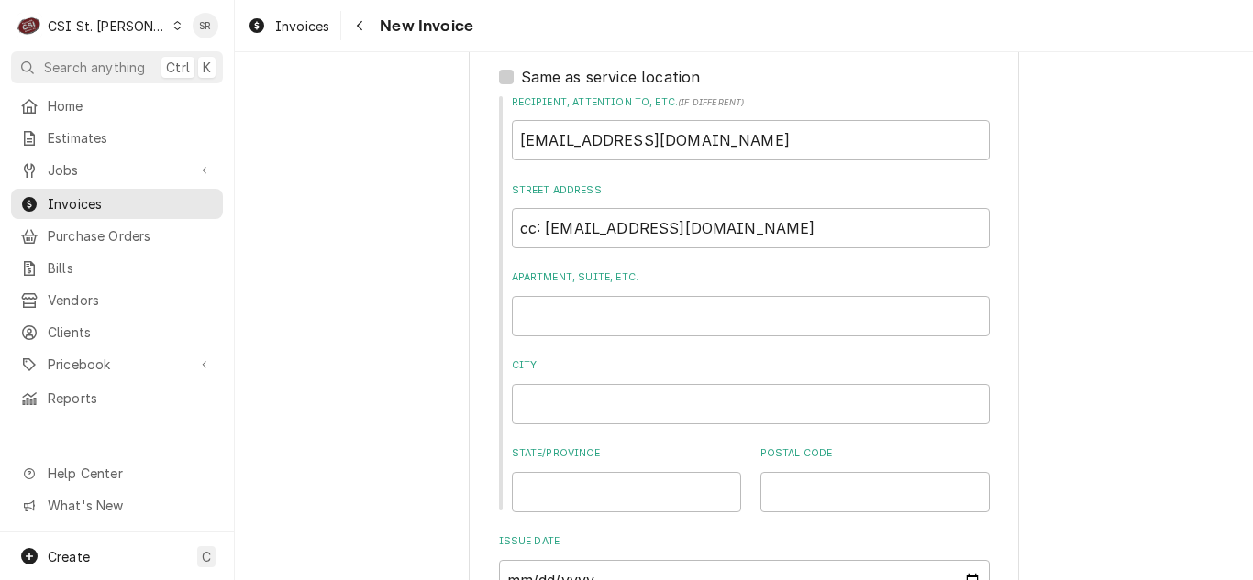
scroll to position [550, 0]
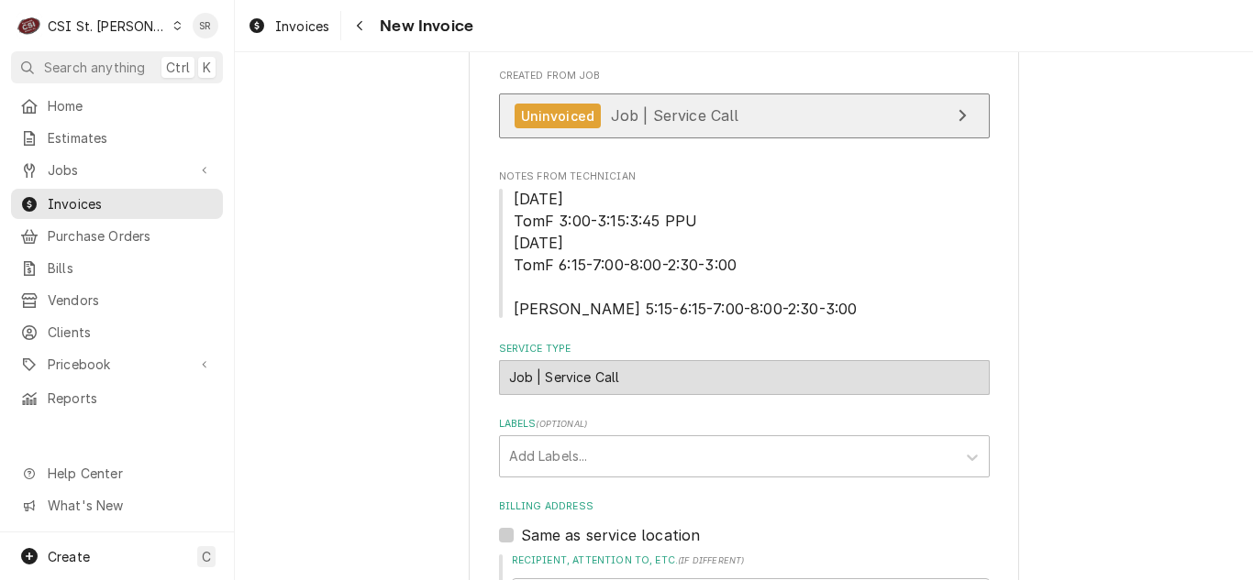
click at [668, 113] on span "Job | Service Call" at bounding box center [675, 115] width 128 height 18
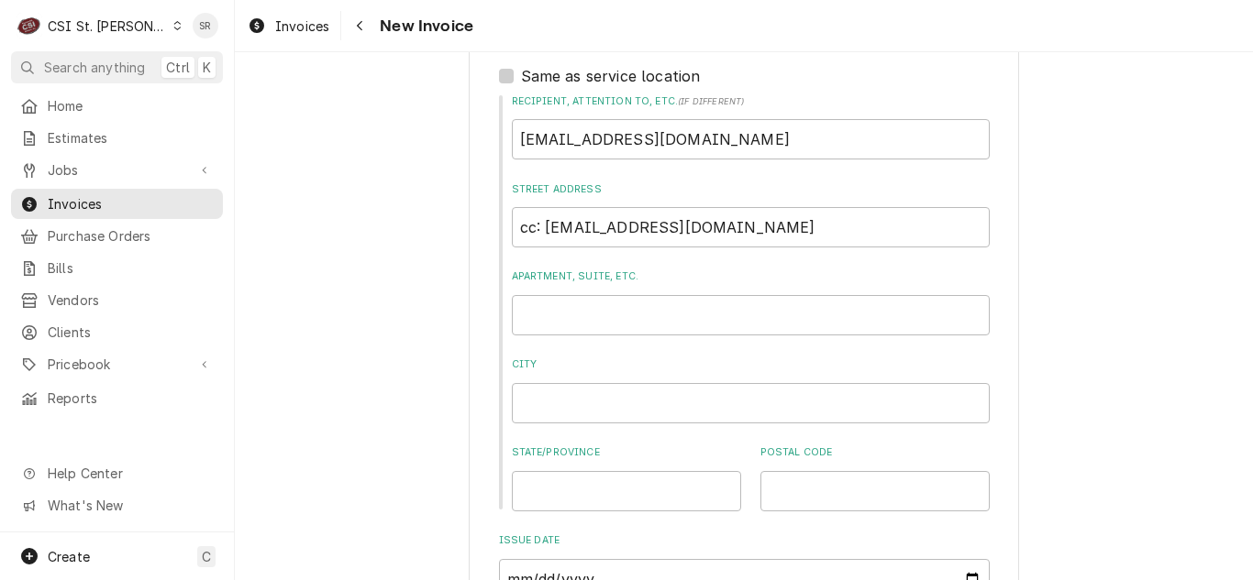
scroll to position [1192, 0]
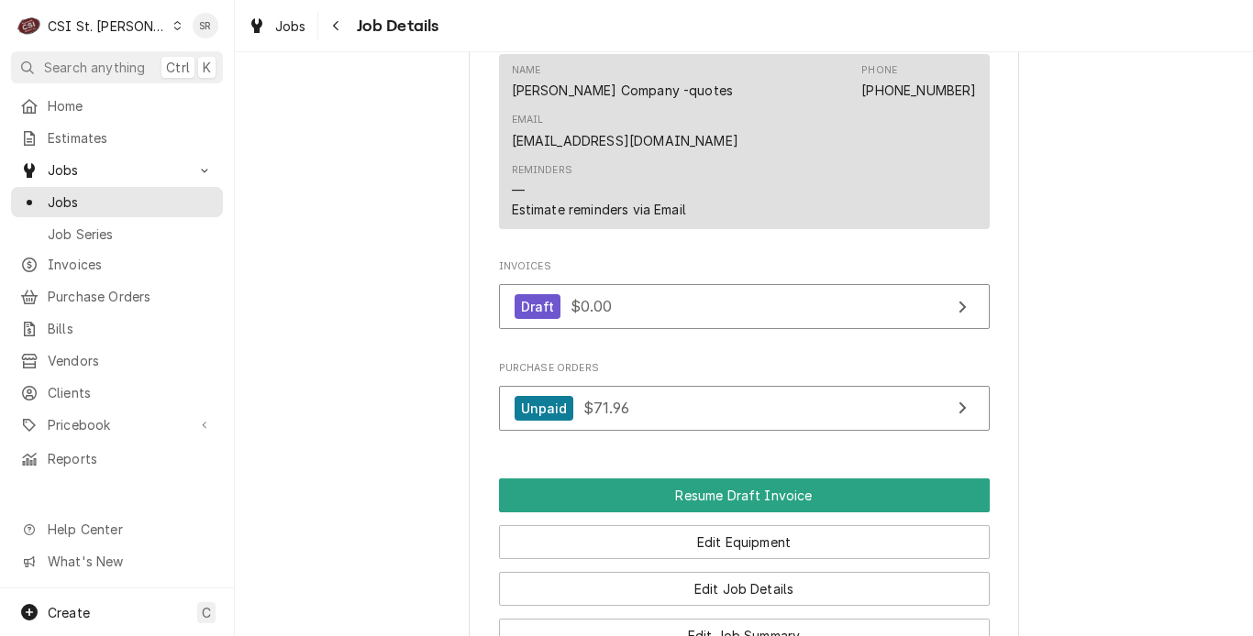
scroll to position [2169, 0]
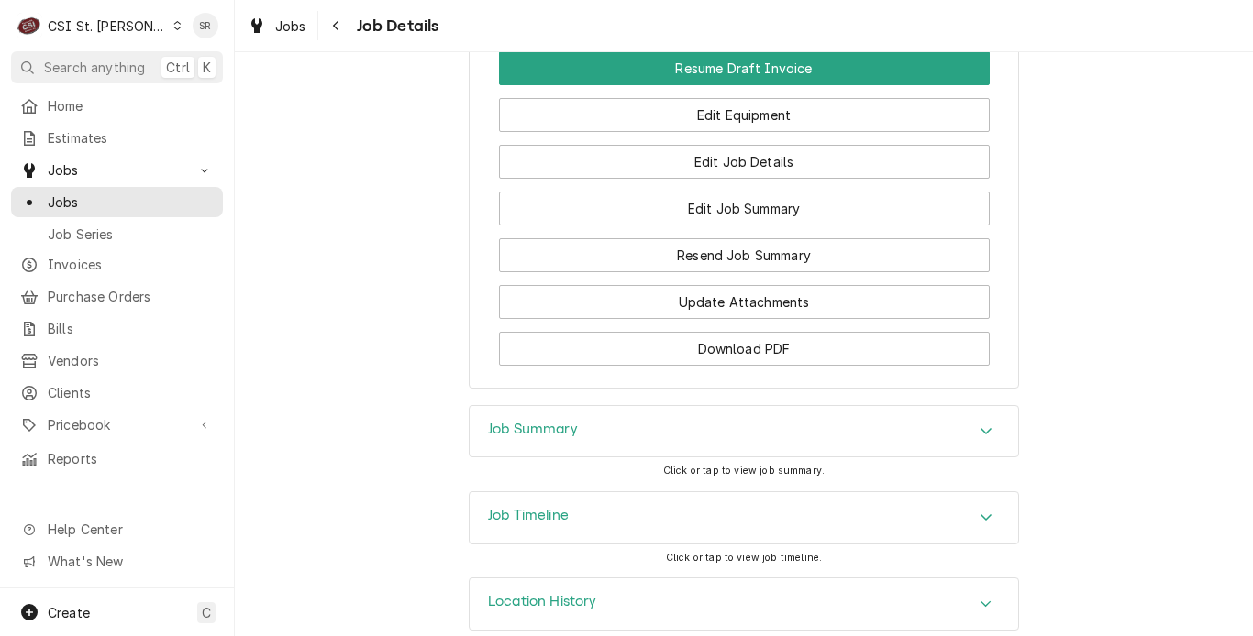
click at [547, 507] on h3 "Job Timeline" at bounding box center [528, 515] width 81 height 17
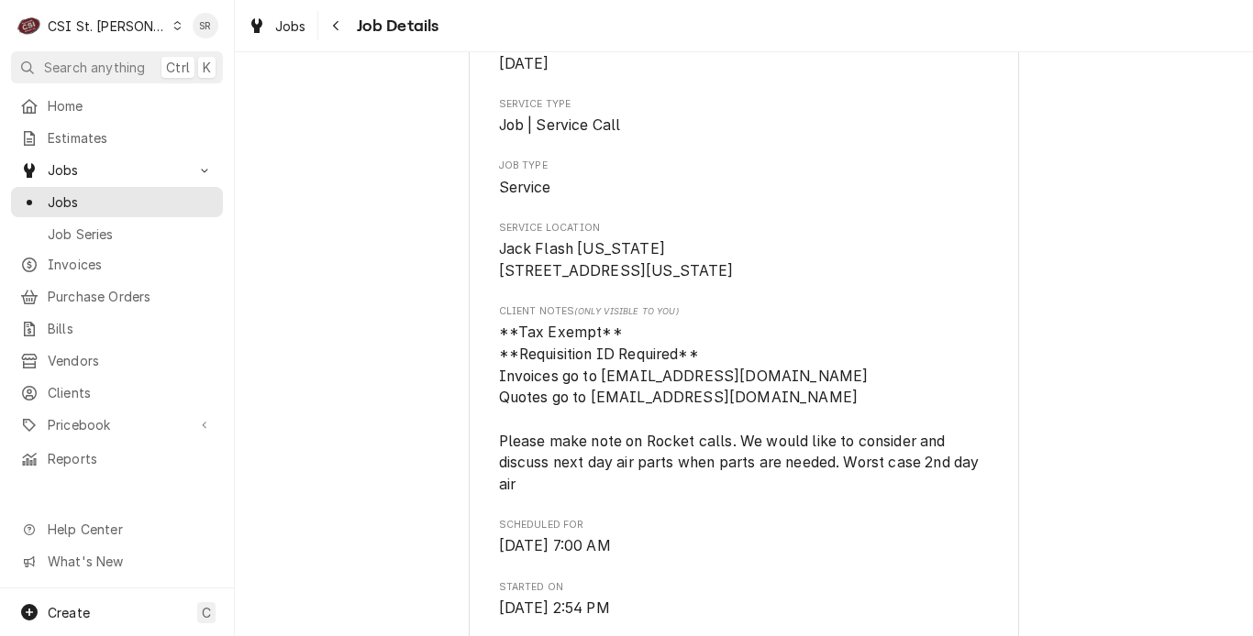
scroll to position [0, 0]
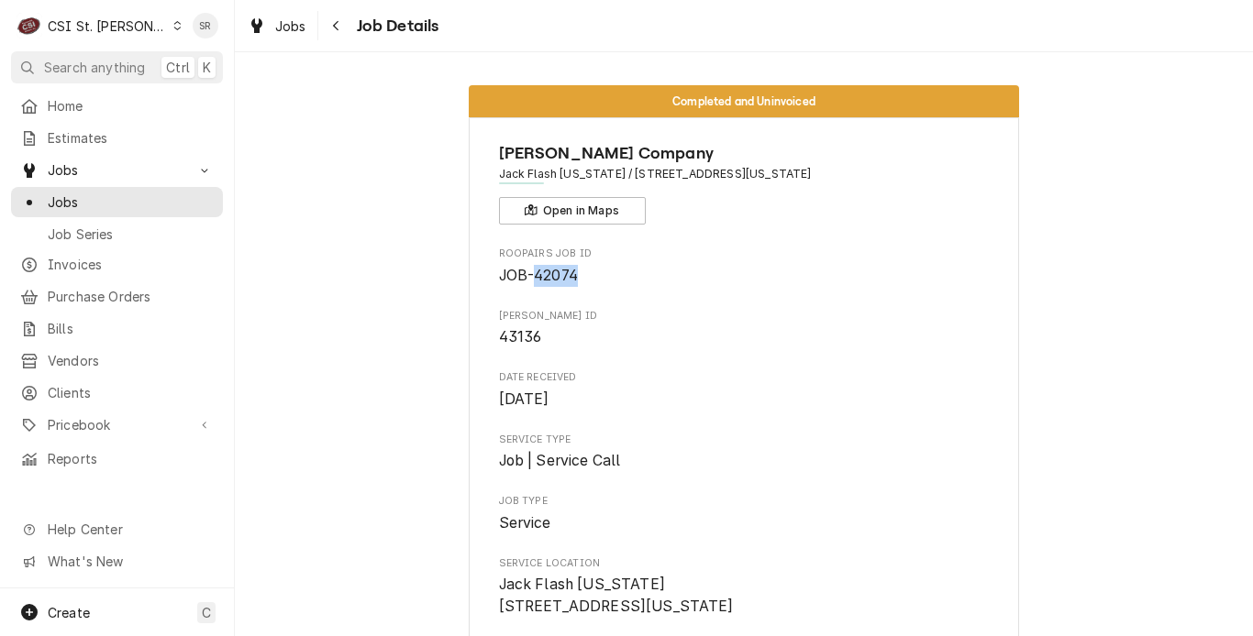
drag, startPoint x: 573, startPoint y: 276, endPoint x: 529, endPoint y: 278, distance: 44.1
click at [529, 278] on span "JOB-42074" at bounding box center [744, 276] width 491 height 22
copy span "42074"
click at [695, 262] on div "Roopairs Job ID JOB-42074" at bounding box center [744, 266] width 491 height 39
drag, startPoint x: 853, startPoint y: 172, endPoint x: 631, endPoint y: 172, distance: 221.9
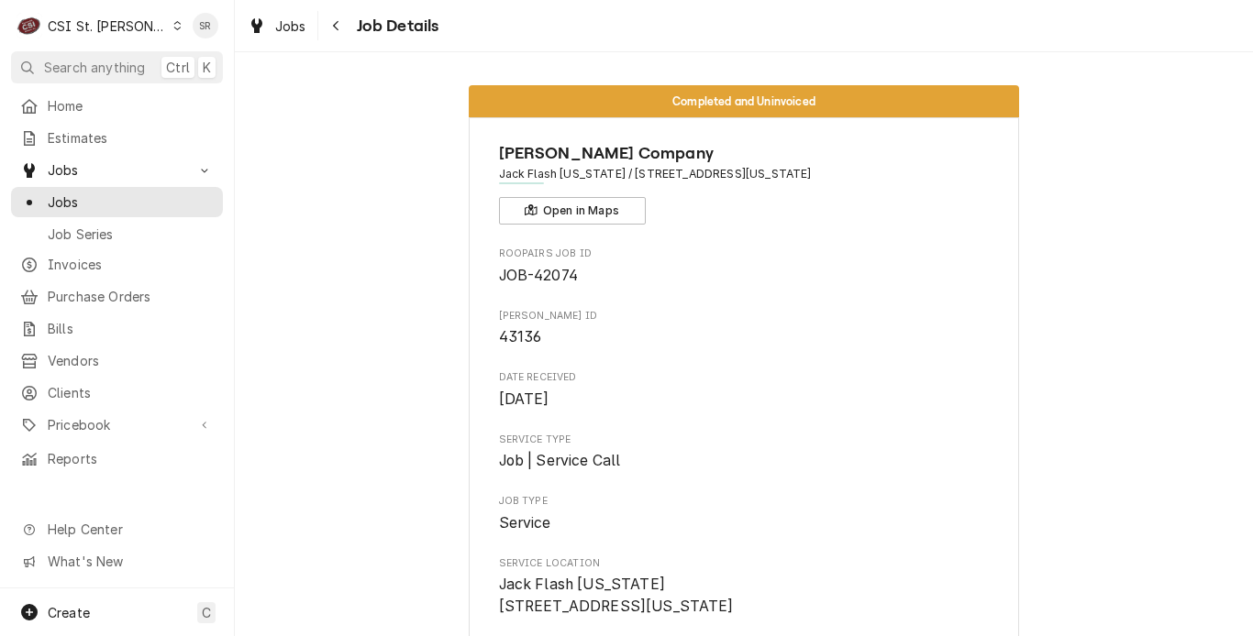
click at [631, 172] on span "Jack Flash [US_STATE] / [STREET_ADDRESS][US_STATE]" at bounding box center [744, 174] width 491 height 17
copy span "[STREET_ADDRESS][US_STATE]"
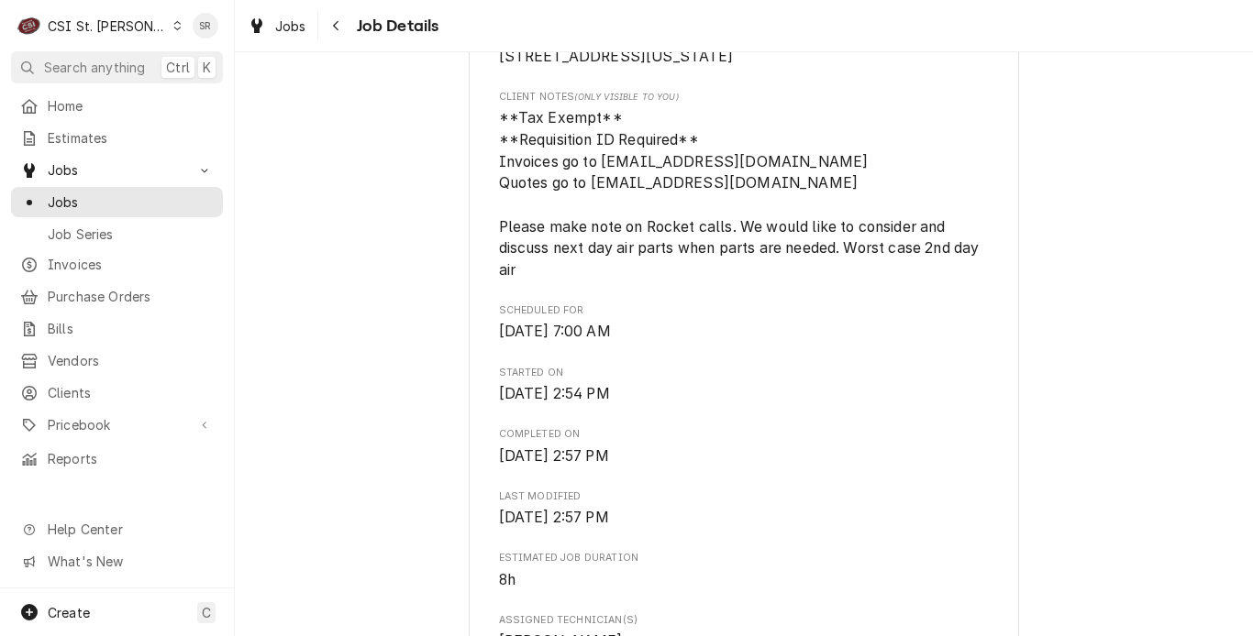
click at [793, 343] on span "Tue, Aug 26th, 2025 - 7:00 AM" at bounding box center [744, 332] width 491 height 22
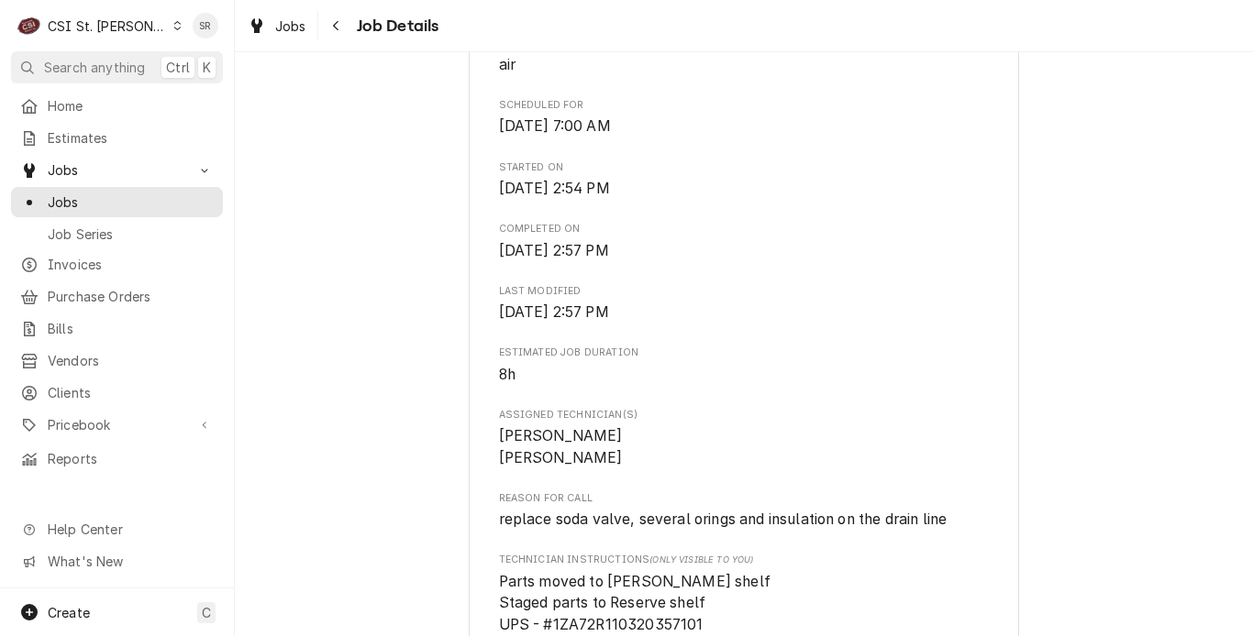
scroll to position [1009, 0]
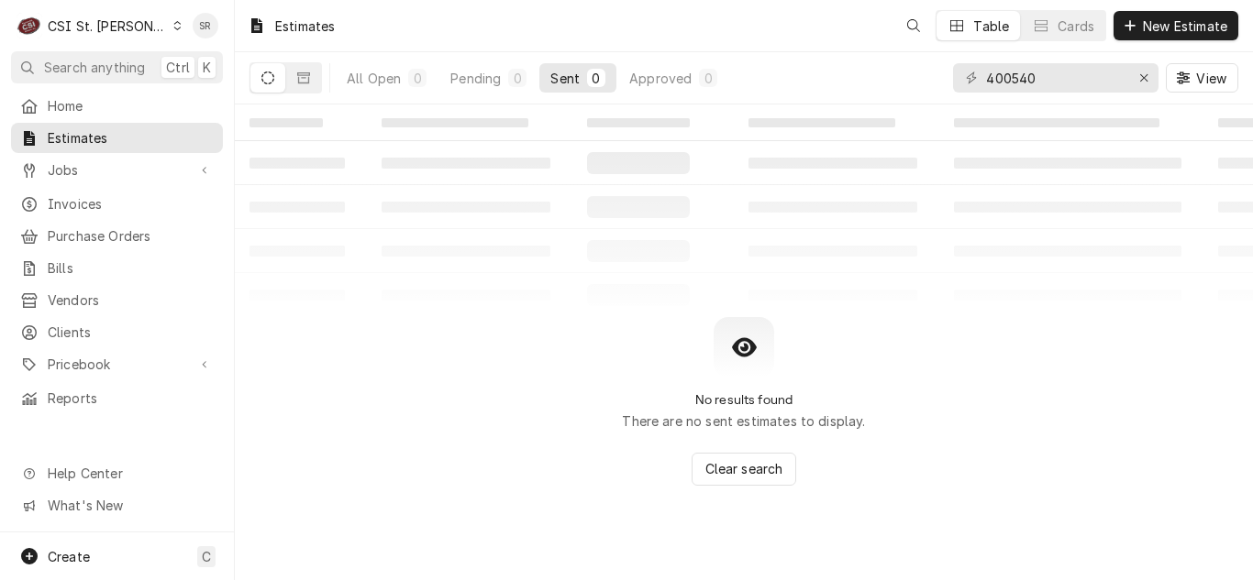
click at [953, 77] on div "400540" at bounding box center [1055, 77] width 205 height 29
type input "6791 Hwy 100, Washington, MO 63090"
click at [317, 74] on button "Dynamic Content Wrapper" at bounding box center [303, 77] width 35 height 29
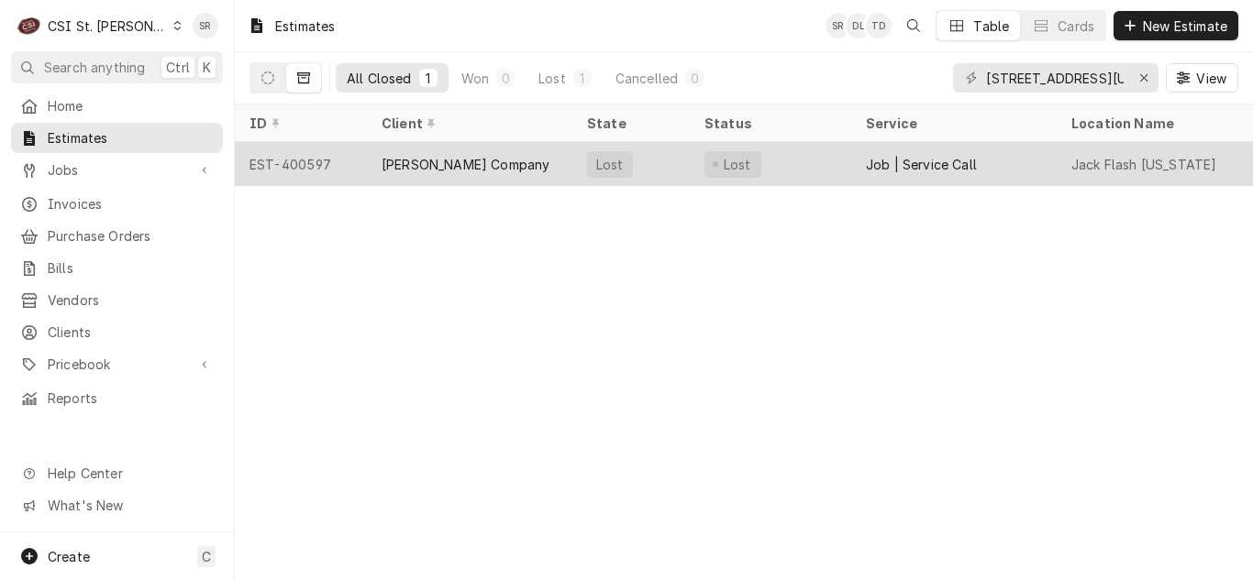
click at [458, 155] on div "[PERSON_NAME] Company" at bounding box center [465, 164] width 168 height 19
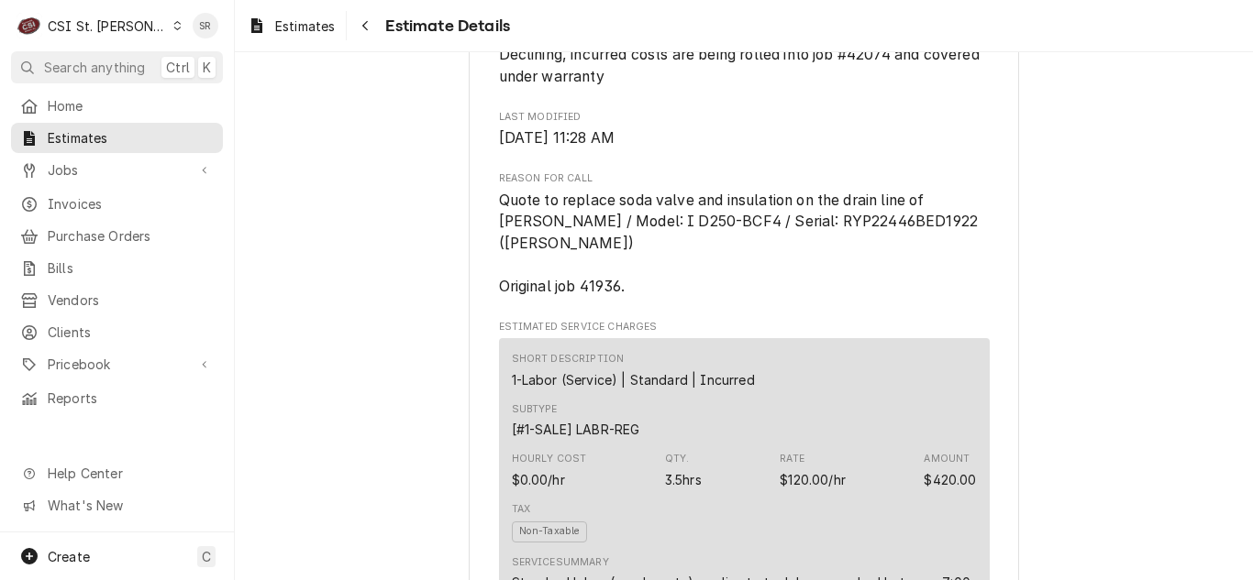
scroll to position [825, 0]
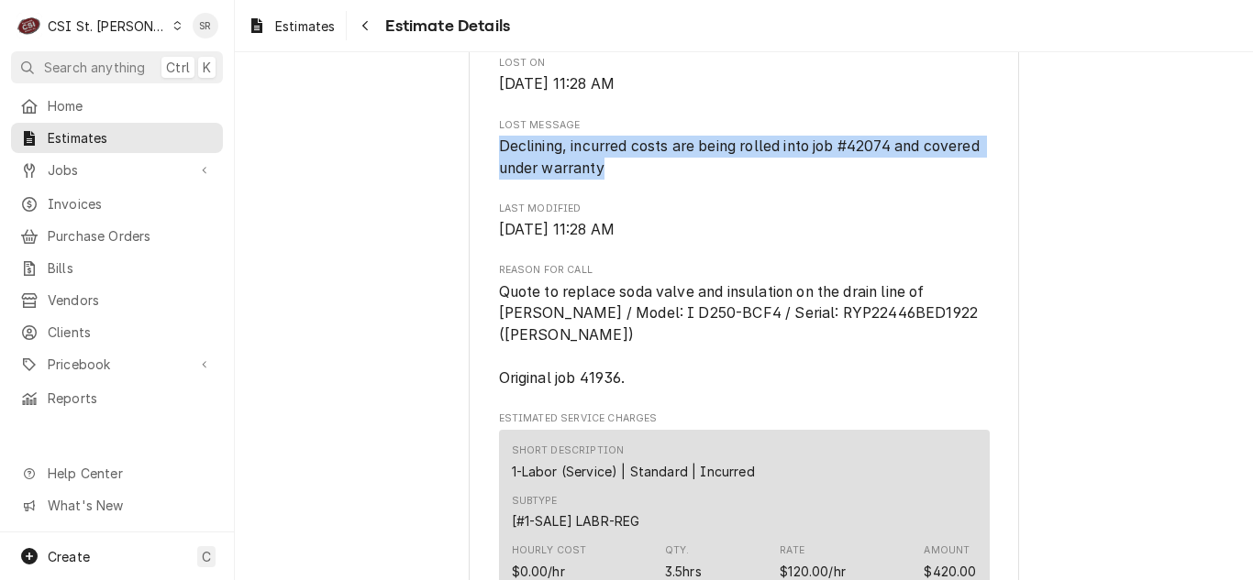
drag, startPoint x: 667, startPoint y: 214, endPoint x: 481, endPoint y: 193, distance: 186.4
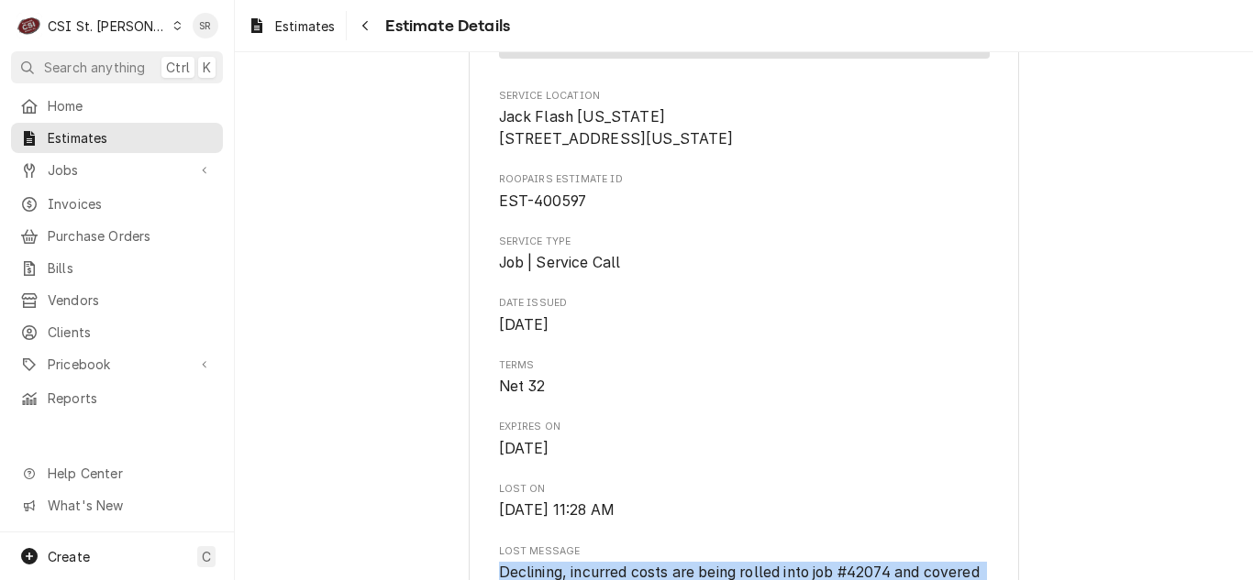
scroll to position [367, 0]
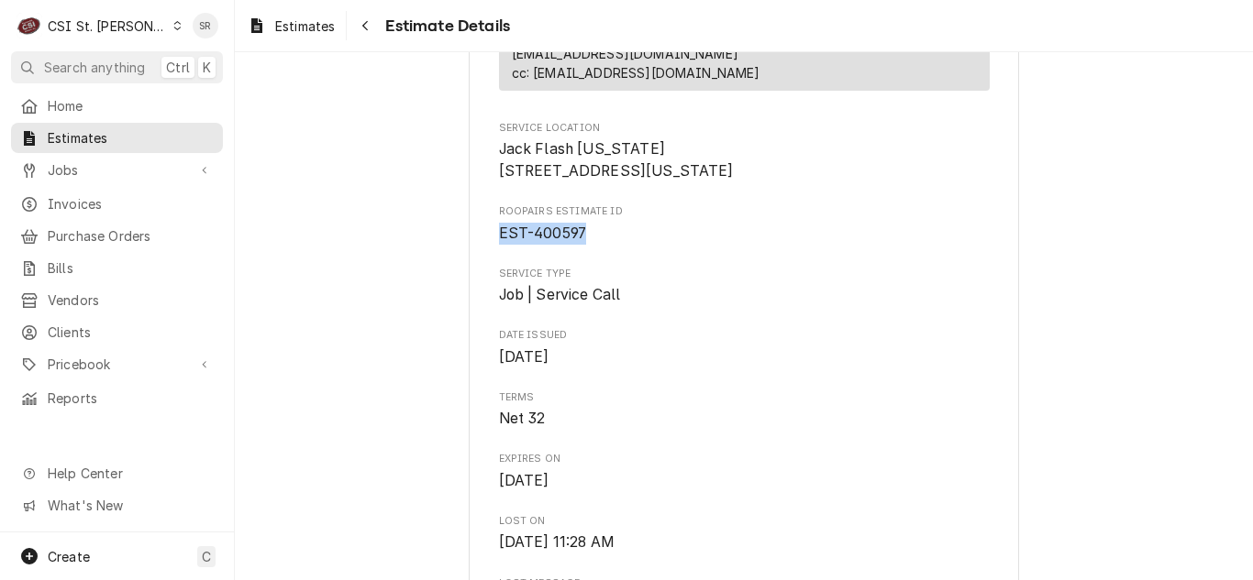
drag, startPoint x: 598, startPoint y: 263, endPoint x: 495, endPoint y: 270, distance: 103.0
click at [499, 245] on span "EST-400597" at bounding box center [744, 234] width 491 height 22
copy span "EST-400597"
click at [701, 306] on span "Job | Service Call" at bounding box center [744, 295] width 491 height 22
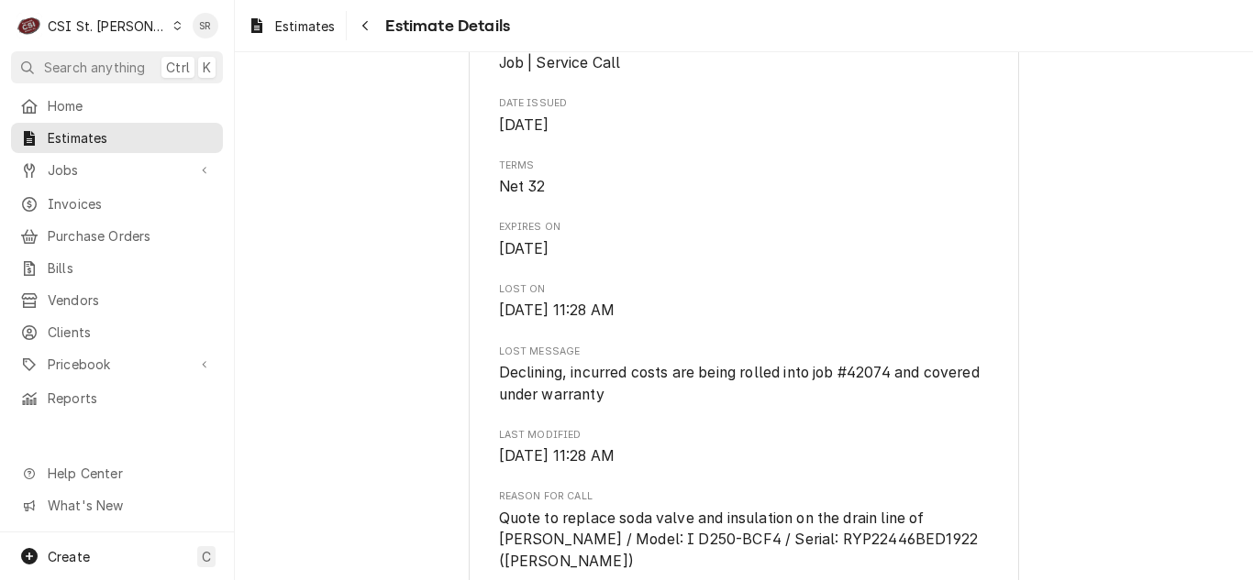
scroll to position [642, 0]
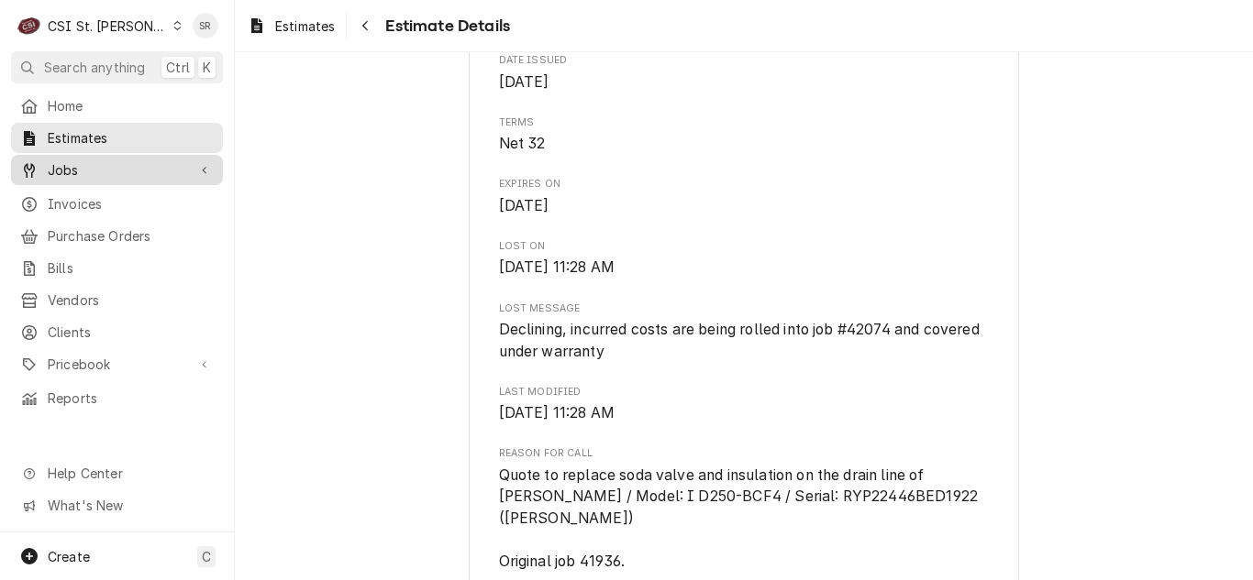
click at [89, 173] on span "Jobs" at bounding box center [117, 169] width 138 height 19
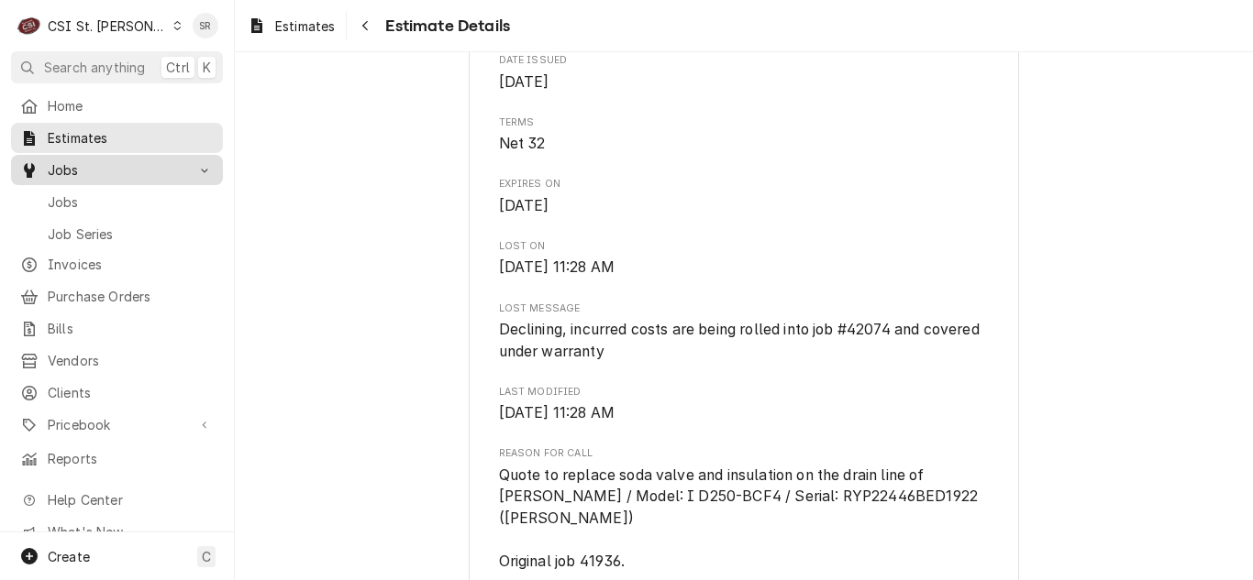
click at [79, 198] on span "Jobs" at bounding box center [131, 202] width 166 height 19
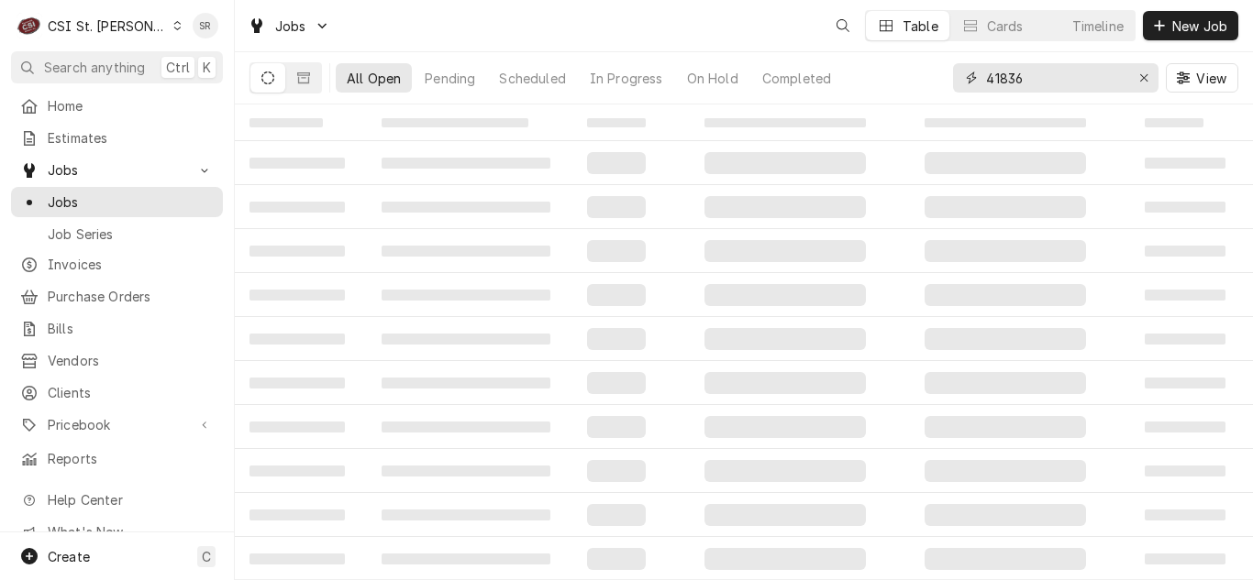
click at [906, 64] on div "All Open Pending Scheduled In Progress On Hold Completed 41836 View" at bounding box center [743, 77] width 988 height 51
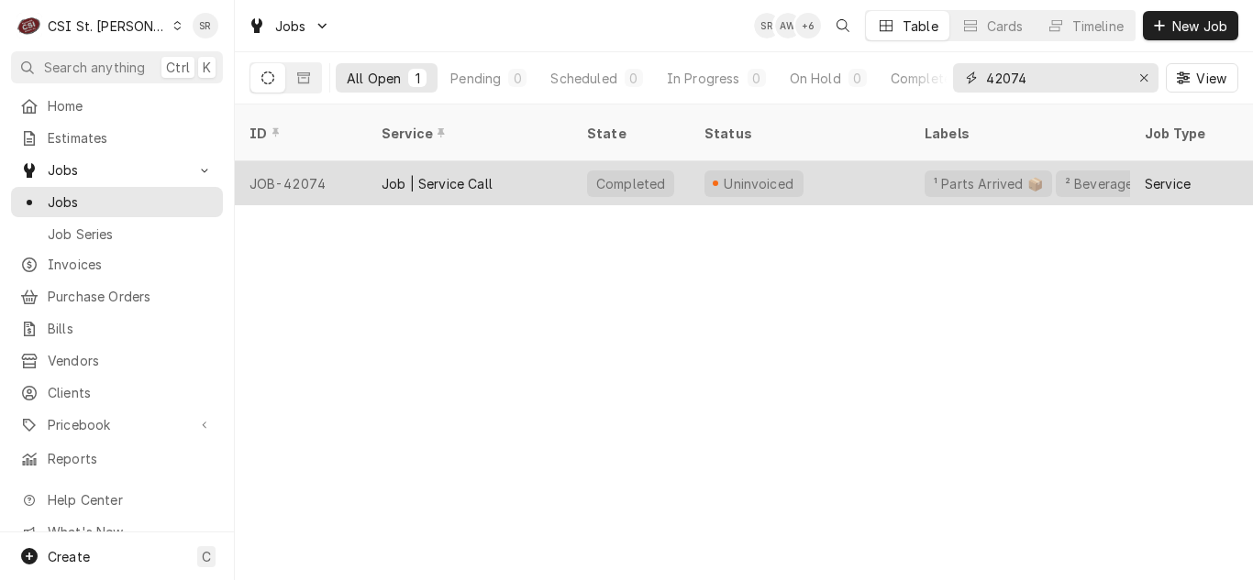
type input "42074"
click at [442, 174] on div "Job | Service Call" at bounding box center [436, 183] width 111 height 19
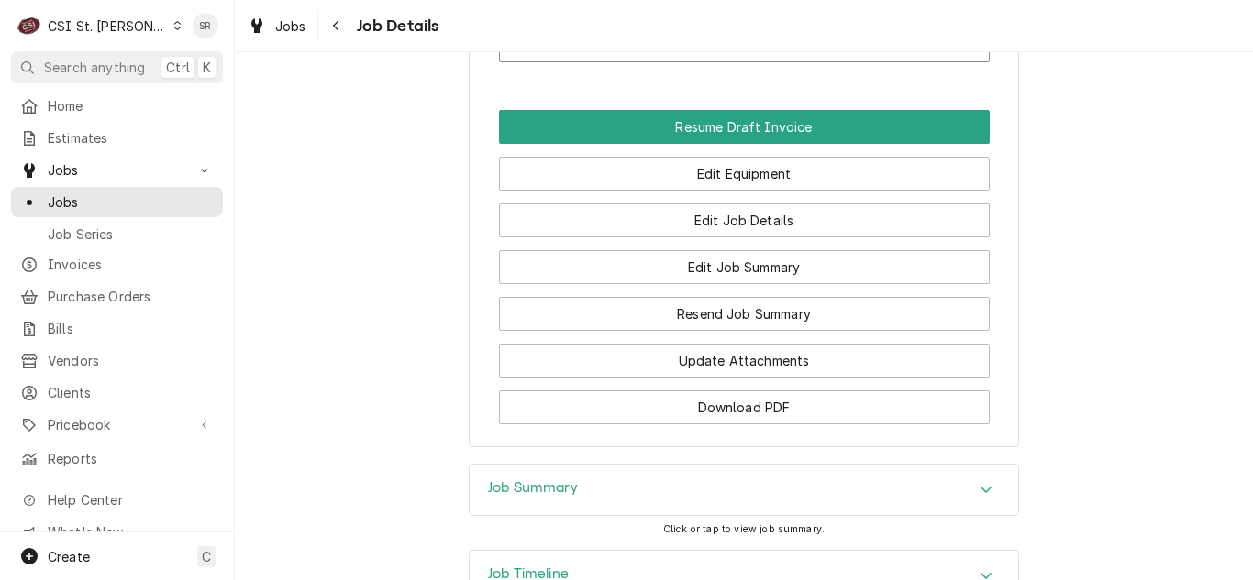
scroll to position [2225, 0]
